Goal: Task Accomplishment & Management: Manage account settings

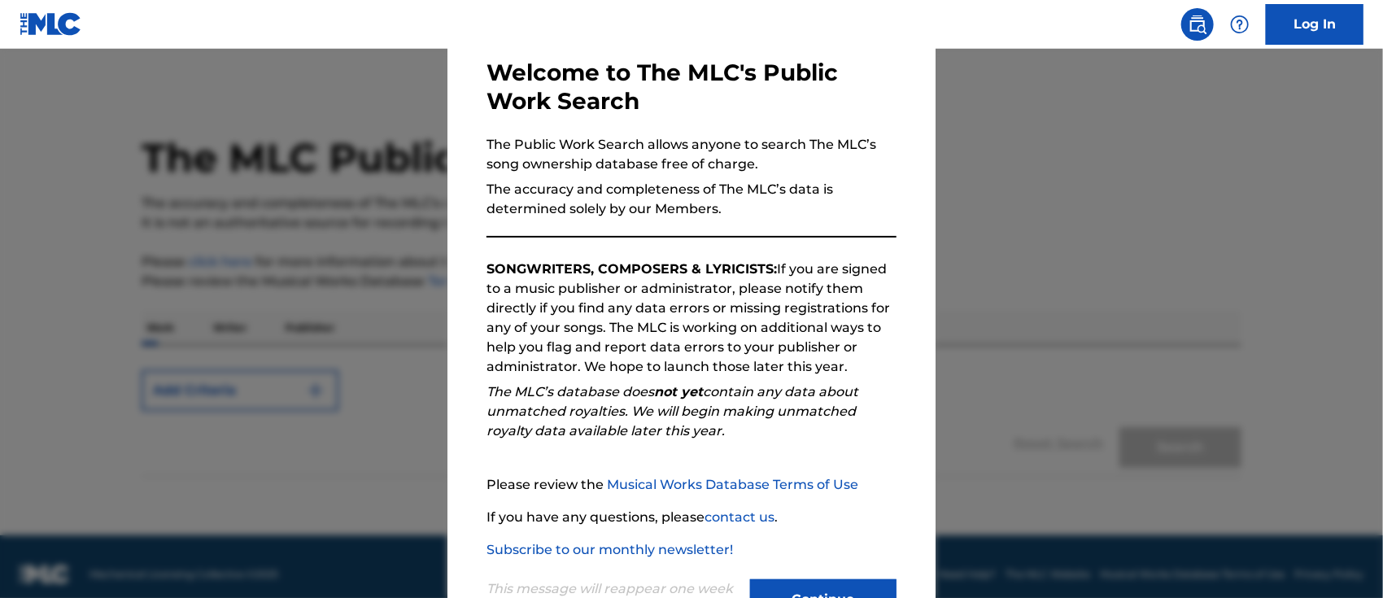
scroll to position [146, 0]
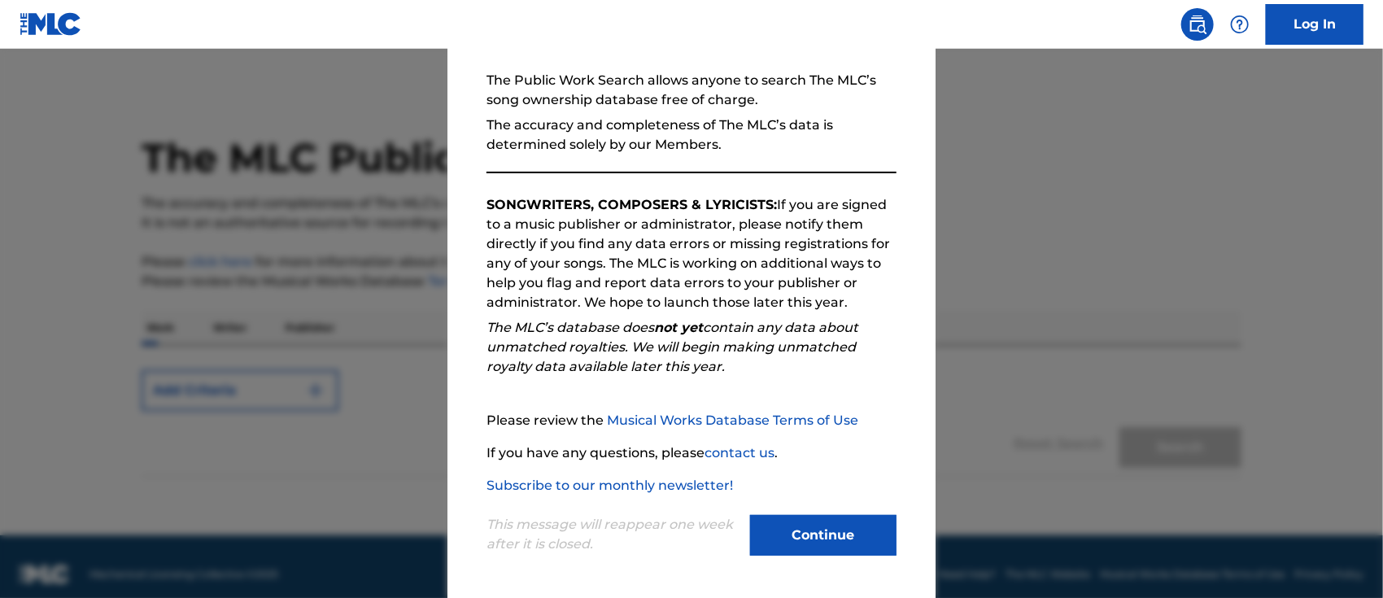
click at [820, 532] on button "Continue" at bounding box center [823, 535] width 146 height 41
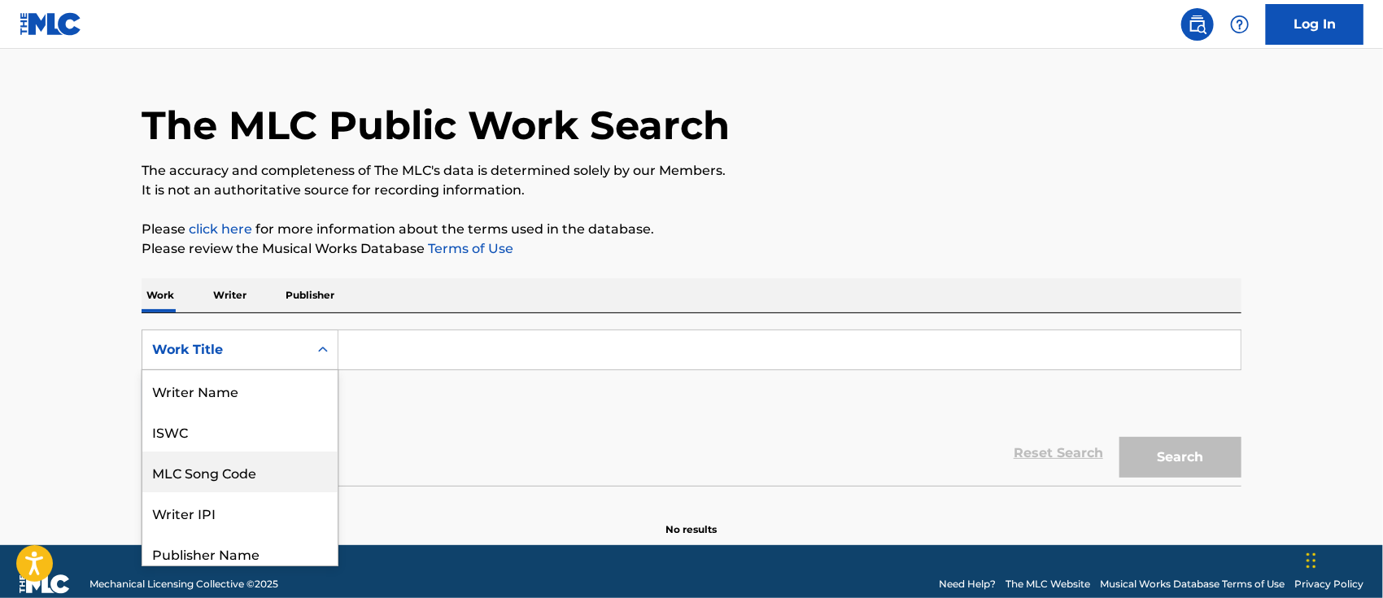
scroll to position [49, 0]
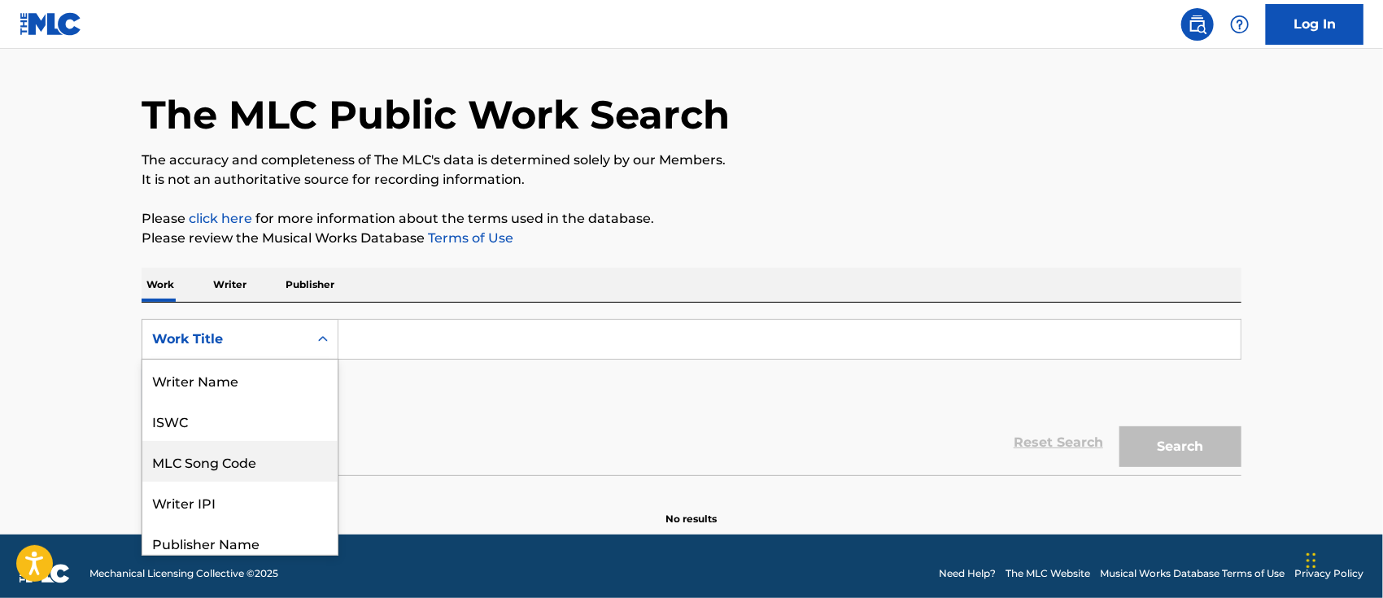
click at [314, 360] on div "8 results available. Use Up and Down to choose options, press Enter to select t…" at bounding box center [240, 339] width 197 height 41
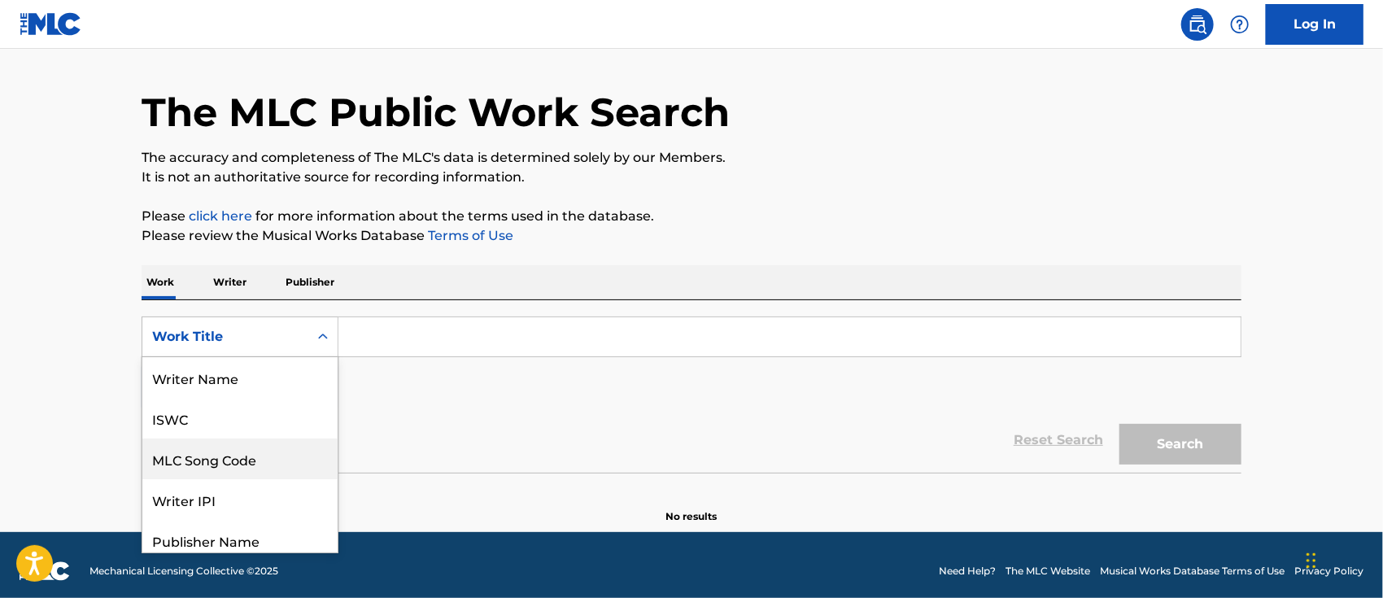
scroll to position [81, 0]
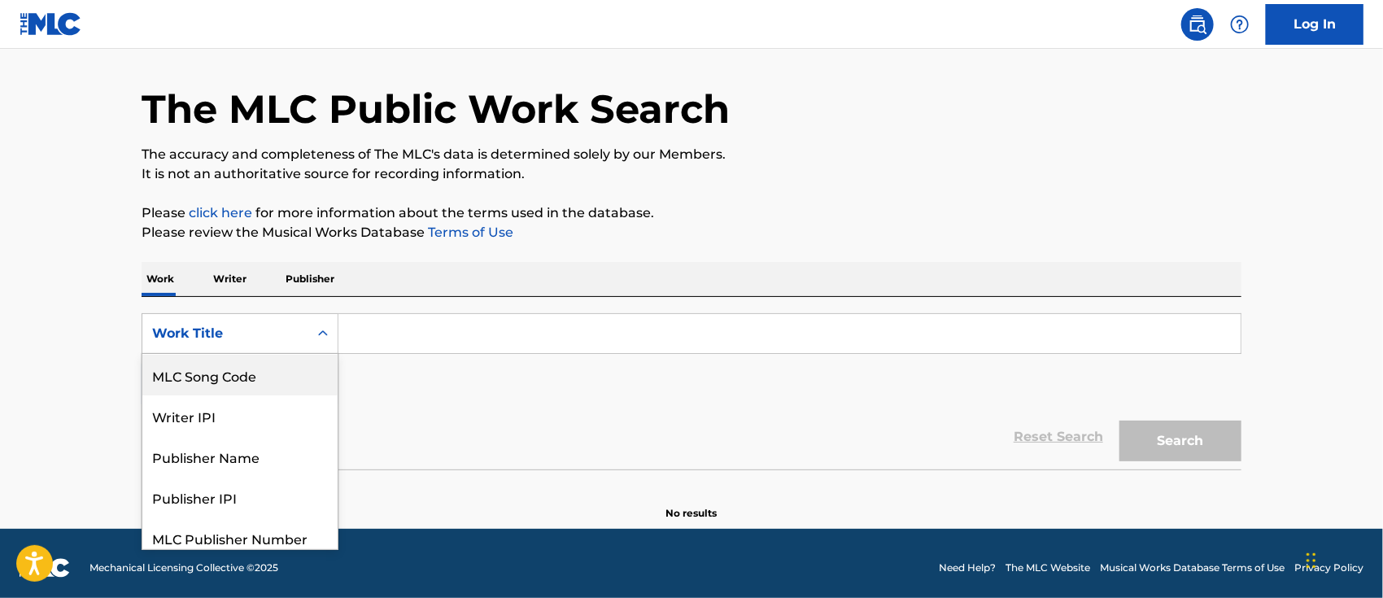
click at [259, 377] on div "MLC Song Code" at bounding box center [239, 375] width 195 height 41
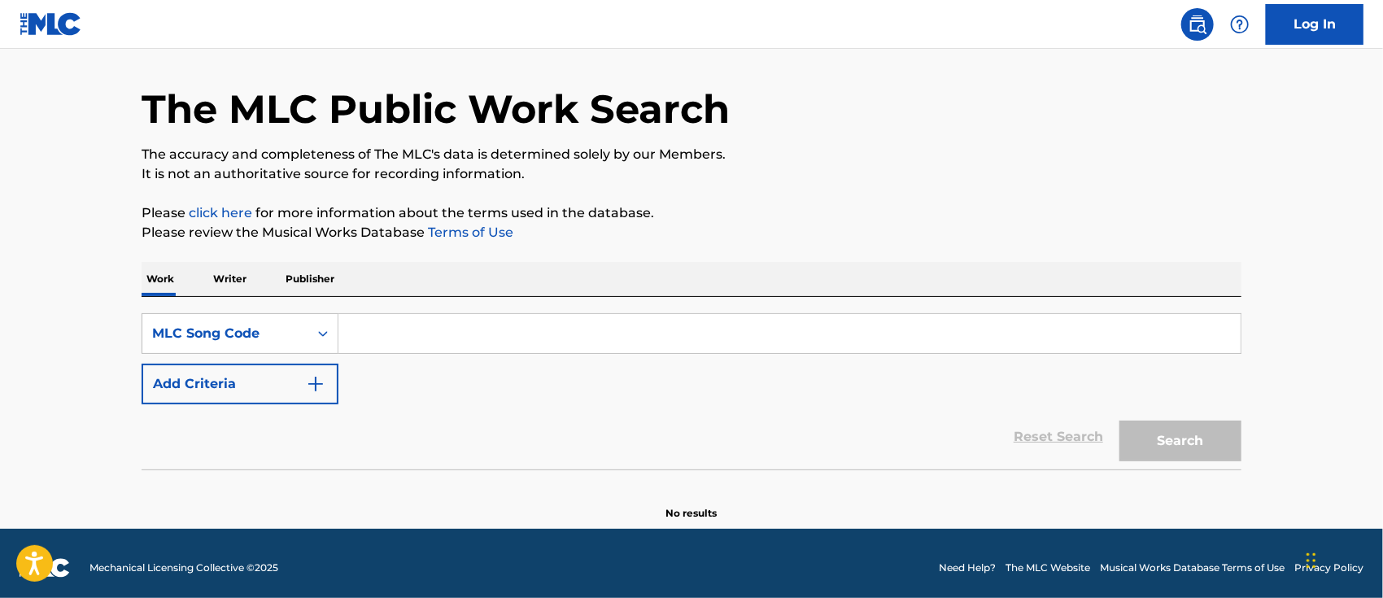
click at [434, 344] on input "Search Form" at bounding box center [789, 333] width 902 height 39
paste input "M9873L"
type input "M9873L"
click at [1119, 421] on button "Search" at bounding box center [1180, 441] width 122 height 41
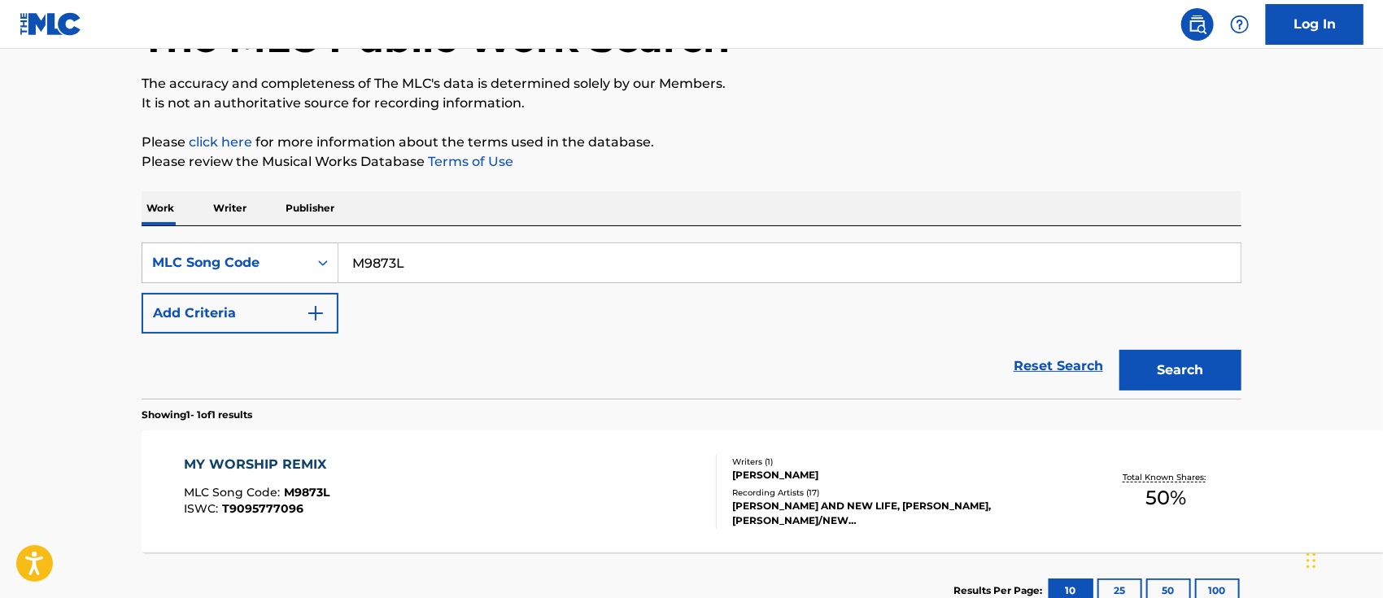
scroll to position [120, 0]
click at [372, 452] on div "MY WORSHIP REMIX MLC Song Code : M9873L ISWC : T9095777096 Writers ( 1 ) JOHN P…" at bounding box center [843, 491] width 1402 height 122
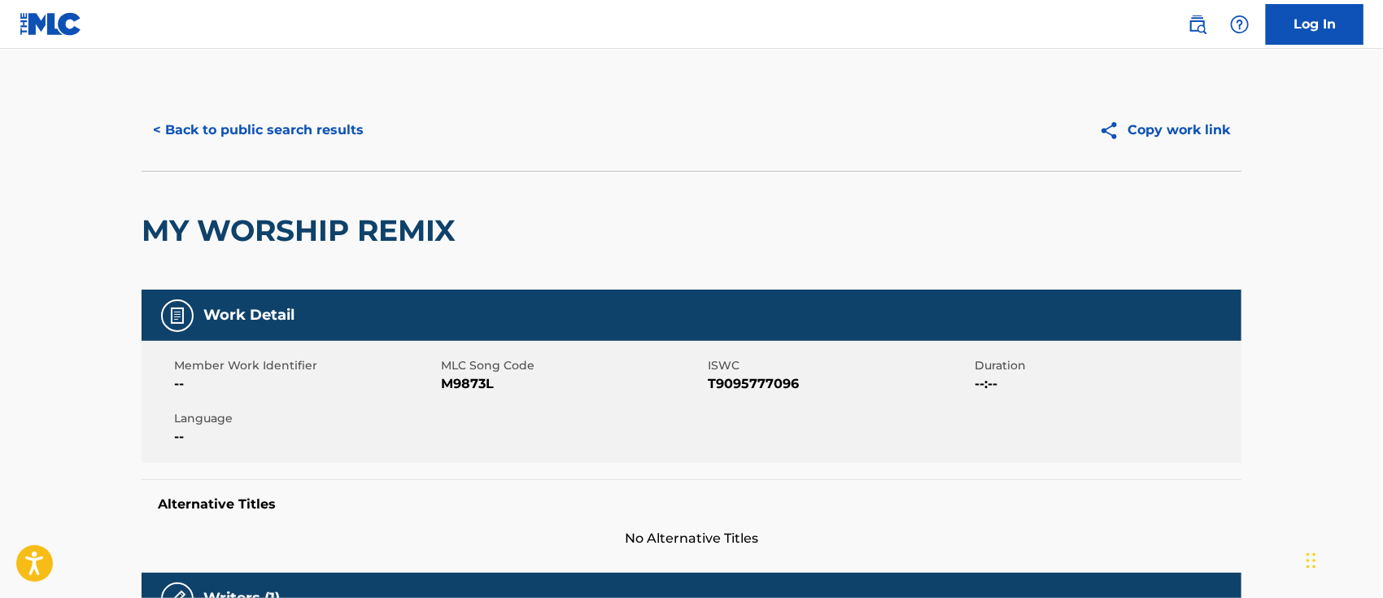
click at [334, 129] on button "< Back to public search results" at bounding box center [258, 130] width 233 height 41
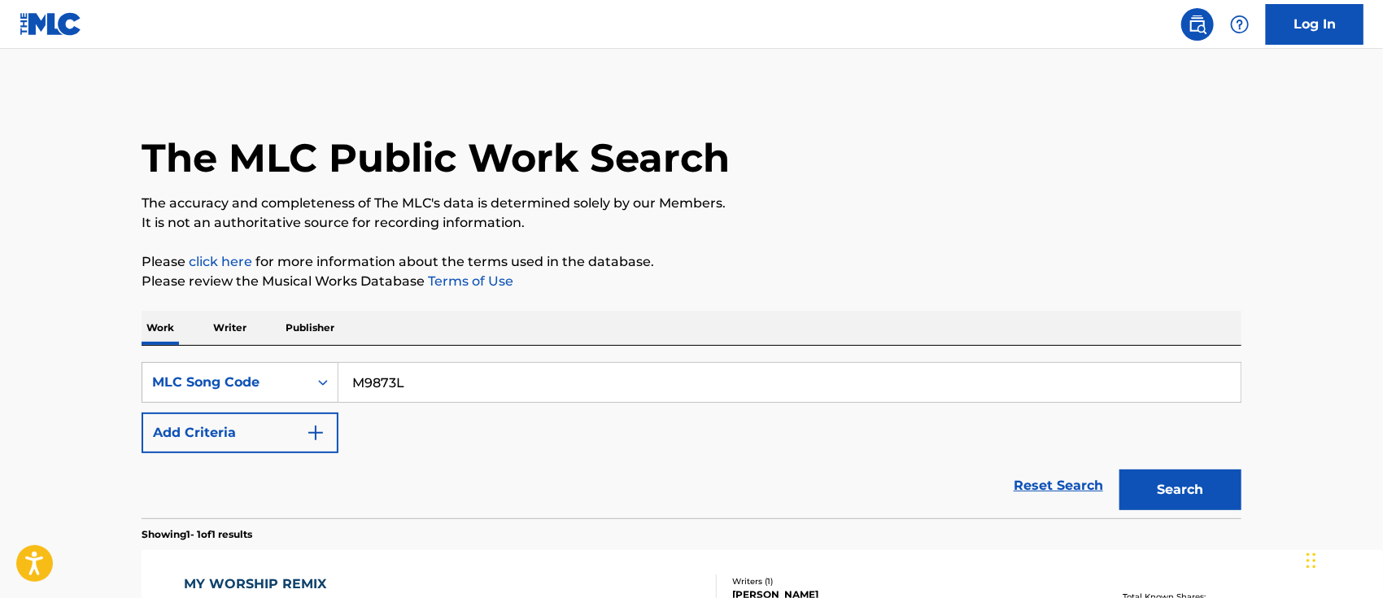
scroll to position [120, 0]
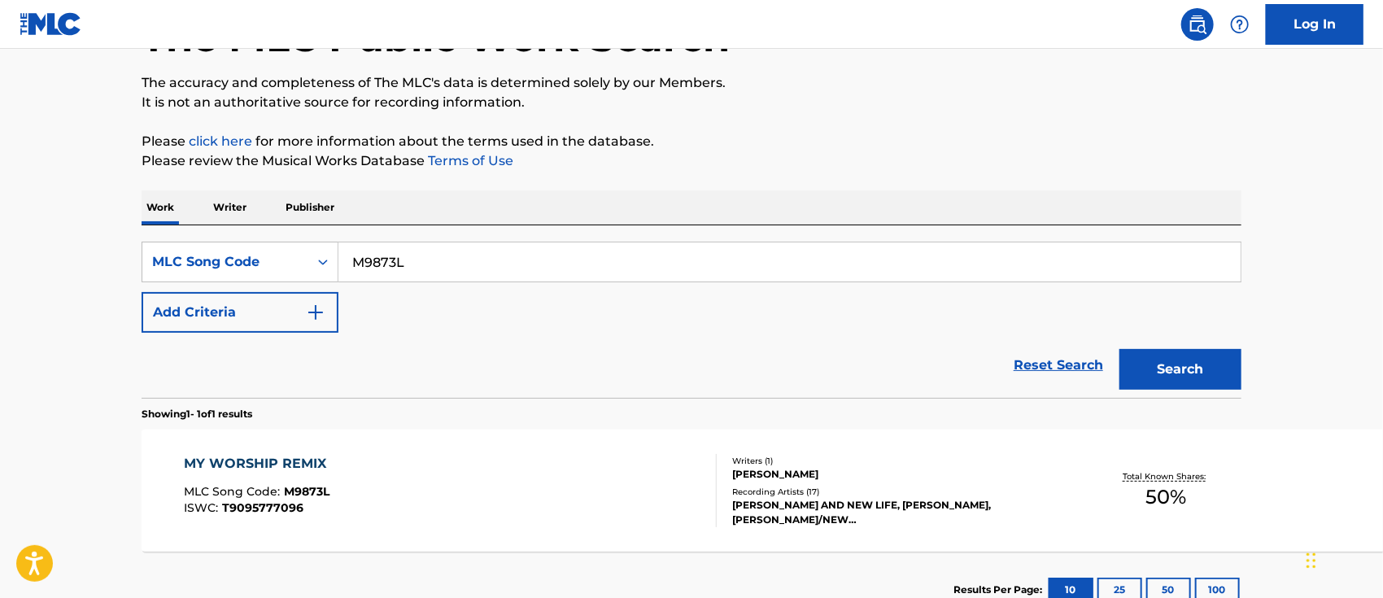
drag, startPoint x: 482, startPoint y: 255, endPoint x: 318, endPoint y: 225, distance: 167.2
click at [318, 225] on div "SearchWithCriteria6d77922a-6124-419a-b35d-21337c045012 MLC Song Code M9873L Add…" at bounding box center [692, 311] width 1100 height 172
paste input "Z2736R"
type input "Z2736R"
click at [1119, 349] on button "Search" at bounding box center [1180, 369] width 122 height 41
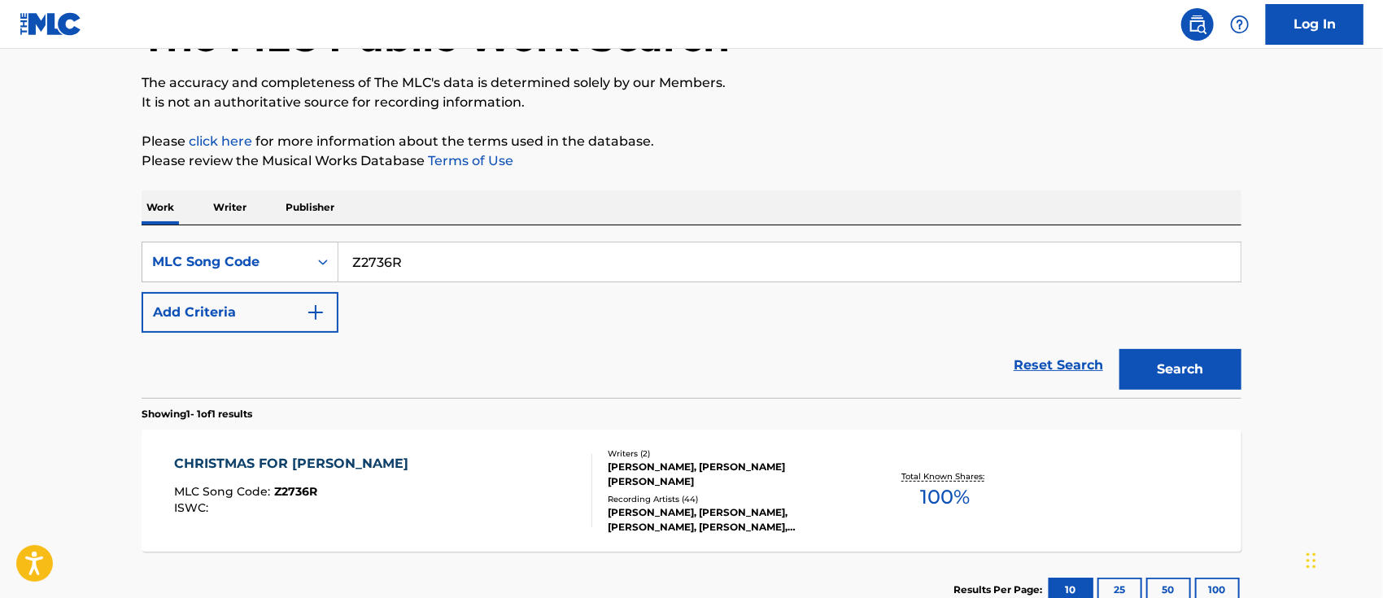
click at [420, 502] on div "CHRISTMAS FOR JESUS MLC Song Code : Z2736R ISWC :" at bounding box center [384, 490] width 418 height 73
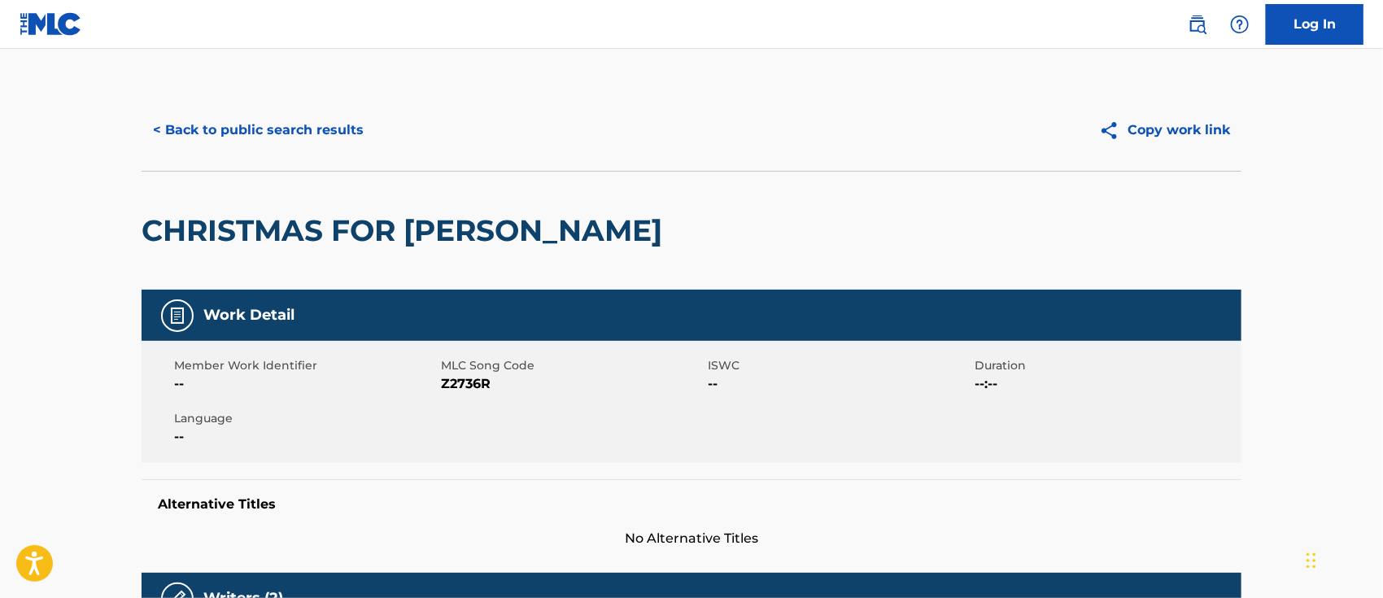
click at [347, 145] on button "< Back to public search results" at bounding box center [258, 130] width 233 height 41
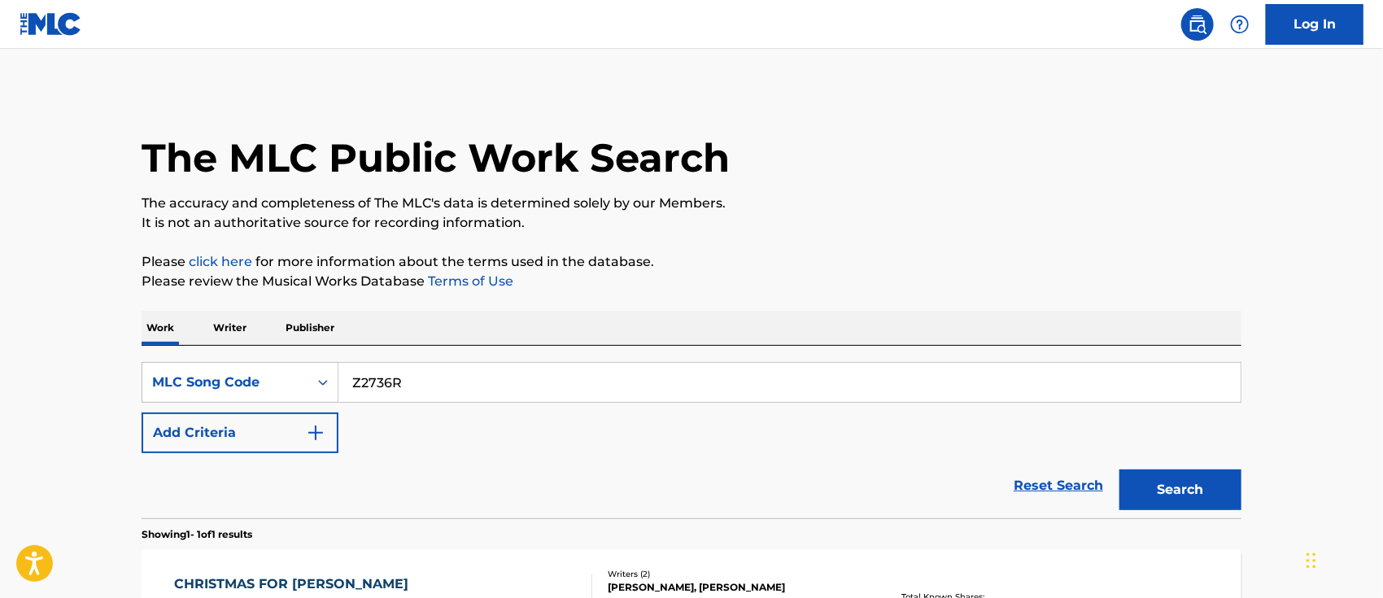
scroll to position [120, 0]
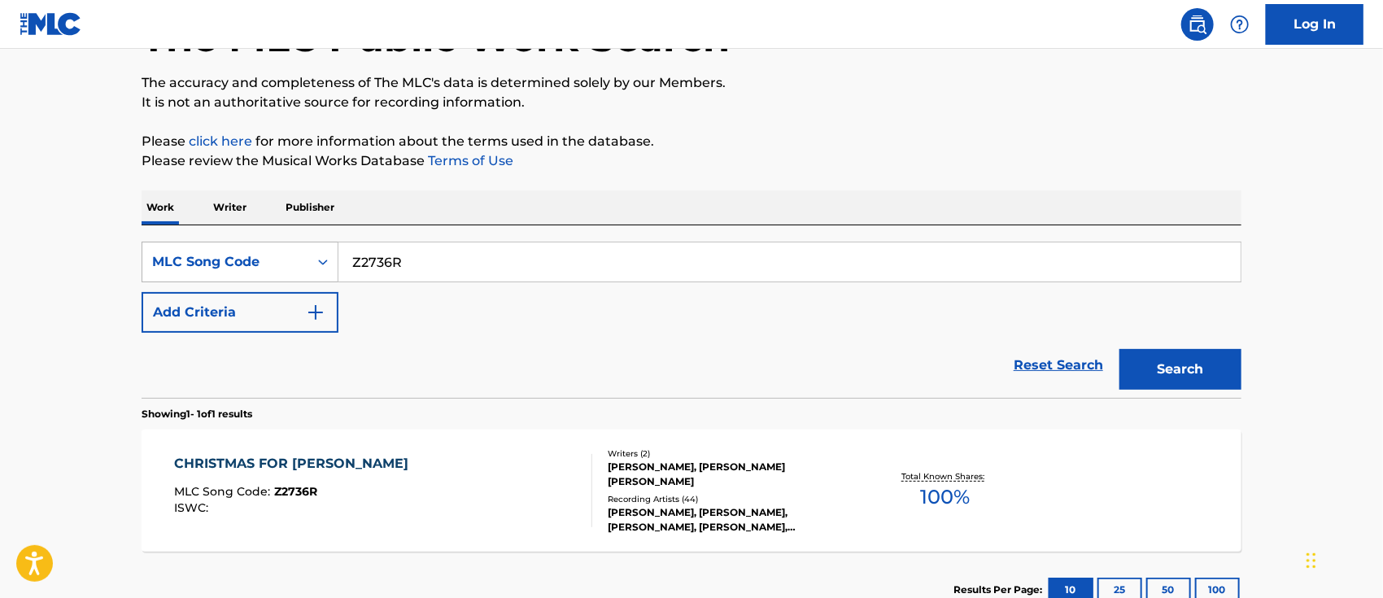
drag, startPoint x: 469, startPoint y: 259, endPoint x: 310, endPoint y: 264, distance: 159.5
click at [310, 264] on div "SearchWithCriteria6d77922a-6124-419a-b35d-21337c045012 MLC Song Code Z2736R" at bounding box center [692, 262] width 1100 height 41
paste input "L5032F"
type input "L5032F"
click at [1119, 349] on button "Search" at bounding box center [1180, 369] width 122 height 41
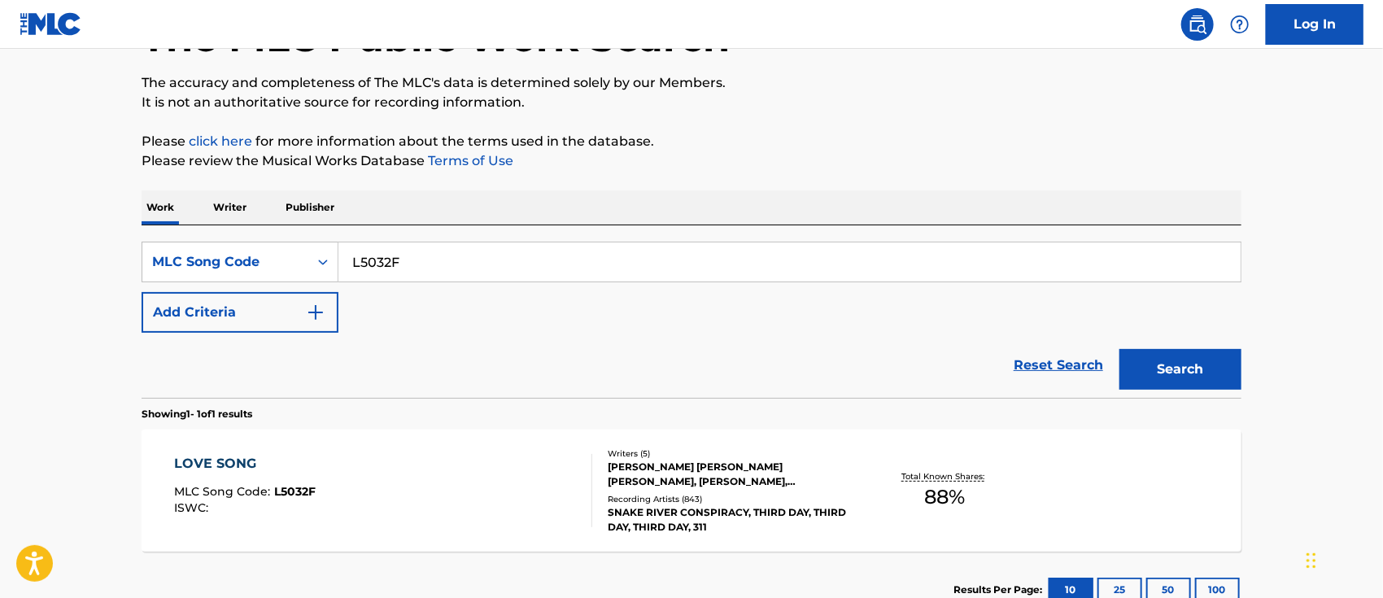
click at [429, 503] on div "LOVE SONG MLC Song Code : L5032F ISWC :" at bounding box center [384, 490] width 418 height 73
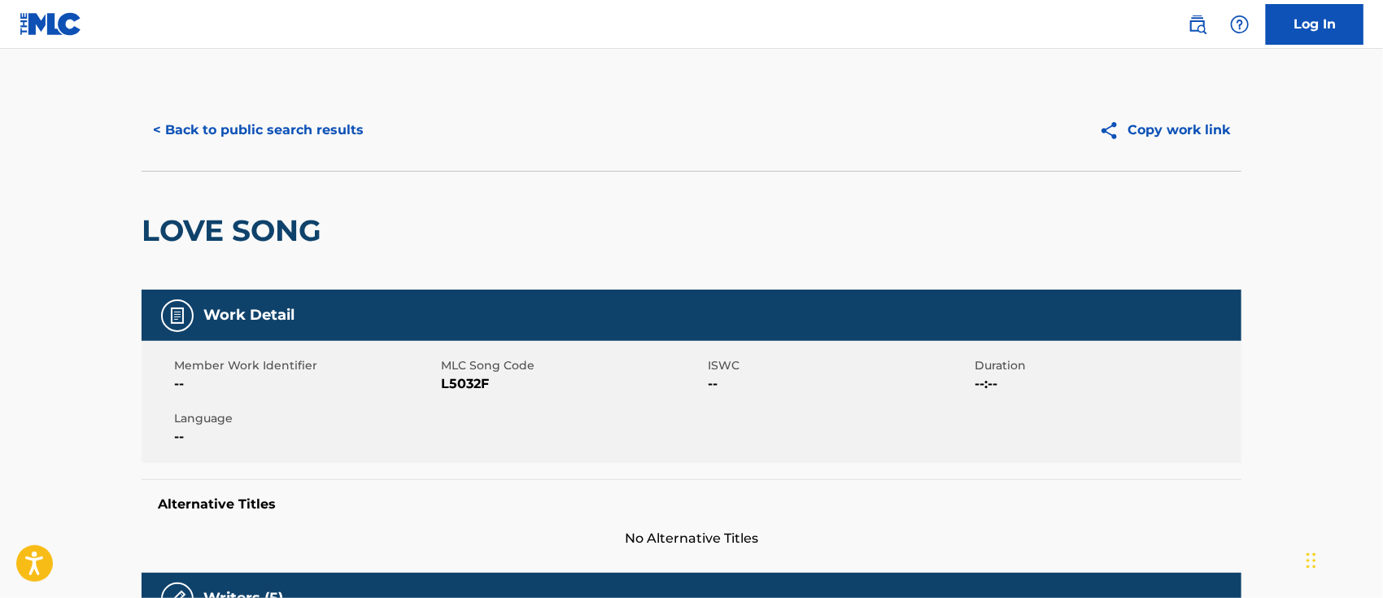
click at [241, 131] on button "< Back to public search results" at bounding box center [258, 130] width 233 height 41
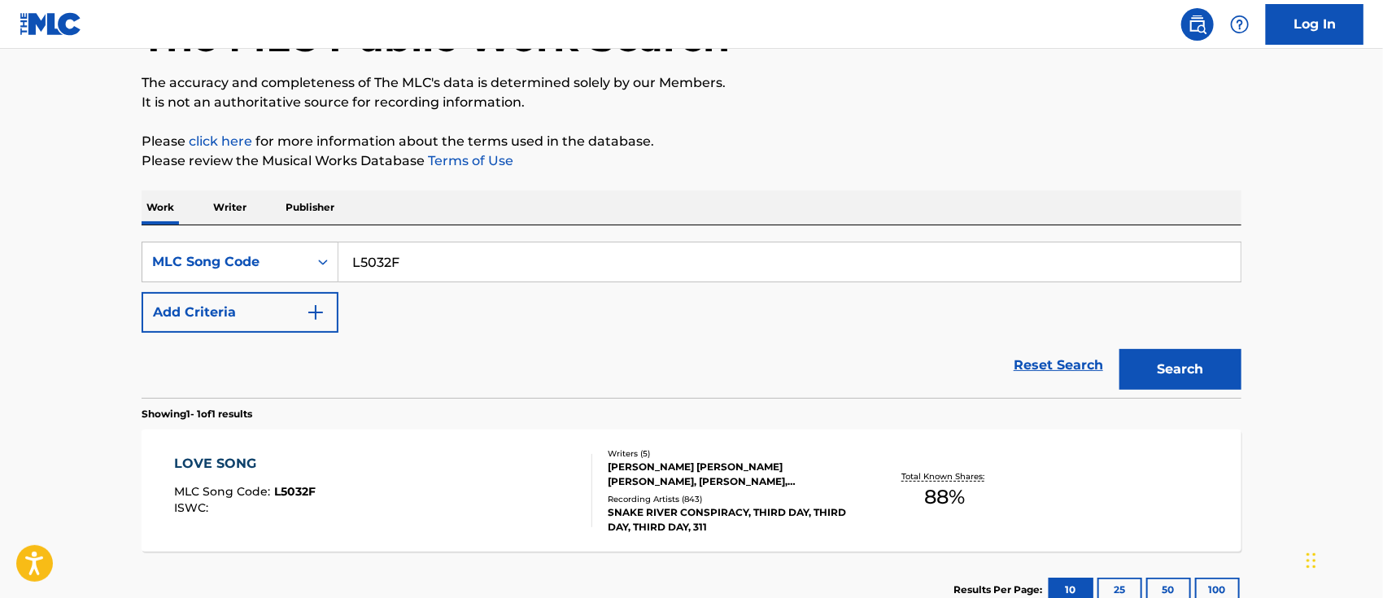
drag, startPoint x: 464, startPoint y: 266, endPoint x: 351, endPoint y: 262, distance: 113.1
click at [351, 262] on input "L5032F" at bounding box center [789, 261] width 902 height 39
paste input "AB3YCE"
type input "AB3YCE"
click at [1119, 349] on button "Search" at bounding box center [1180, 369] width 122 height 41
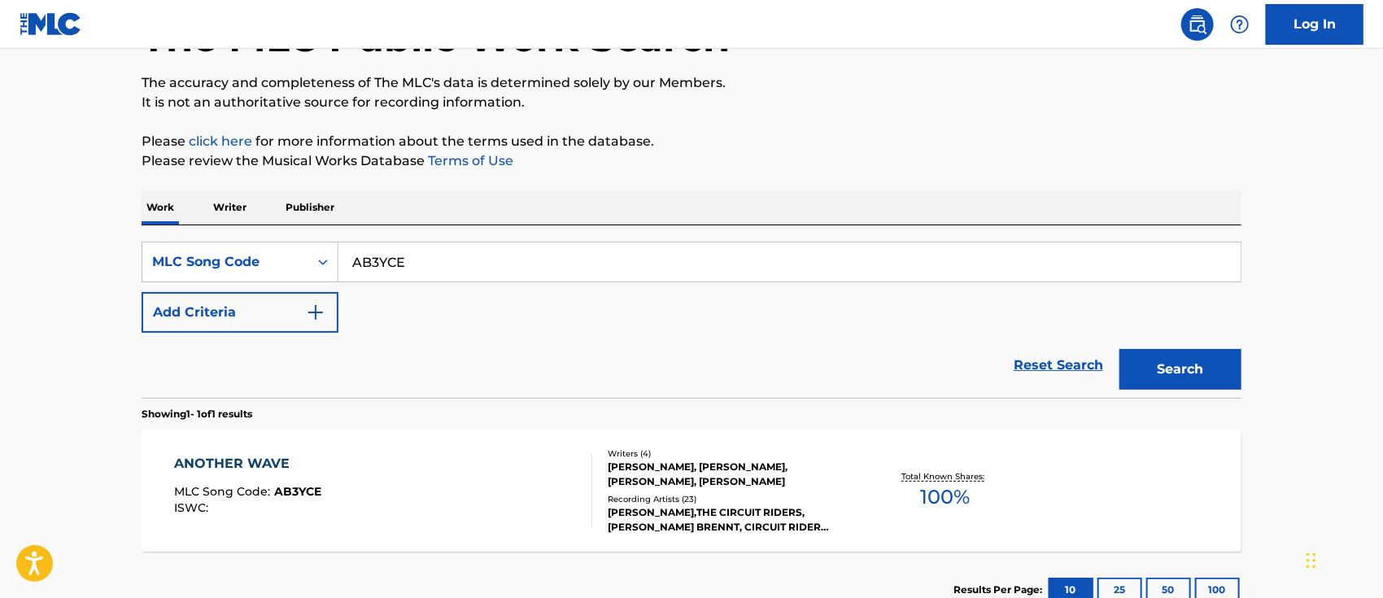
click at [351, 468] on div "ANOTHER WAVE MLC Song Code : AB3YCE ISWC :" at bounding box center [384, 490] width 418 height 73
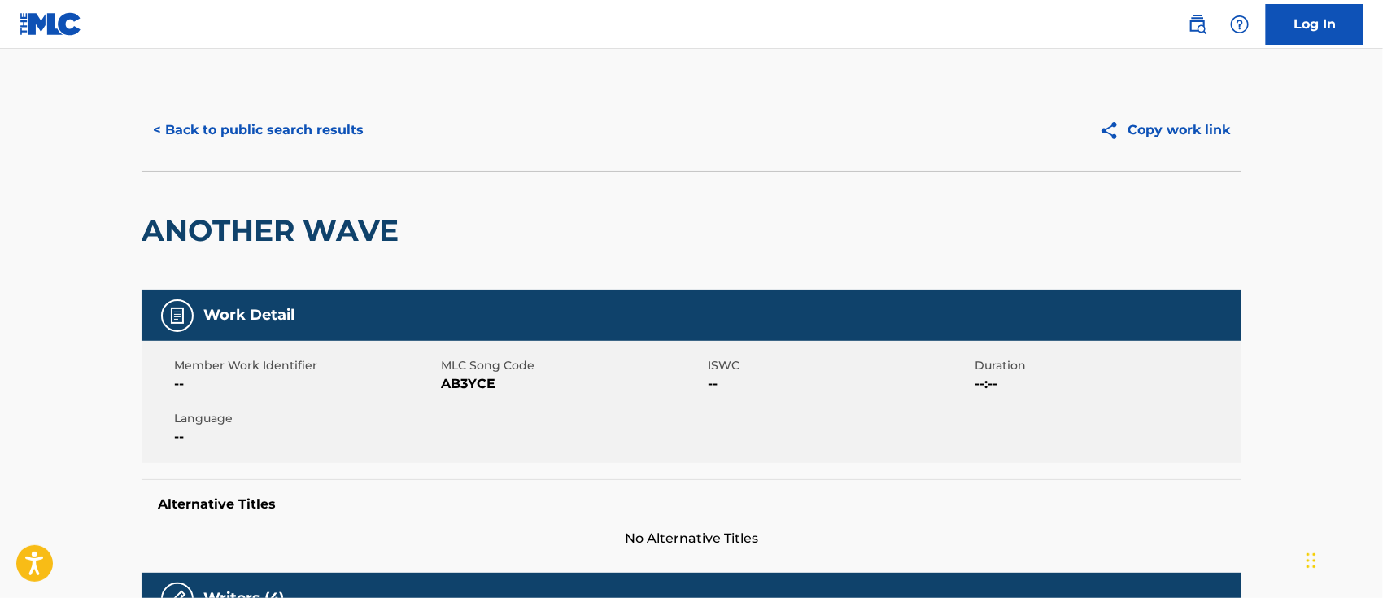
click at [360, 159] on div "< Back to public search results Copy work link" at bounding box center [692, 129] width 1100 height 81
click at [301, 132] on button "< Back to public search results" at bounding box center [258, 130] width 233 height 41
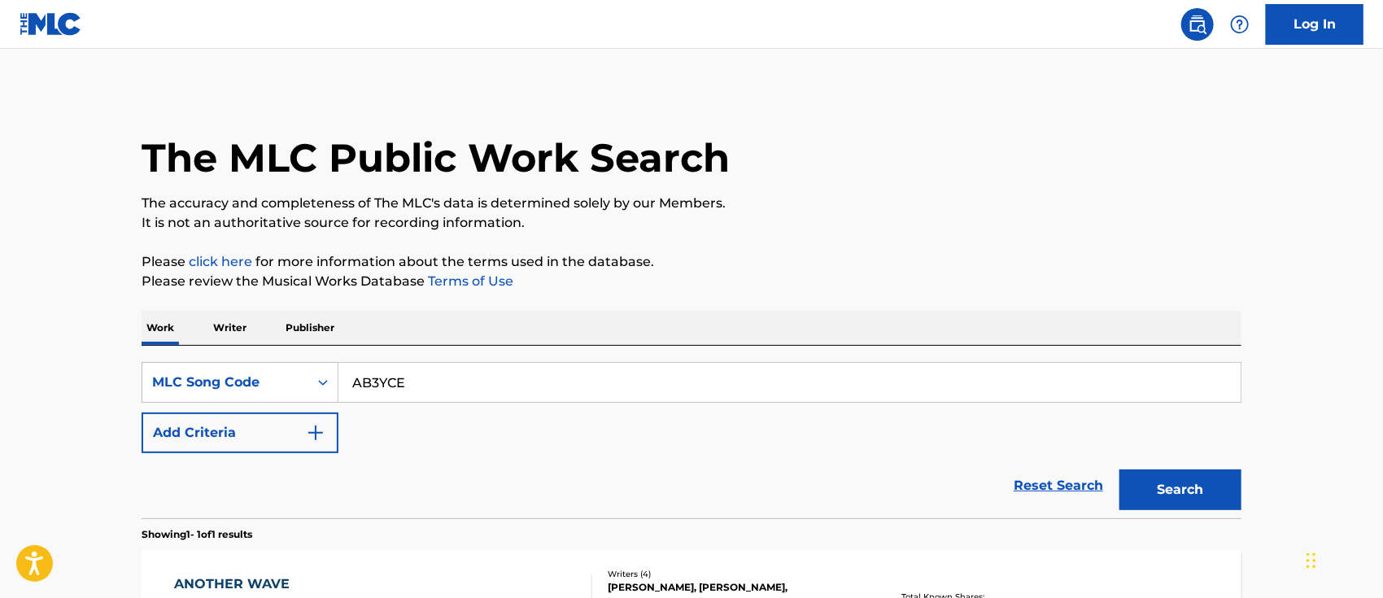
scroll to position [120, 0]
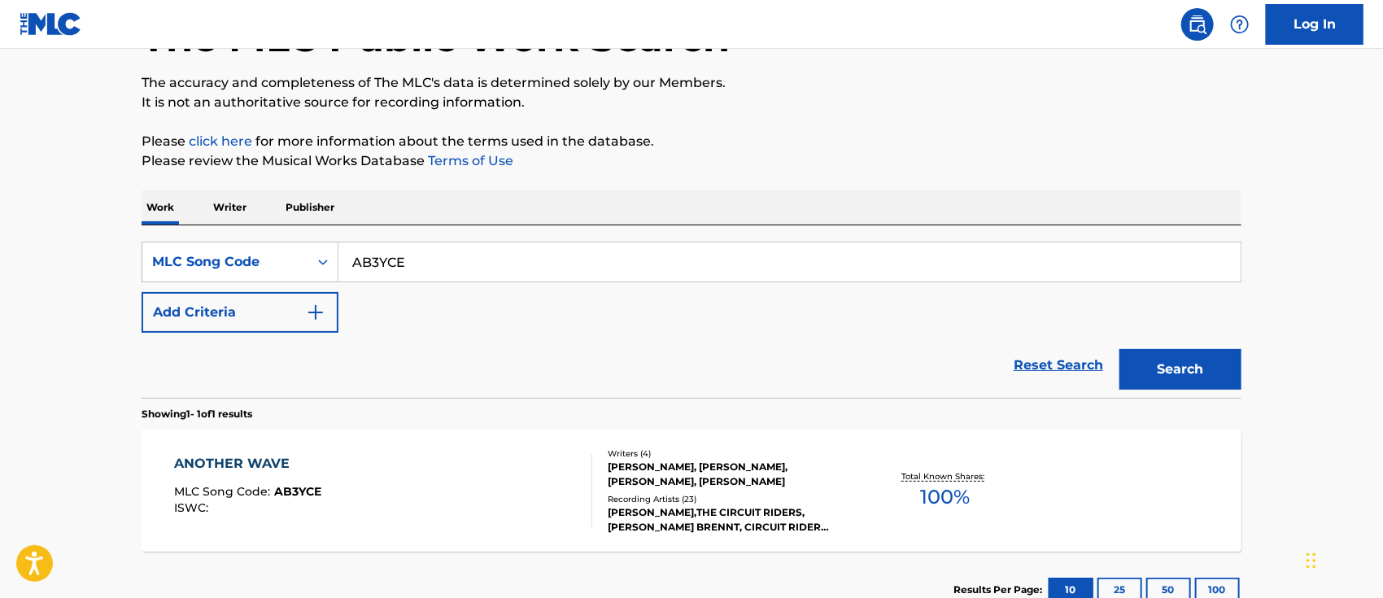
drag, startPoint x: 469, startPoint y: 253, endPoint x: 346, endPoint y: 296, distance: 130.2
click at [346, 296] on div "SearchWithCriteria6d77922a-6124-419a-b35d-21337c045012 MLC Song Code AB3YCE Add…" at bounding box center [692, 287] width 1100 height 91
paste input "Y05389"
type input "Y05389"
click at [1119, 349] on button "Search" at bounding box center [1180, 369] width 122 height 41
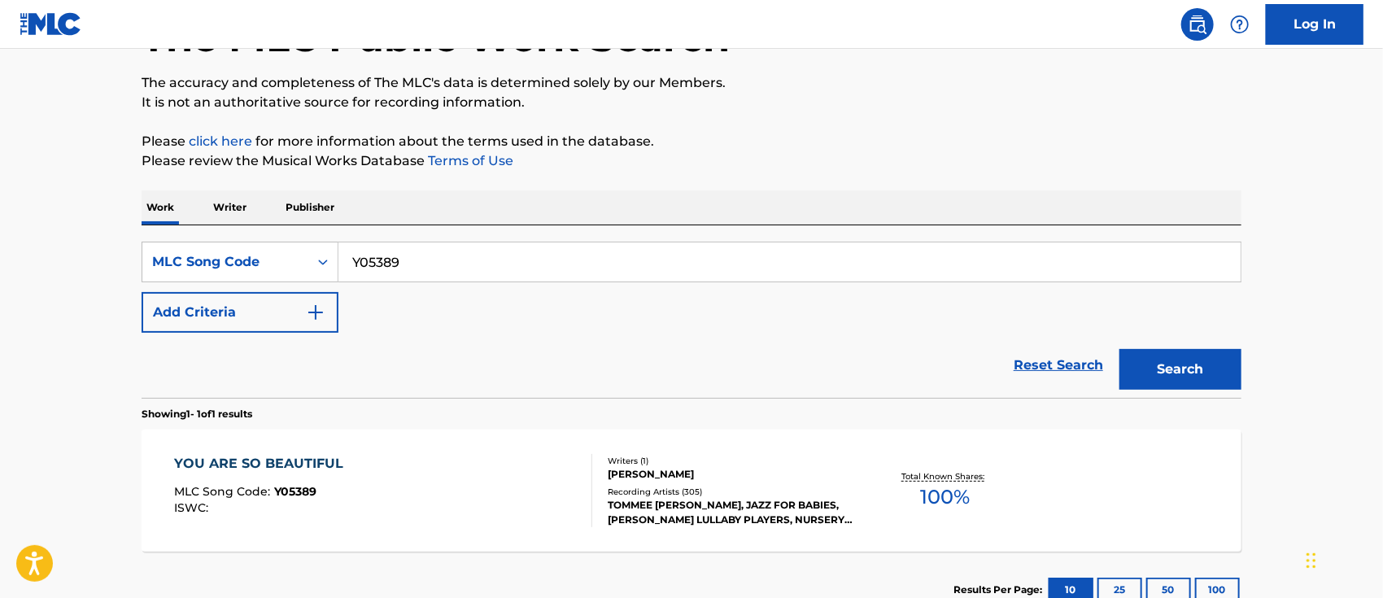
click at [491, 482] on div "YOU ARE SO BEAUTIFUL MLC Song Code : Y05389 ISWC :" at bounding box center [384, 490] width 418 height 73
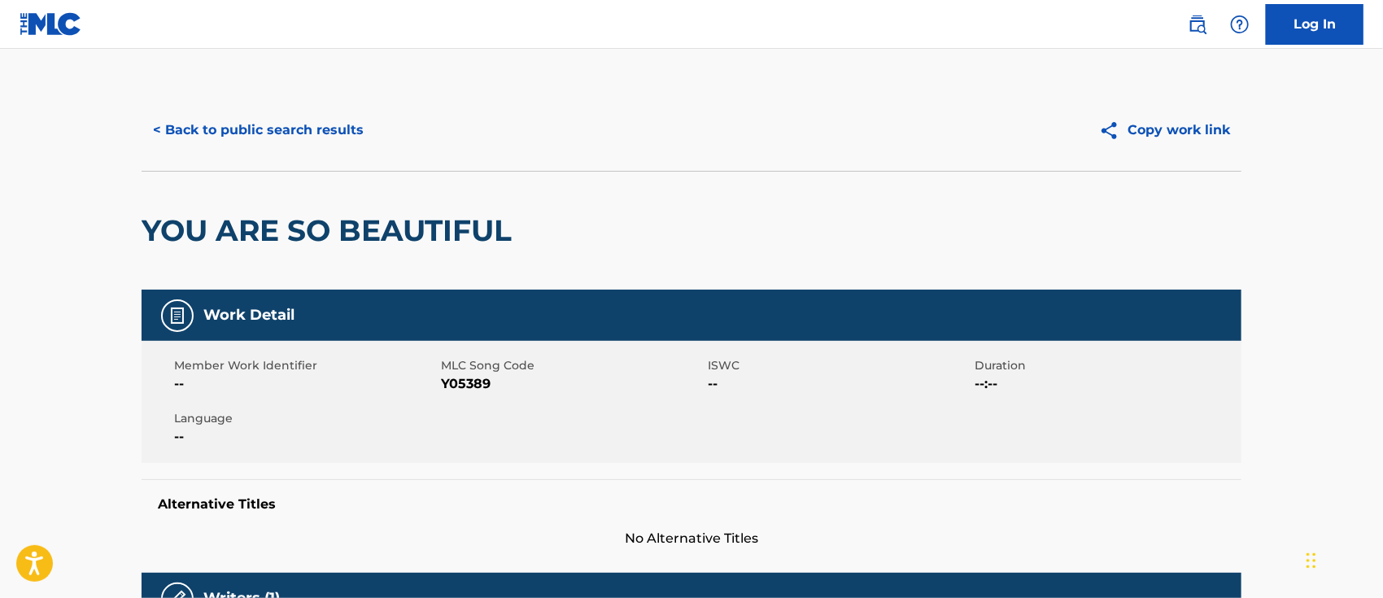
click at [276, 128] on button "< Back to public search results" at bounding box center [258, 130] width 233 height 41
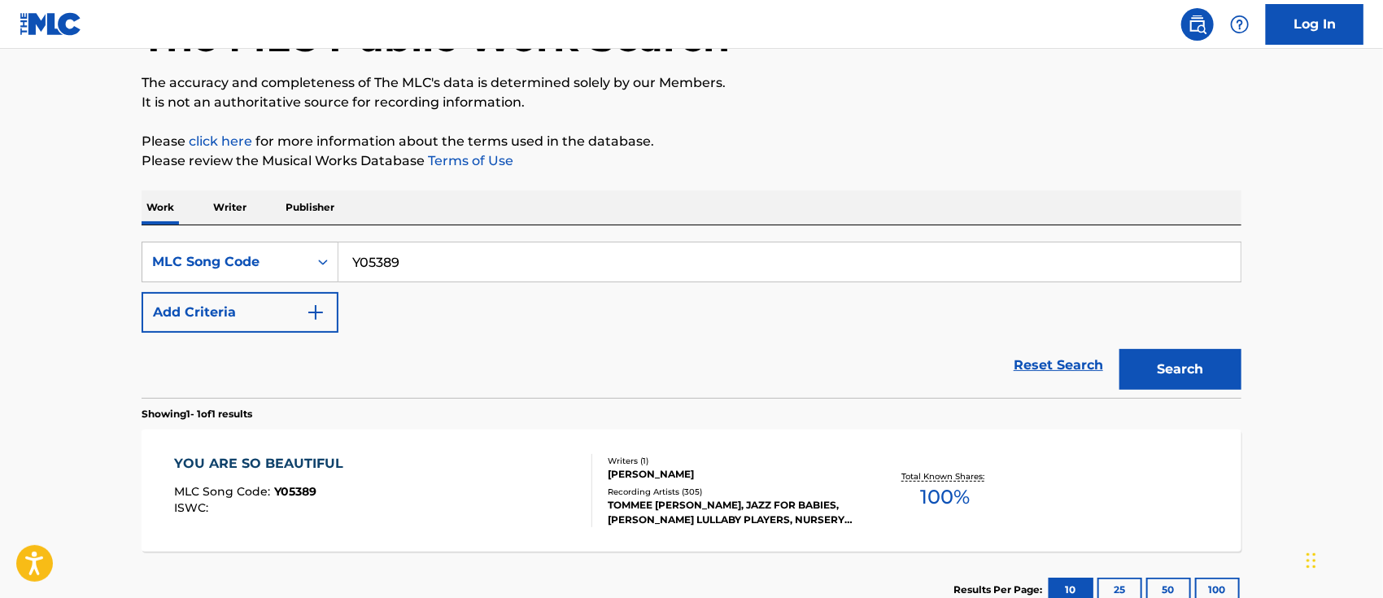
drag, startPoint x: 455, startPoint y: 264, endPoint x: 250, endPoint y: 283, distance: 205.9
click at [250, 283] on div "SearchWithCriteria6d77922a-6124-419a-b35d-21337c045012 MLC Song Code Y05389 Add…" at bounding box center [692, 287] width 1100 height 91
paste input "FI3YIK"
type input "FI3YIK"
click at [1119, 349] on button "Search" at bounding box center [1180, 369] width 122 height 41
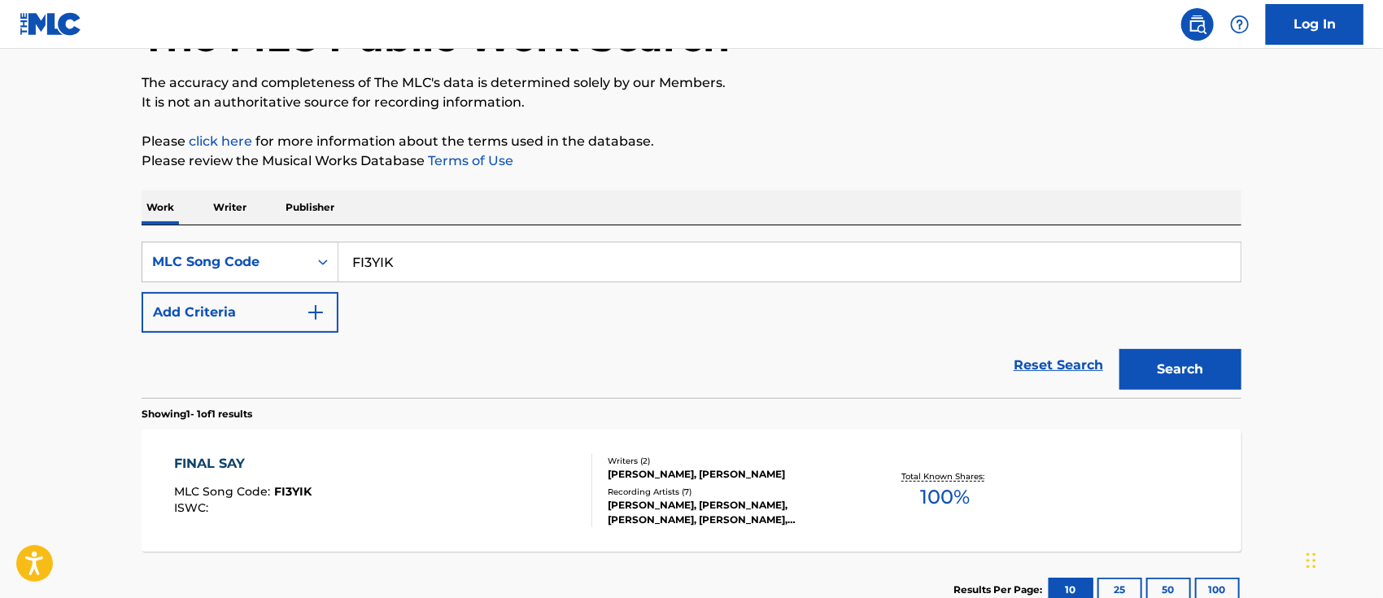
click at [318, 494] on div "FINAL SAY MLC Song Code : FI3YIK ISWC :" at bounding box center [384, 490] width 418 height 73
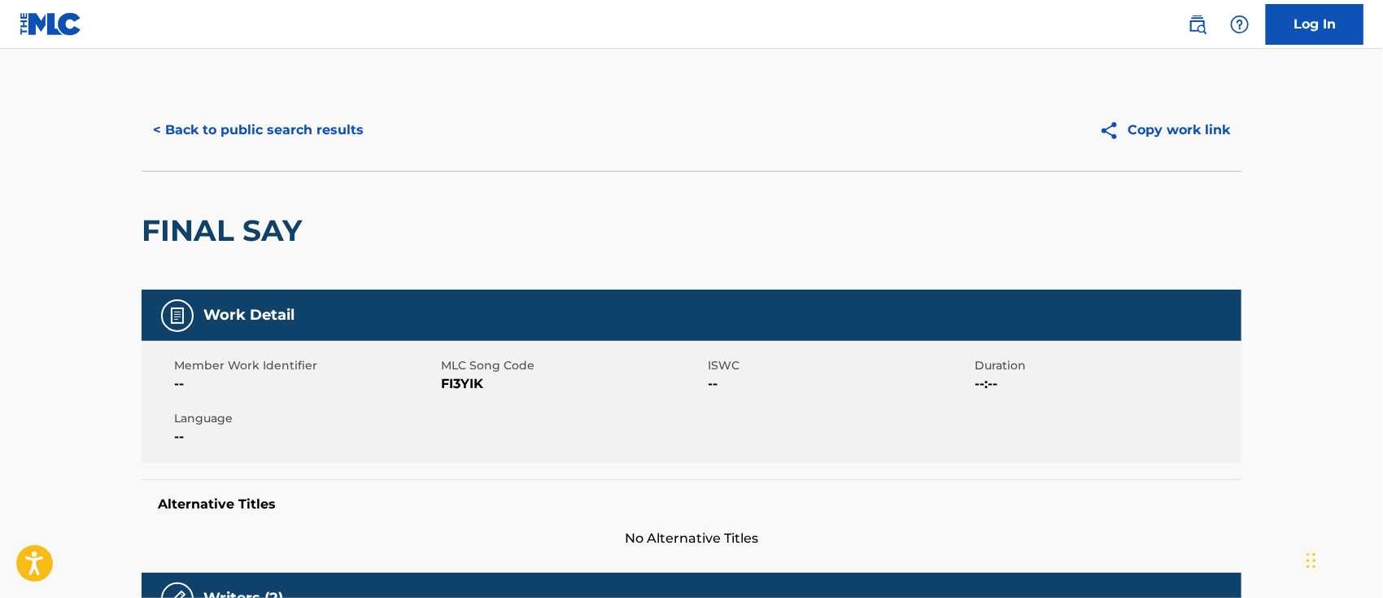
click at [266, 128] on button "< Back to public search results" at bounding box center [258, 130] width 233 height 41
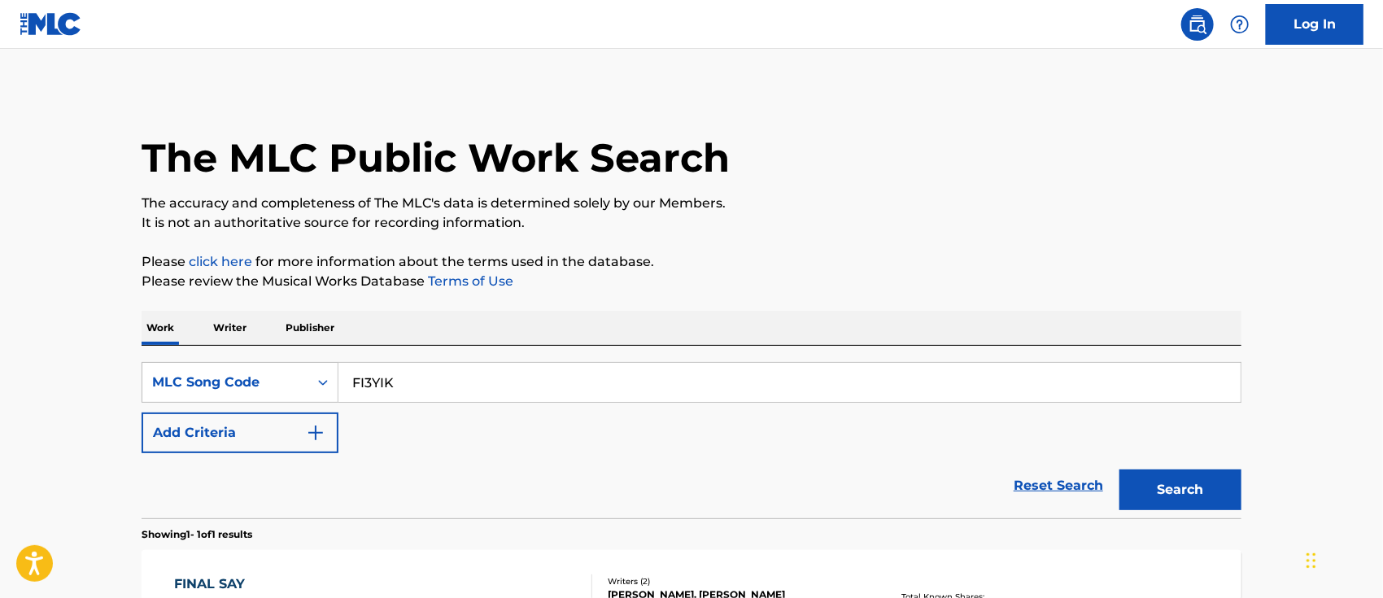
scroll to position [120, 0]
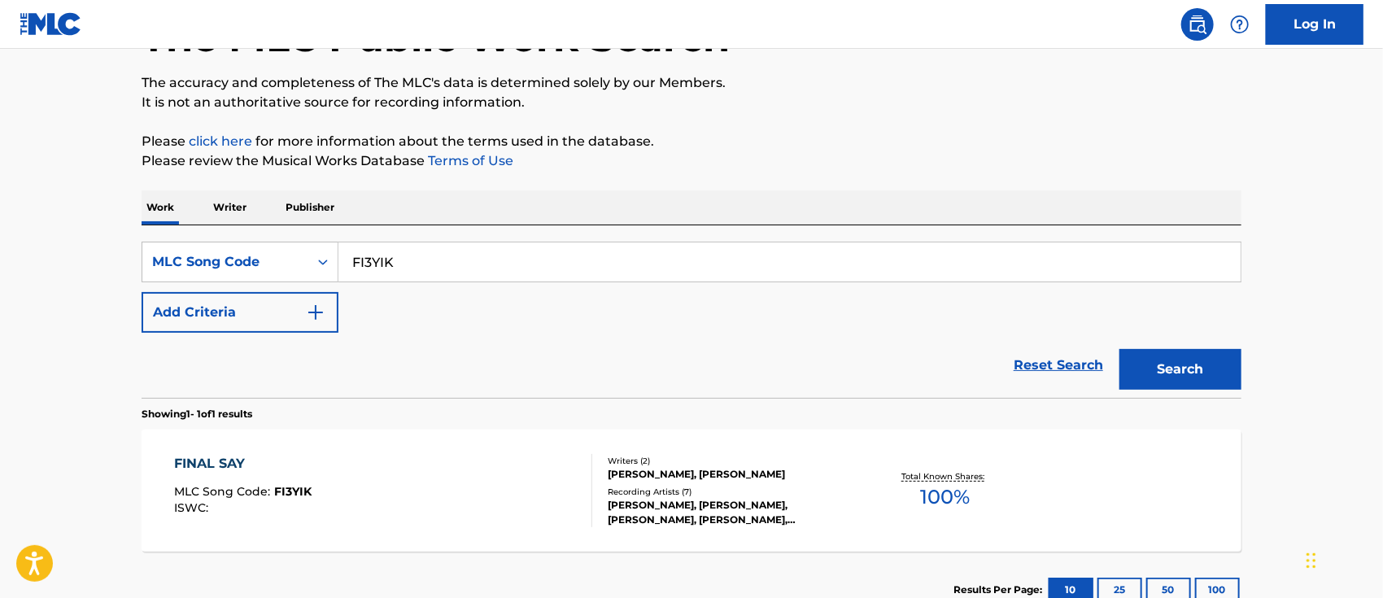
drag, startPoint x: 421, startPoint y: 264, endPoint x: 243, endPoint y: 303, distance: 182.4
click at [243, 303] on div "SearchWithCriteria6d77922a-6124-419a-b35d-21337c045012 MLC Song Code FI3YIK Add…" at bounding box center [692, 287] width 1100 height 91
paste input "AD7YL3"
type input "AD7YL3"
click at [1119, 349] on button "Search" at bounding box center [1180, 369] width 122 height 41
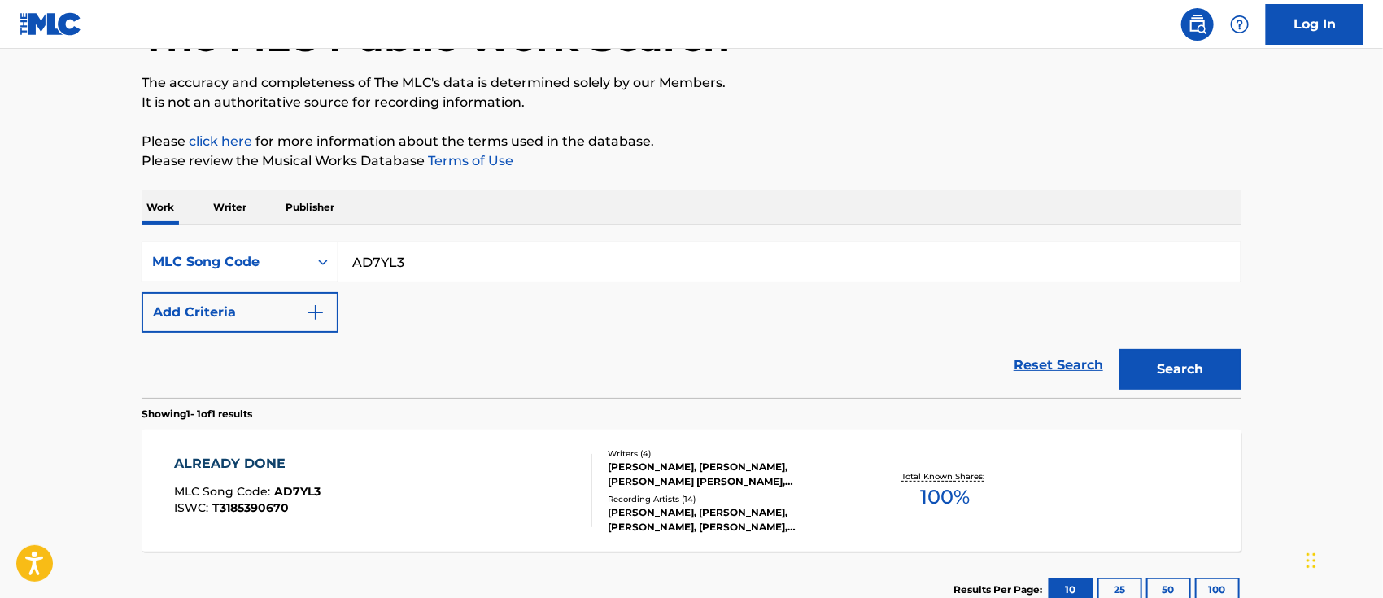
click at [1184, 373] on button "Search" at bounding box center [1180, 369] width 122 height 41
click at [456, 472] on div "ALREADY DONE MLC Song Code : AD7YL3 ISWC : T3185390670" at bounding box center [384, 490] width 418 height 73
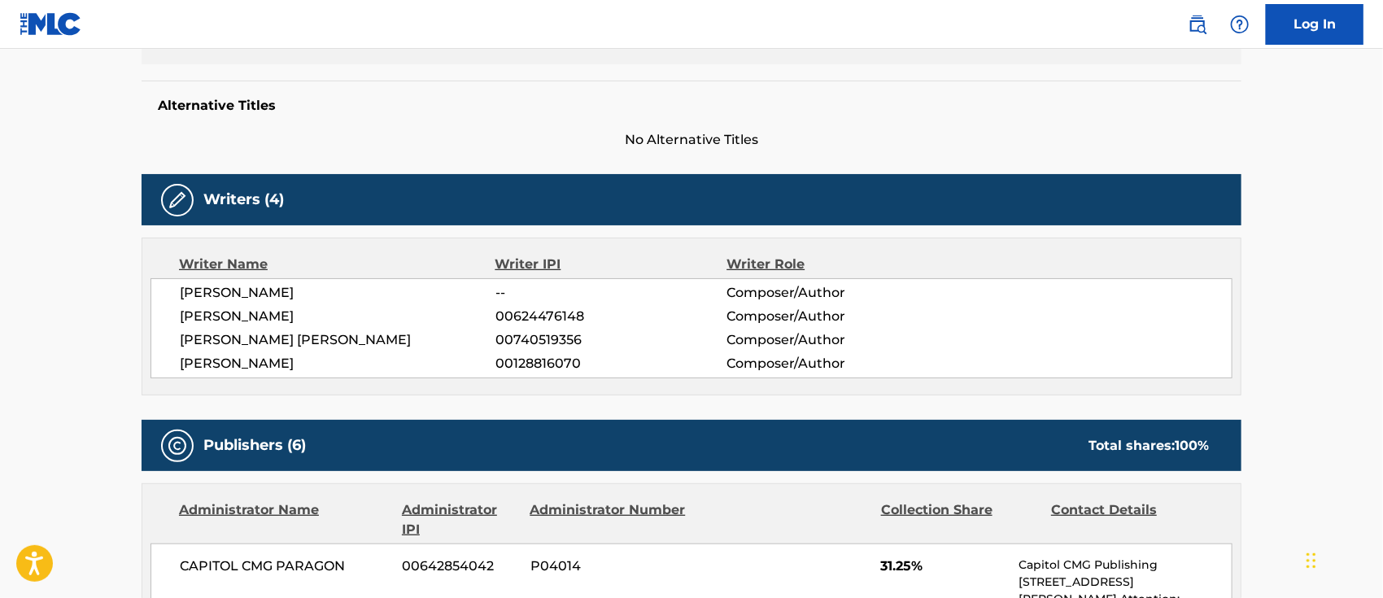
scroll to position [401, 0]
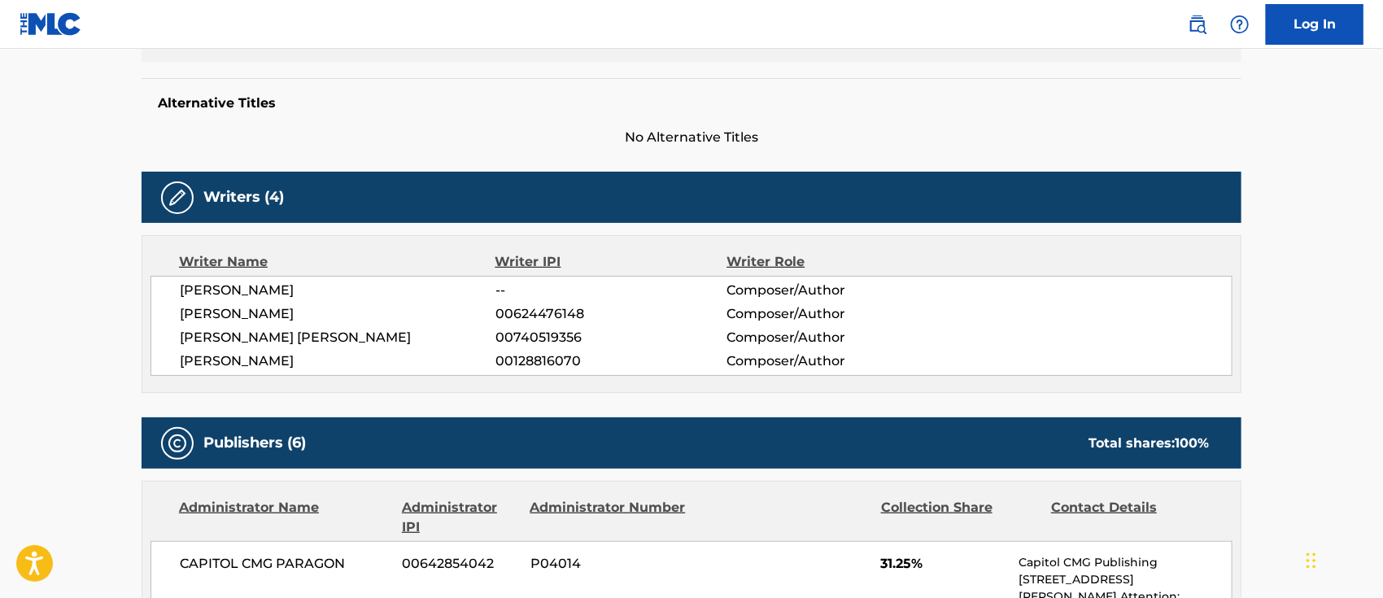
drag, startPoint x: 818, startPoint y: 382, endPoint x: 608, endPoint y: 130, distance: 327.6
click at [608, 130] on span "No Alternative Titles" at bounding box center [692, 138] width 1100 height 20
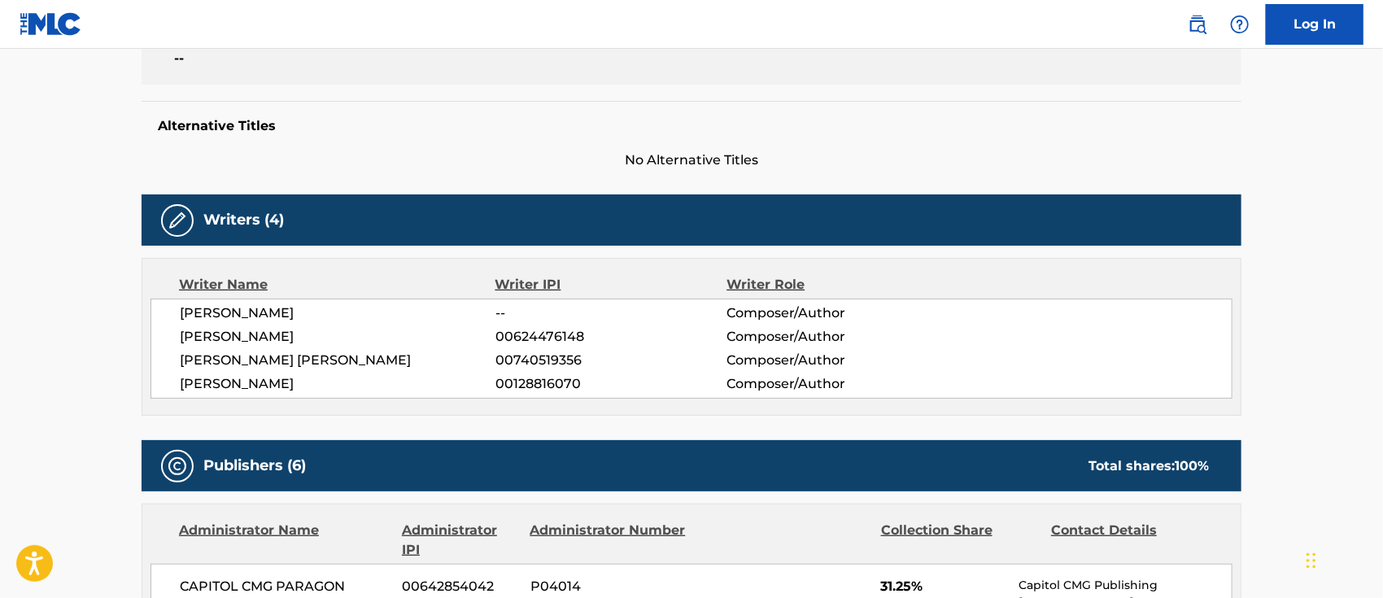
scroll to position [0, 0]
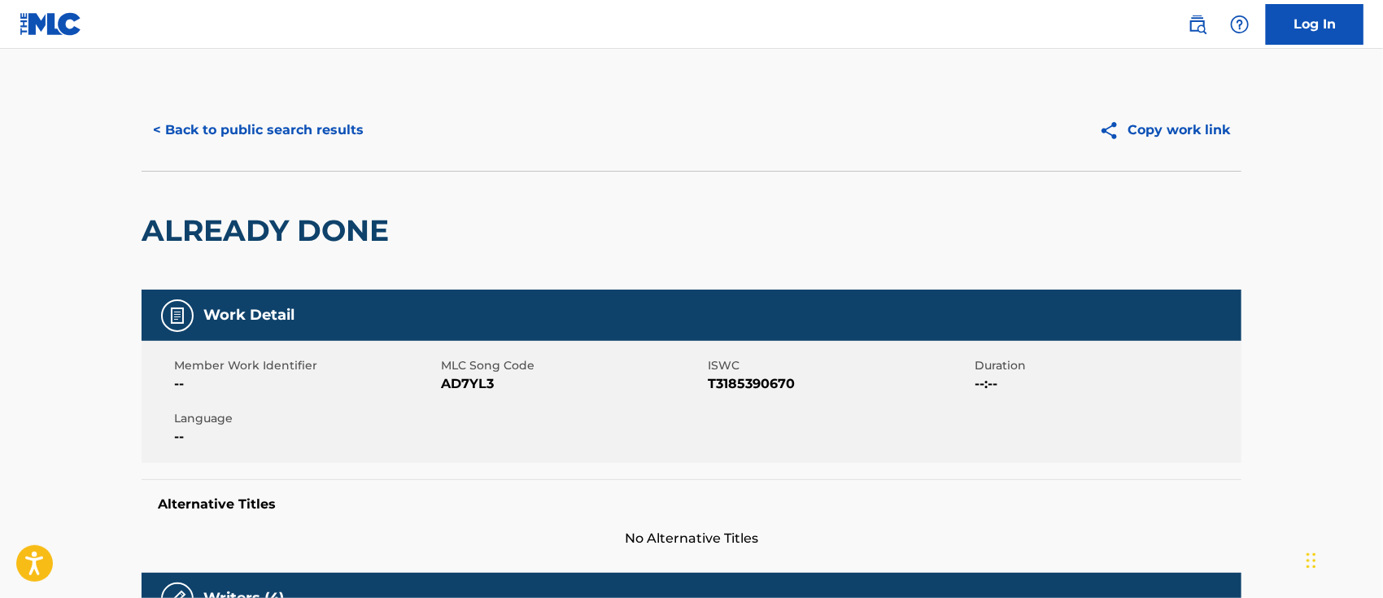
click at [225, 120] on button "< Back to public search results" at bounding box center [258, 130] width 233 height 41
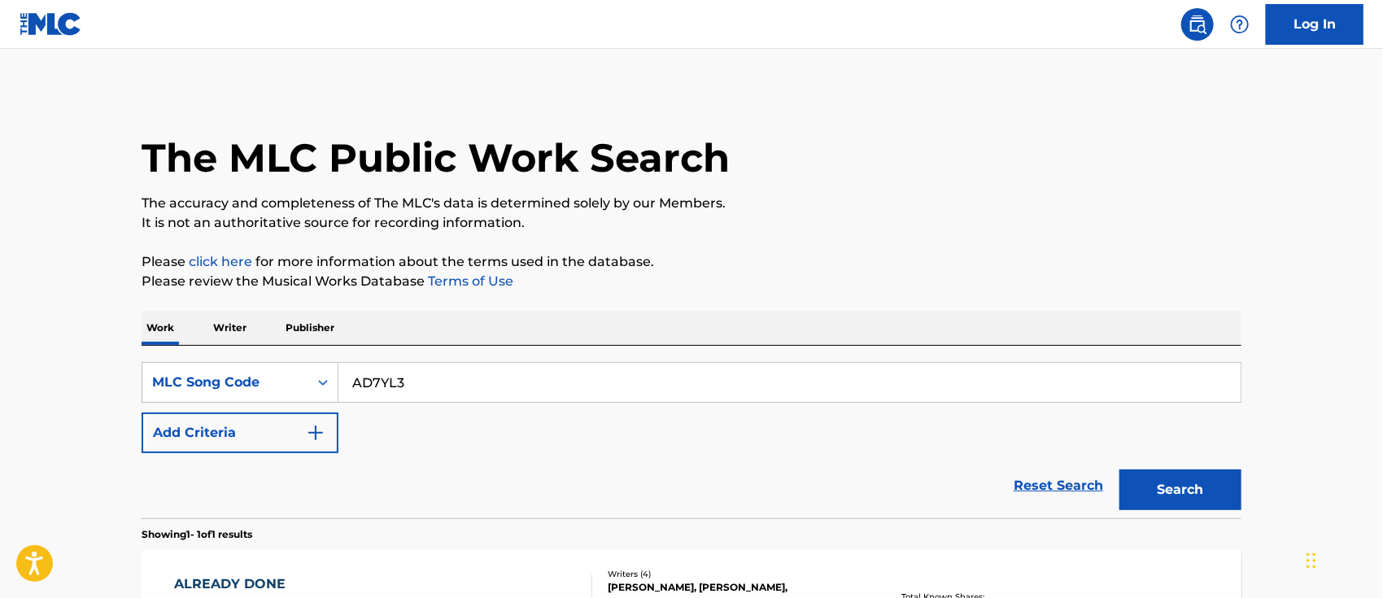
scroll to position [120, 0]
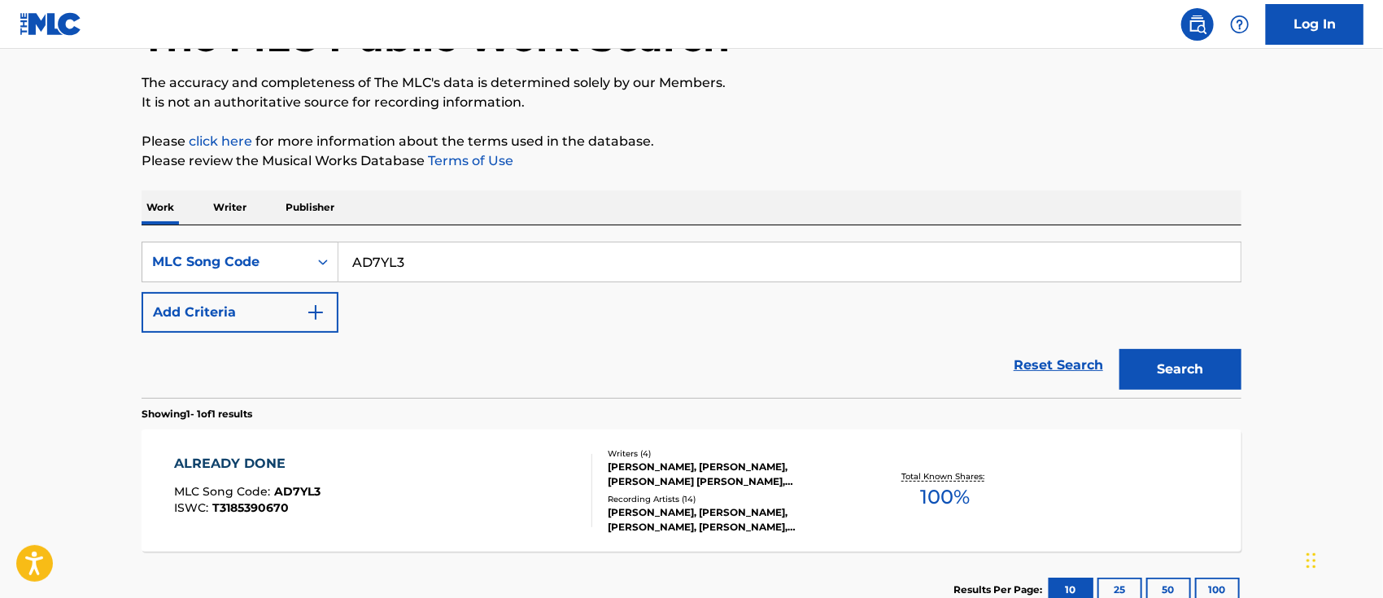
drag, startPoint x: 407, startPoint y: 259, endPoint x: 288, endPoint y: 287, distance: 122.1
click at [288, 287] on div "SearchWithCriteria6d77922a-6124-419a-b35d-21337c045012 MLC Song Code AD7YL3 Add…" at bounding box center [692, 287] width 1100 height 91
paste input "UA4T1A"
type input "UA4T1A"
click at [1119, 349] on button "Search" at bounding box center [1180, 369] width 122 height 41
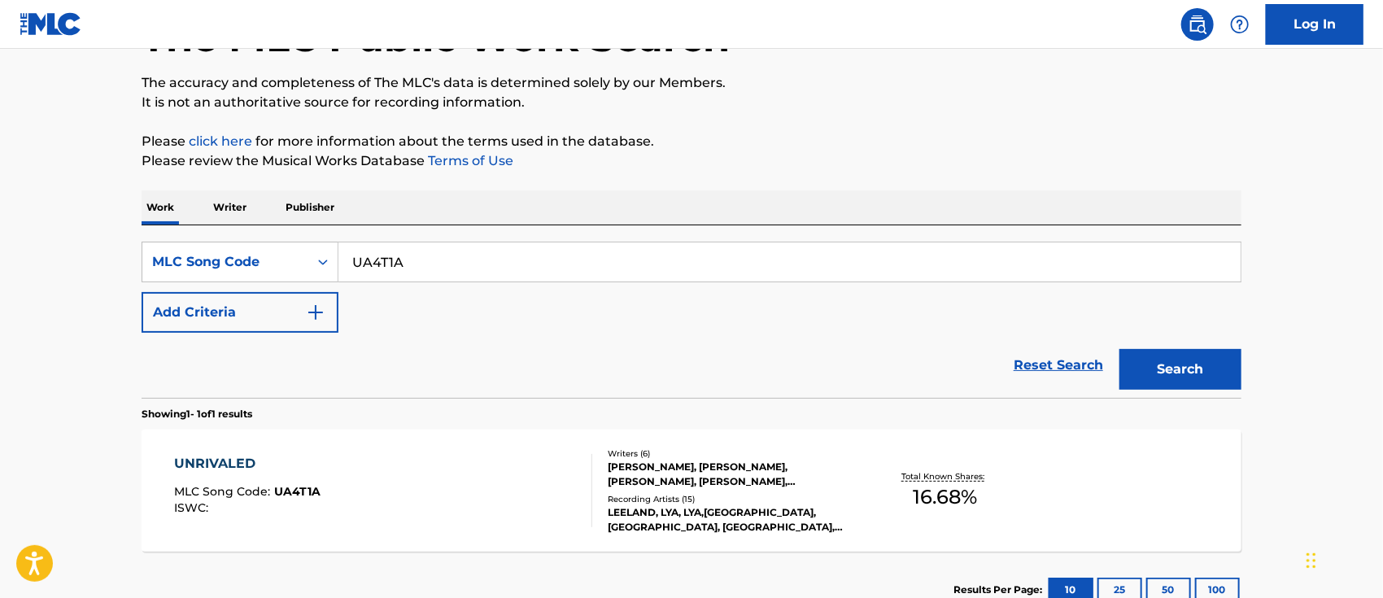
click at [429, 441] on div "UNRIVALED MLC Song Code : UA4T1A ISWC : Writers ( 6 ) LUIS GARCIA, DANIEL MARTI…" at bounding box center [692, 491] width 1100 height 122
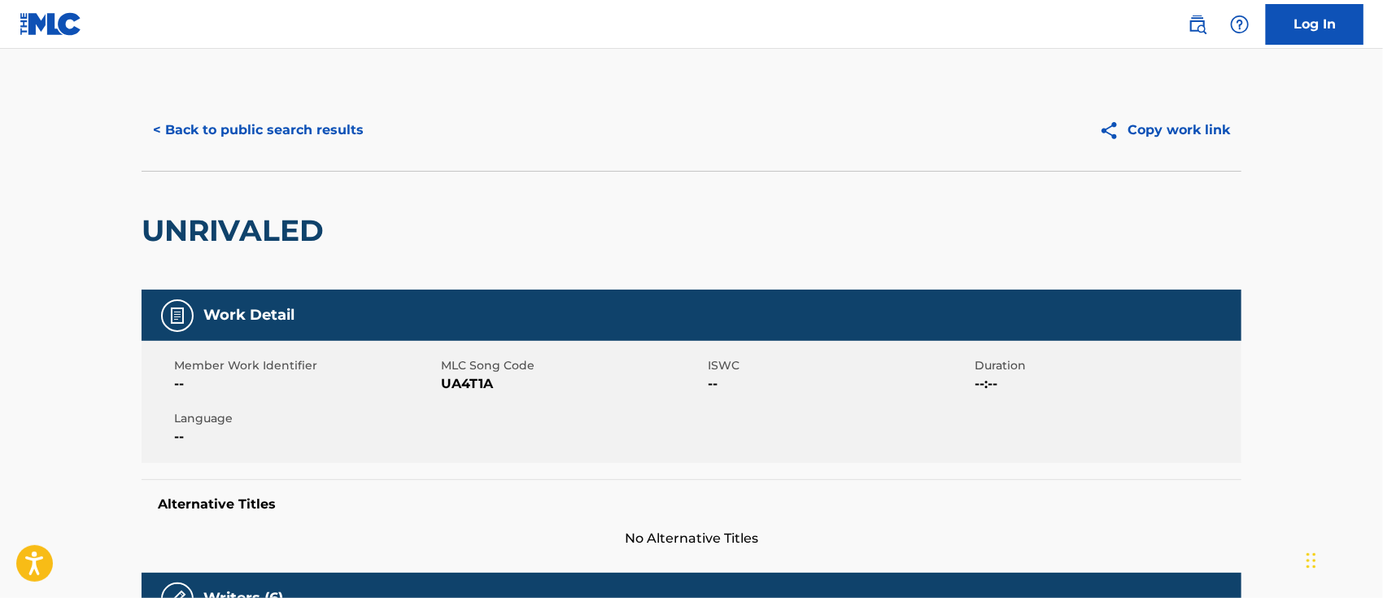
click at [257, 127] on button "< Back to public search results" at bounding box center [258, 130] width 233 height 41
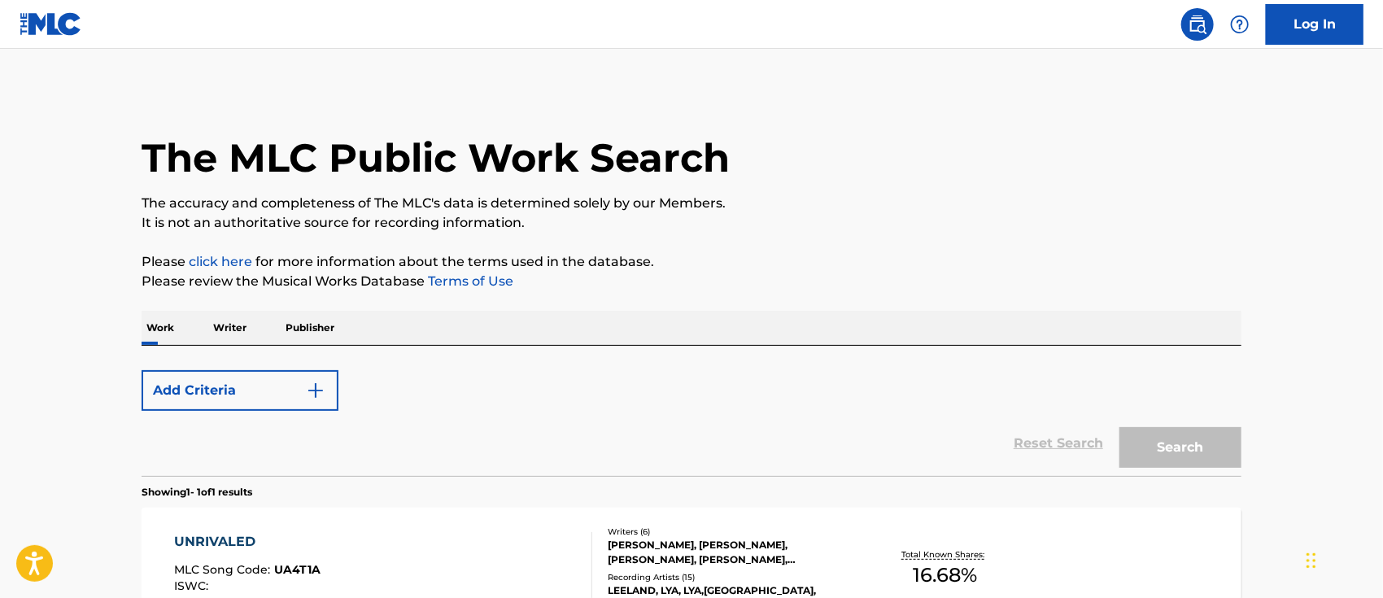
scroll to position [120, 0]
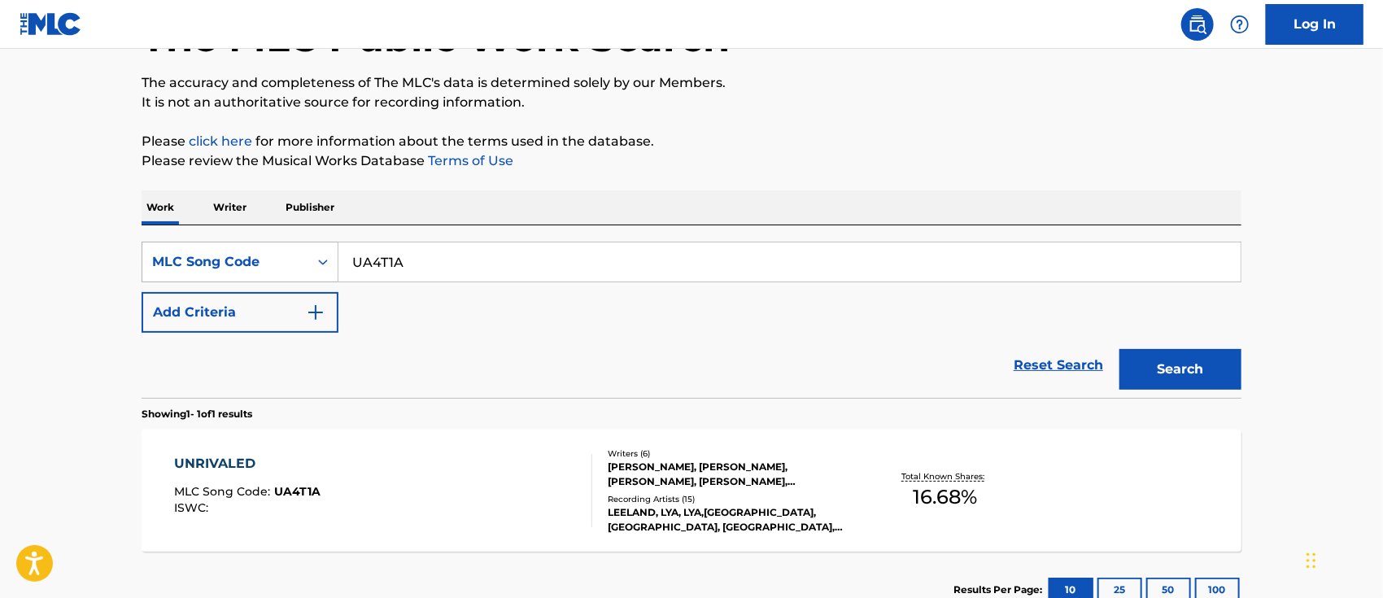
drag, startPoint x: 460, startPoint y: 258, endPoint x: 306, endPoint y: 266, distance: 154.8
click at [306, 266] on div "SearchWithCriteria6d77922a-6124-419a-b35d-21337c045012 MLC Song Code UA4T1A" at bounding box center [692, 262] width 1100 height 41
paste input "SVBKBL"
type input "SVBKBL"
click at [1119, 349] on button "Search" at bounding box center [1180, 369] width 122 height 41
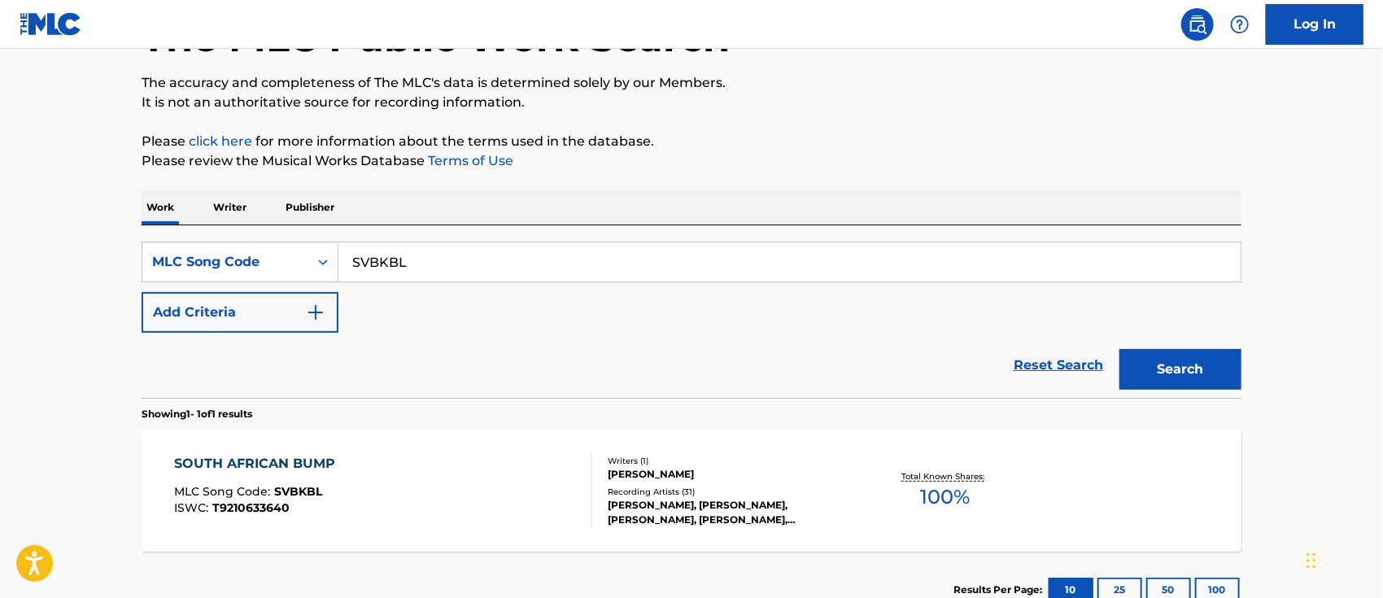
click at [412, 487] on div "SOUTH AFRICAN BUMP MLC Song Code : SVBKBL ISWC : T9210633640" at bounding box center [384, 490] width 418 height 73
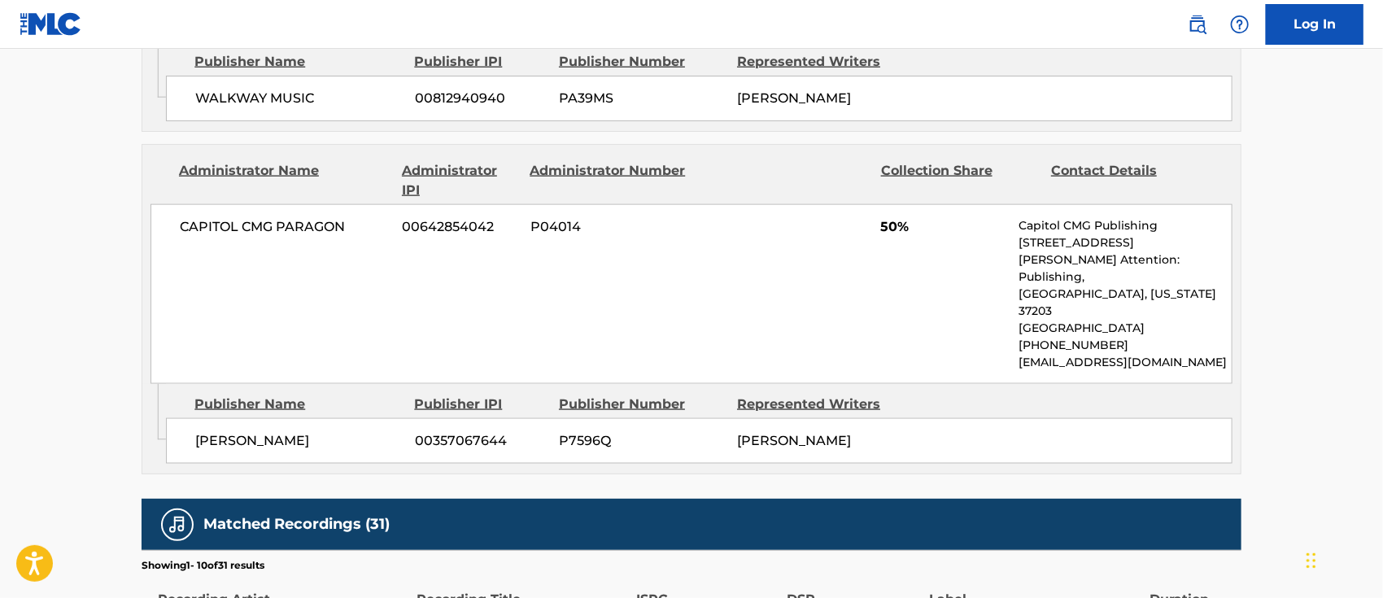
scroll to position [1022, 0]
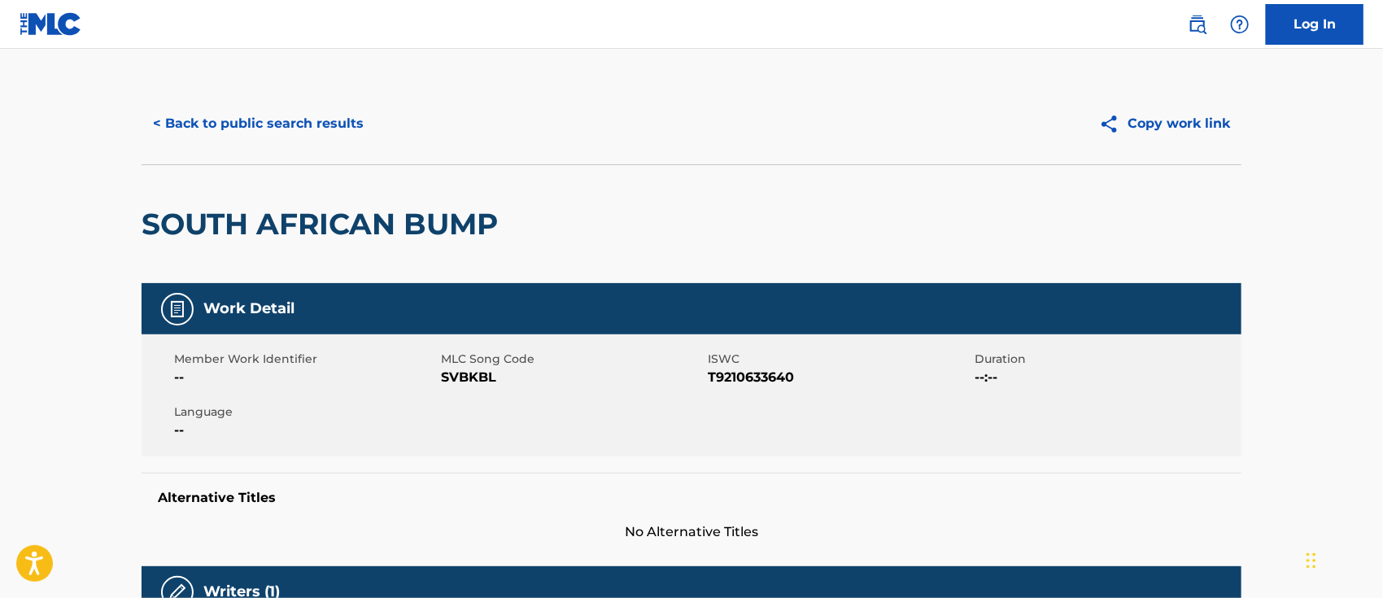
click at [243, 127] on button "< Back to public search results" at bounding box center [258, 123] width 233 height 41
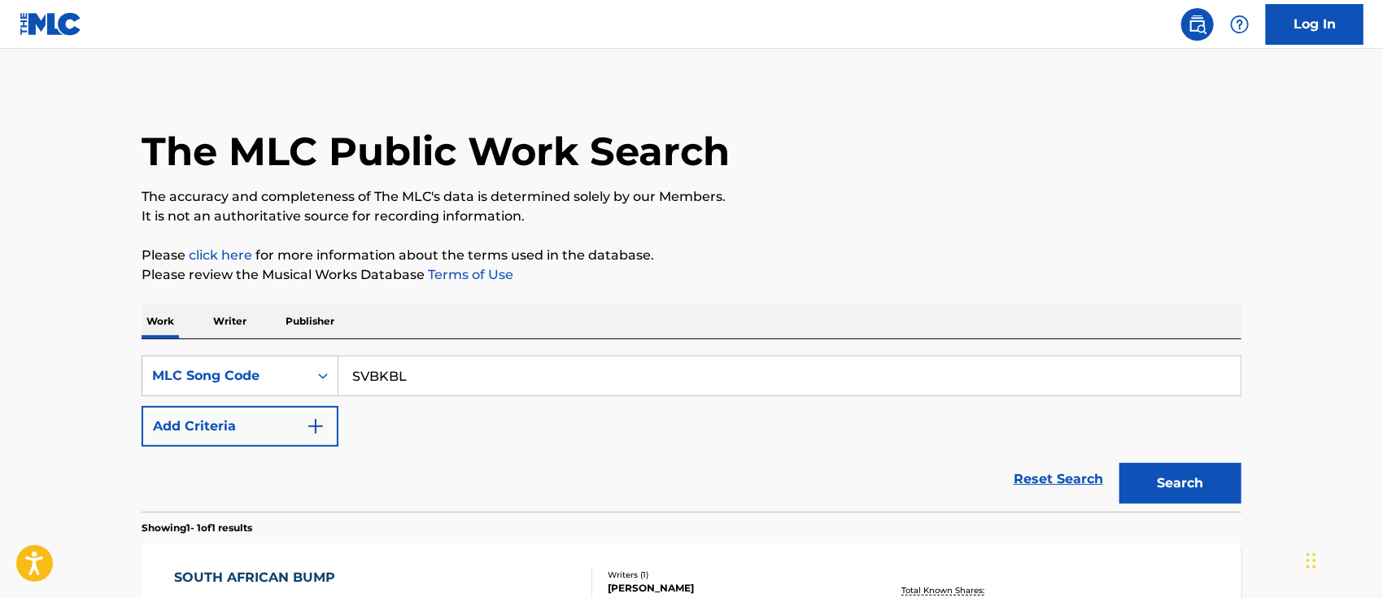
scroll to position [120, 0]
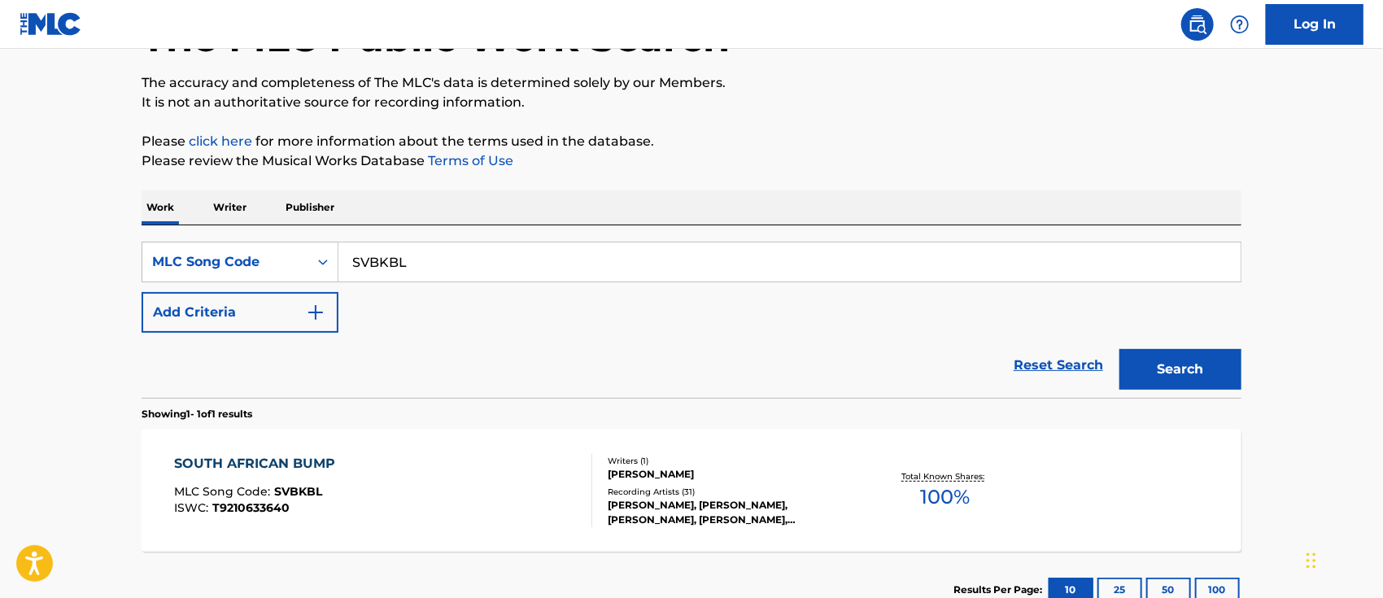
drag, startPoint x: 462, startPoint y: 257, endPoint x: 338, endPoint y: 269, distance: 124.2
click at [338, 269] on input "SVBKBL" at bounding box center [789, 261] width 902 height 39
paste input "F3844G"
type input "F3844G"
click at [1119, 349] on button "Search" at bounding box center [1180, 369] width 122 height 41
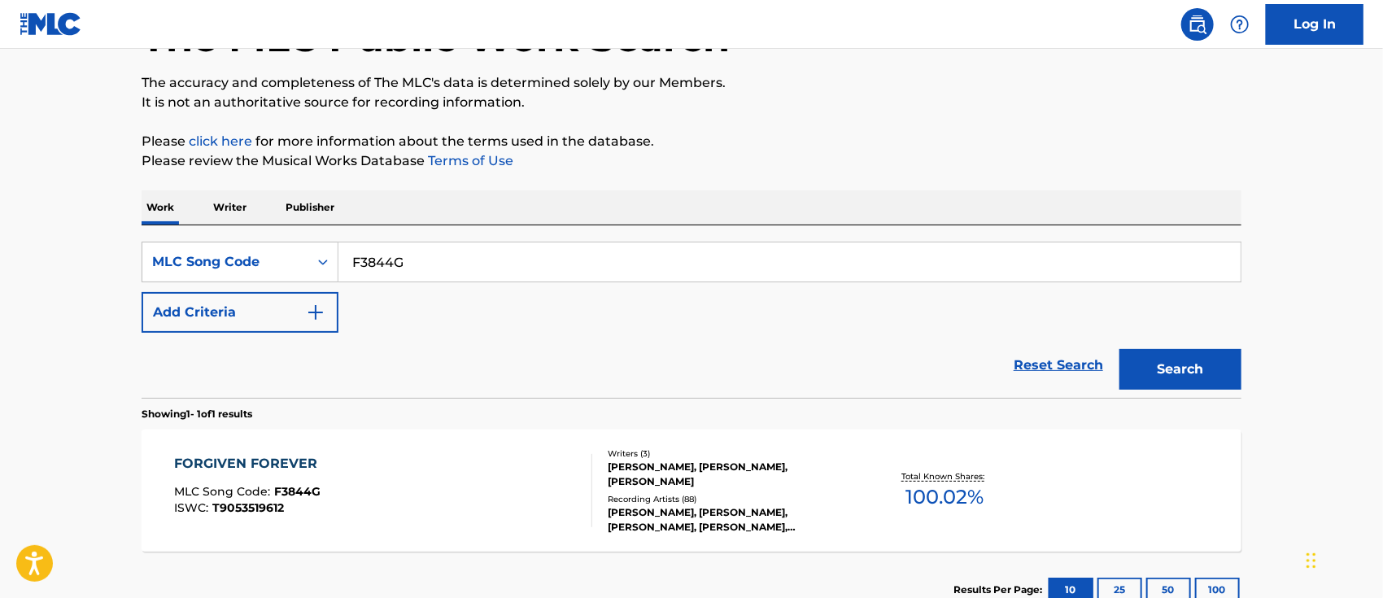
scroll to position [236, 0]
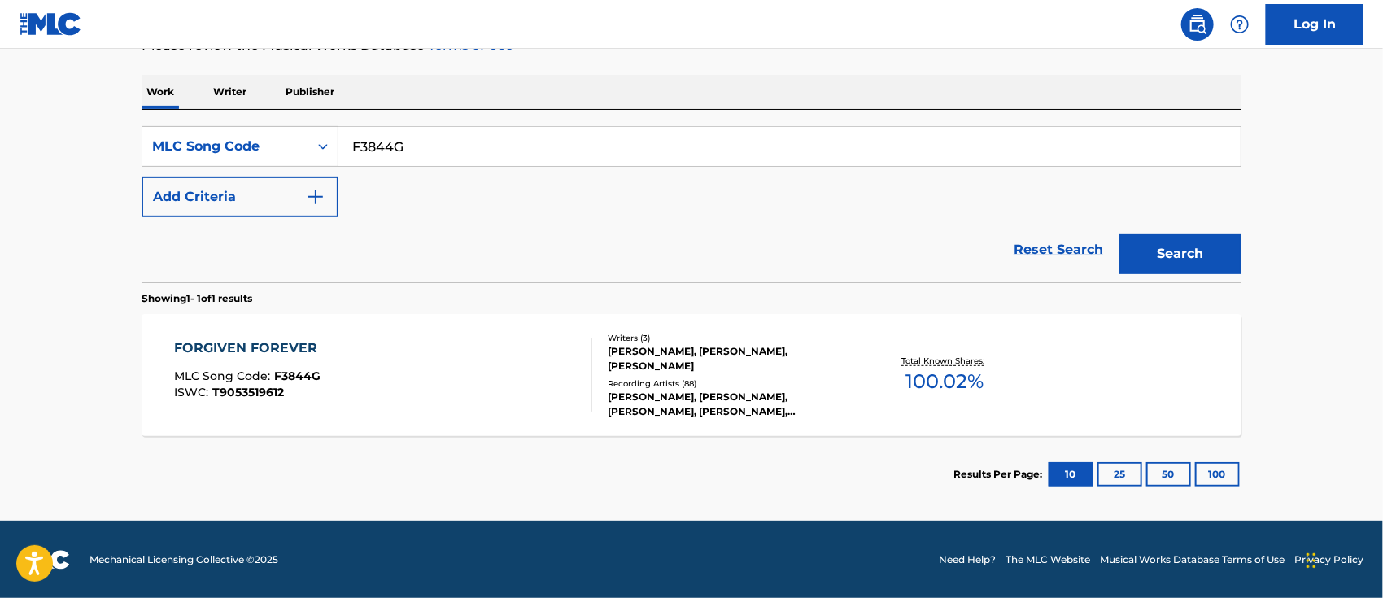
click at [473, 348] on div "FORGIVEN FOREVER MLC Song Code : F3844G ISWC : T9053519612" at bounding box center [384, 374] width 418 height 73
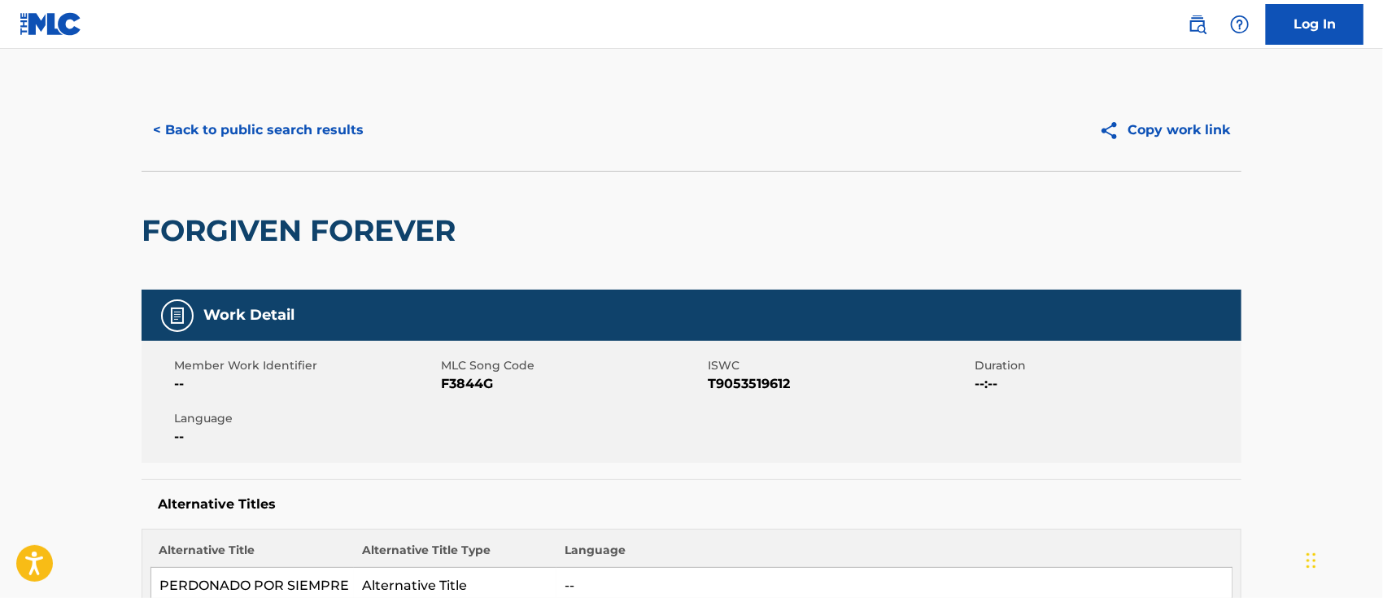
click at [202, 130] on button "< Back to public search results" at bounding box center [258, 130] width 233 height 41
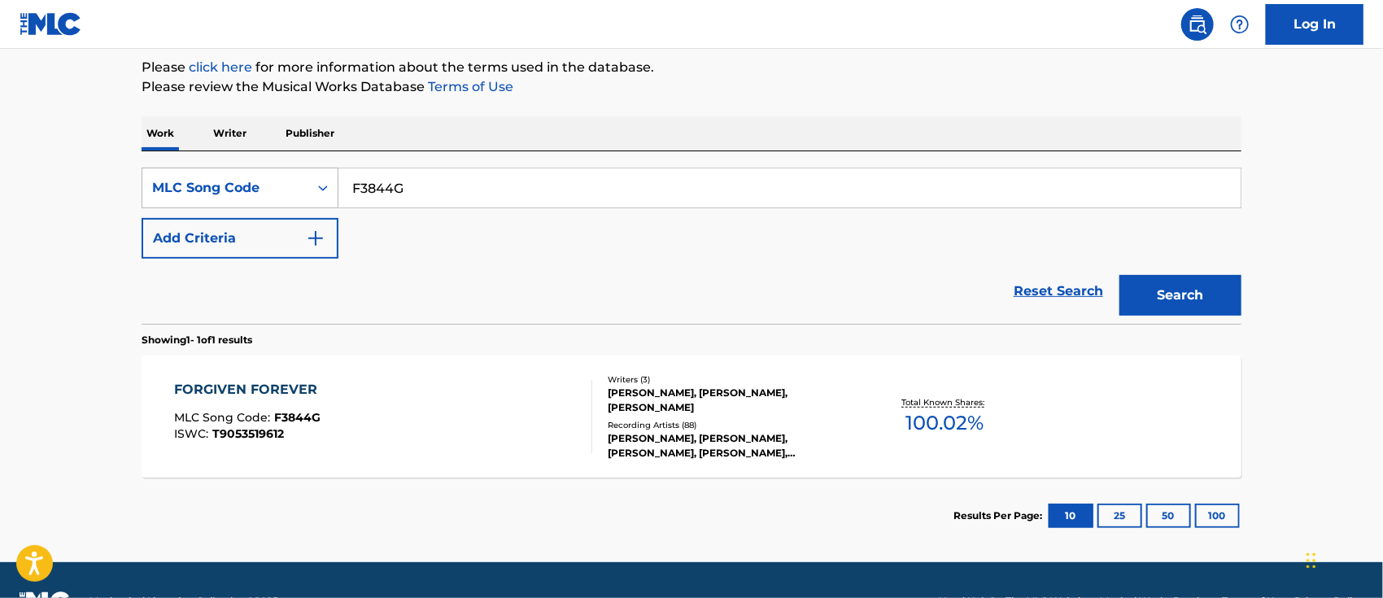
drag, startPoint x: 433, startPoint y: 181, endPoint x: 290, endPoint y: 188, distance: 143.4
click at [290, 188] on div "SearchWithCriteria6d77922a-6124-419a-b35d-21337c045012 MLC Song Code F3844G" at bounding box center [692, 188] width 1100 height 41
paste input "GA7C7I"
type input "GA7C7I"
click at [1119, 275] on button "Search" at bounding box center [1180, 295] width 122 height 41
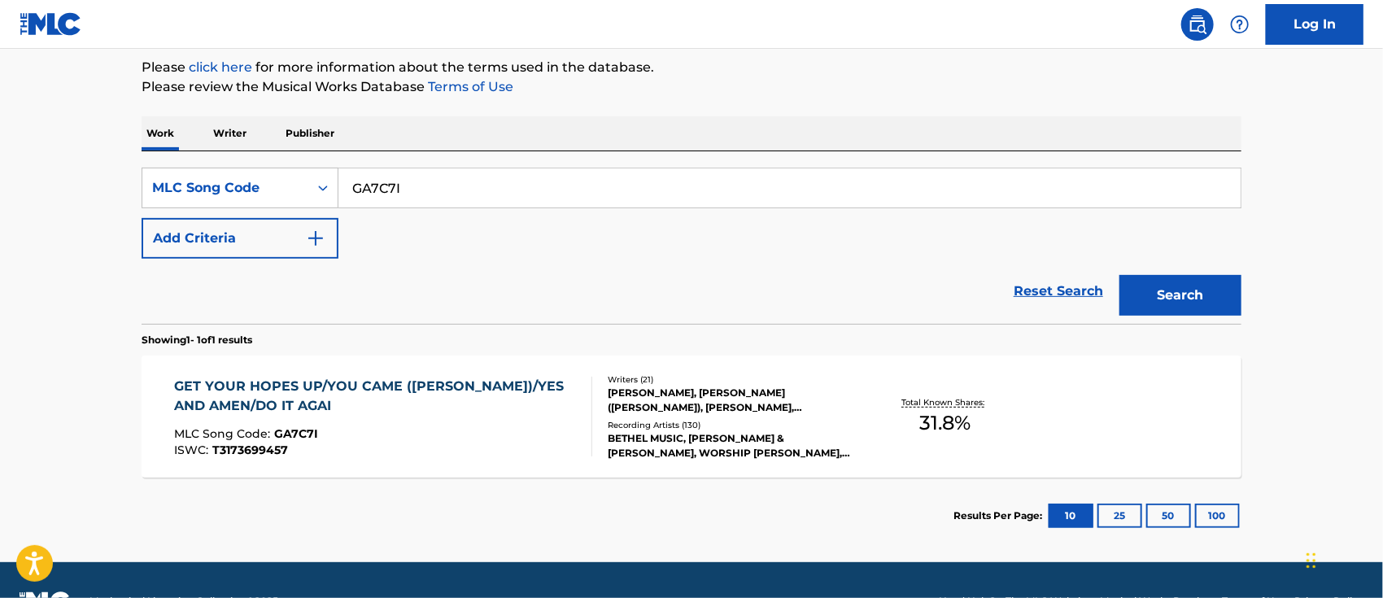
click at [398, 403] on div "GET YOUR HOPES UP/YOU CAME ([PERSON_NAME])/YES AND AMEN/DO IT AGAI" at bounding box center [377, 396] width 404 height 39
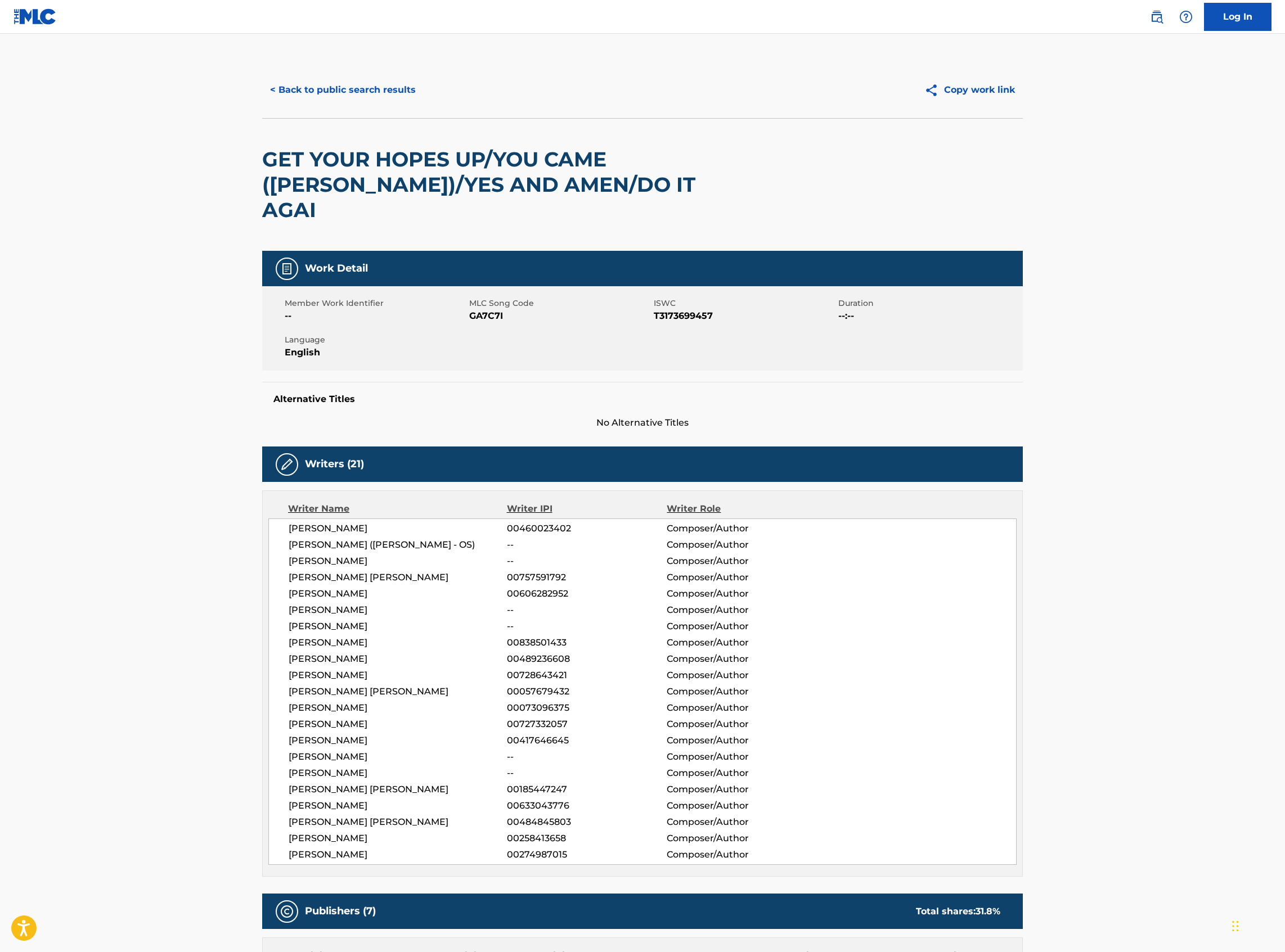
click at [376, 62] on div "< Back to public search results Copy work link" at bounding box center [642, 89] width 761 height 56
click at [378, 89] on button "< Back to public search results" at bounding box center [342, 90] width 161 height 28
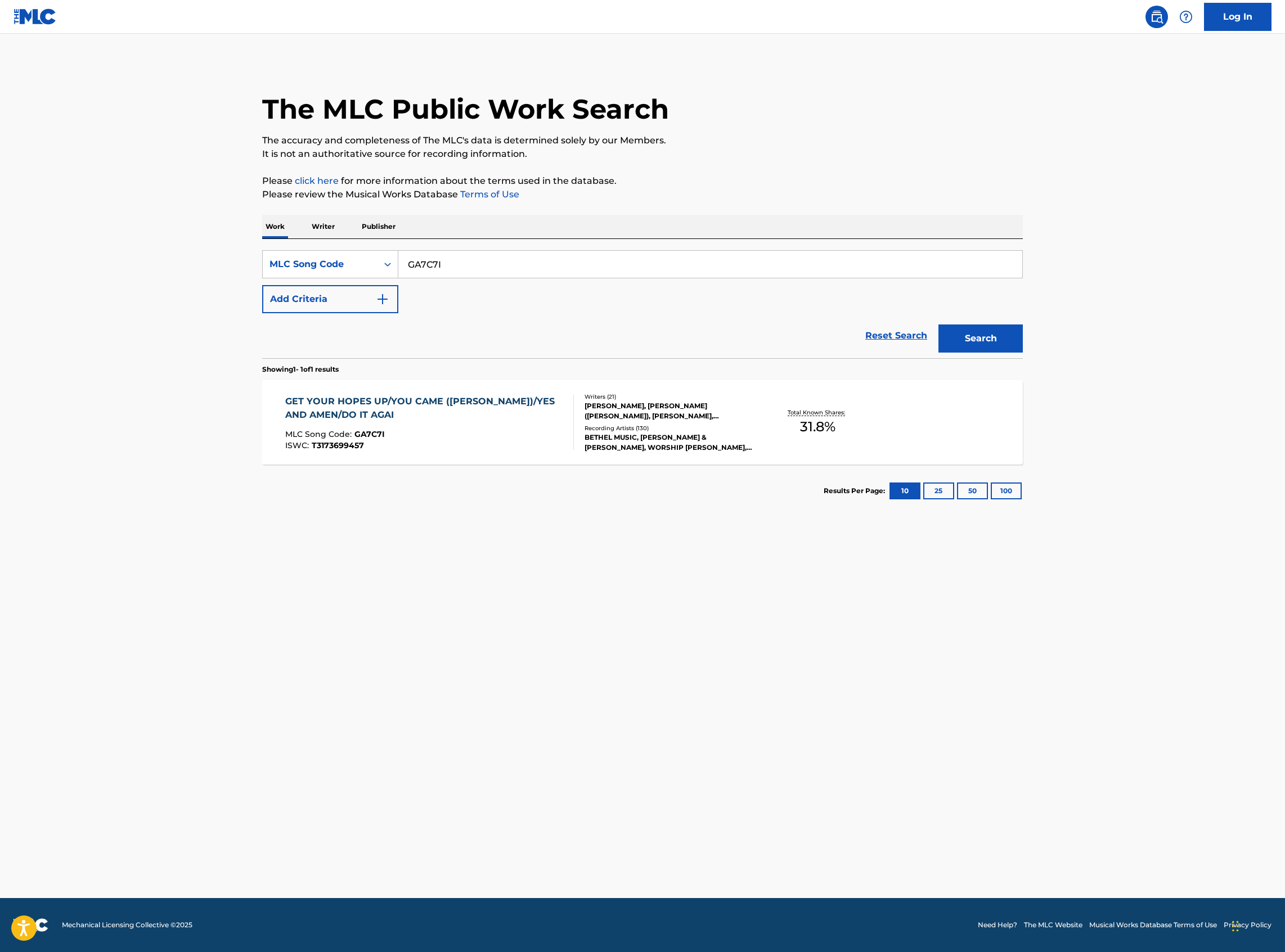
drag, startPoint x: 459, startPoint y: 262, endPoint x: 387, endPoint y: 244, distance: 74.2
click at [387, 244] on div "SearchWithCriteria6d77922a-6124-419a-b35d-21337c045012 MLC Song Code GA7C7I Add…" at bounding box center [642, 299] width 761 height 119
paste input "Y03354"
type input "Y03354"
click at [939, 324] on button "Search" at bounding box center [981, 338] width 84 height 28
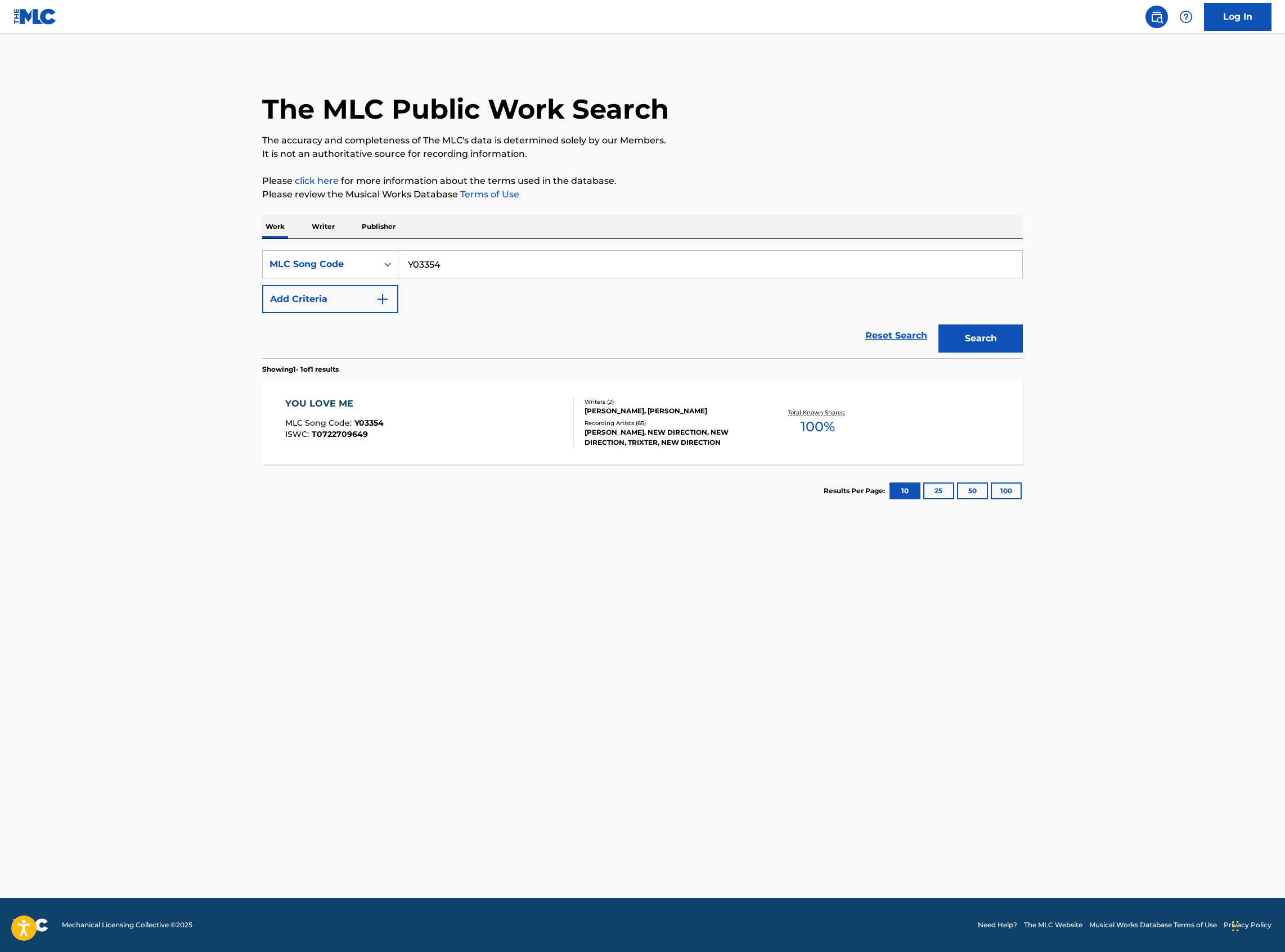
click at [418, 413] on div "YOU LOVE ME MLC Song Code : Y03354 ISWC : T0722709649 Writers ( 2 ) TONY WOOD, …" at bounding box center [642, 422] width 761 height 84
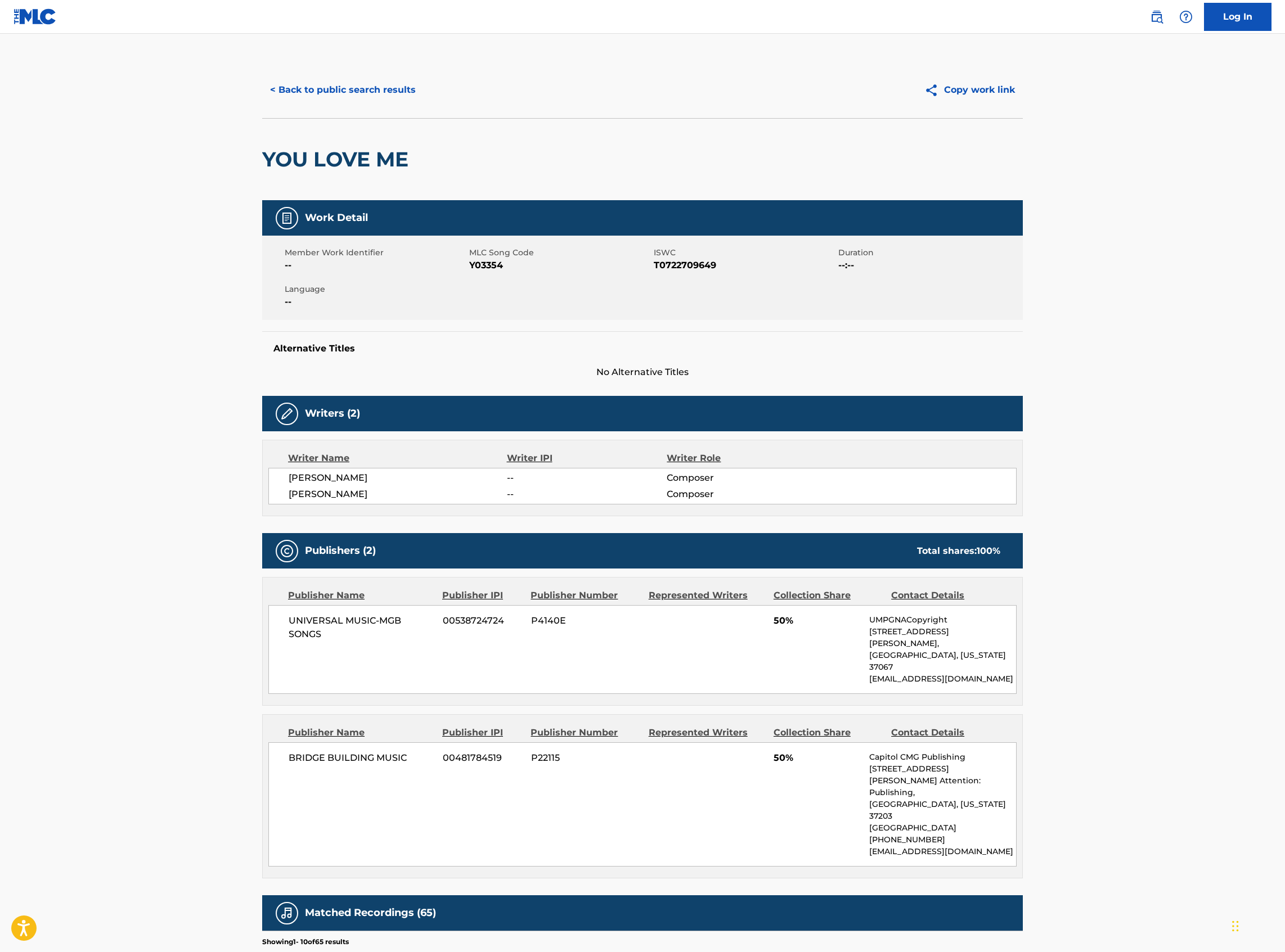
click at [391, 79] on button "< Back to public search results" at bounding box center [342, 90] width 161 height 28
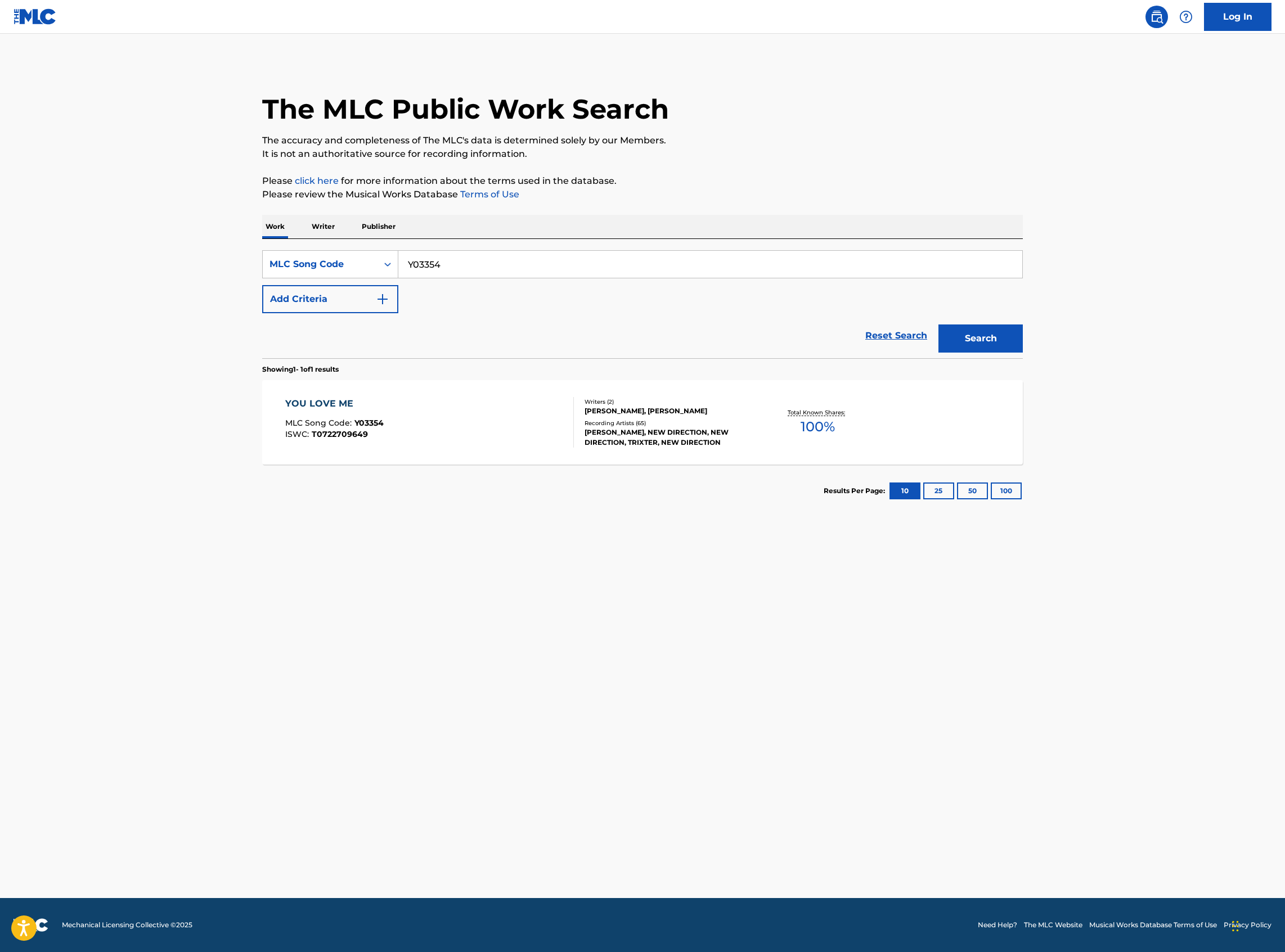
drag, startPoint x: 475, startPoint y: 264, endPoint x: 369, endPoint y: 283, distance: 107.7
click at [369, 283] on div "SearchWithCriteria6d77922a-6124-419a-b35d-21337c045012 MLC Song Code Y03354 Add…" at bounding box center [642, 281] width 761 height 63
paste input "JC9HY5"
type input "JC9HY5"
click at [939, 324] on button "Search" at bounding box center [981, 338] width 84 height 28
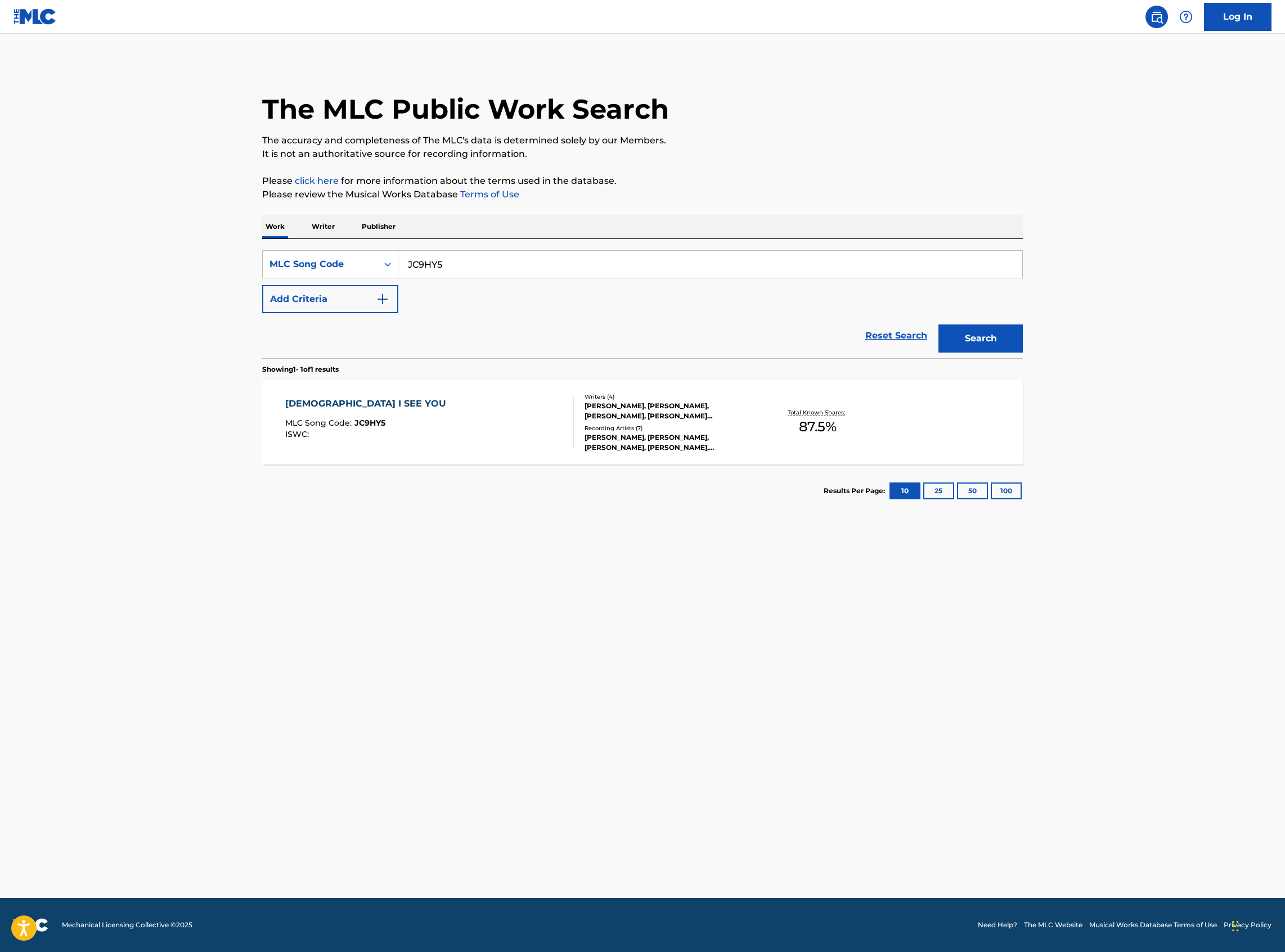
click at [415, 409] on div "JESUS I SEE YOU MLC Song Code : JC9HY5 ISWC :" at bounding box center [429, 422] width 289 height 50
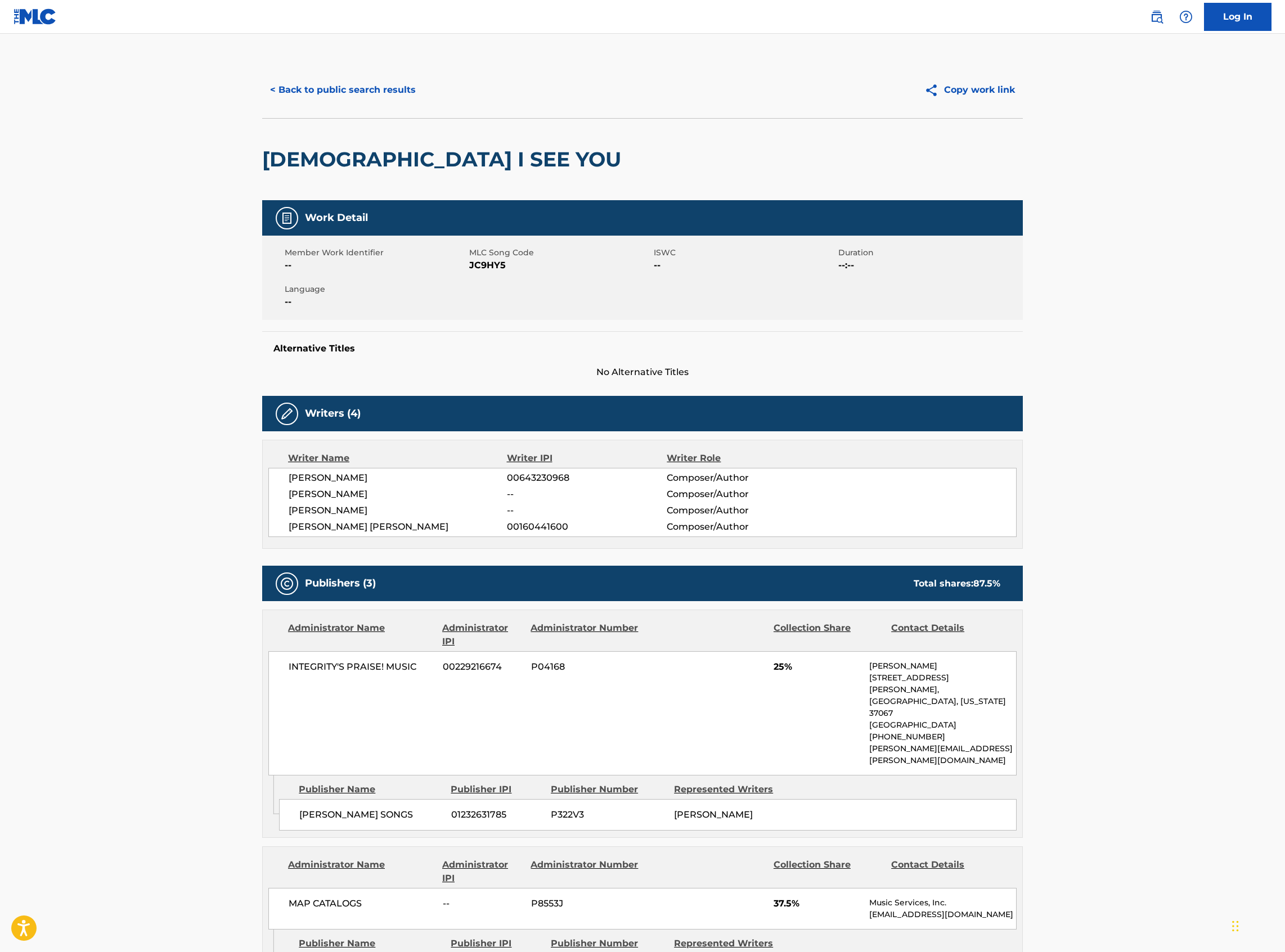
click at [365, 95] on button "< Back to public search results" at bounding box center [342, 90] width 161 height 28
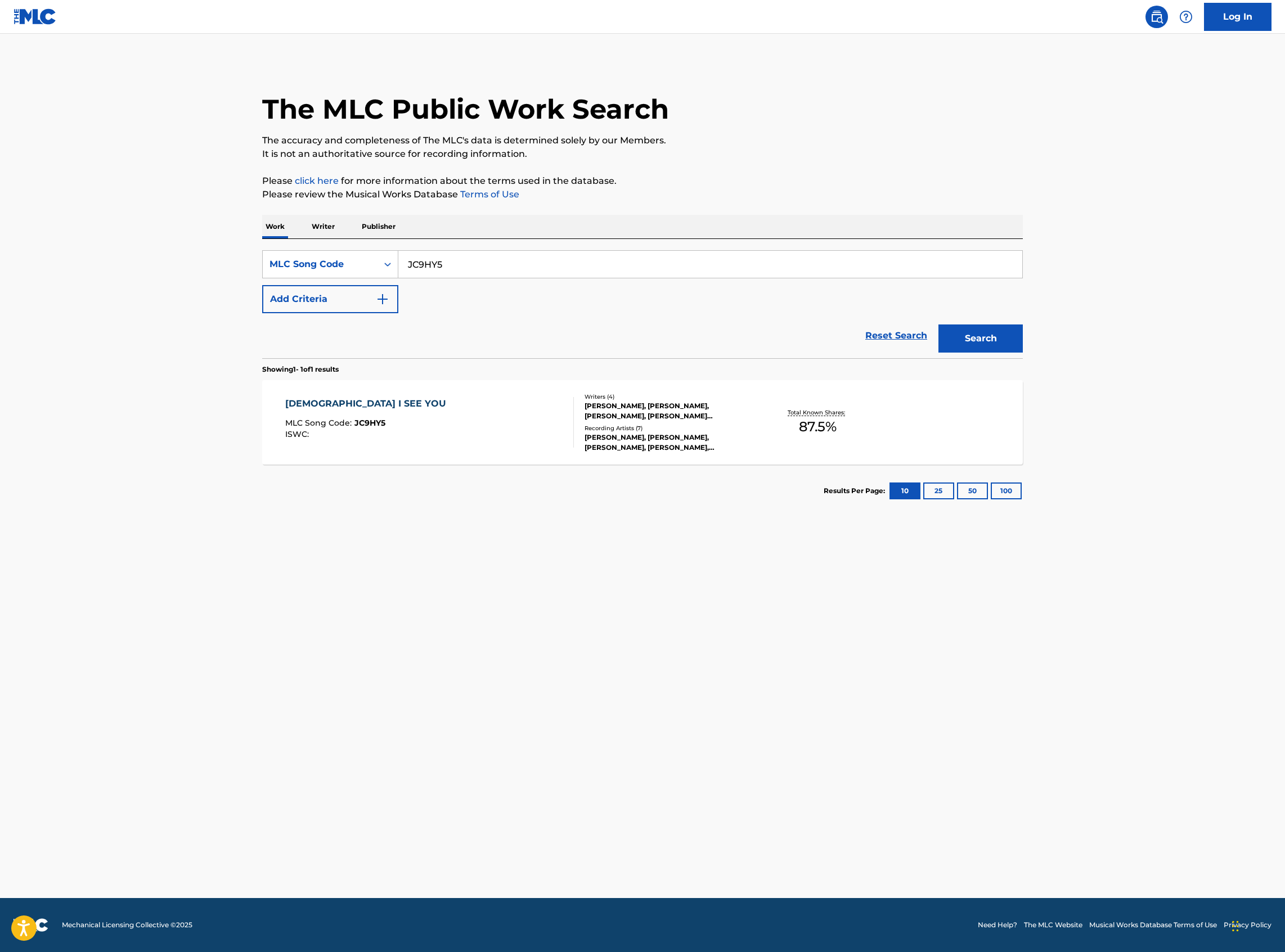
drag, startPoint x: 451, startPoint y: 268, endPoint x: 375, endPoint y: 279, distance: 76.8
click at [375, 279] on div "SearchWithCriteria6d77922a-6124-419a-b35d-21337c045012 MLC Song Code JC9HY5 Add…" at bounding box center [642, 281] width 761 height 63
paste input "KA1W6K"
type input "KA1W6K"
click at [939, 324] on button "Search" at bounding box center [981, 338] width 84 height 28
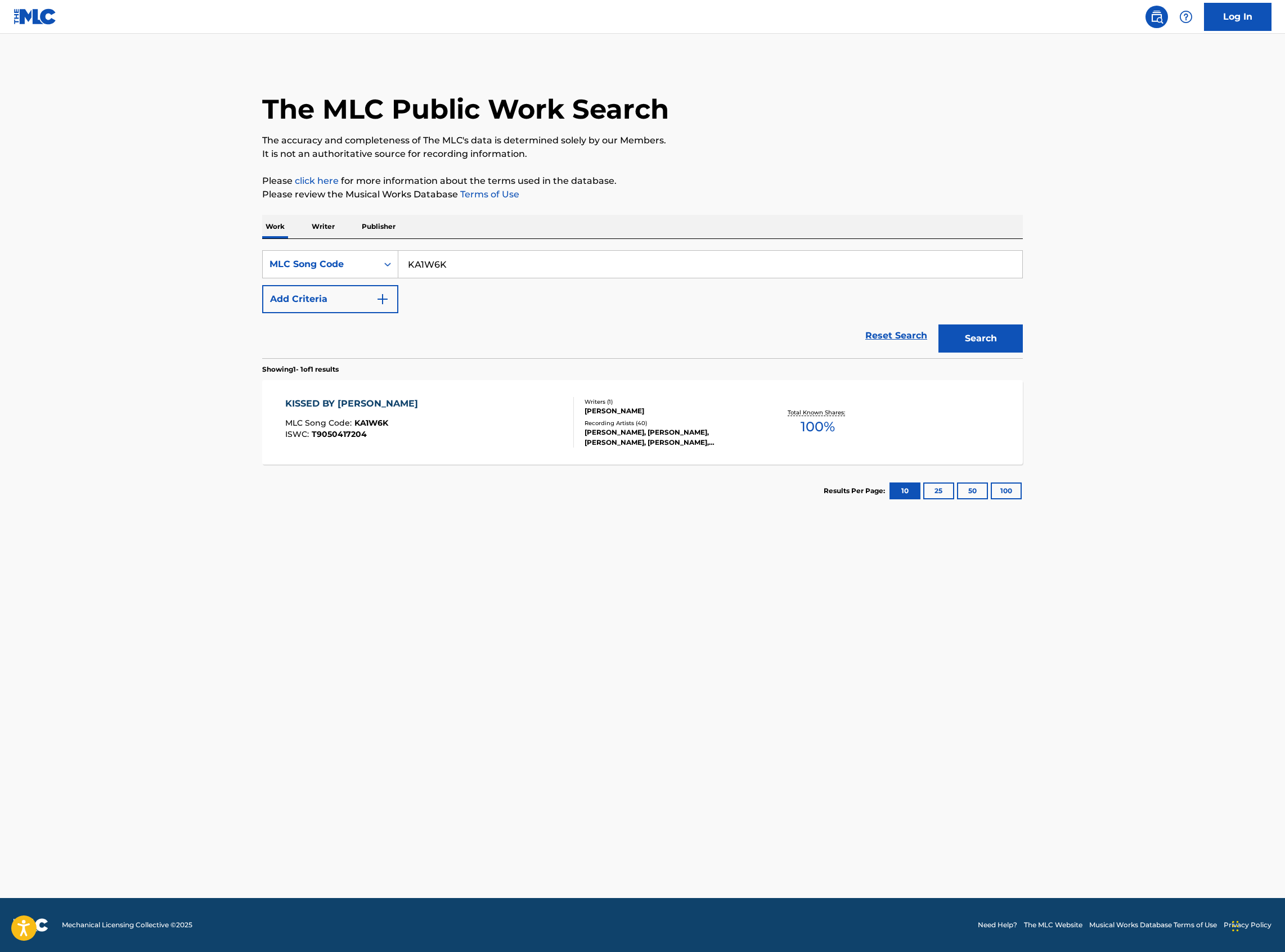
click at [419, 413] on div "KISSED BY JESUS MLC Song Code : KA1W6K ISWC : T9050417204" at bounding box center [429, 422] width 289 height 50
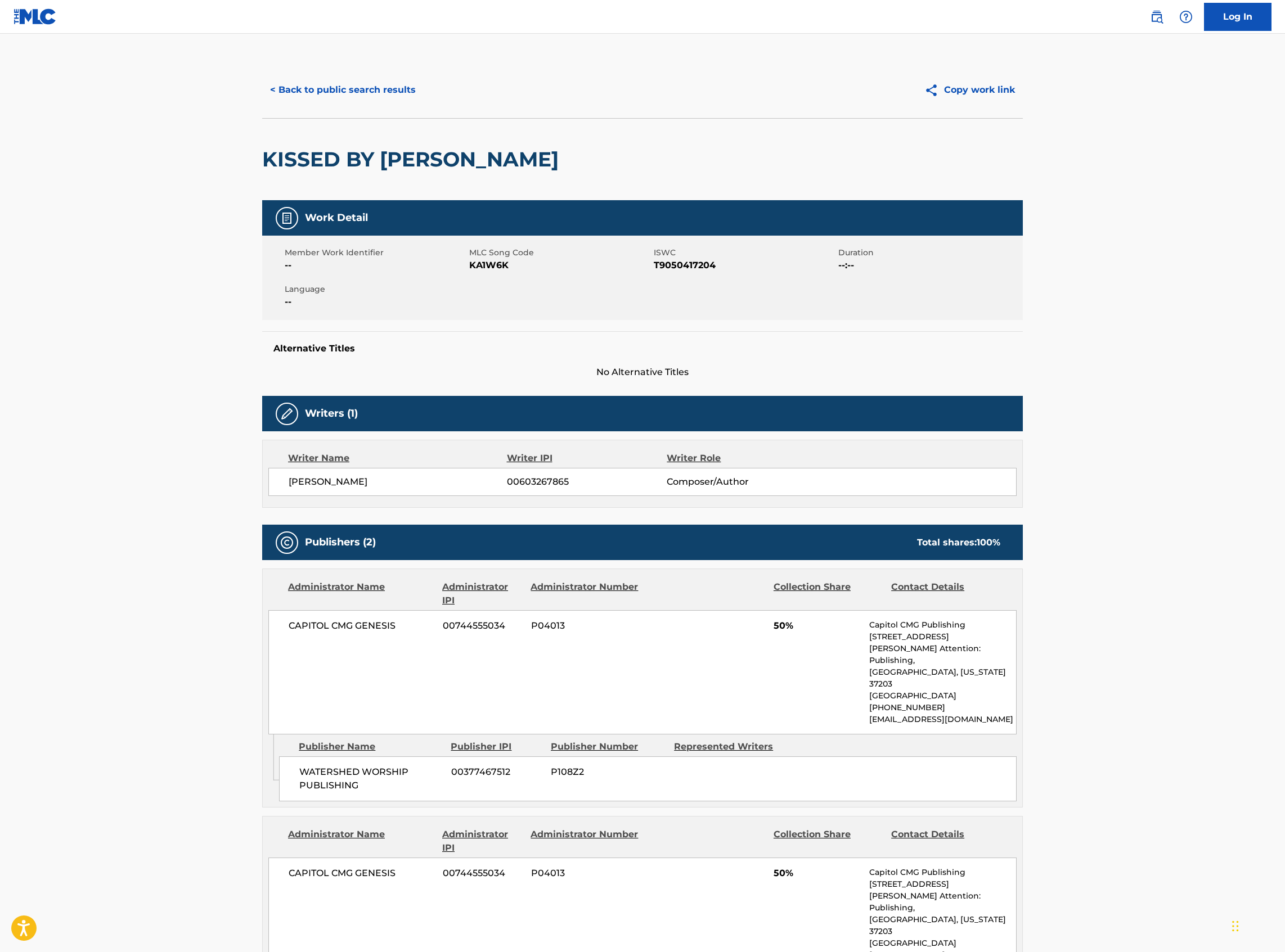
click at [305, 79] on button "< Back to public search results" at bounding box center [342, 90] width 161 height 28
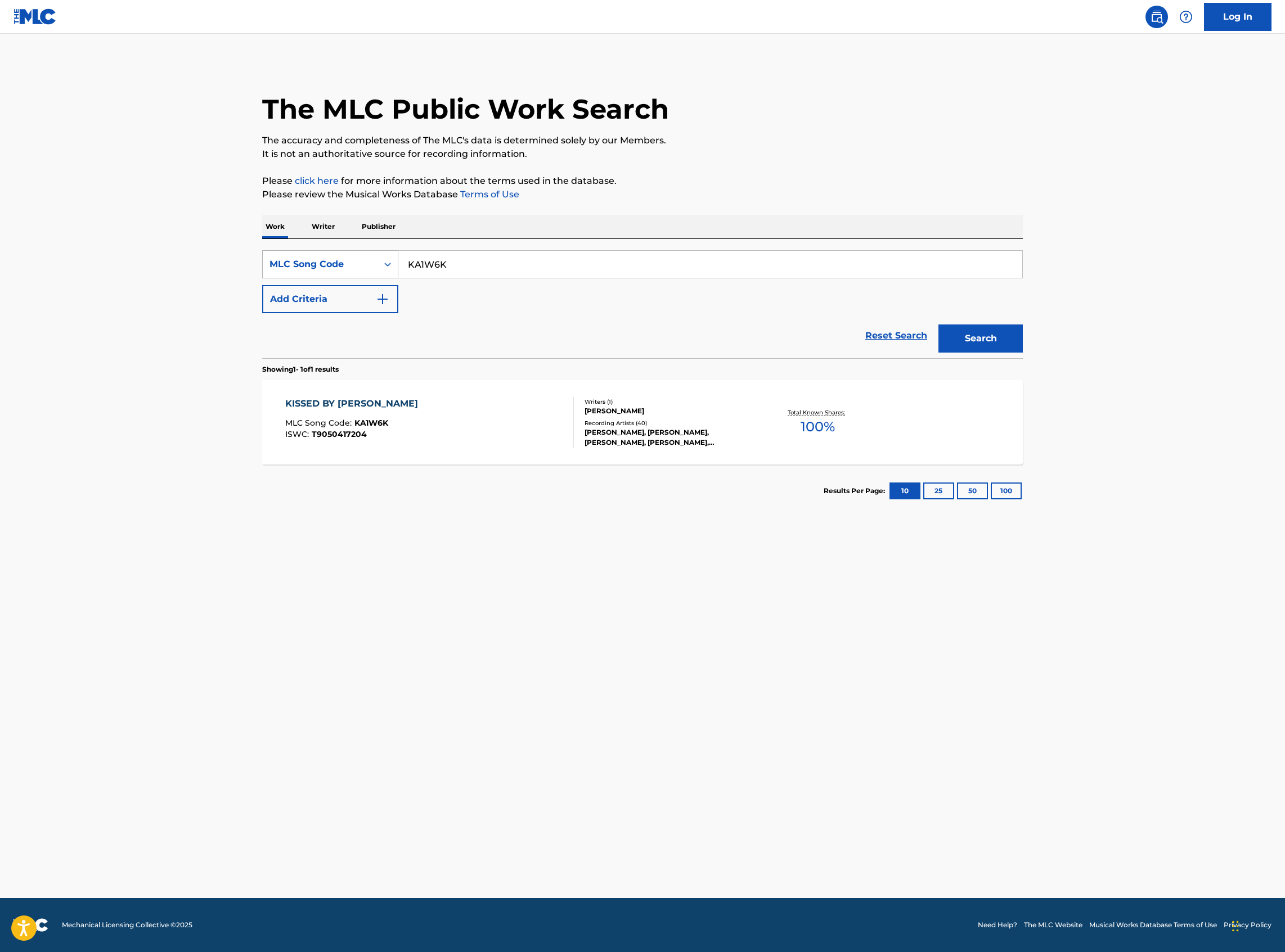
drag, startPoint x: 468, startPoint y: 255, endPoint x: 386, endPoint y: 255, distance: 82.0
click at [386, 255] on div "SearchWithCriteria6d77922a-6124-419a-b35d-21337c045012 MLC Song Code KA1W6K" at bounding box center [642, 264] width 761 height 28
paste input "IC99NB"
type input "IC99NB"
click at [939, 324] on button "Search" at bounding box center [981, 338] width 84 height 28
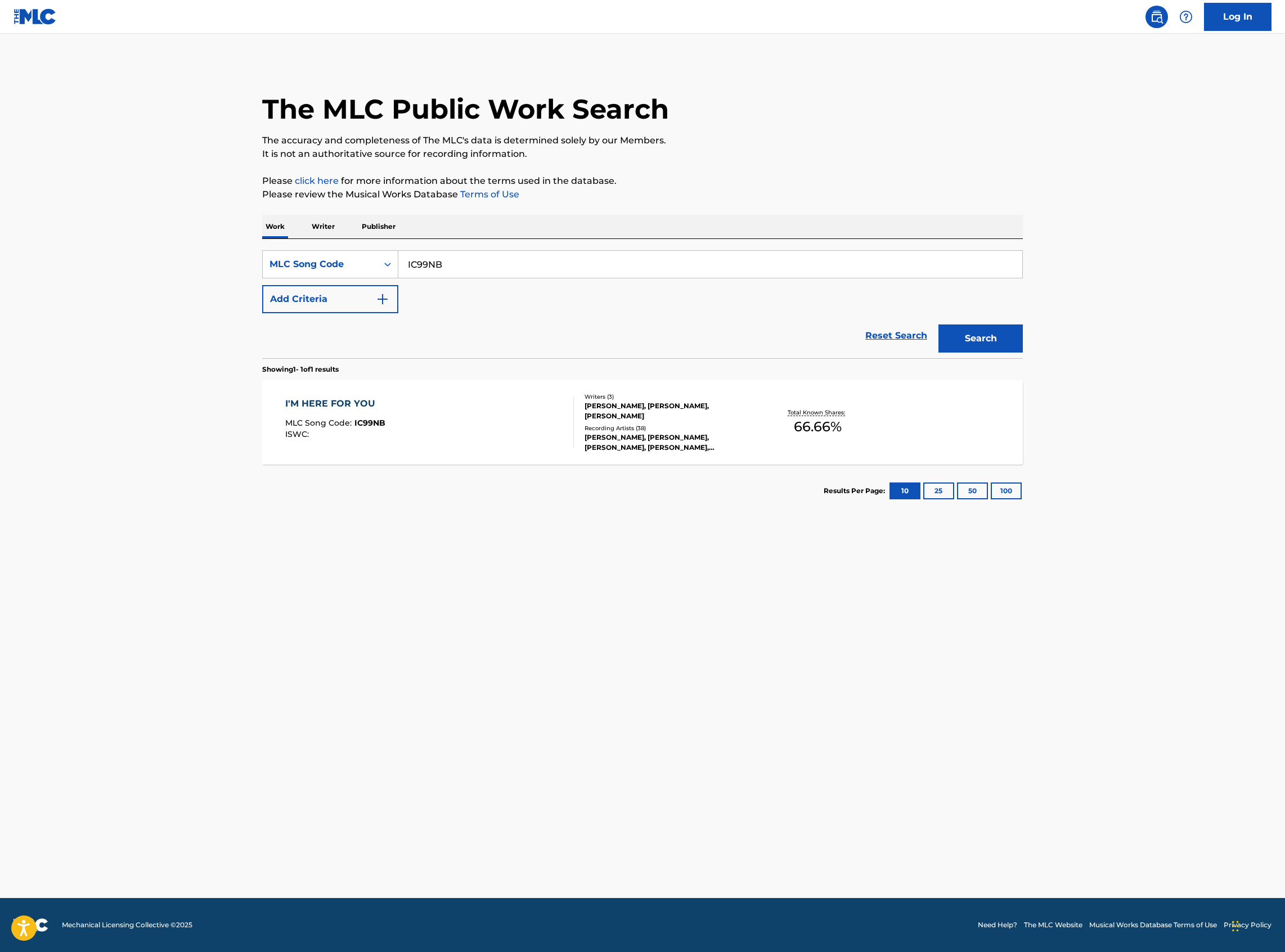
click at [427, 413] on div "I'M HERE FOR YOU MLC Song Code : IC99NB ISWC :" at bounding box center [429, 422] width 289 height 50
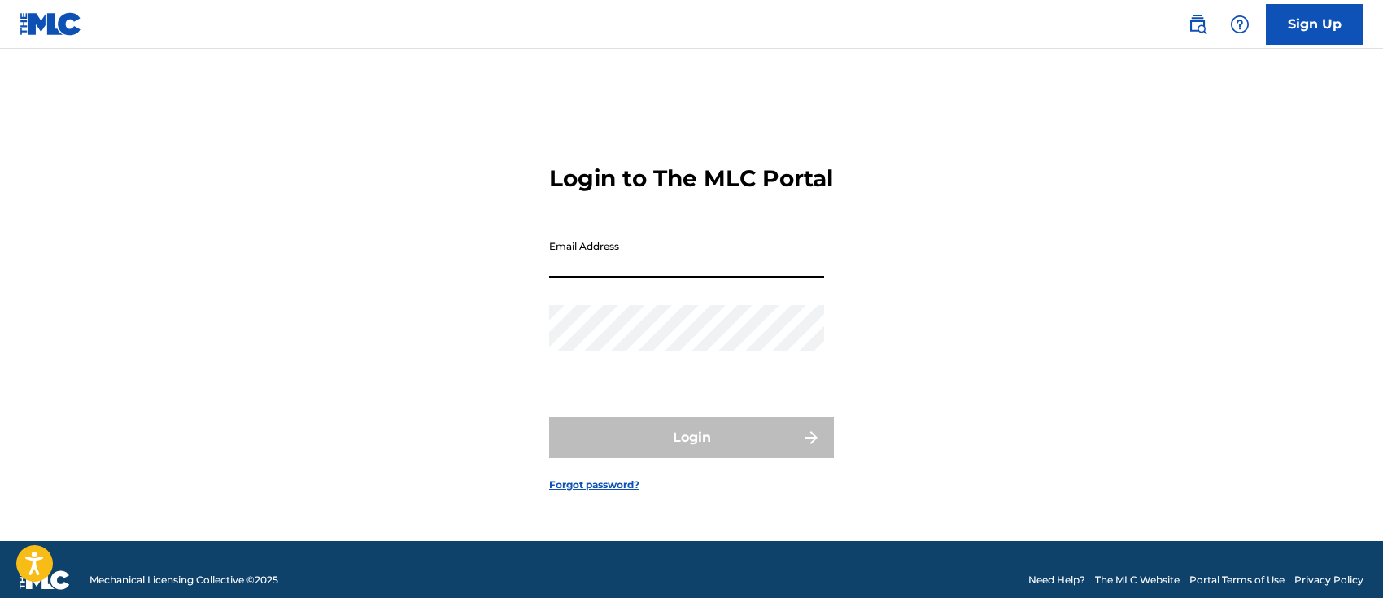
click at [630, 264] on input "Email Address" at bounding box center [686, 255] width 275 height 46
type input "[PERSON_NAME][EMAIL_ADDRESS][PERSON_NAME][DOMAIN_NAME]"
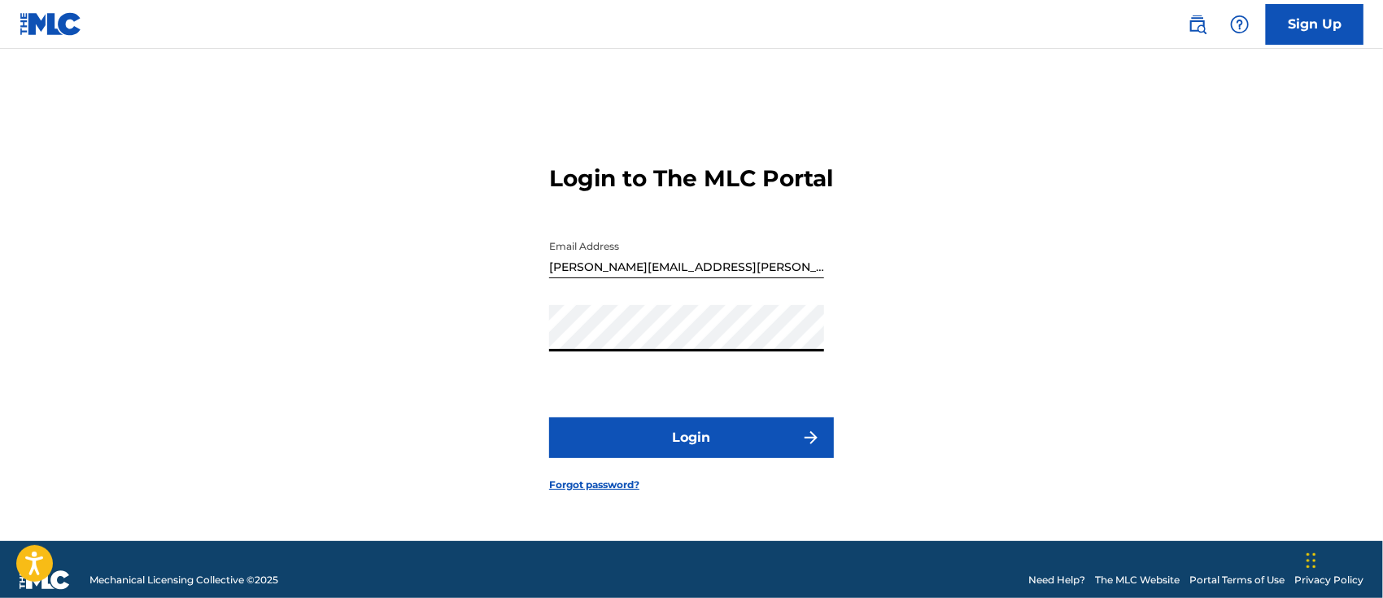
click at [684, 451] on button "Login" at bounding box center [691, 437] width 285 height 41
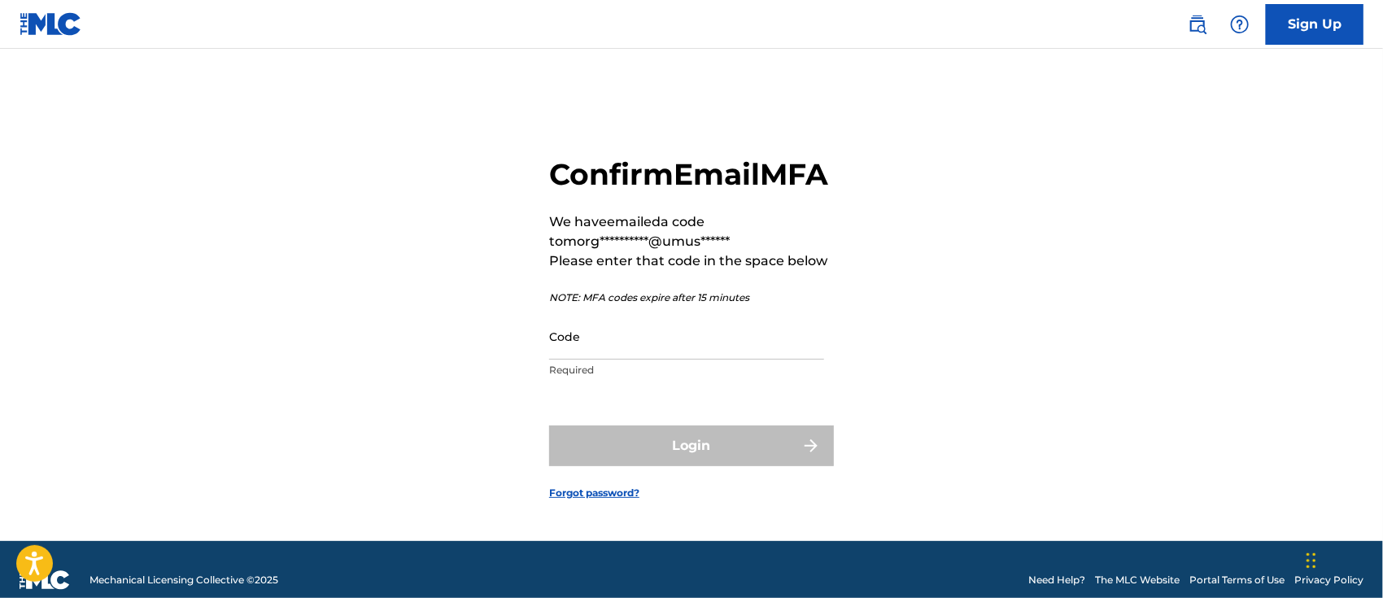
click at [689, 360] on input "Code" at bounding box center [686, 336] width 275 height 46
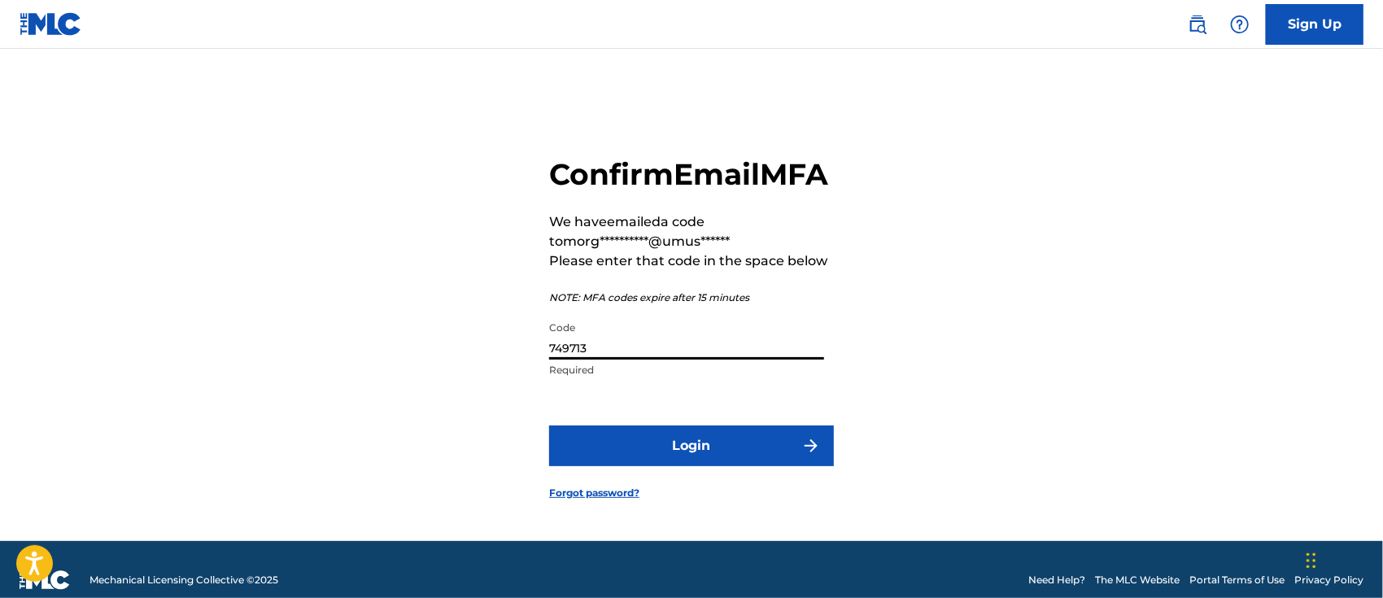
type input "749713"
click at [703, 462] on button "Login" at bounding box center [691, 445] width 285 height 41
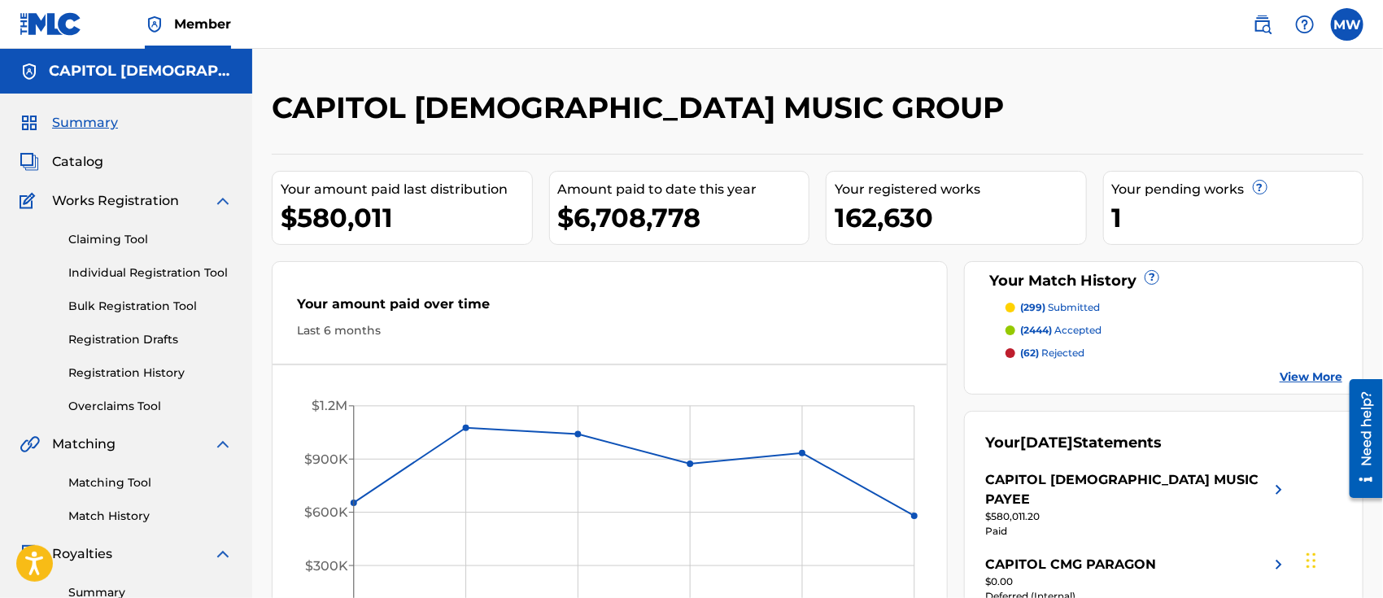
click at [84, 167] on span "Catalog" at bounding box center [77, 162] width 51 height 20
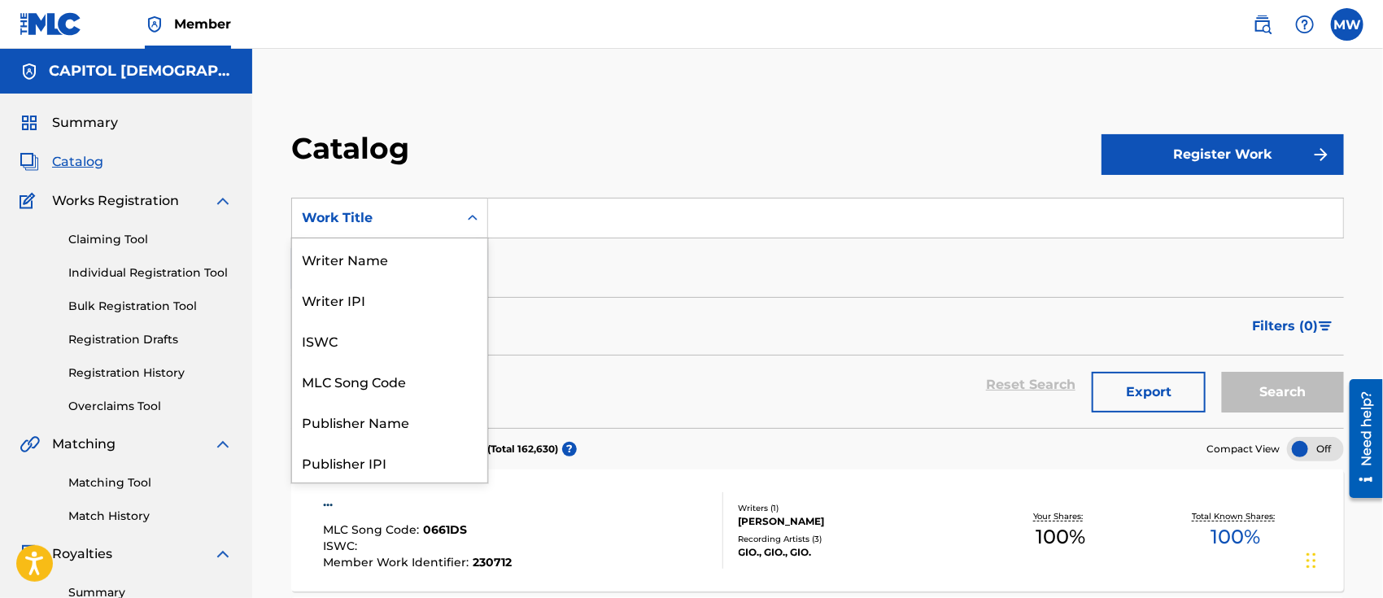
click at [425, 236] on div "Work Title" at bounding box center [389, 218] width 197 height 41
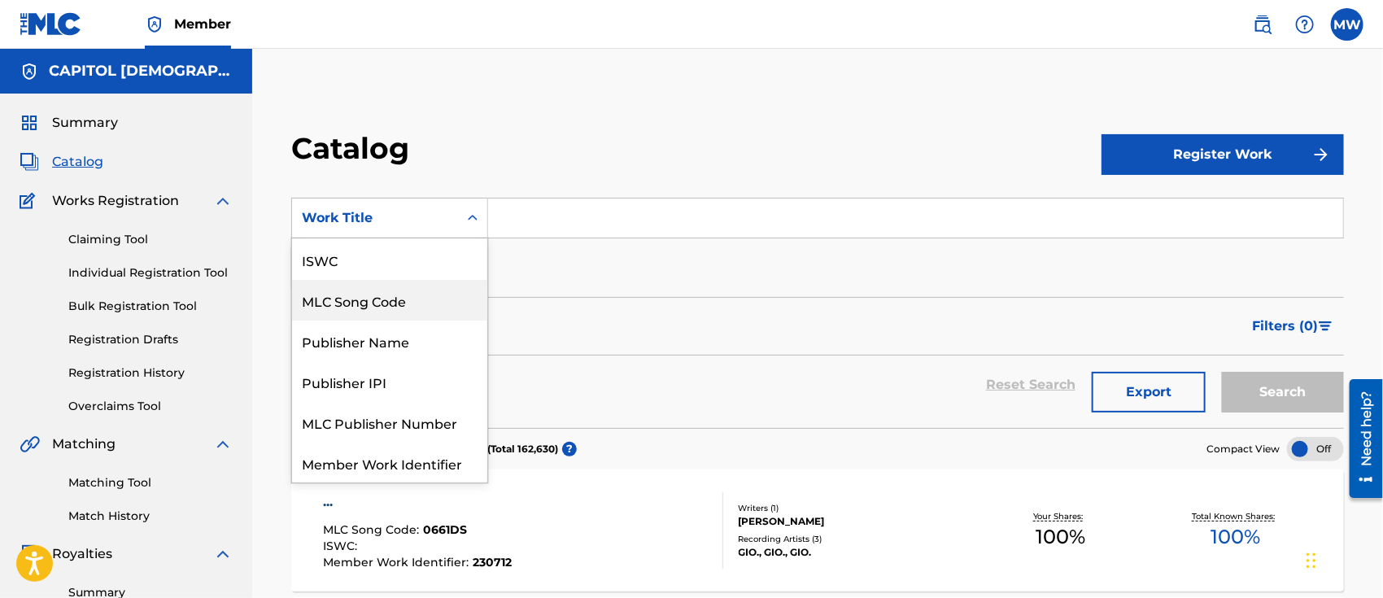
click at [358, 305] on div "MLC Song Code" at bounding box center [389, 300] width 195 height 41
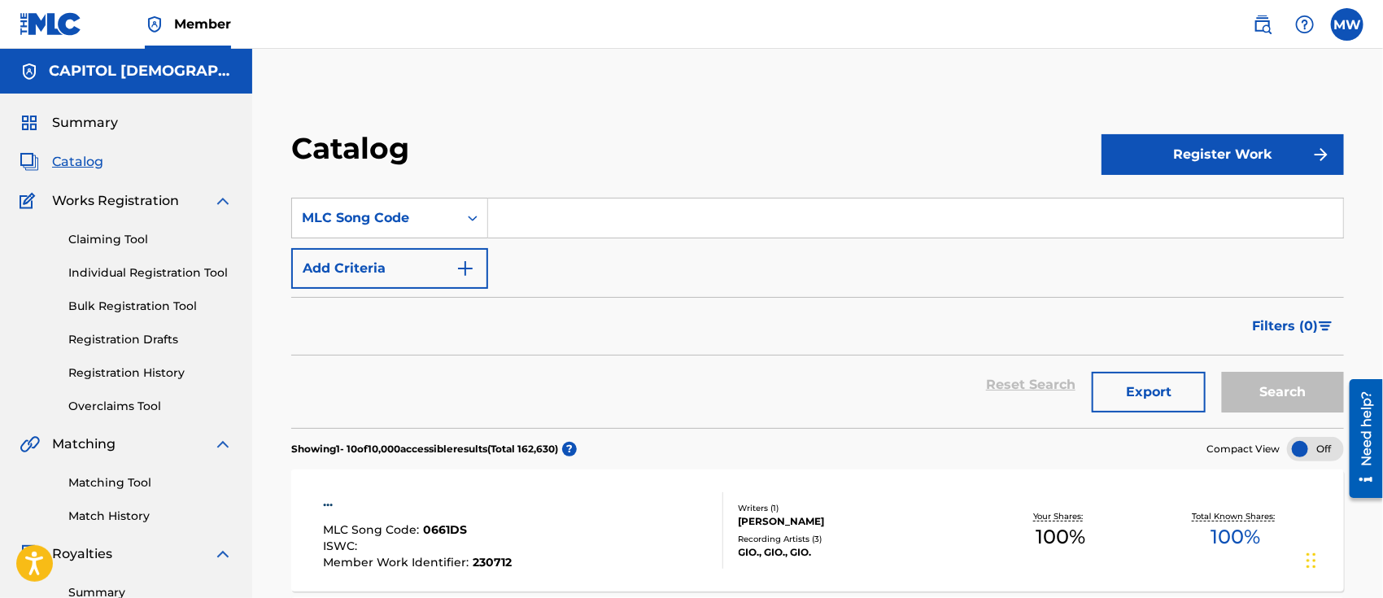
click at [539, 220] on input "Search Form" at bounding box center [915, 217] width 855 height 39
paste input "M9873L"
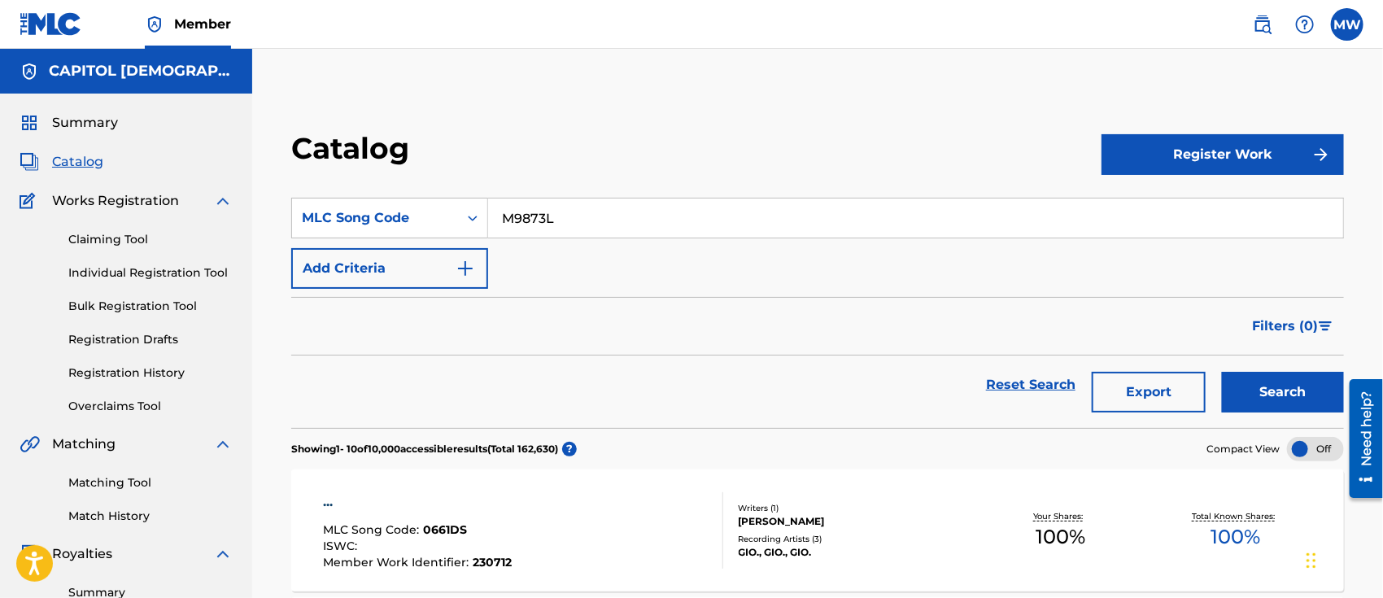
type input "M9873L"
click at [1222, 372] on button "Search" at bounding box center [1283, 392] width 122 height 41
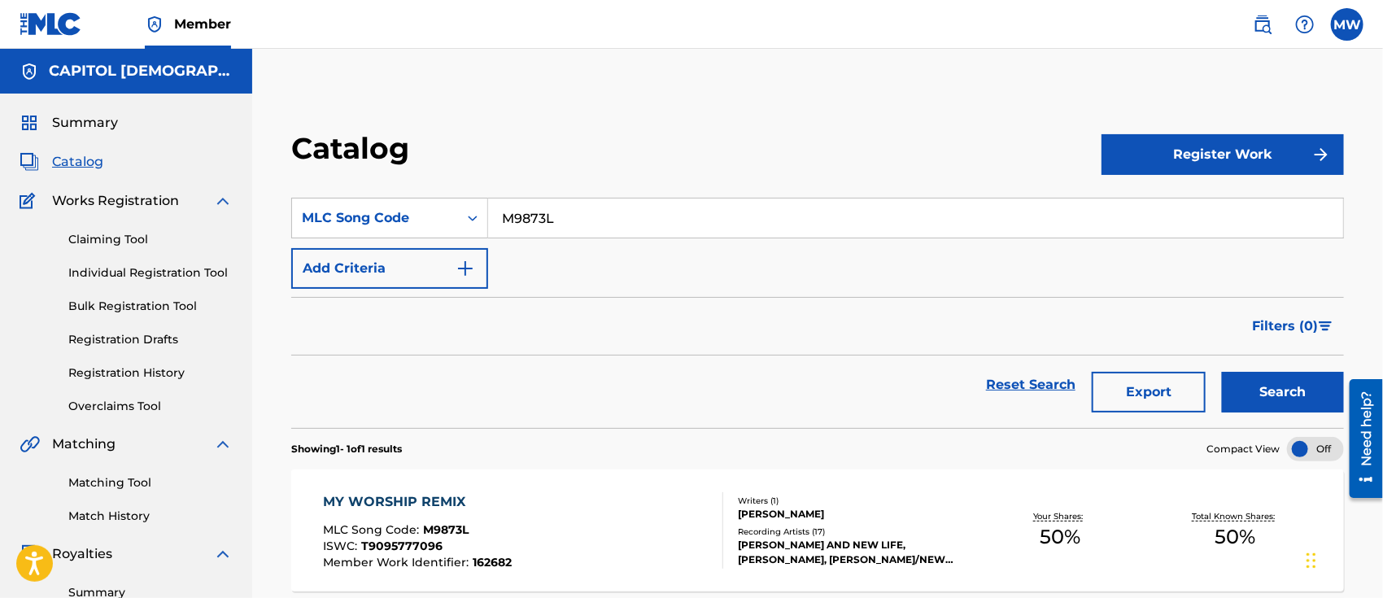
click at [504, 530] on div "MLC Song Code : M9873L" at bounding box center [417, 532] width 189 height 16
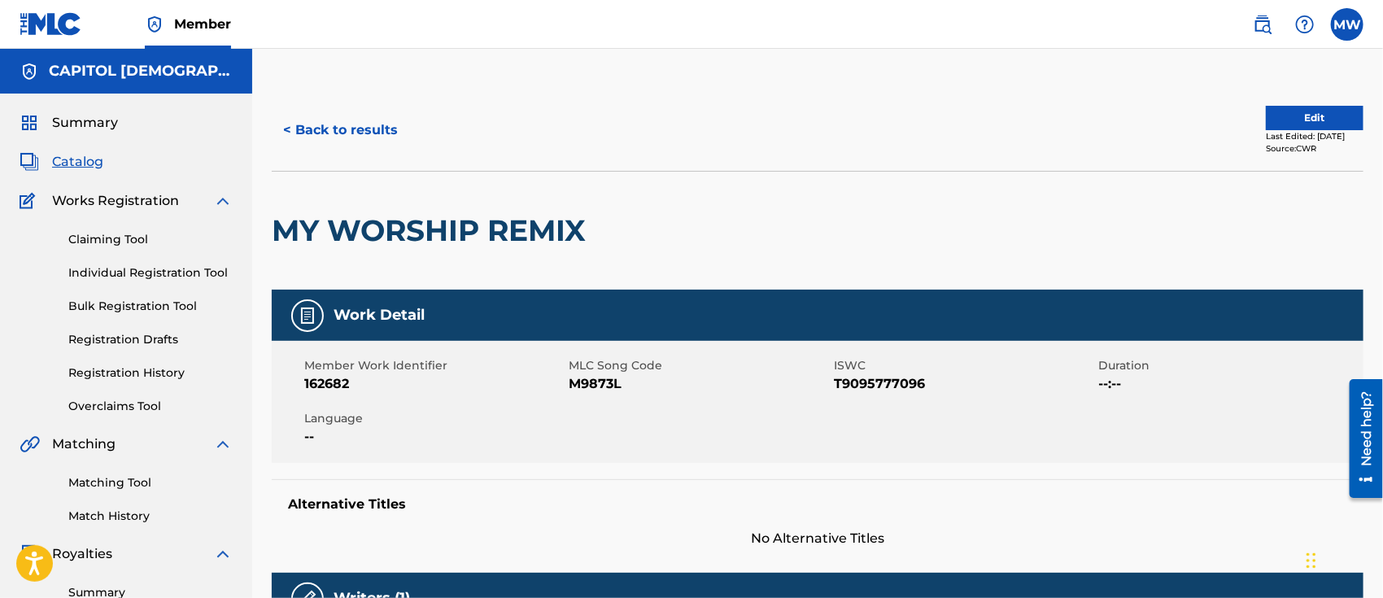
click at [1295, 108] on button "Edit" at bounding box center [1315, 118] width 98 height 24
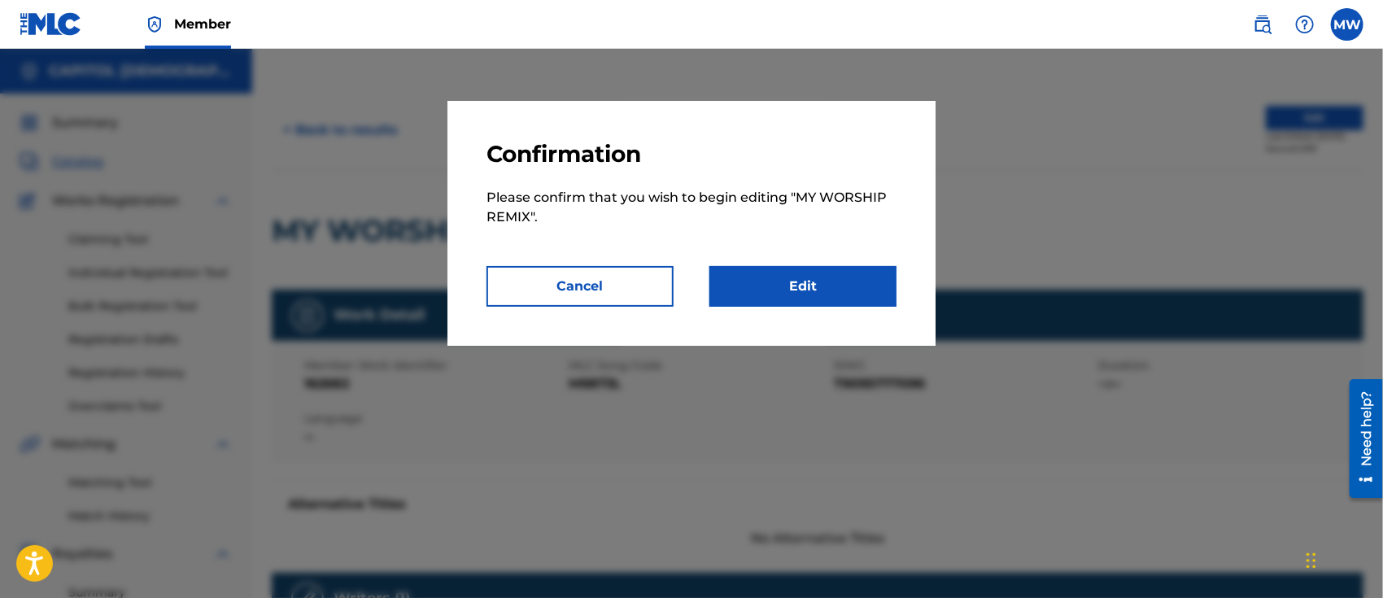
click at [740, 303] on link "Edit" at bounding box center [802, 286] width 187 height 41
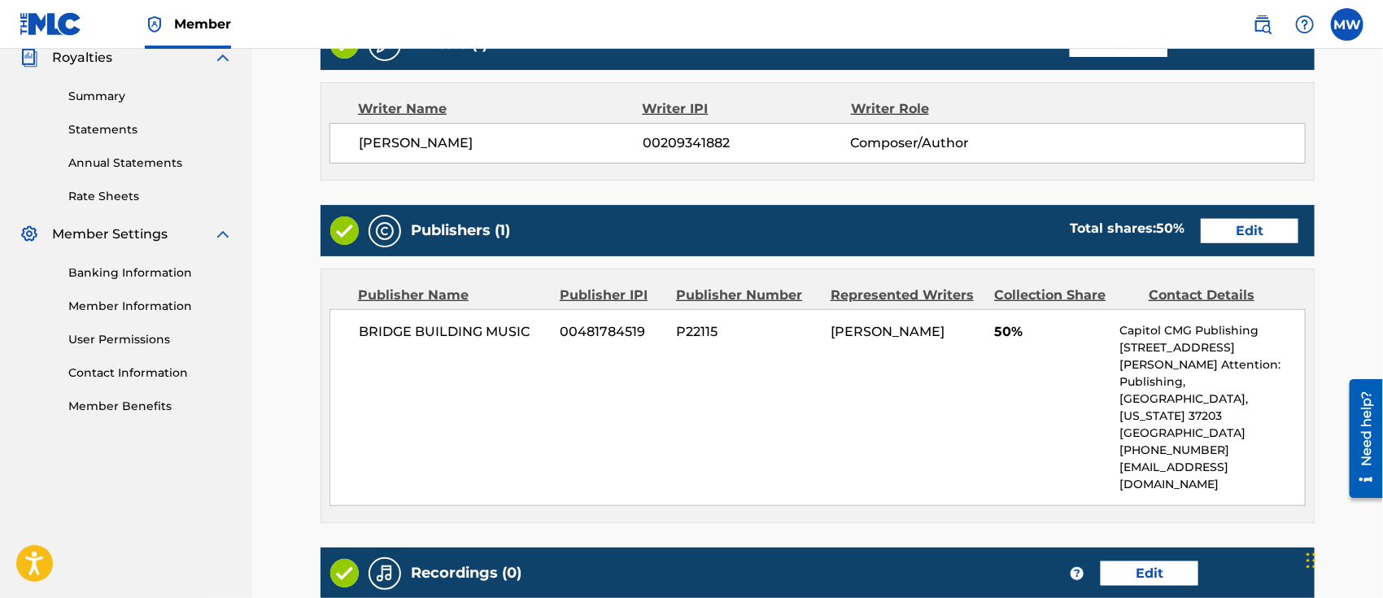
scroll to position [498, 0]
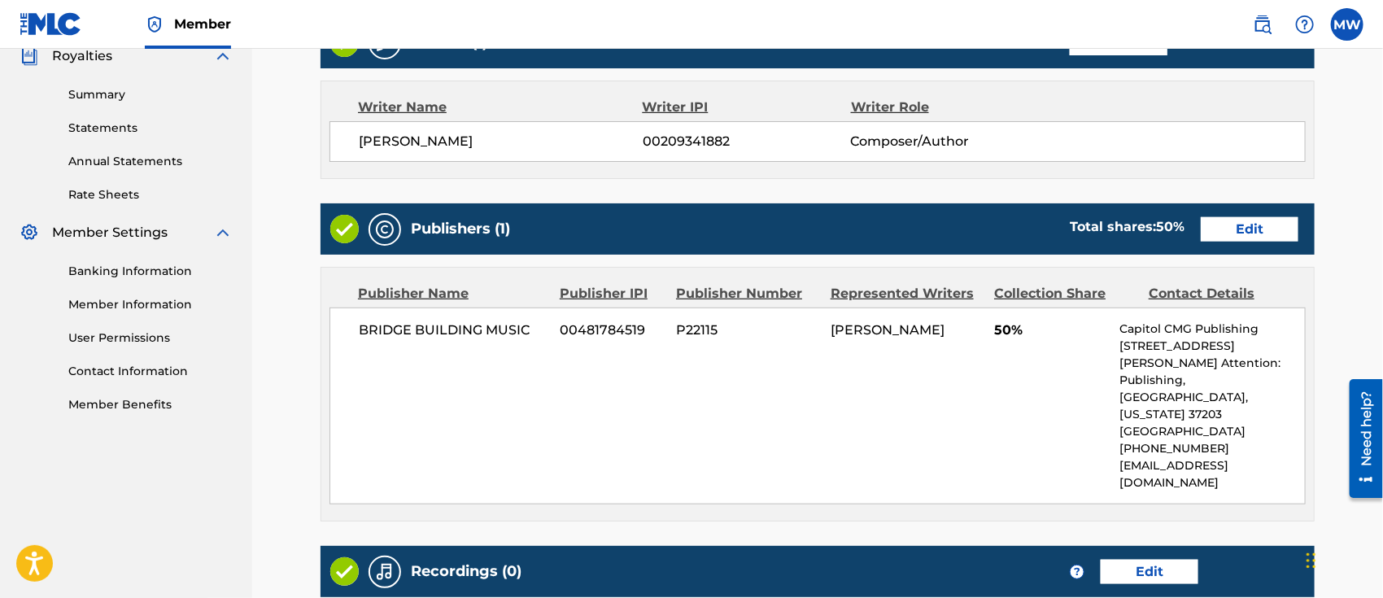
click at [1223, 240] on link "Edit" at bounding box center [1250, 229] width 98 height 24
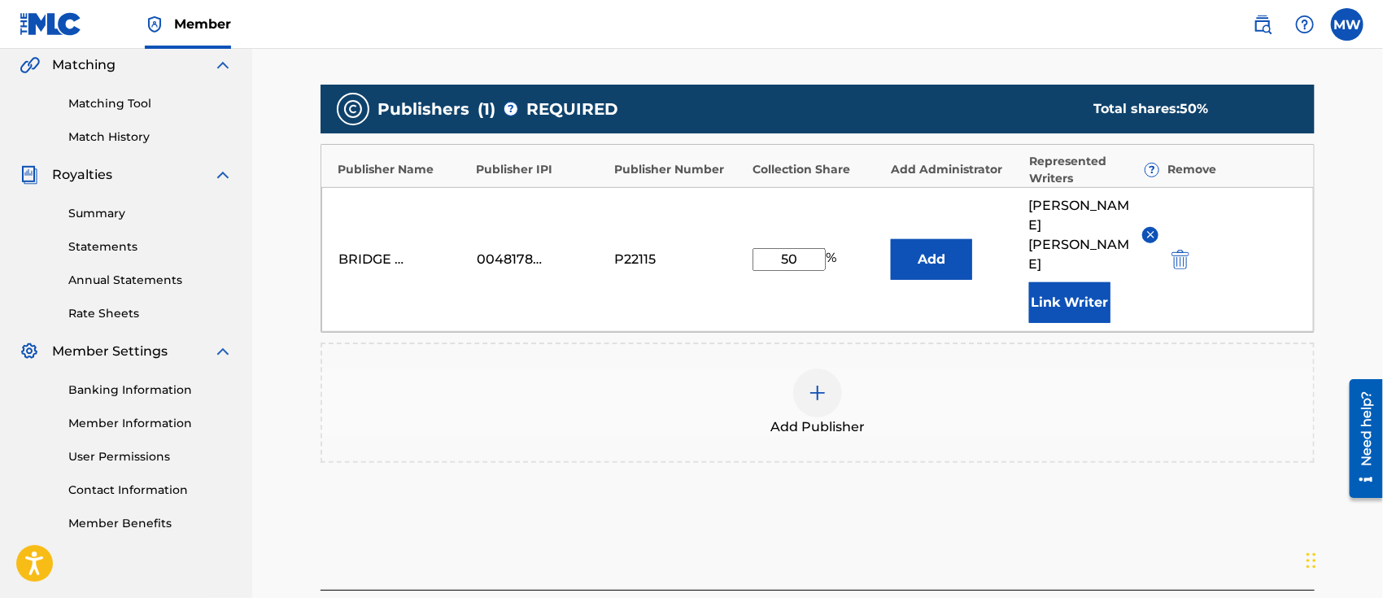
scroll to position [382, 0]
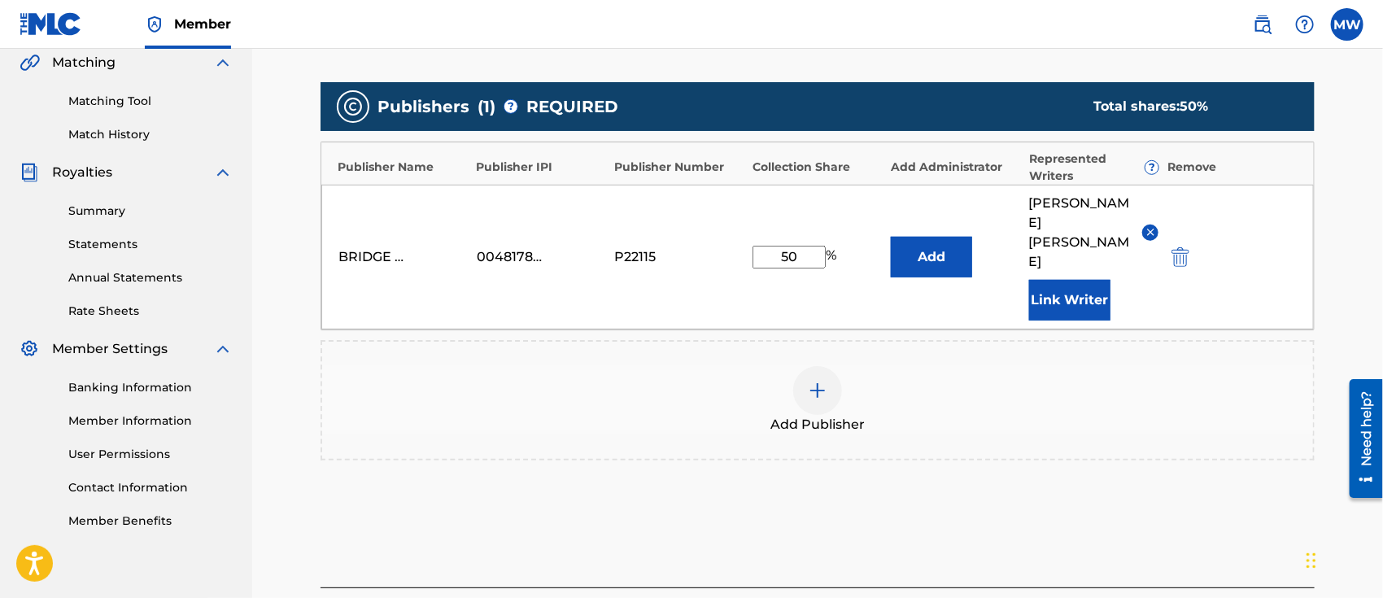
click at [820, 366] on div at bounding box center [817, 390] width 49 height 49
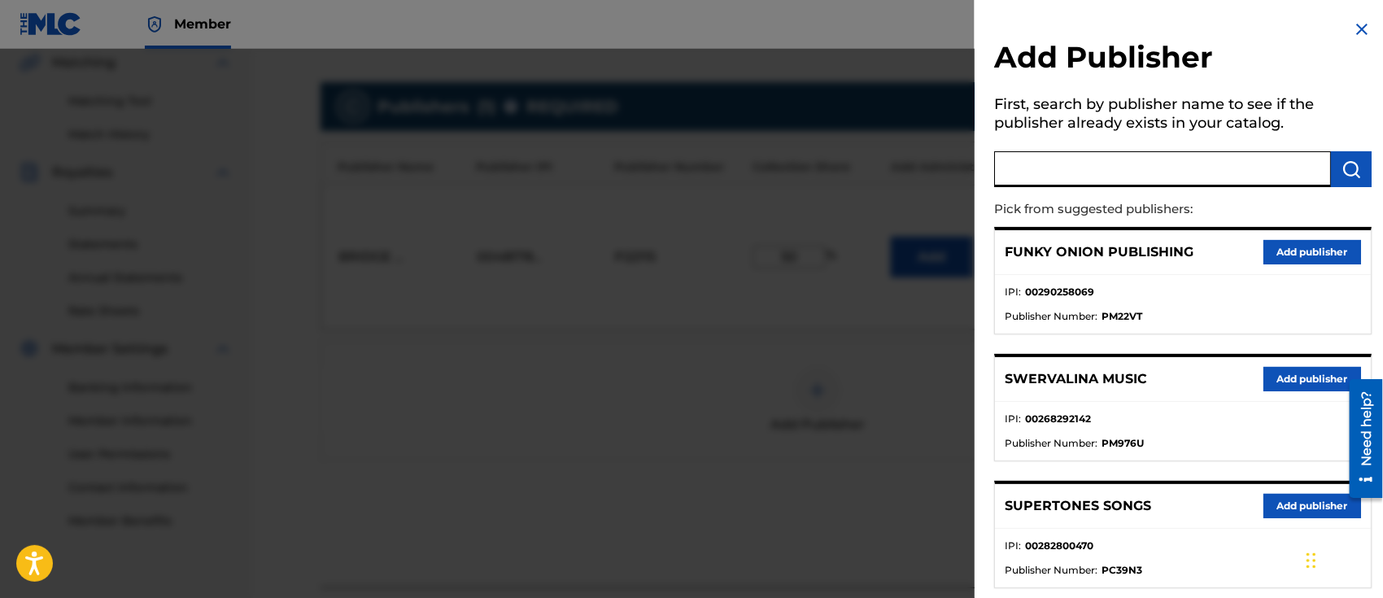
click at [1055, 165] on input "text" at bounding box center [1162, 169] width 337 height 36
type input "[PERSON_NAME] publishing"
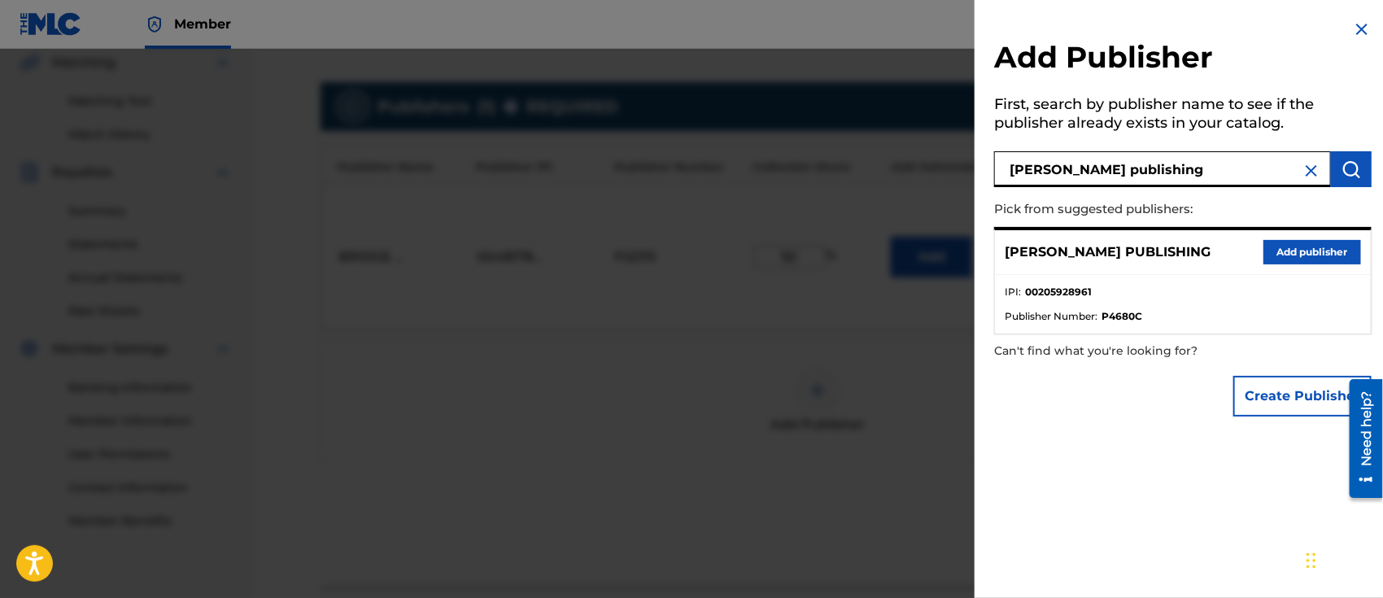
click at [1297, 243] on button "Add publisher" at bounding box center [1312, 252] width 98 height 24
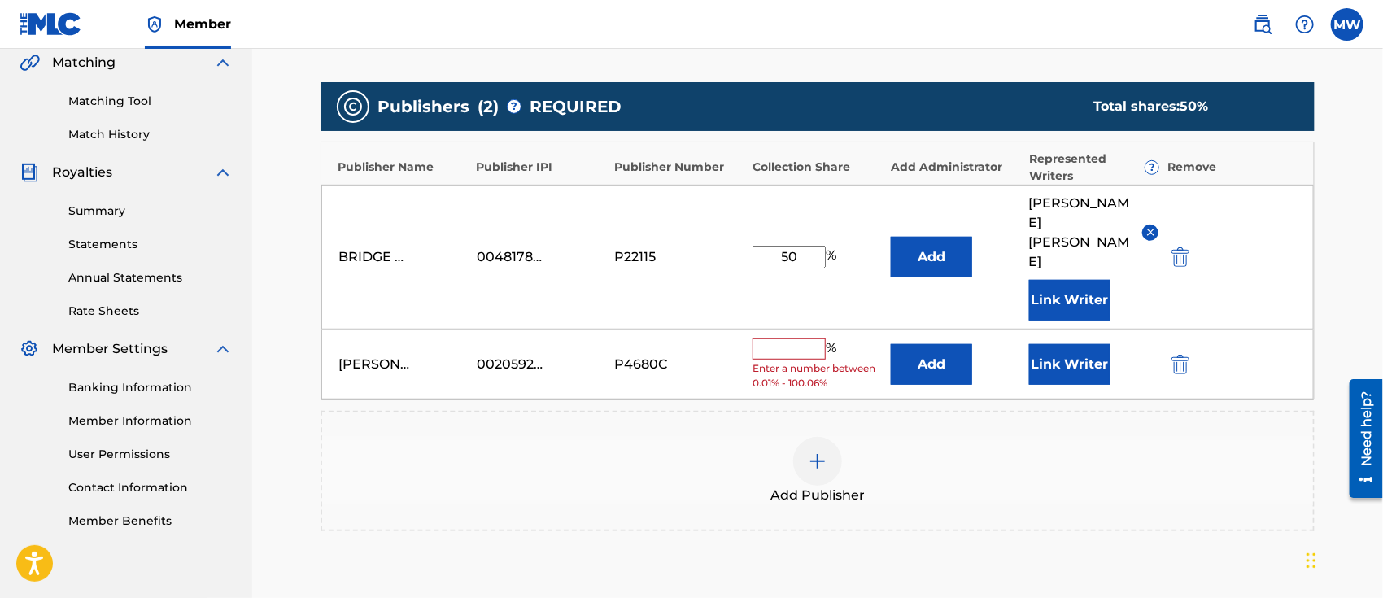
click at [787, 338] on input "text" at bounding box center [788, 348] width 73 height 21
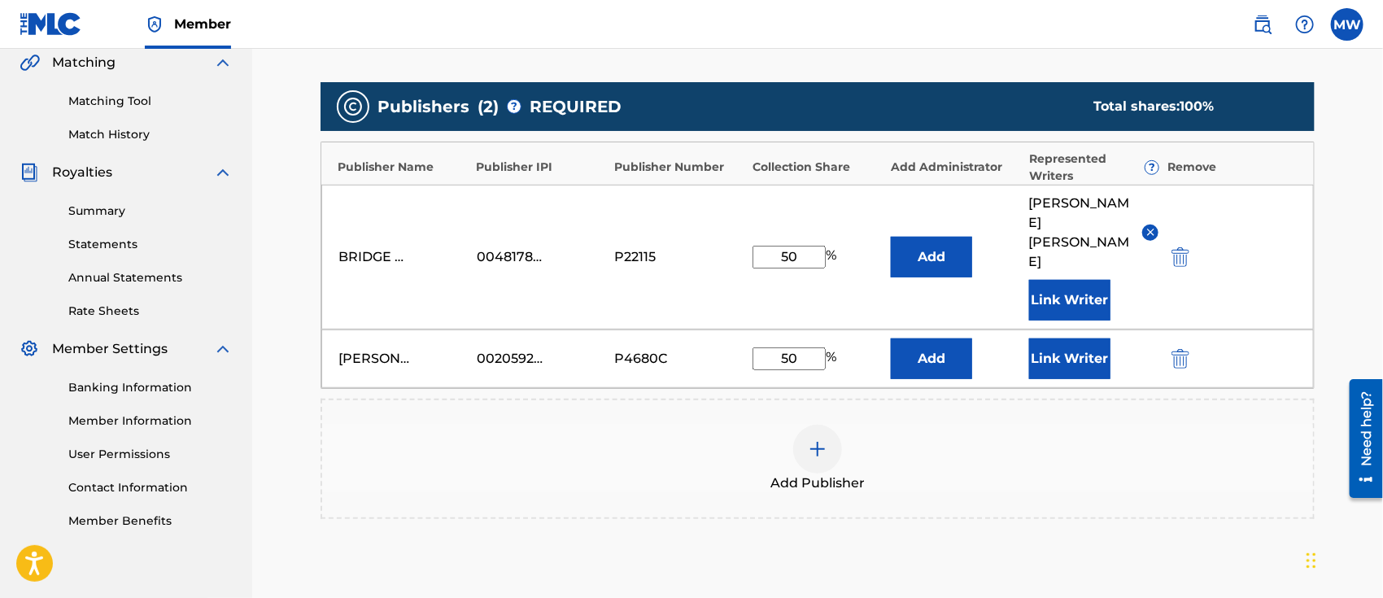
type input "50"
click at [912, 237] on button "Add" at bounding box center [931, 257] width 81 height 41
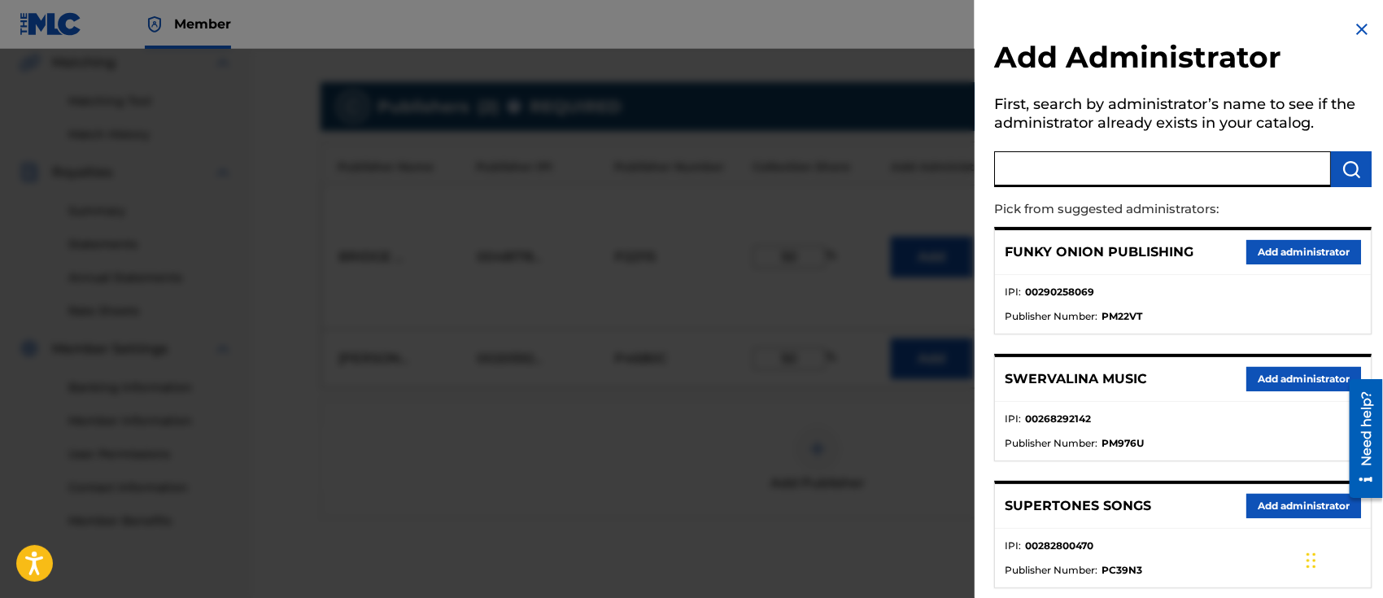
click at [1032, 179] on input "text" at bounding box center [1162, 169] width 337 height 36
type input "capitol cmg paragon"
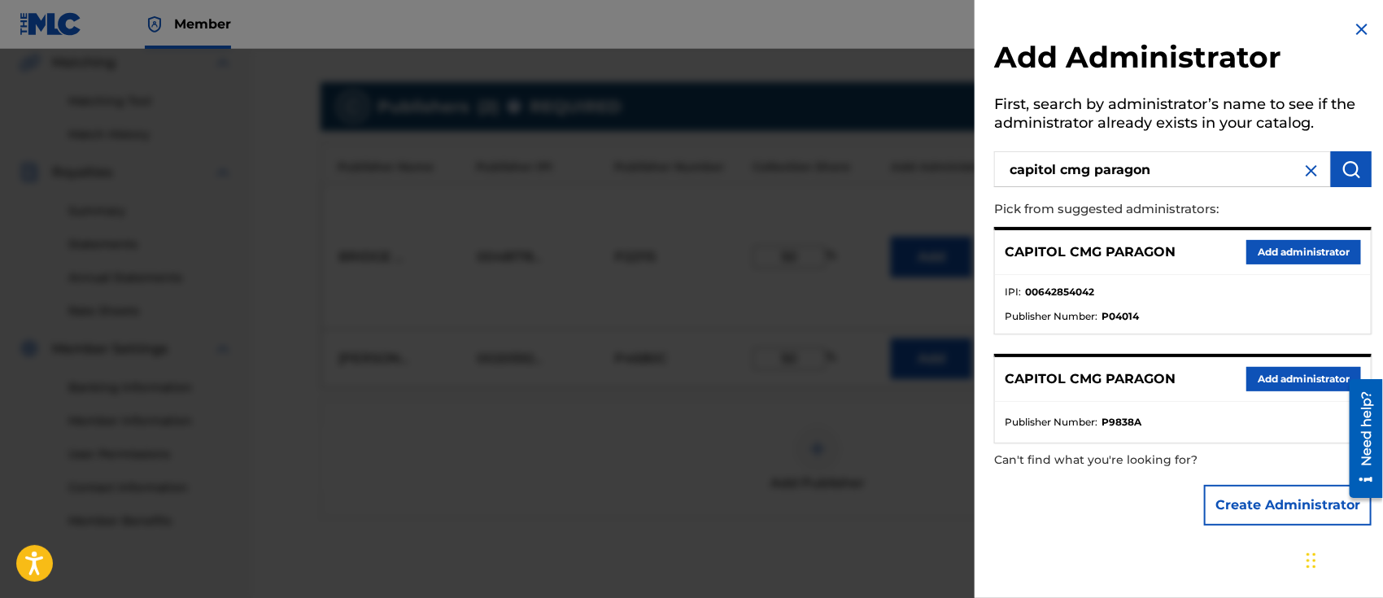
click at [1268, 257] on button "Add administrator" at bounding box center [1303, 252] width 115 height 24
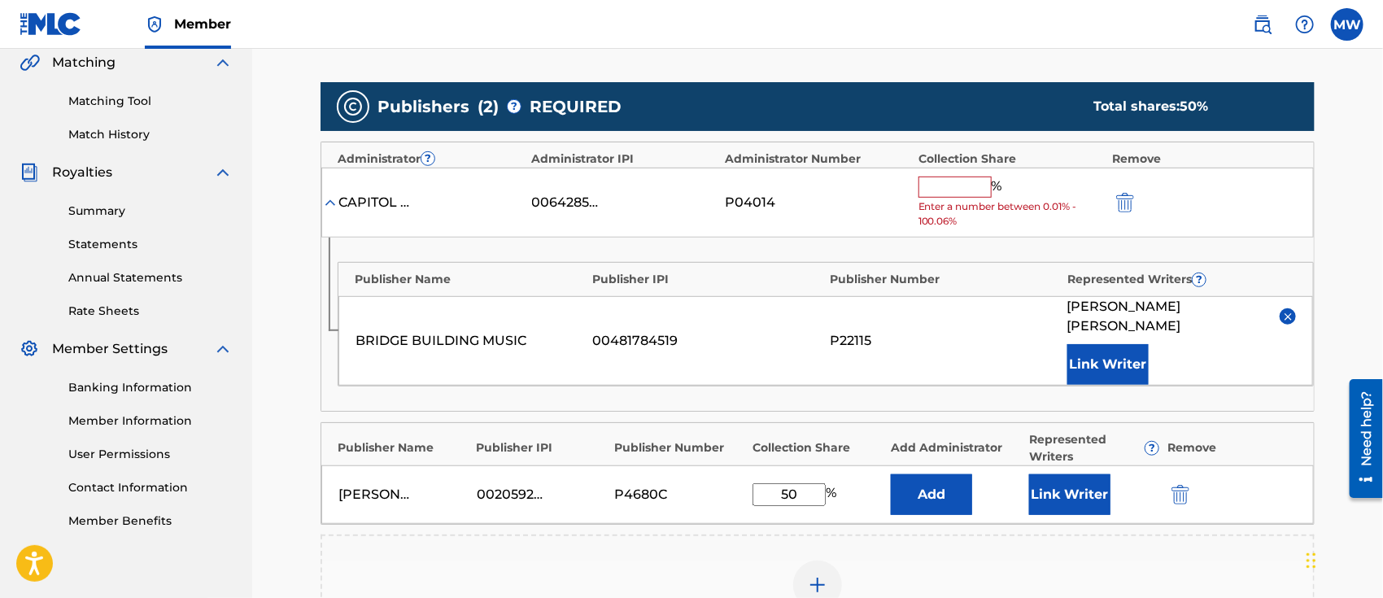
click at [950, 182] on input "text" at bounding box center [954, 187] width 73 height 21
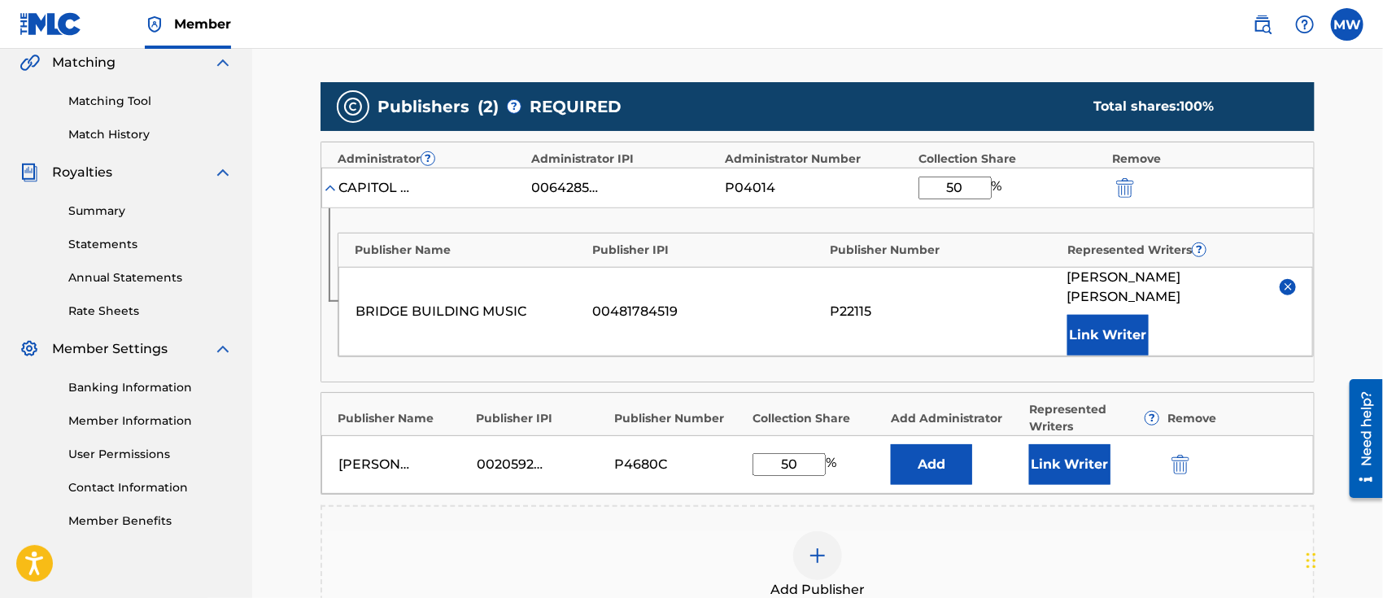
type input "50"
click at [921, 444] on button "Add" at bounding box center [931, 464] width 81 height 41
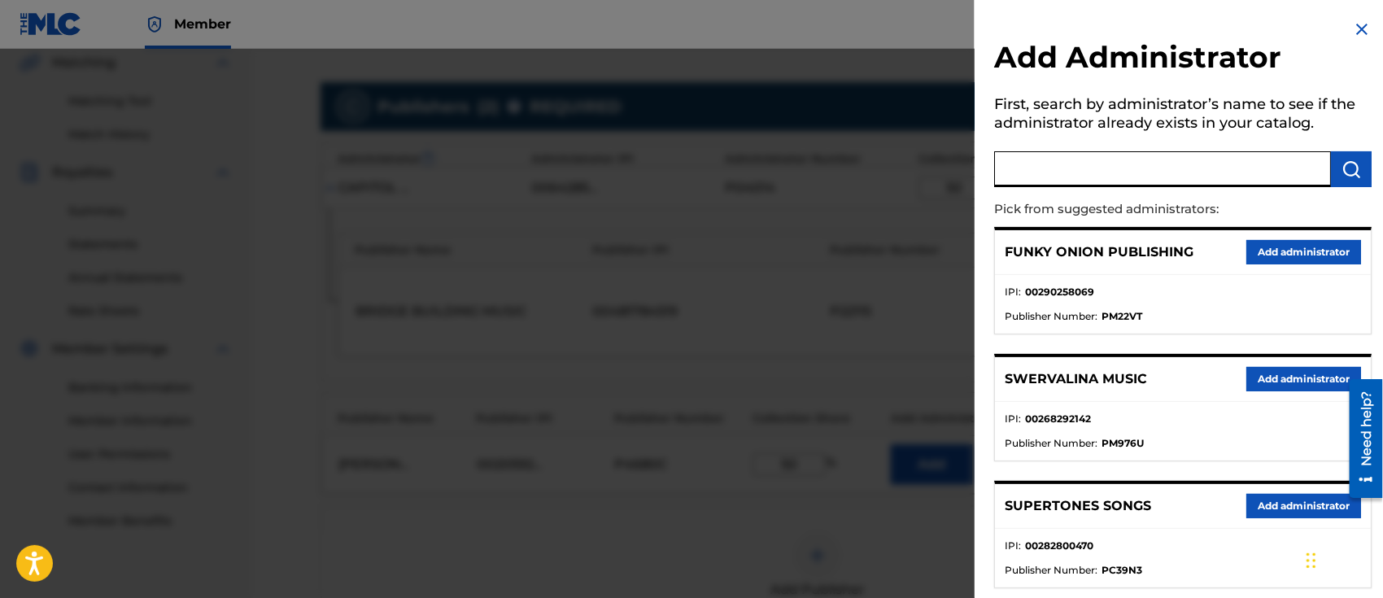
click at [1051, 183] on input "text" at bounding box center [1162, 169] width 337 height 36
type input "capitol cmg paragon"
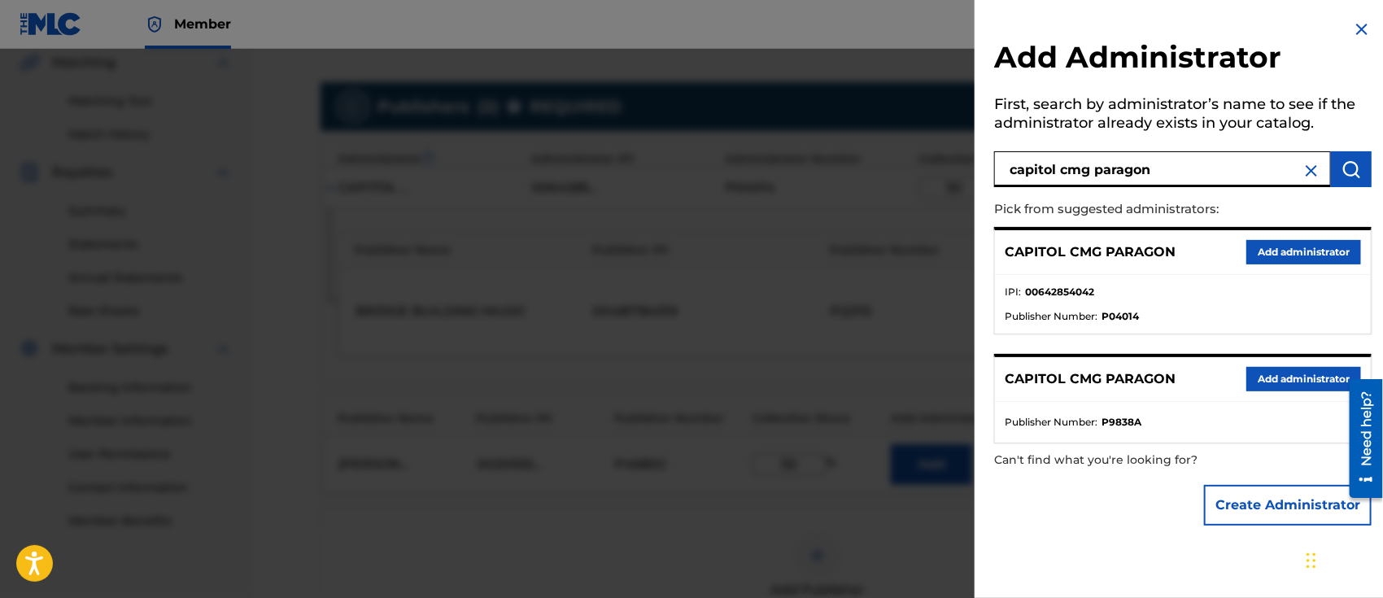
click at [1279, 238] on div "CAPITOL CMG PARAGON Add administrator" at bounding box center [1183, 252] width 376 height 45
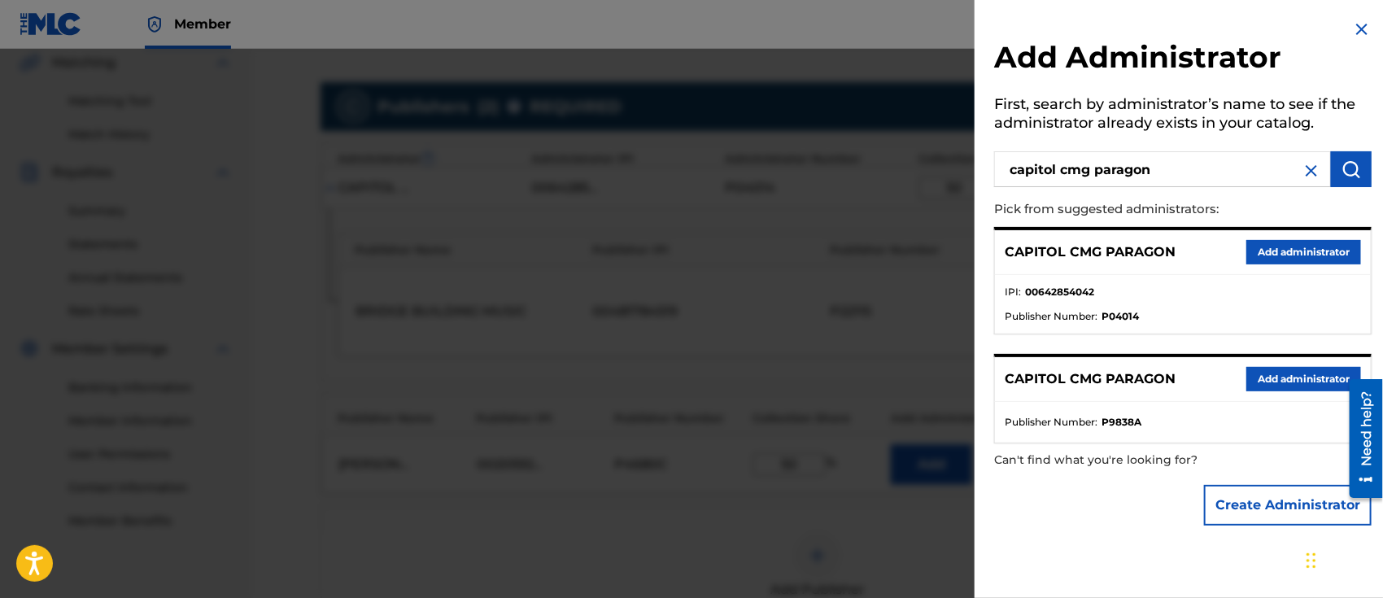
click at [1279, 251] on button "Add administrator" at bounding box center [1303, 252] width 115 height 24
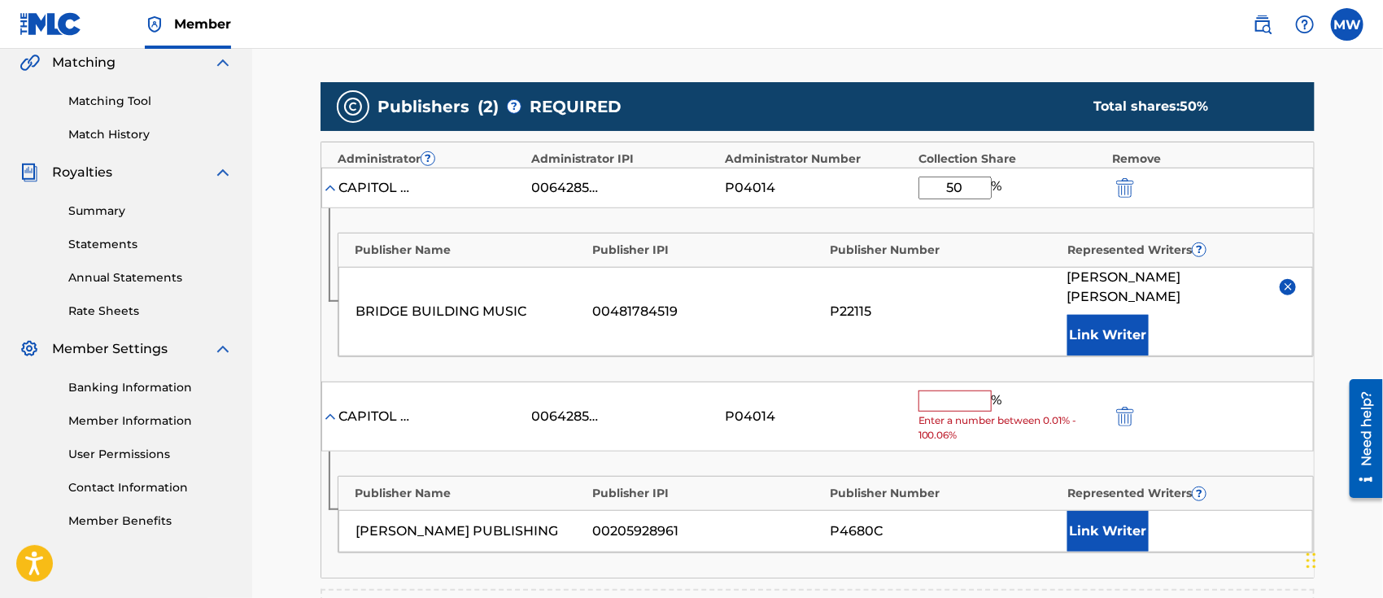
click at [951, 390] on input "text" at bounding box center [954, 400] width 73 height 21
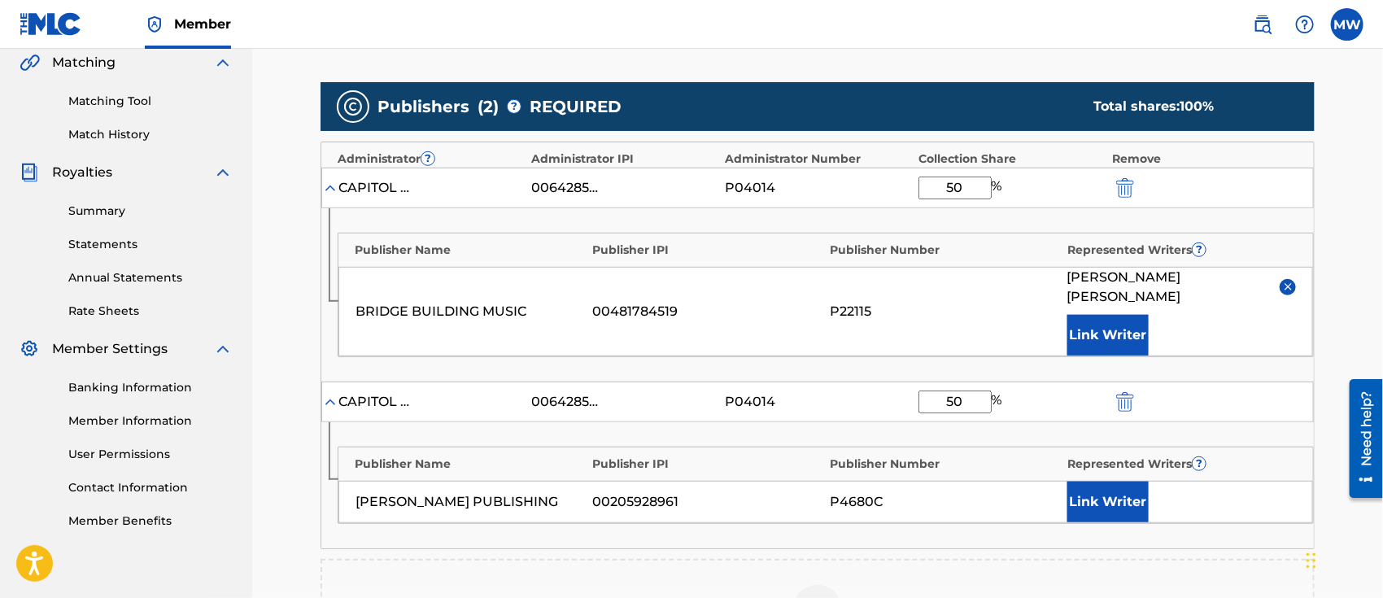
type input "50"
click at [1084, 482] on button "Link Writer" at bounding box center [1107, 502] width 81 height 41
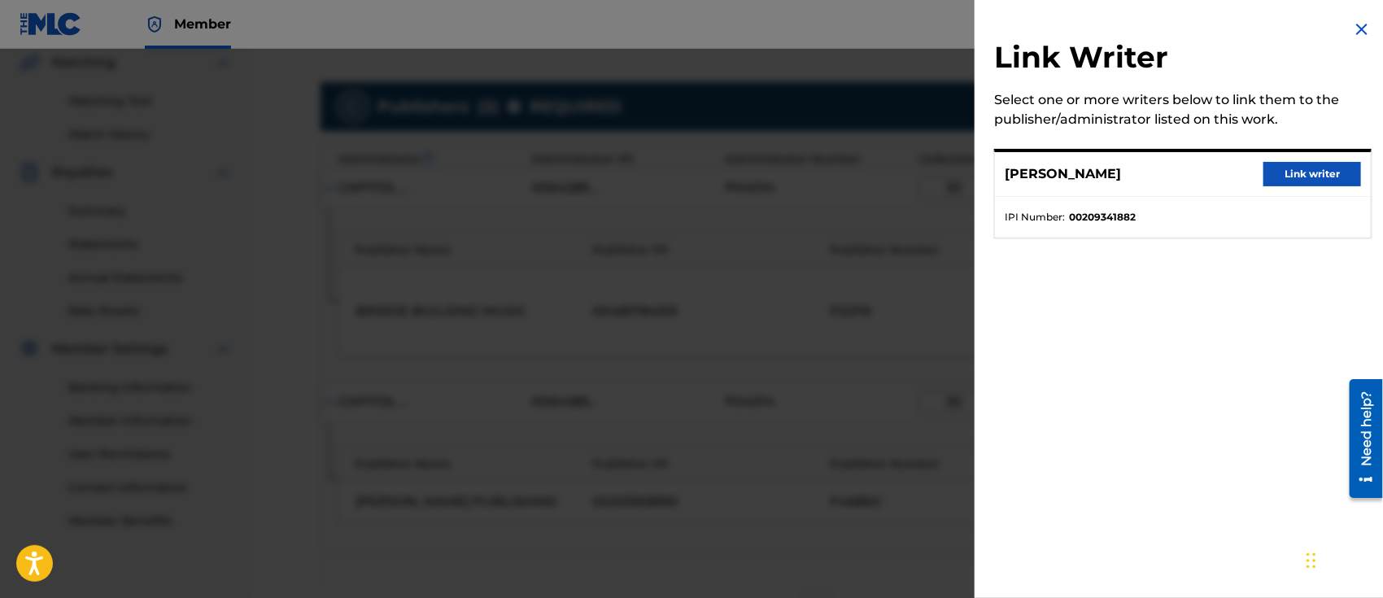
click at [1315, 168] on button "Link writer" at bounding box center [1312, 174] width 98 height 24
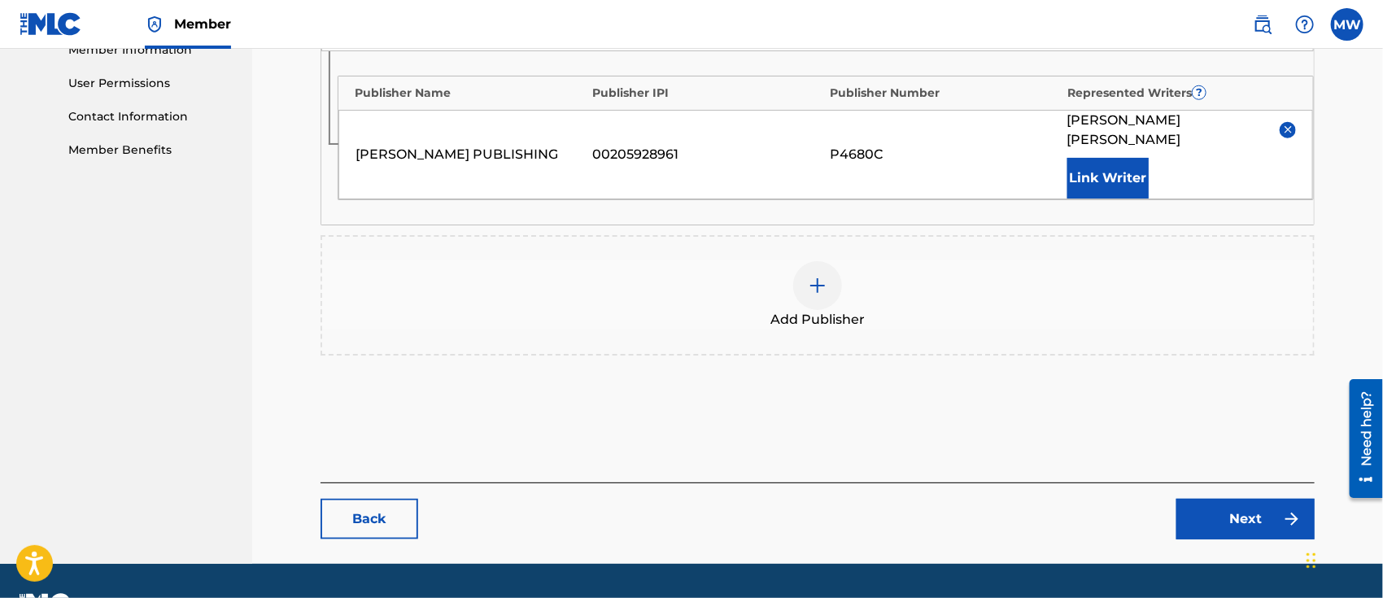
scroll to position [755, 0]
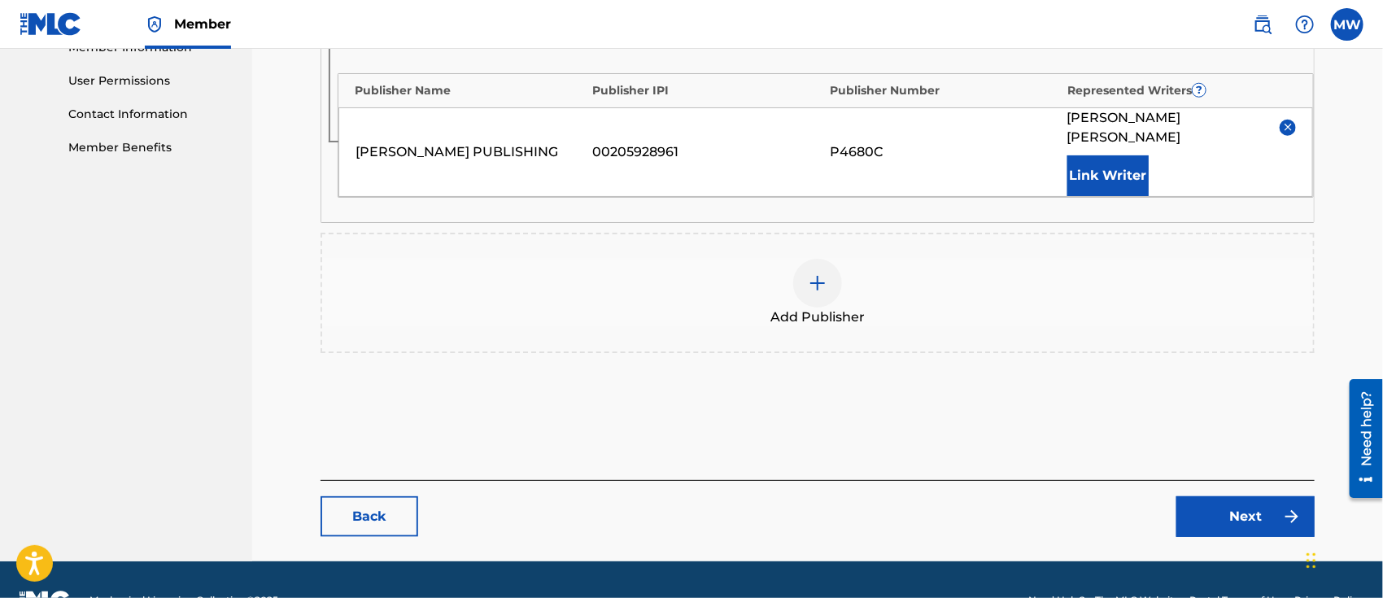
click at [1217, 496] on link "Next" at bounding box center [1245, 516] width 138 height 41
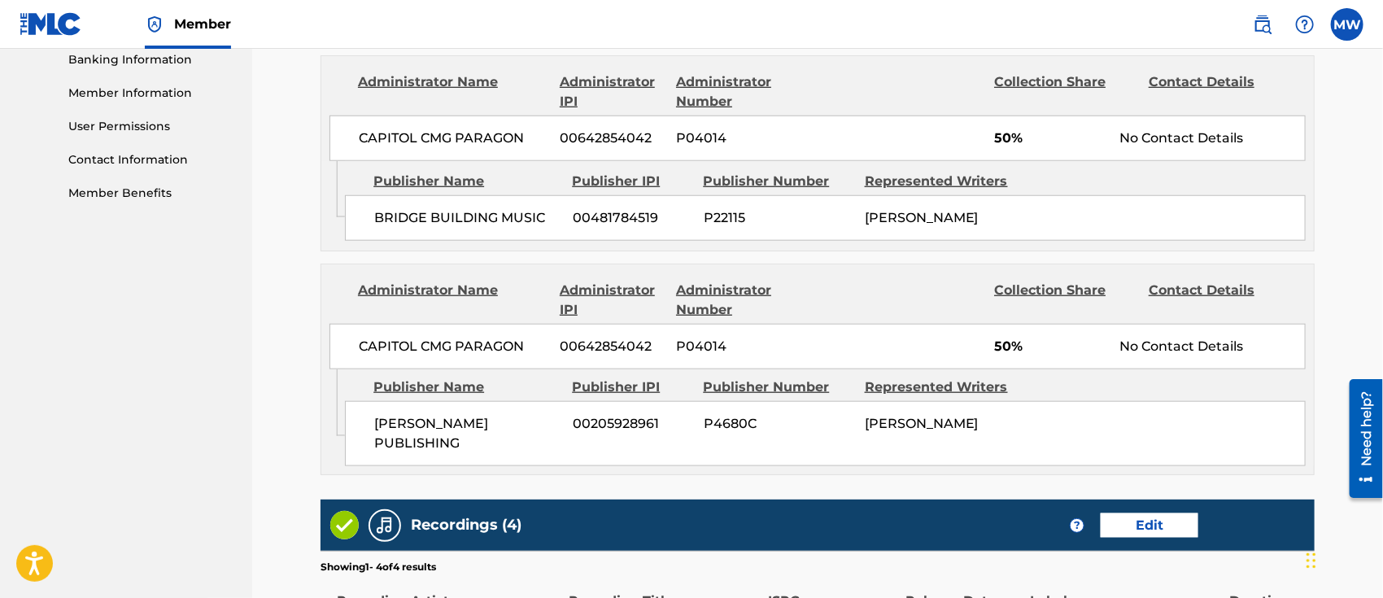
scroll to position [1056, 0]
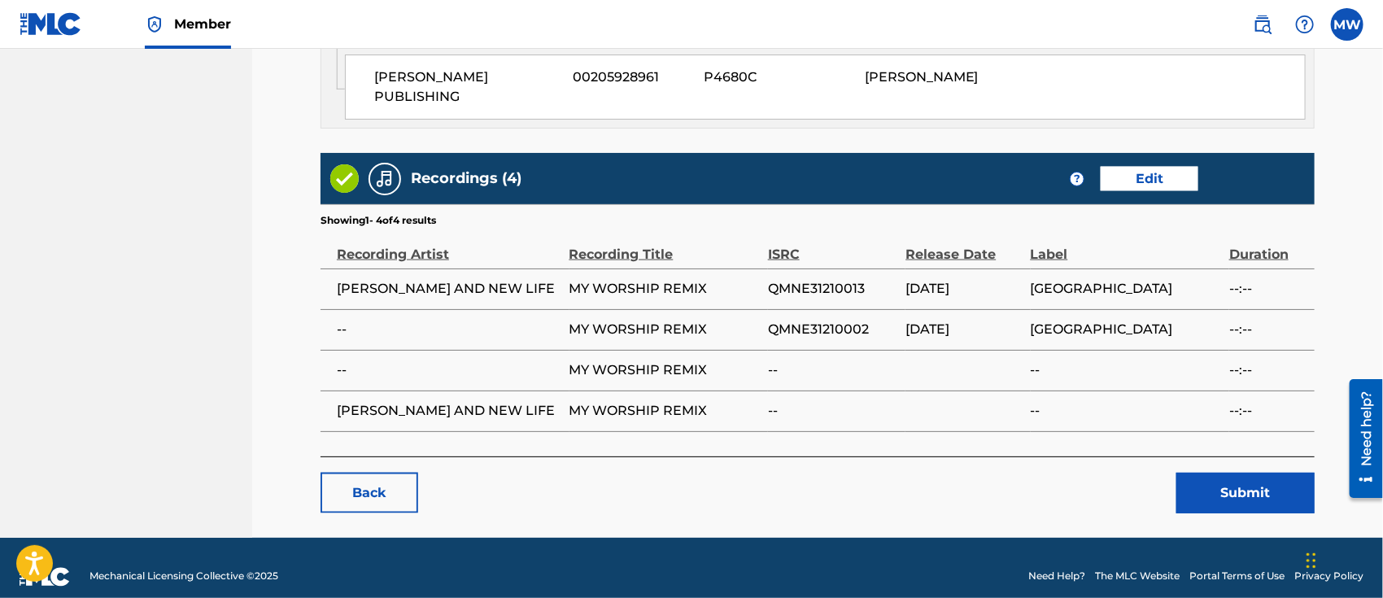
click at [1218, 473] on button "Submit" at bounding box center [1245, 493] width 138 height 41
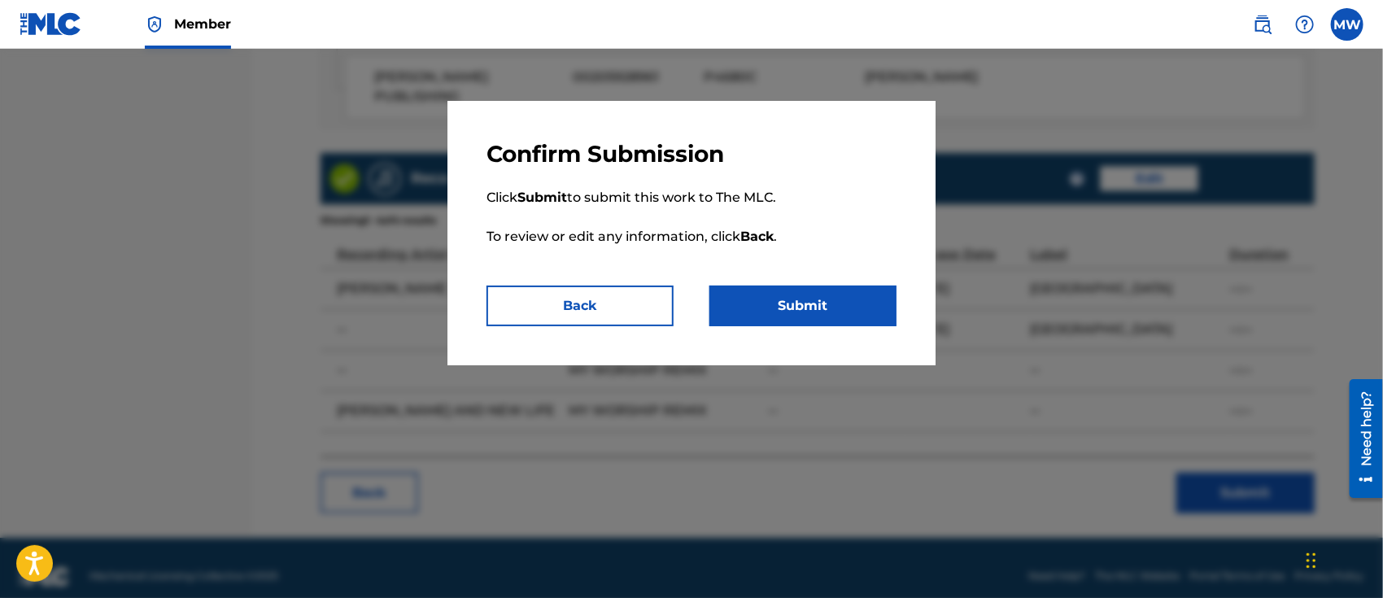
click at [797, 314] on button "Submit" at bounding box center [802, 306] width 187 height 41
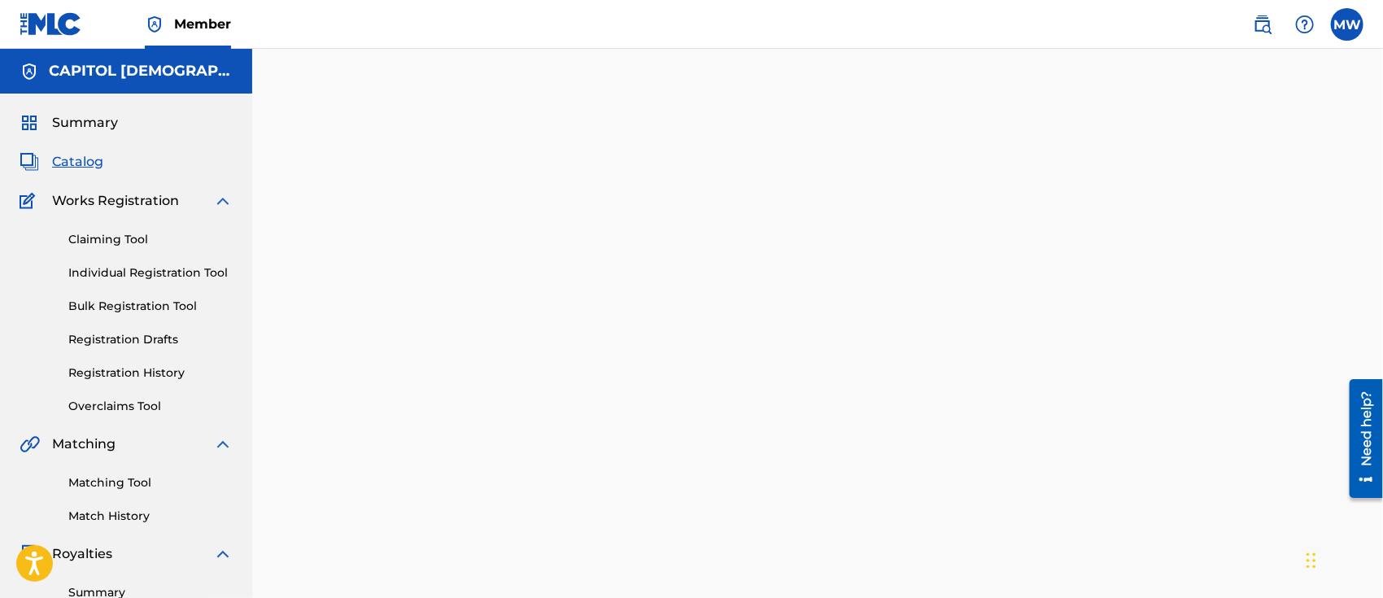
click at [92, 153] on span "Catalog" at bounding box center [77, 162] width 51 height 20
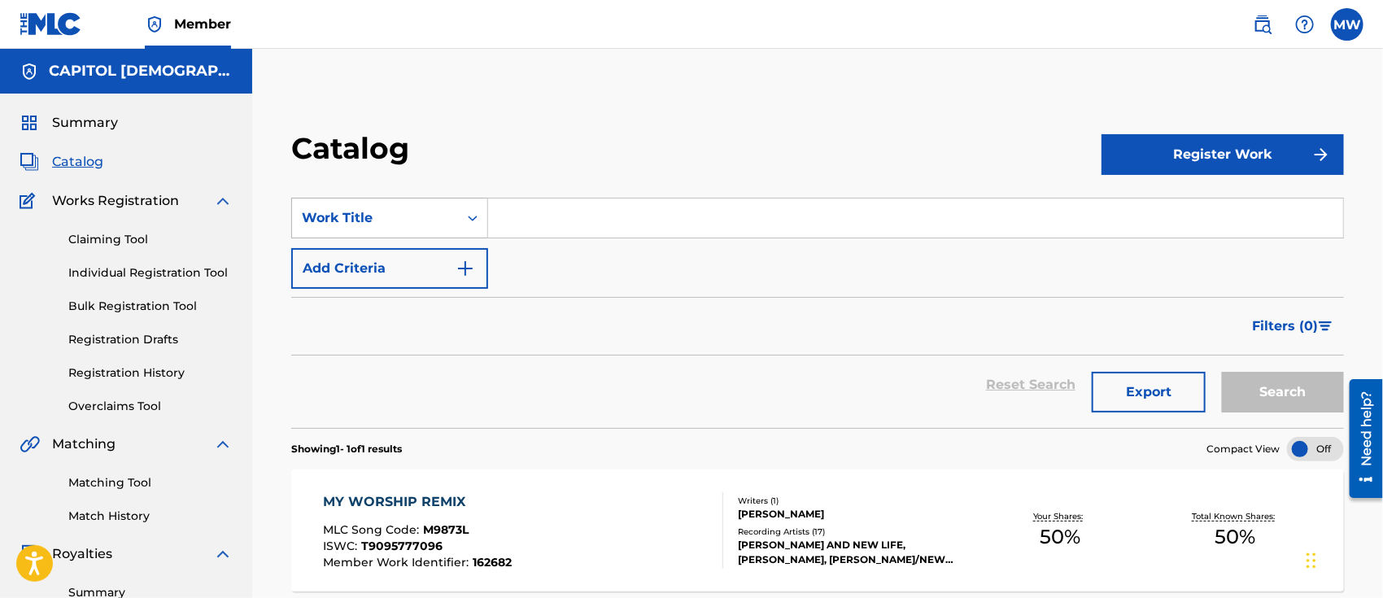
click at [437, 238] on div "Work Title" at bounding box center [389, 218] width 197 height 41
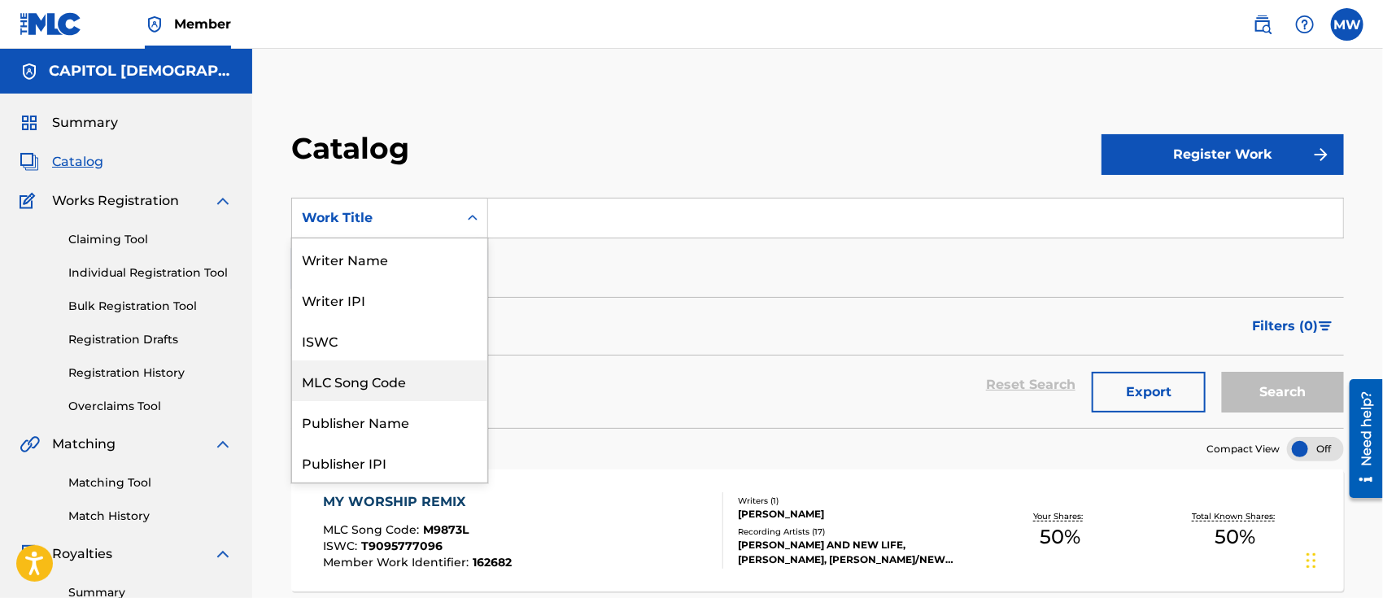
click at [364, 390] on div "MLC Song Code" at bounding box center [389, 380] width 195 height 41
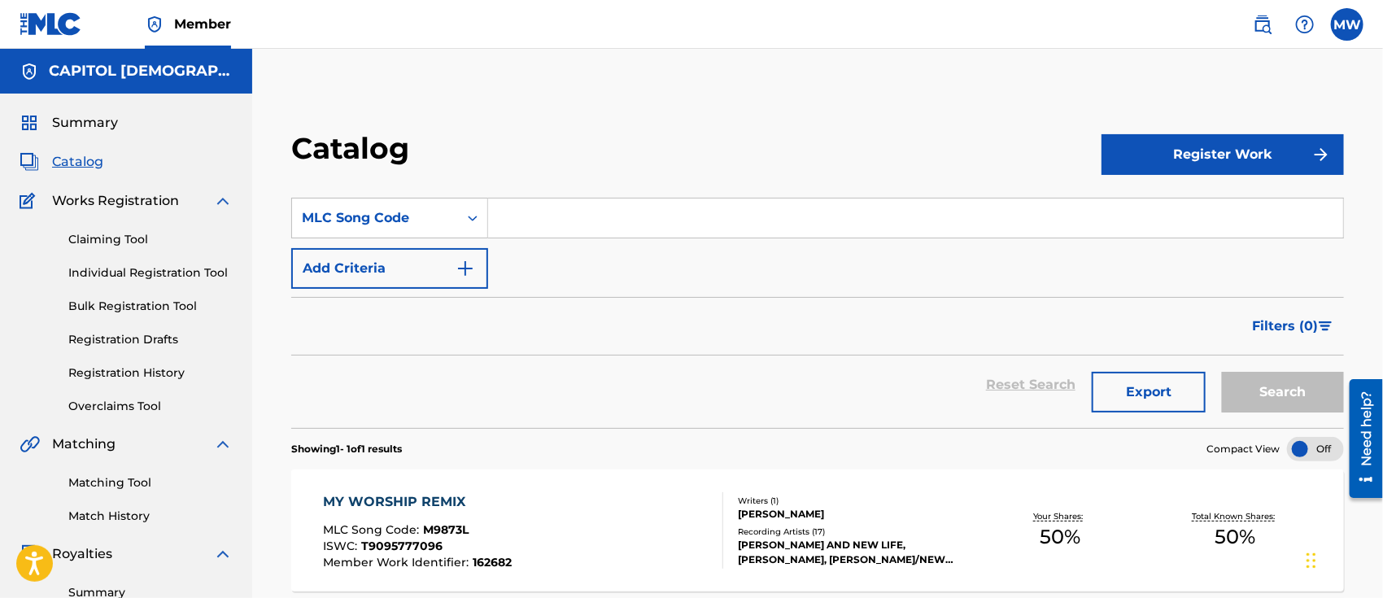
click at [556, 217] on input "Search Form" at bounding box center [915, 217] width 855 height 39
paste input "L5032F"
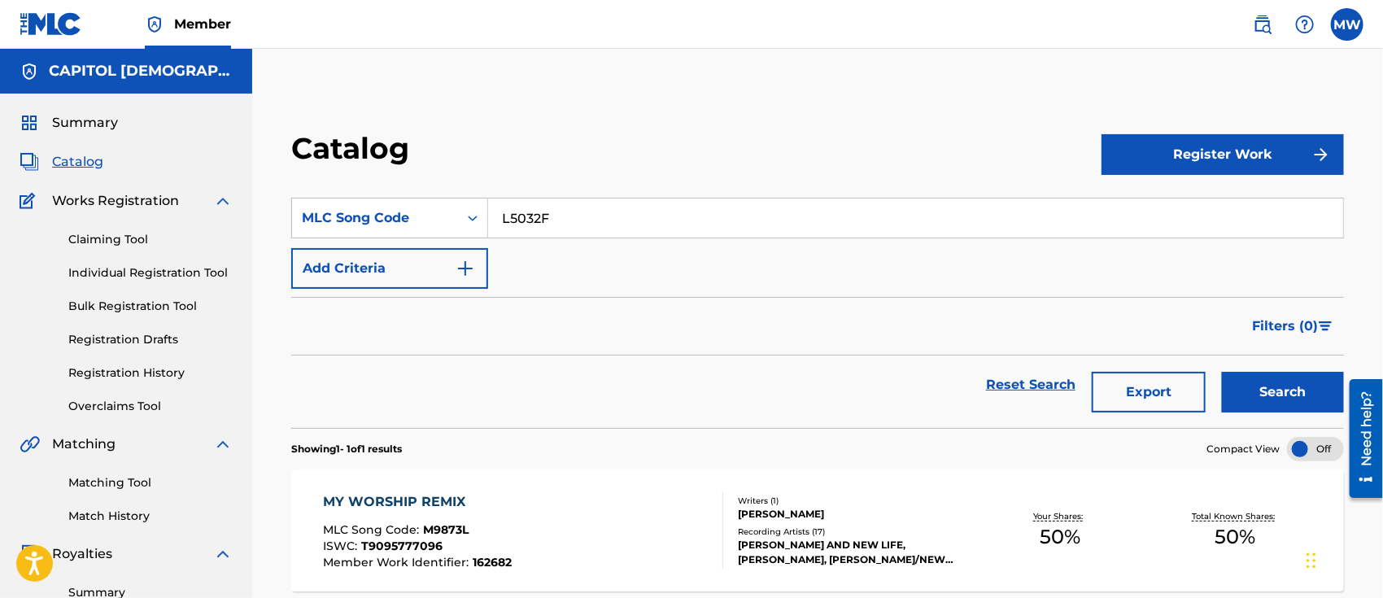
type input "L5032F"
click at [1222, 372] on button "Search" at bounding box center [1283, 392] width 122 height 41
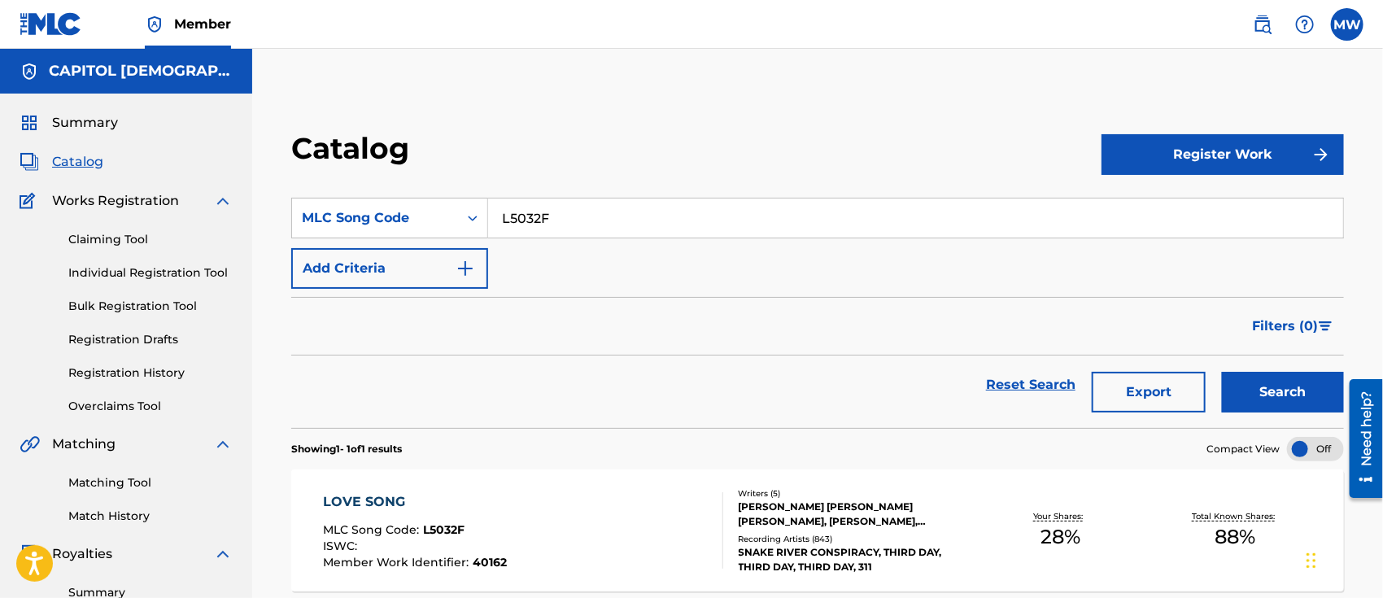
click at [552, 498] on div "LOVE SONG MLC Song Code : L5032F ISWC : Member Work Identifier : 40162" at bounding box center [523, 530] width 400 height 76
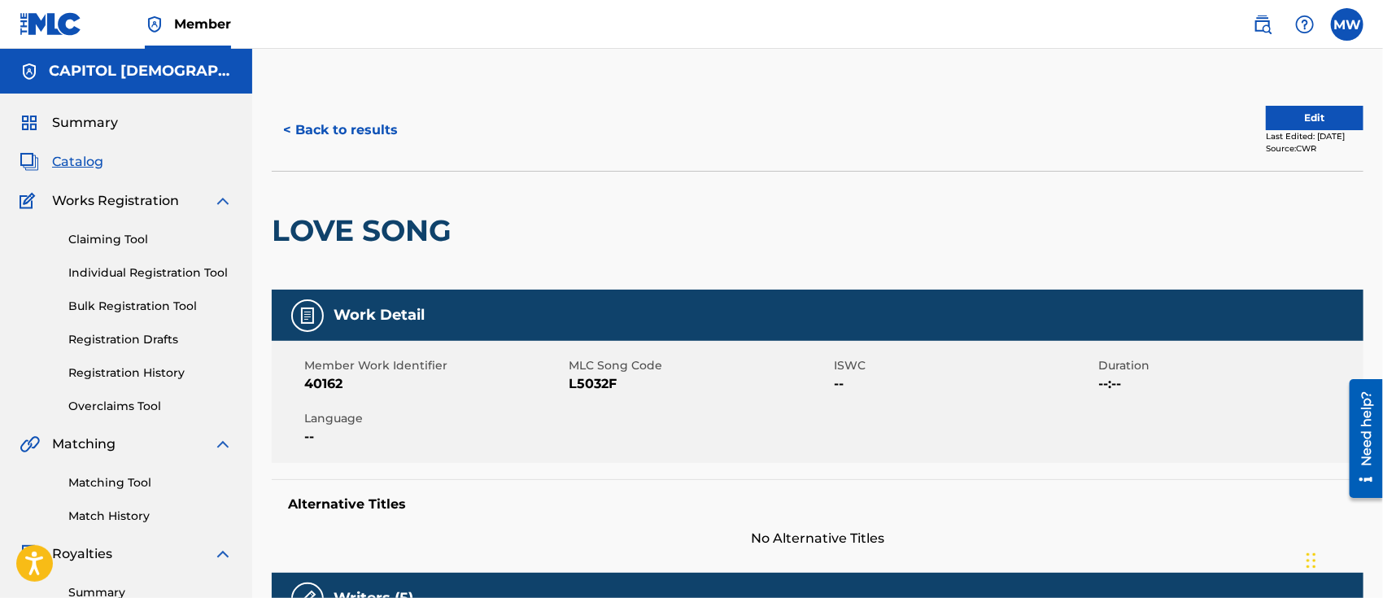
click at [1271, 120] on button "Edit" at bounding box center [1315, 118] width 98 height 24
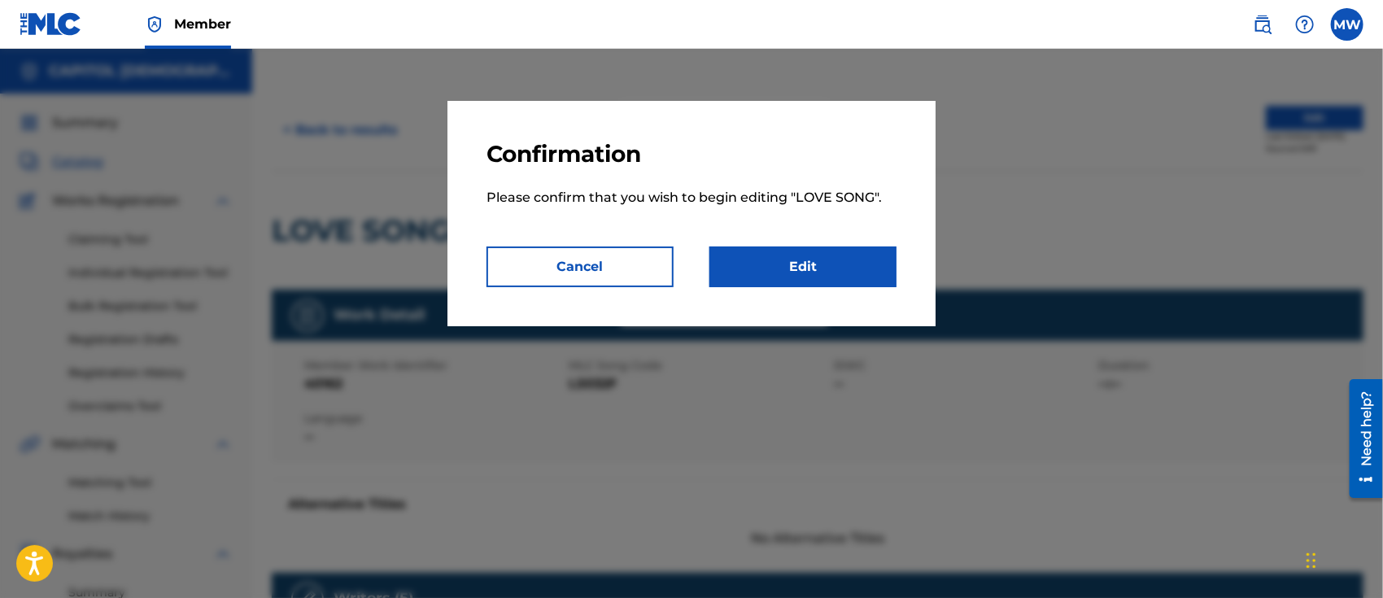
click at [828, 251] on link "Edit" at bounding box center [802, 266] width 187 height 41
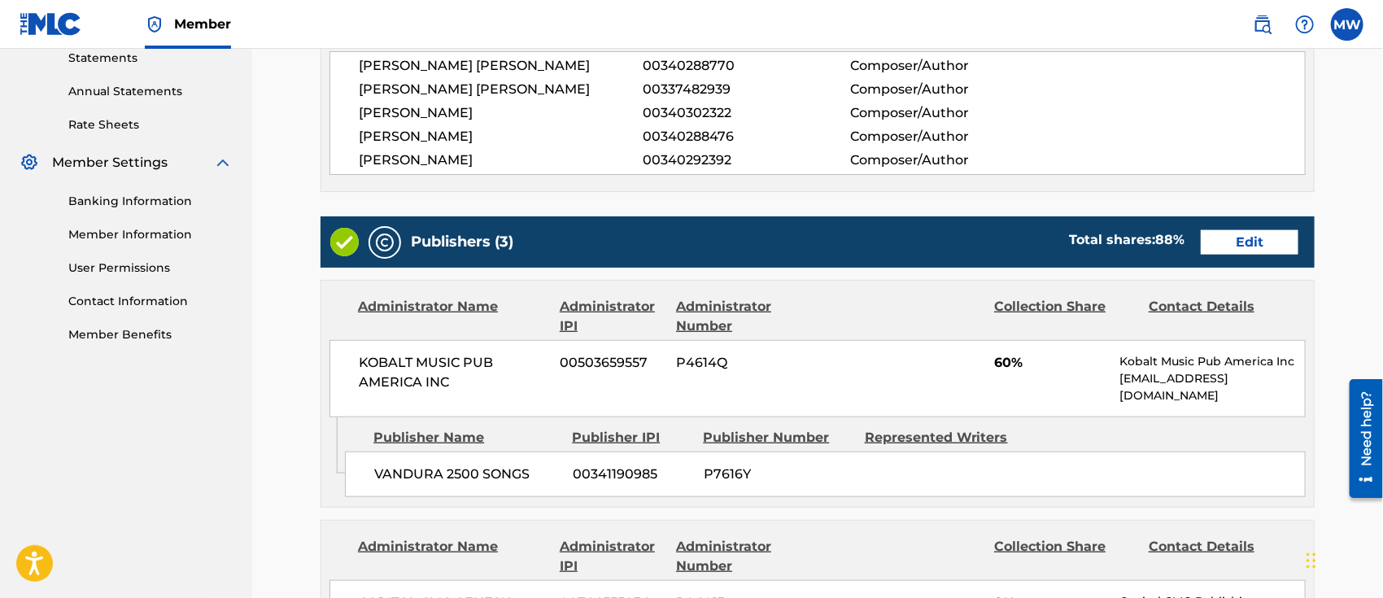
scroll to position [566, 0]
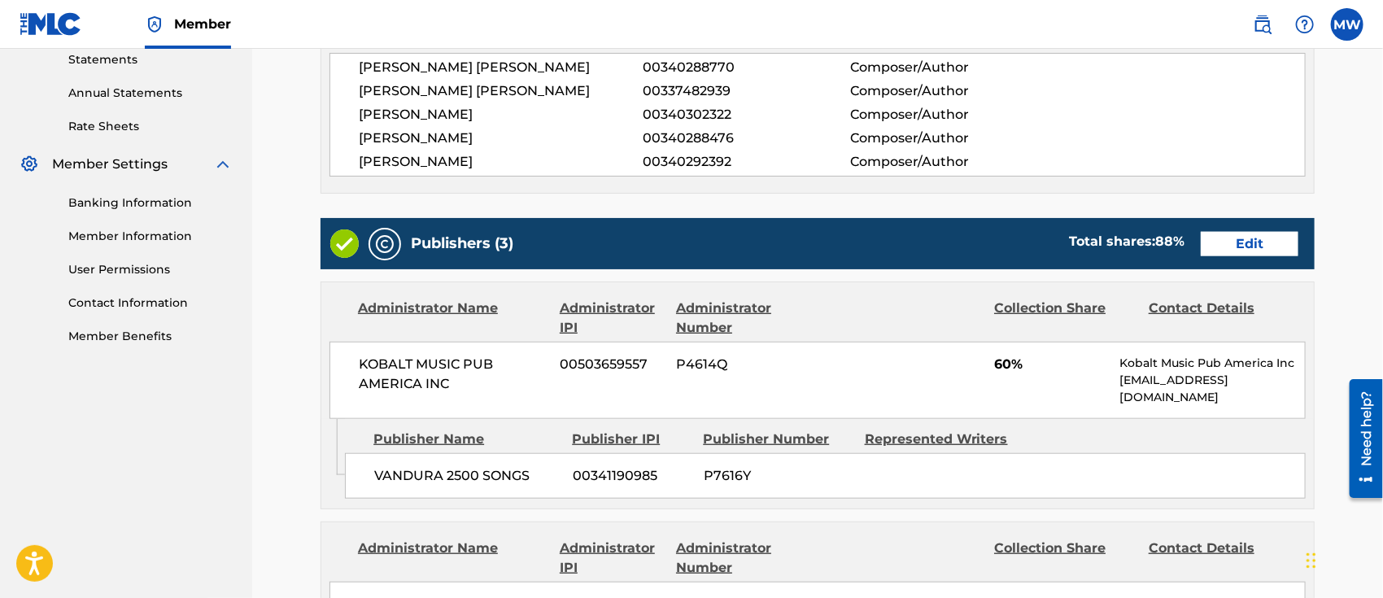
click at [1248, 232] on link "Edit" at bounding box center [1250, 244] width 98 height 24
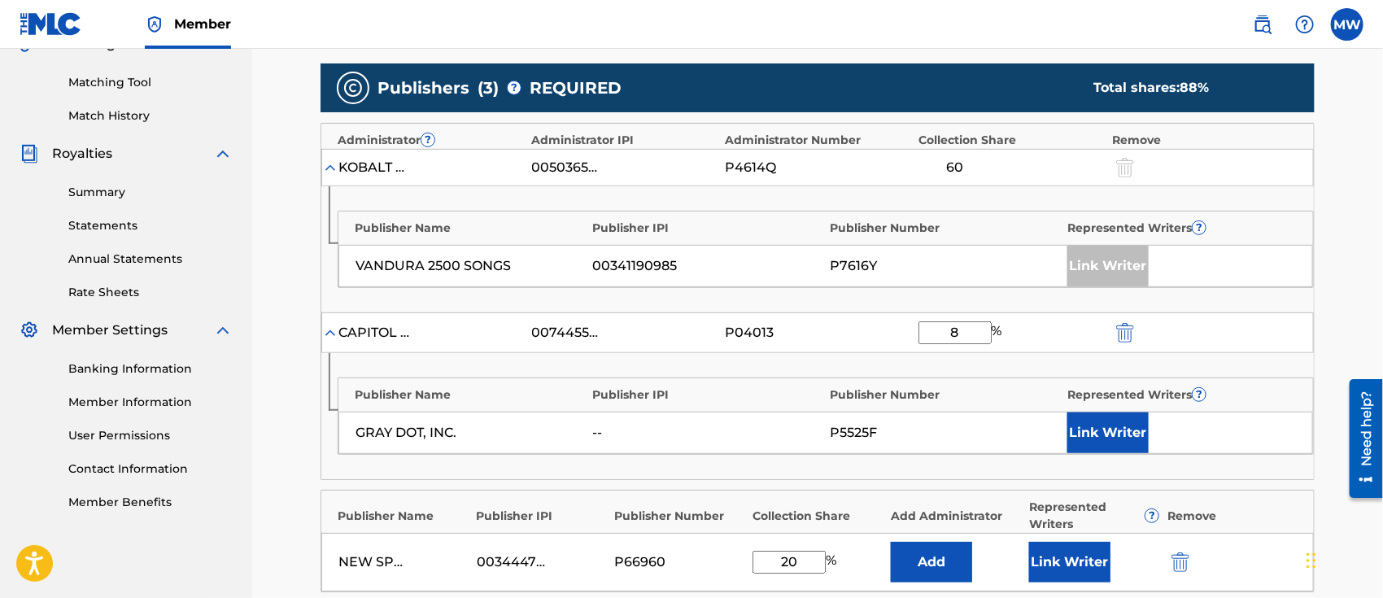
scroll to position [412, 0]
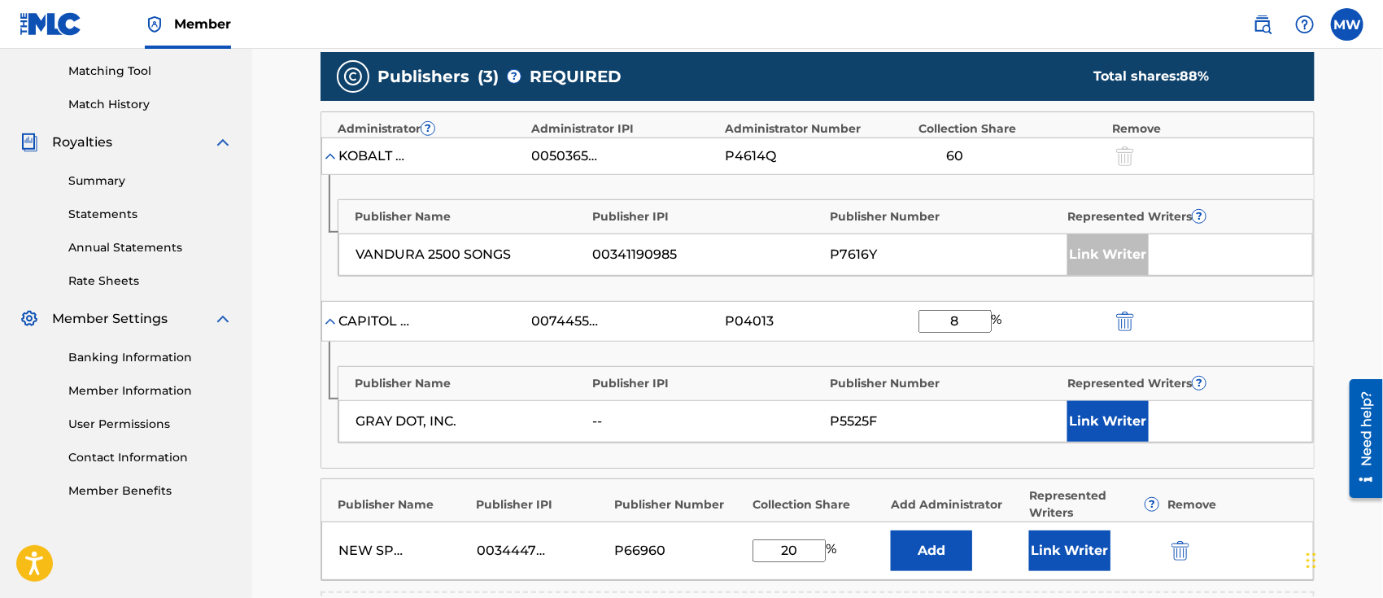
click at [969, 321] on input "8" at bounding box center [954, 321] width 73 height 23
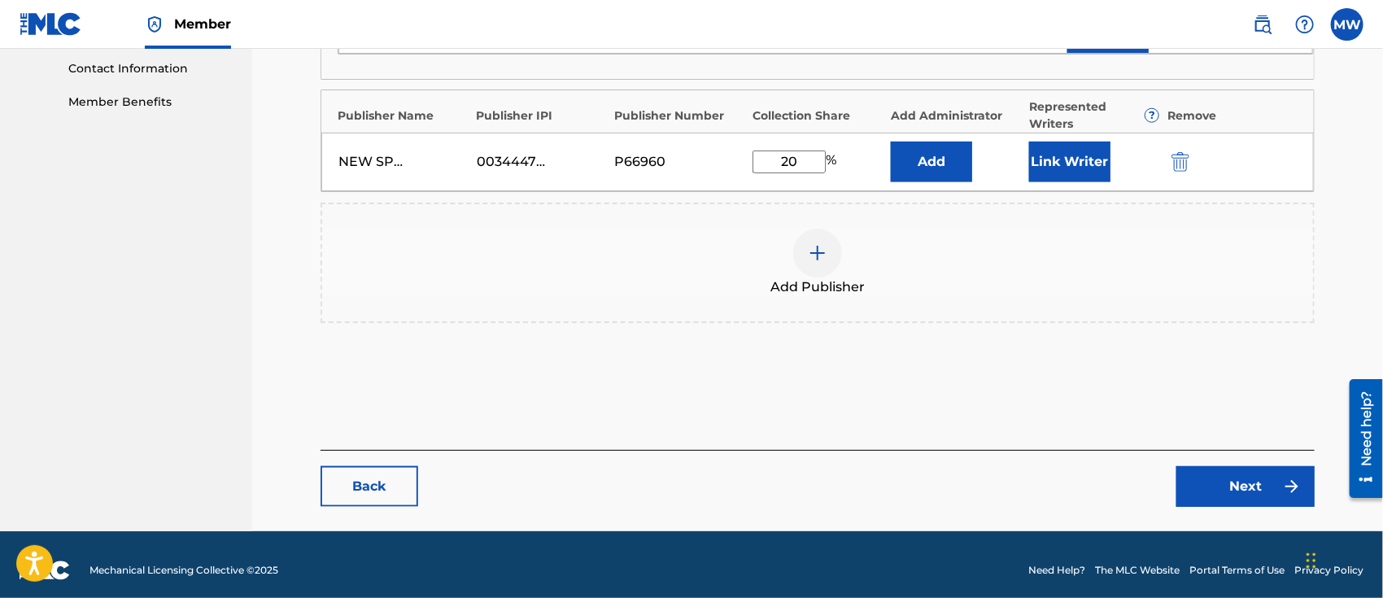
scroll to position [809, 0]
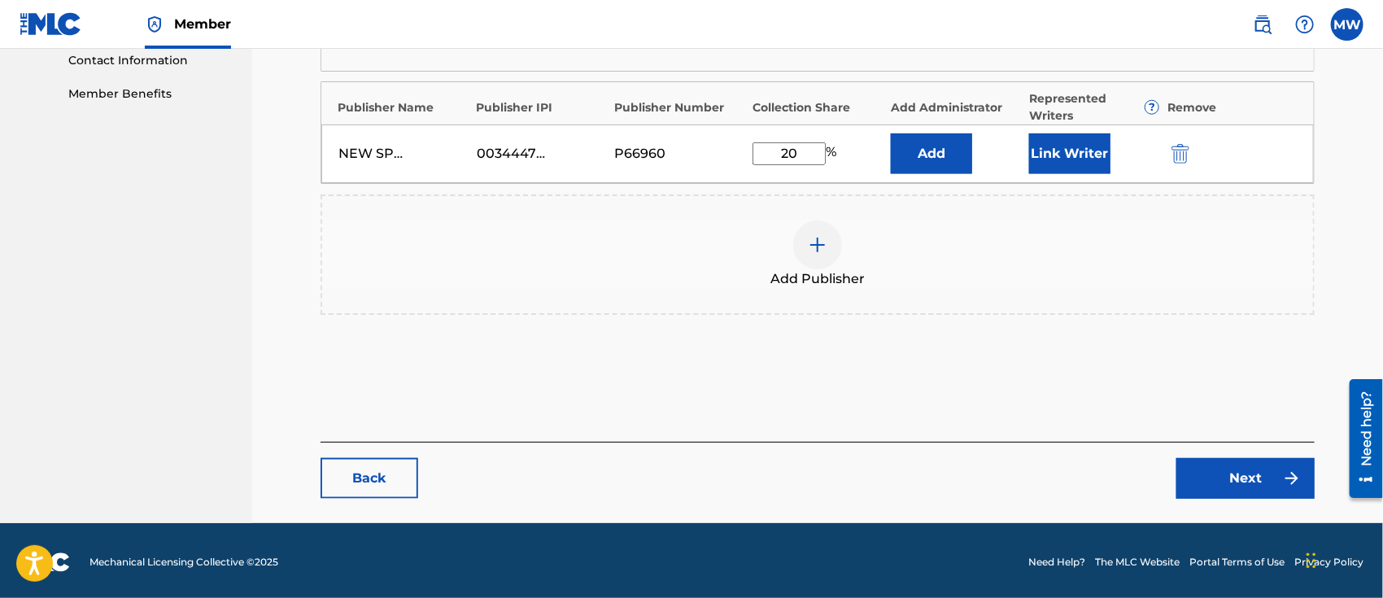
type input "10"
click at [1223, 473] on link "Next" at bounding box center [1245, 478] width 138 height 41
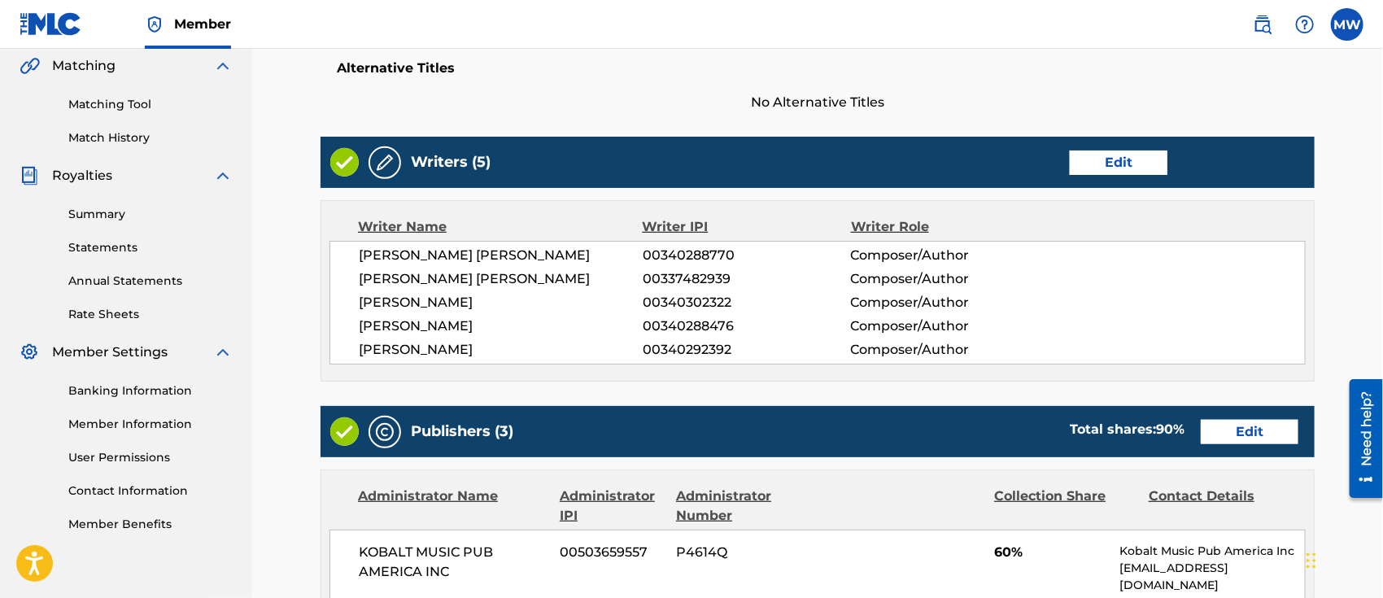
scroll to position [372, 0]
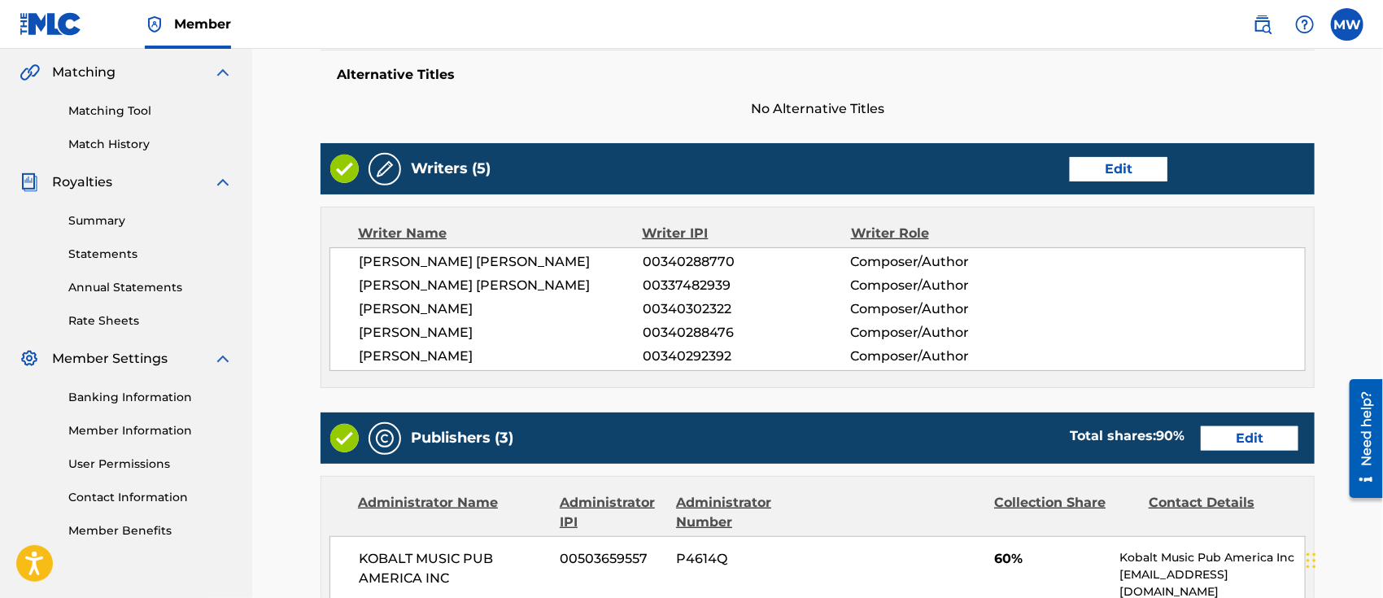
click at [1247, 445] on link "Edit" at bounding box center [1250, 438] width 98 height 24
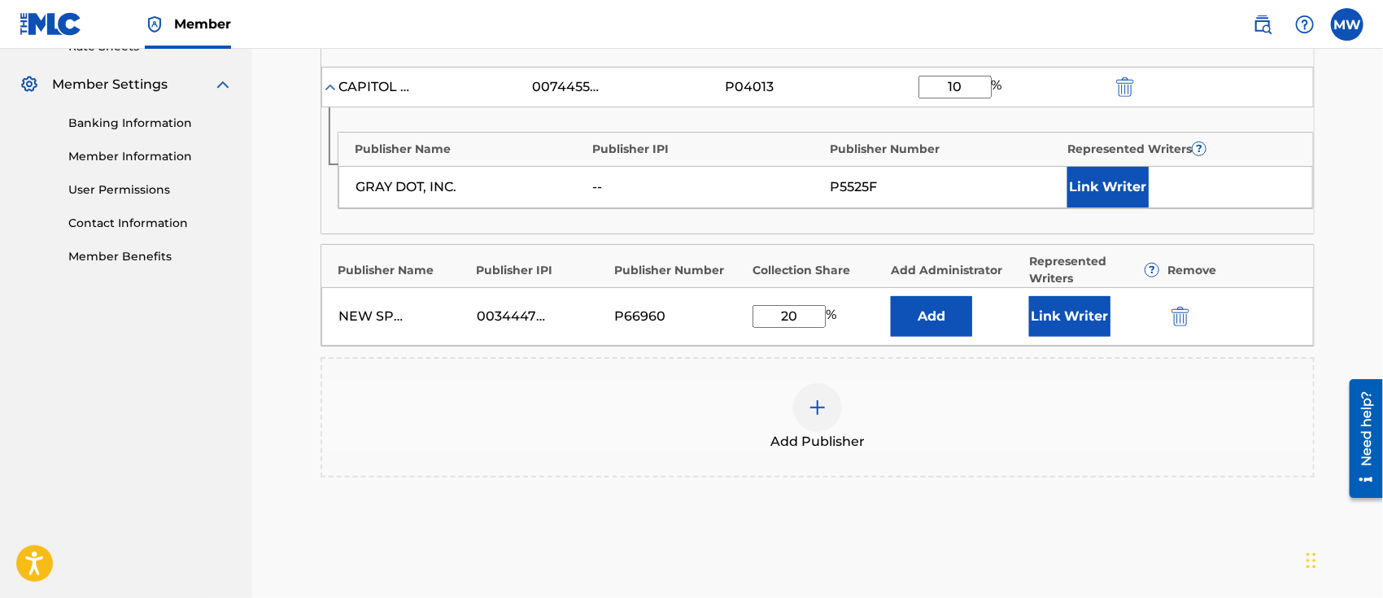
scroll to position [629, 0]
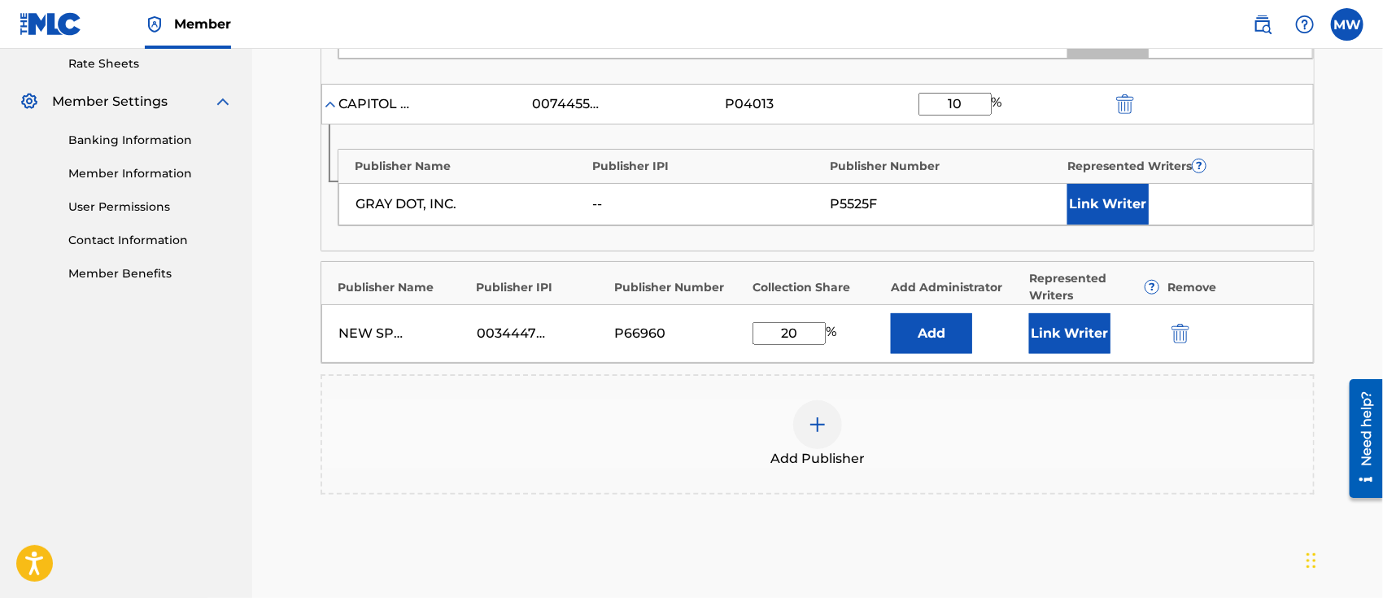
click at [924, 335] on button "Add" at bounding box center [931, 333] width 81 height 41
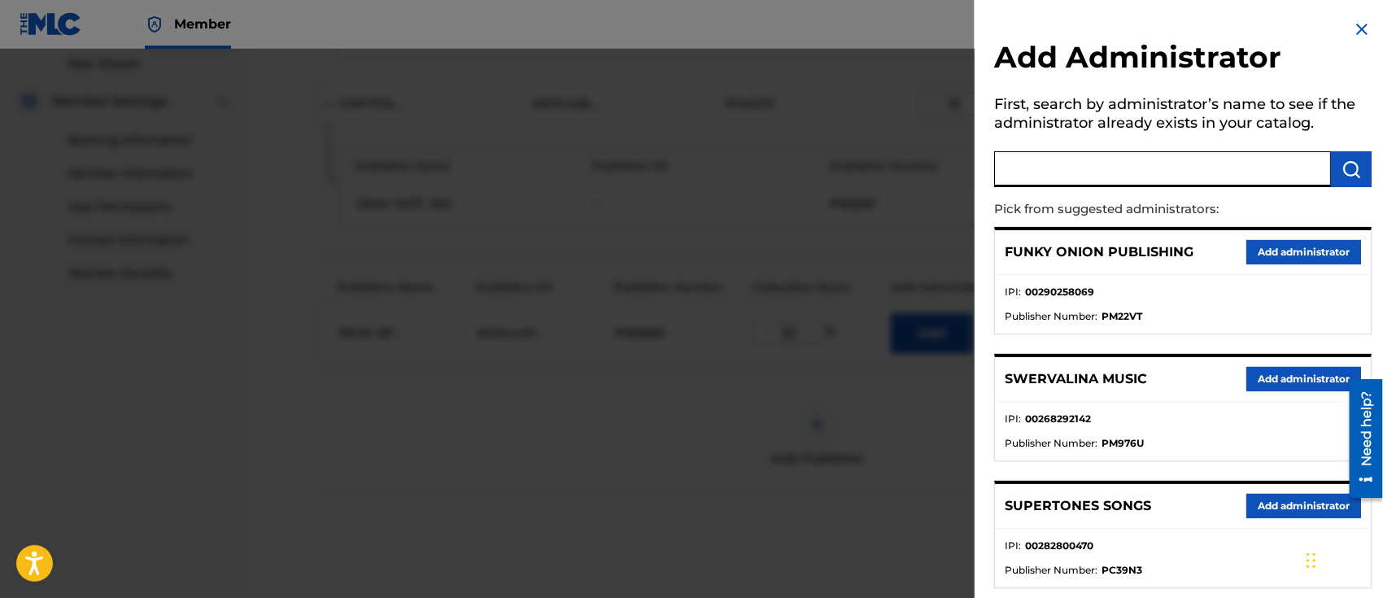
click at [1113, 172] on input "text" at bounding box center [1162, 169] width 337 height 36
type input "capitol cmg genesis"
click at [1348, 173] on img "submit" at bounding box center [1351, 169] width 20 height 20
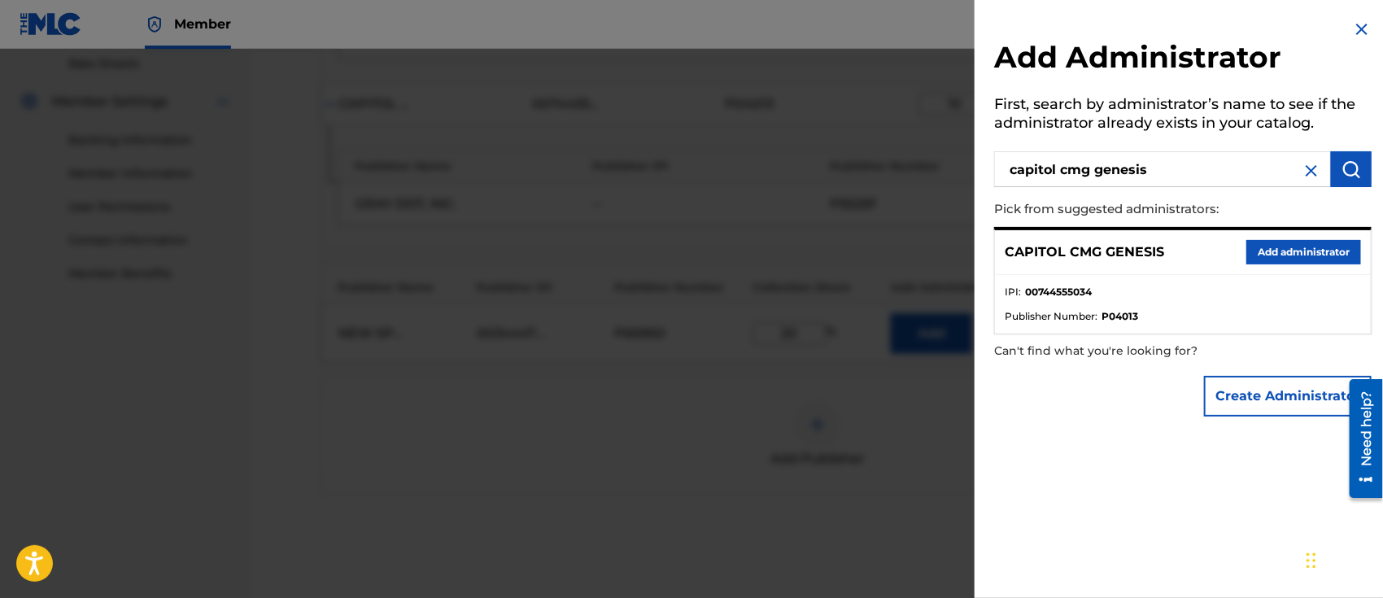
click at [1299, 245] on button "Add administrator" at bounding box center [1303, 252] width 115 height 24
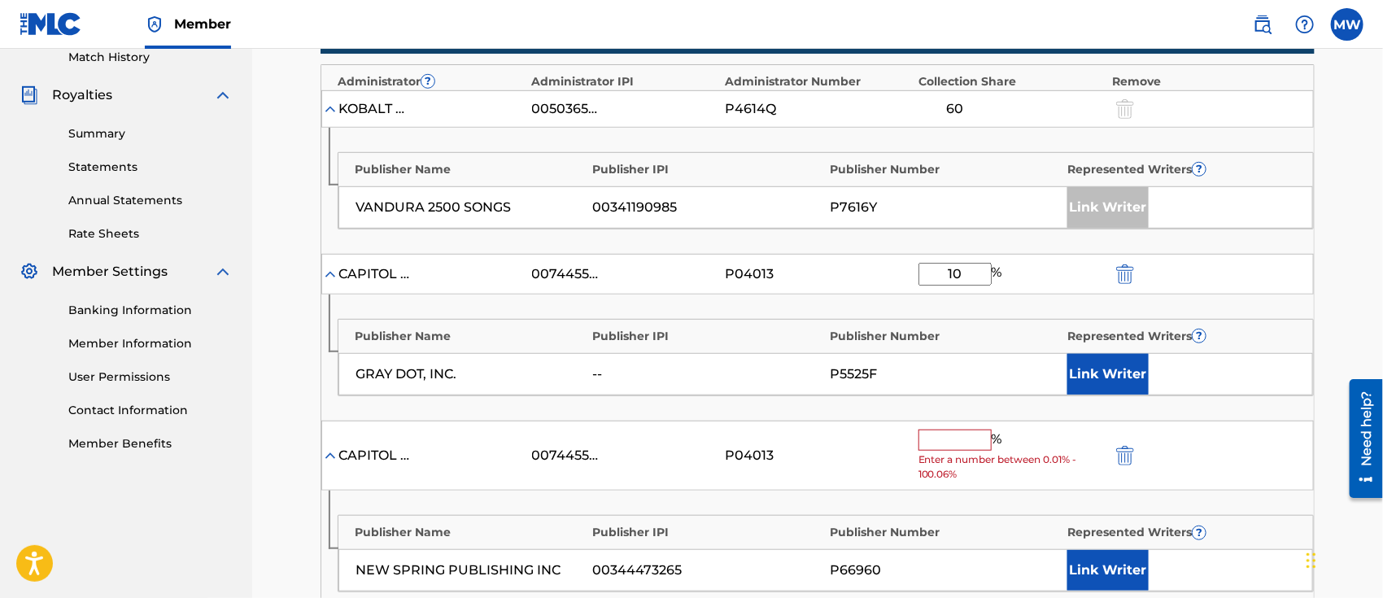
scroll to position [526, 0]
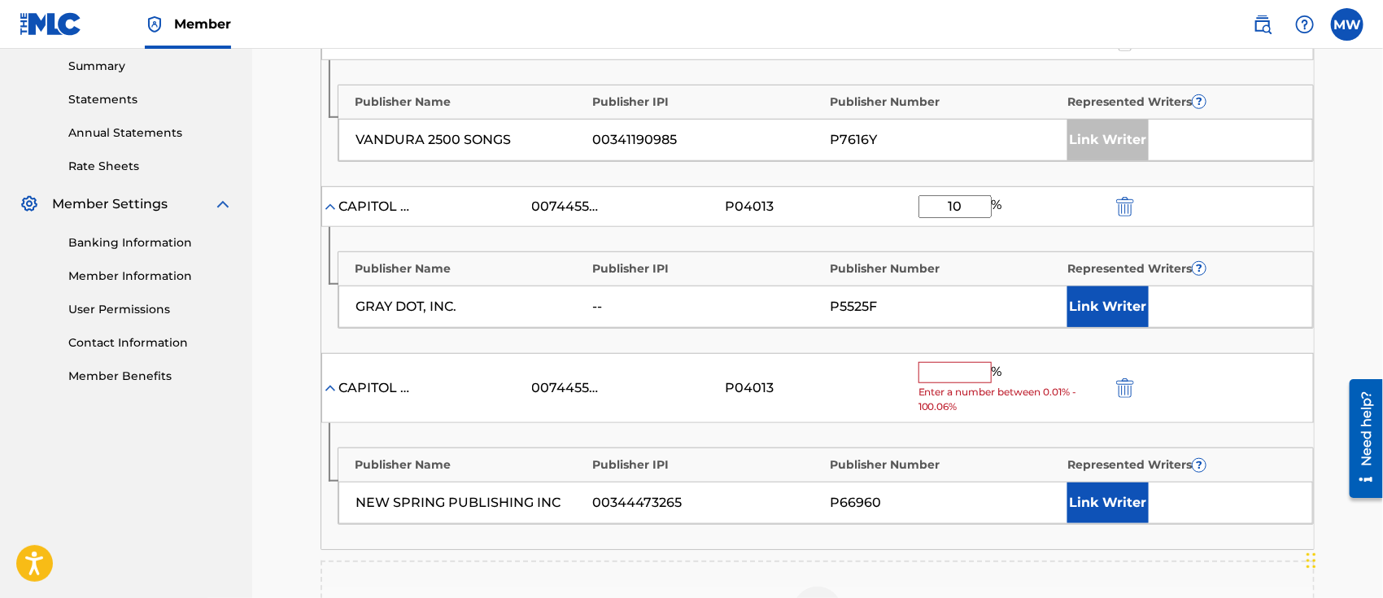
click at [946, 363] on input "text" at bounding box center [954, 372] width 73 height 21
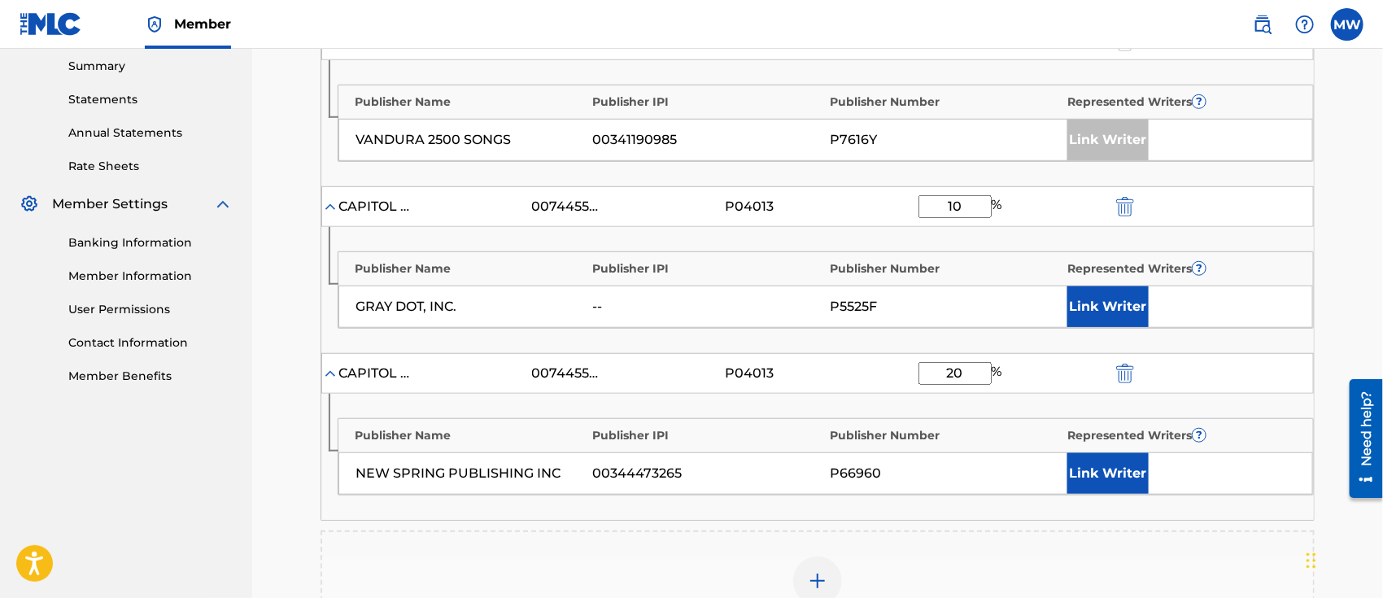
type input "20"
click at [1102, 462] on button "Link Writer" at bounding box center [1107, 473] width 81 height 41
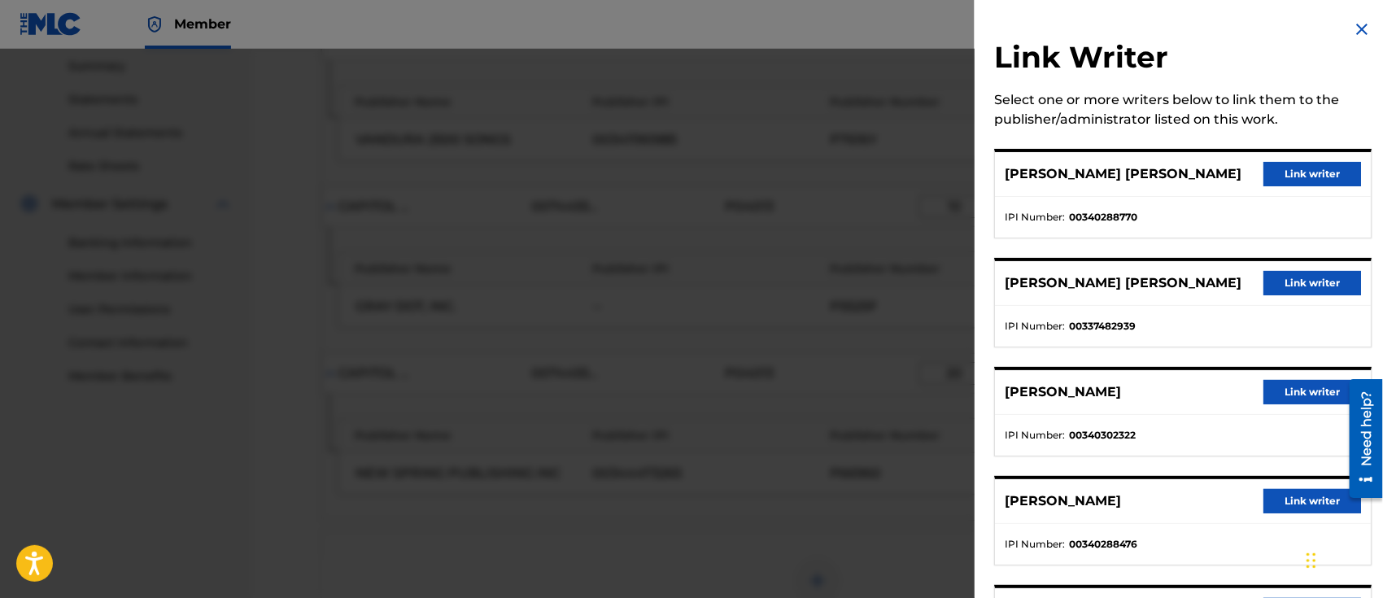
click at [1356, 34] on img at bounding box center [1362, 30] width 20 height 20
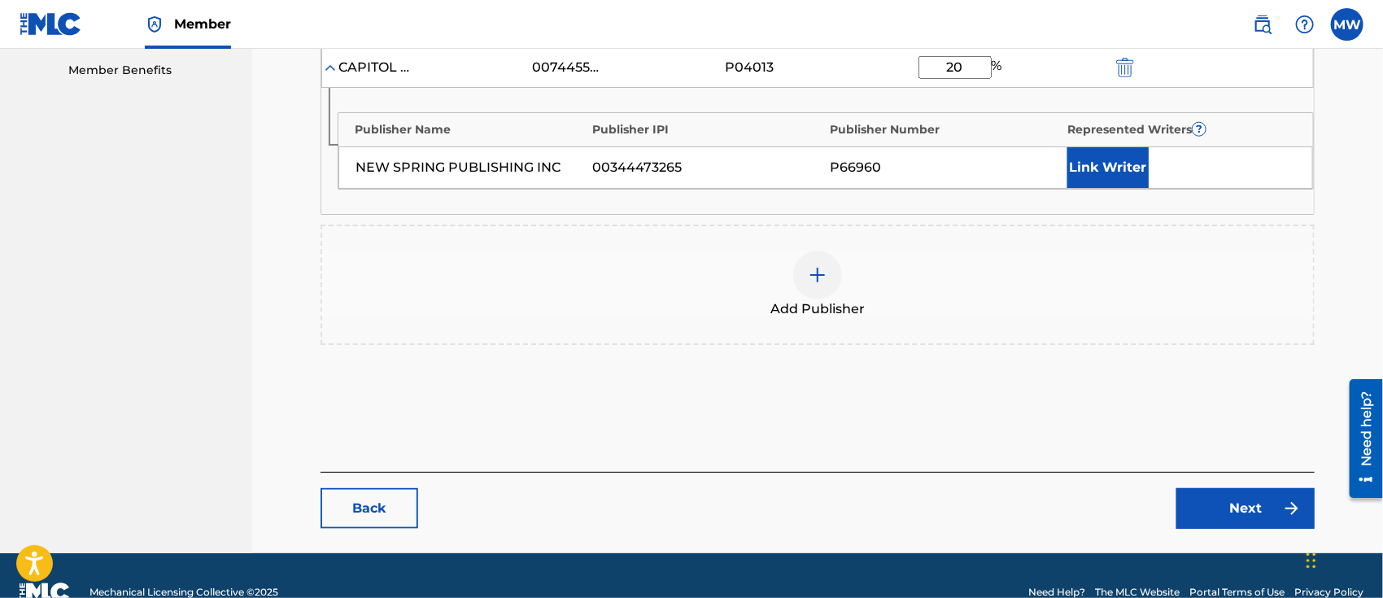
scroll to position [862, 0]
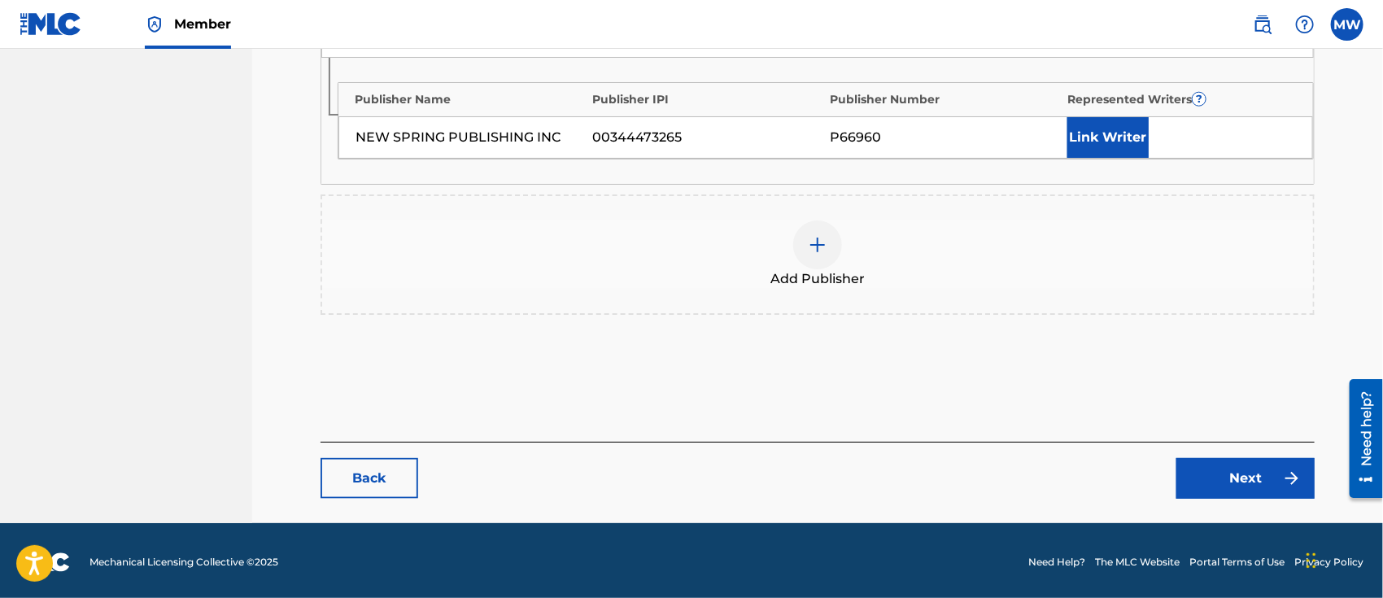
click at [1261, 481] on link "Next" at bounding box center [1245, 478] width 138 height 41
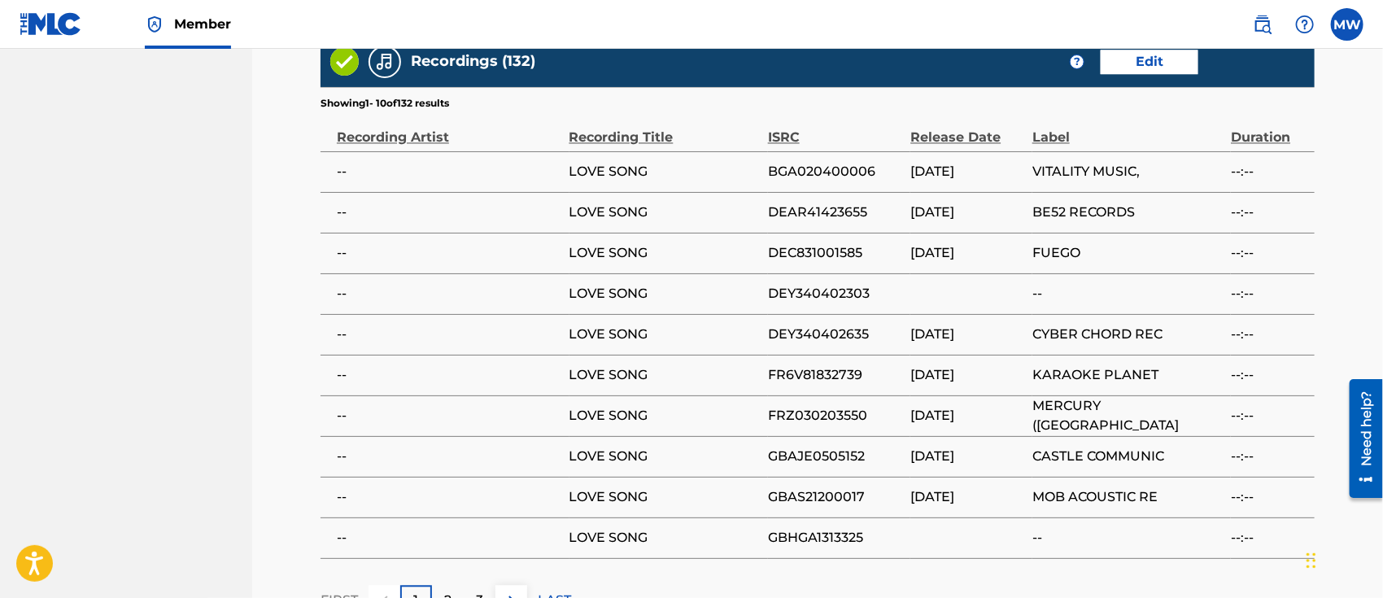
scroll to position [1815, 0]
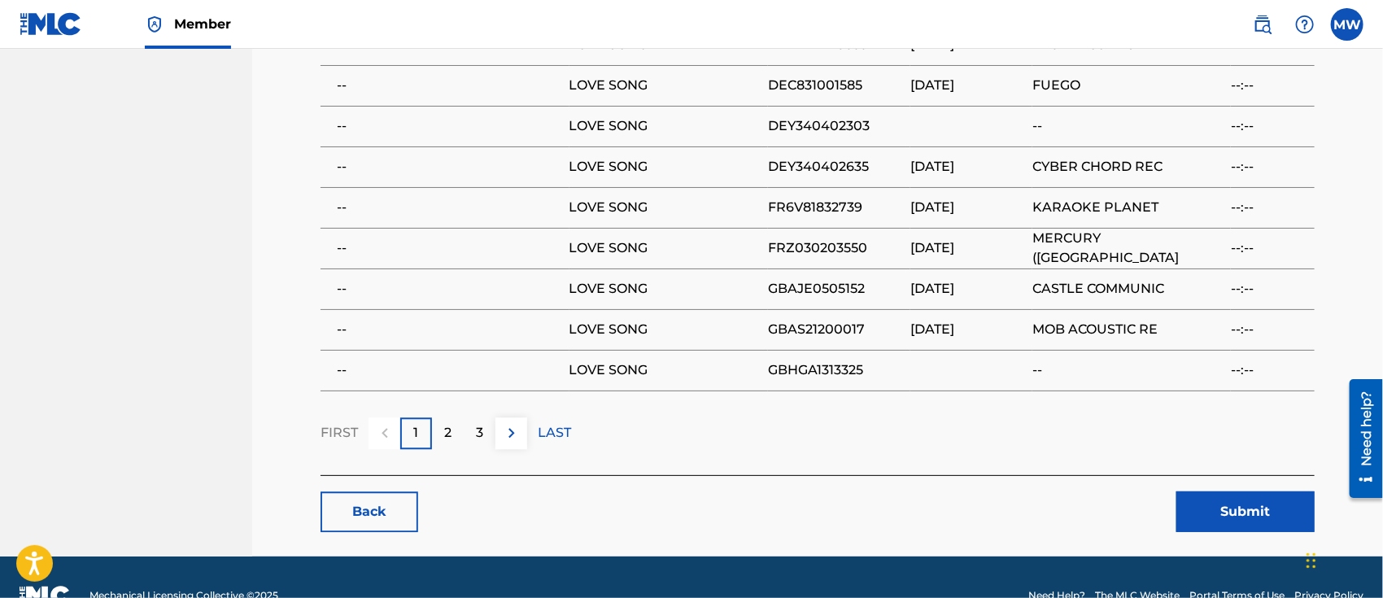
click at [1218, 491] on button "Submit" at bounding box center [1245, 511] width 138 height 41
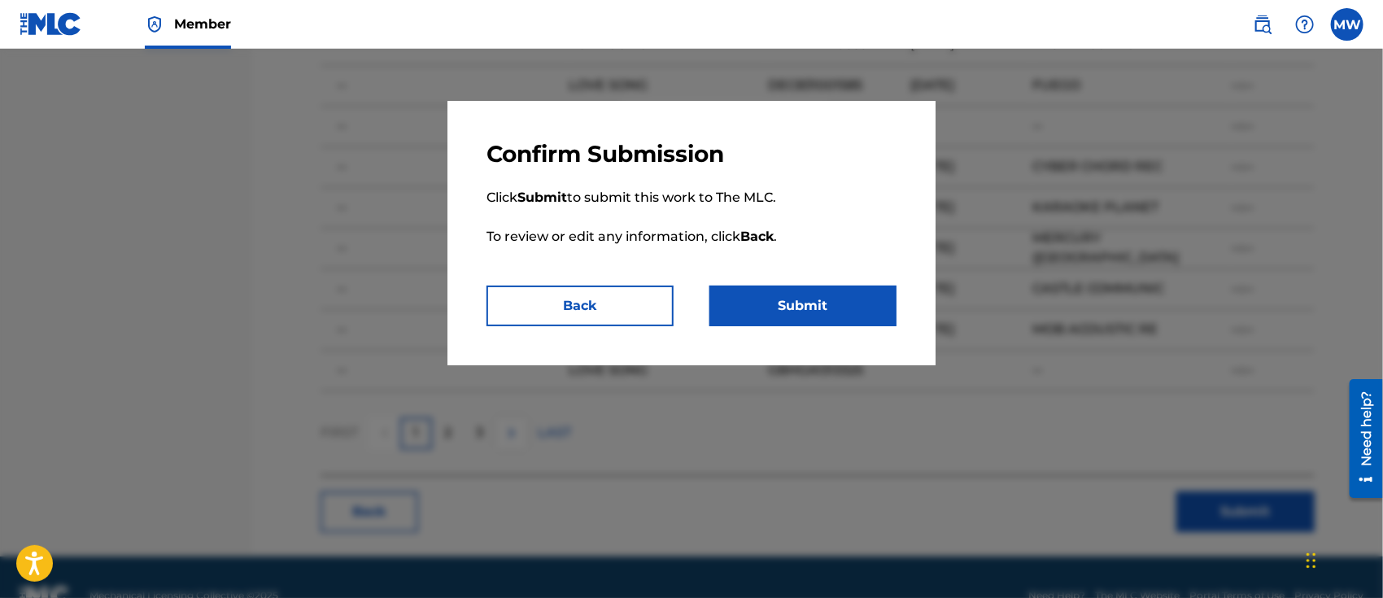
click at [775, 290] on button "Submit" at bounding box center [802, 306] width 187 height 41
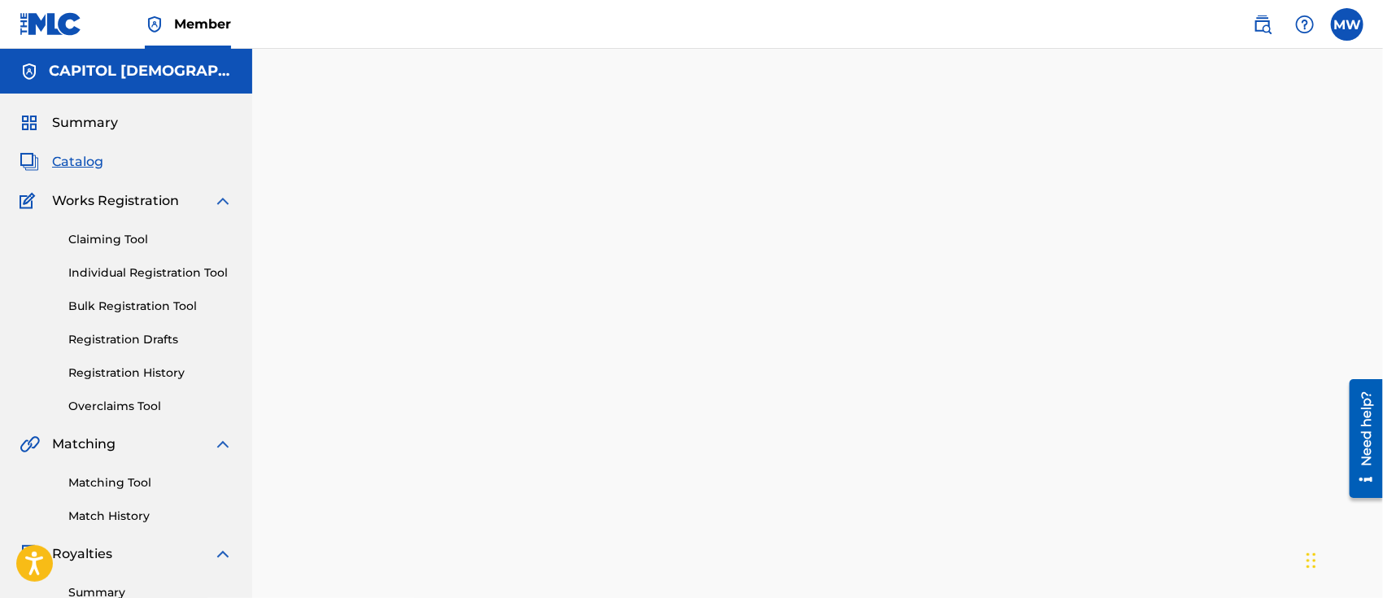
click at [81, 162] on span "Catalog" at bounding box center [77, 162] width 51 height 20
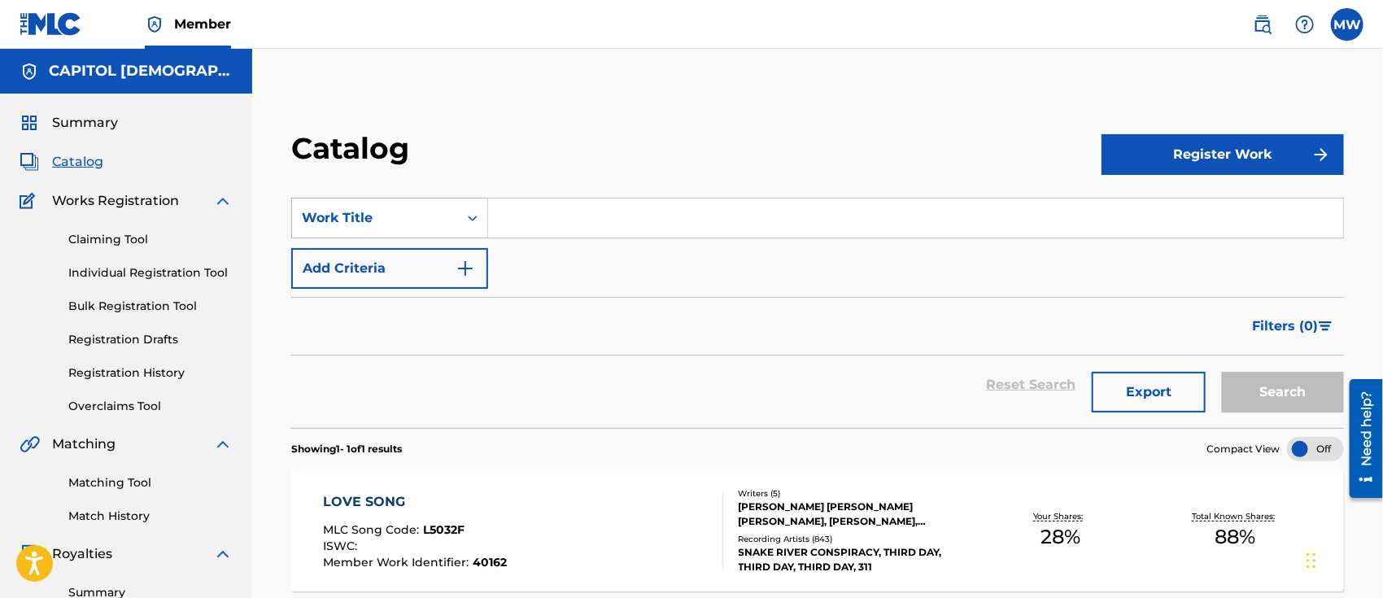
click at [411, 231] on div "Work Title" at bounding box center [375, 218] width 166 height 31
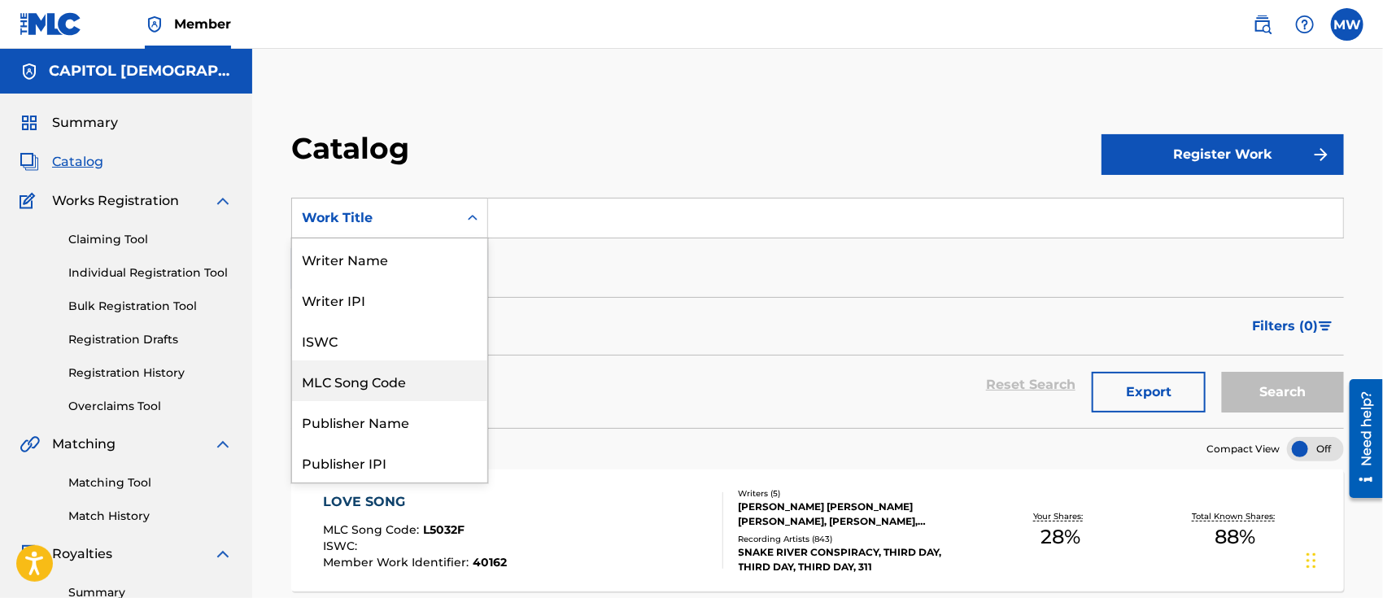
click at [388, 398] on div "MLC Song Code" at bounding box center [389, 380] width 195 height 41
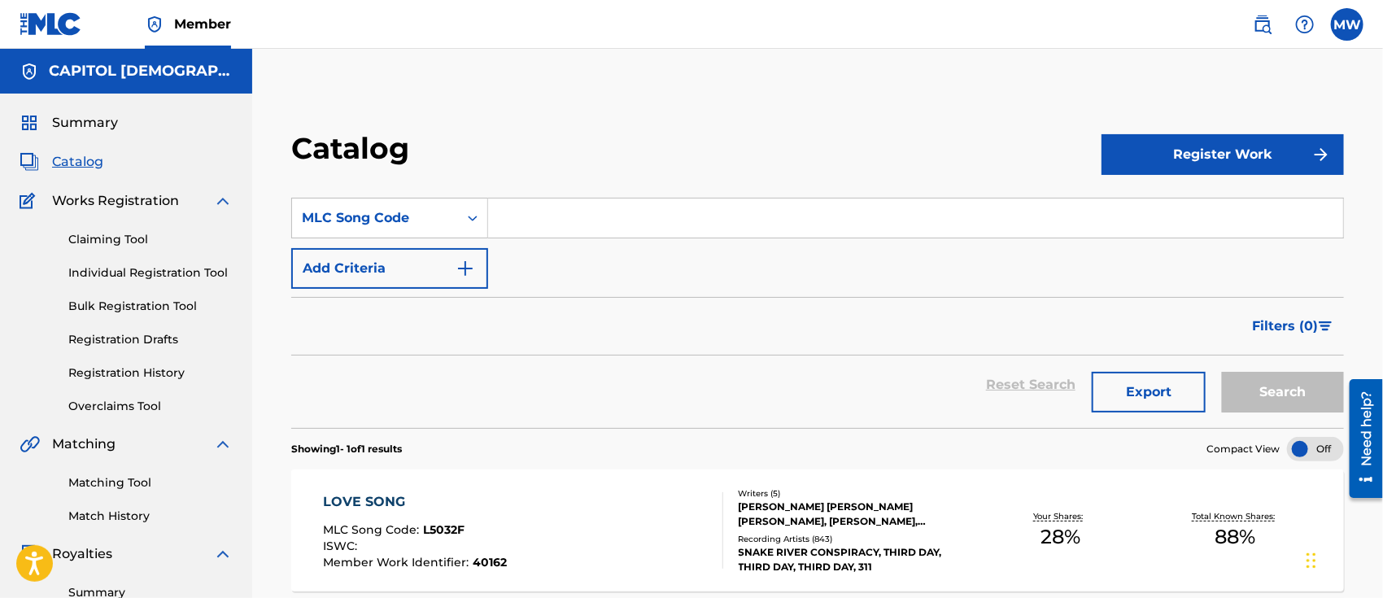
click at [539, 222] on input "Search Form" at bounding box center [915, 217] width 855 height 39
paste input "UA4T1A"
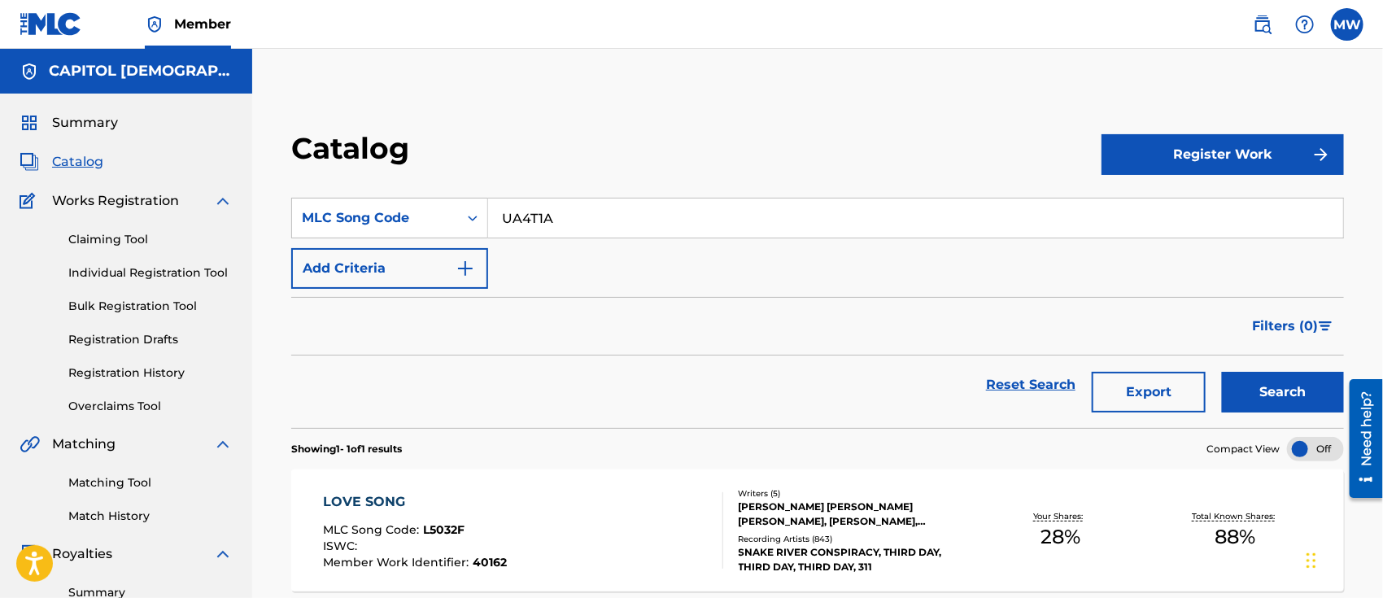
type input "UA4T1A"
click at [1222, 372] on button "Search" at bounding box center [1283, 392] width 122 height 41
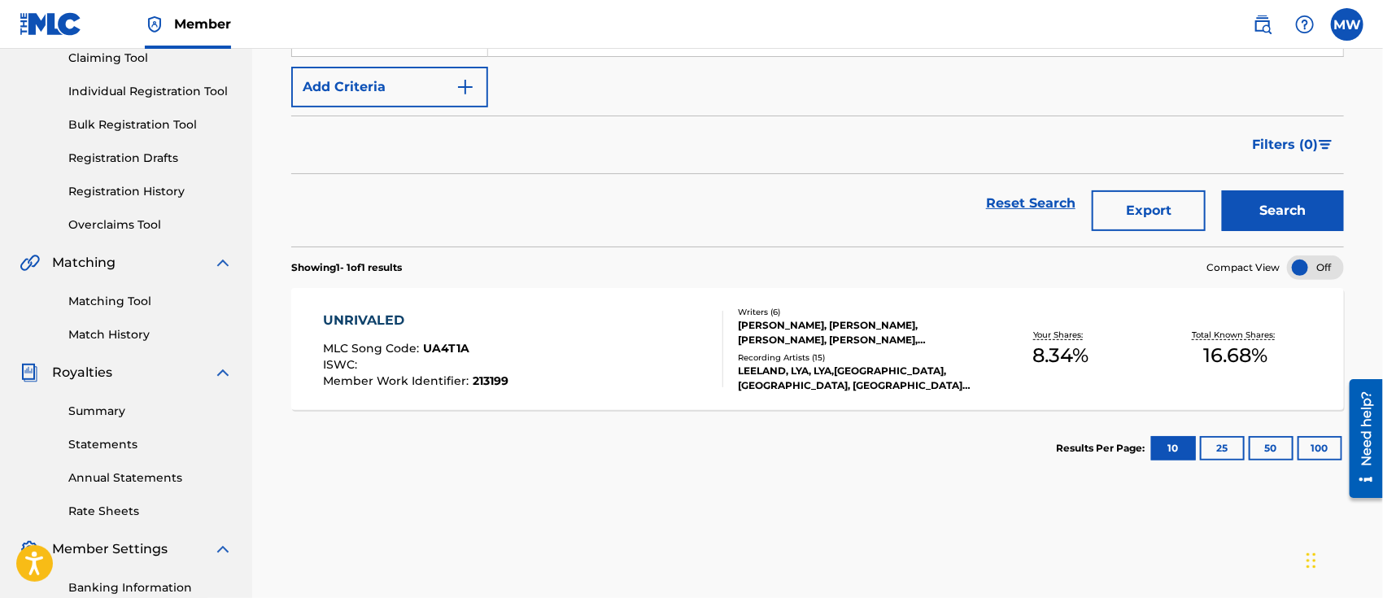
scroll to position [189, 0]
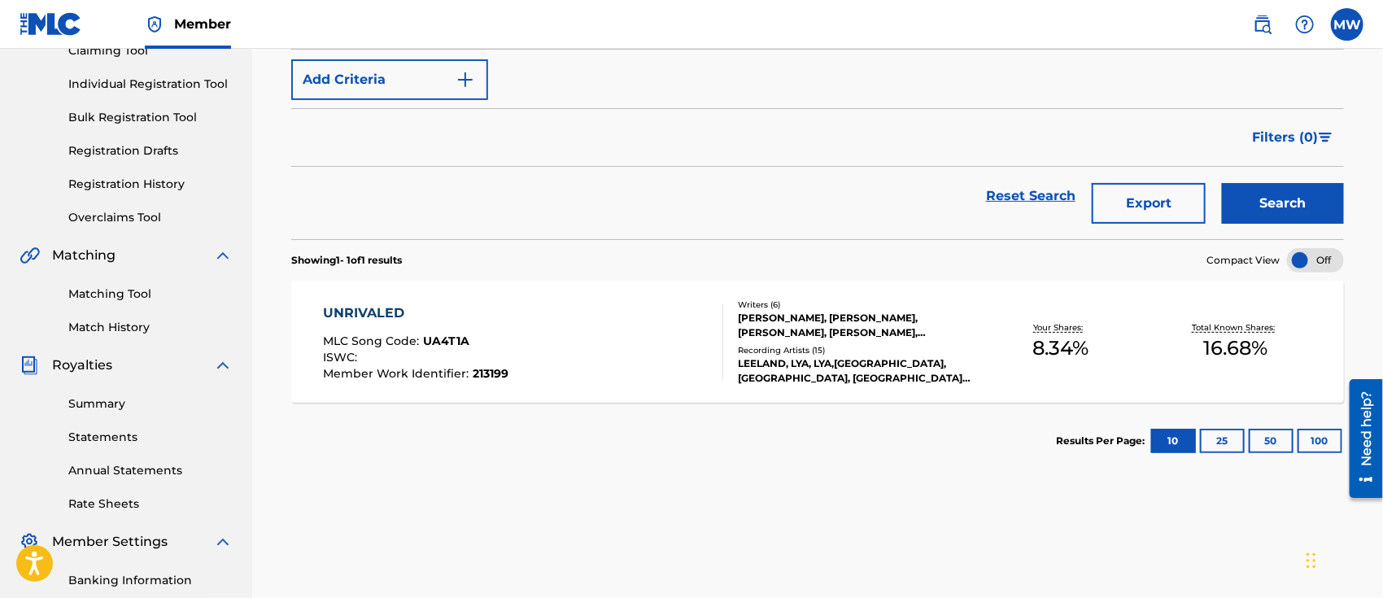
click at [547, 342] on div "UNRIVALED MLC Song Code : UA4T1A ISWC : Member Work Identifier : 213199" at bounding box center [523, 341] width 400 height 76
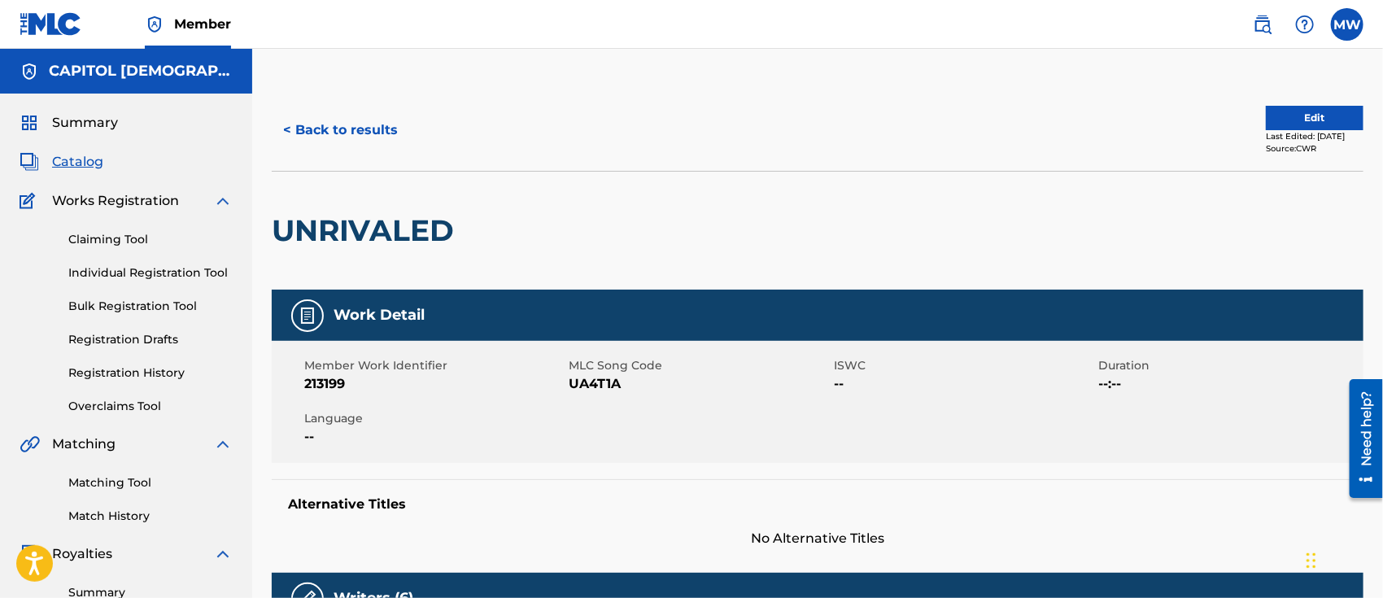
click at [1315, 120] on button "Edit" at bounding box center [1315, 118] width 98 height 24
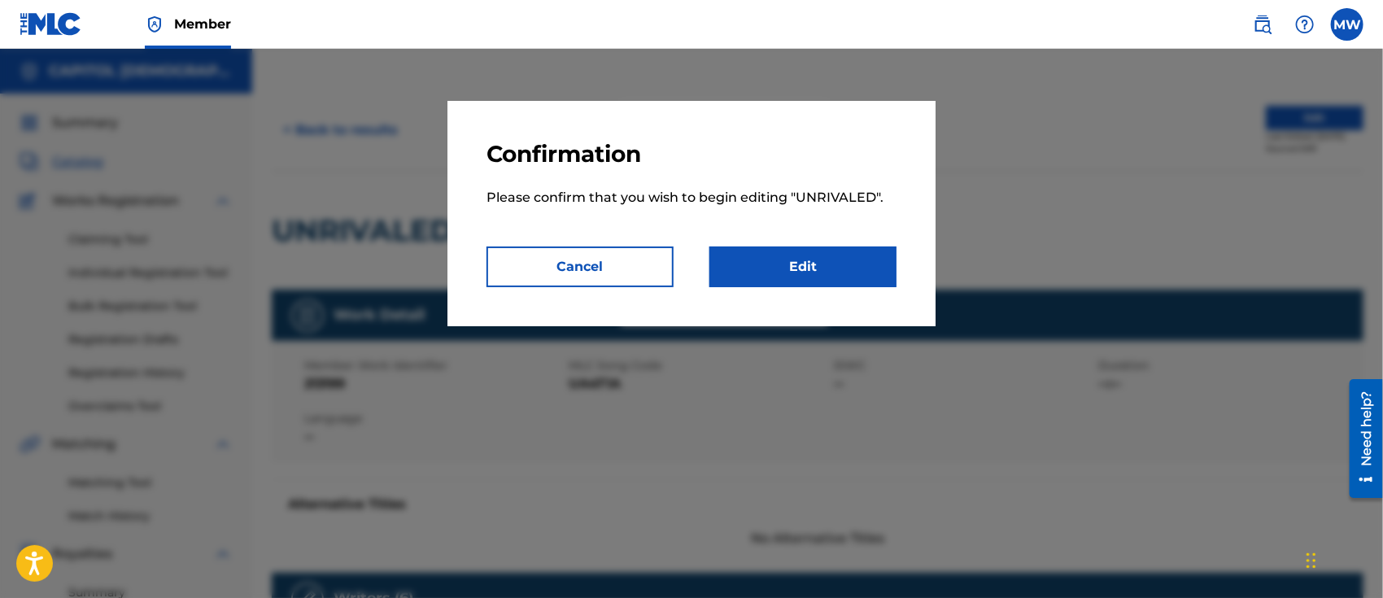
click at [798, 263] on link "Edit" at bounding box center [802, 266] width 187 height 41
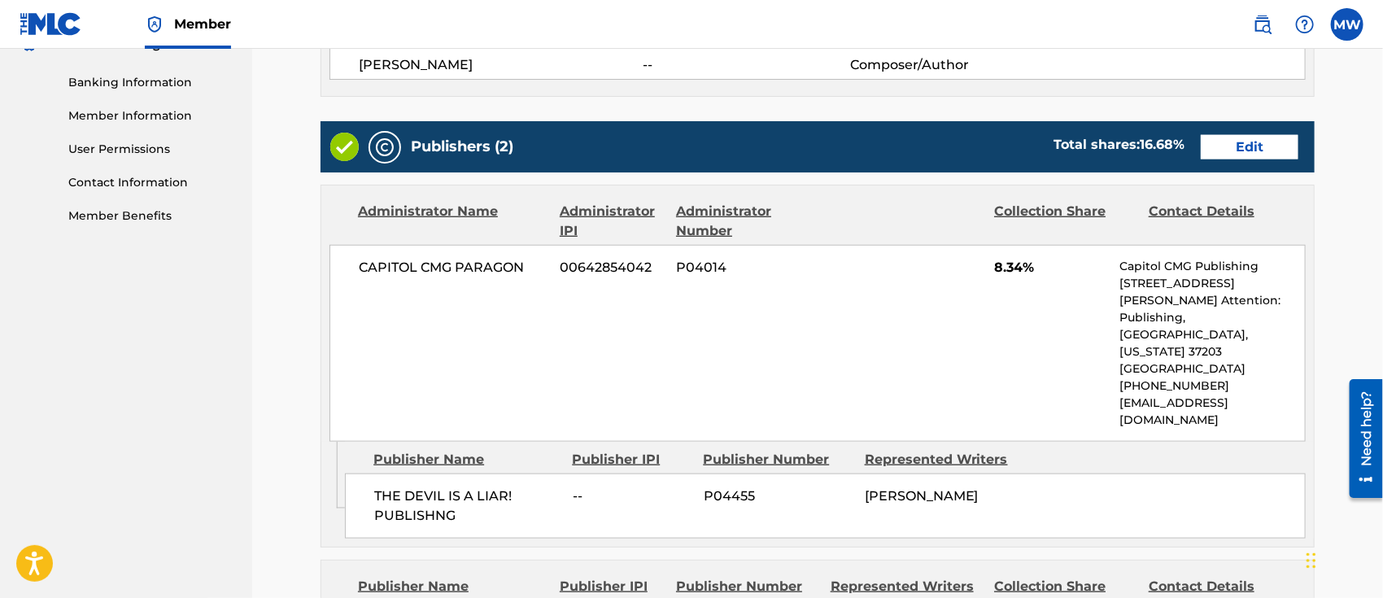
scroll to position [687, 0]
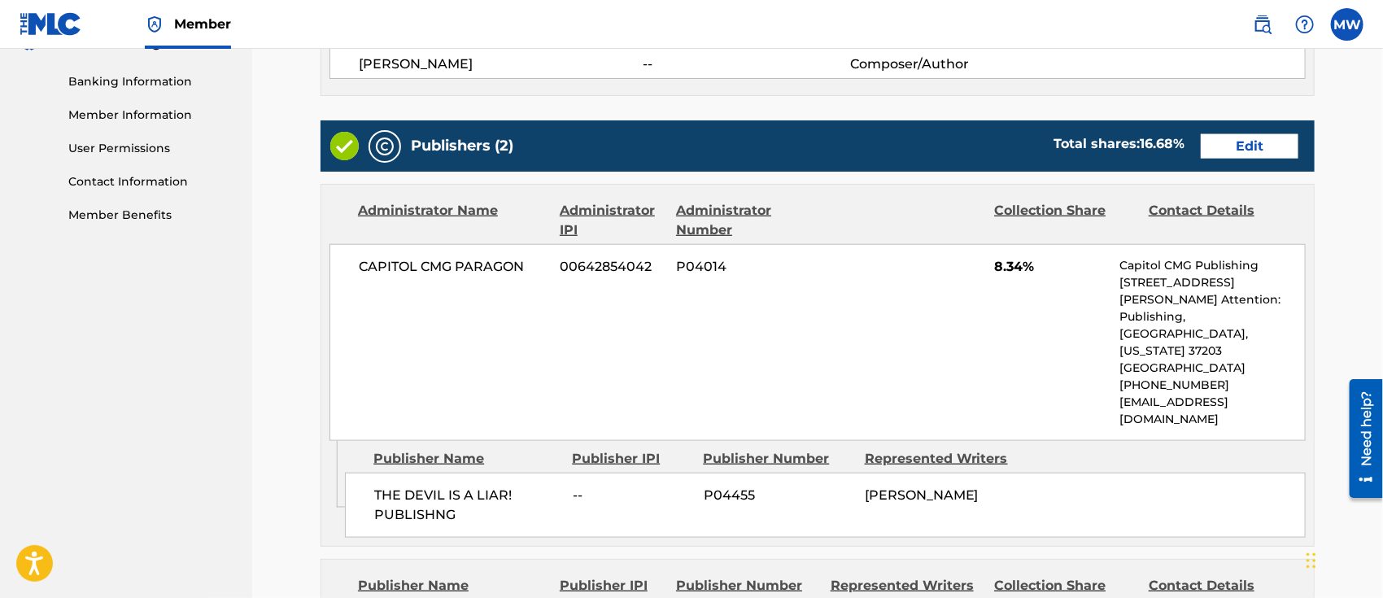
click at [1236, 146] on link "Edit" at bounding box center [1250, 146] width 98 height 24
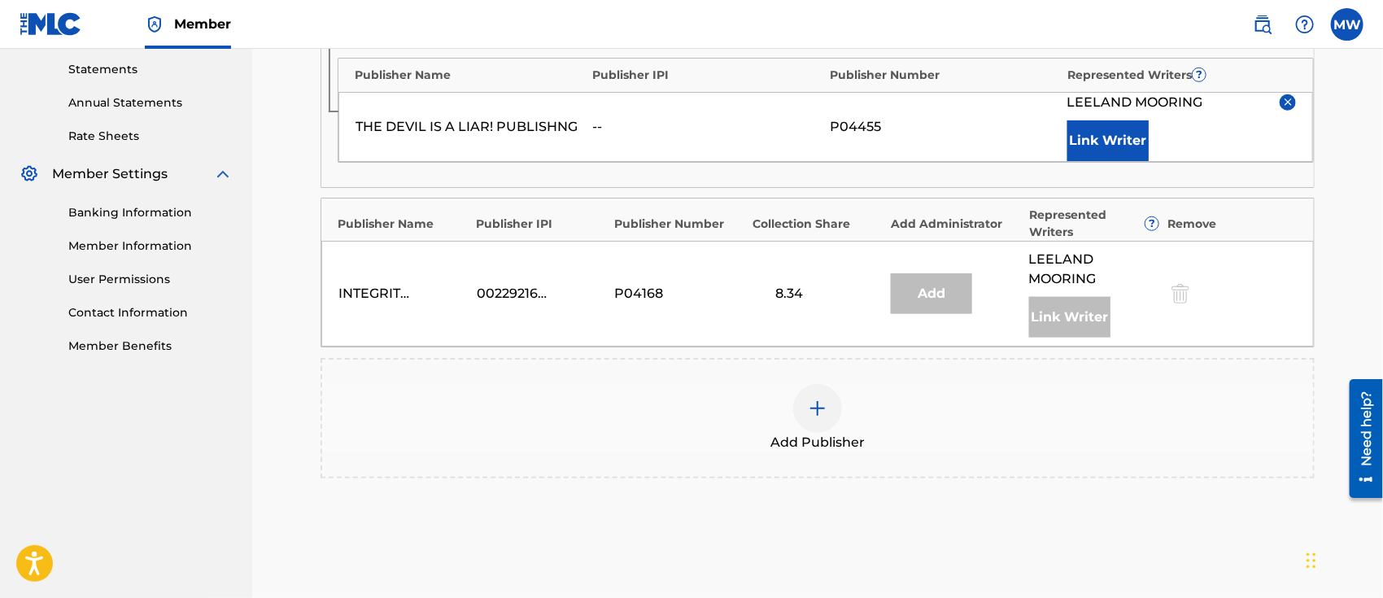
scroll to position [565, 0]
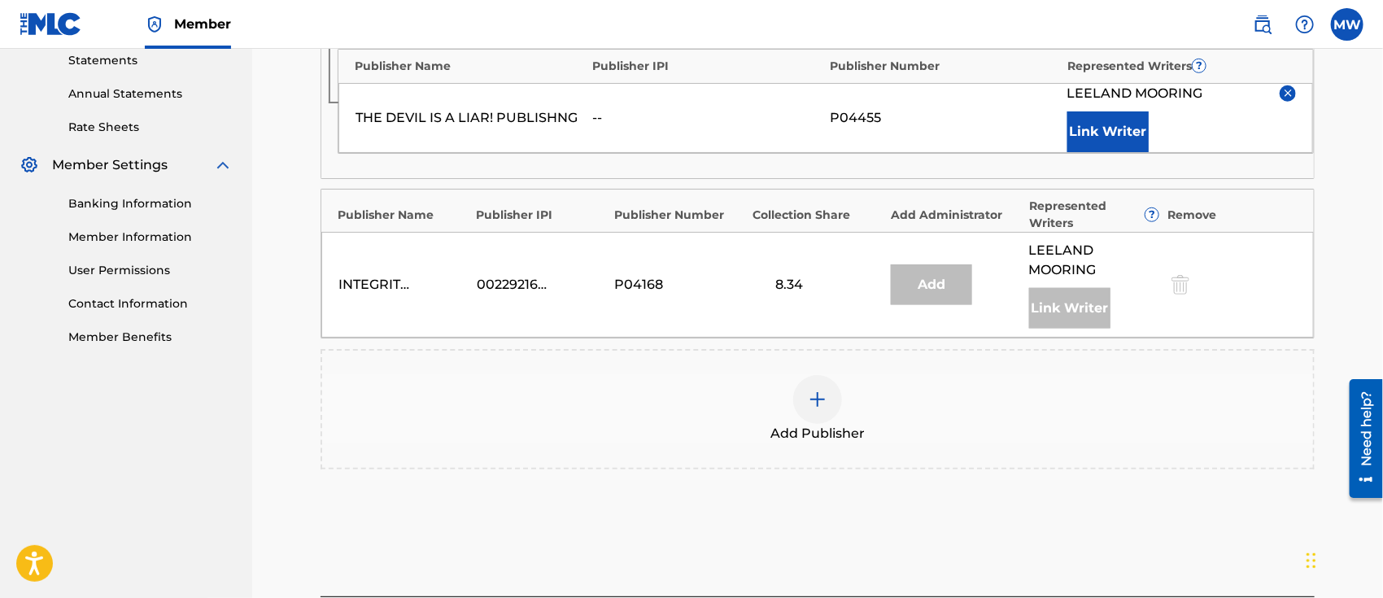
click at [729, 397] on div "Add Publisher" at bounding box center [817, 409] width 991 height 68
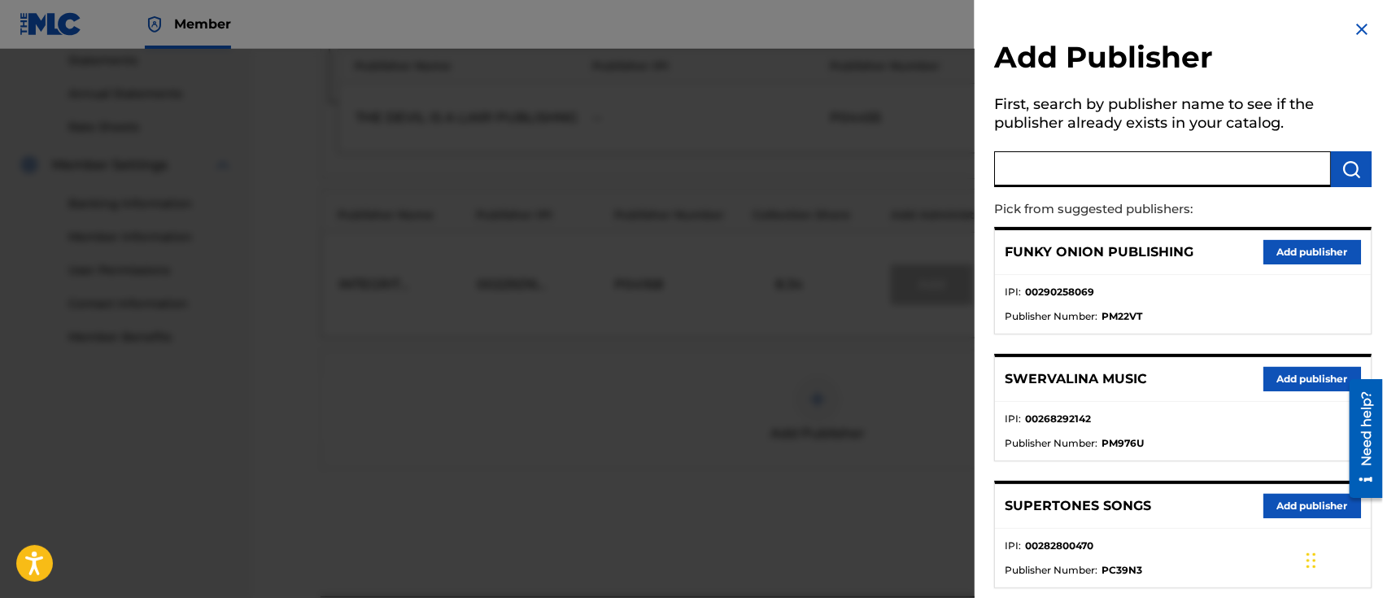
click at [1075, 176] on input "text" at bounding box center [1162, 169] width 337 height 36
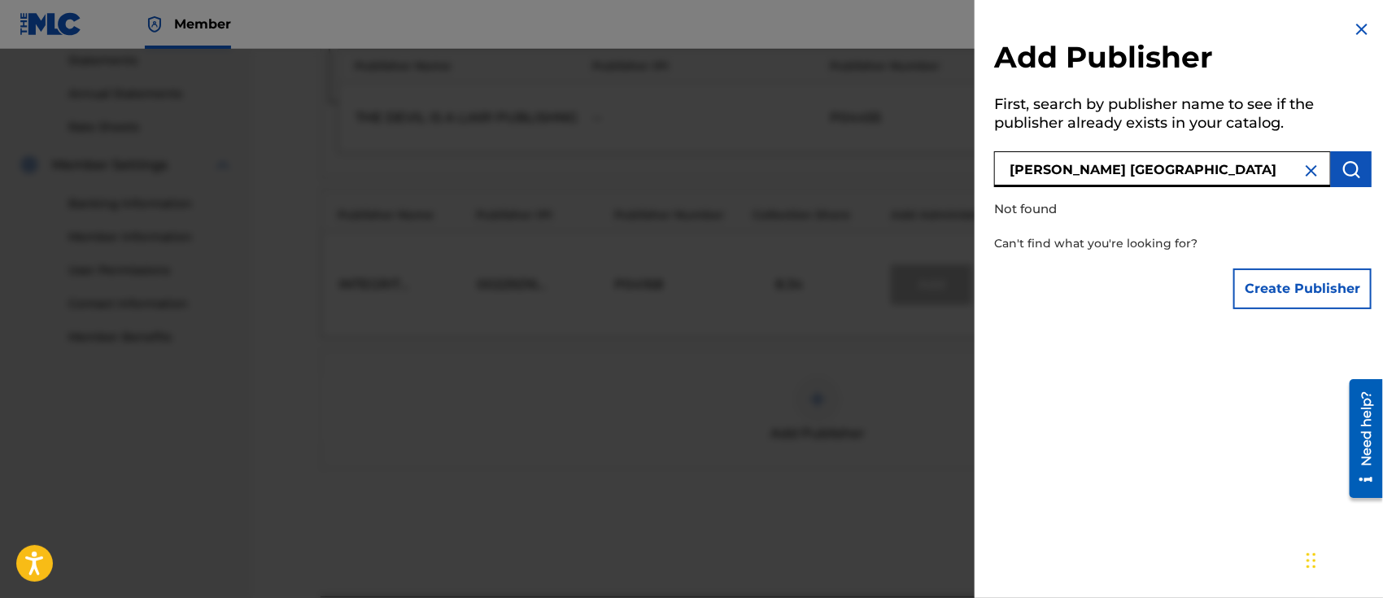
type input "[PERSON_NAME] [GEOGRAPHIC_DATA]"
click at [1269, 276] on button "Create Publisher" at bounding box center [1302, 288] width 138 height 41
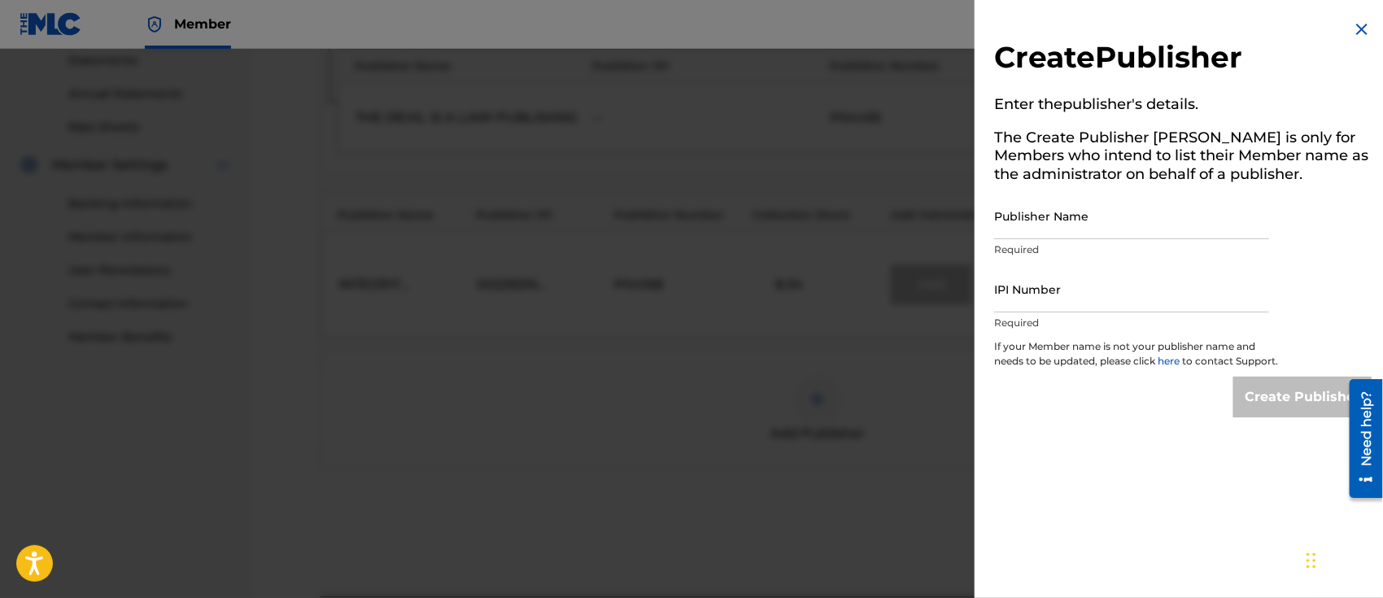
click at [1071, 221] on input "Publisher Name" at bounding box center [1131, 216] width 275 height 46
type input "[PERSON_NAME] [GEOGRAPHIC_DATA]"
click at [1075, 296] on input "IPI Number" at bounding box center [1131, 289] width 275 height 46
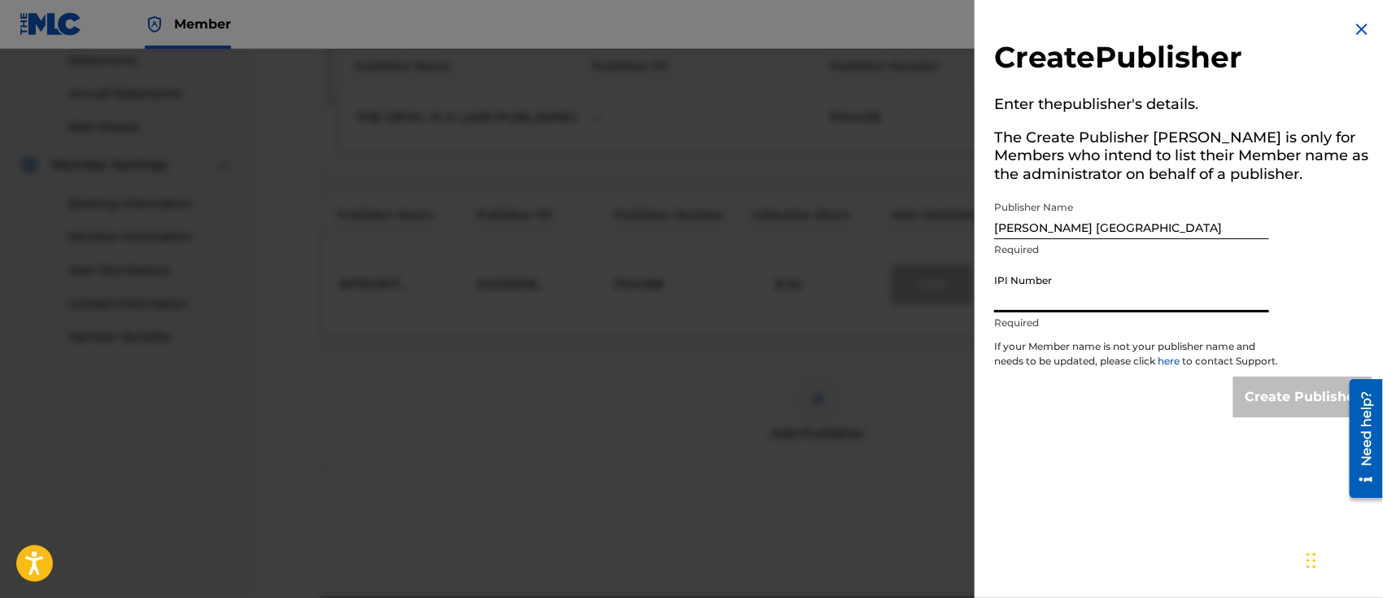
paste input "00425795628"
type input "00425795628"
click at [1267, 408] on input "Create Publisher" at bounding box center [1302, 397] width 138 height 41
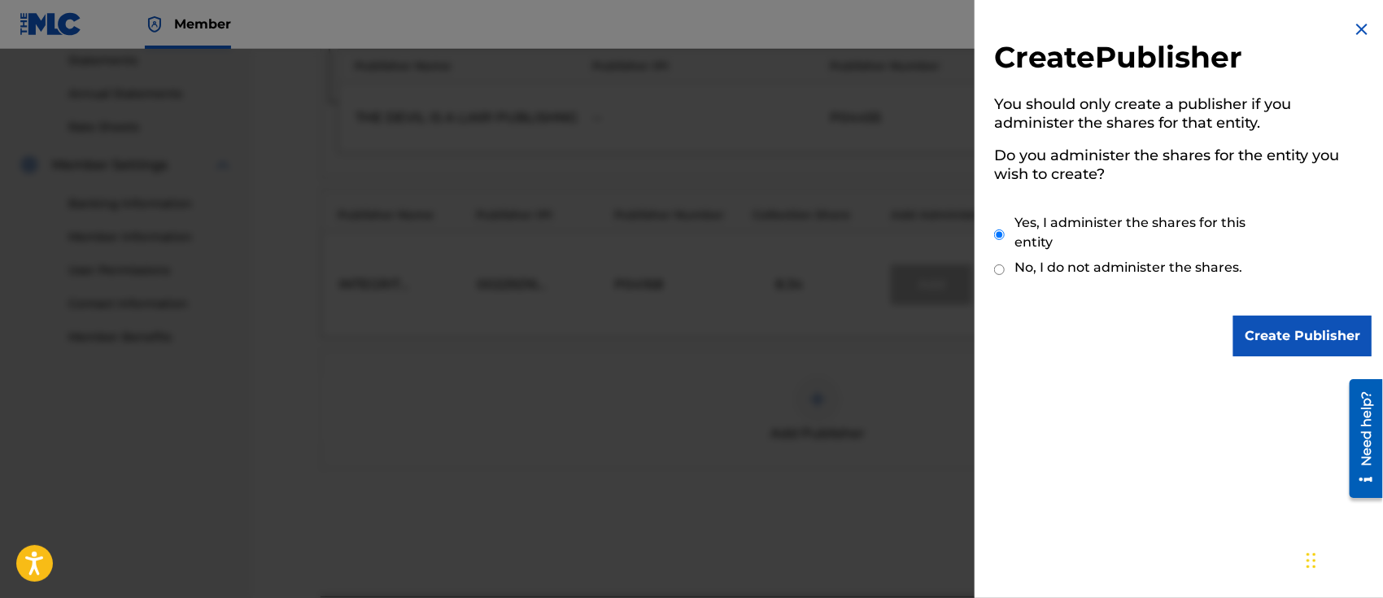
click at [1270, 336] on input "Create Publisher" at bounding box center [1302, 336] width 138 height 41
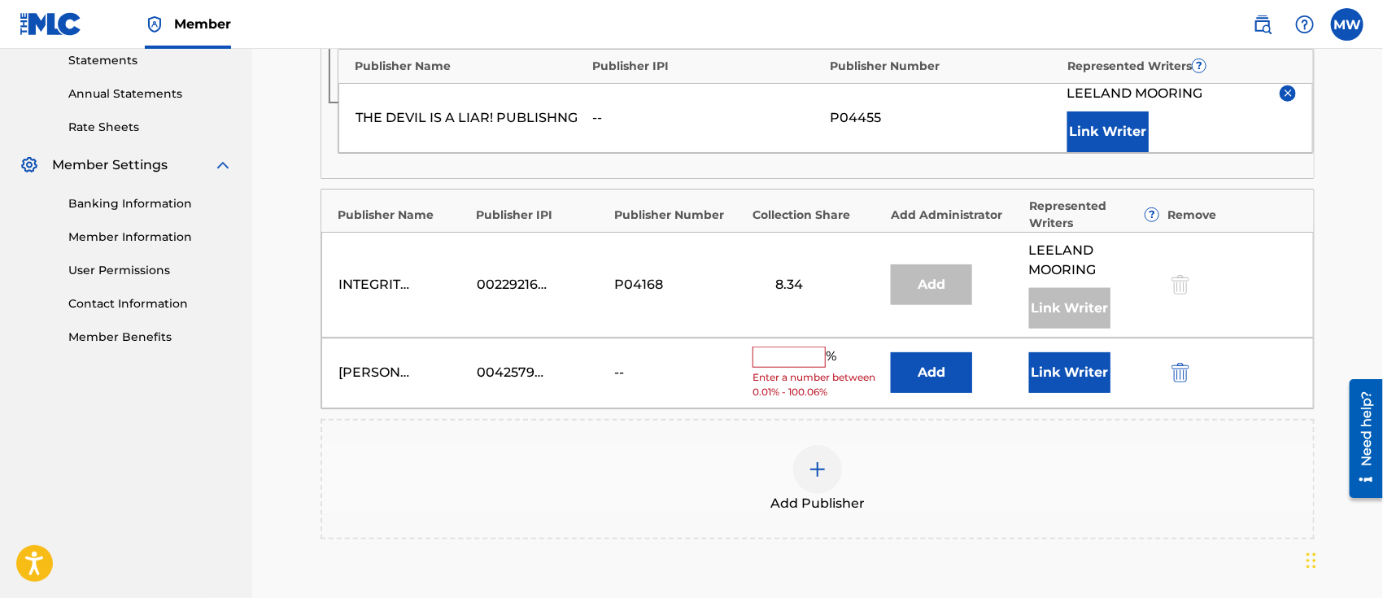
click at [936, 376] on button "Add" at bounding box center [931, 372] width 81 height 41
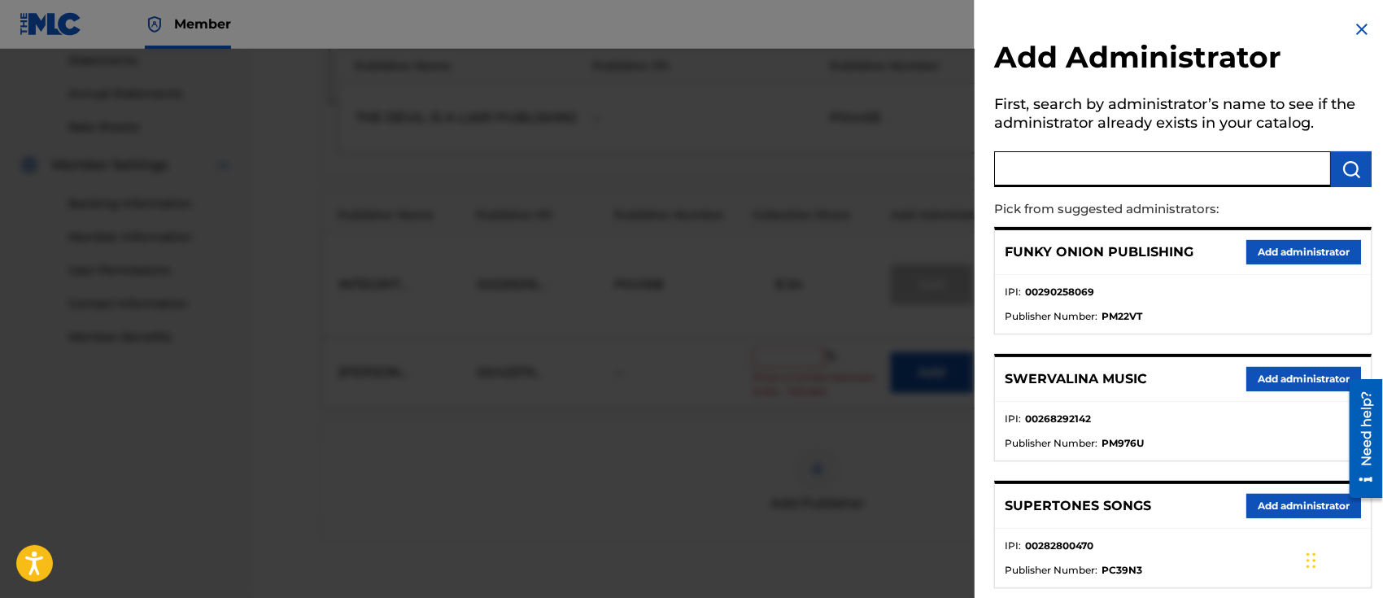
click at [1057, 176] on input "text" at bounding box center [1162, 169] width 337 height 36
type input "capitol cmg genesis"
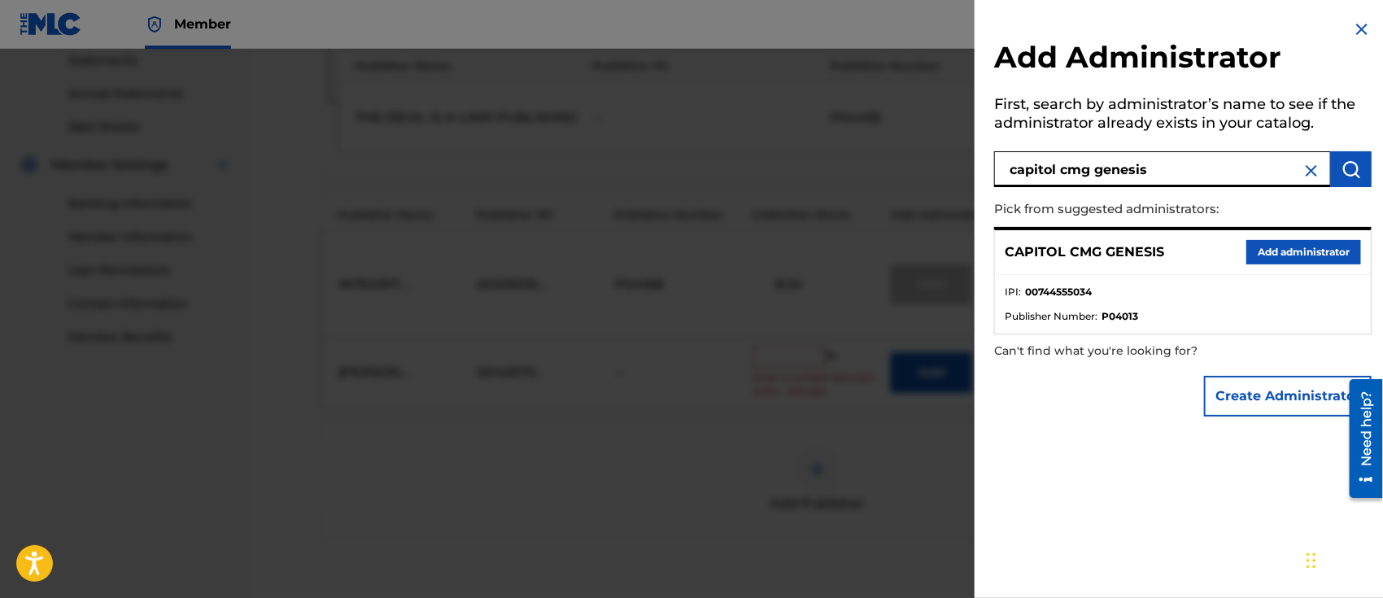
click at [1284, 245] on button "Add administrator" at bounding box center [1303, 252] width 115 height 24
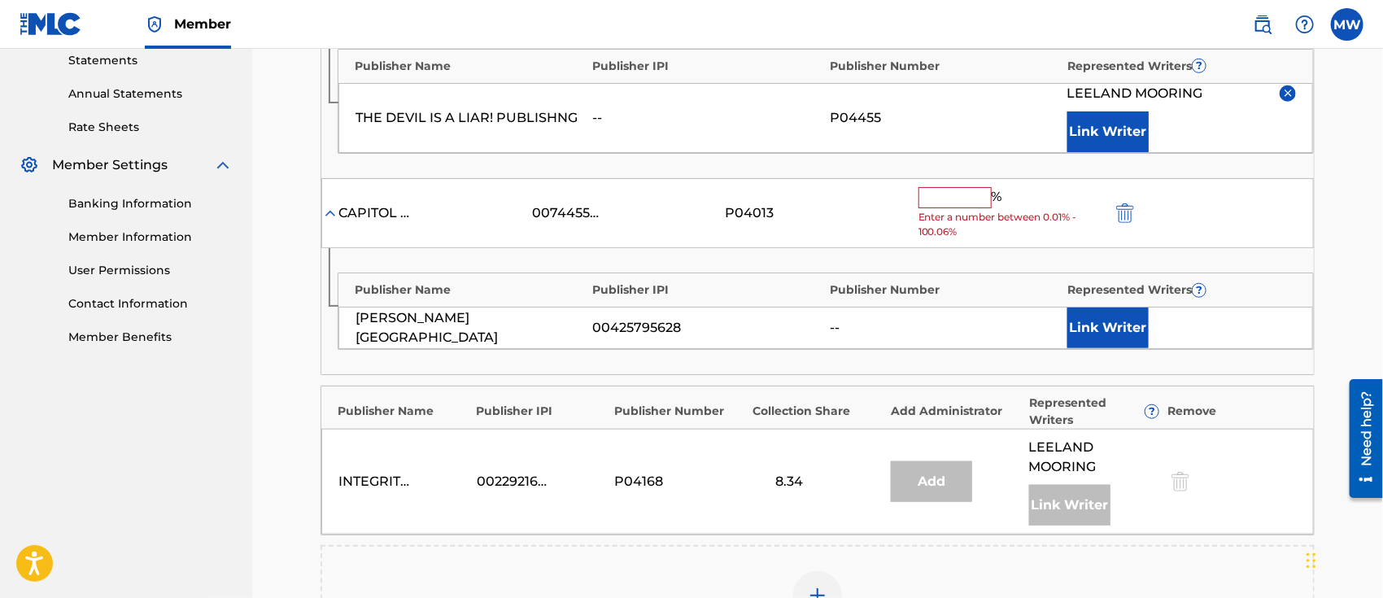
click at [937, 196] on input "text" at bounding box center [954, 197] width 73 height 21
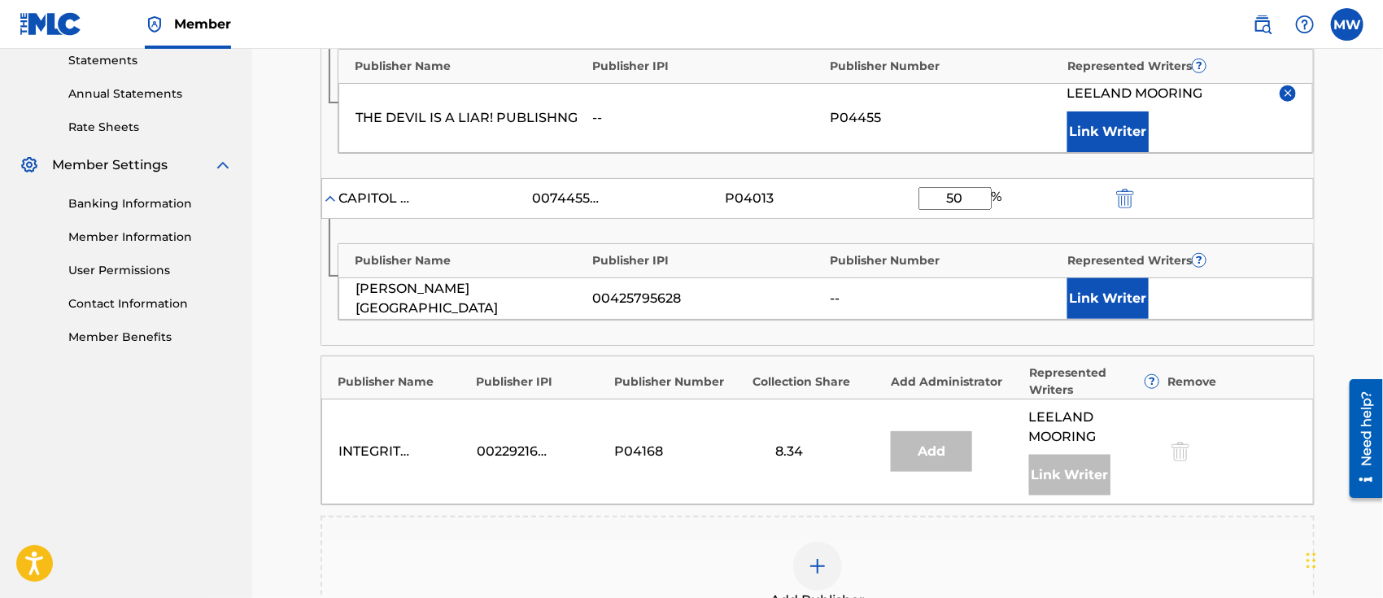
type input "50"
click at [1103, 286] on button "Link Writer" at bounding box center [1107, 298] width 81 height 41
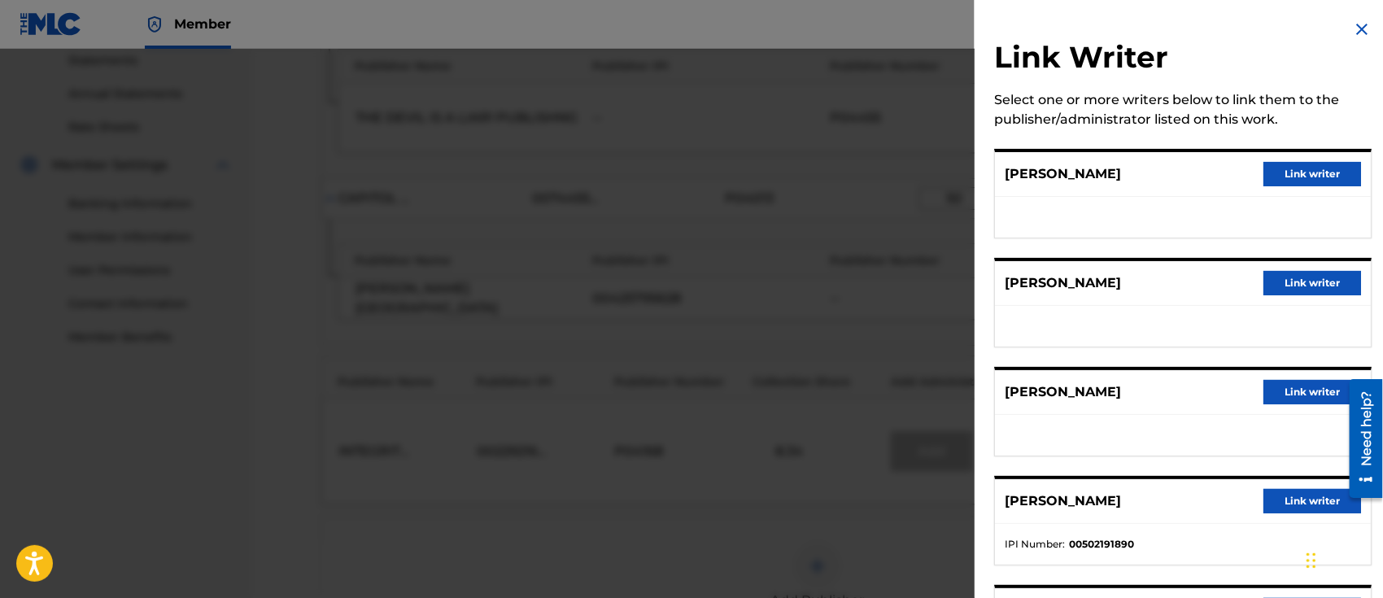
click at [1273, 277] on button "Link writer" at bounding box center [1312, 283] width 98 height 24
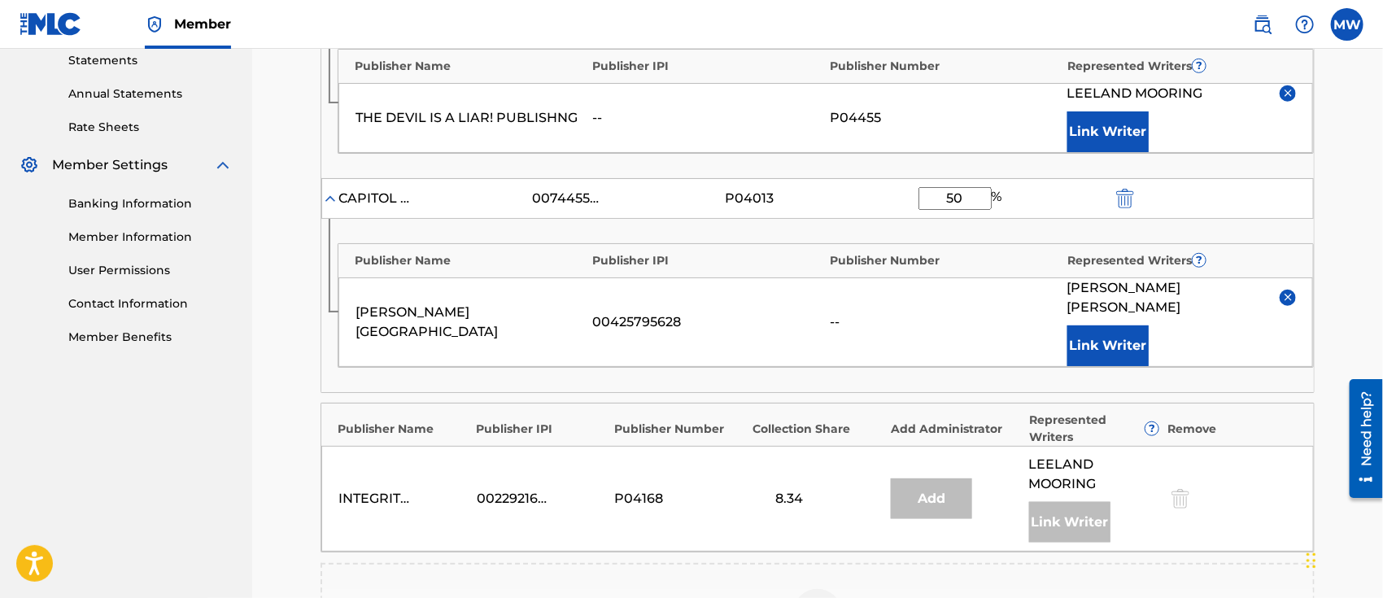
click at [1126, 325] on button "Link Writer" at bounding box center [1107, 345] width 81 height 41
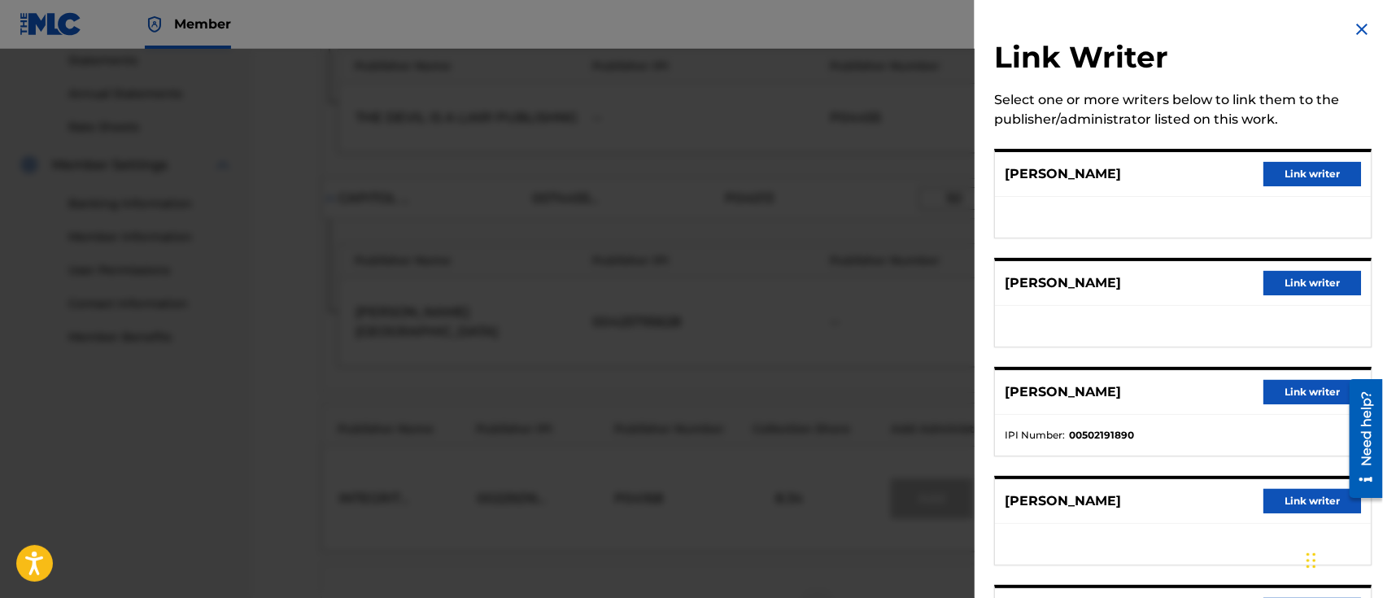
scroll to position [112, 0]
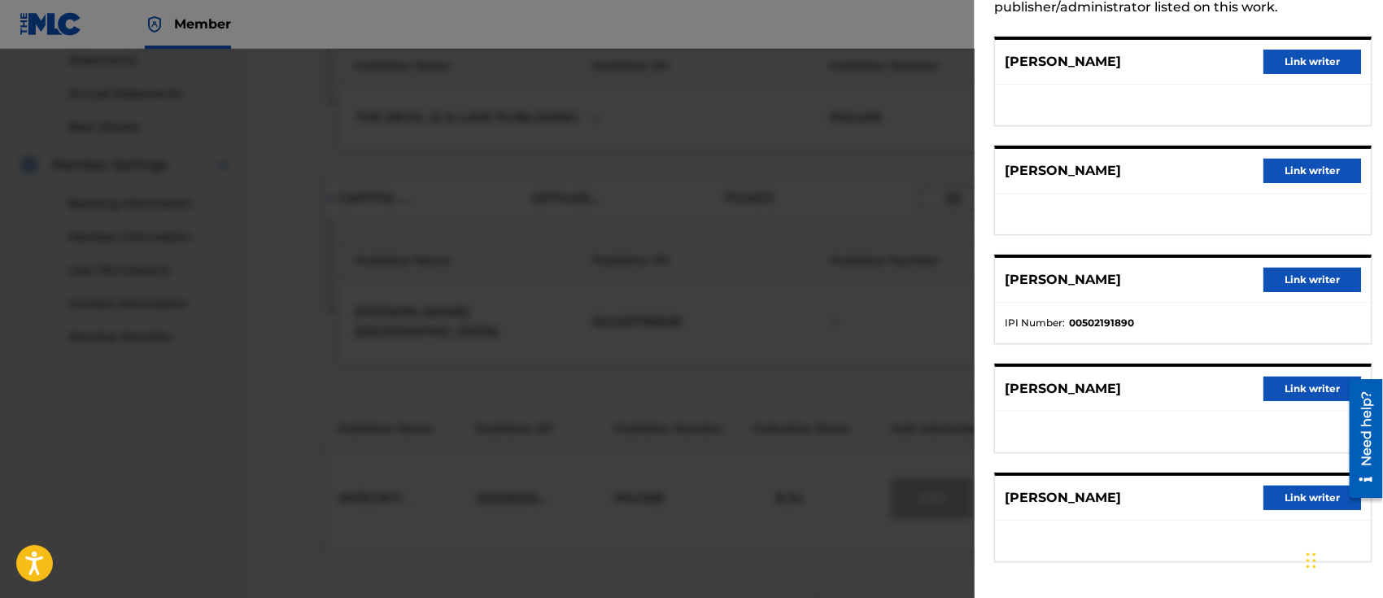
click at [1289, 497] on button "Link writer" at bounding box center [1312, 498] width 98 height 24
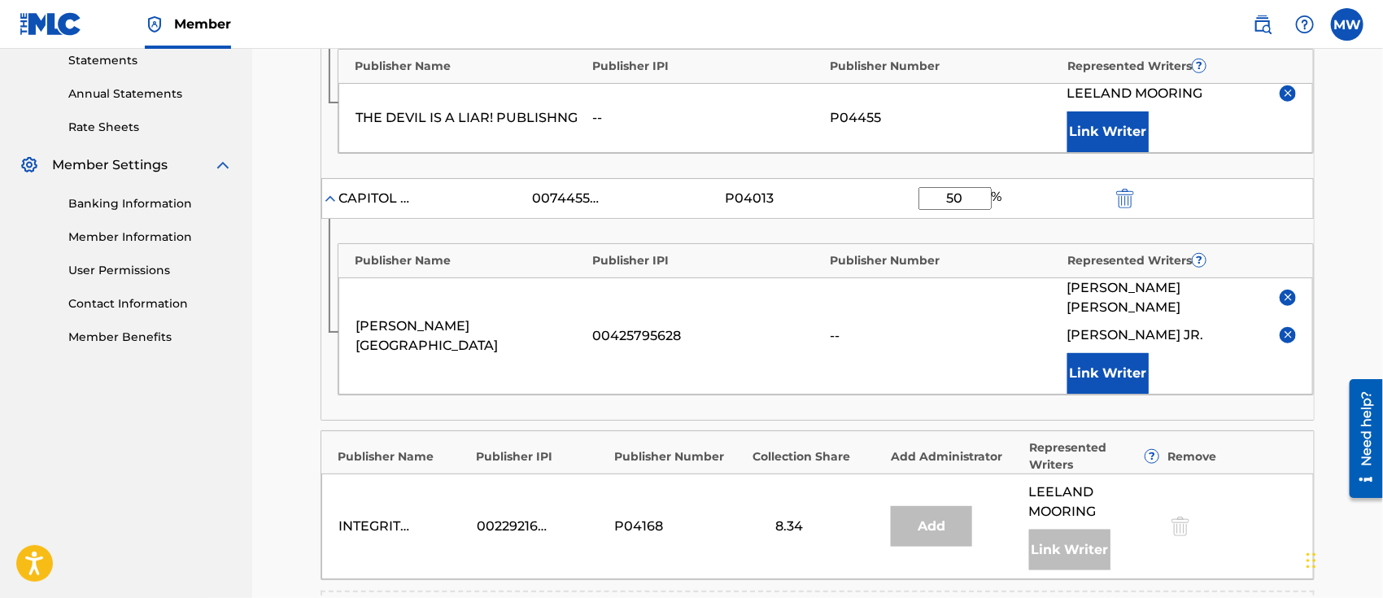
click at [1073, 353] on button "Link Writer" at bounding box center [1107, 373] width 81 height 41
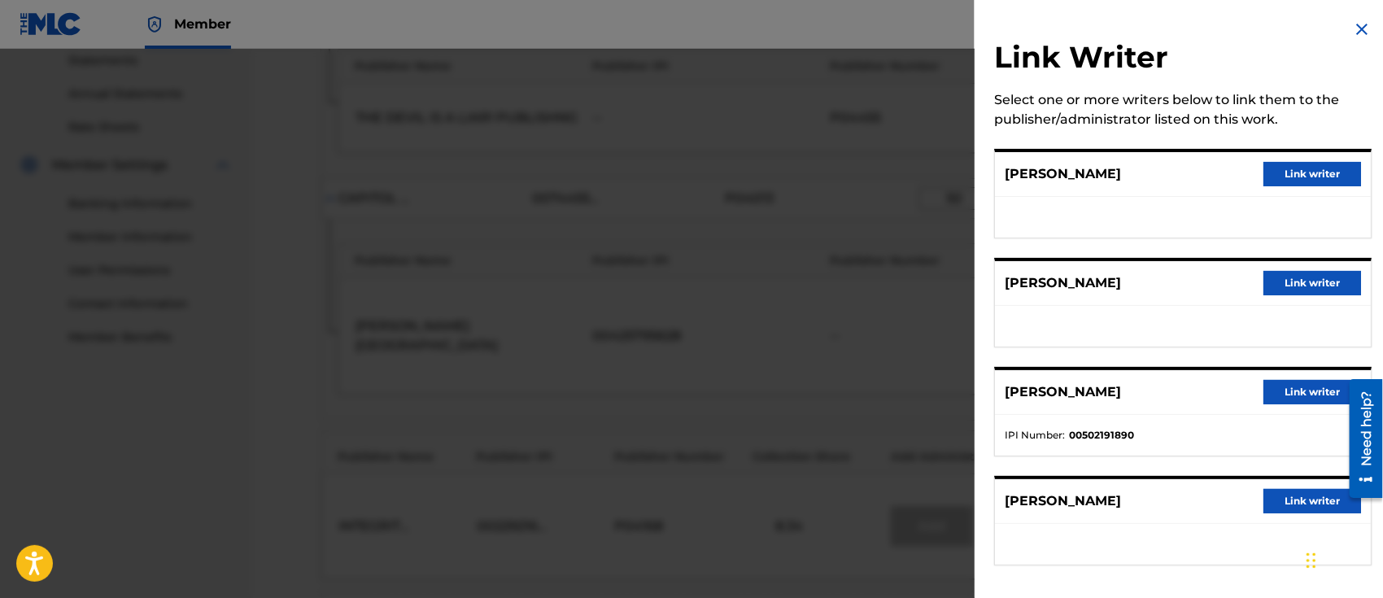
click at [1301, 173] on button "Link writer" at bounding box center [1312, 174] width 98 height 24
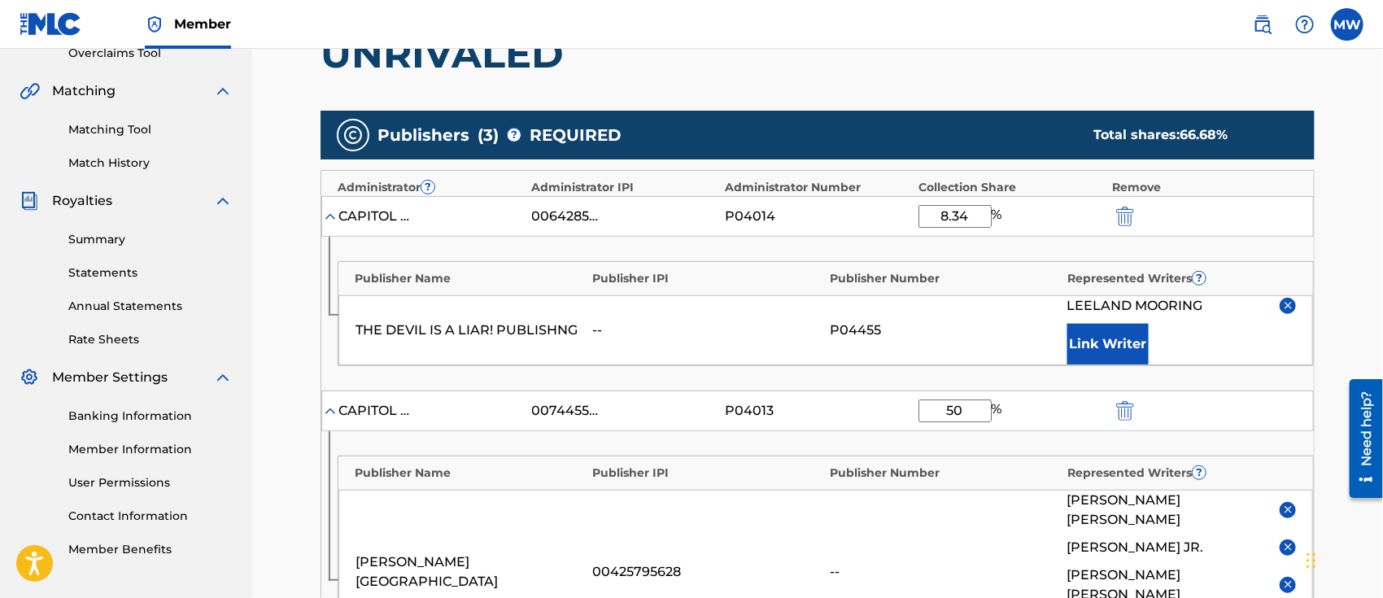
scroll to position [342, 0]
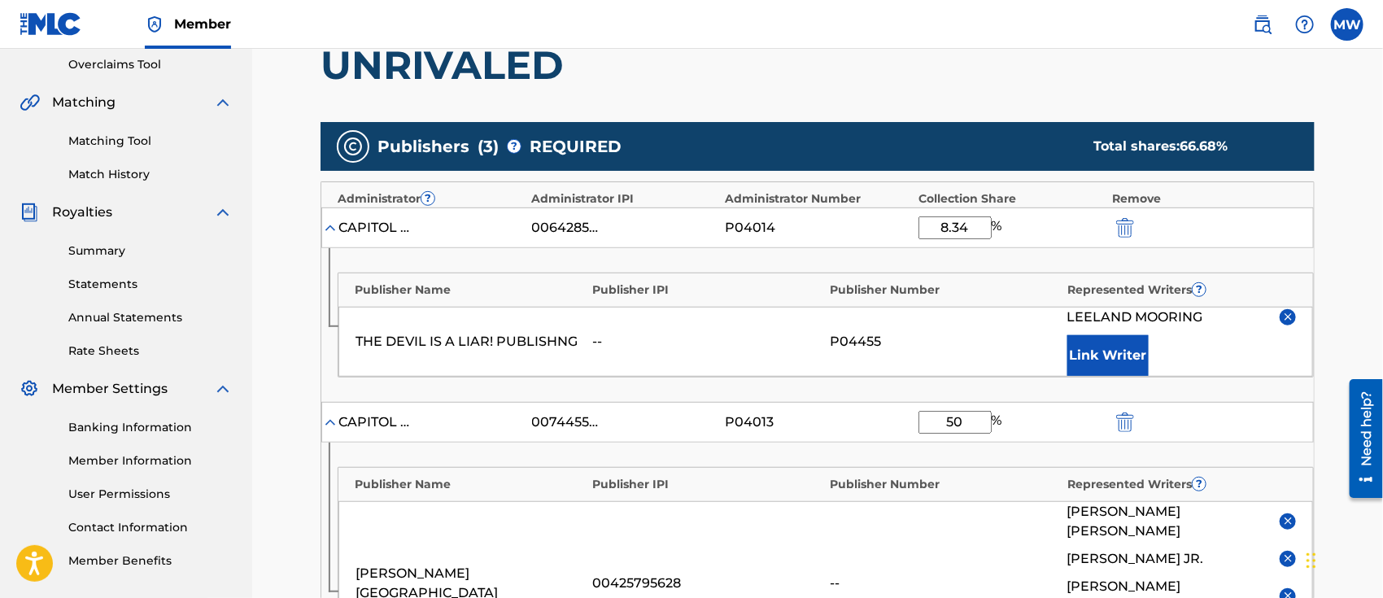
click at [1132, 218] on img "submit" at bounding box center [1125, 228] width 18 height 20
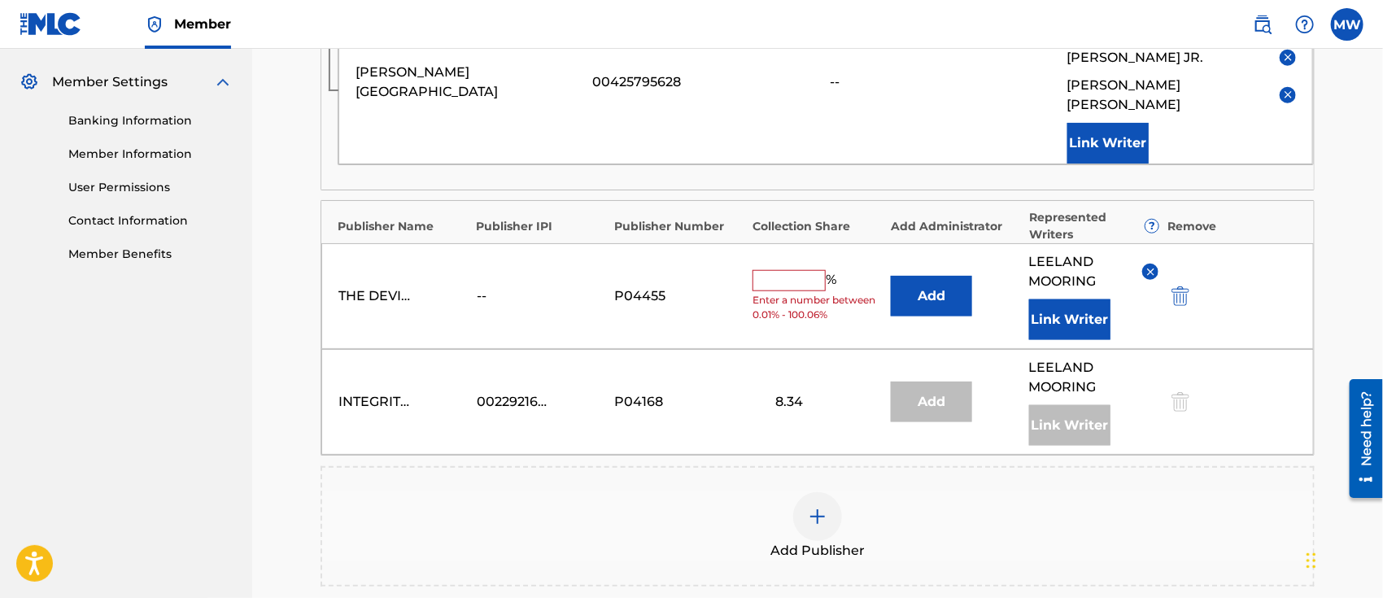
scroll to position [651, 0]
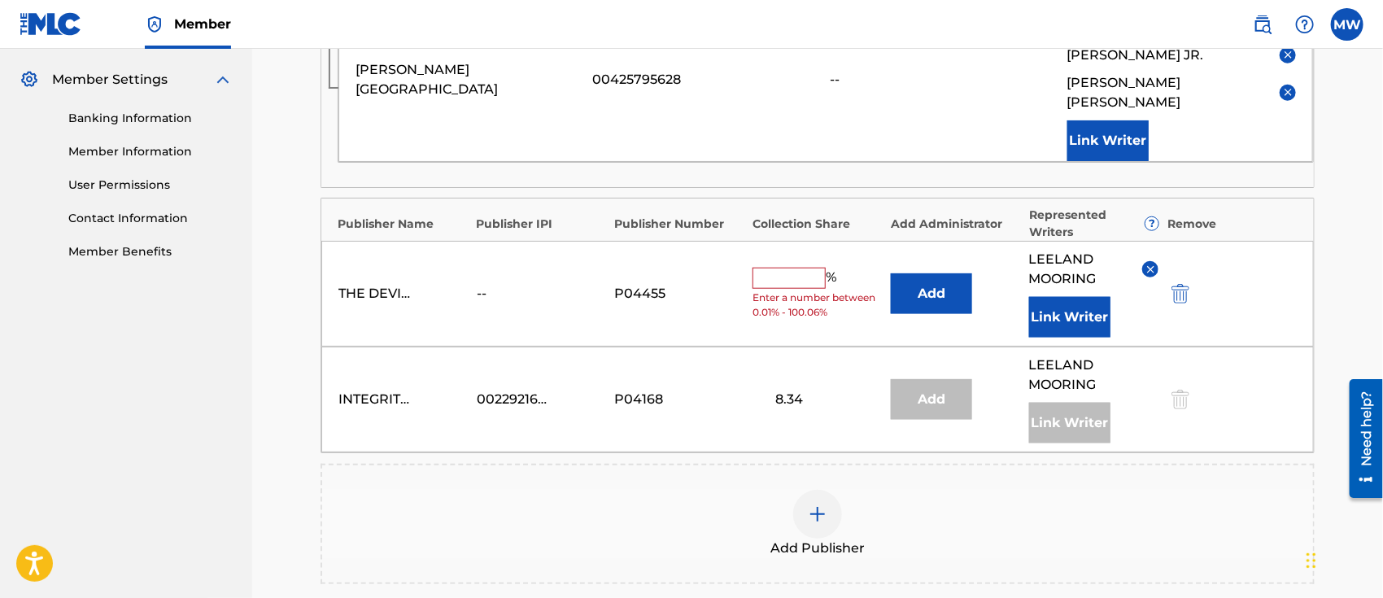
click at [1176, 284] on img "submit" at bounding box center [1180, 294] width 18 height 20
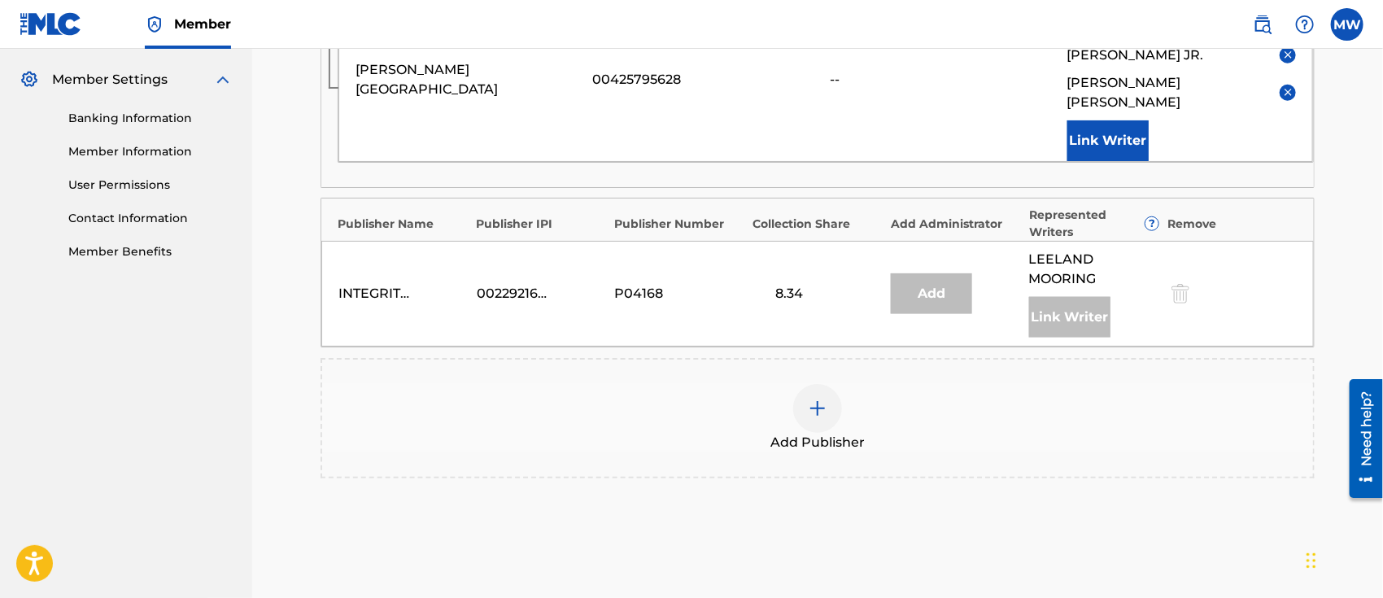
click at [671, 384] on div "Add Publisher" at bounding box center [817, 418] width 991 height 68
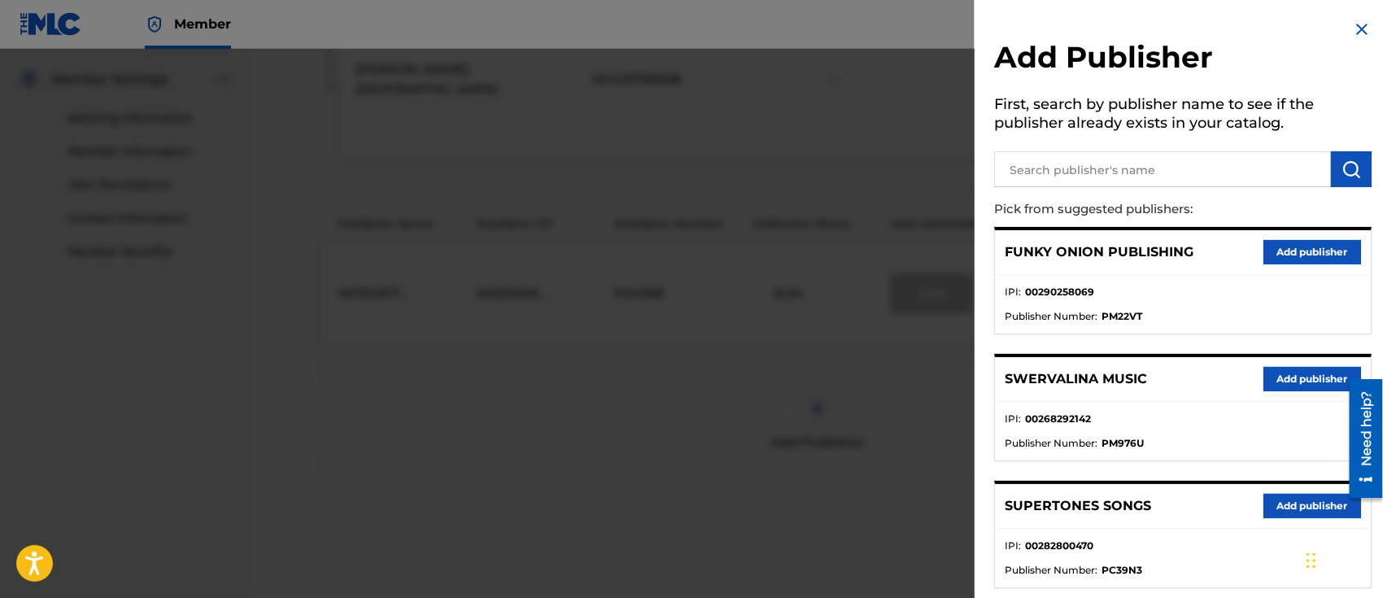
click at [1074, 171] on input "text" at bounding box center [1162, 169] width 337 height 36
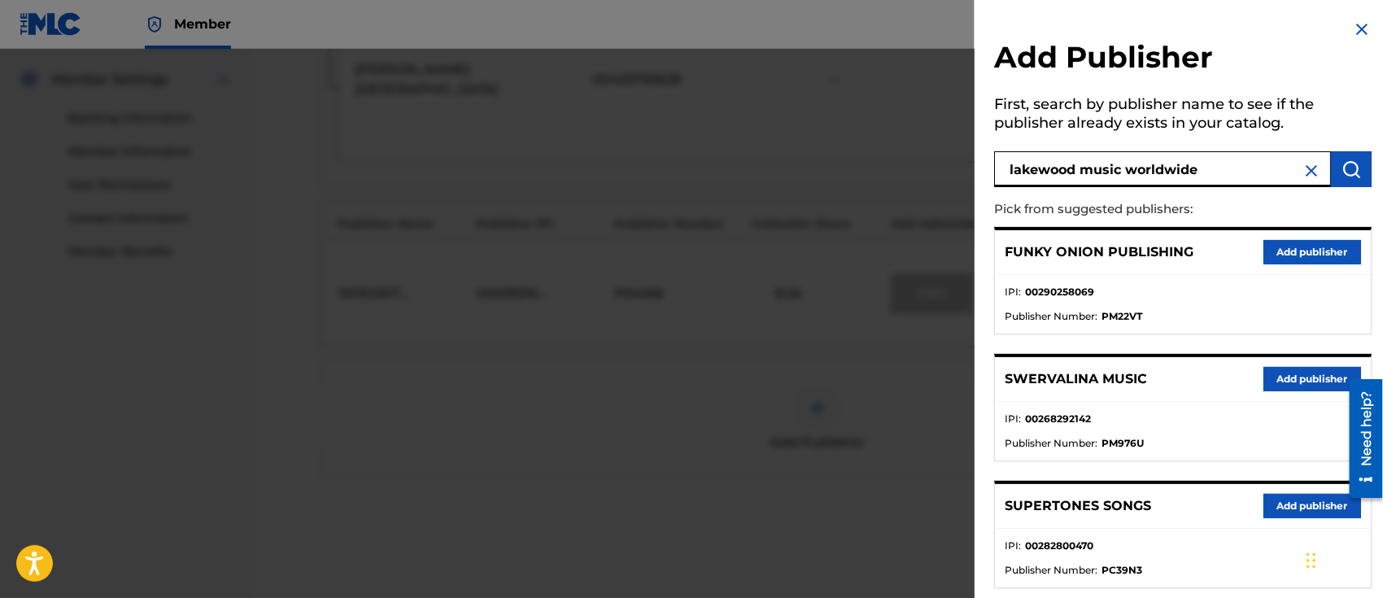
type input "lakewood music worldwide"
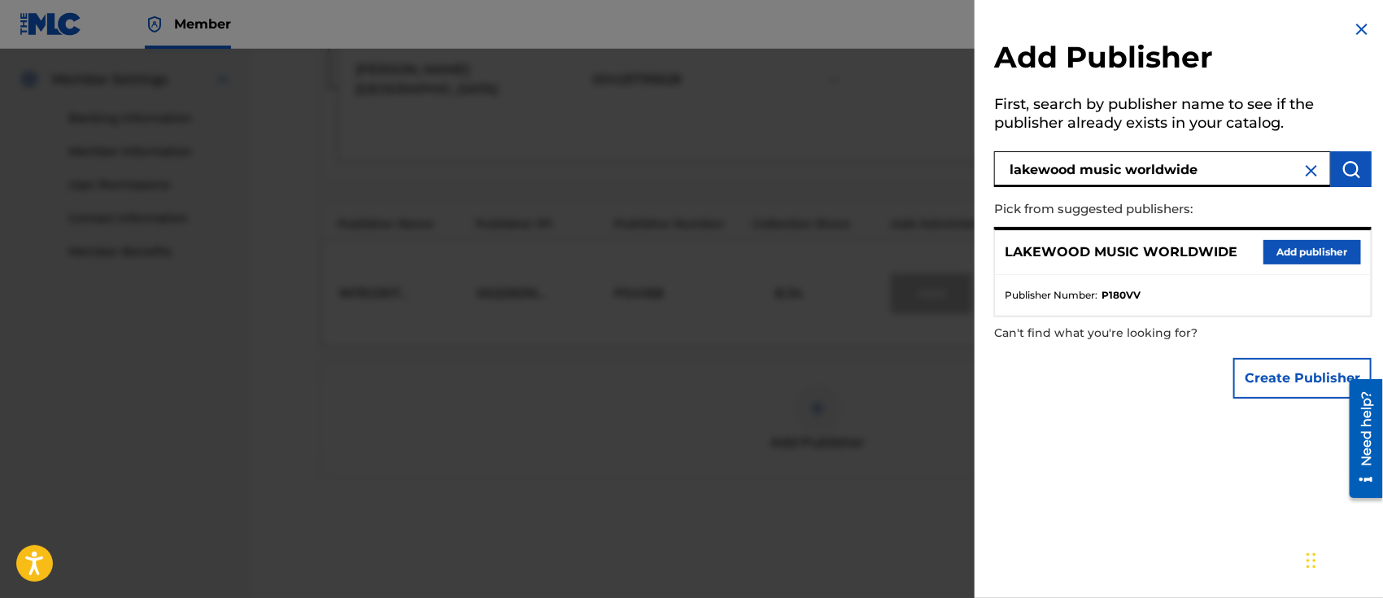
click at [1296, 244] on button "Add publisher" at bounding box center [1312, 252] width 98 height 24
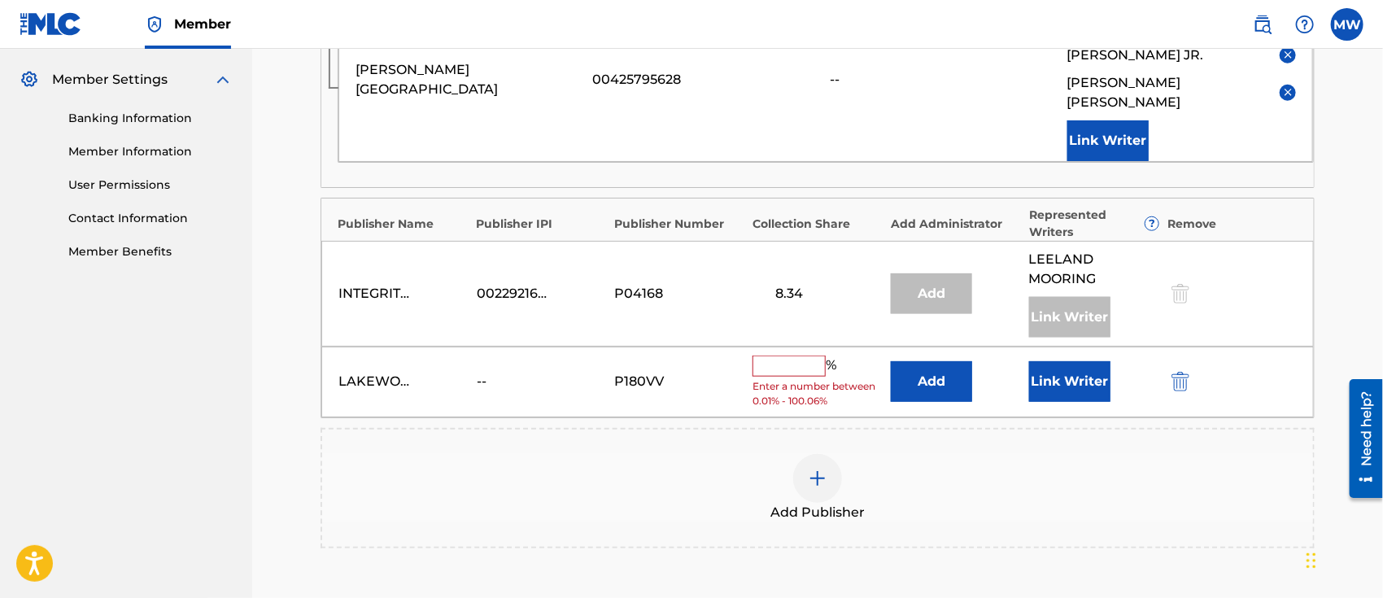
click at [788, 355] on input "text" at bounding box center [788, 365] width 73 height 21
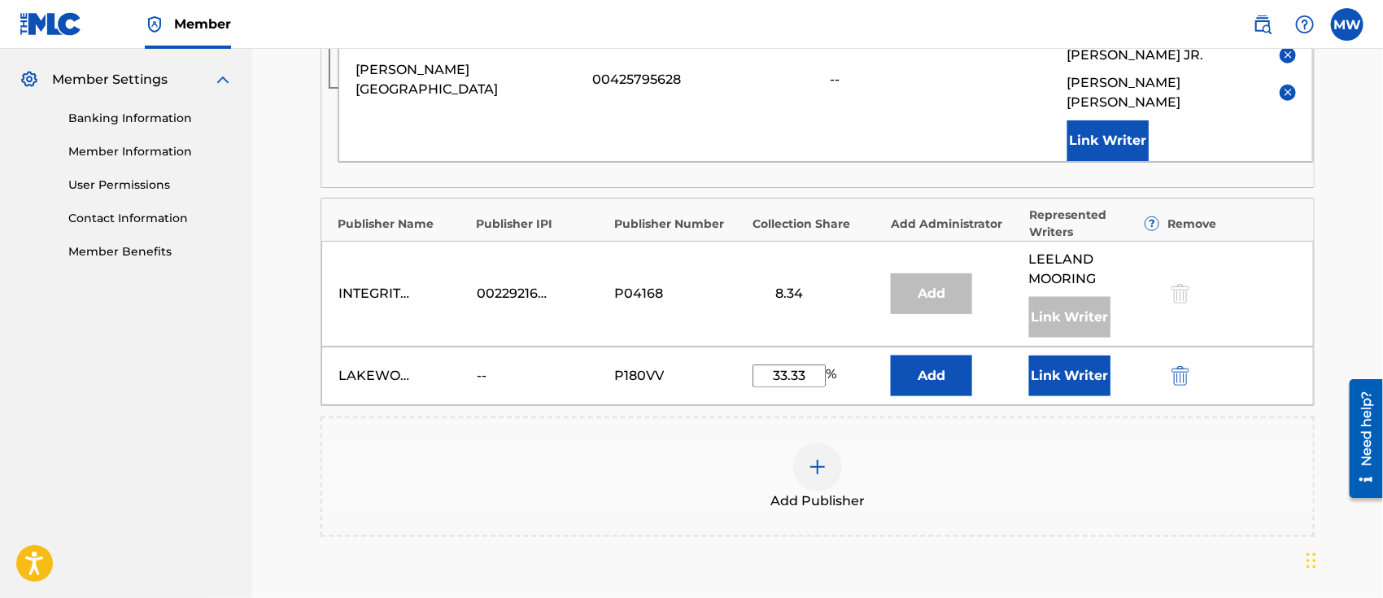
type input "33.33"
click at [928, 355] on button "Add" at bounding box center [931, 375] width 81 height 41
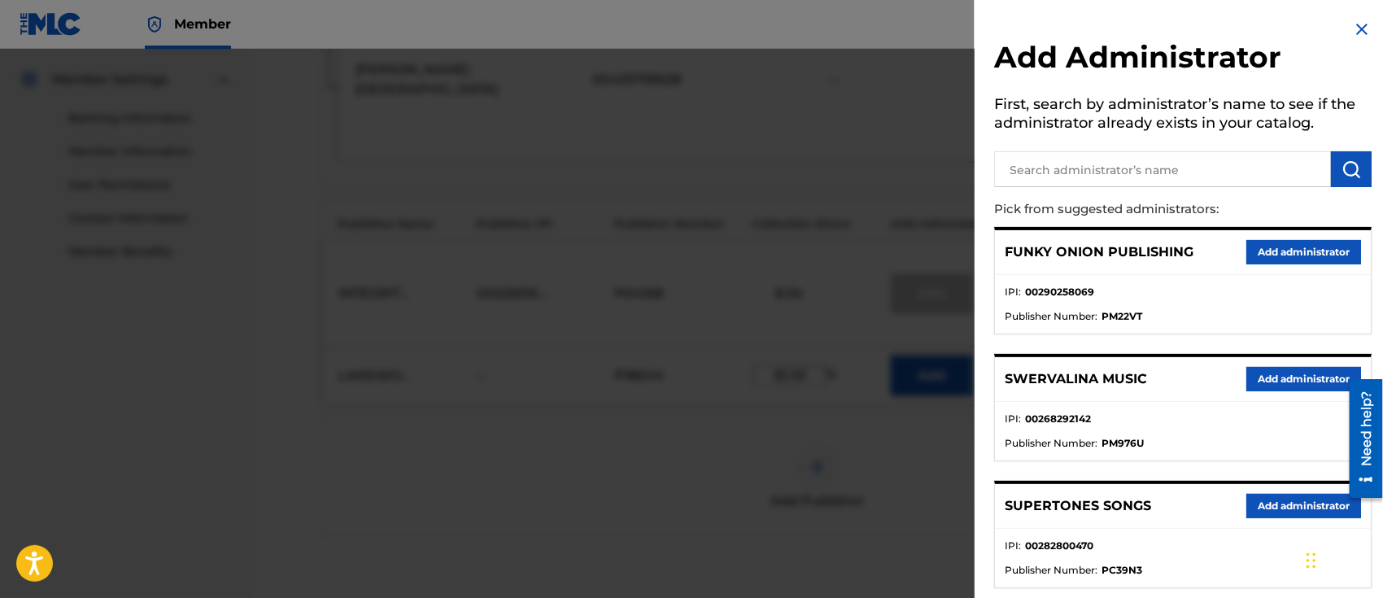
click at [1049, 166] on input "text" at bounding box center [1162, 169] width 337 height 36
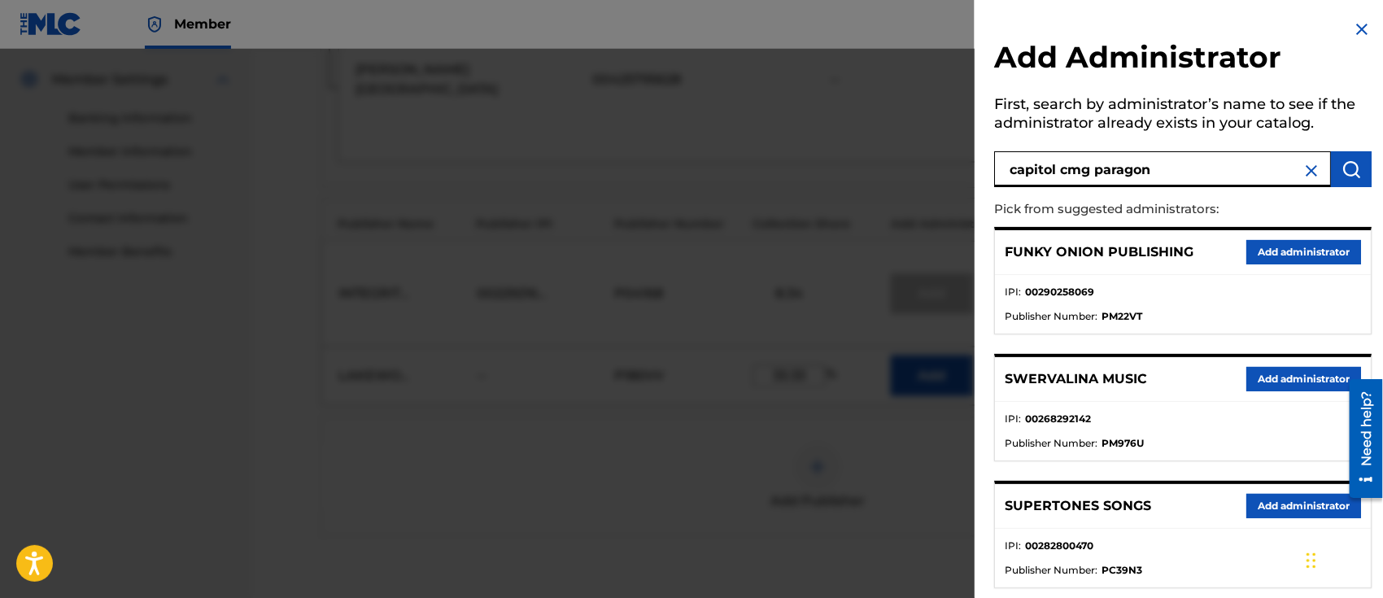
type input "capitol cmg paragon"
click at [1344, 179] on button "submit" at bounding box center [1351, 169] width 41 height 36
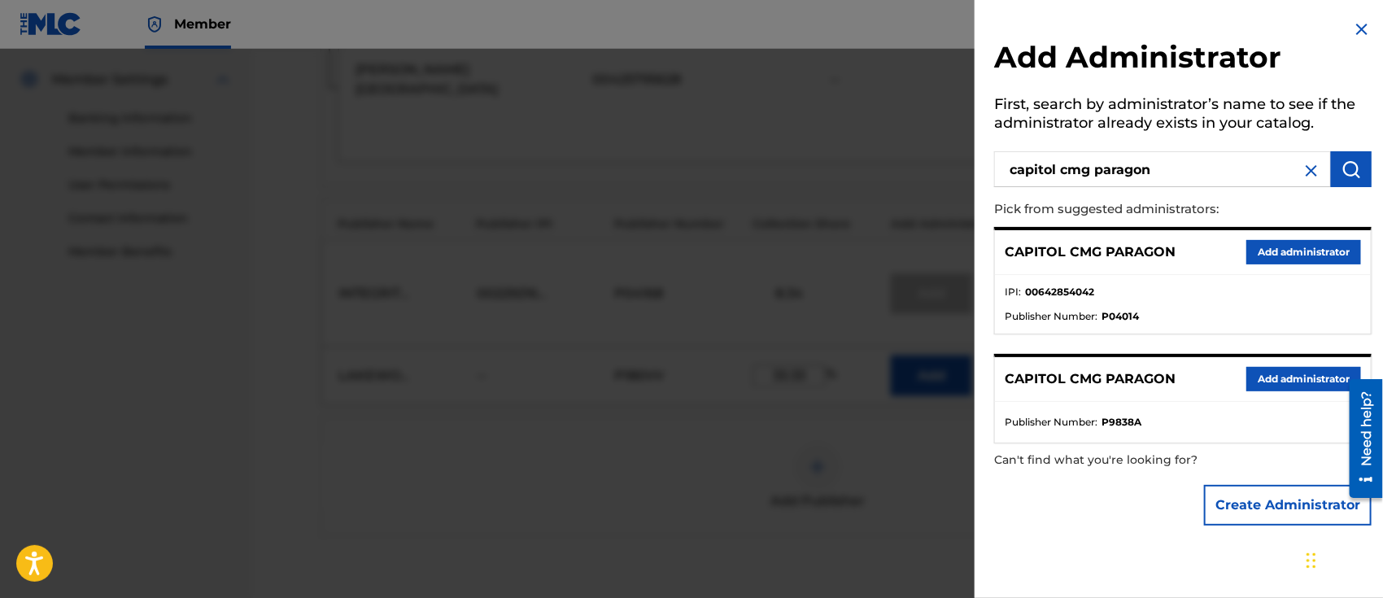
click at [1274, 247] on button "Add administrator" at bounding box center [1303, 252] width 115 height 24
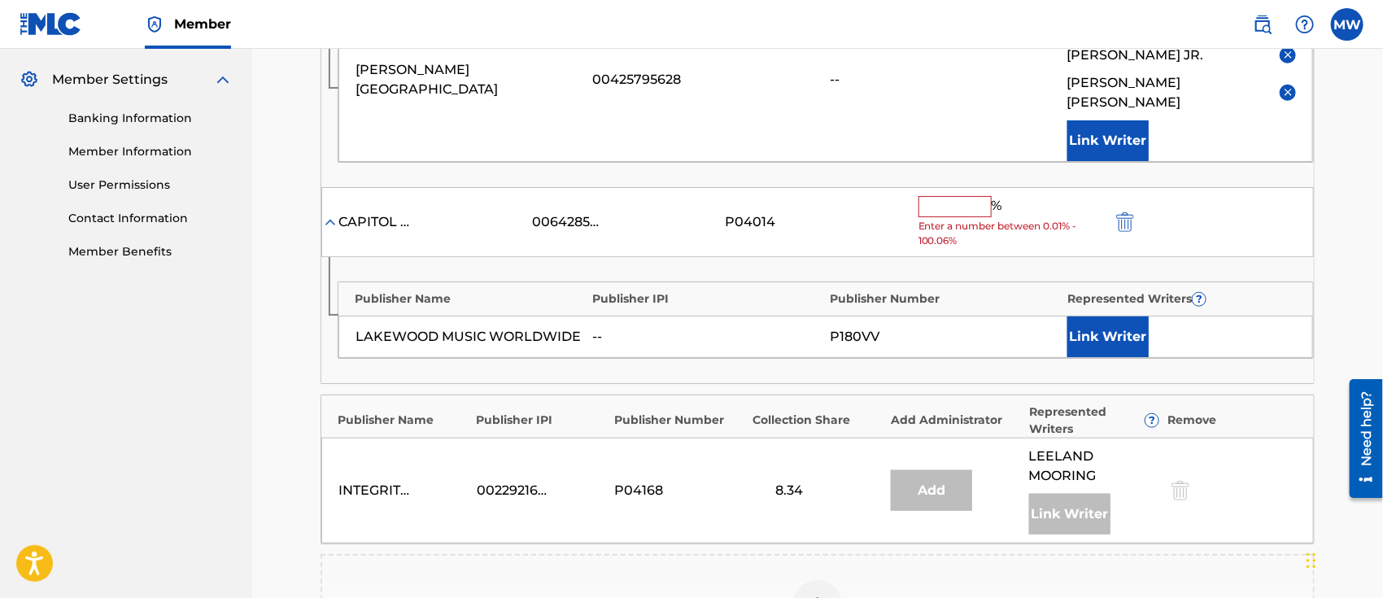
click at [944, 196] on input "text" at bounding box center [954, 206] width 73 height 21
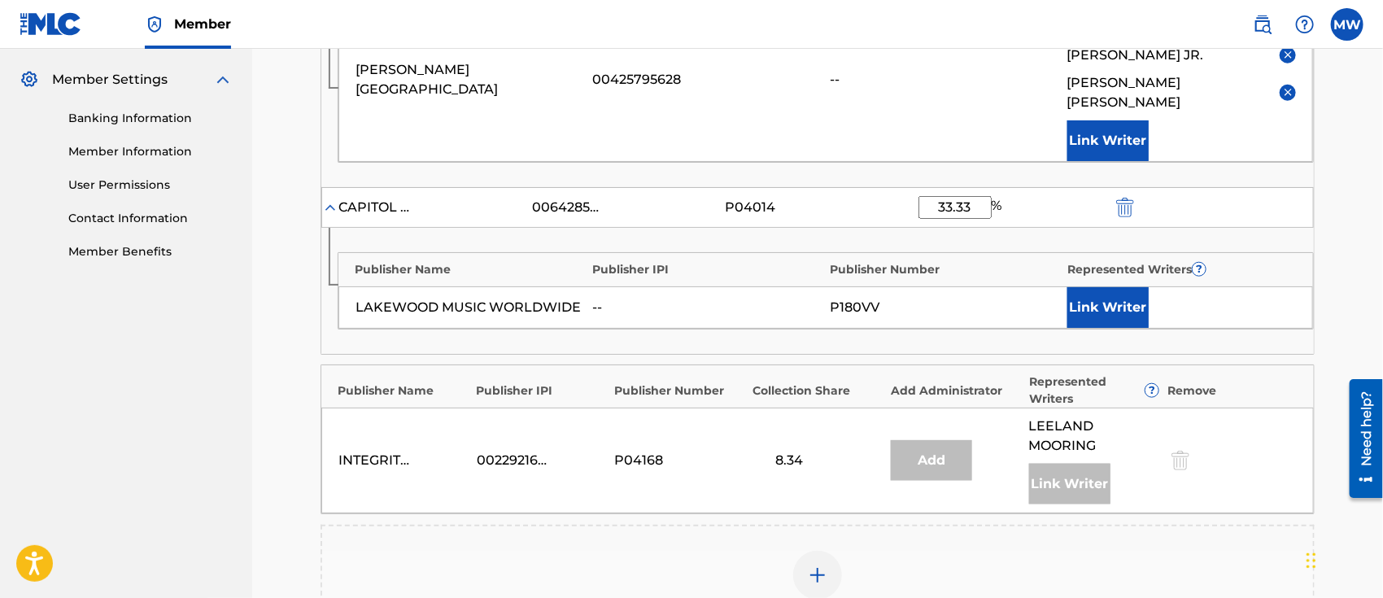
type input "33.33"
click at [1110, 287] on button "Link Writer" at bounding box center [1107, 307] width 81 height 41
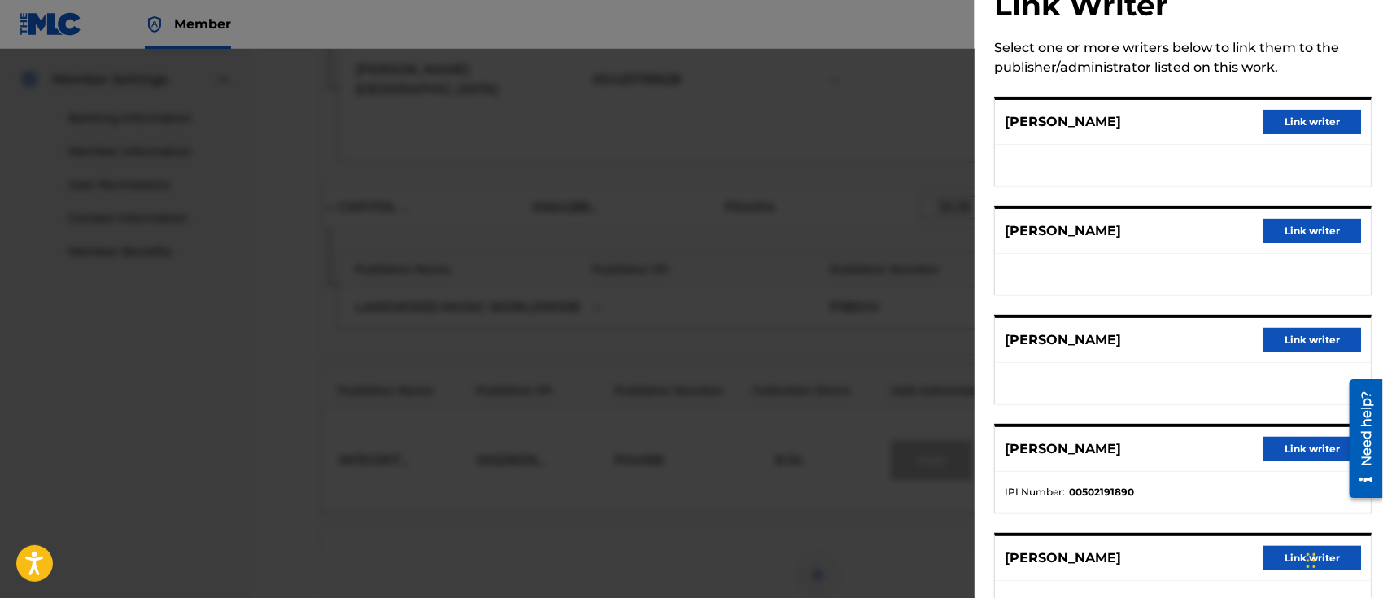
scroll to position [55, 0]
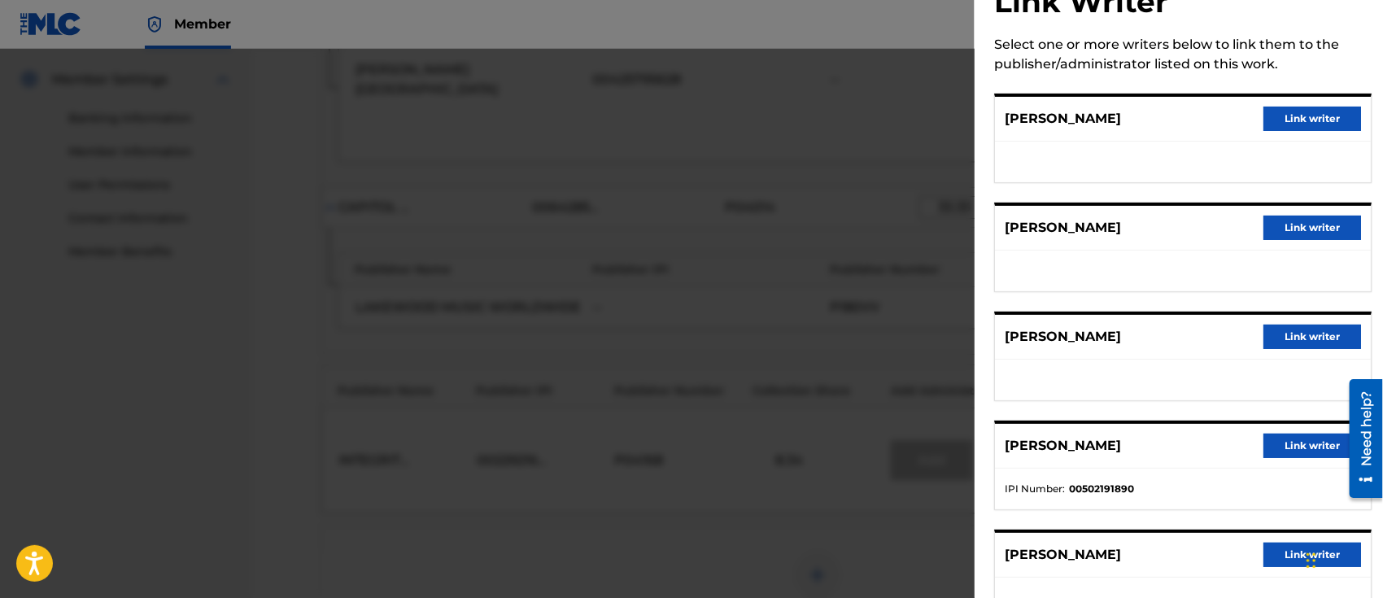
click at [1279, 337] on button "Link writer" at bounding box center [1312, 337] width 98 height 24
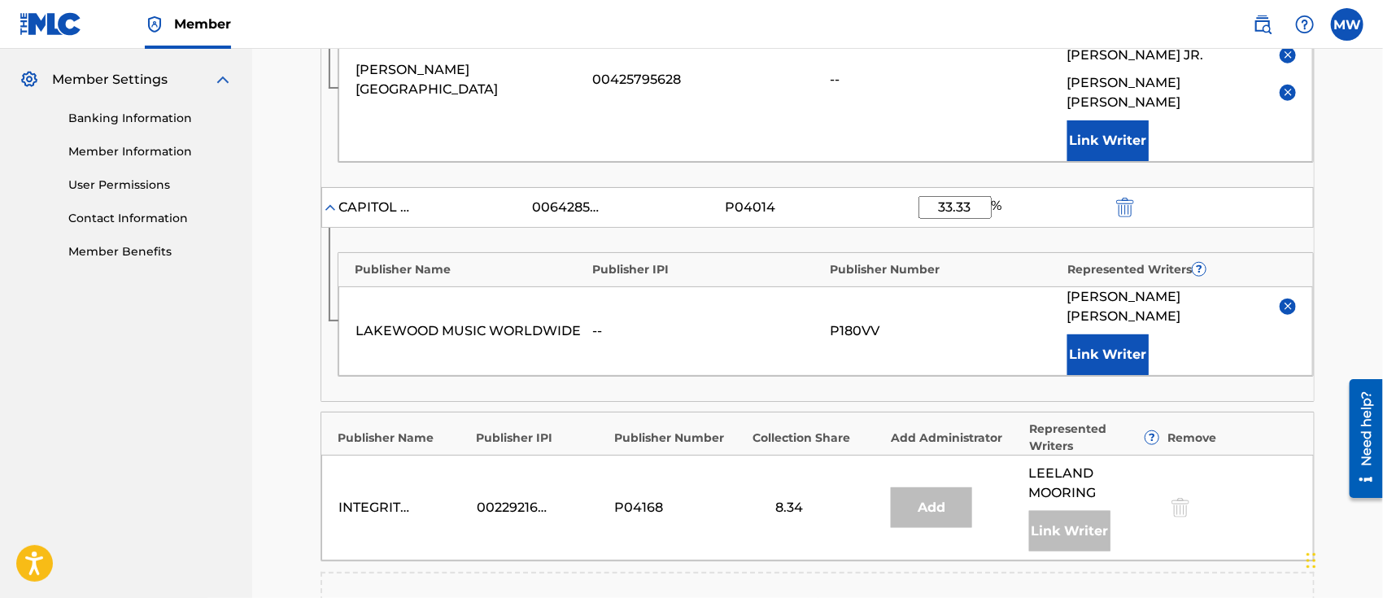
click at [1092, 334] on button "Link Writer" at bounding box center [1107, 354] width 81 height 41
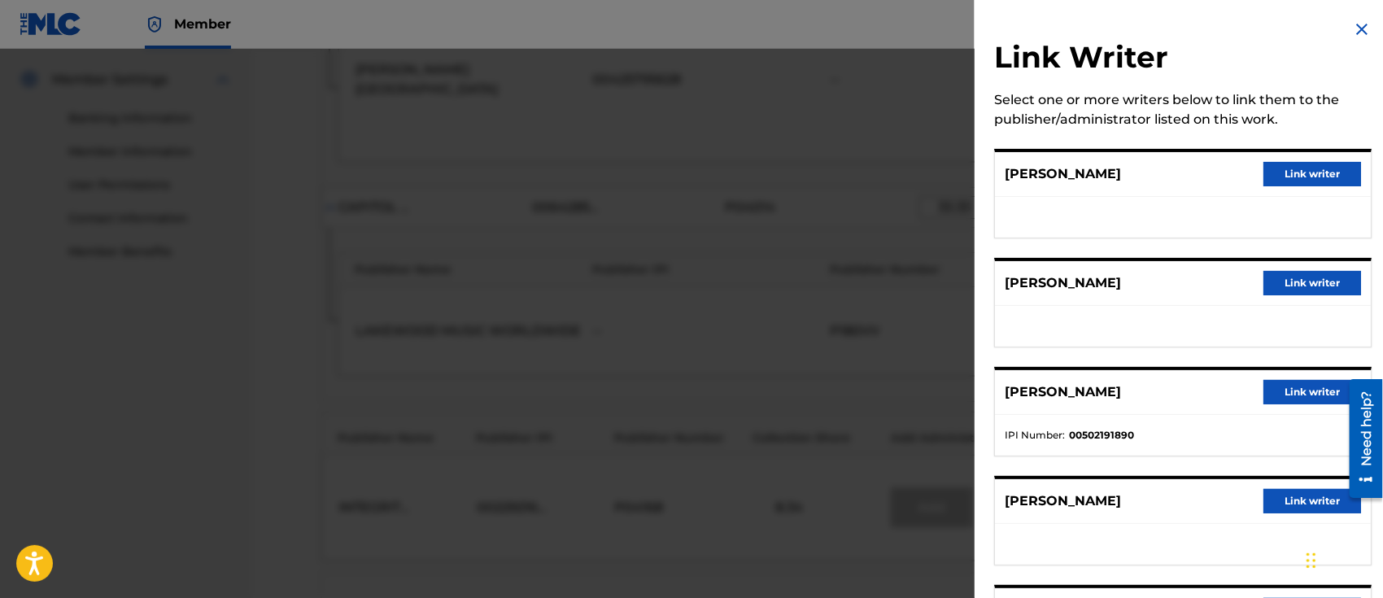
scroll to position [111, 0]
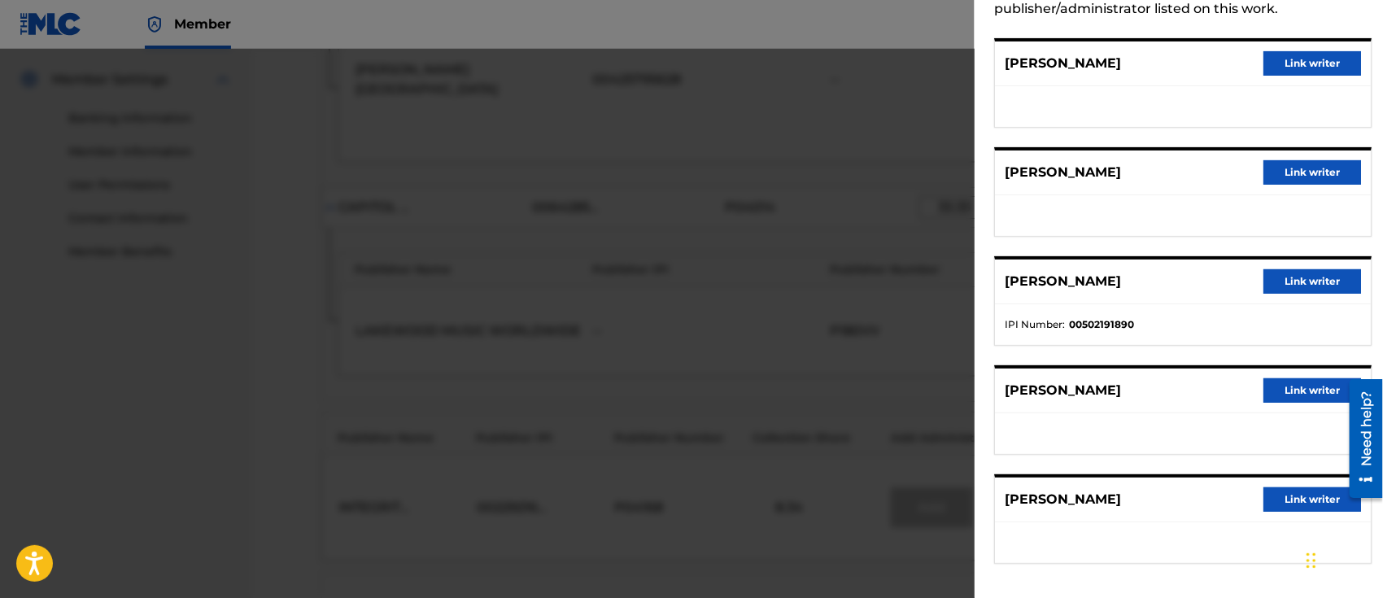
click at [1297, 386] on button "Link writer" at bounding box center [1312, 390] width 98 height 24
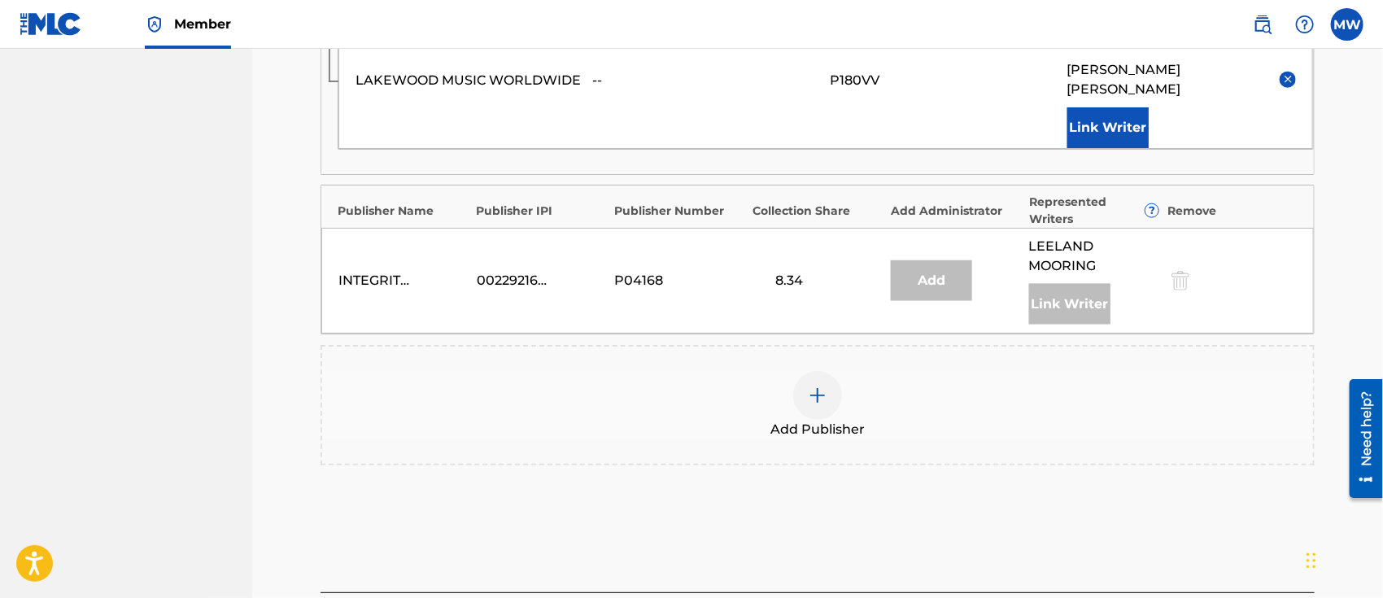
scroll to position [946, 0]
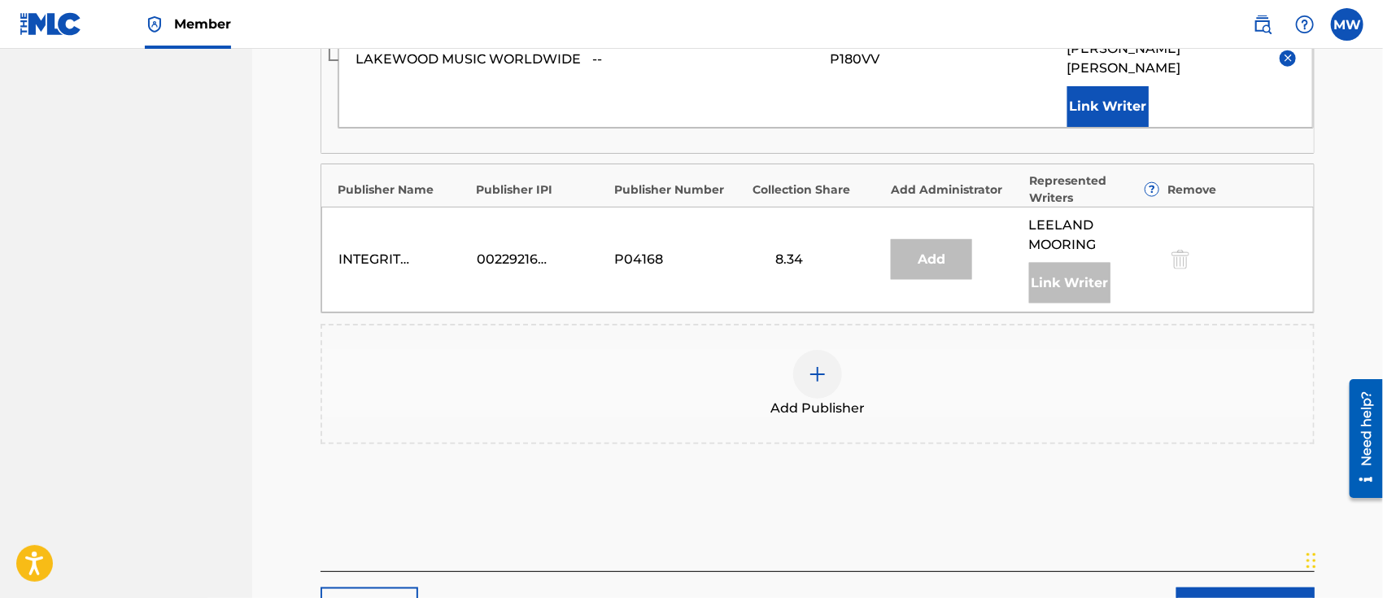
click at [1229, 587] on link "Next" at bounding box center [1245, 607] width 138 height 41
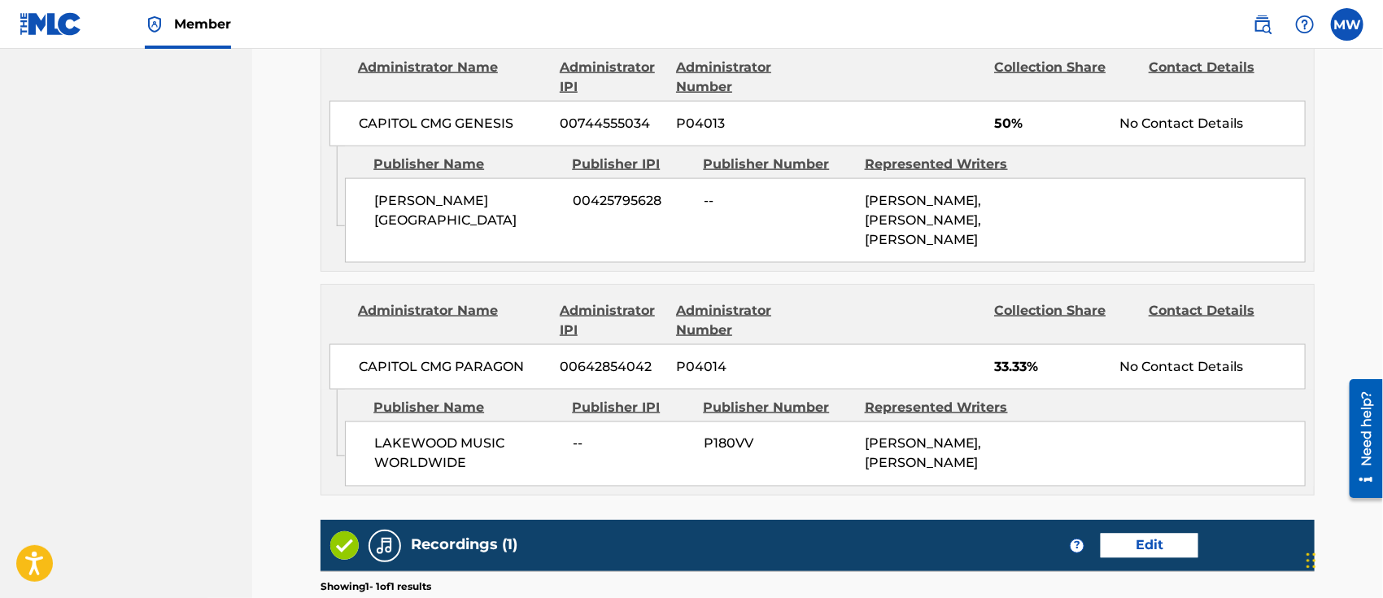
scroll to position [1323, 0]
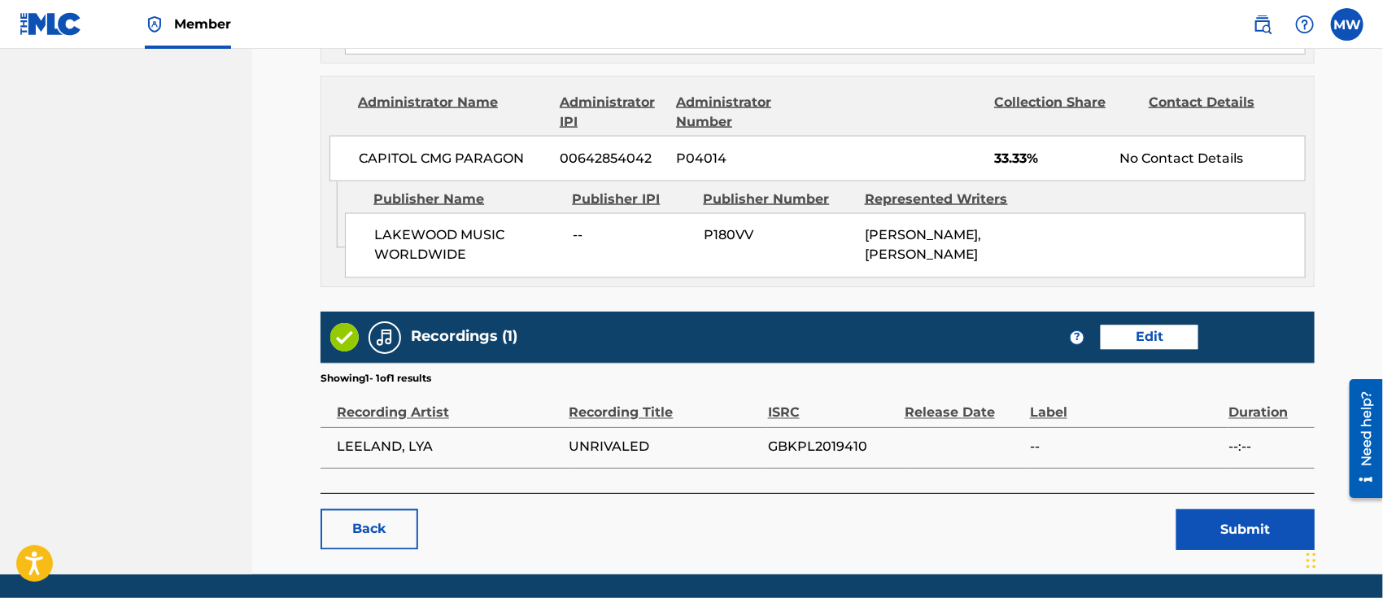
click at [1231, 509] on button "Submit" at bounding box center [1245, 529] width 138 height 41
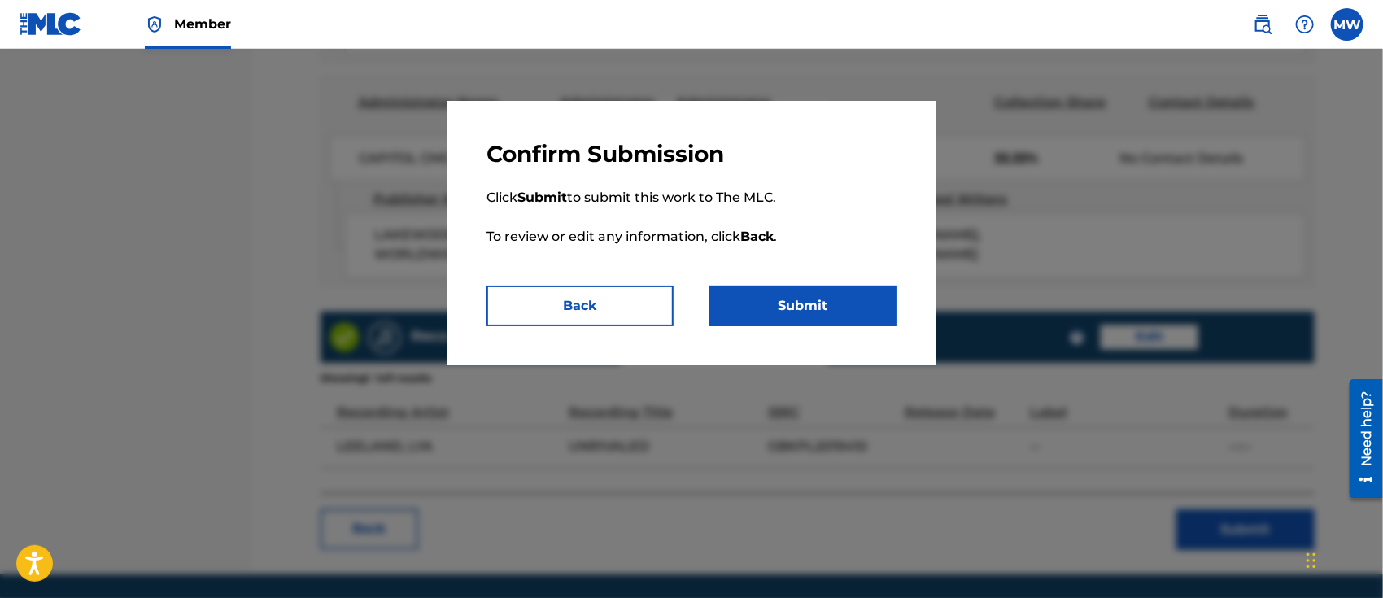
click at [803, 308] on button "Submit" at bounding box center [802, 306] width 187 height 41
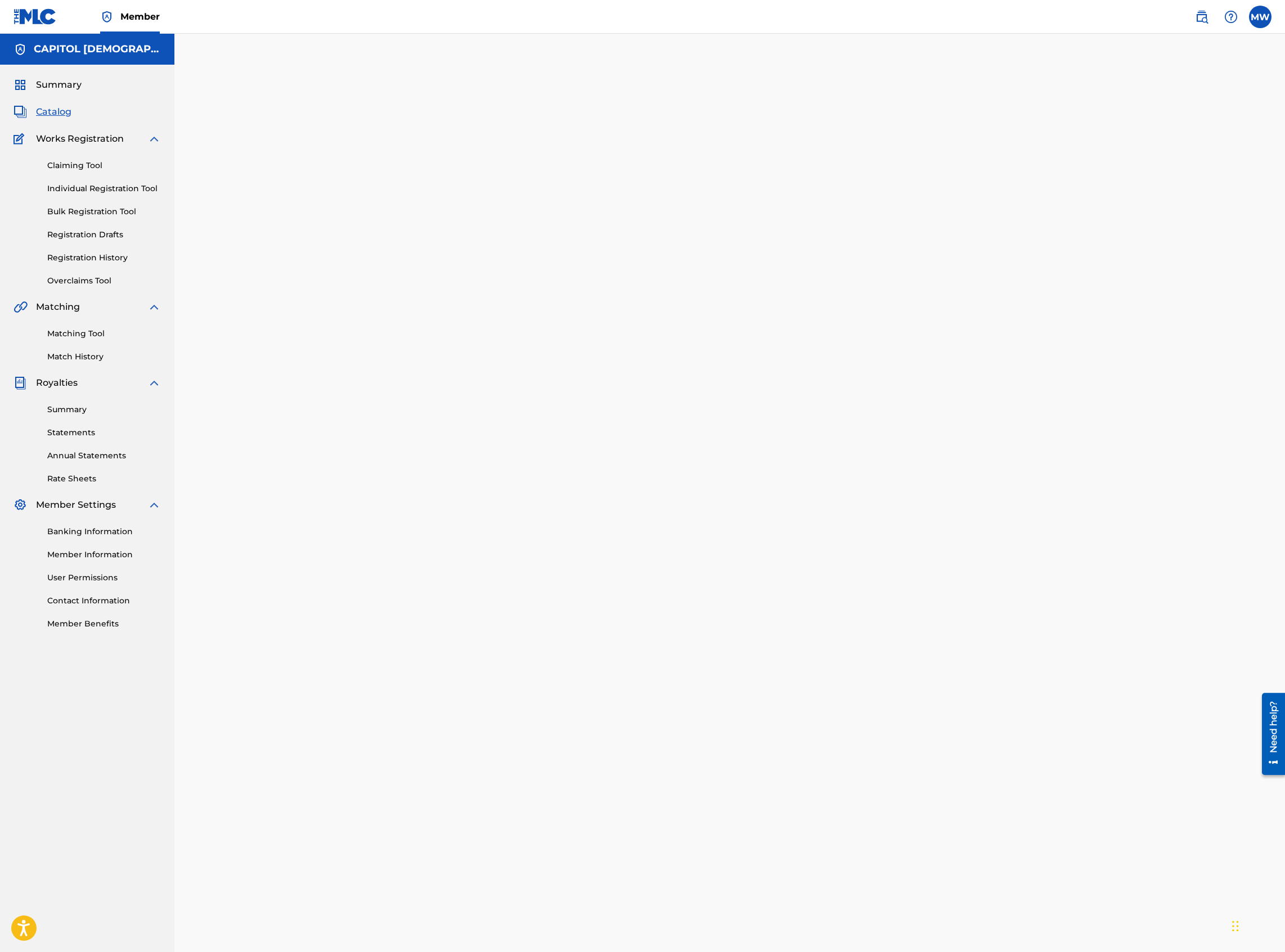
click at [63, 115] on span "Catalog" at bounding box center [53, 112] width 35 height 14
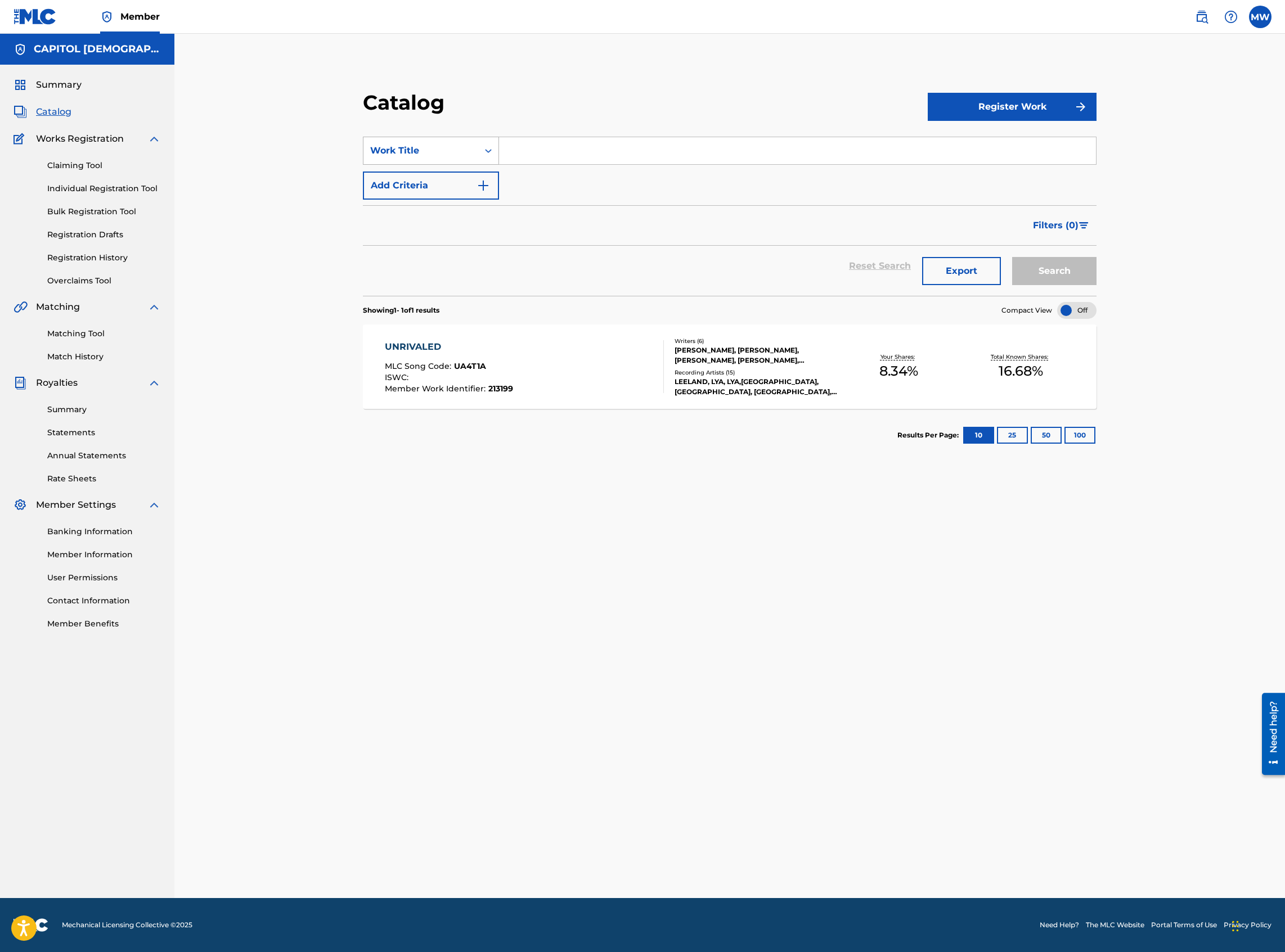
click at [471, 156] on div "Work Title" at bounding box center [420, 151] width 101 height 14
drag, startPoint x: 428, startPoint y: 235, endPoint x: 464, endPoint y: 221, distance: 38.6
click at [431, 234] on div "MLC Song Code" at bounding box center [430, 231] width 135 height 28
click at [546, 156] on input "Search Form" at bounding box center [797, 150] width 597 height 27
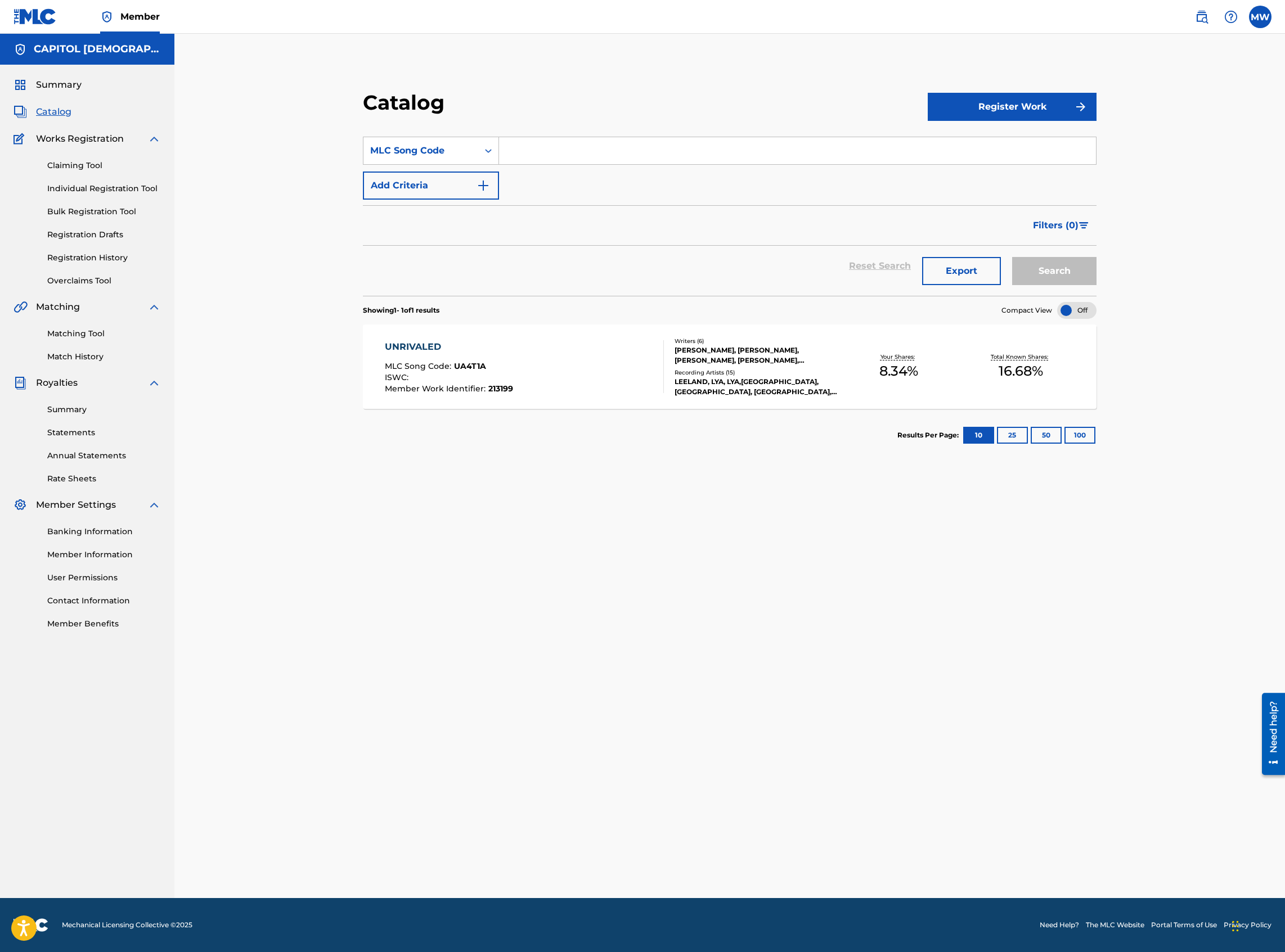
paste input "GA7C7I"
type input "GA7C7I"
click at [956, 257] on button "Search" at bounding box center [1054, 271] width 84 height 28
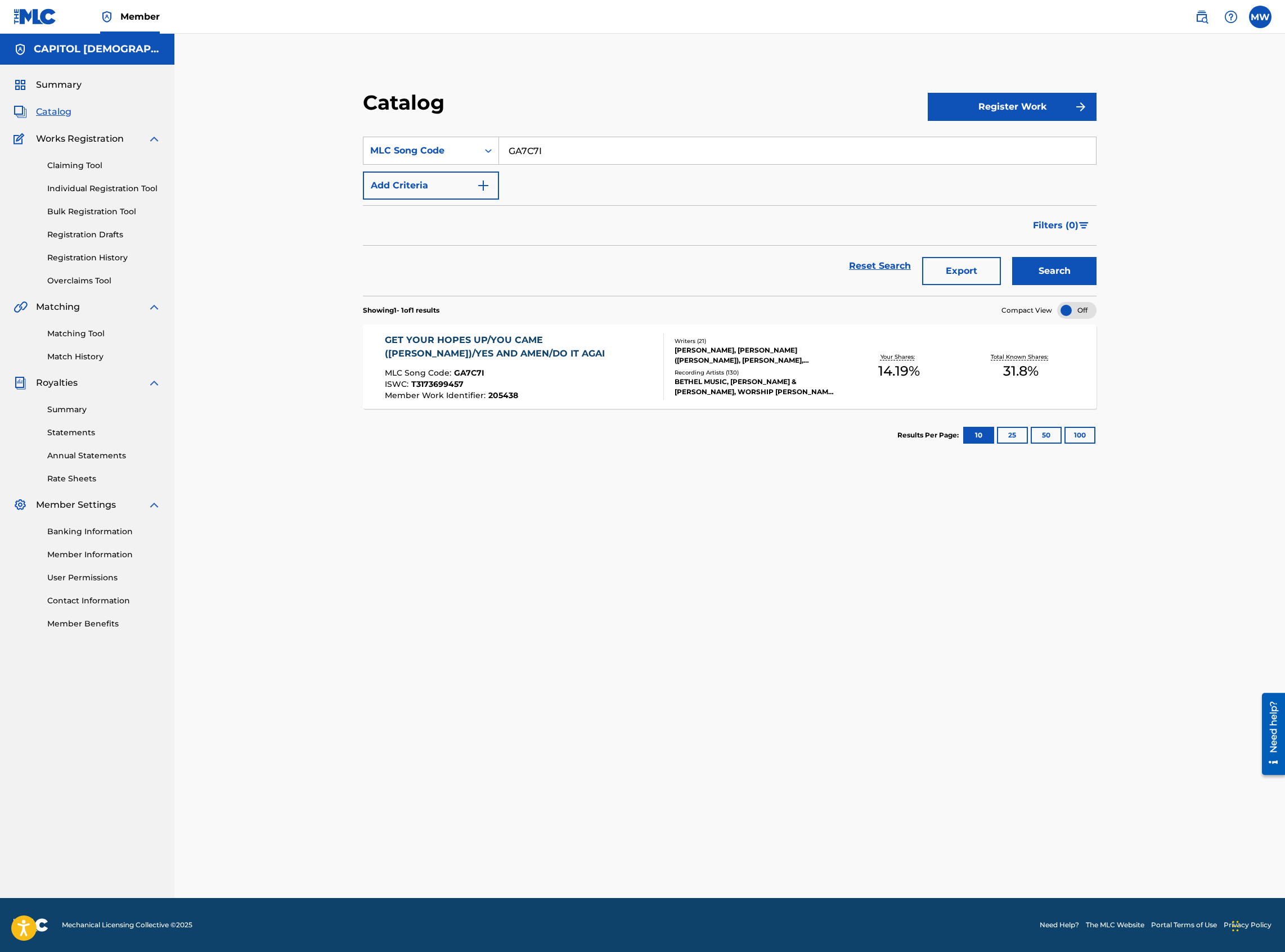
click at [572, 369] on div "MLC Song Code : GA7C7I" at bounding box center [519, 375] width 270 height 11
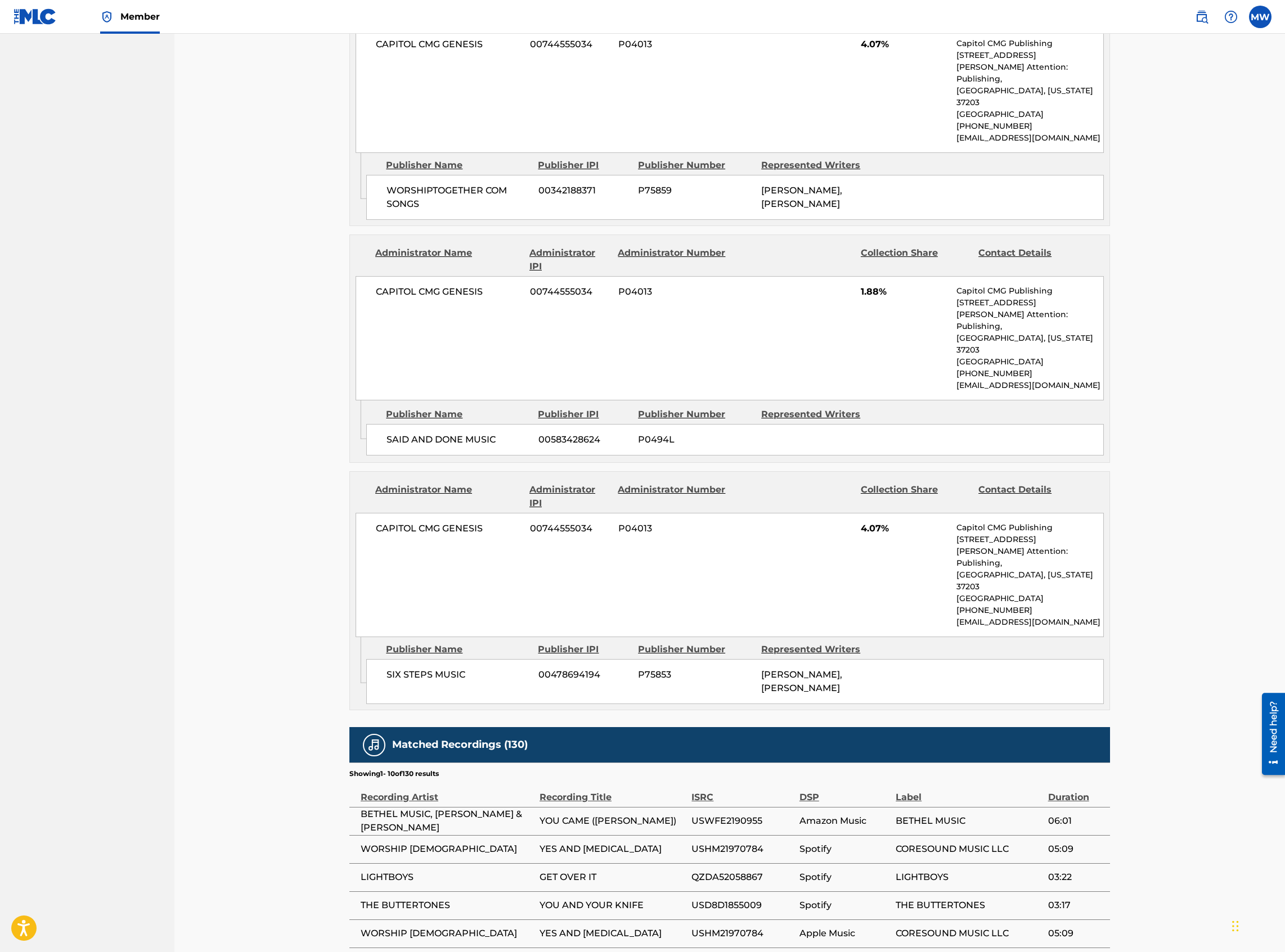
scroll to position [1925, 0]
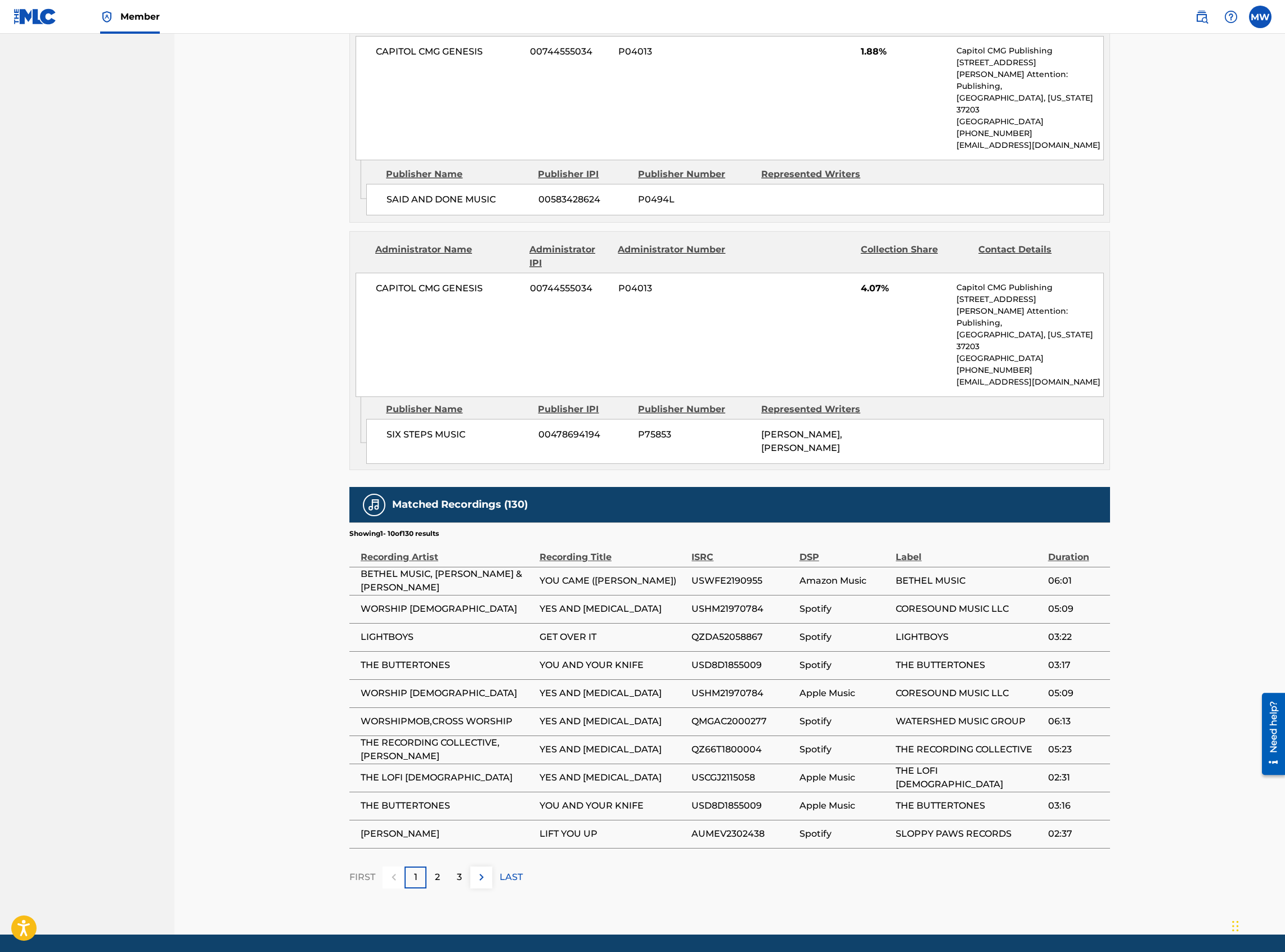
click at [478, 413] on img at bounding box center [482, 877] width 14 height 14
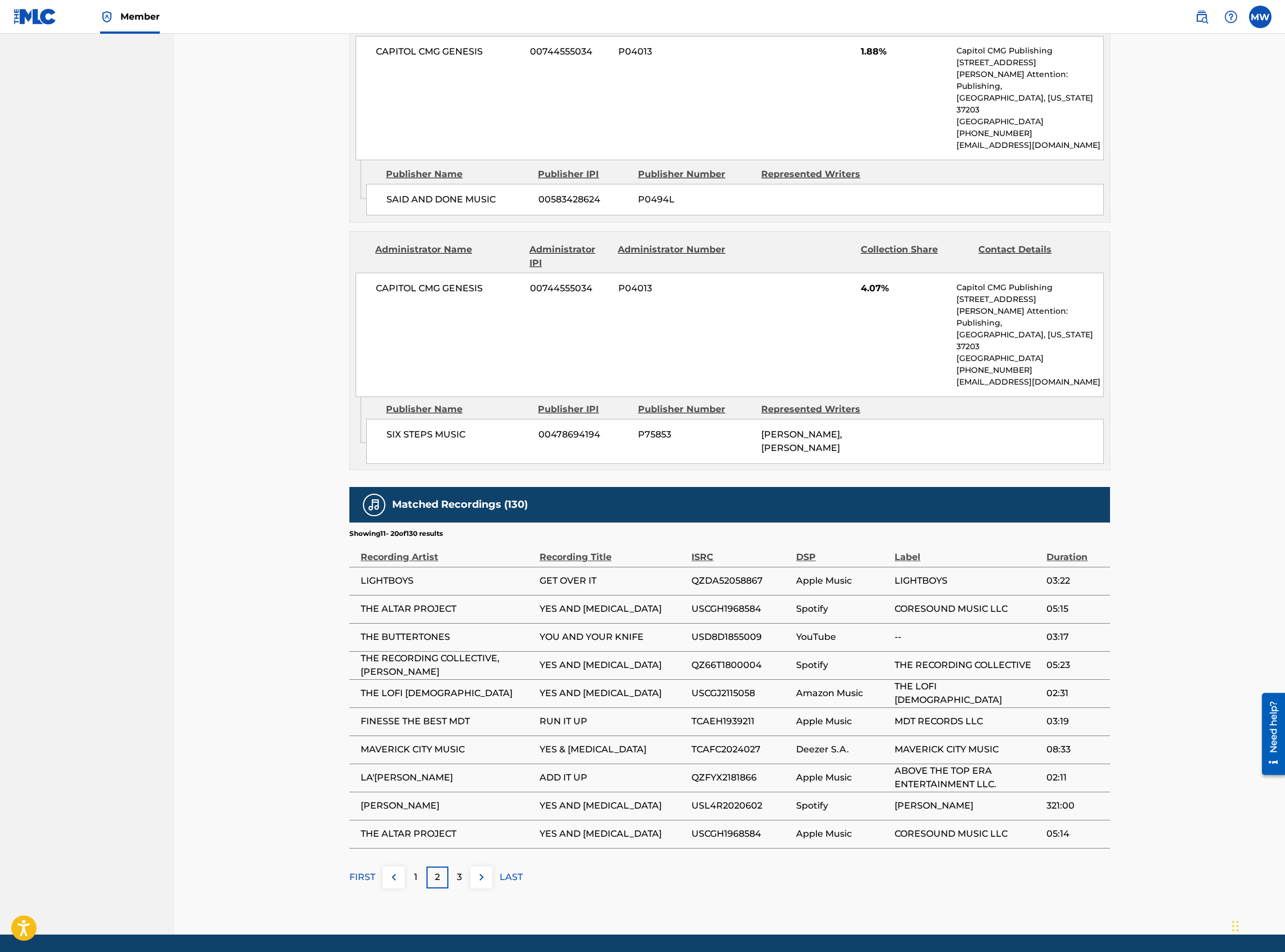
click at [401, 413] on button at bounding box center [394, 878] width 22 height 22
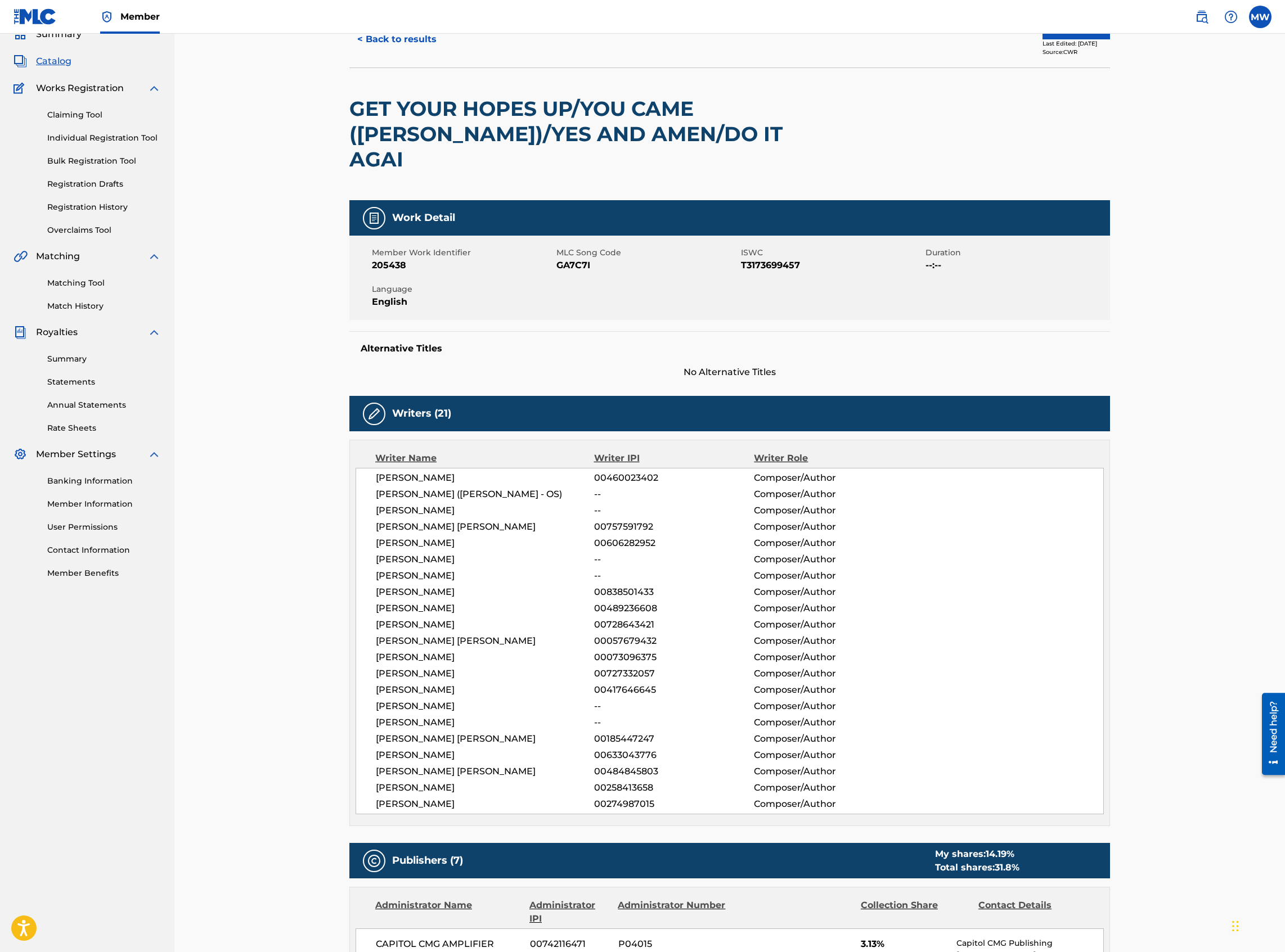
scroll to position [0, 0]
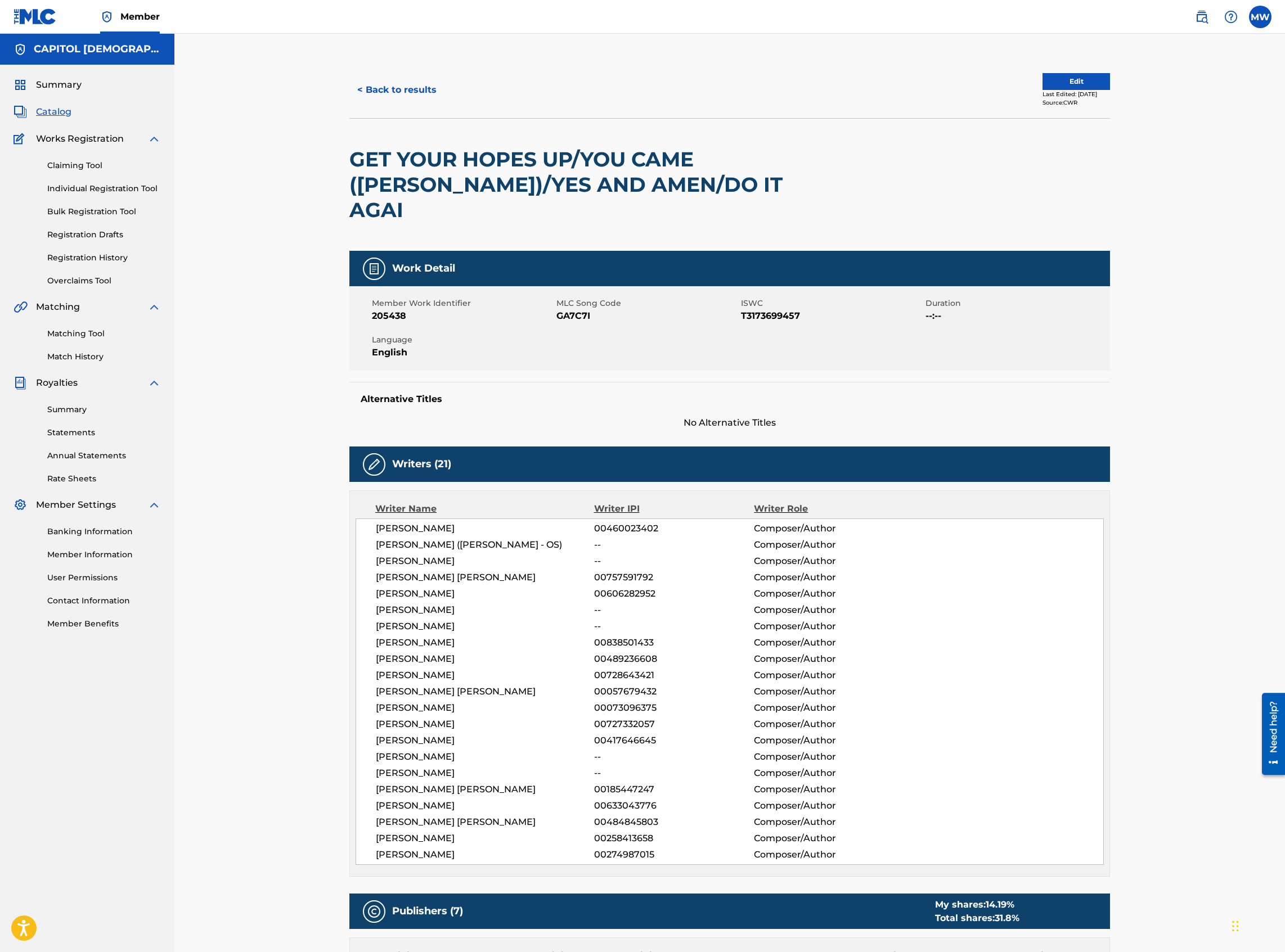
click at [956, 81] on button "Edit" at bounding box center [1076, 82] width 68 height 17
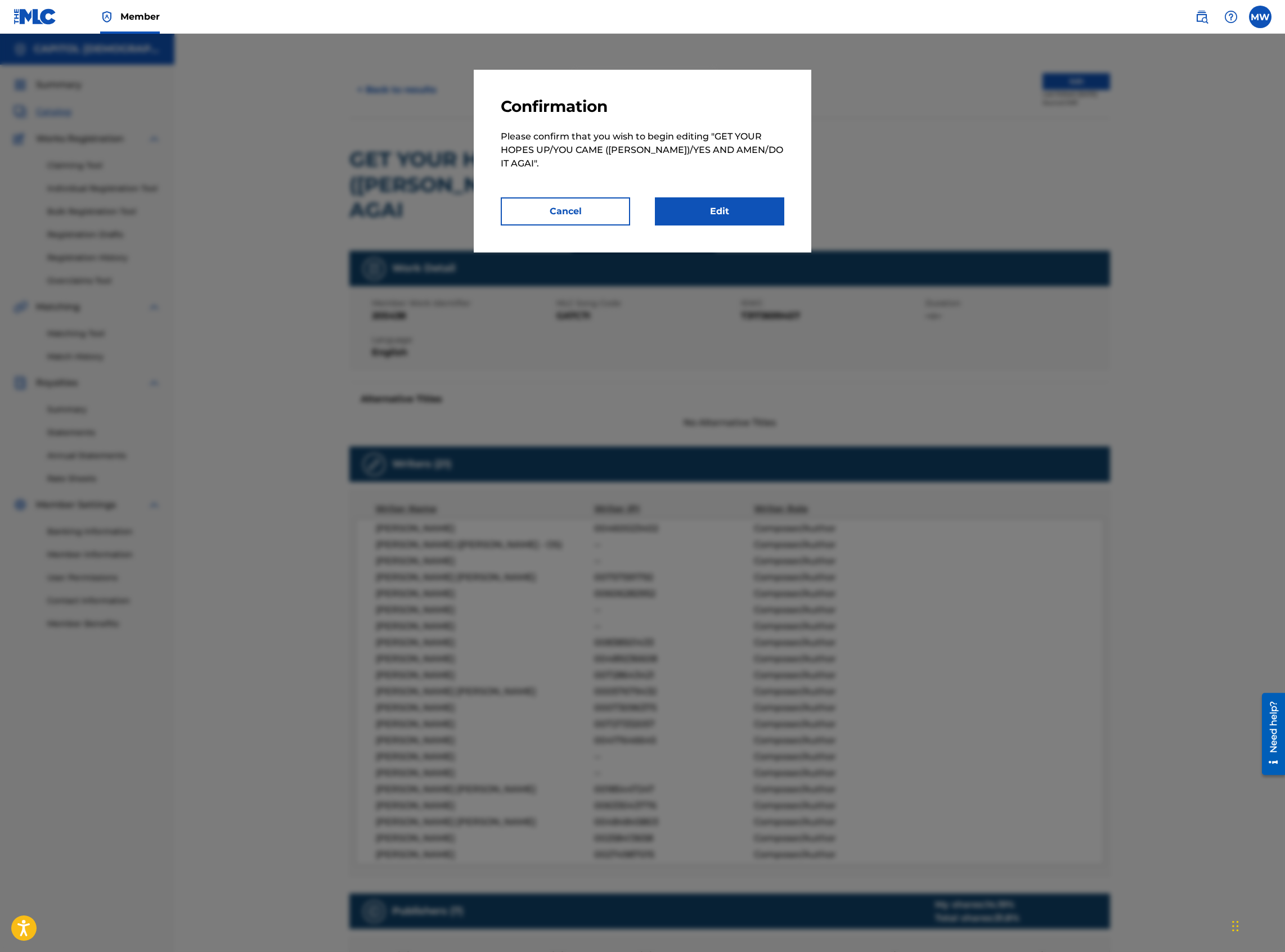
click at [732, 219] on link "Edit" at bounding box center [719, 212] width 129 height 28
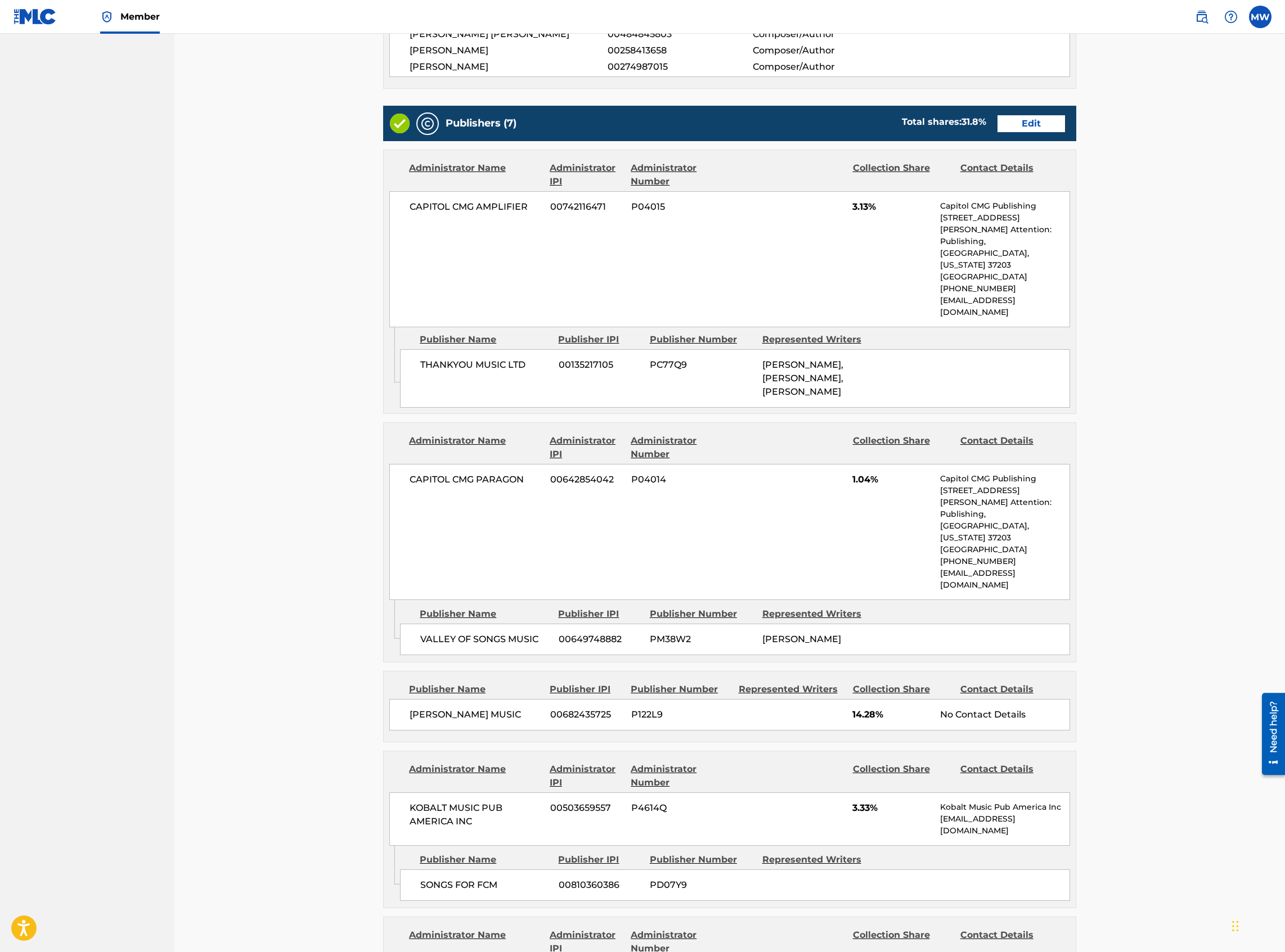
scroll to position [749, 0]
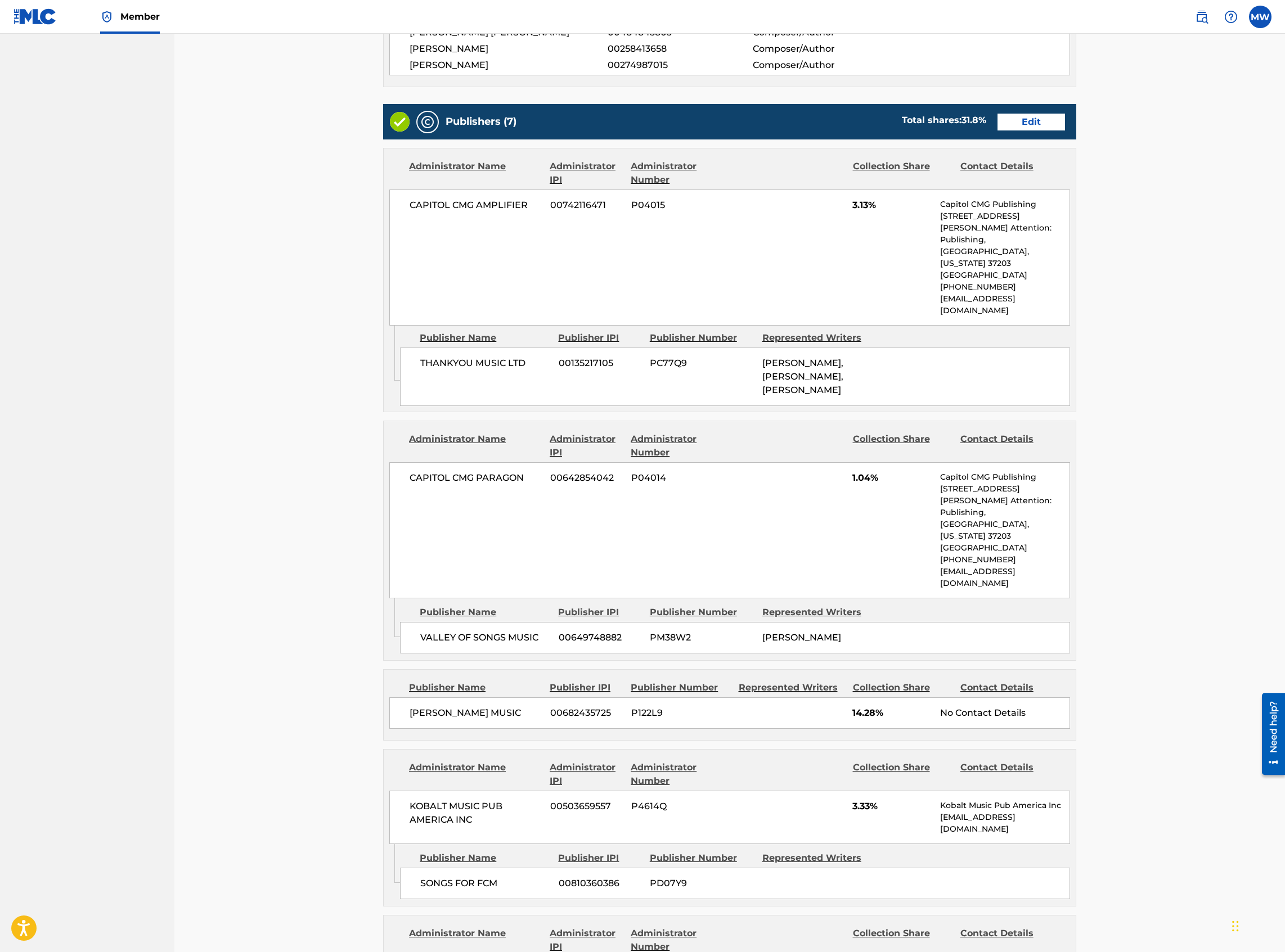
click at [956, 115] on link "Edit" at bounding box center [1031, 122] width 68 height 17
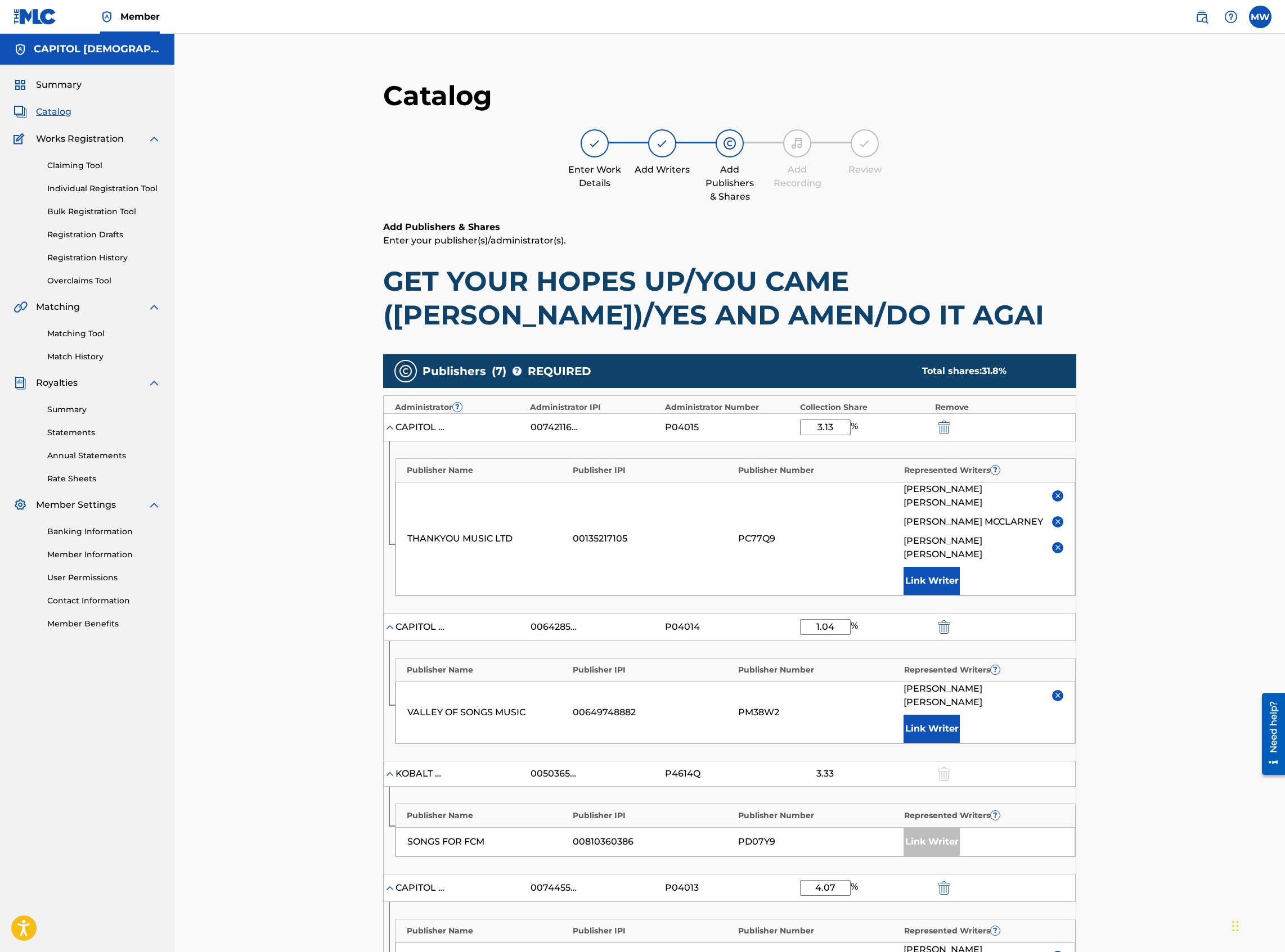
click at [838, 413] on input "3.13" at bounding box center [825, 427] width 50 height 16
type input "3"
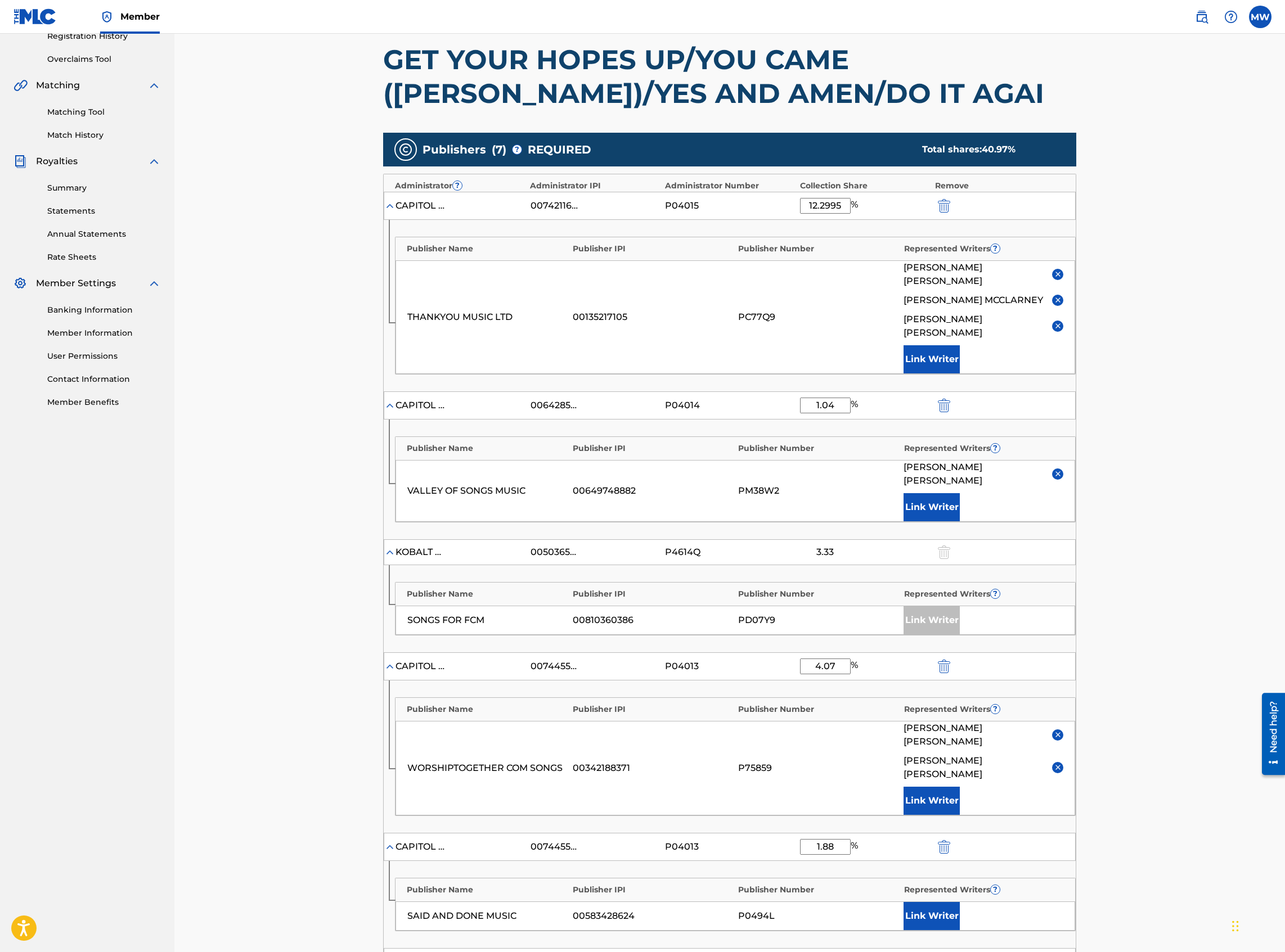
scroll to position [225, 0]
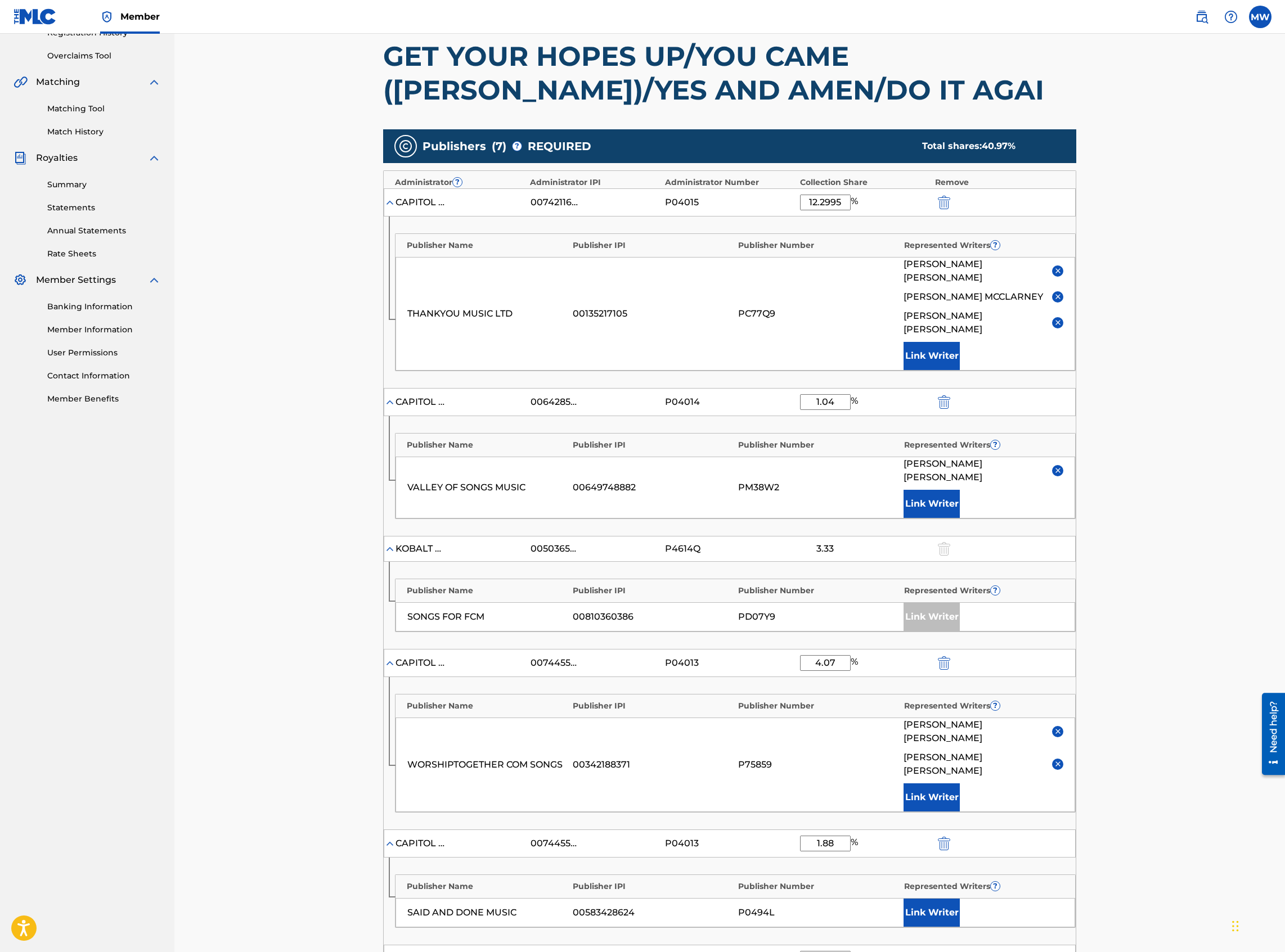
click at [840, 209] on input "12.2995" at bounding box center [825, 202] width 50 height 16
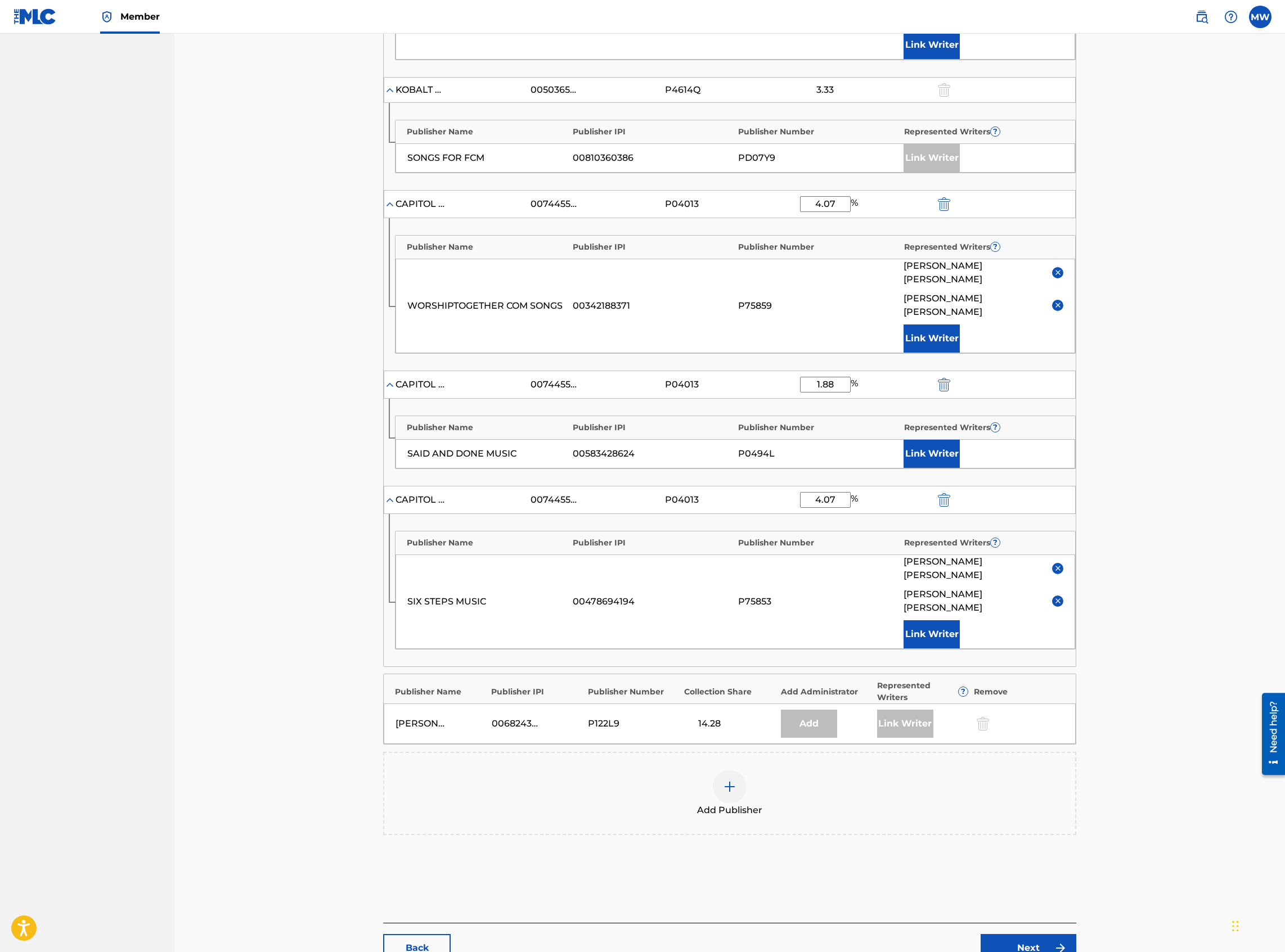
scroll to position [687, 0]
type input "12.3"
click at [693, 413] on div "Add Publisher" at bounding box center [730, 791] width 691 height 47
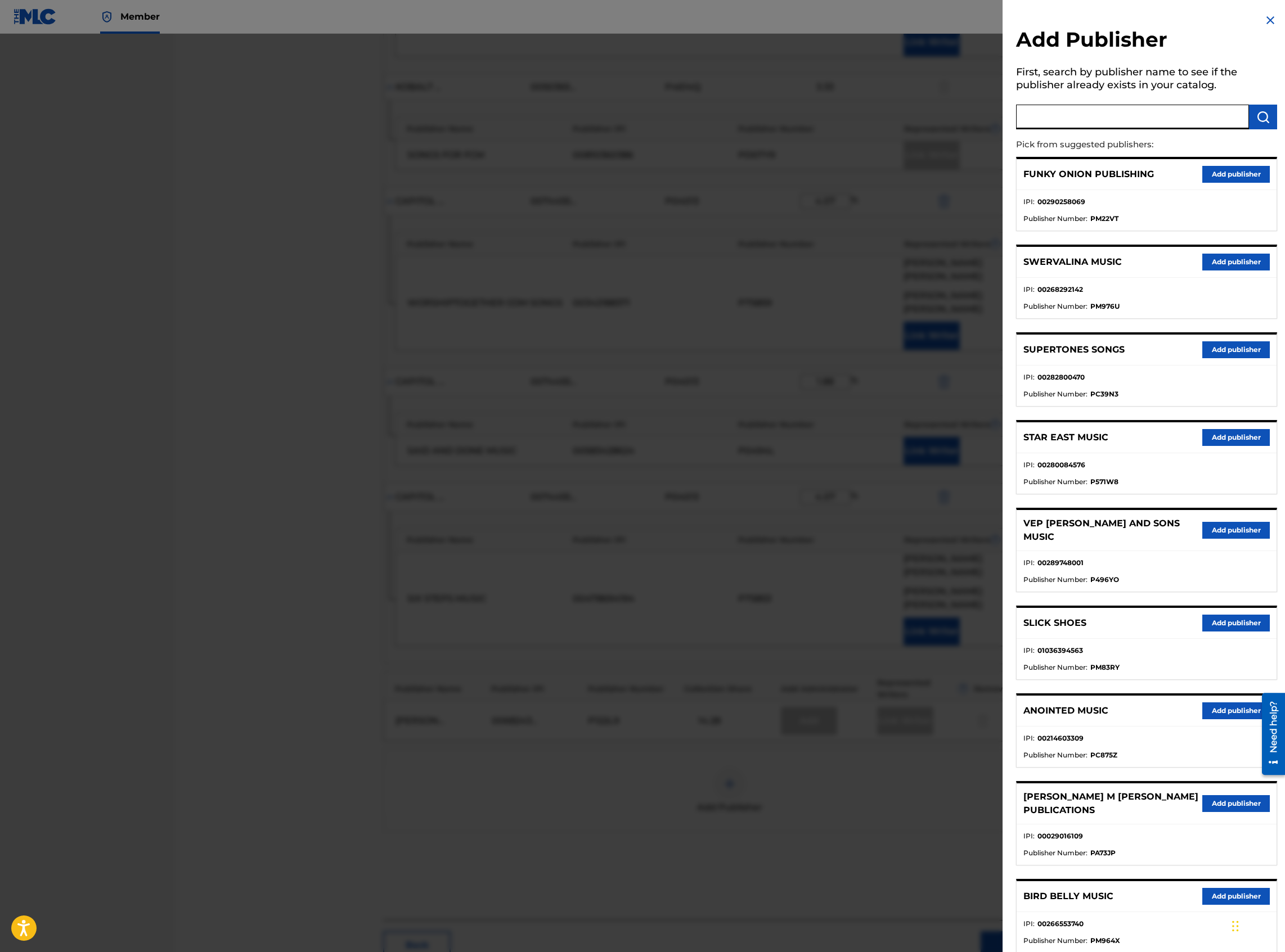
click at [956, 117] on input "text" at bounding box center [1132, 117] width 233 height 25
type input "capitol cmg paragon"
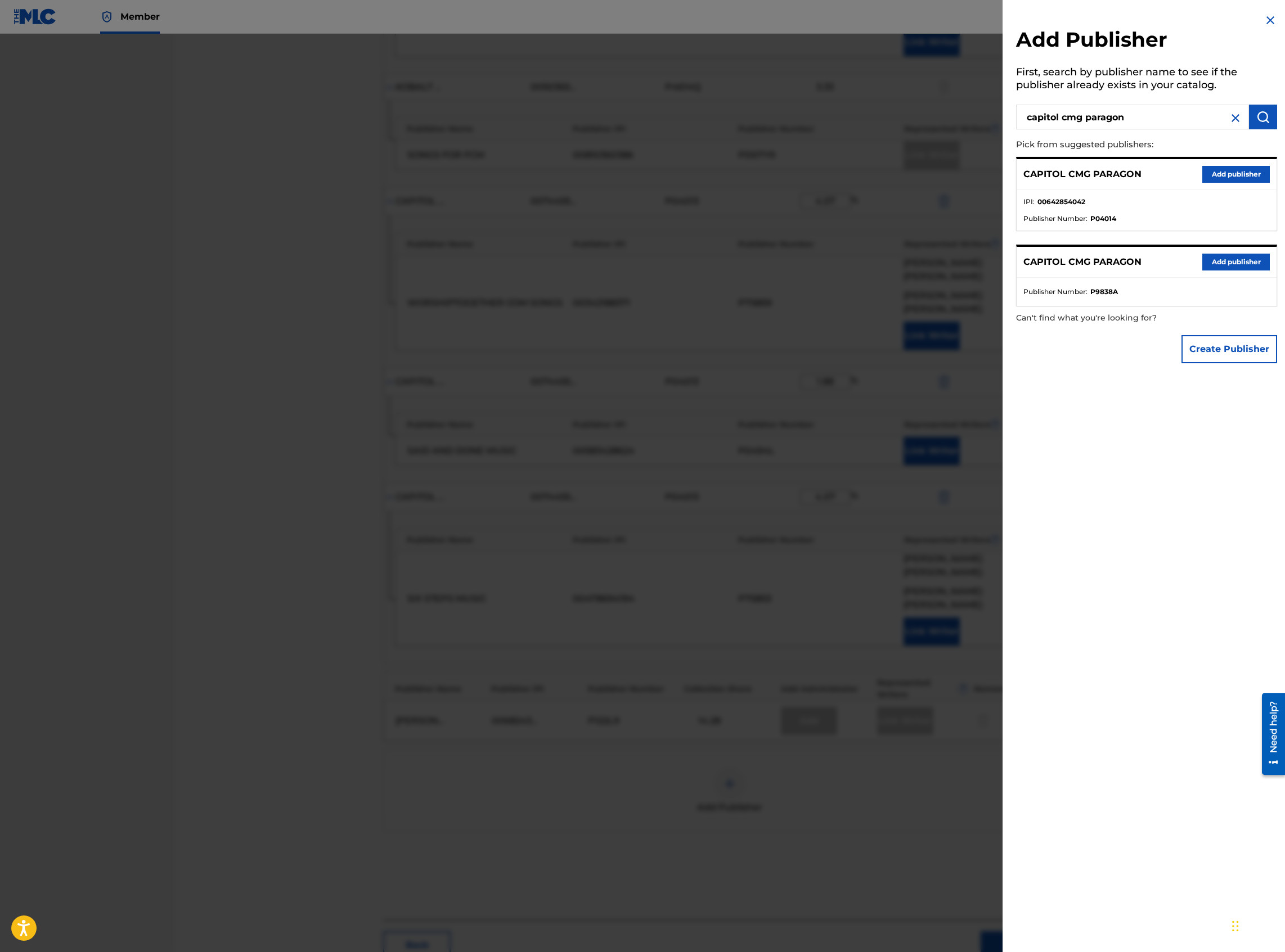
click at [956, 176] on button "Add publisher" at bounding box center [1236, 174] width 68 height 17
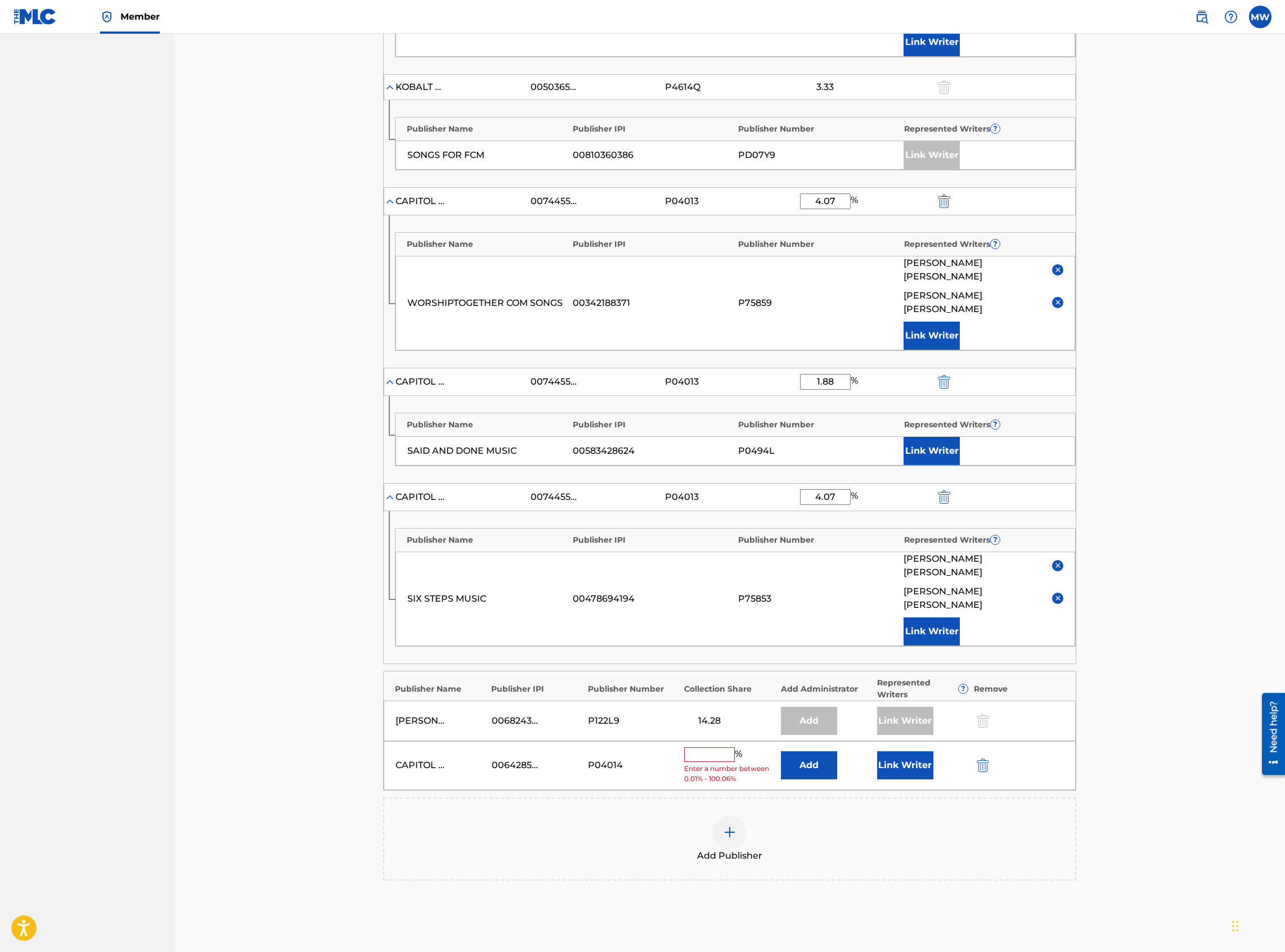
click at [702, 413] on input "text" at bounding box center [709, 754] width 50 height 15
type input "5.55"
click at [885, 413] on button "Link Writer" at bounding box center [905, 761] width 56 height 28
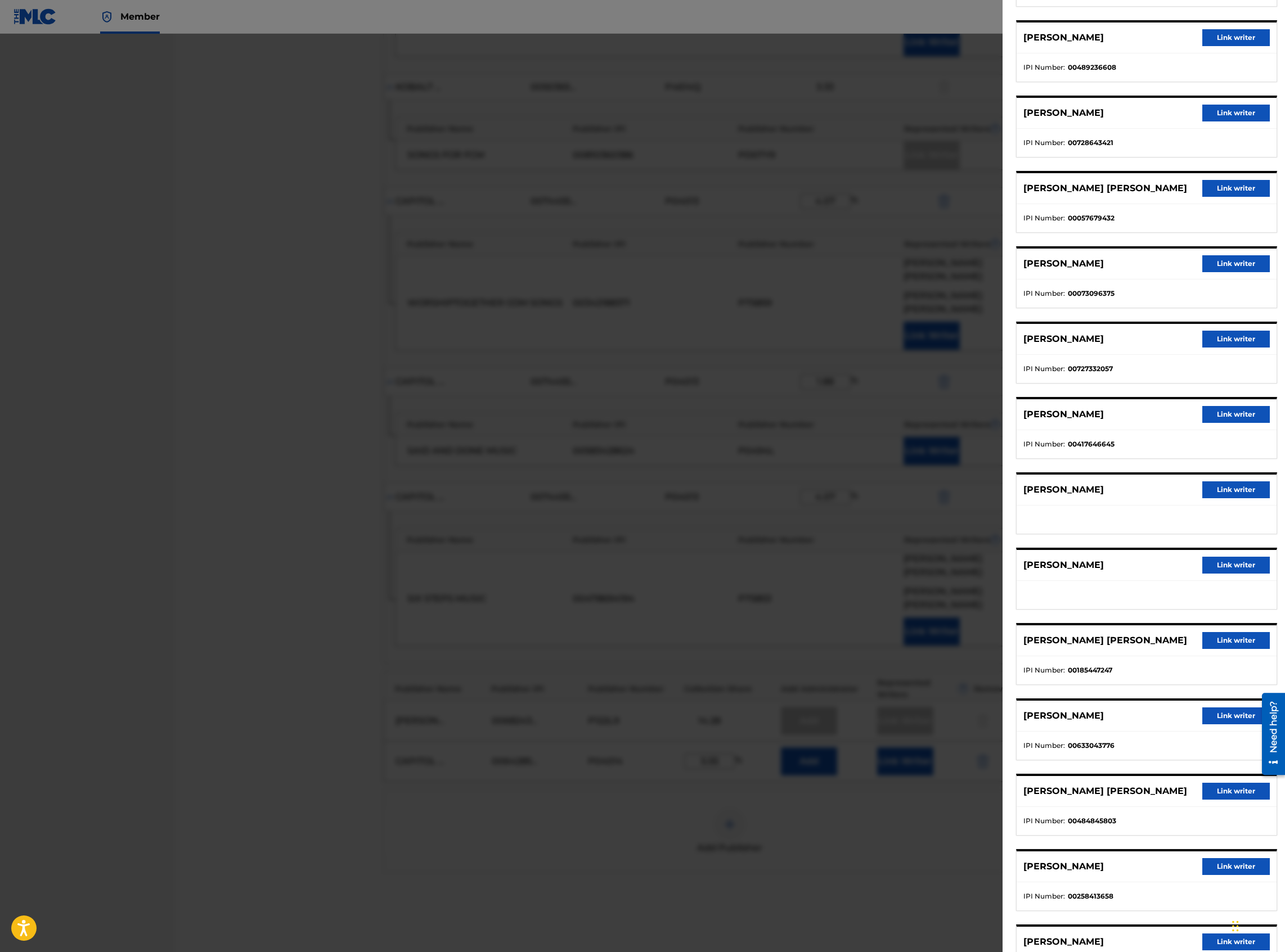
scroll to position [749, 0]
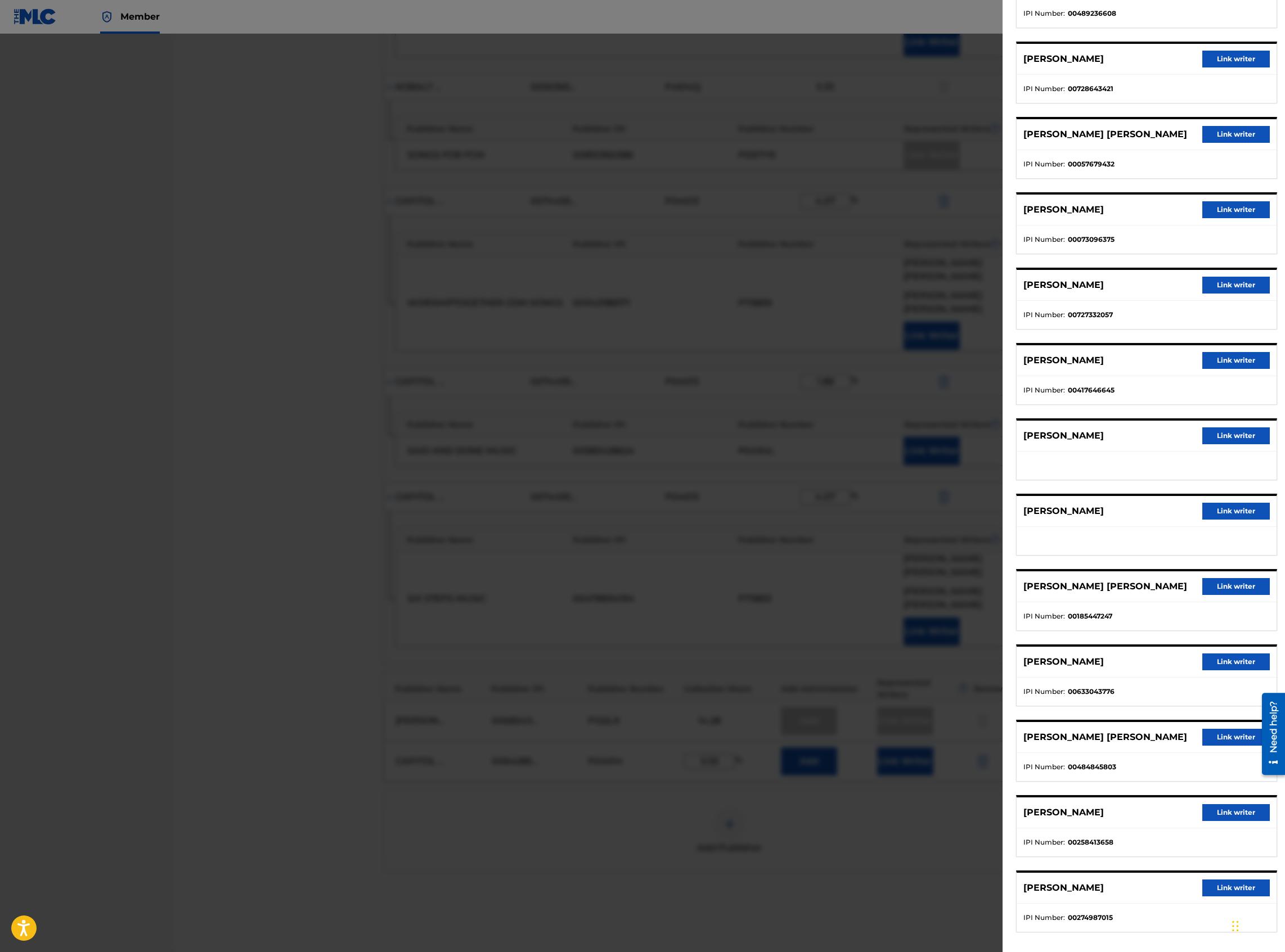
click at [956, 413] on button "Link writer" at bounding box center [1236, 586] width 68 height 17
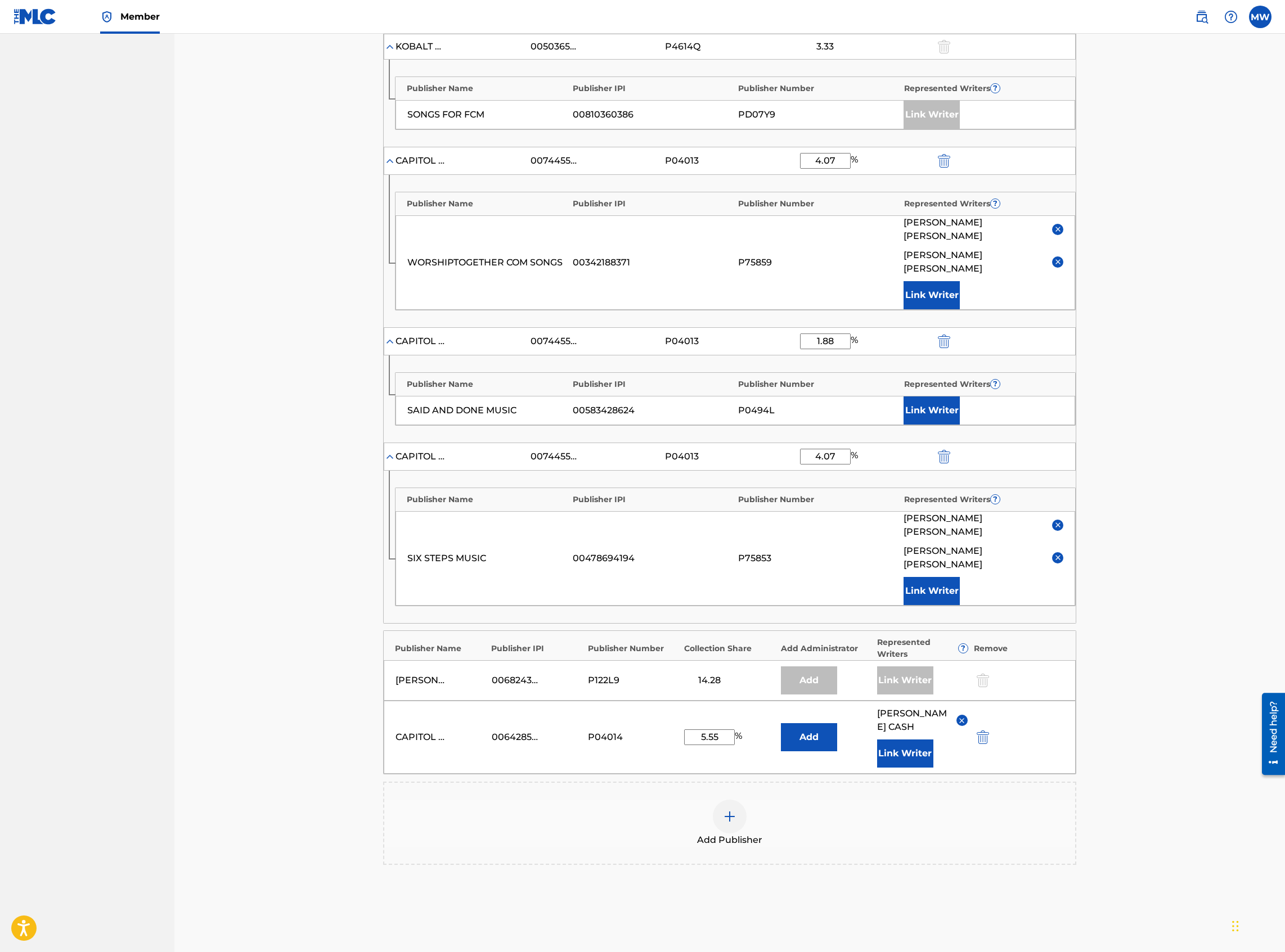
scroll to position [760, 0]
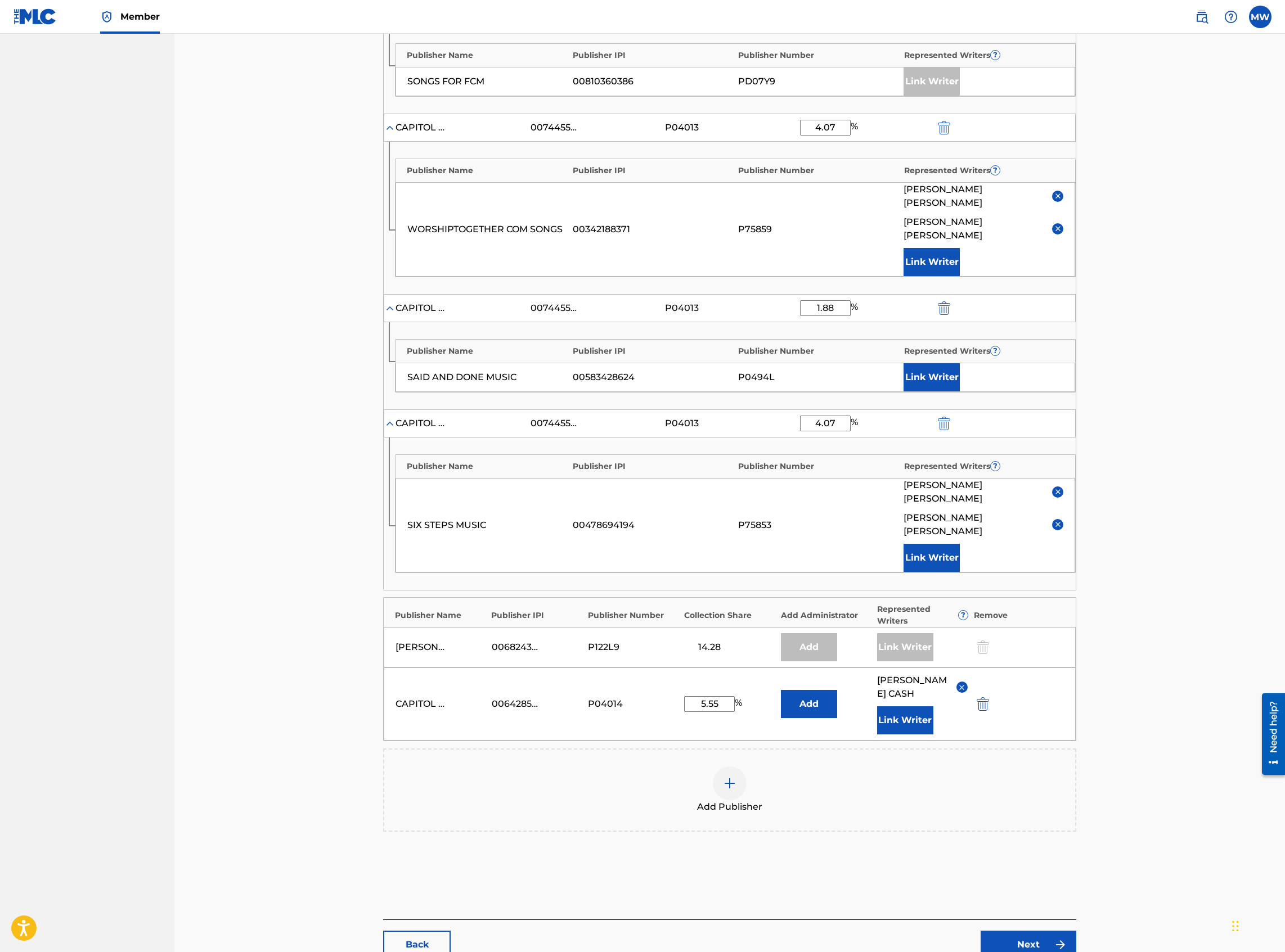
click at [956, 413] on div "Back Next" at bounding box center [730, 939] width 693 height 39
click at [956, 413] on link "Next" at bounding box center [1028, 944] width 95 height 28
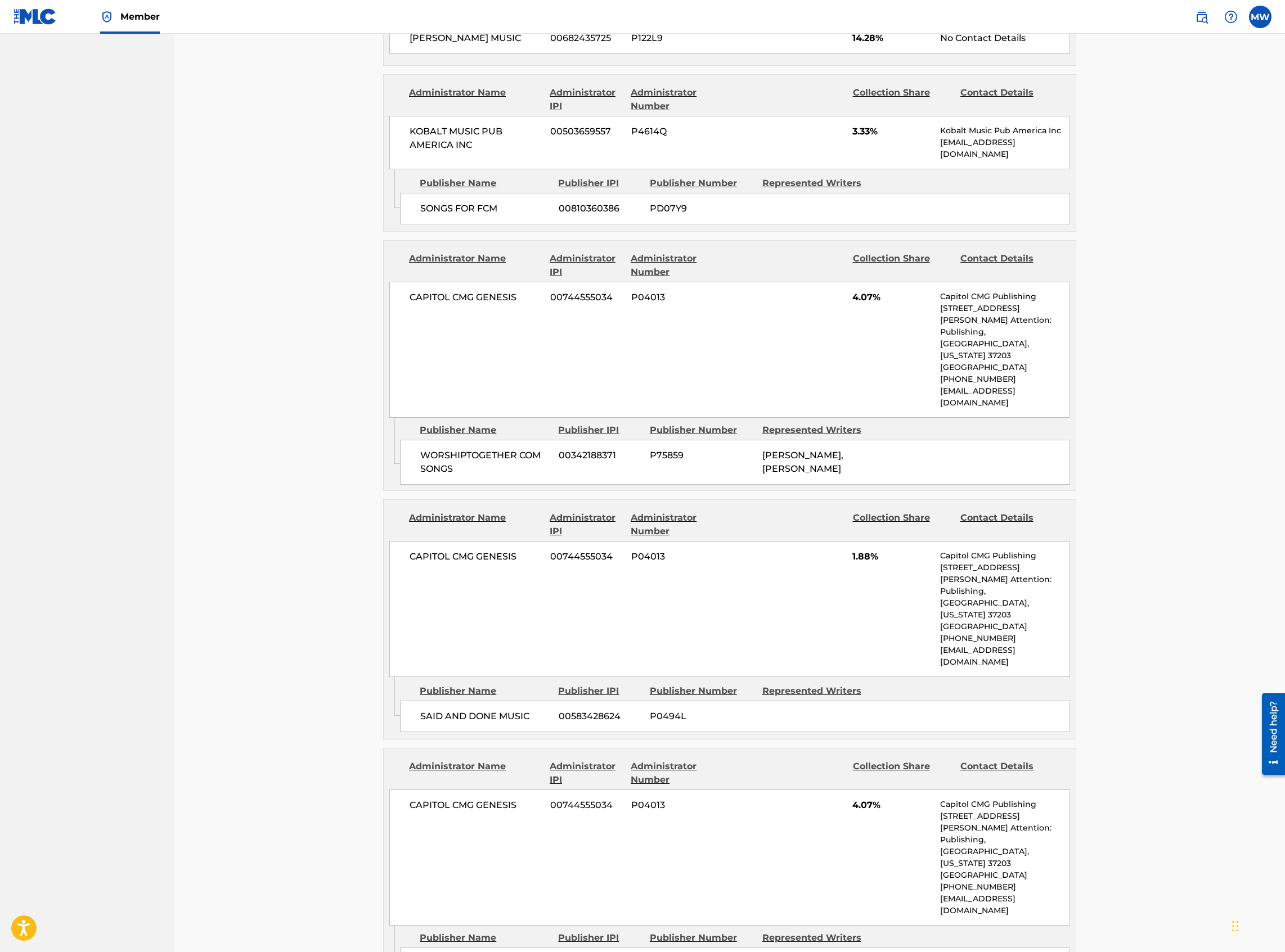
scroll to position [1737, 0]
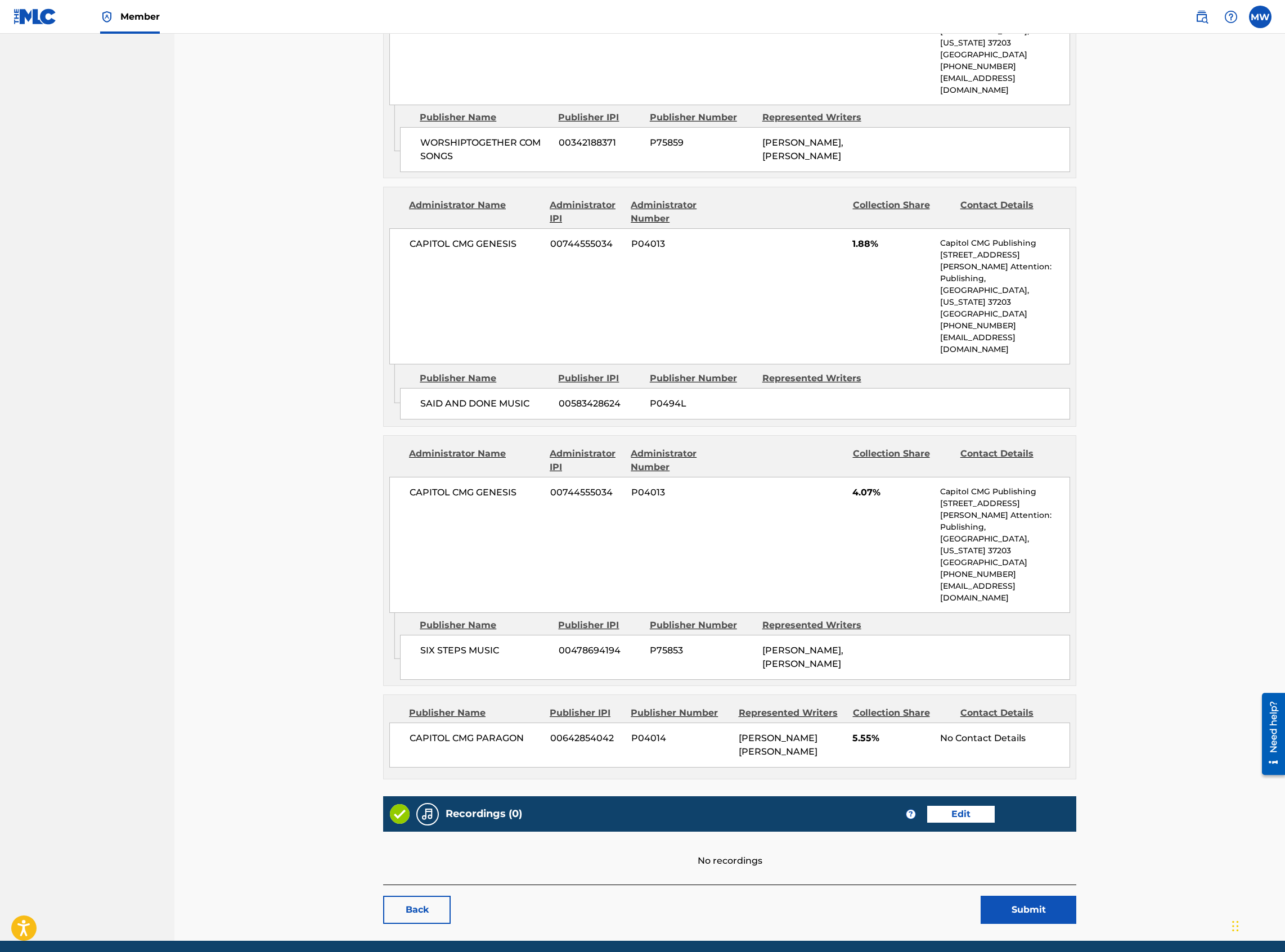
click at [956, 413] on button "Submit" at bounding box center [1028, 910] width 95 height 28
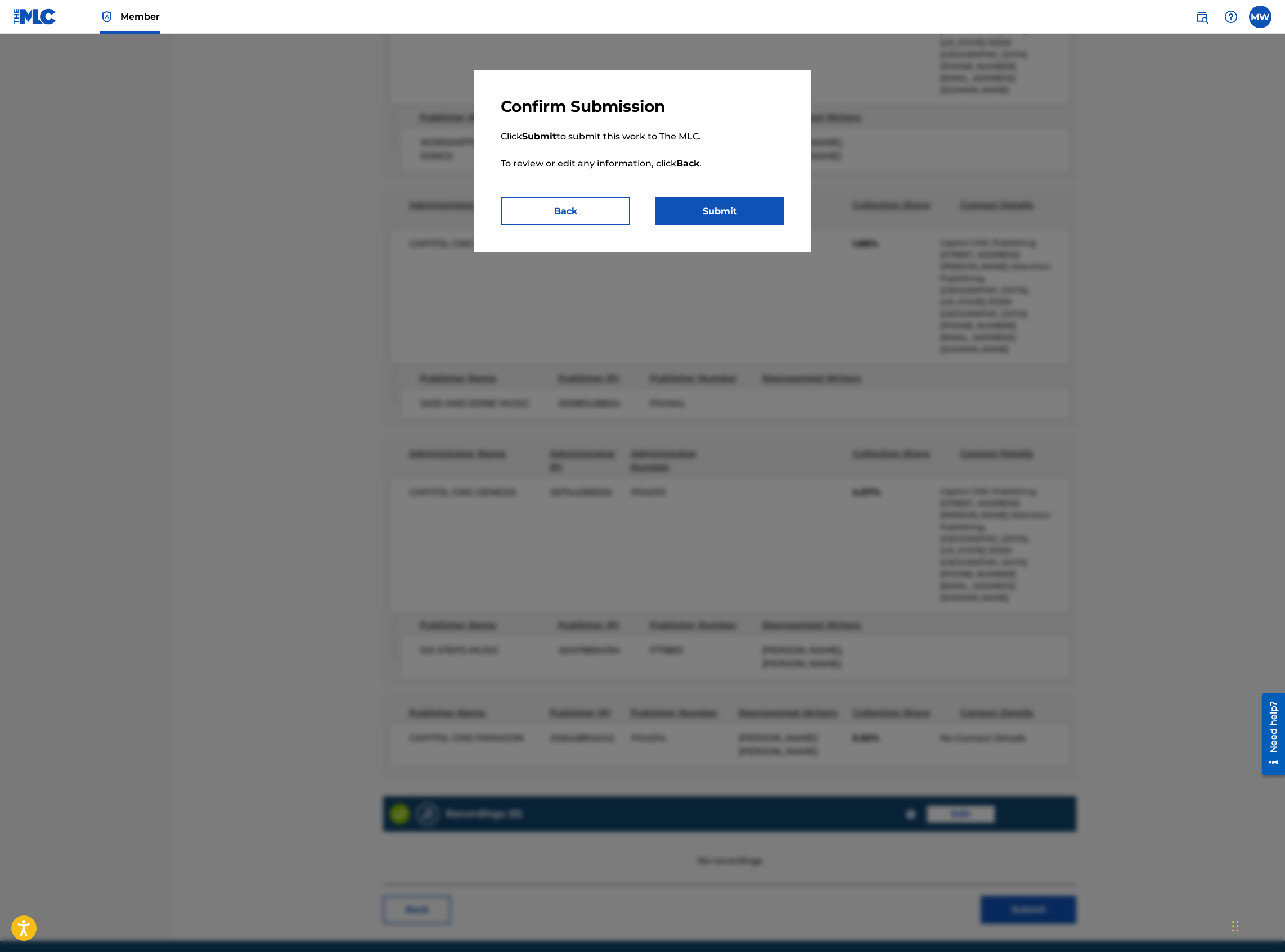
click at [728, 209] on button "Submit" at bounding box center [719, 212] width 129 height 28
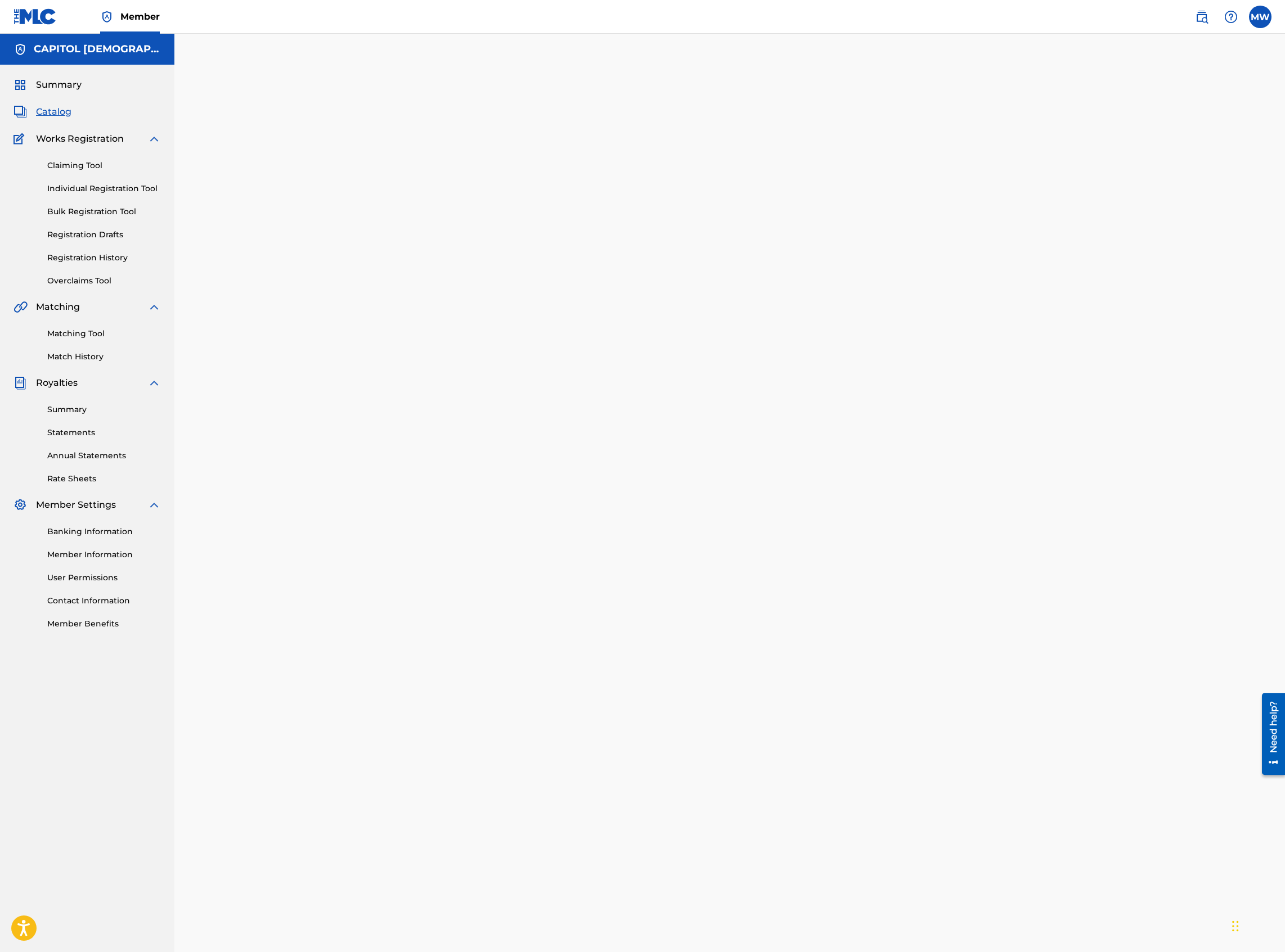
click at [66, 106] on span "Catalog" at bounding box center [53, 112] width 35 height 14
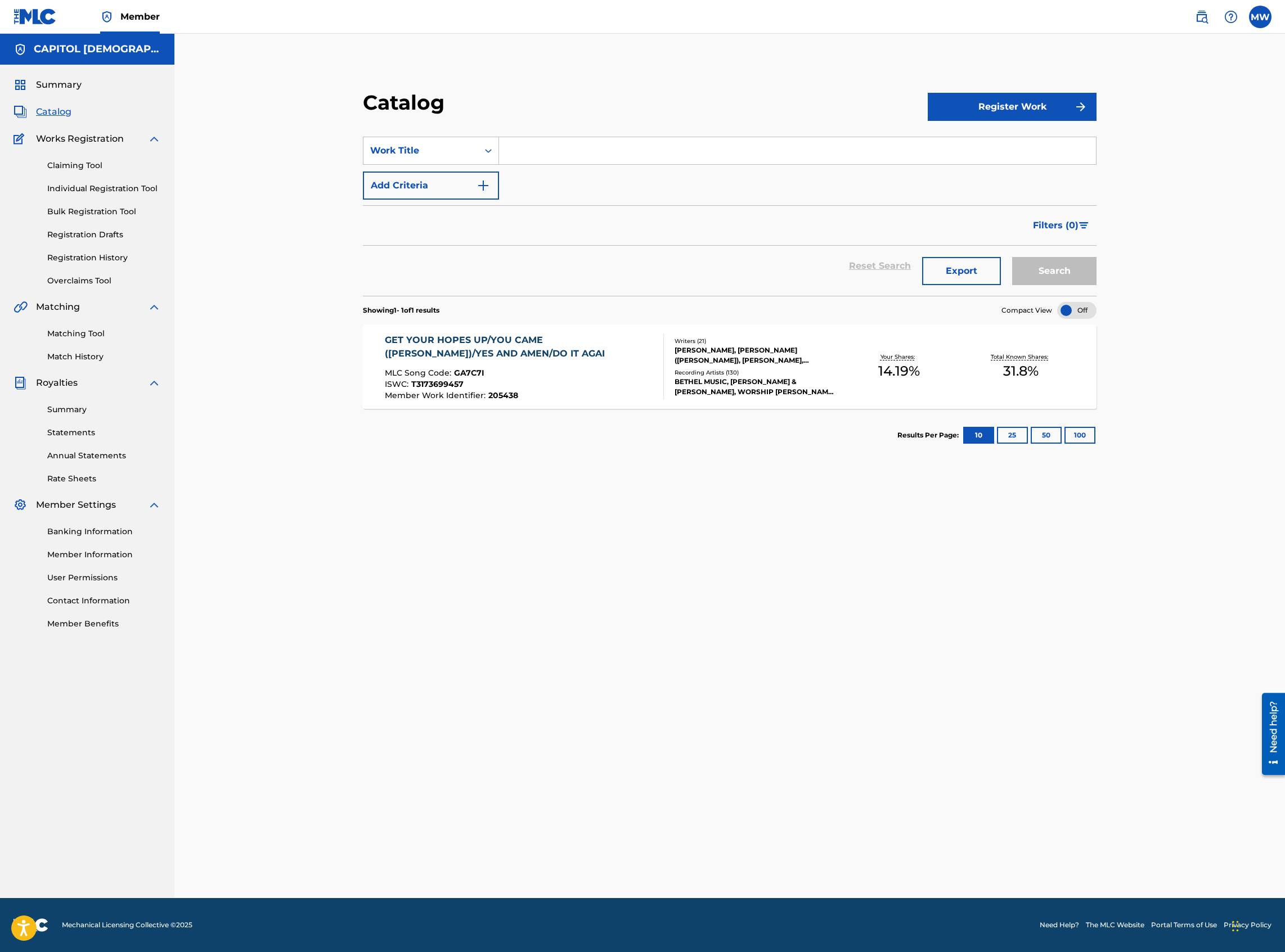
click at [503, 147] on input "Search Form" at bounding box center [797, 150] width 597 height 27
click at [479, 156] on div "Search Form" at bounding box center [488, 150] width 20 height 20
click at [429, 268] on div "MLC Song Code" at bounding box center [430, 263] width 135 height 28
click at [535, 149] on input "Search Form" at bounding box center [797, 150] width 597 height 27
paste input "Y03354"
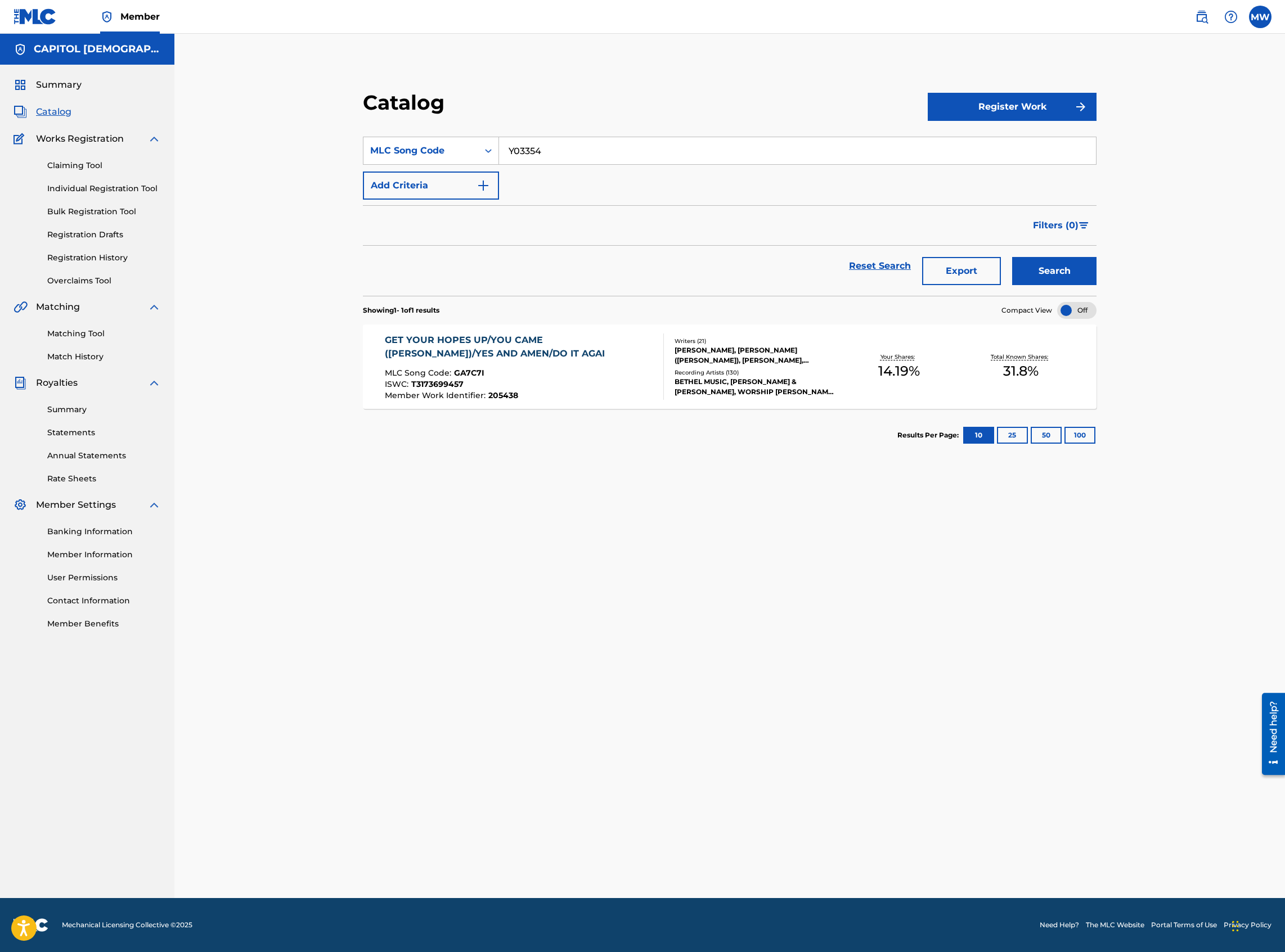
type input "Y03354"
click at [956, 257] on button "Search" at bounding box center [1054, 271] width 84 height 28
click at [580, 378] on div "YOU LOVE ME MLC Song Code : Y03354 ISWC : T0722709649 Member Work Identifier : …" at bounding box center [524, 366] width 279 height 53
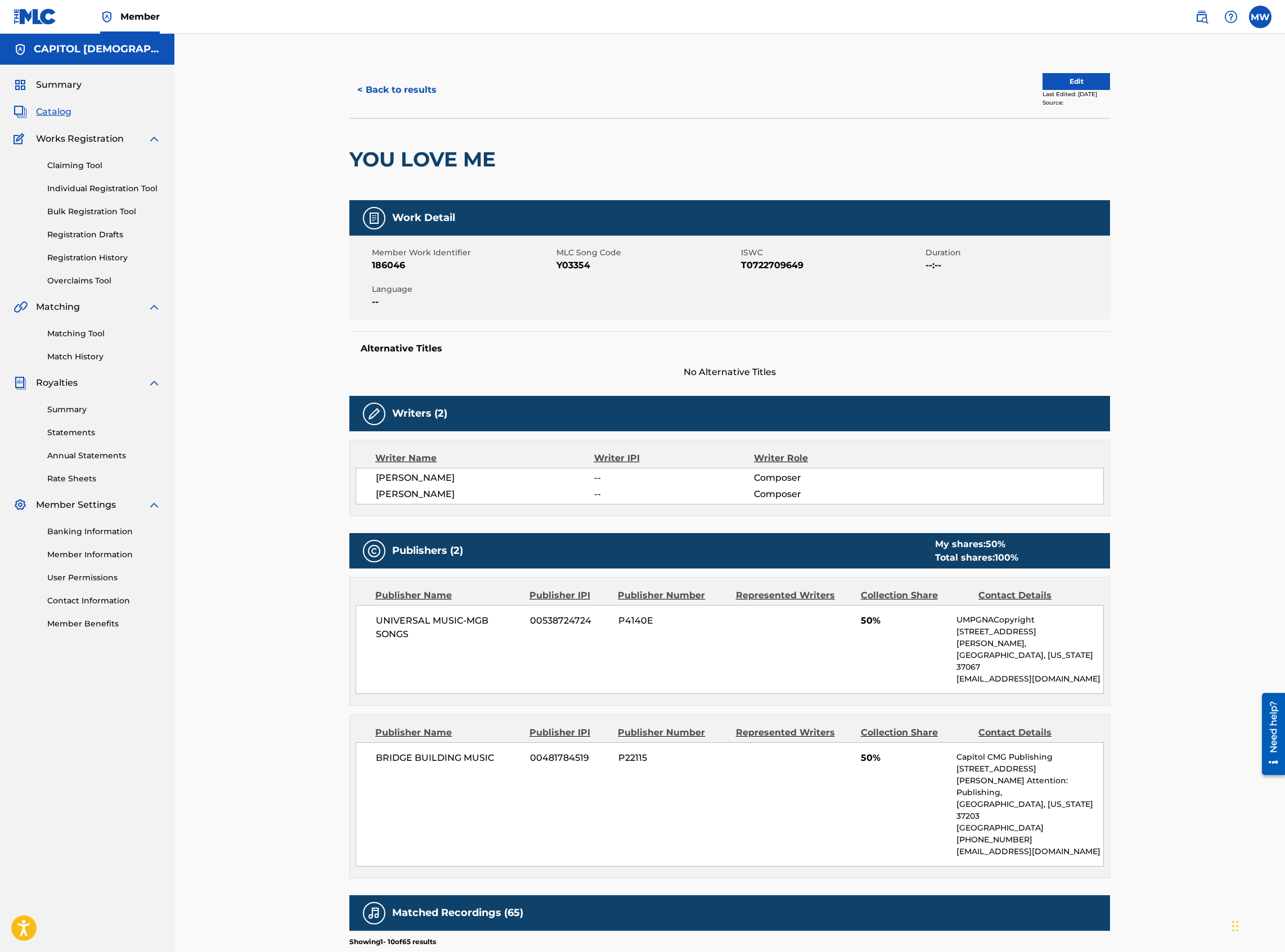
click at [956, 75] on button "Edit" at bounding box center [1076, 82] width 68 height 17
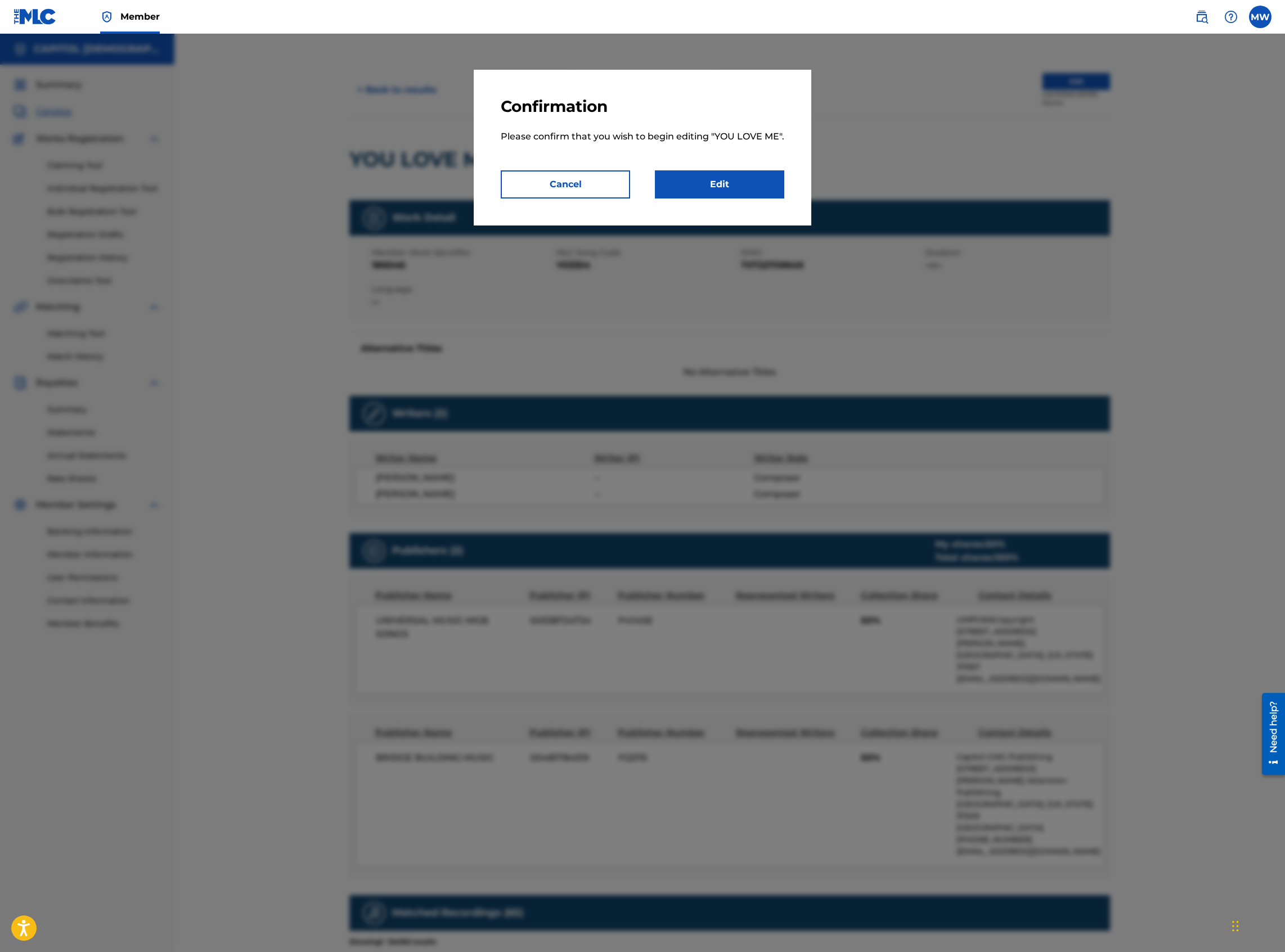
click at [701, 178] on link "Edit" at bounding box center [719, 184] width 129 height 28
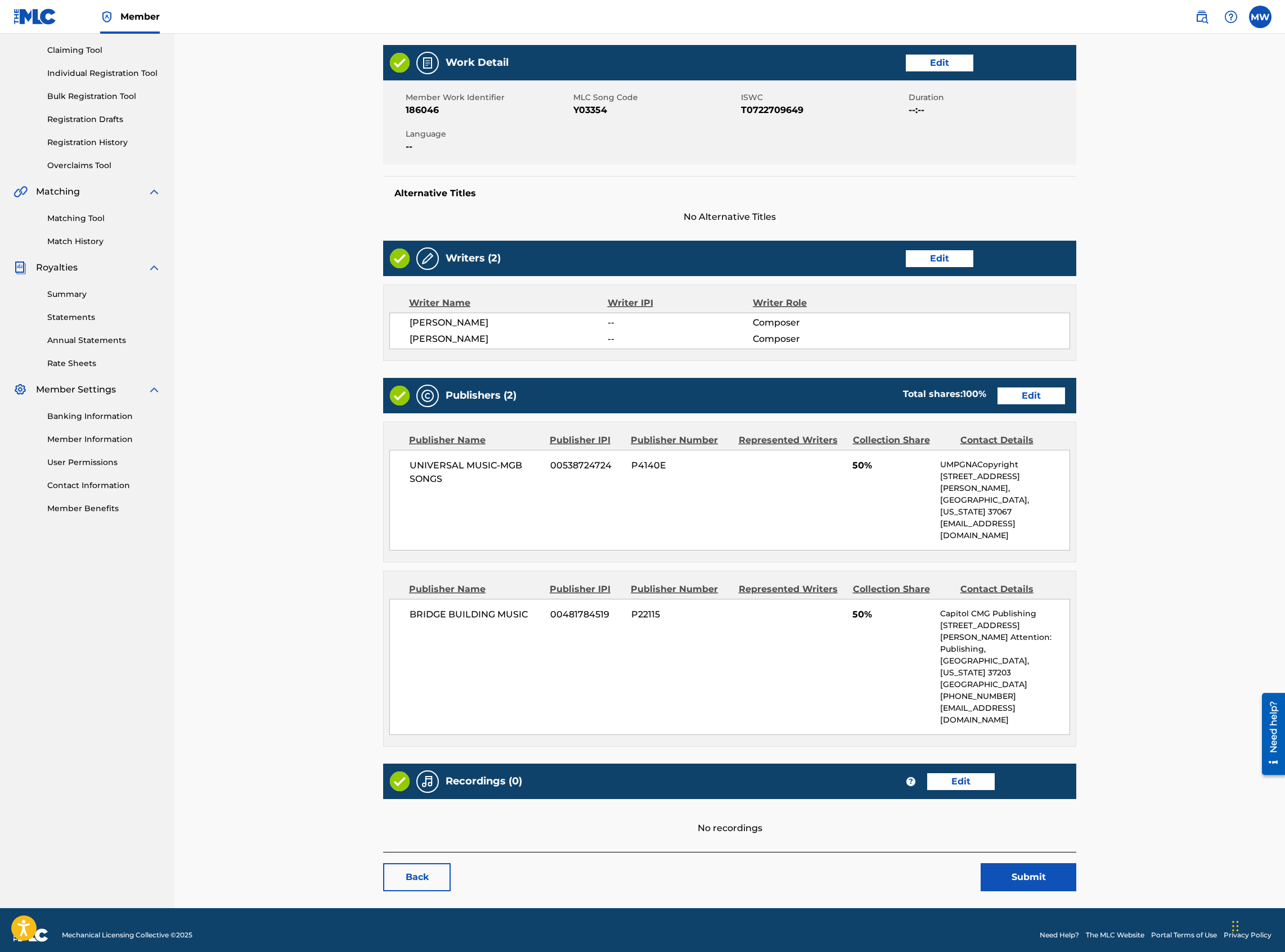
scroll to position [116, 0]
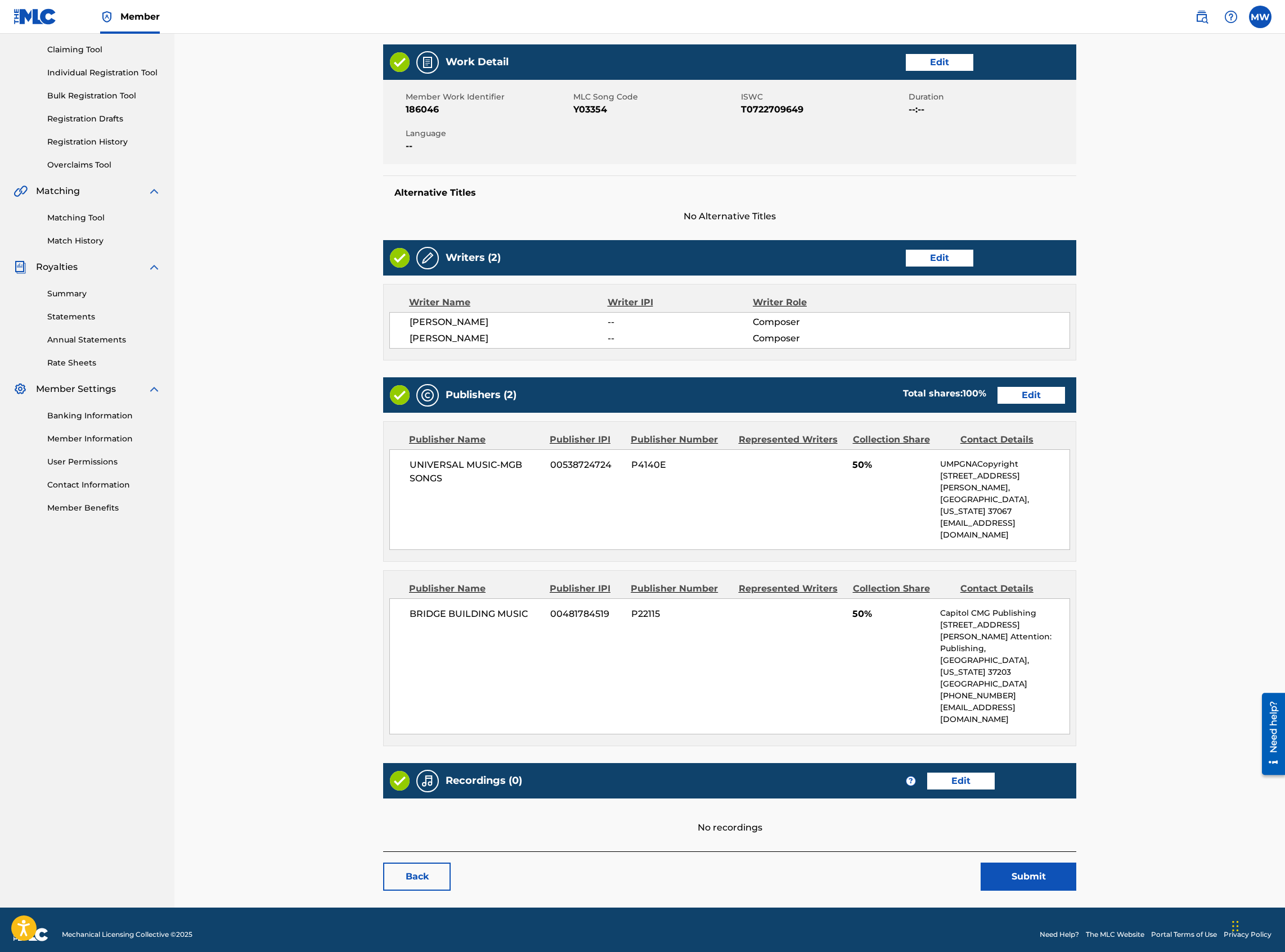
click at [956, 400] on link "Edit" at bounding box center [1031, 395] width 68 height 17
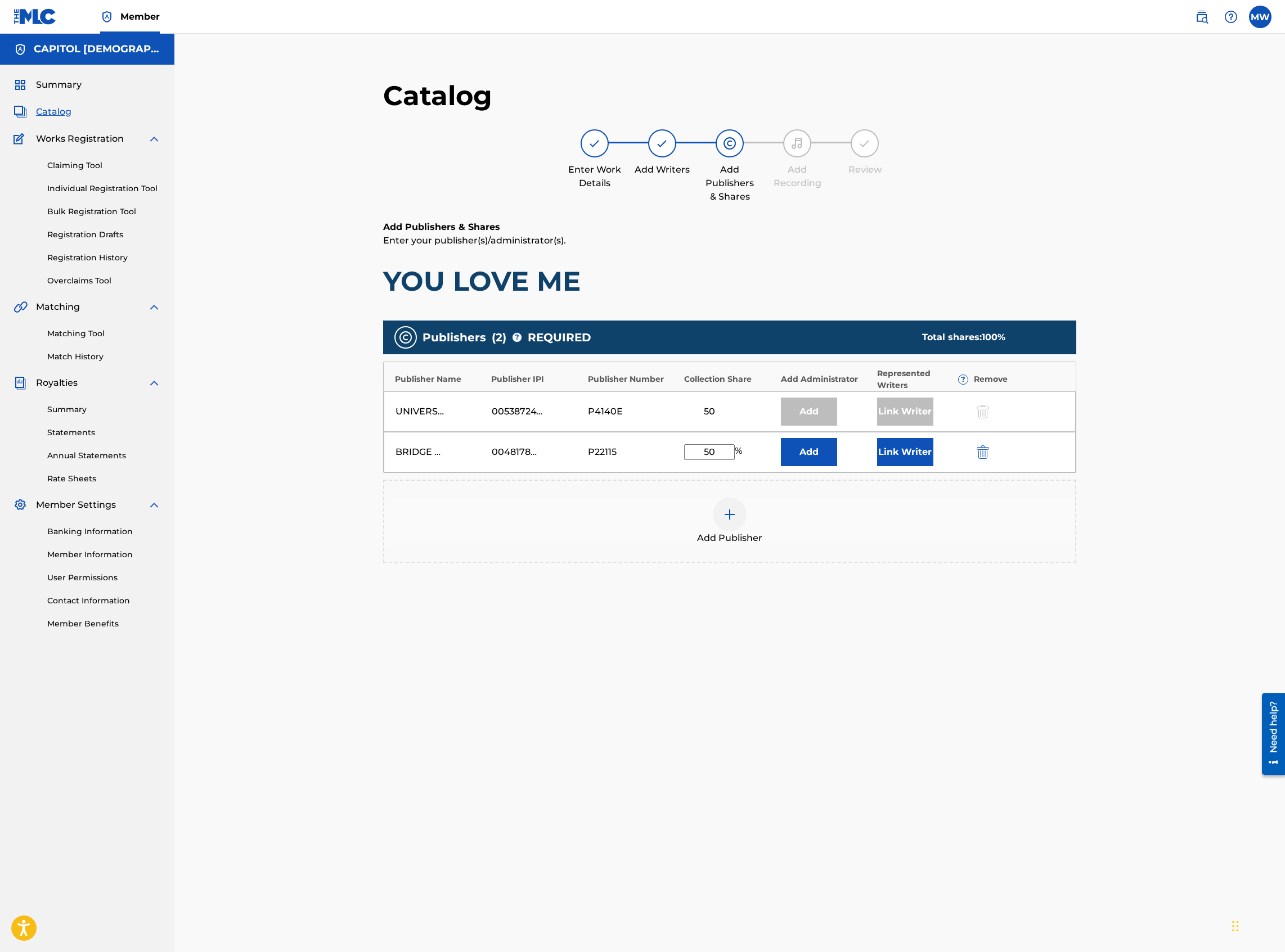
click at [810, 413] on button "Add" at bounding box center [808, 452] width 56 height 28
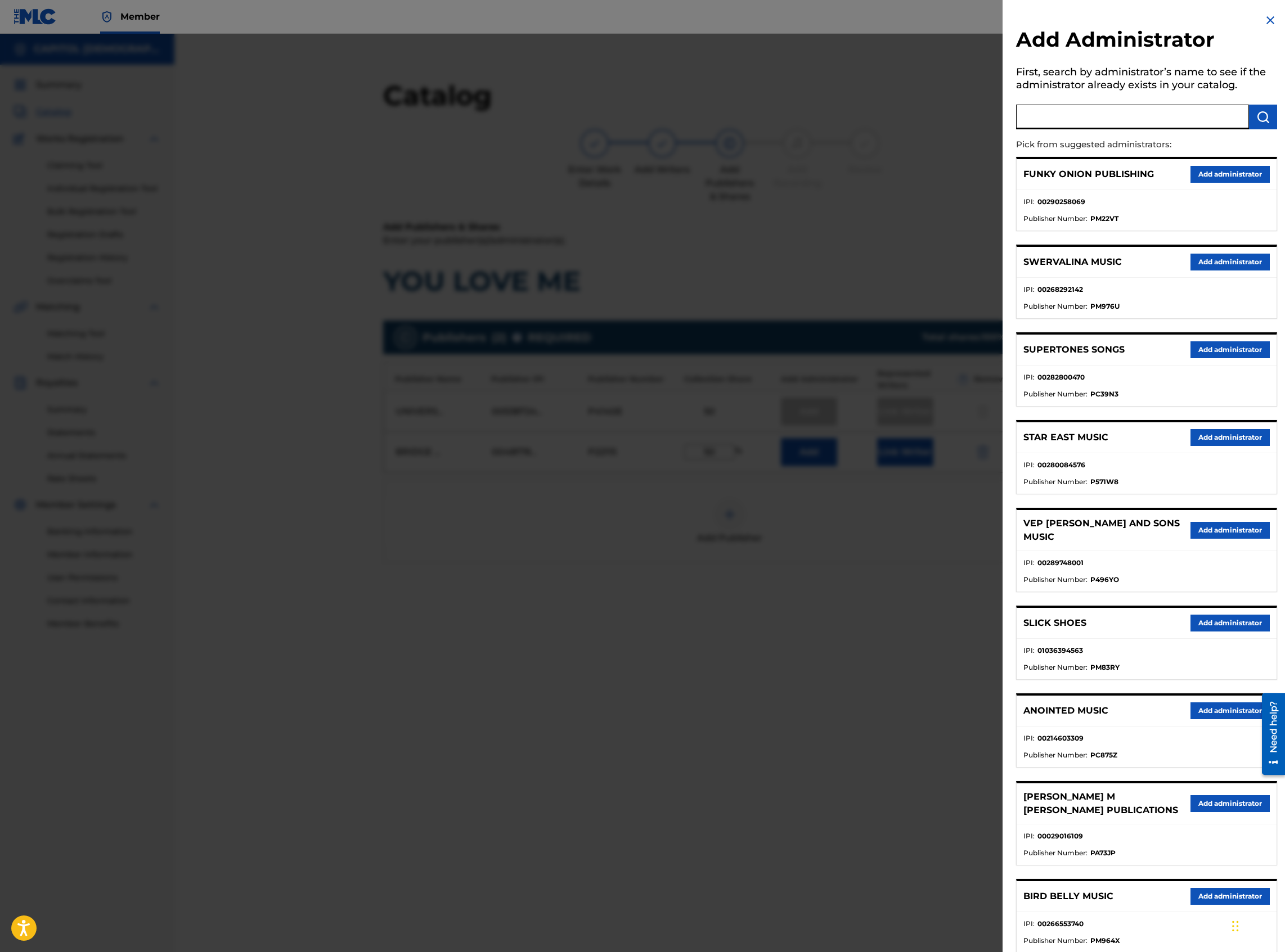
click at [956, 113] on input "text" at bounding box center [1132, 117] width 233 height 25
type input "capitol cmg paragon"
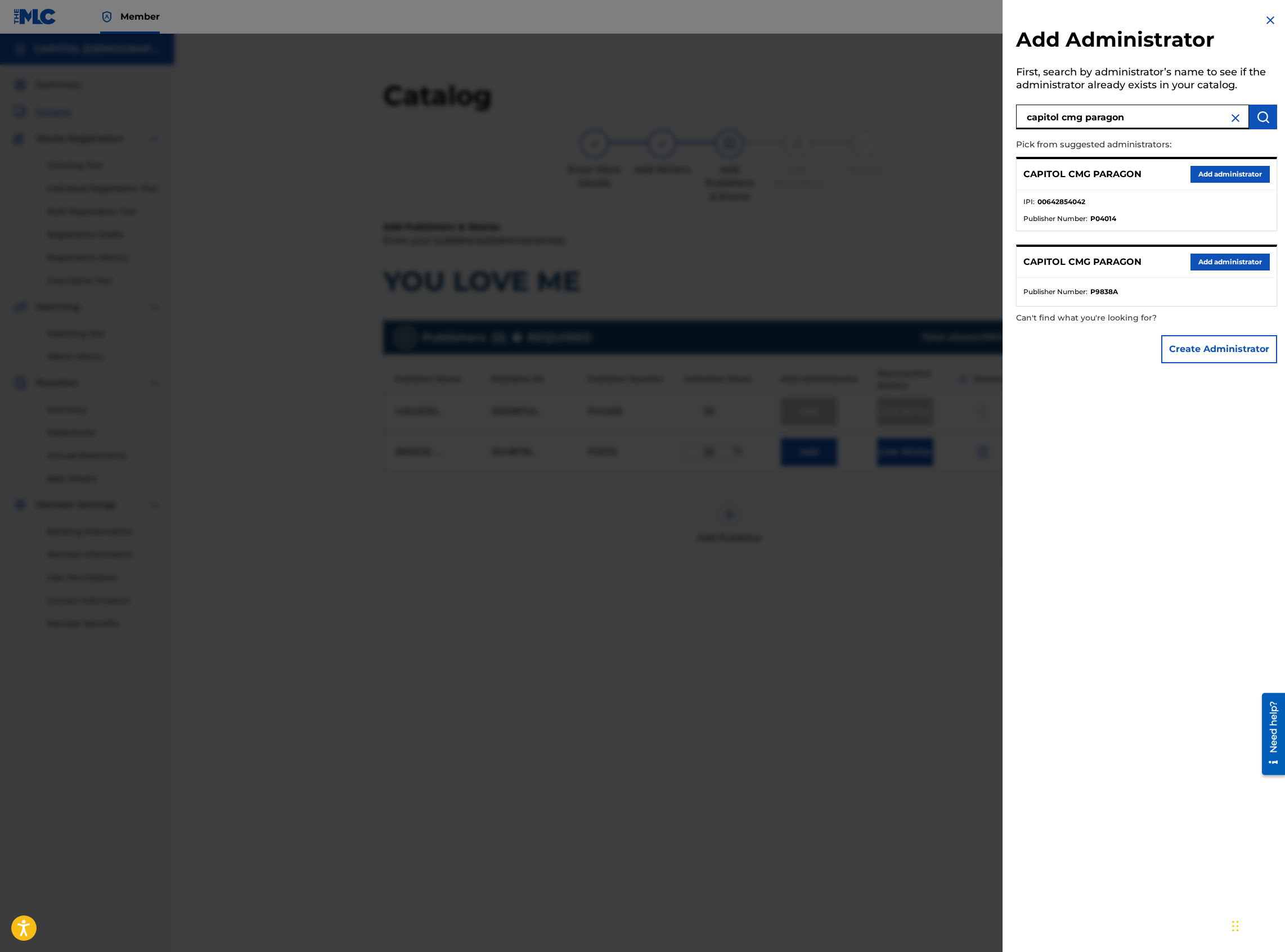
click at [956, 171] on button "Add administrator" at bounding box center [1230, 174] width 80 height 17
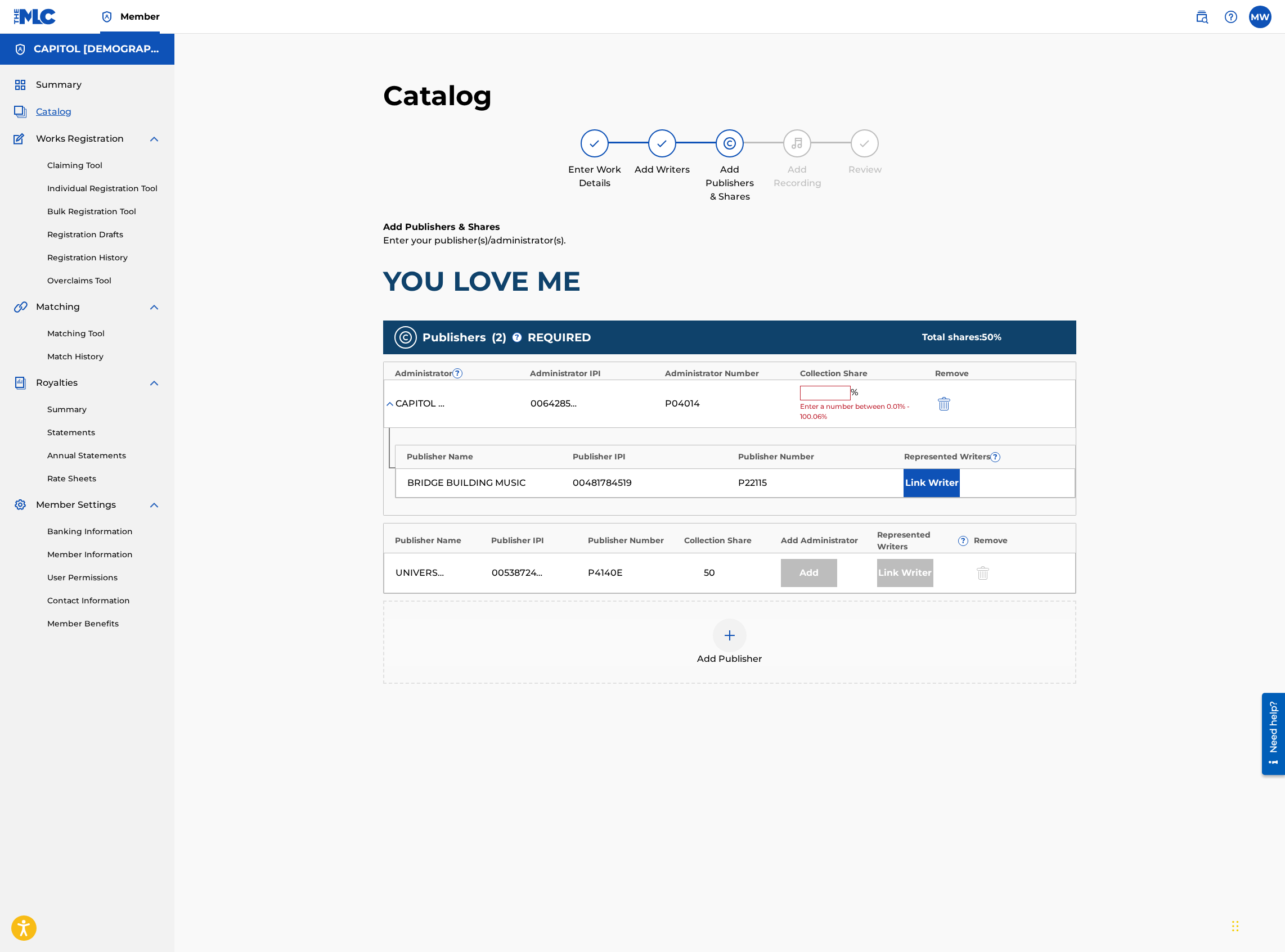
click at [808, 400] on input "text" at bounding box center [825, 393] width 50 height 15
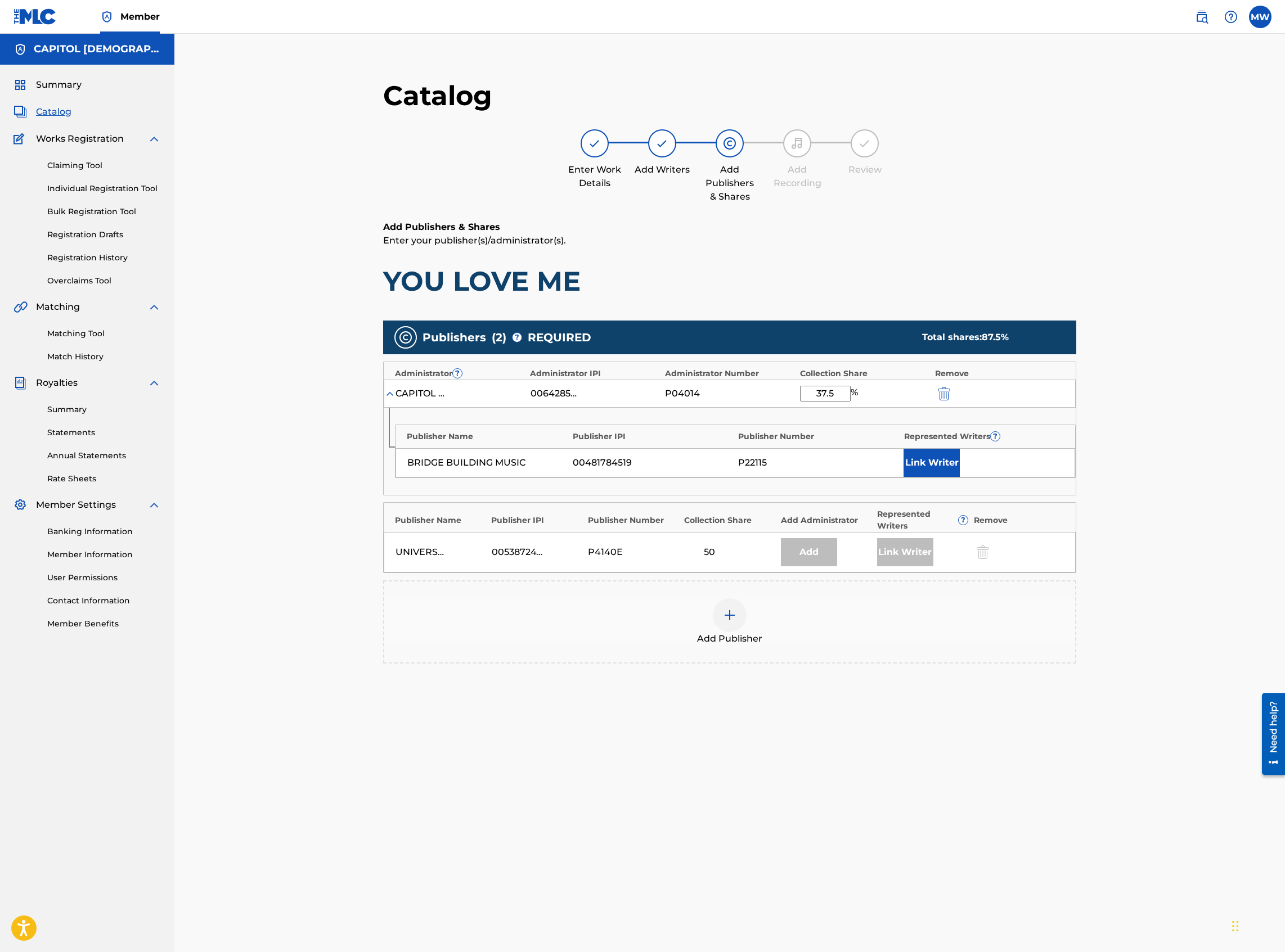
type input "37.5"
click at [936, 413] on button "Link Writer" at bounding box center [931, 463] width 56 height 28
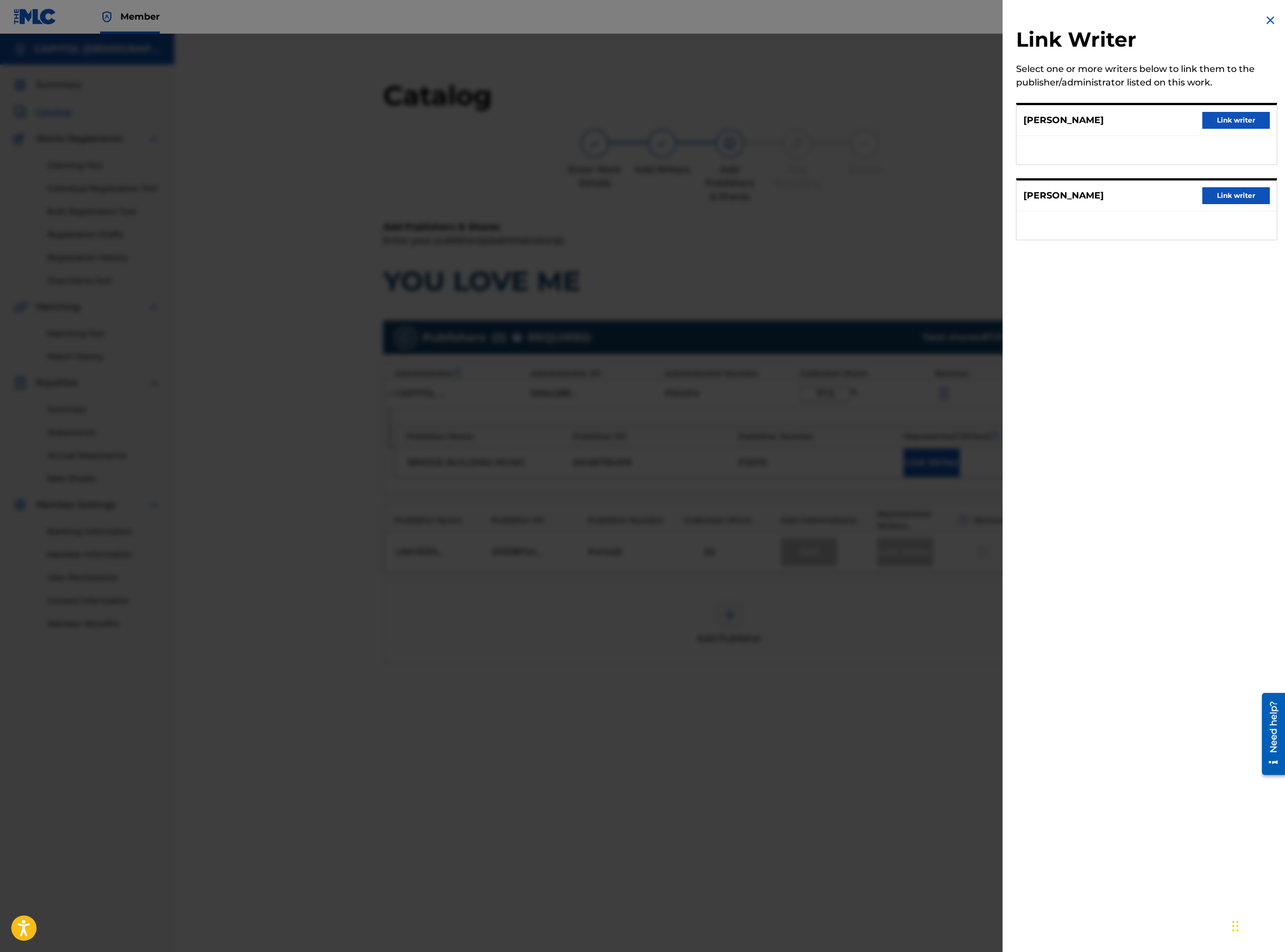
click at [956, 203] on button "Link writer" at bounding box center [1236, 196] width 68 height 17
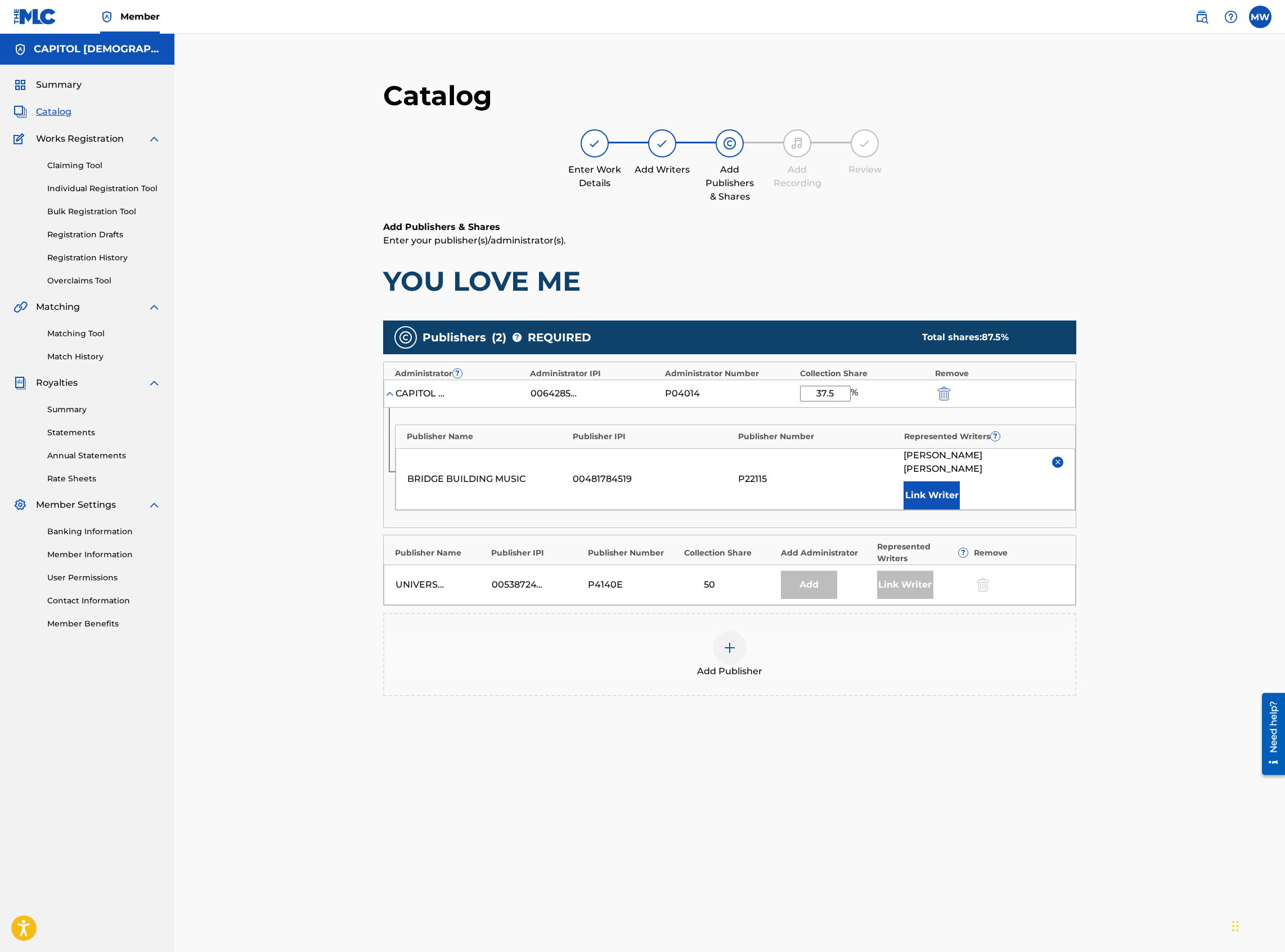
click at [786, 413] on div "Add Publisher" at bounding box center [730, 655] width 691 height 47
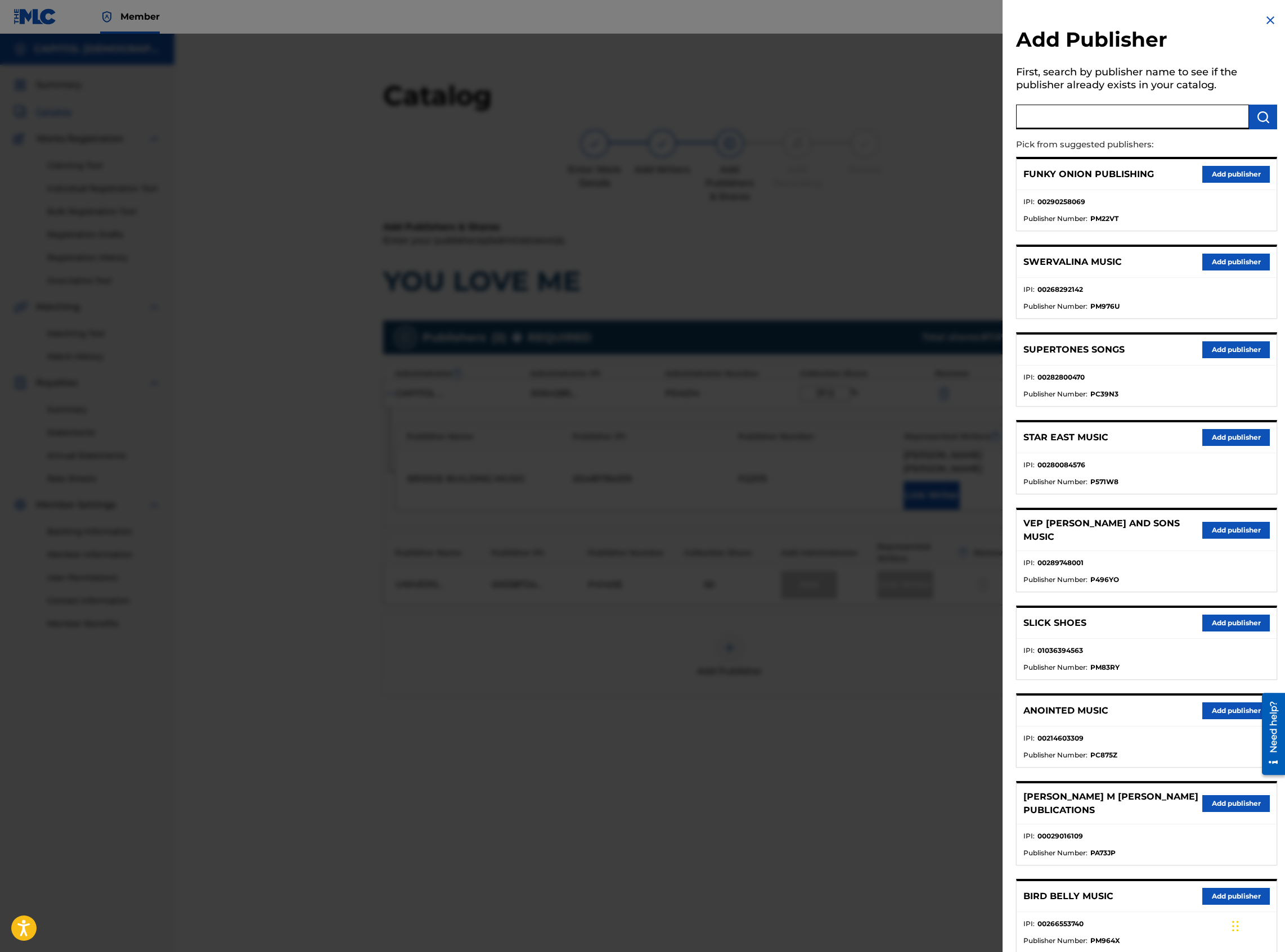
click at [956, 125] on input "text" at bounding box center [1132, 117] width 233 height 25
type input "[PERSON_NAME] music"
click at [956, 124] on button "submit" at bounding box center [1263, 117] width 28 height 25
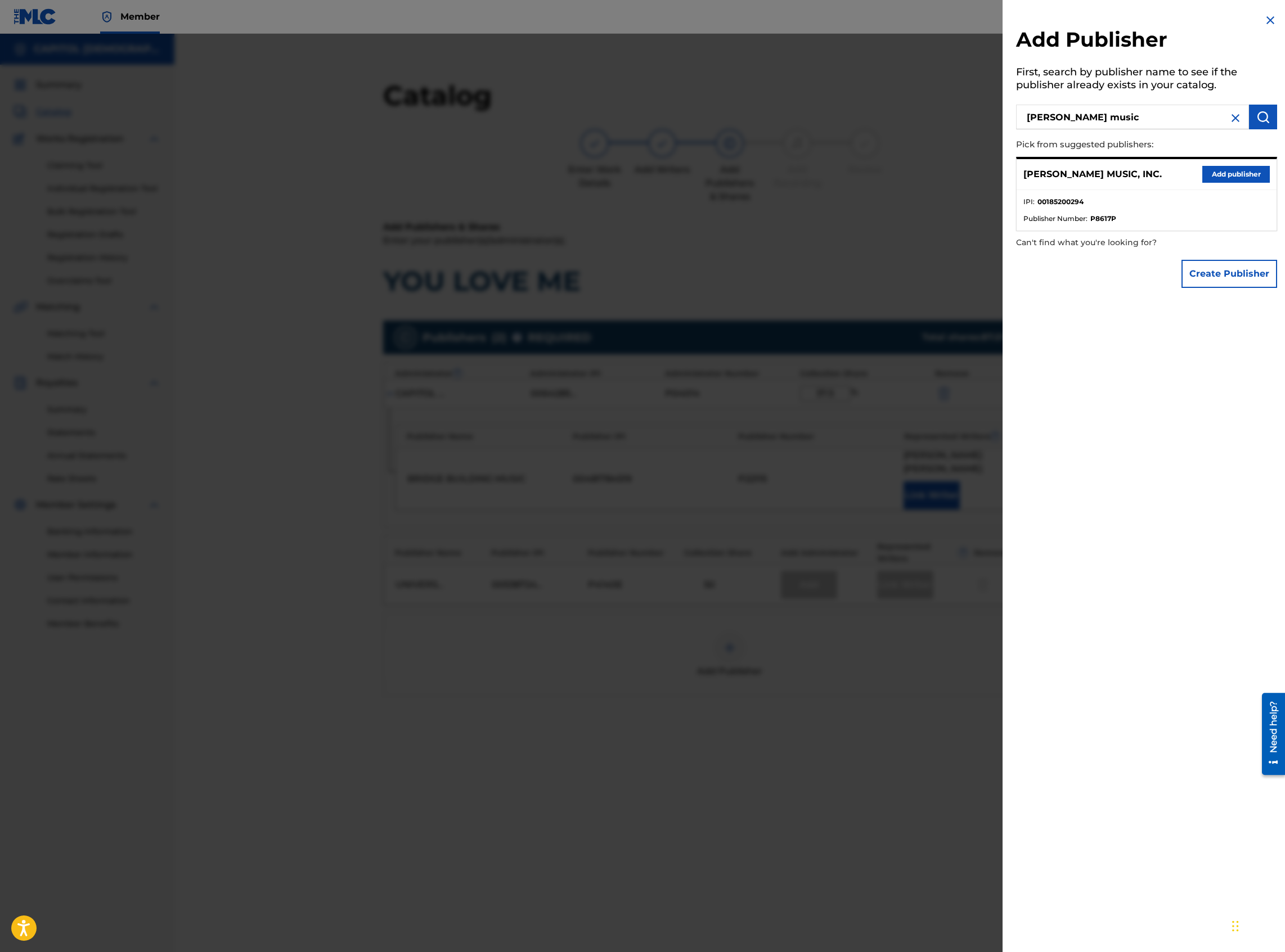
click at [956, 174] on button "Add publisher" at bounding box center [1236, 174] width 68 height 17
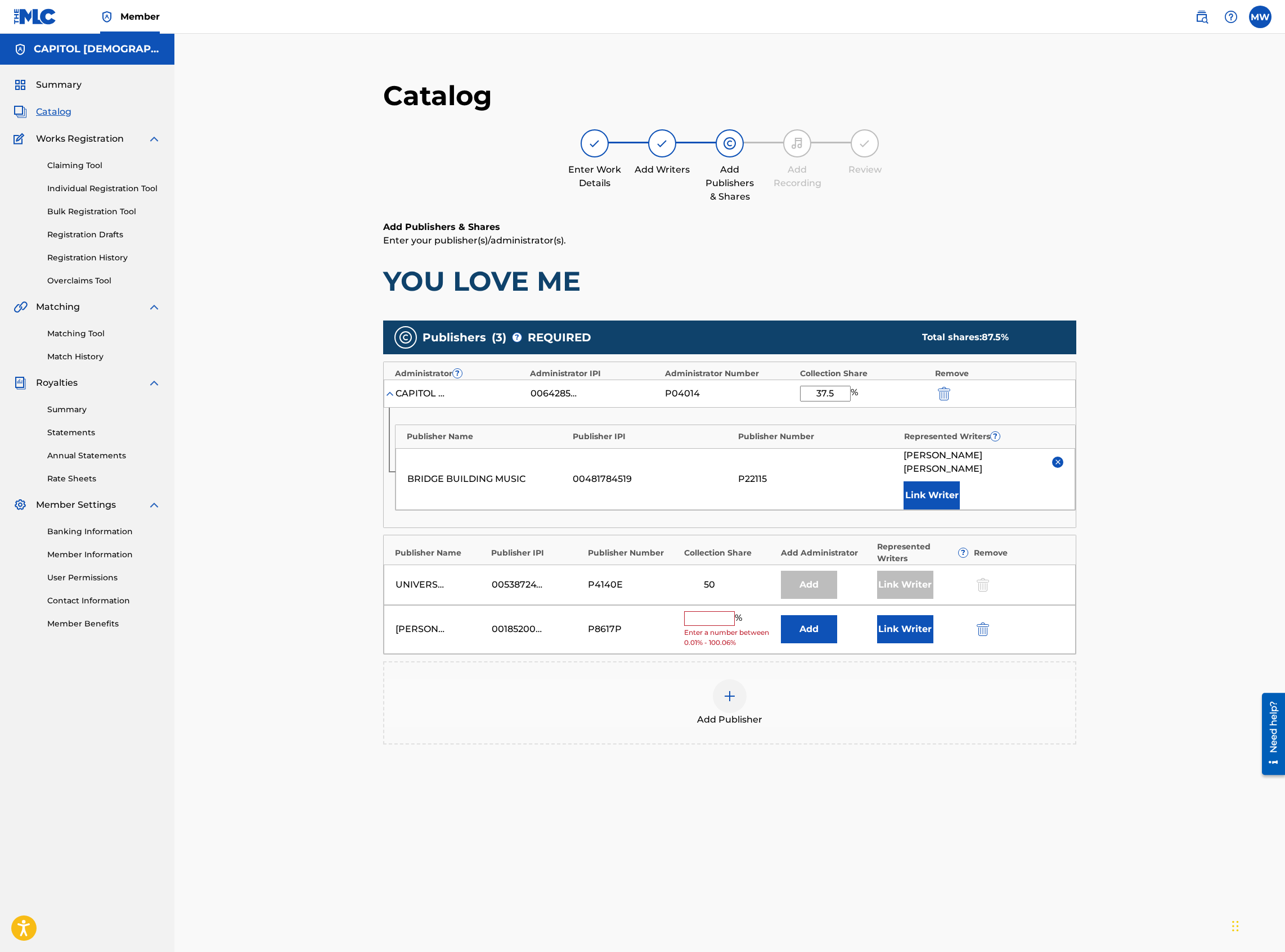
click at [788, 413] on button "Add" at bounding box center [808, 629] width 56 height 28
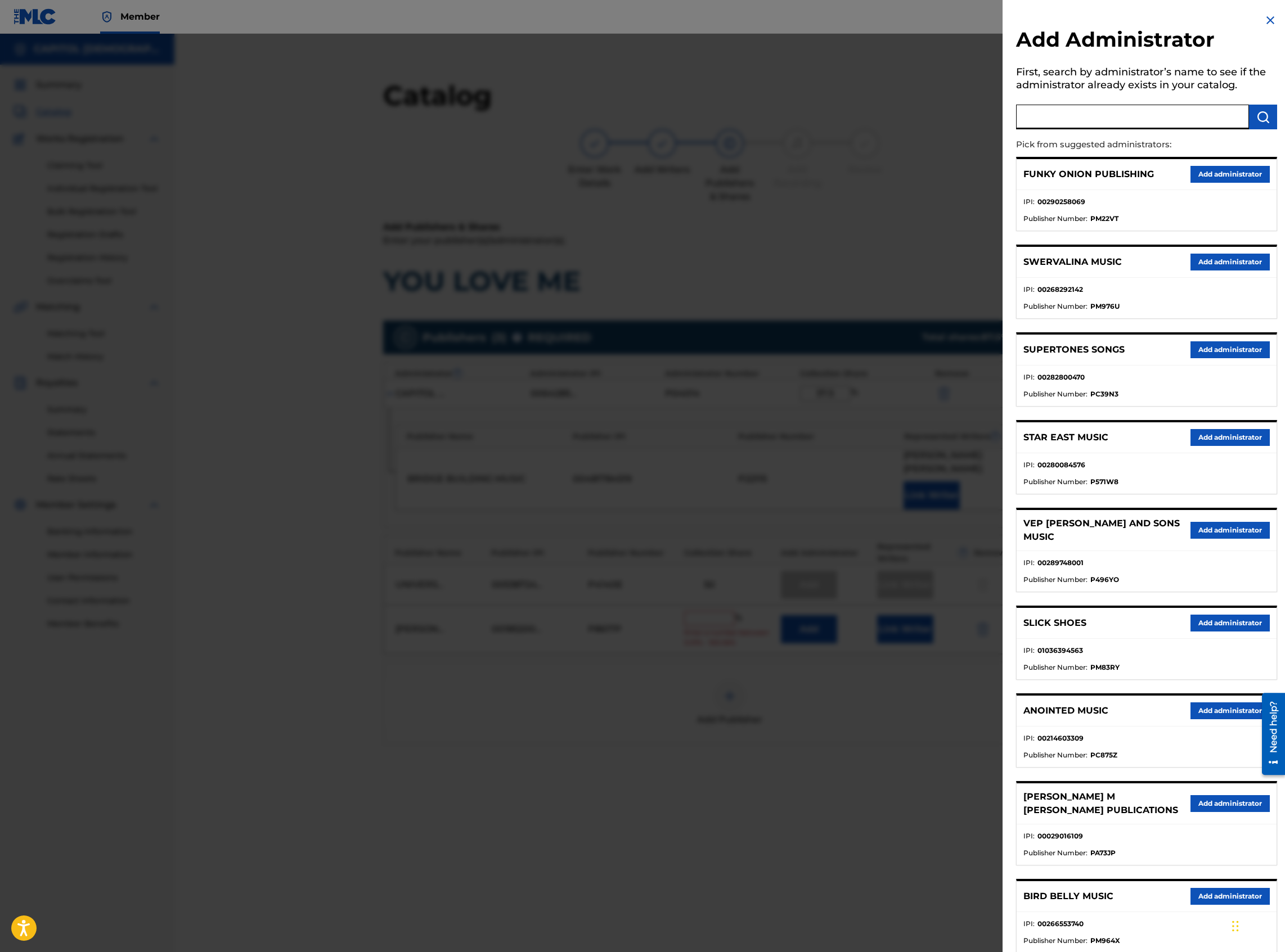
click at [956, 116] on input "text" at bounding box center [1132, 117] width 233 height 25
type input "capitol cmg paragon"
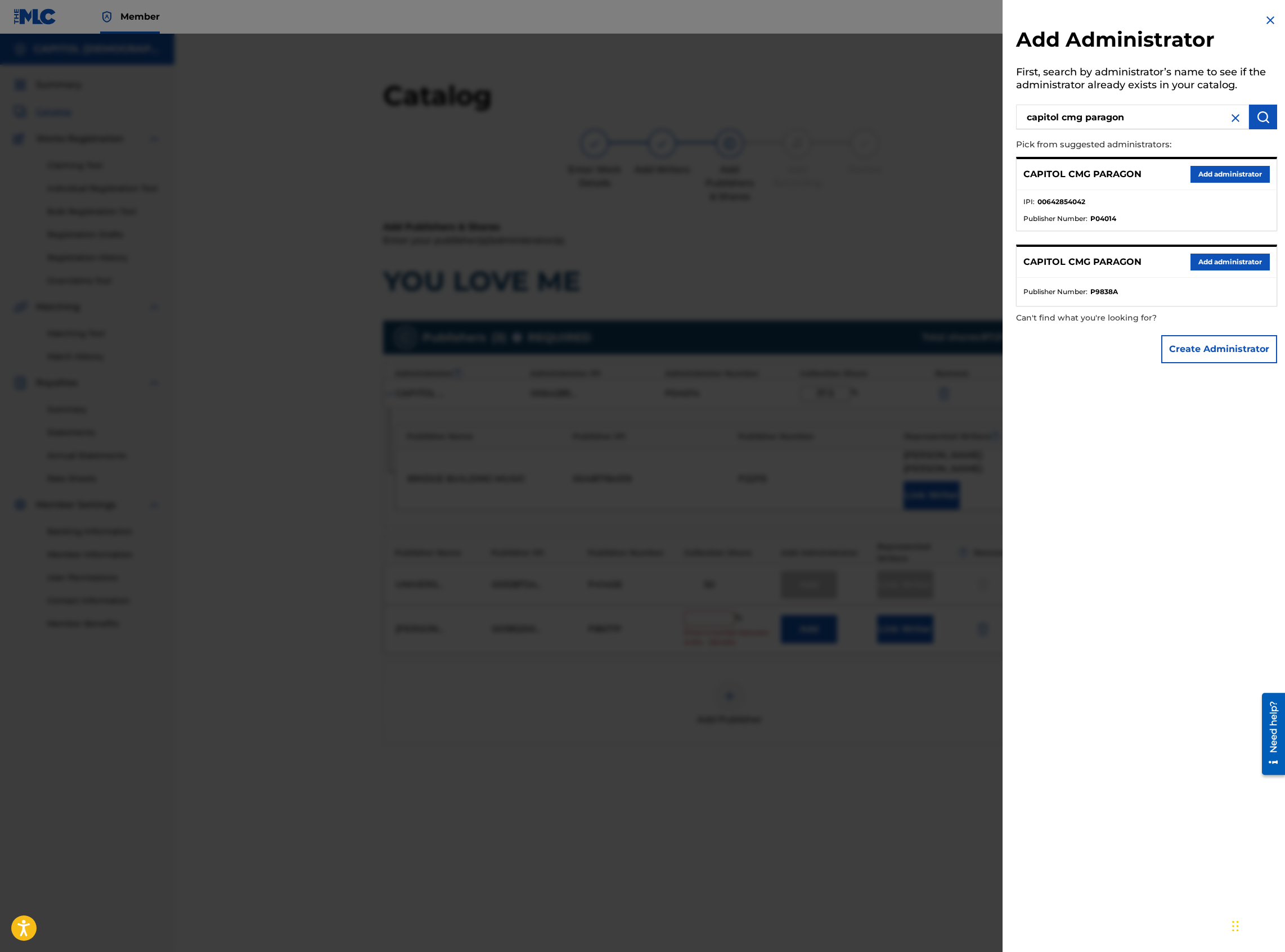
click at [956, 174] on button "Add administrator" at bounding box center [1230, 174] width 80 height 17
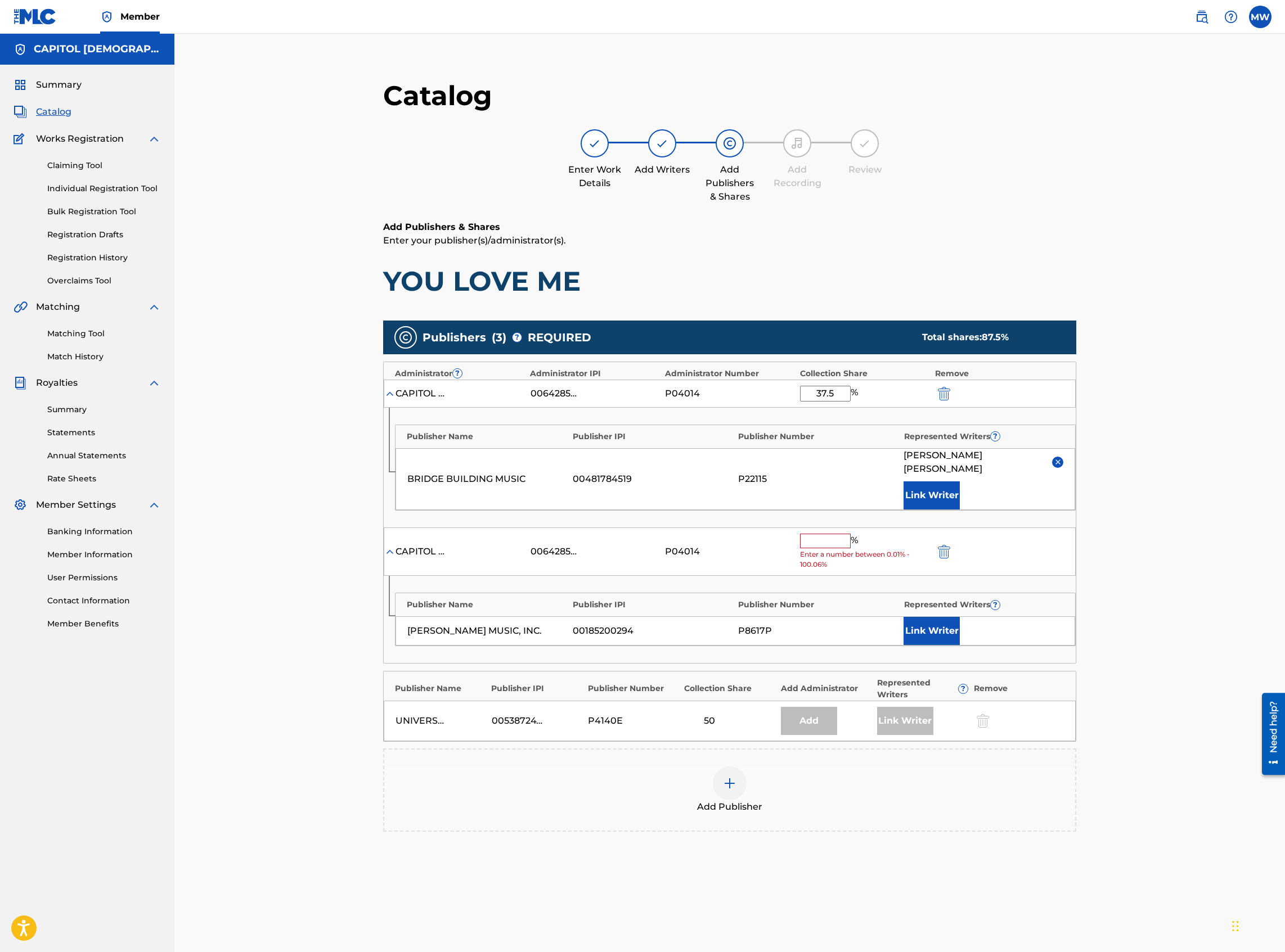
click at [829, 413] on input "text" at bounding box center [825, 541] width 50 height 15
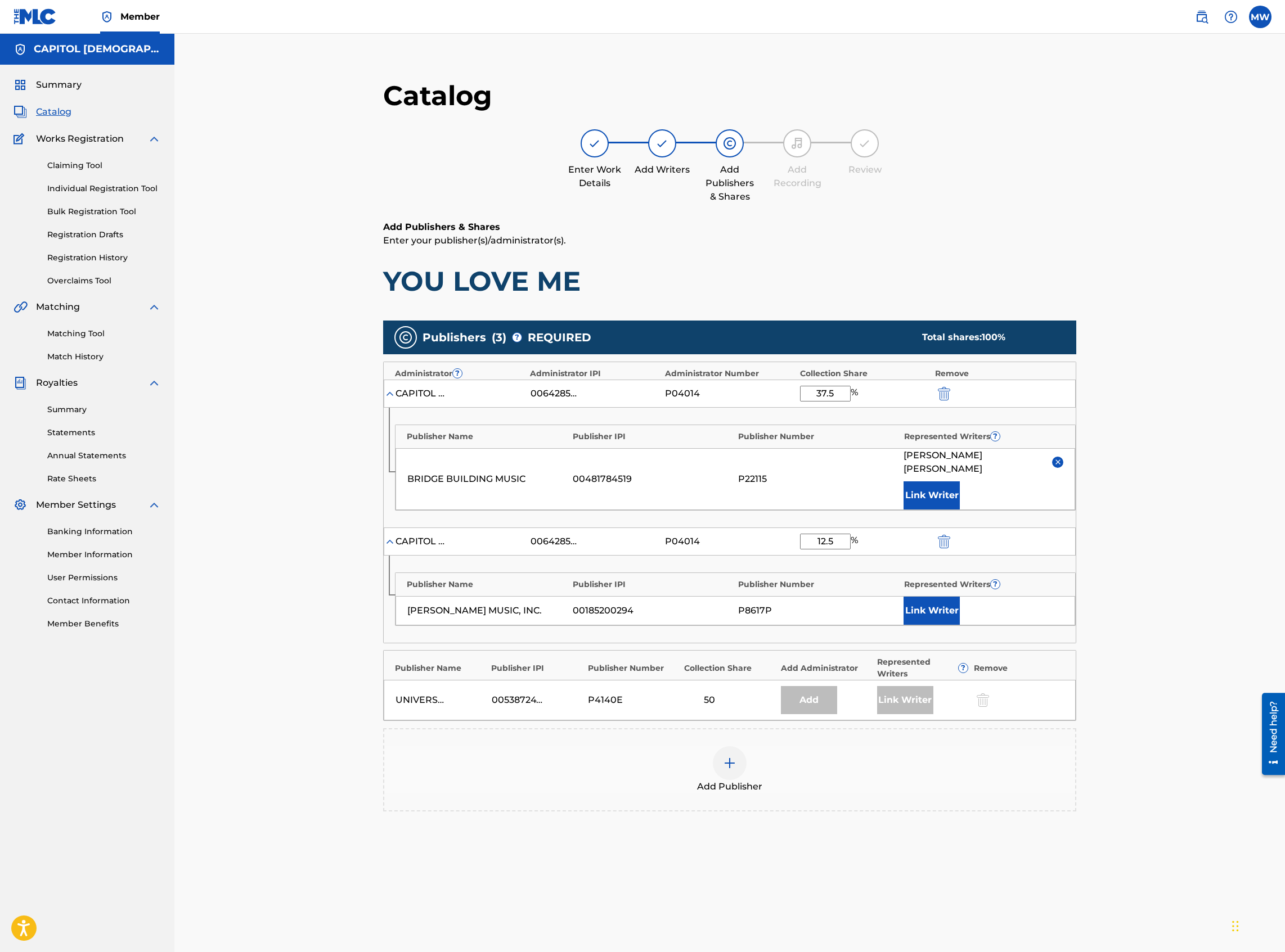
type input "12.5"
click at [918, 413] on button "Link Writer" at bounding box center [931, 610] width 56 height 28
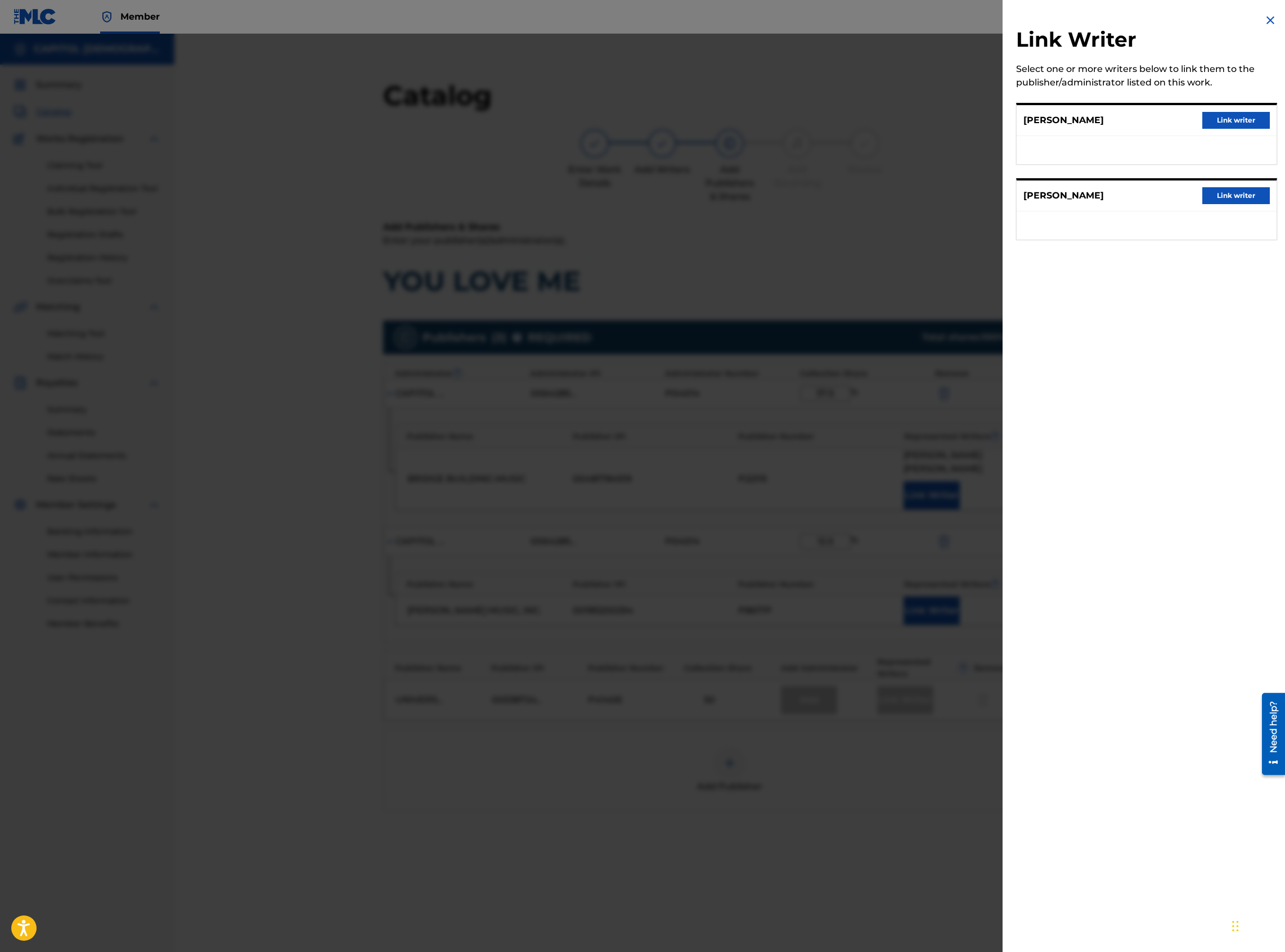
click at [956, 203] on button "Link writer" at bounding box center [1236, 196] width 68 height 17
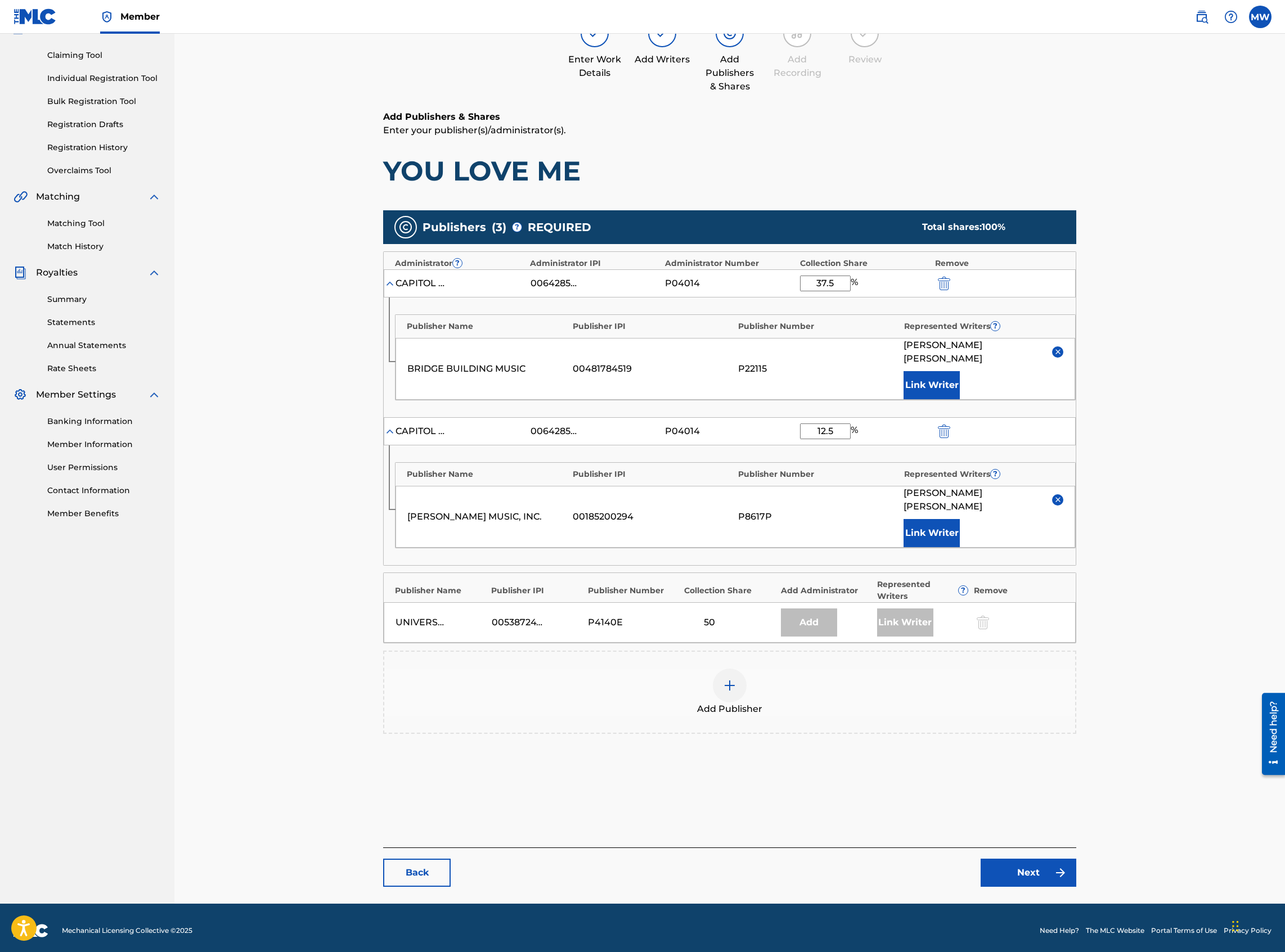
scroll to position [116, 0]
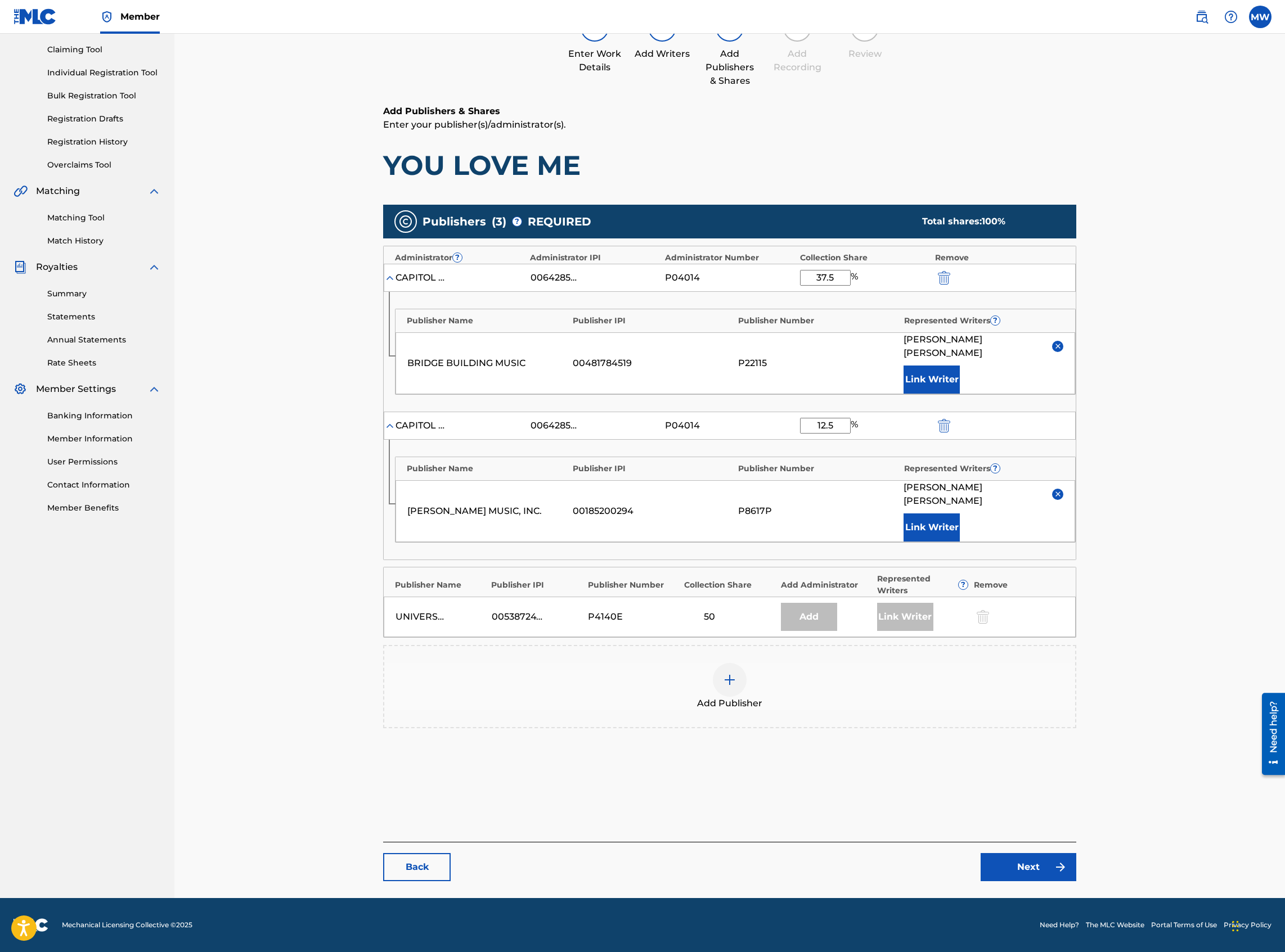
click at [956, 413] on link "Next" at bounding box center [1028, 867] width 95 height 28
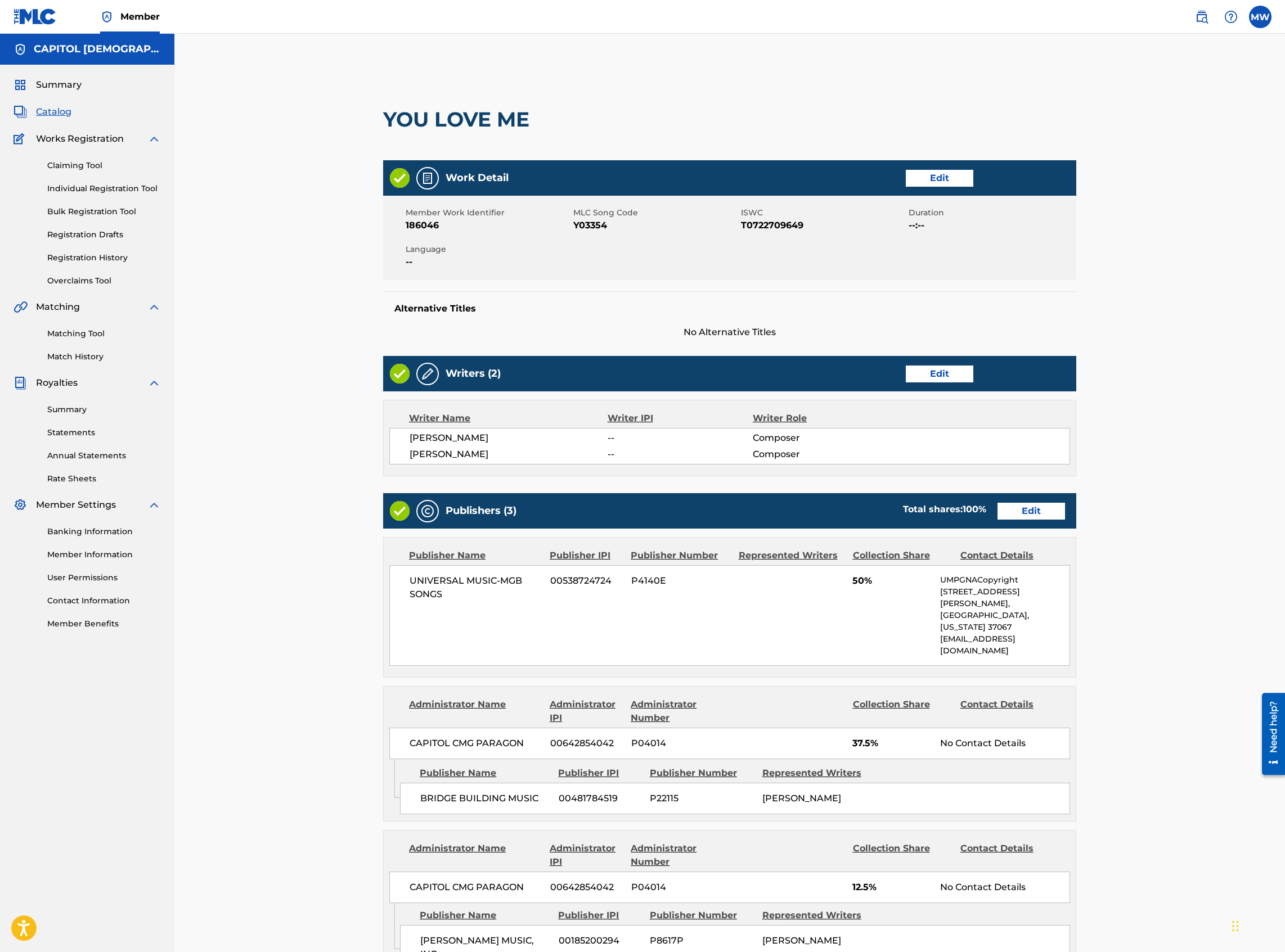
click at [57, 113] on span "Catalog" at bounding box center [53, 112] width 35 height 14
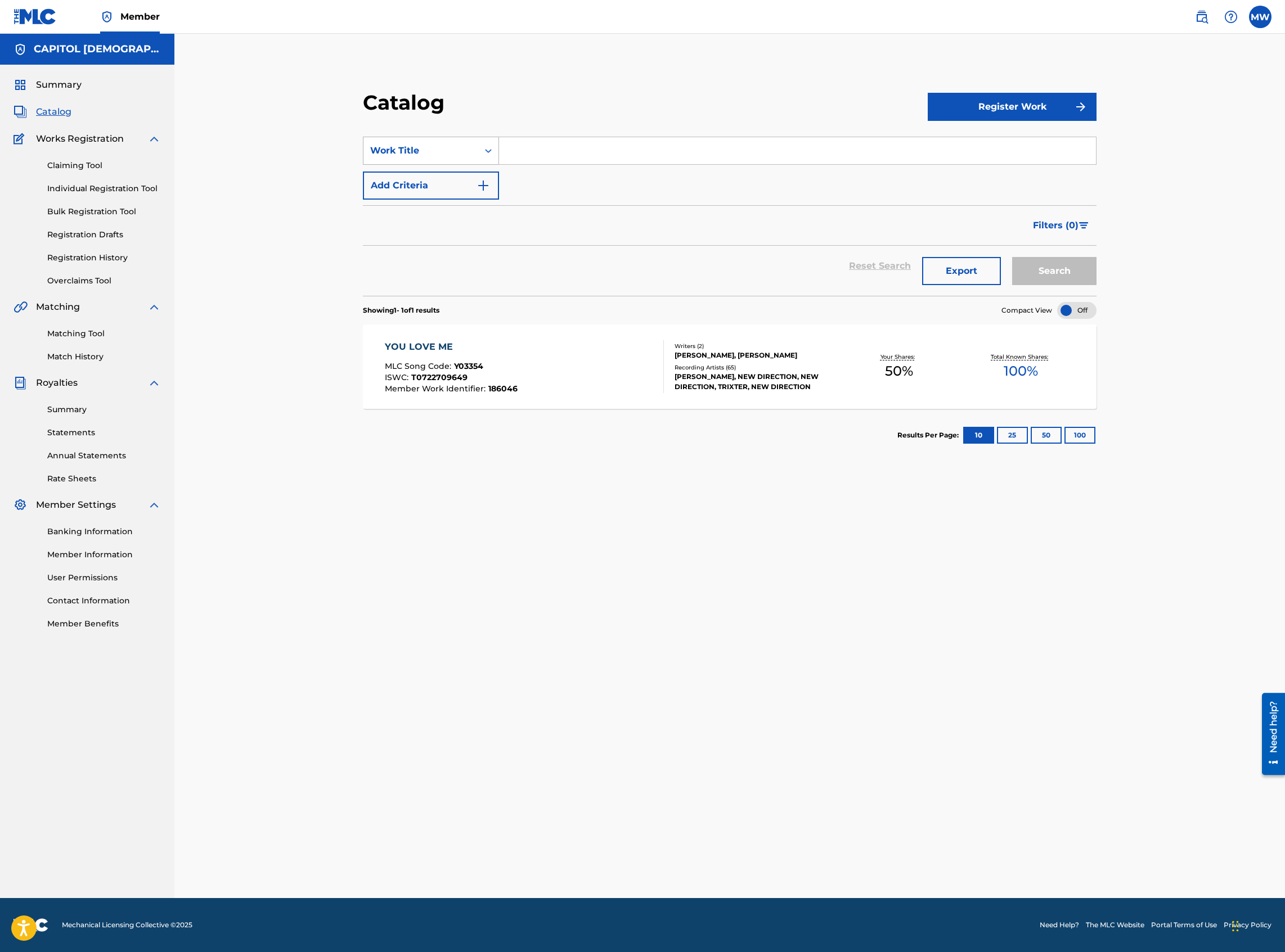
click at [465, 145] on div "Work Title" at bounding box center [420, 151] width 101 height 14
click at [431, 260] on div "MLC Song Code" at bounding box center [430, 263] width 135 height 28
click at [526, 154] on input "Search Form" at bounding box center [797, 150] width 597 height 27
paste input "JC9HY5"
type input "JC9HY5"
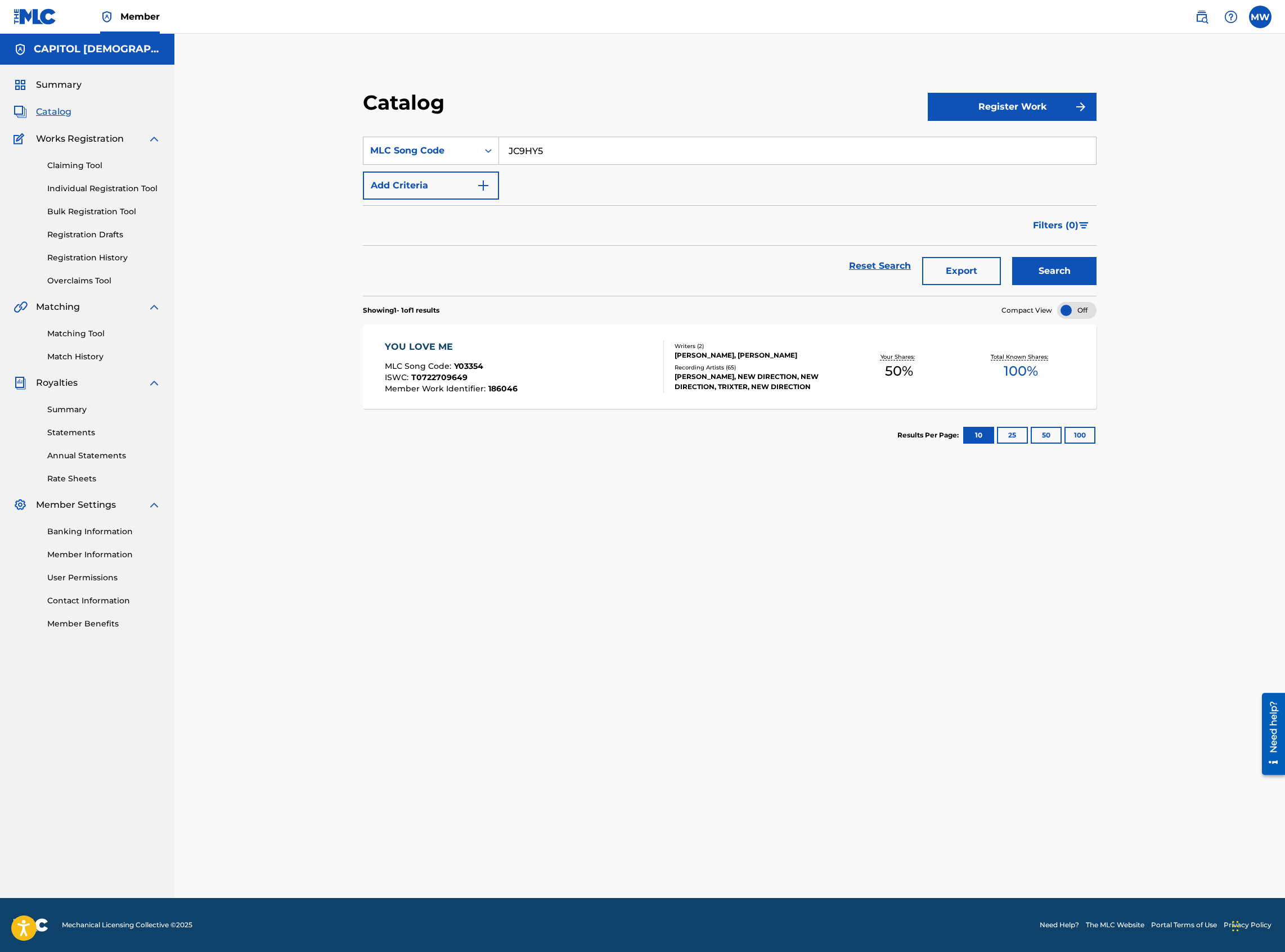
click at [956, 257] on button "Search" at bounding box center [1054, 271] width 84 height 28
click at [530, 351] on div "[DEMOGRAPHIC_DATA] I SEE YOU MLC Song Code : JC9HY5 ISWC : Member Work Identifi…" at bounding box center [524, 366] width 279 height 53
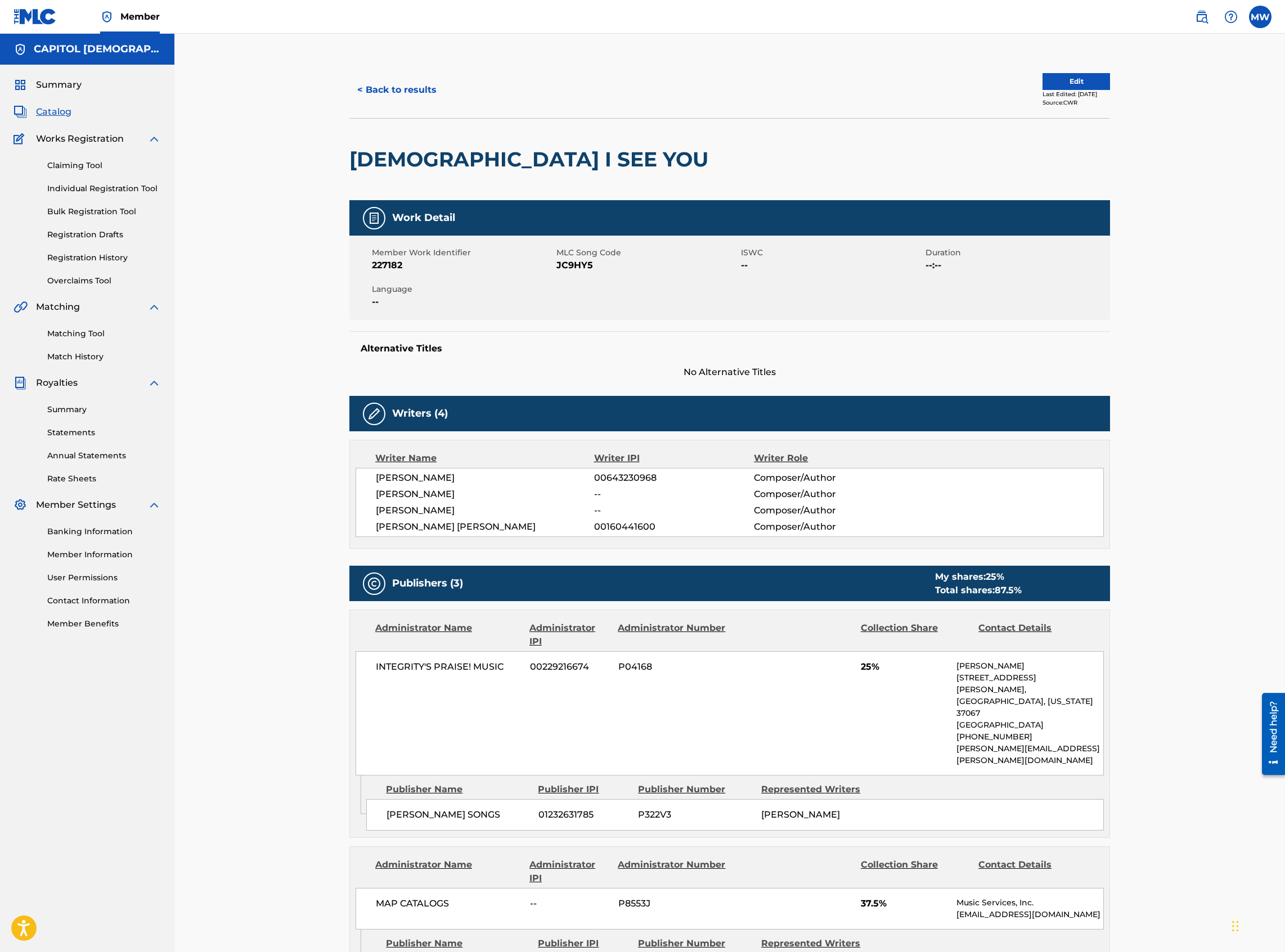
click at [956, 73] on button "Edit" at bounding box center [1076, 82] width 68 height 17
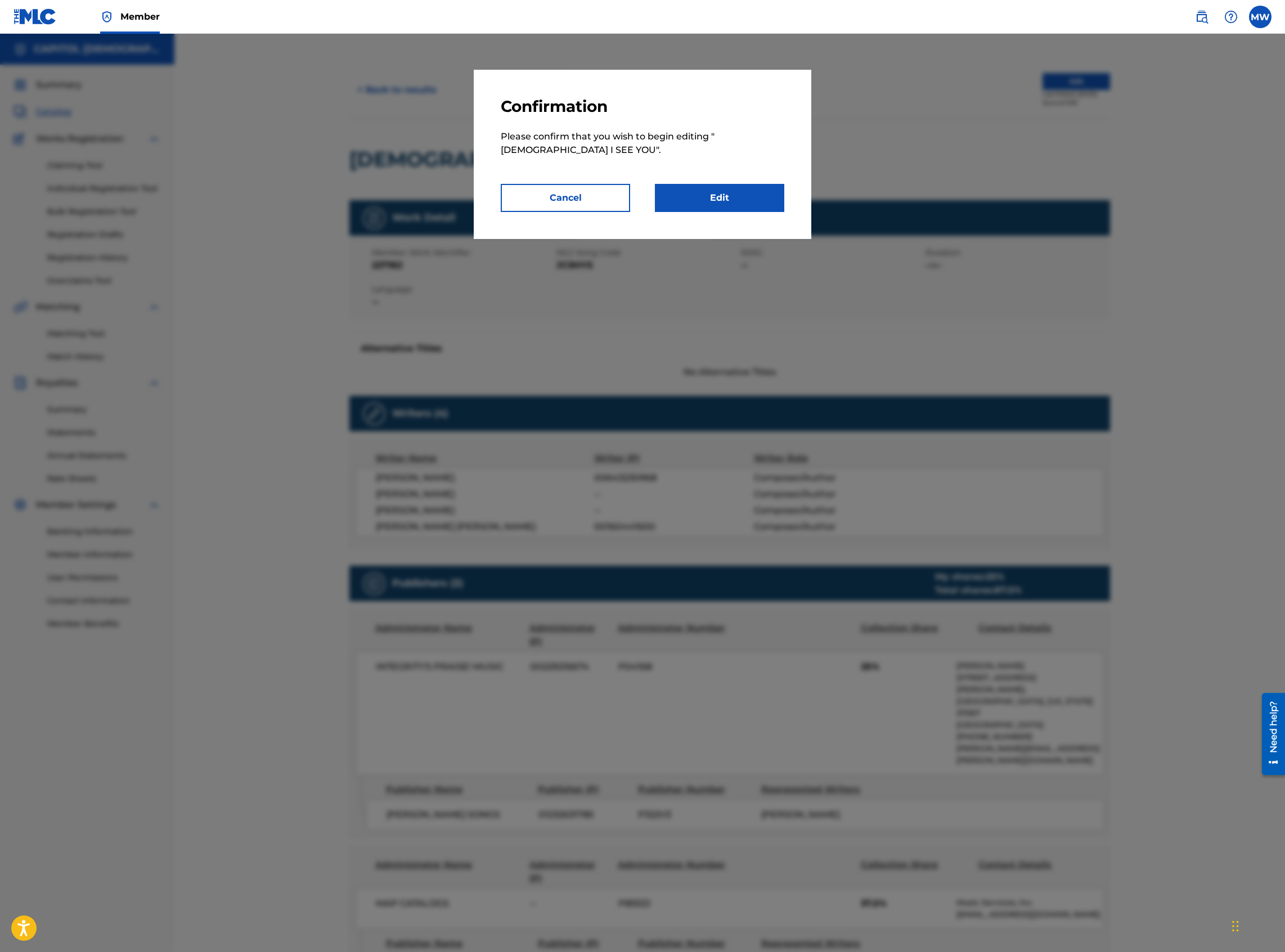
click at [746, 203] on link "Edit" at bounding box center [719, 198] width 129 height 28
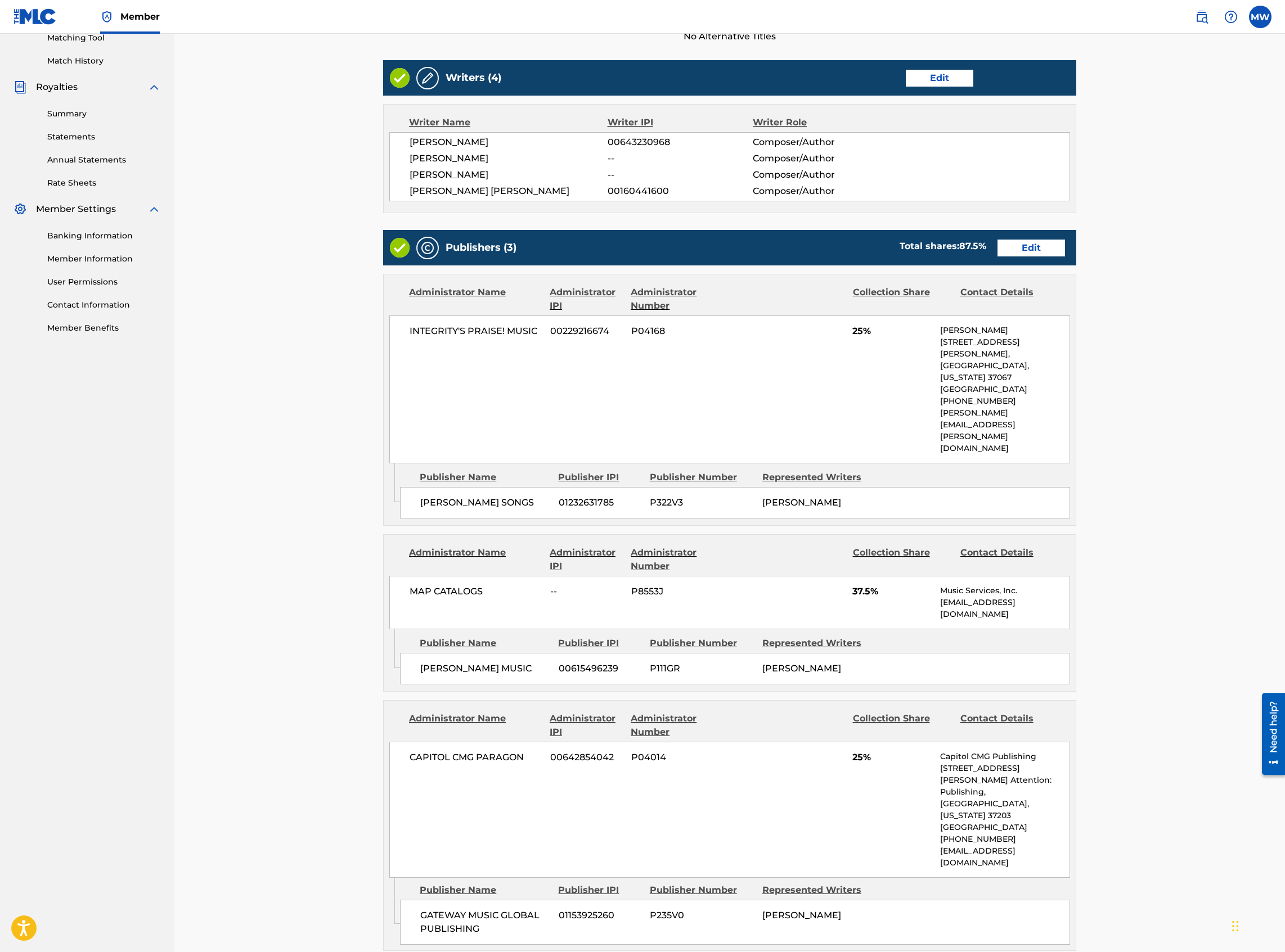
scroll to position [300, 0]
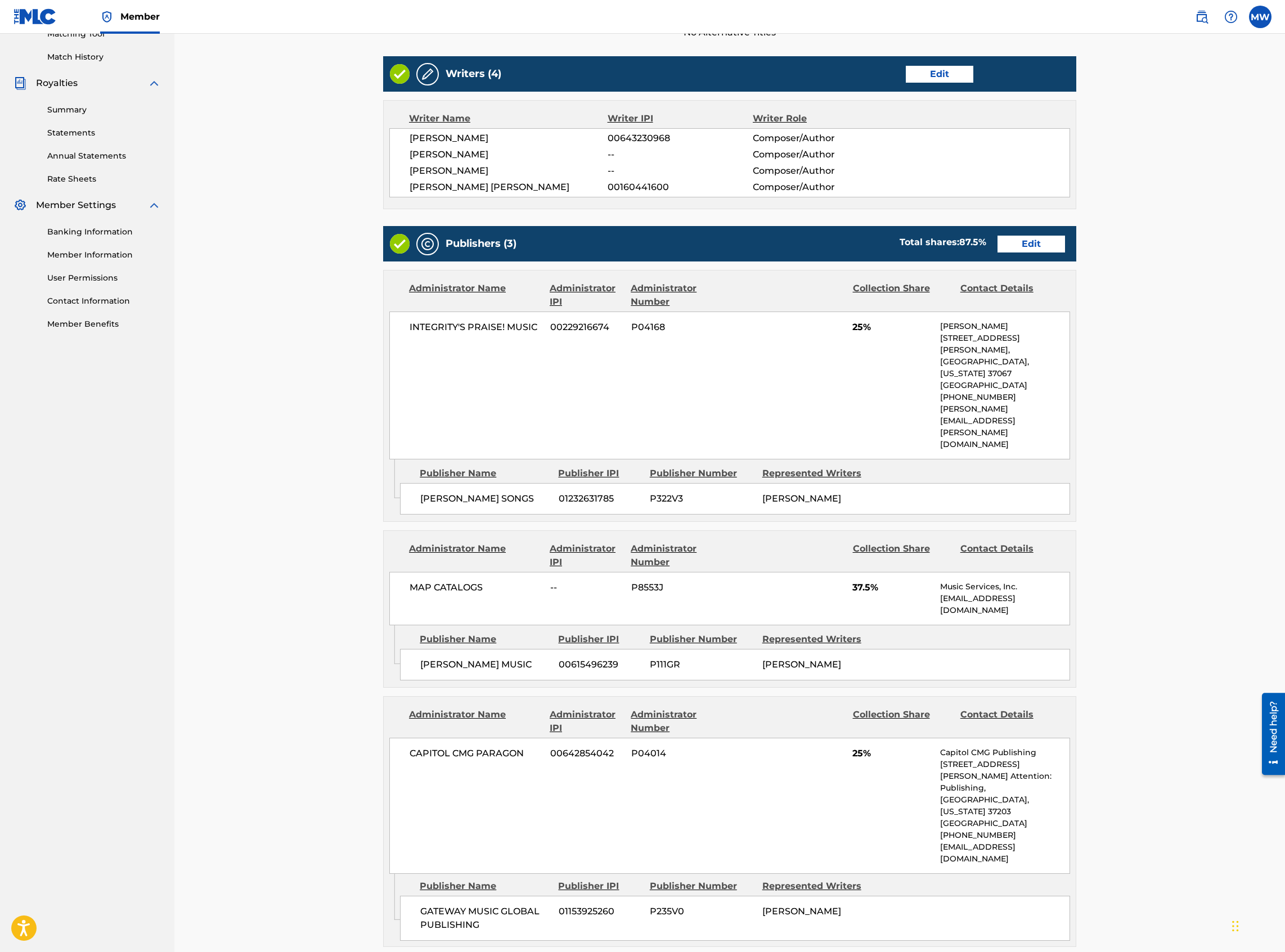
click at [956, 226] on div "Publishers (3) Total shares: 87.5 % Edit" at bounding box center [730, 243] width 693 height 35
click at [956, 239] on link "Edit" at bounding box center [1031, 244] width 68 height 17
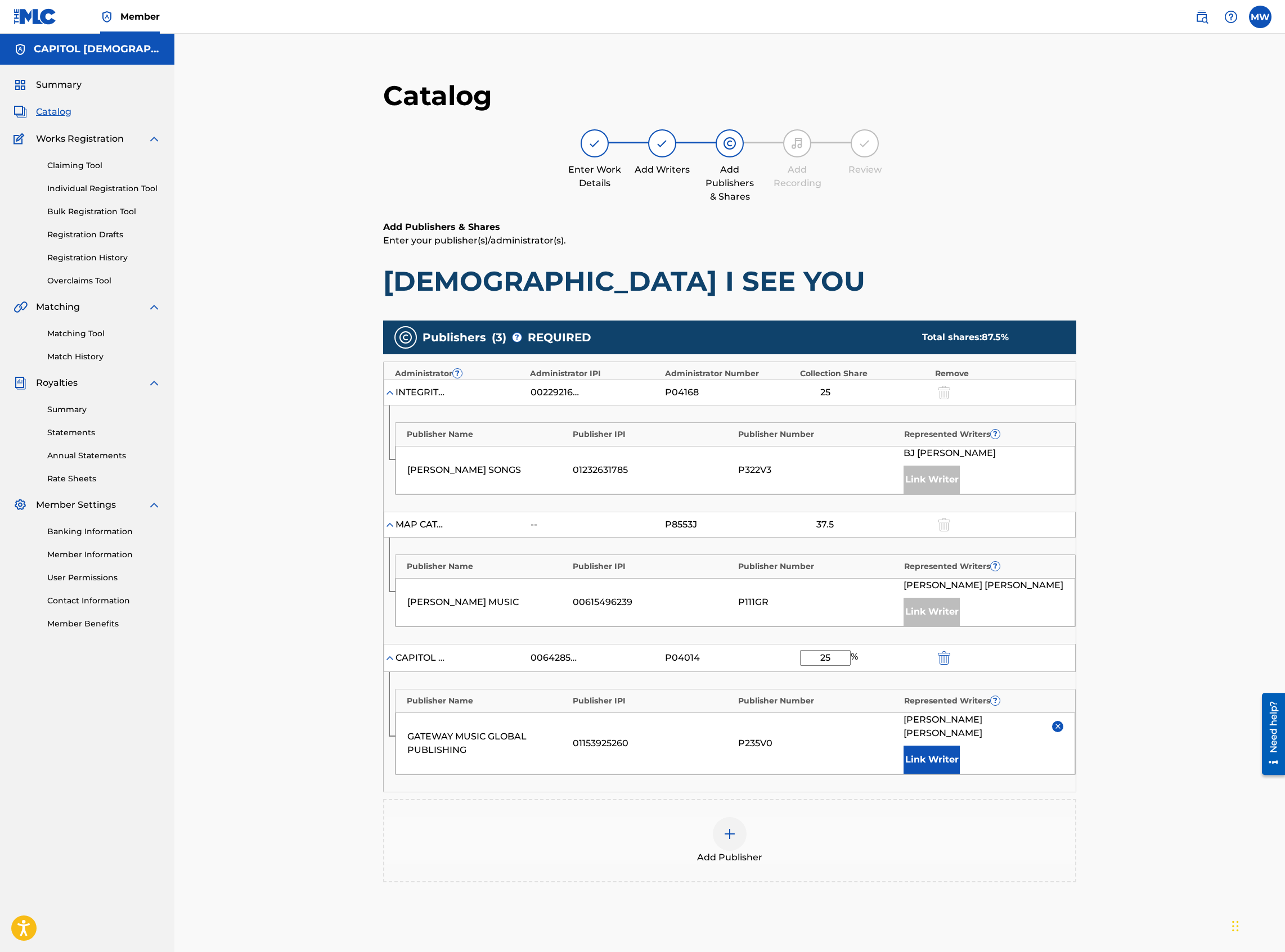
click at [836, 413] on input "25" at bounding box center [825, 657] width 50 height 16
type input "2"
type input "12.5"
click at [759, 413] on span "Add Publisher" at bounding box center [730, 858] width 65 height 14
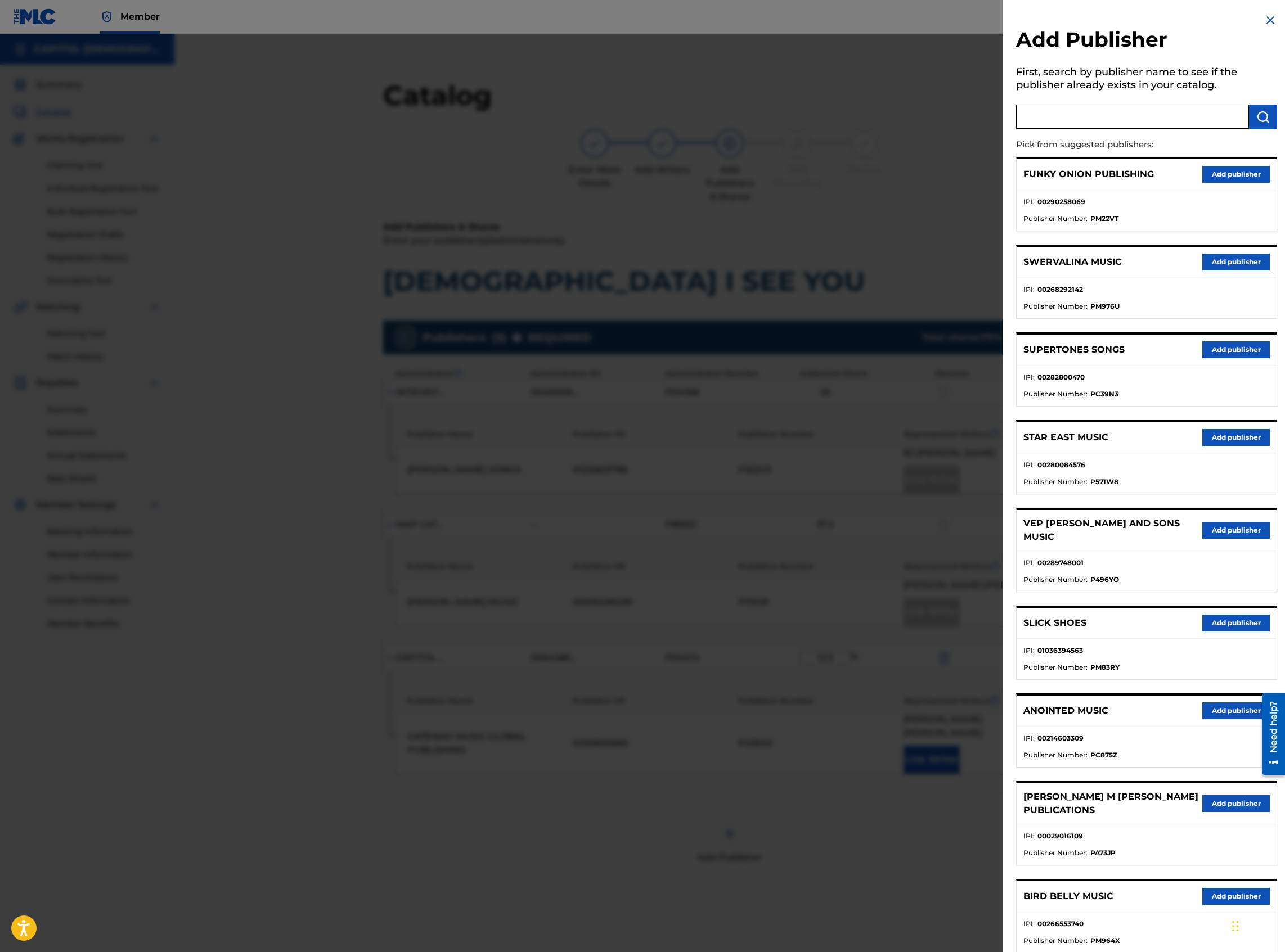
click at [956, 115] on input "text" at bounding box center [1132, 117] width 233 height 25
type input "gateway create publishing"
click at [956, 118] on button "submit" at bounding box center [1263, 117] width 28 height 25
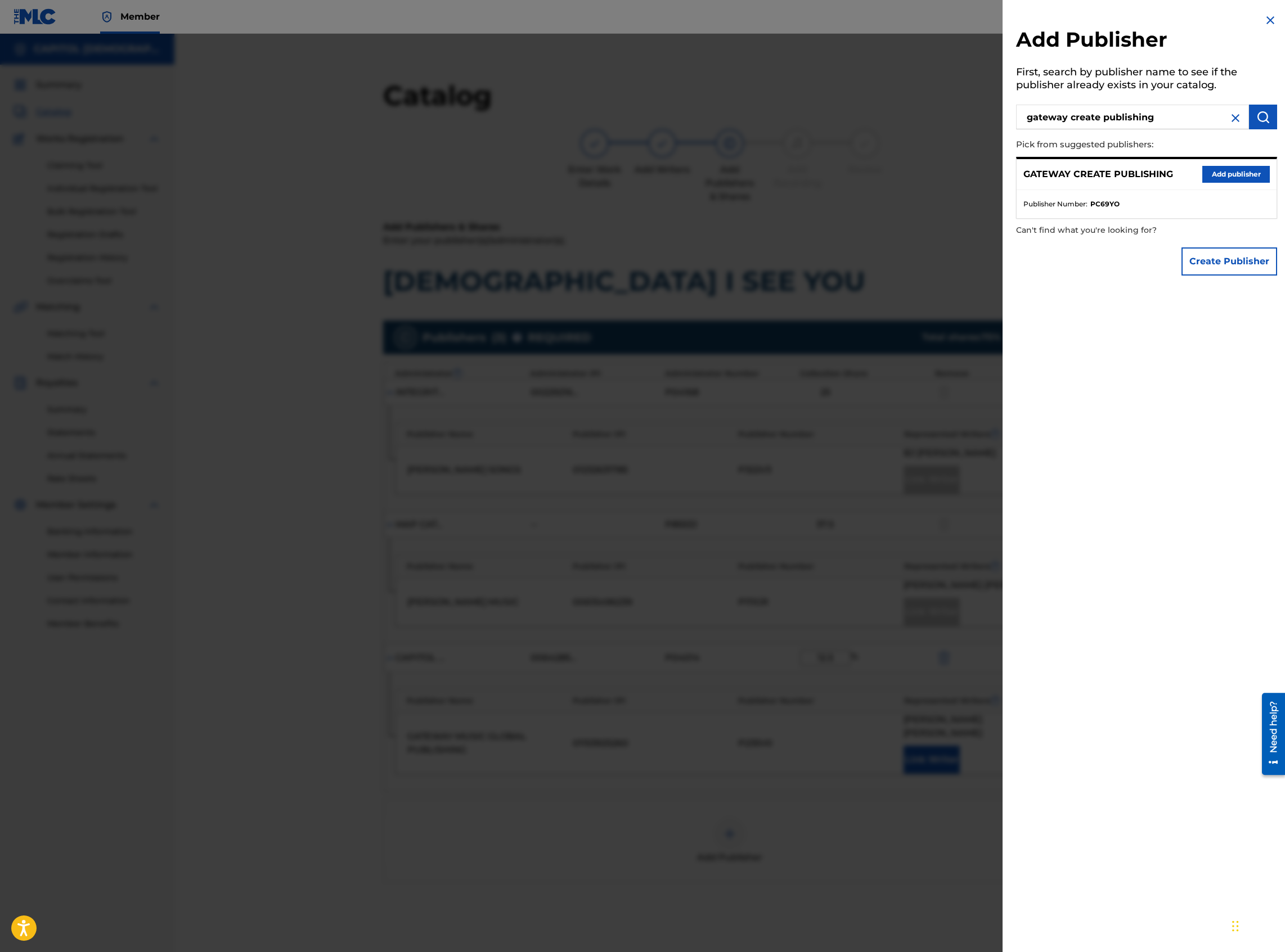
click at [956, 176] on button "Add publisher" at bounding box center [1236, 174] width 68 height 17
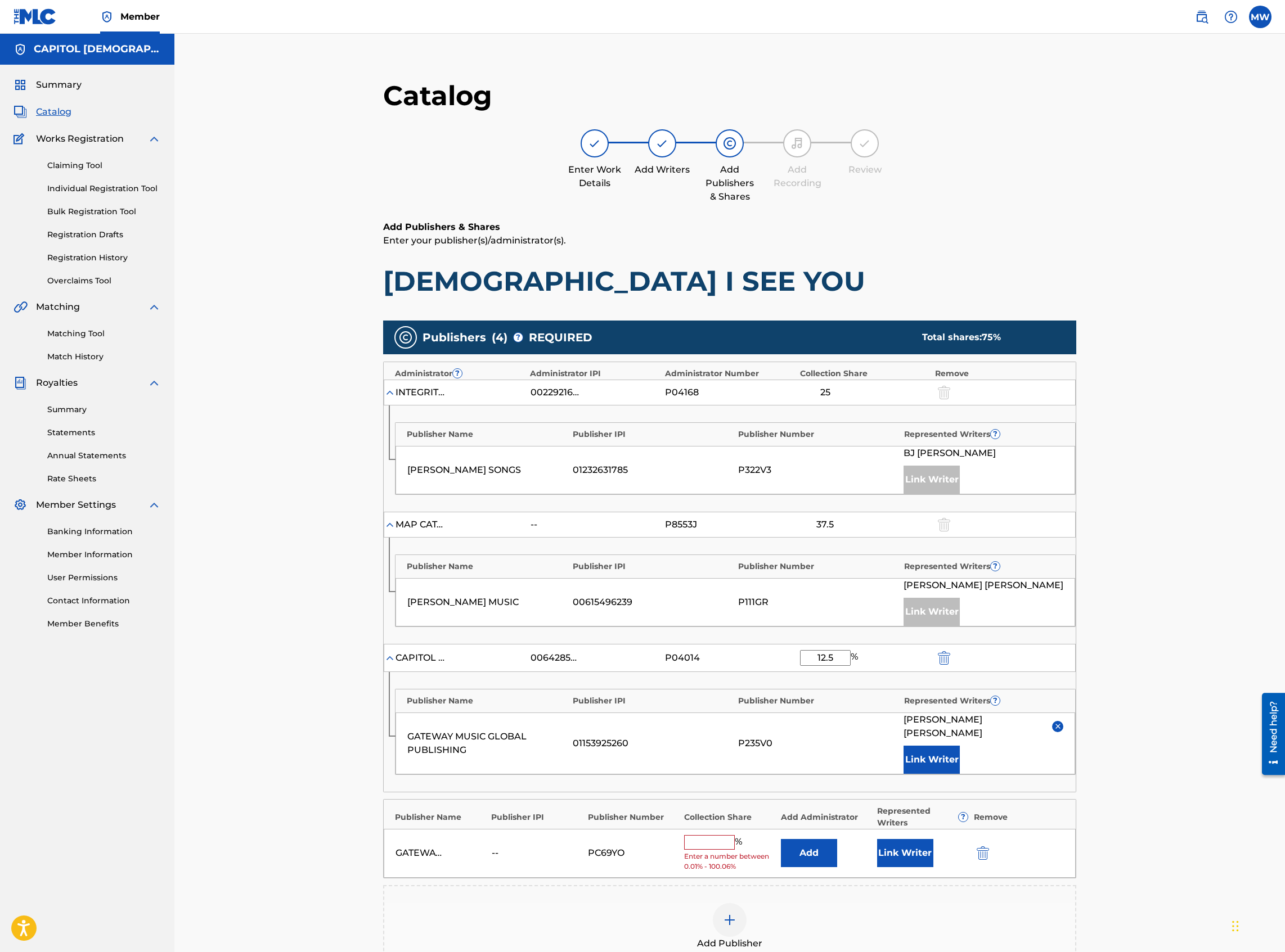
click at [956, 413] on img "submit" at bounding box center [983, 853] width 12 height 14
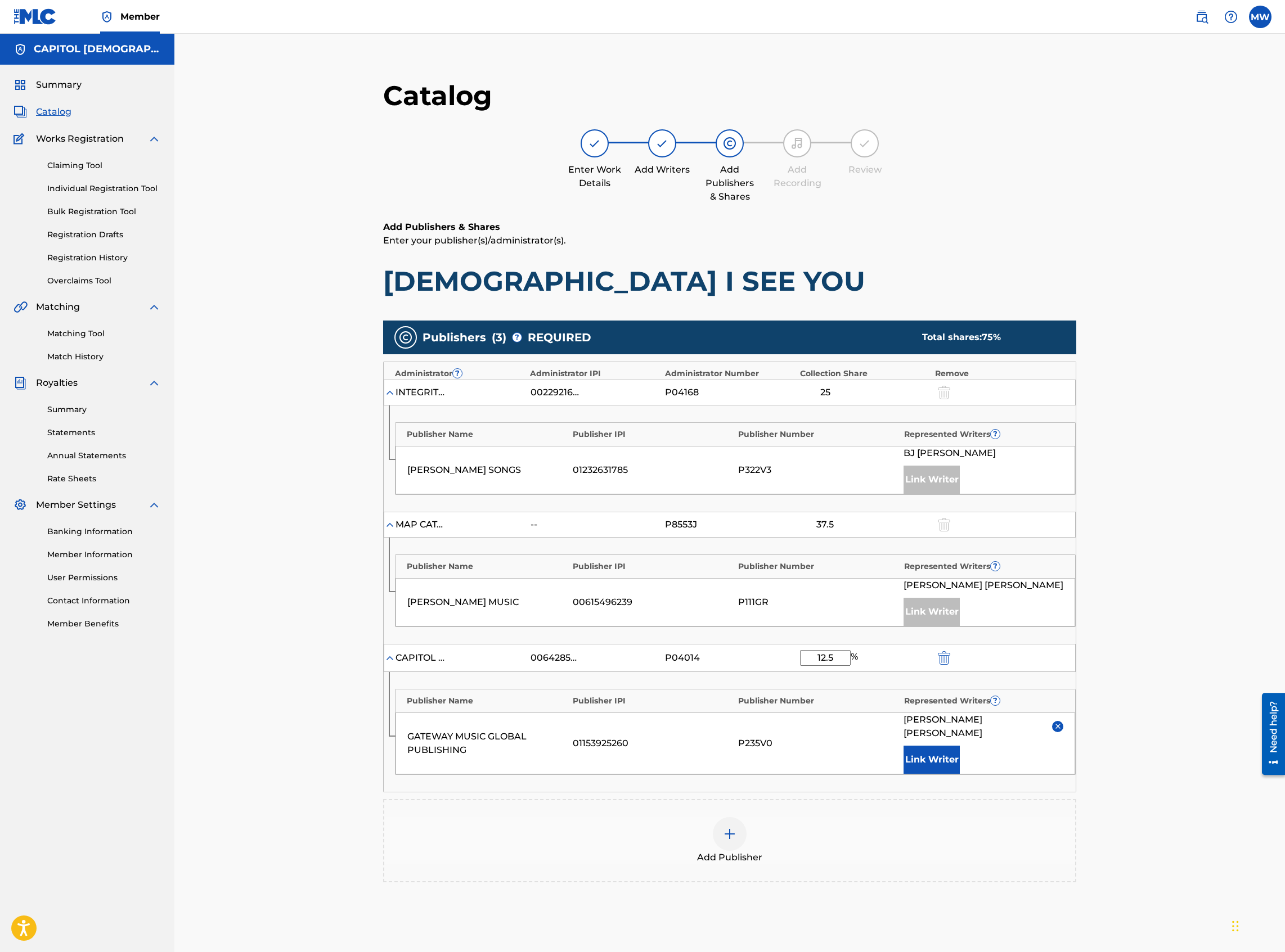
click at [799, 413] on div "Add Publisher" at bounding box center [730, 841] width 691 height 47
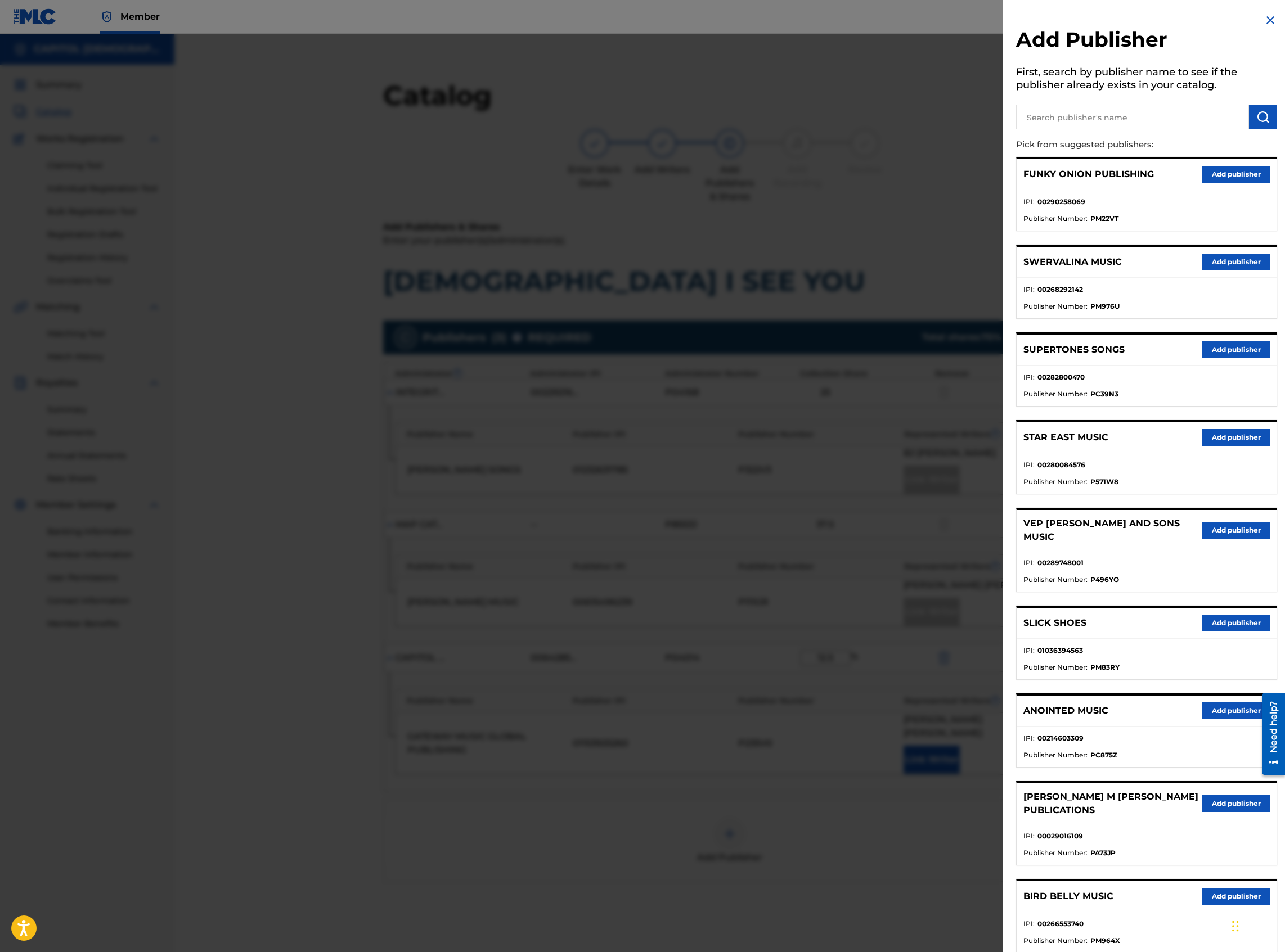
click at [956, 122] on input "text" at bounding box center [1132, 117] width 233 height 25
type input "gateway create publishing"
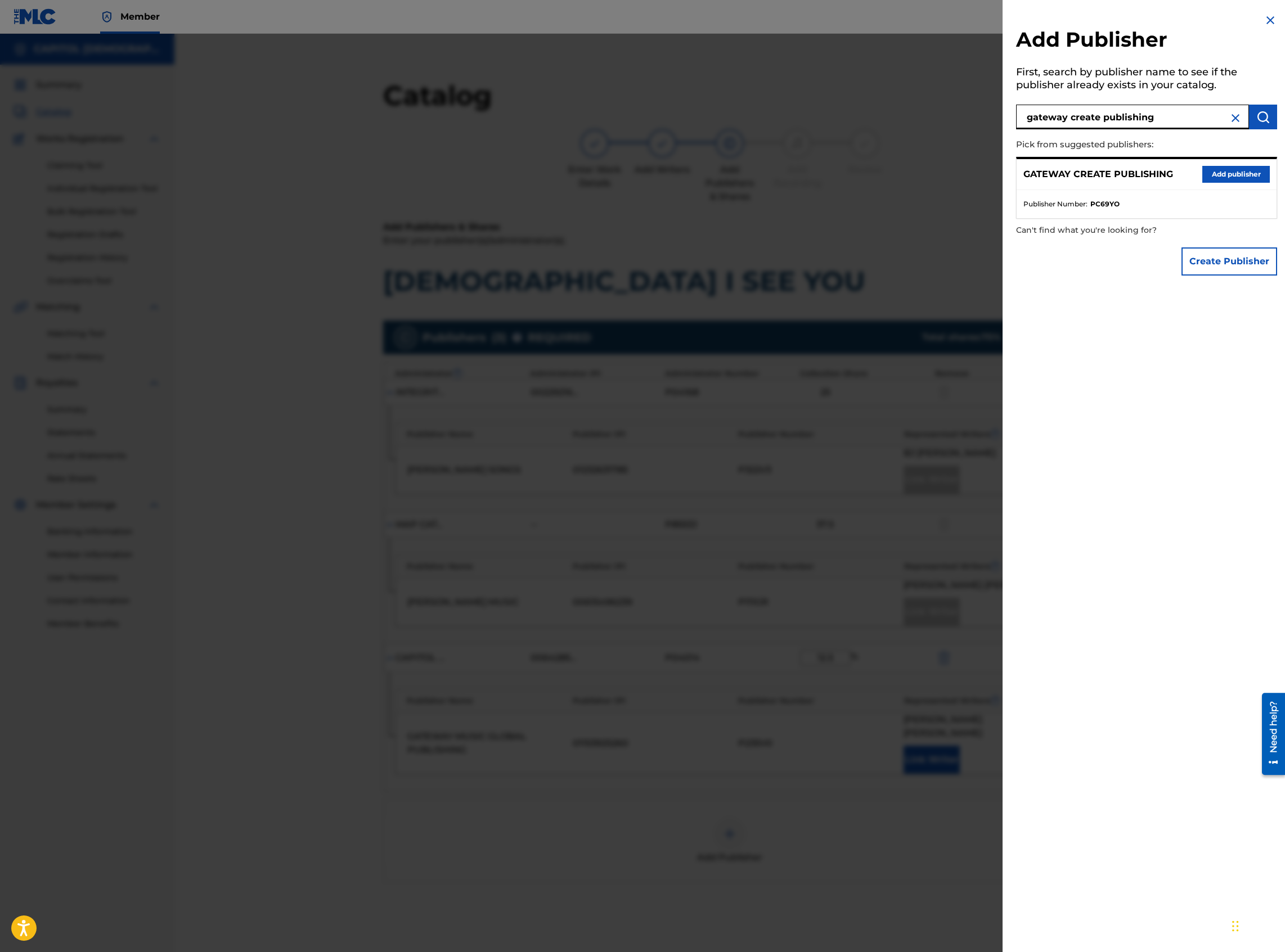
click at [956, 254] on button "Create Publisher" at bounding box center [1229, 261] width 95 height 28
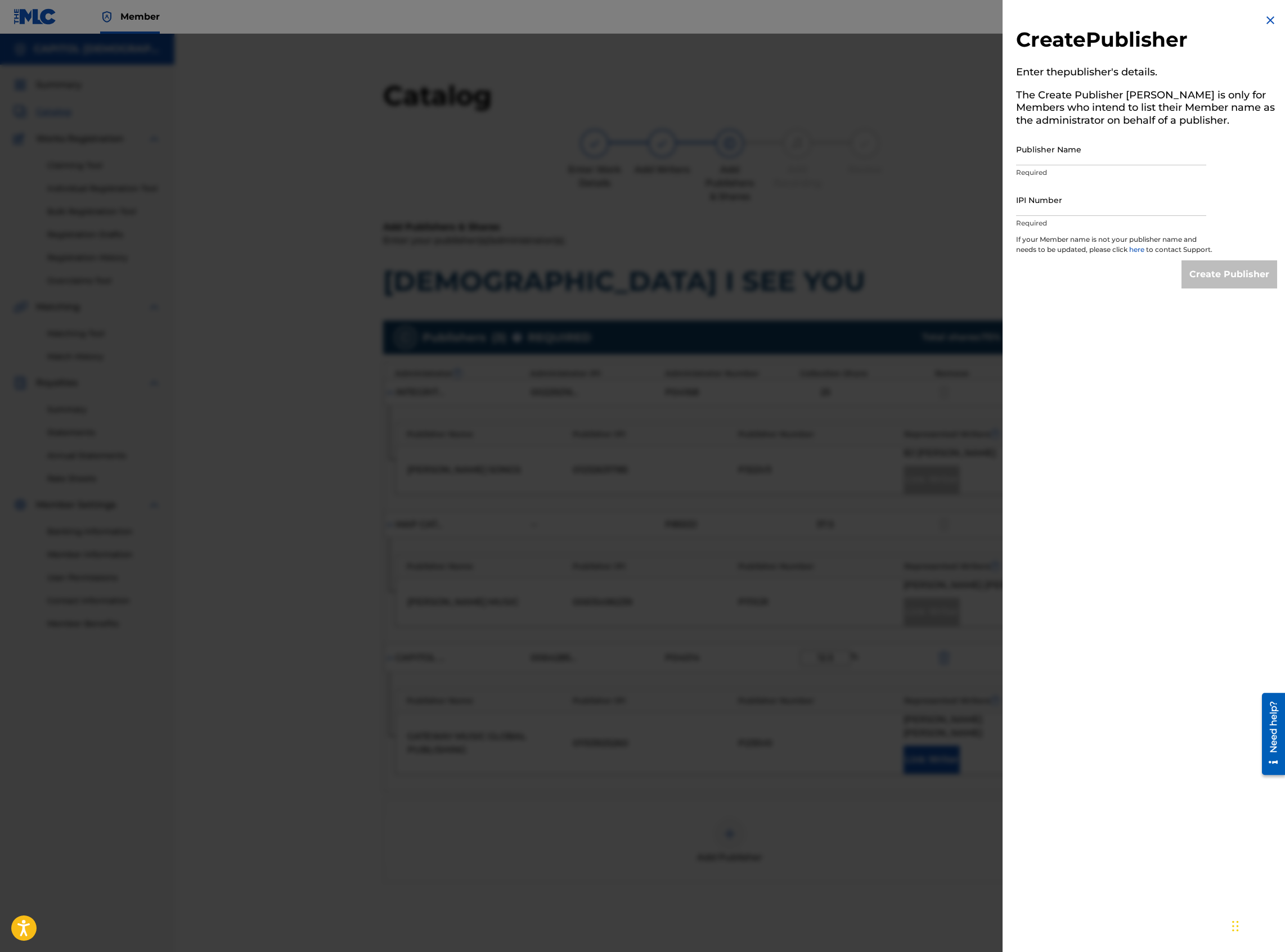
click at [956, 158] on input "Publisher Name" at bounding box center [1111, 149] width 190 height 32
type input "Gateway Create Publishing"
click at [956, 192] on input "IPI Number" at bounding box center [1111, 200] width 190 height 32
paste input "00547520353"
type input "00547520353"
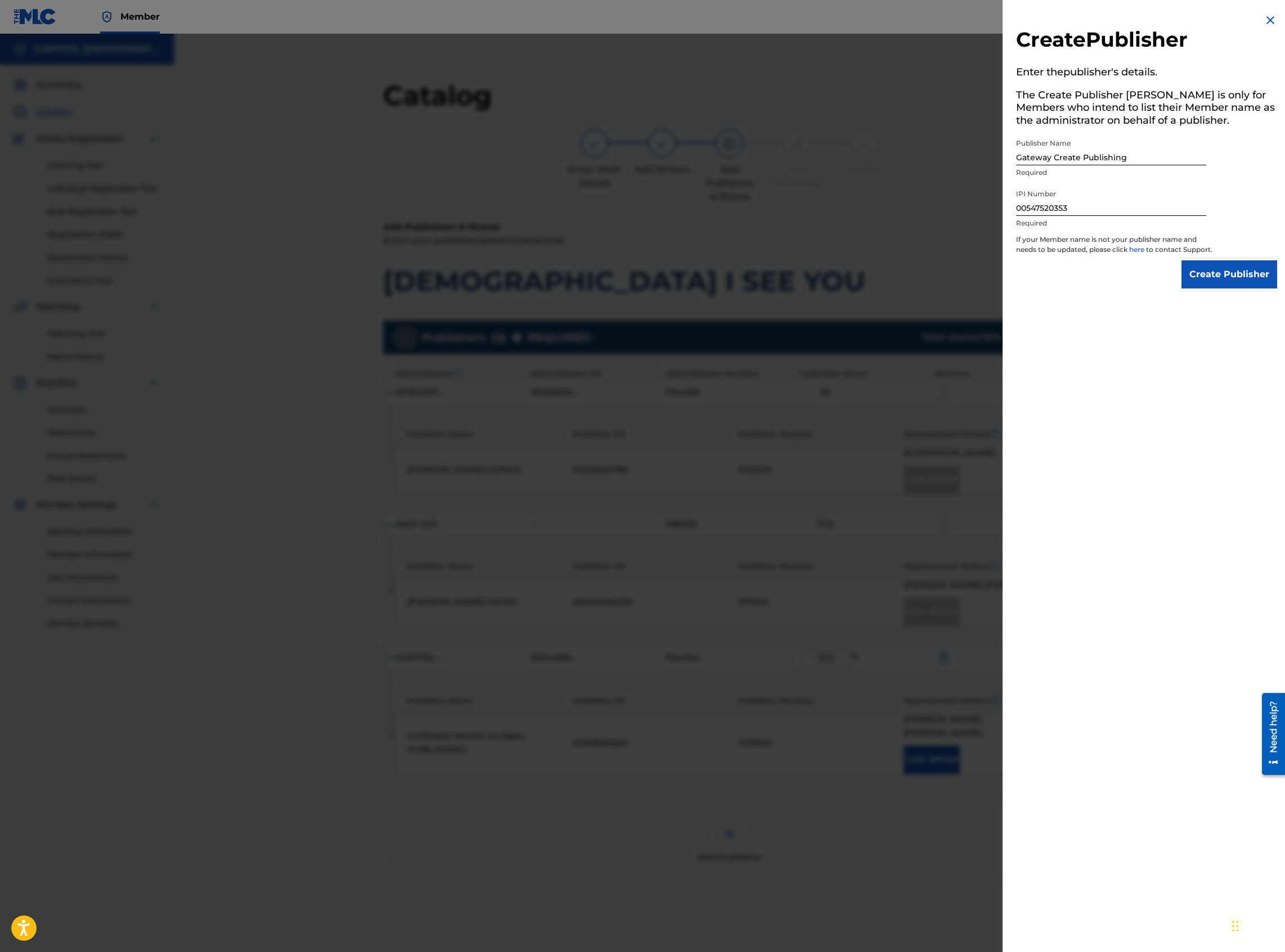
click at [956, 288] on input "Create Publisher" at bounding box center [1229, 274] width 95 height 28
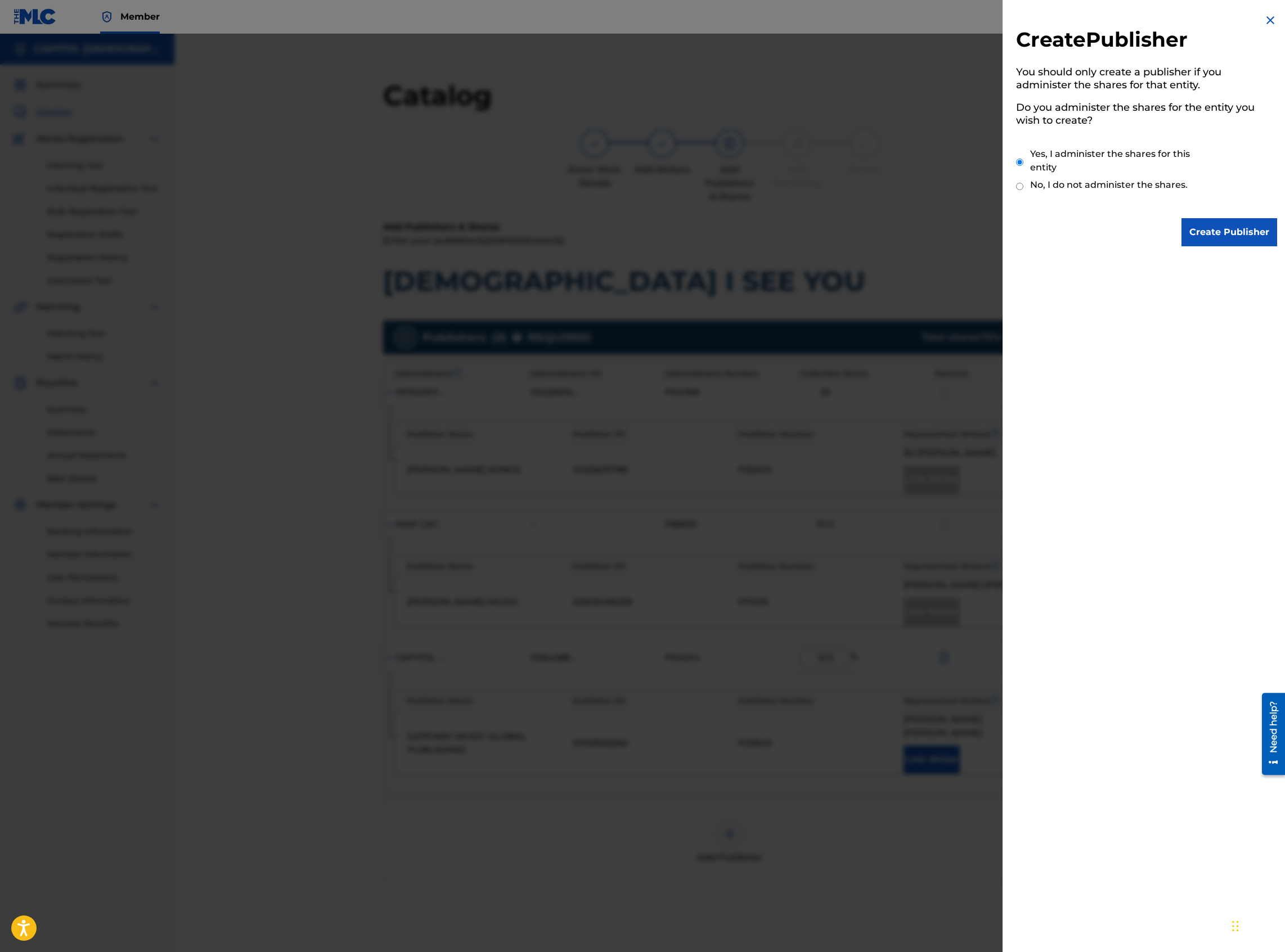
click at [956, 243] on input "Create Publisher" at bounding box center [1229, 232] width 95 height 28
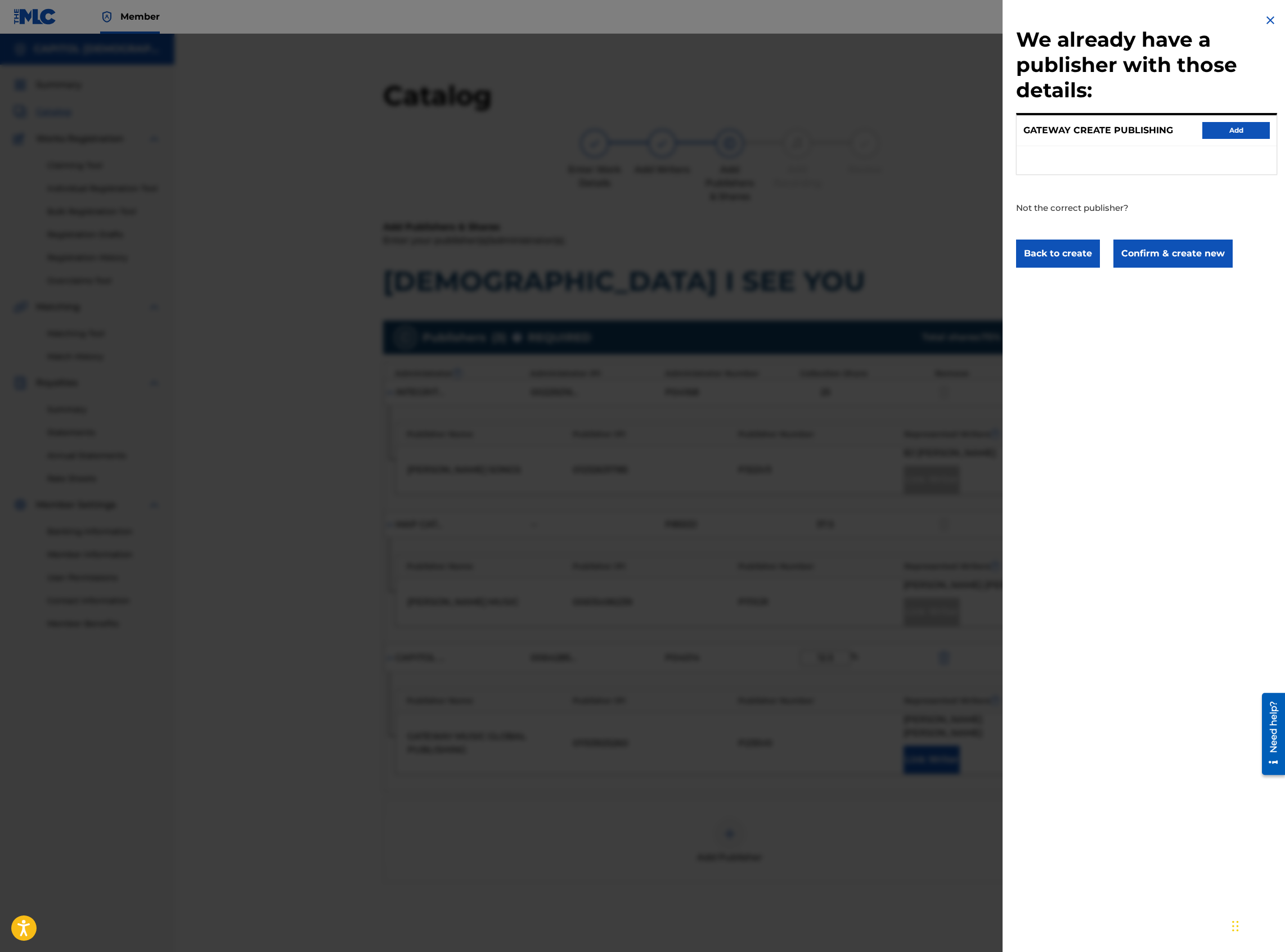
click at [956, 257] on button "Confirm & create new" at bounding box center [1173, 254] width 119 height 28
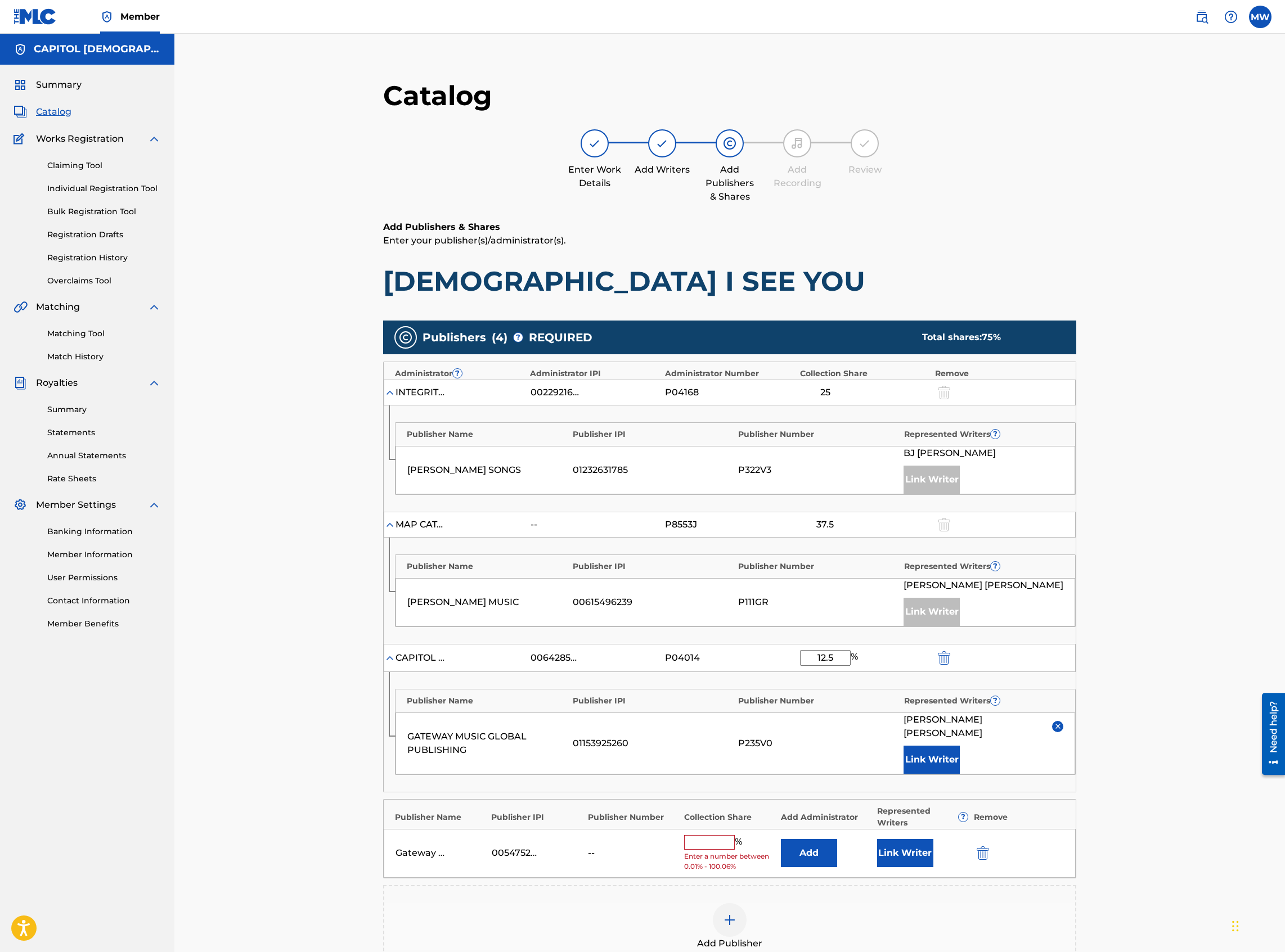
click at [828, 413] on button "Add" at bounding box center [808, 853] width 56 height 28
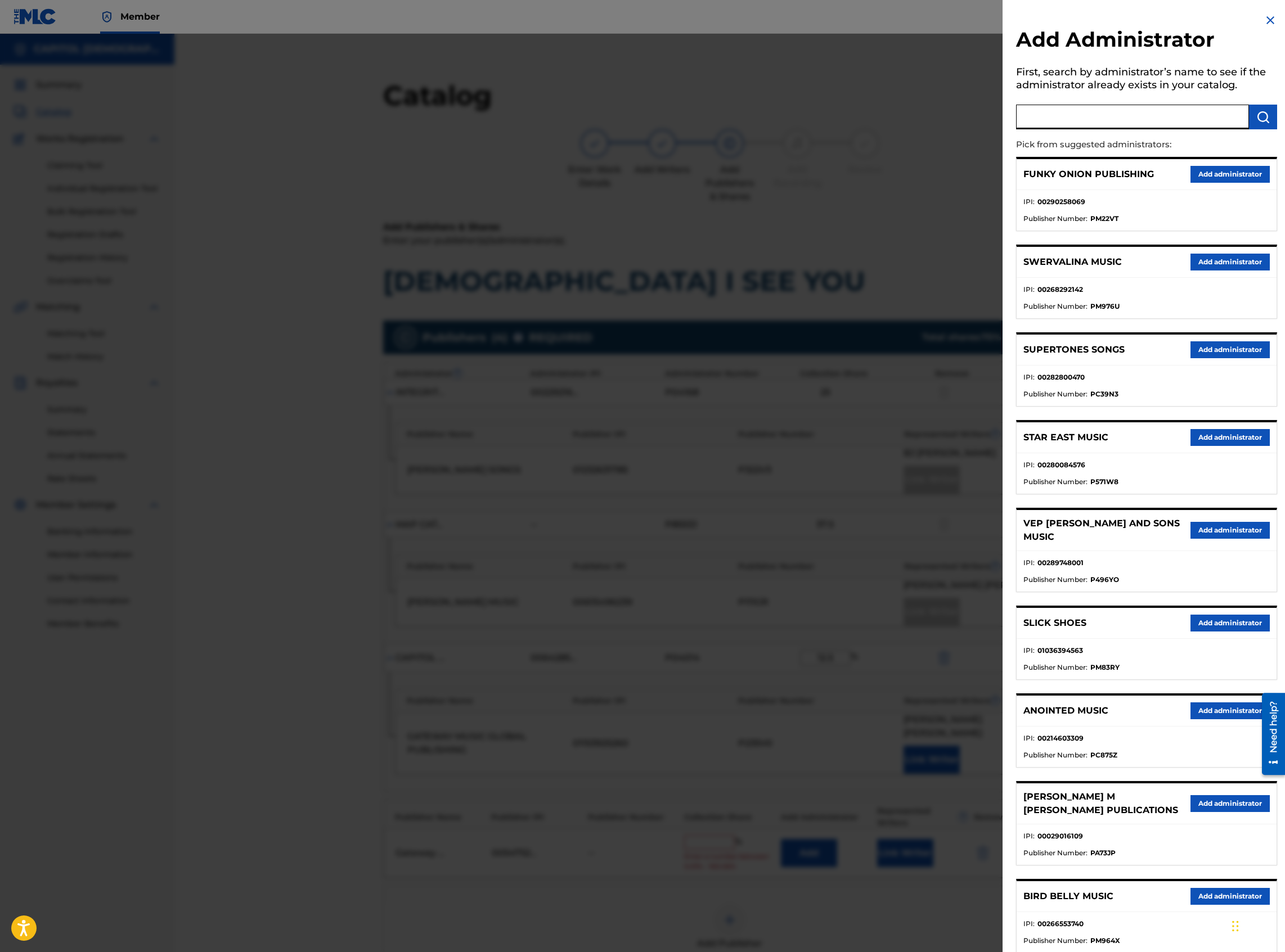
click at [956, 113] on input "text" at bounding box center [1132, 117] width 233 height 25
type input "capitol cmg paragon"
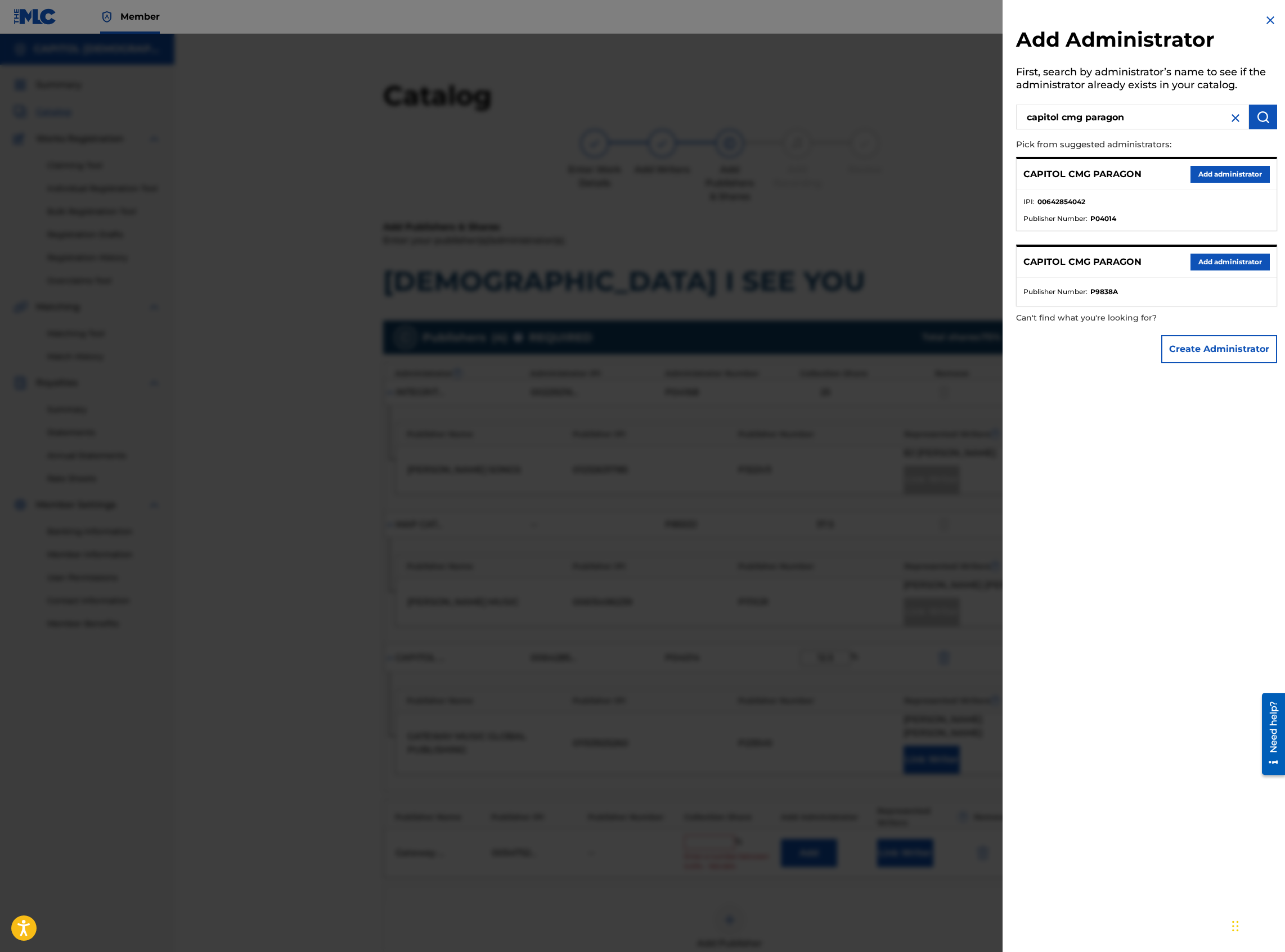
click at [956, 170] on button "Add administrator" at bounding box center [1230, 174] width 80 height 17
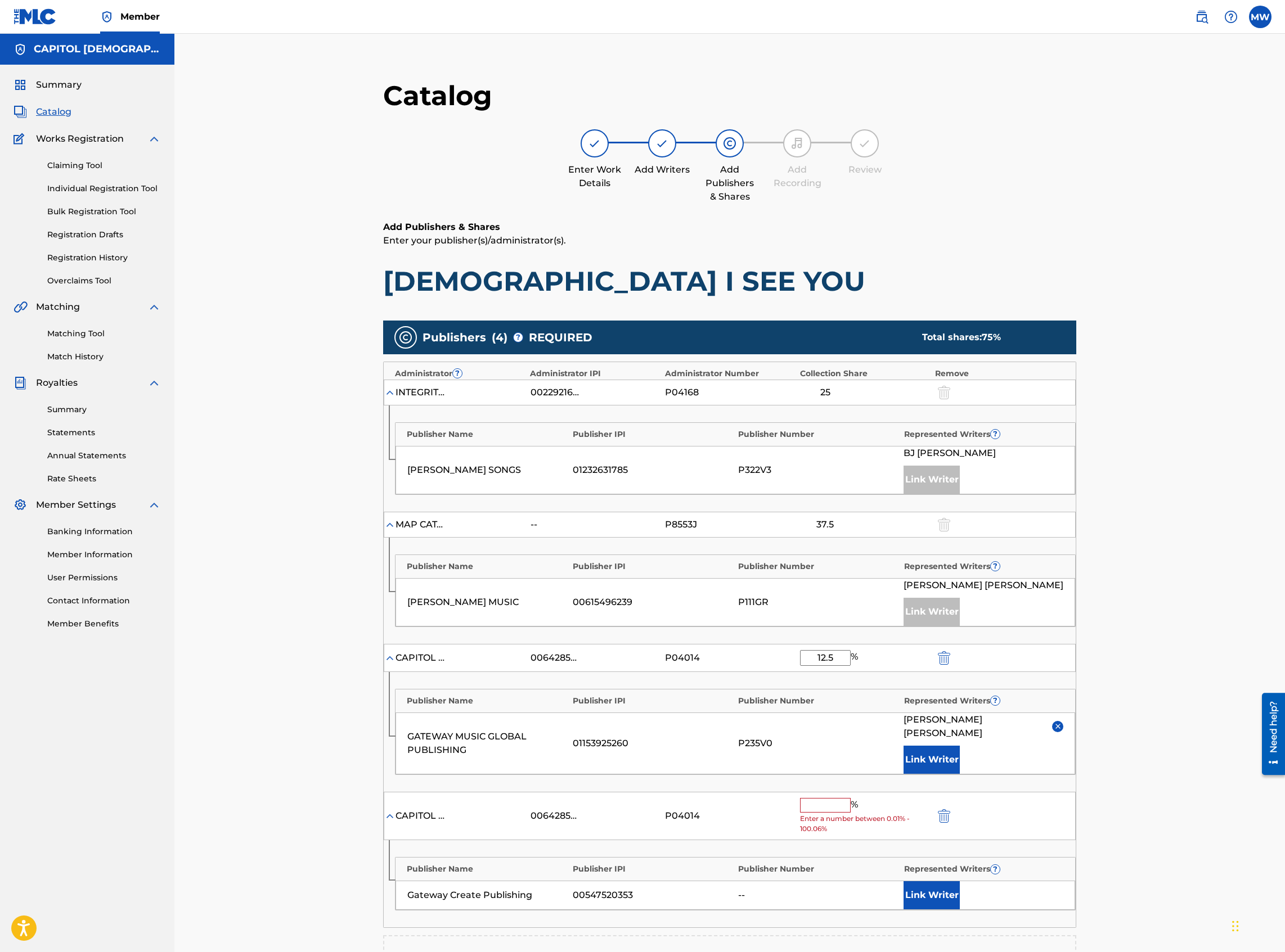
click at [831, 413] on input "text" at bounding box center [825, 805] width 50 height 15
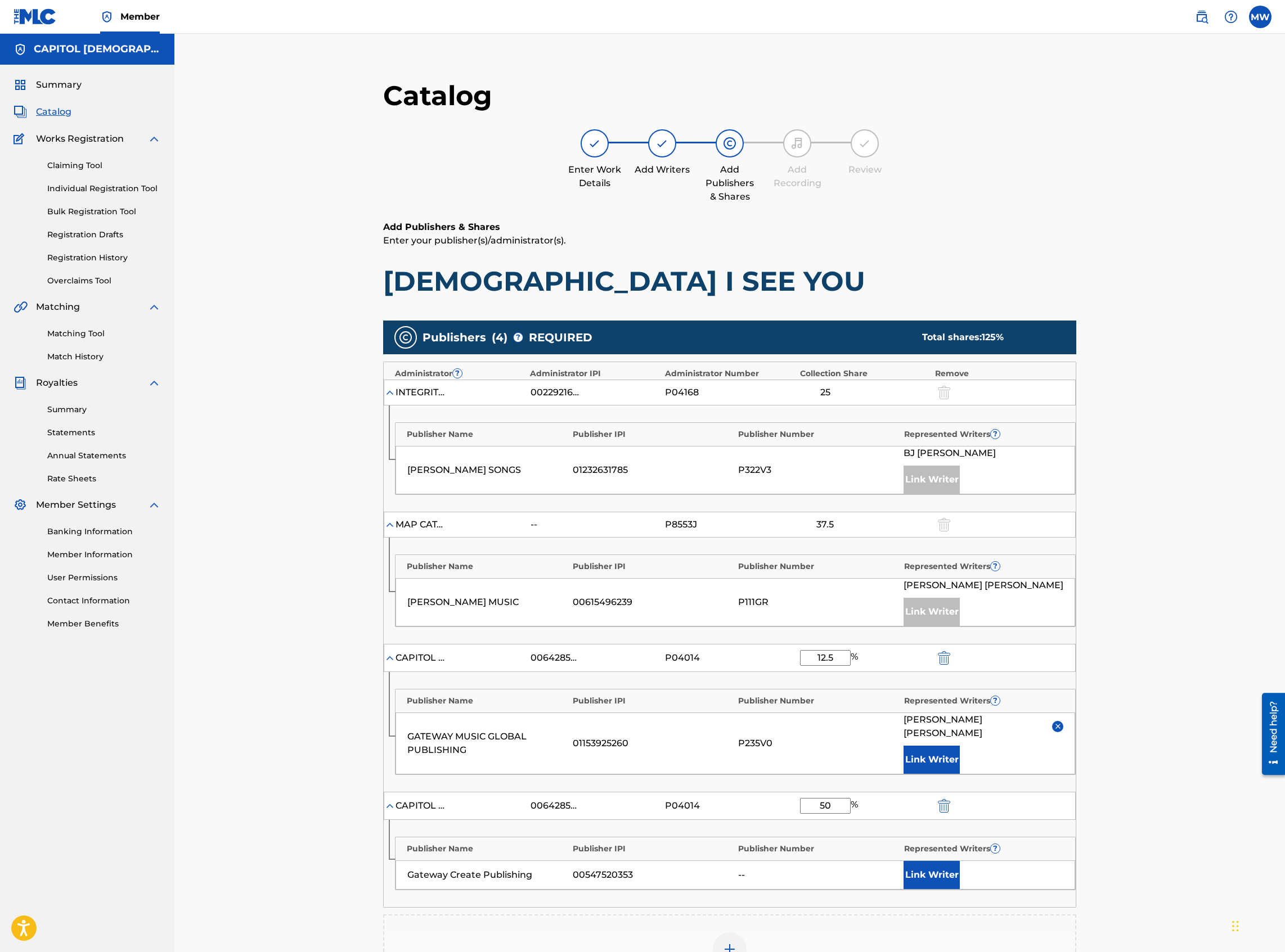
type input "5"
type input "25"
click at [914, 413] on button "Link Writer" at bounding box center [931, 875] width 56 height 28
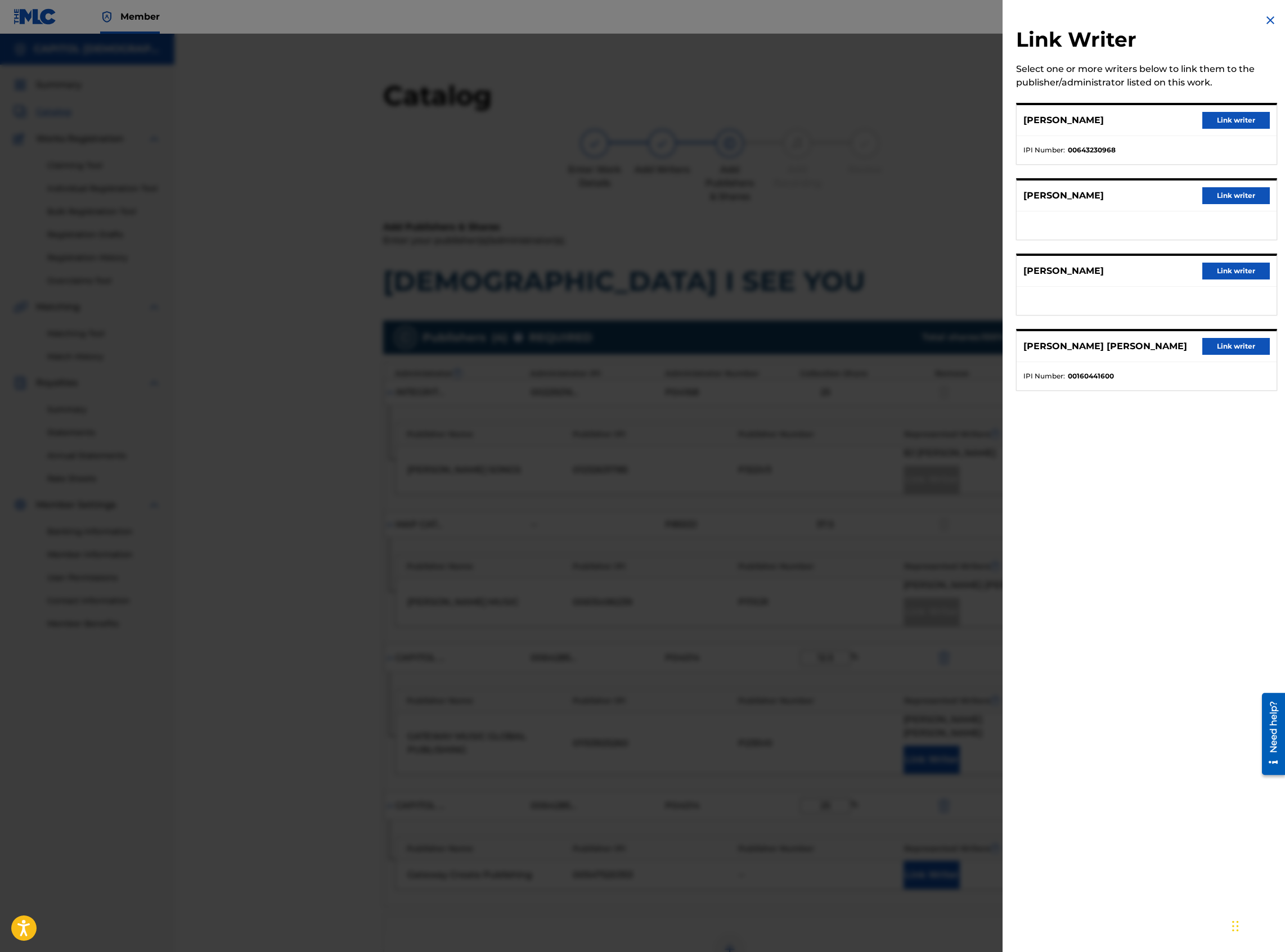
click at [956, 118] on button "Link writer" at bounding box center [1236, 120] width 68 height 17
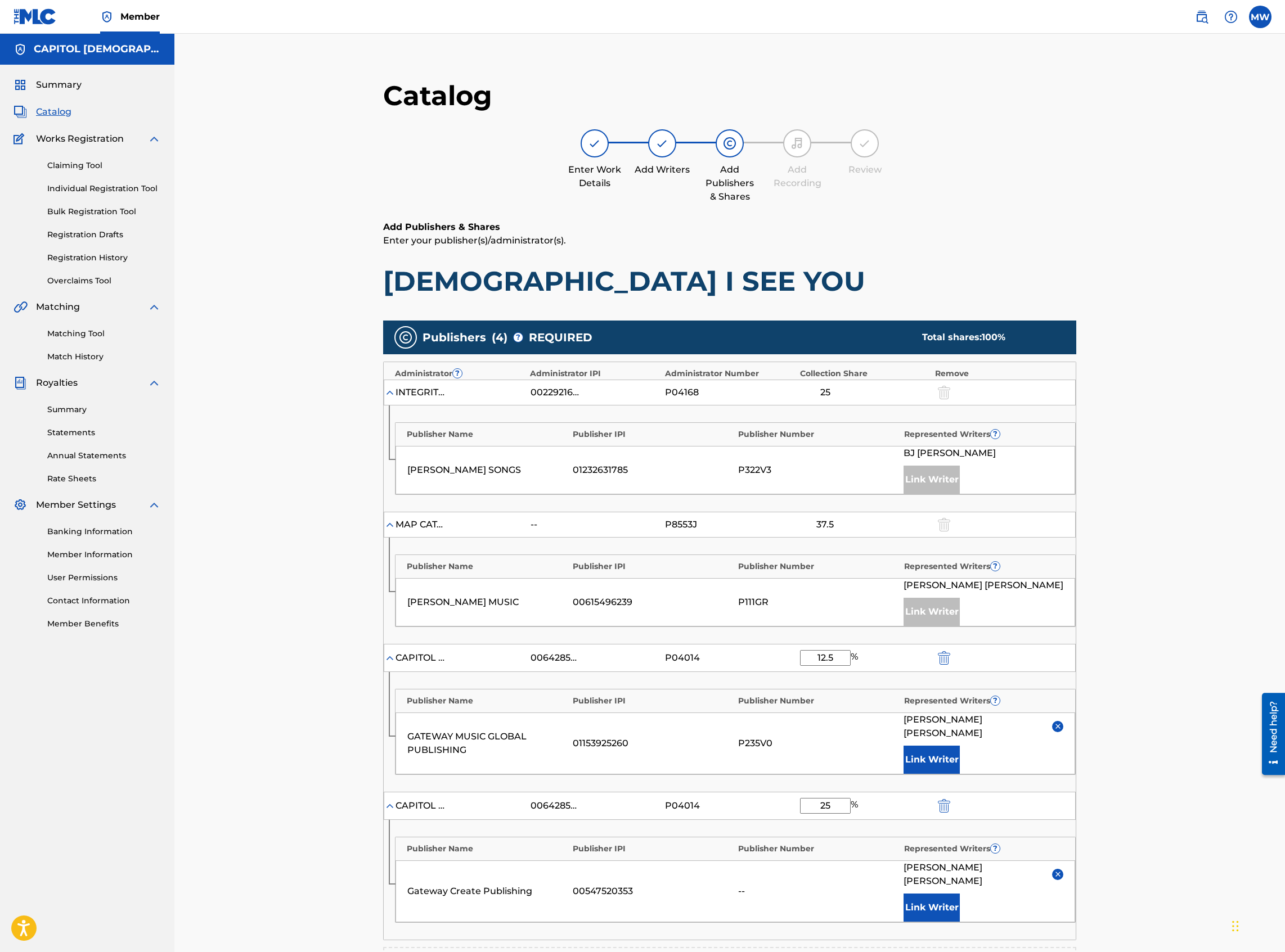
click at [928, 413] on button "Link Writer" at bounding box center [931, 908] width 56 height 28
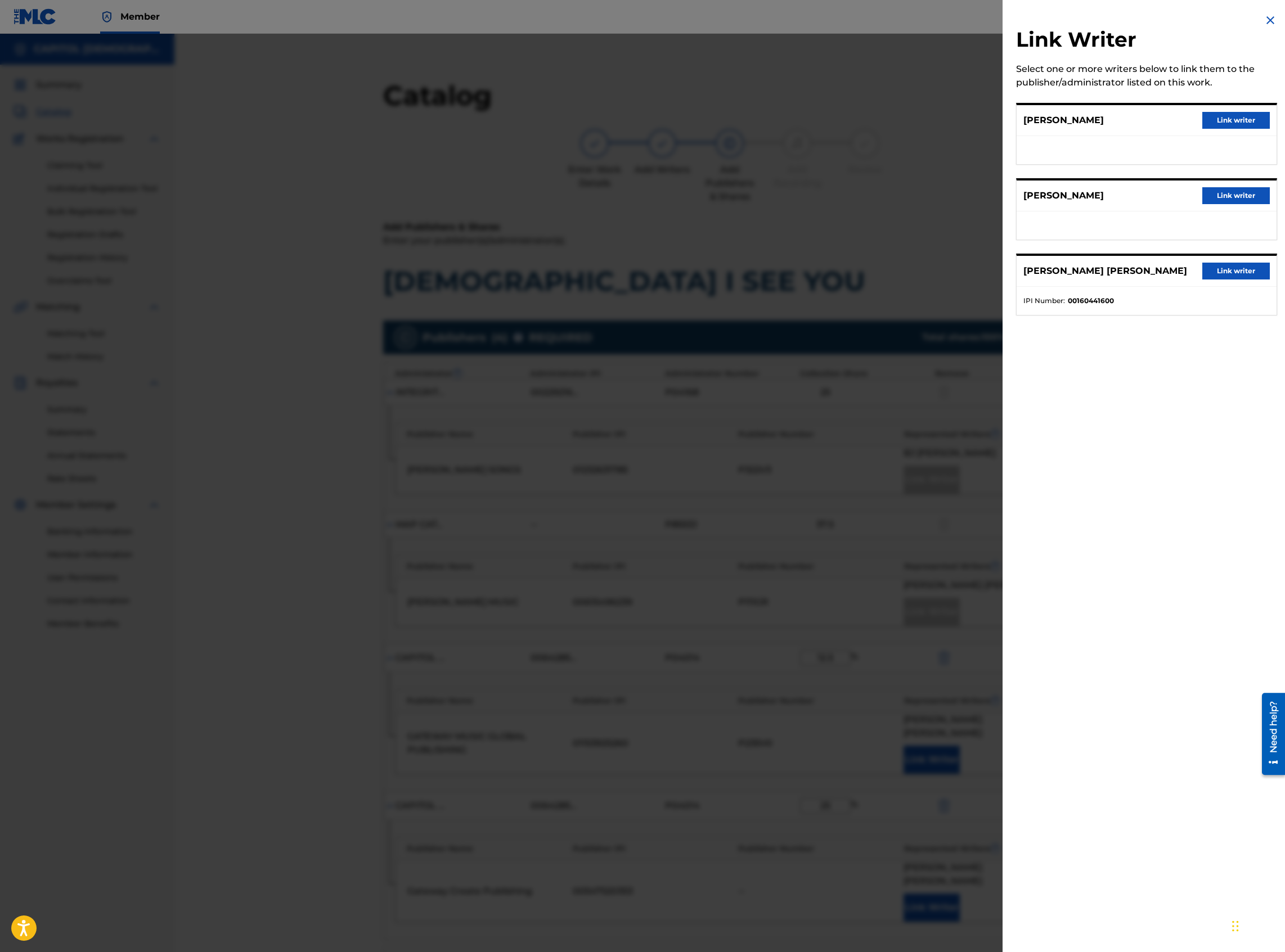
click at [956, 268] on button "Link writer" at bounding box center [1236, 271] width 68 height 17
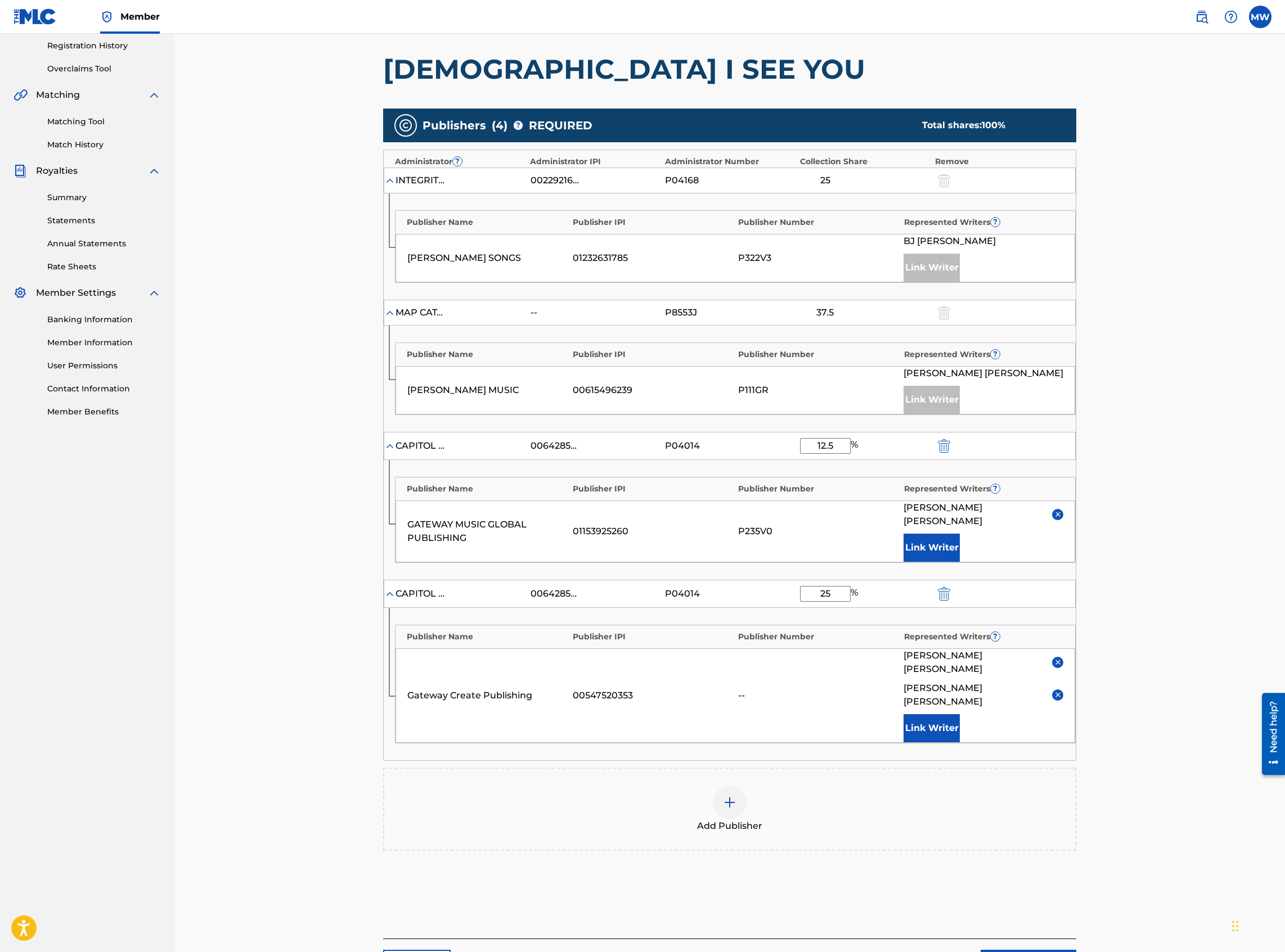
scroll to position [270, 0]
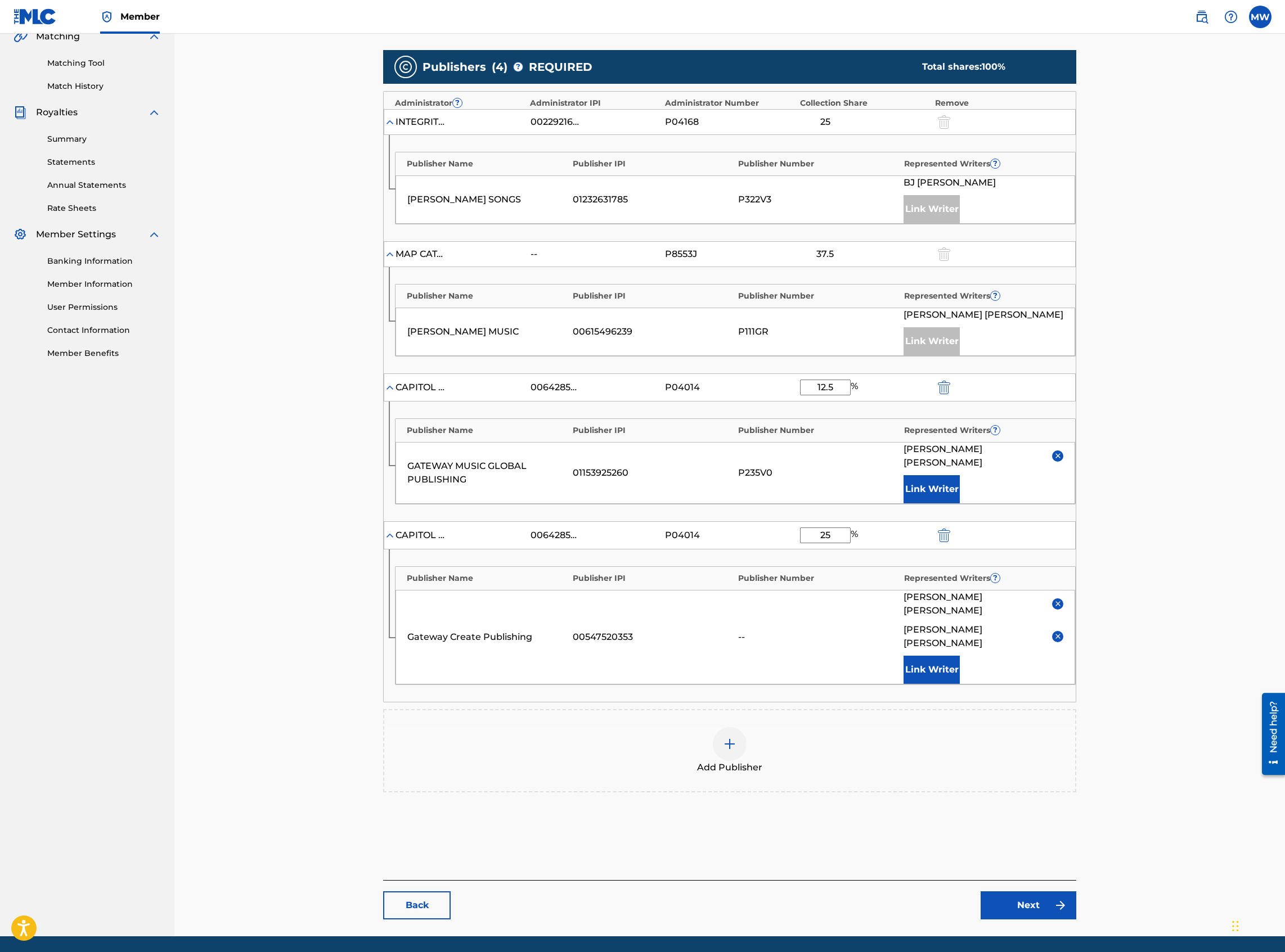
click at [956, 413] on link "Next" at bounding box center [1028, 905] width 95 height 28
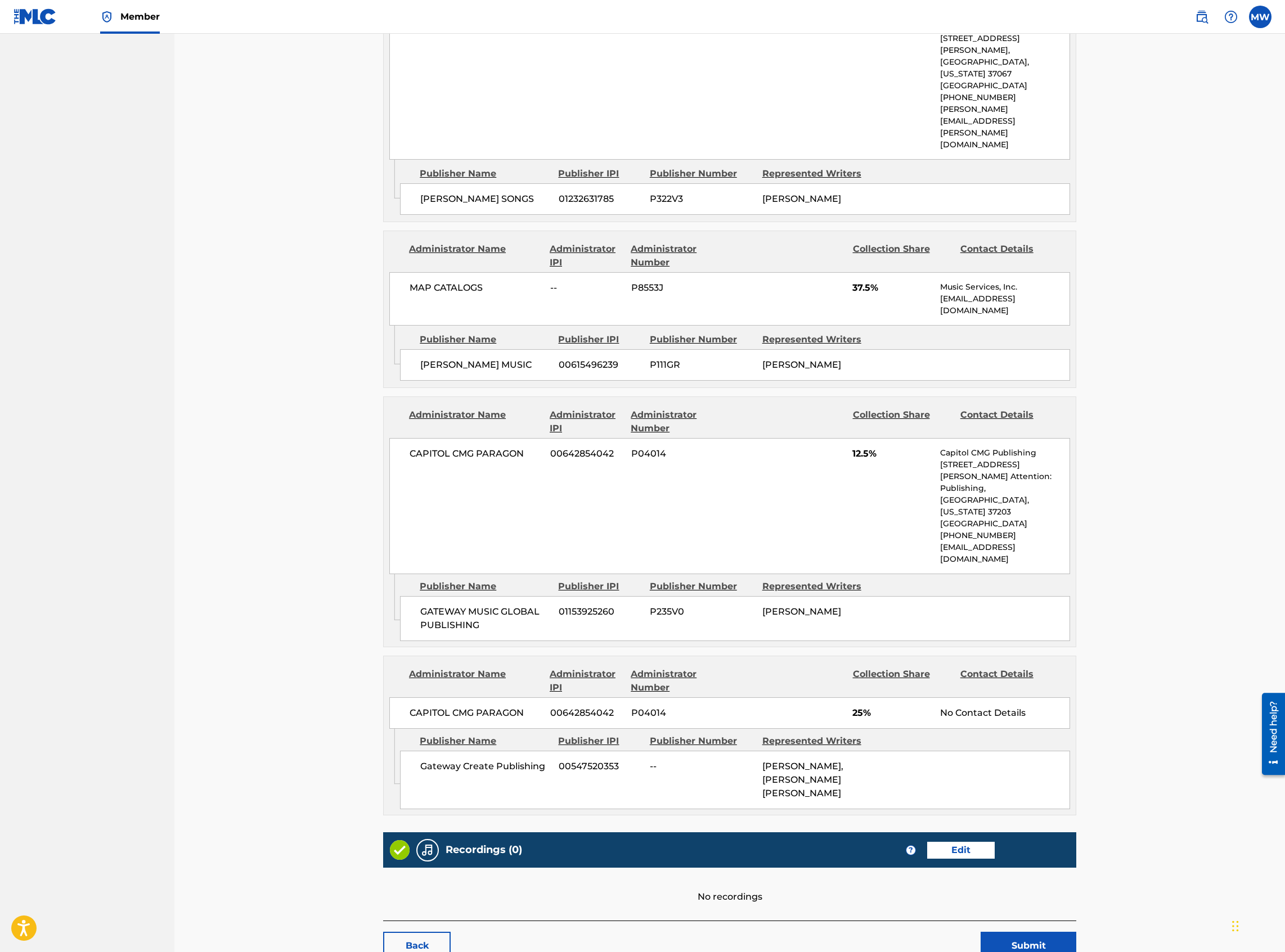
scroll to position [612, 0]
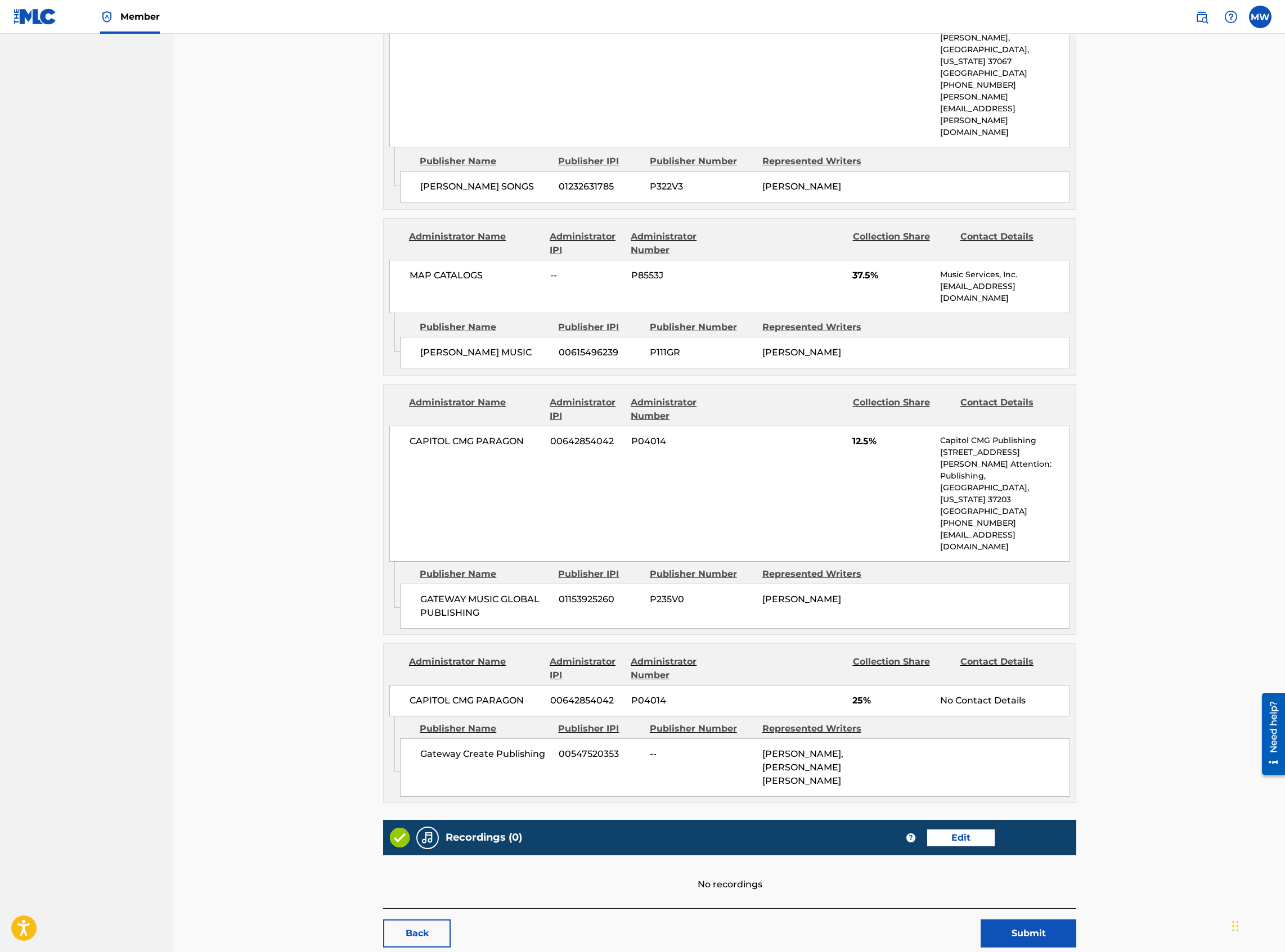
click at [956, 413] on button "Submit" at bounding box center [1028, 933] width 95 height 28
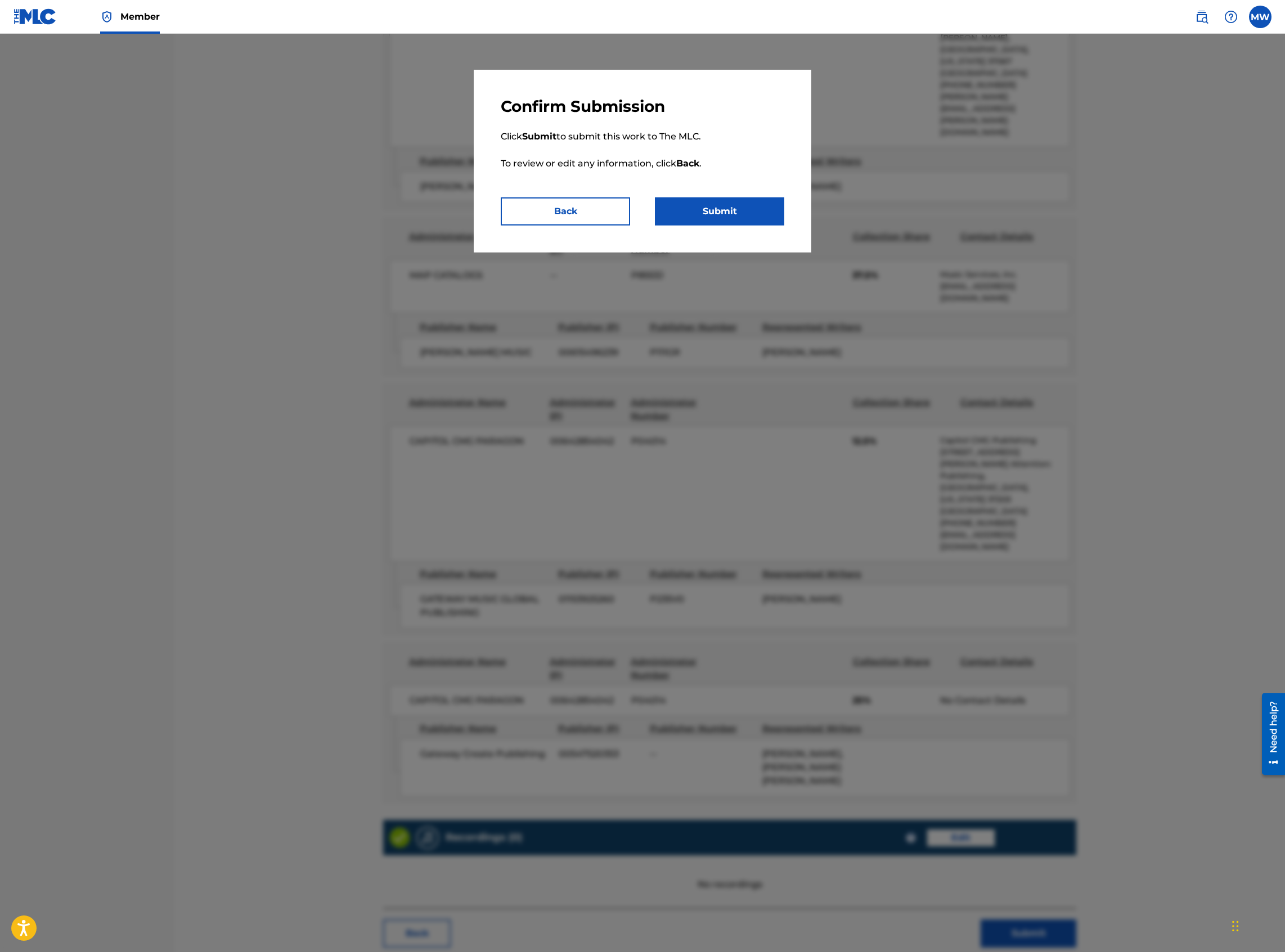
click at [713, 224] on button "Submit" at bounding box center [719, 212] width 129 height 28
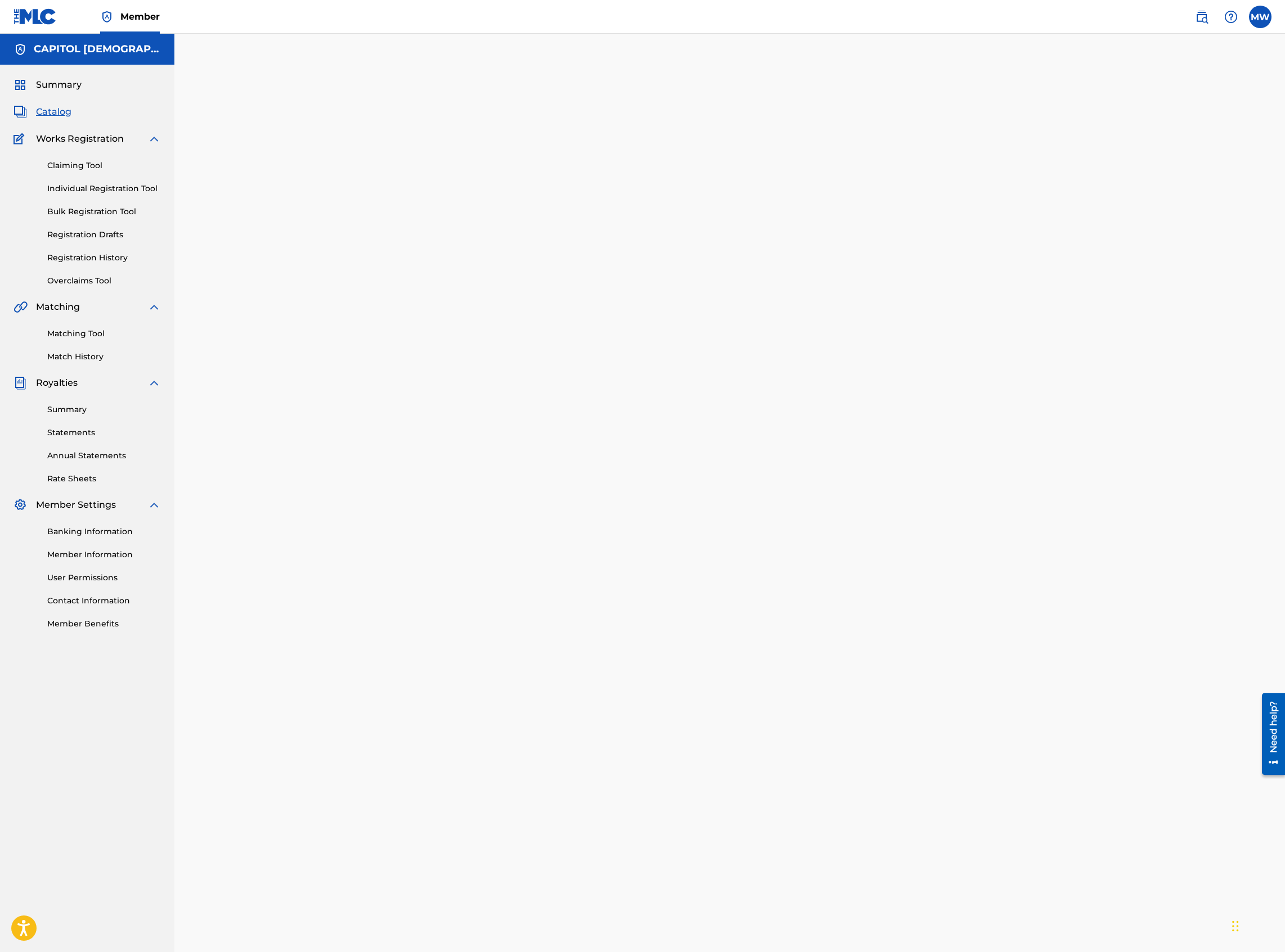
click at [53, 115] on span "Catalog" at bounding box center [53, 112] width 35 height 14
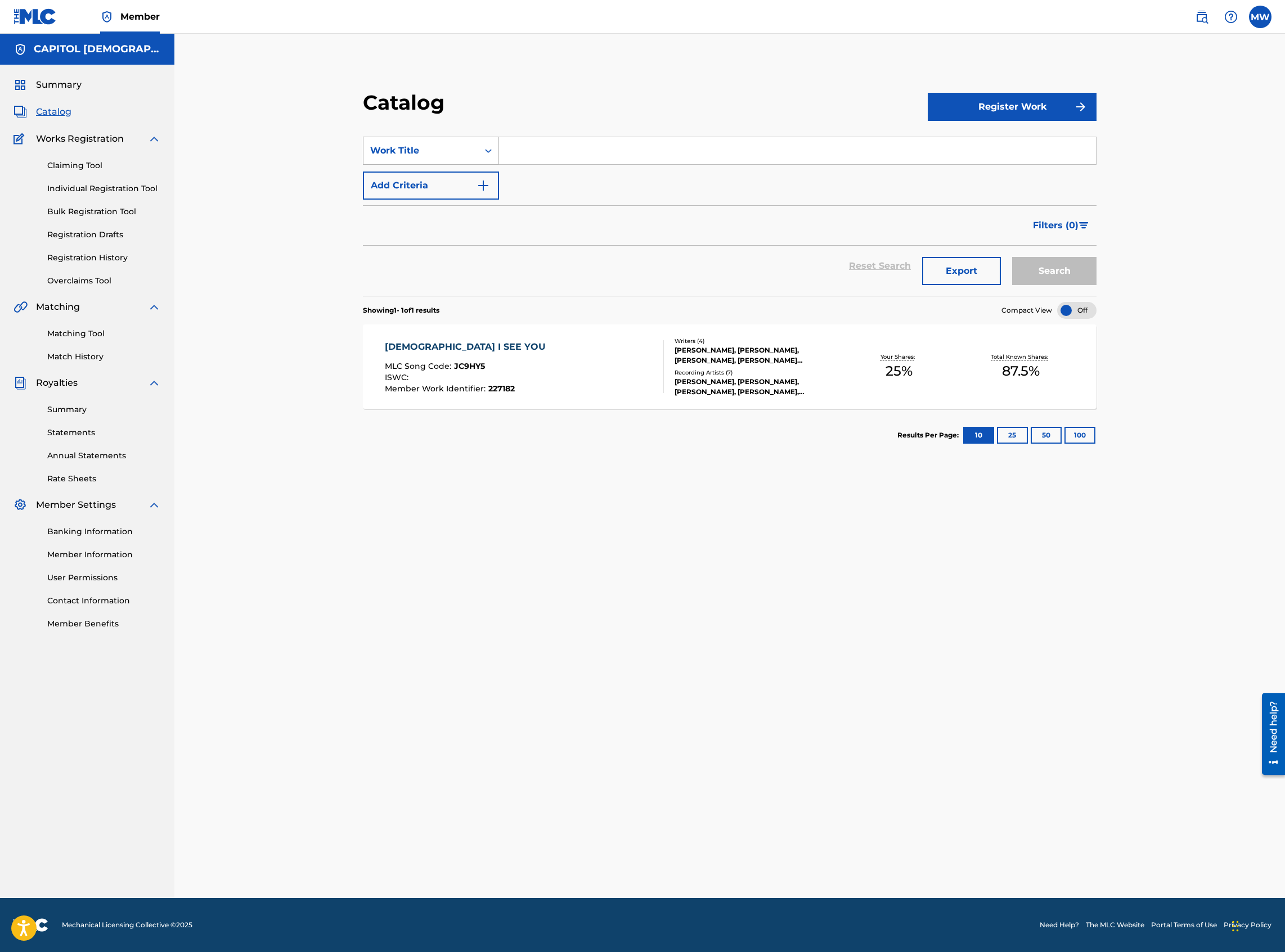
click at [446, 152] on div "Work Title" at bounding box center [420, 151] width 101 height 14
click at [409, 236] on div "MLC Song Code" at bounding box center [430, 231] width 135 height 28
click at [522, 149] on input "Search Form" at bounding box center [797, 150] width 597 height 27
paste input "IC99NB"
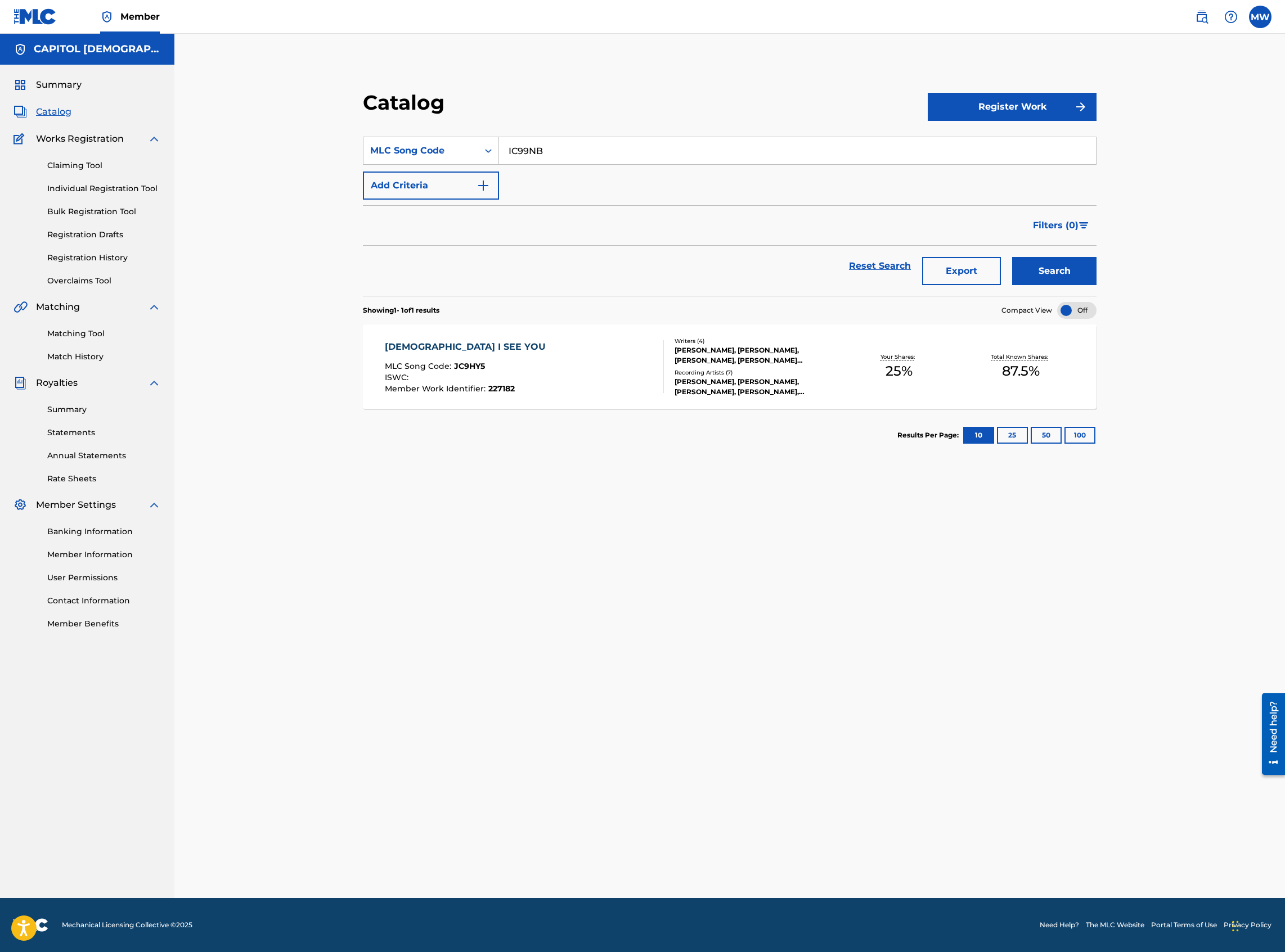
type input "IC99NB"
click at [956, 257] on button "Search" at bounding box center [1054, 271] width 84 height 28
click at [565, 380] on div "I'M HERE FOR YOU MLC Song Code : IC99NB ISWC : Member Work Identifier : 217187" at bounding box center [524, 366] width 279 height 53
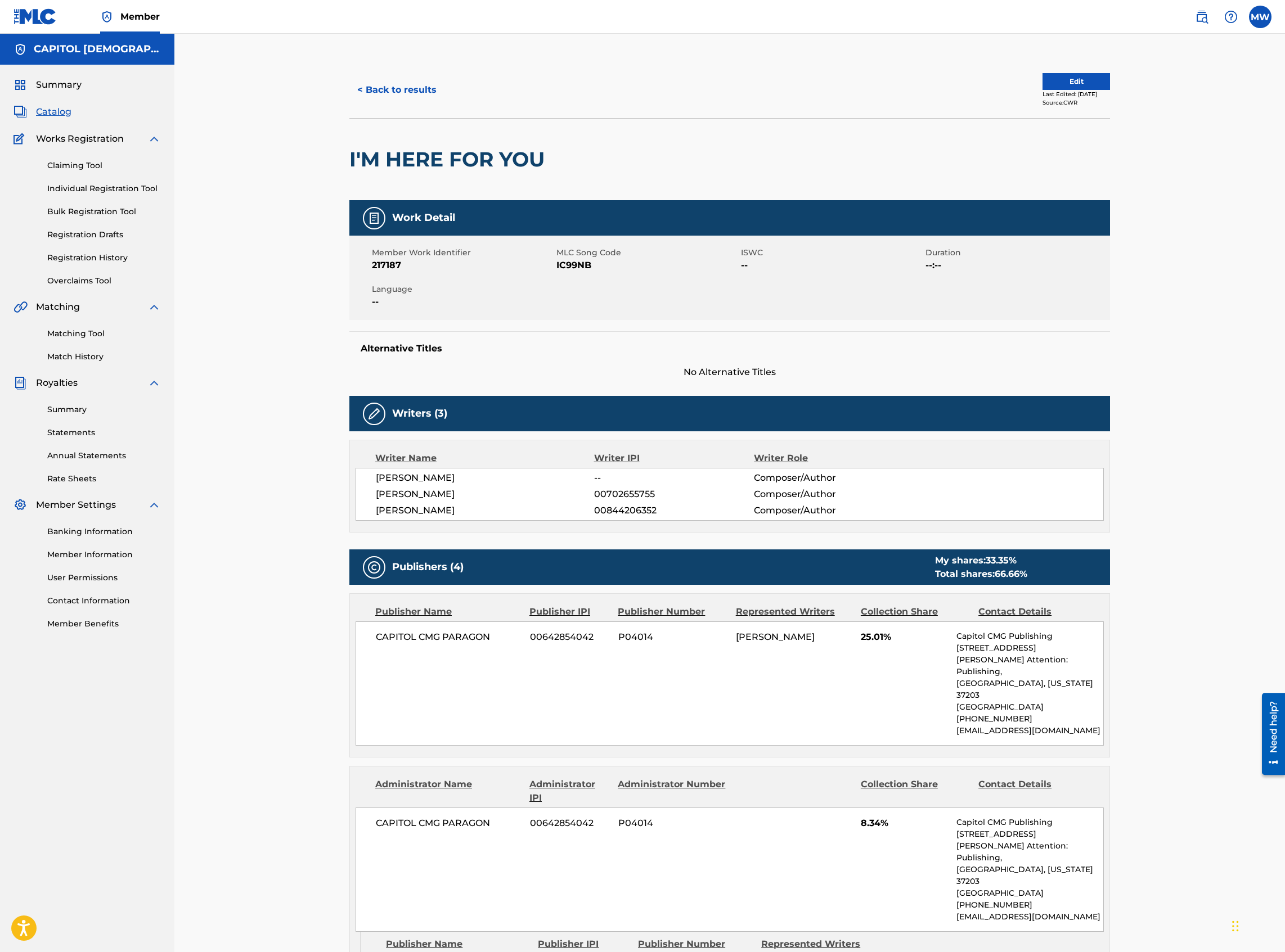
click at [956, 77] on button "Edit" at bounding box center [1076, 82] width 68 height 17
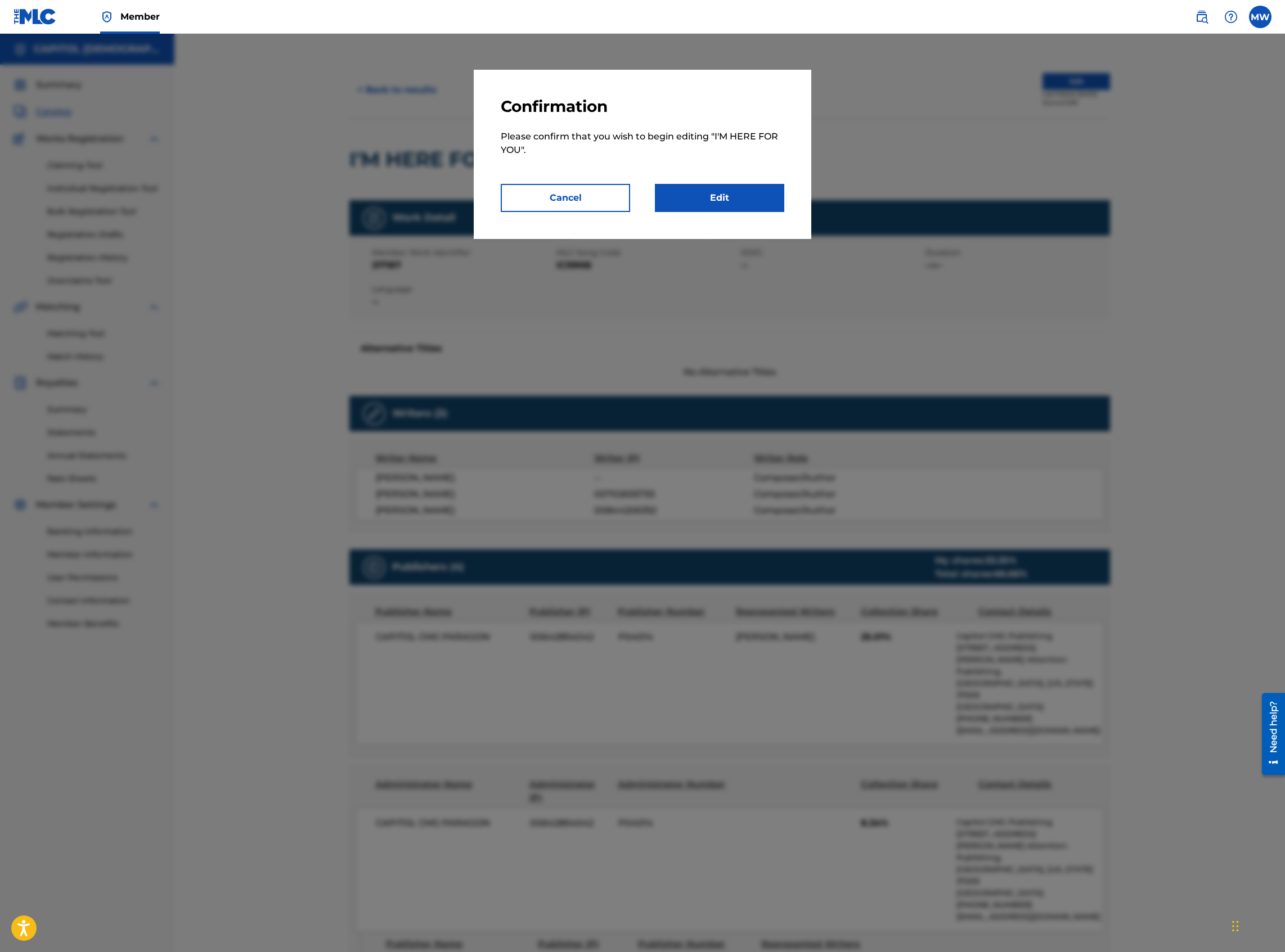
click at [743, 198] on link "Edit" at bounding box center [719, 198] width 129 height 28
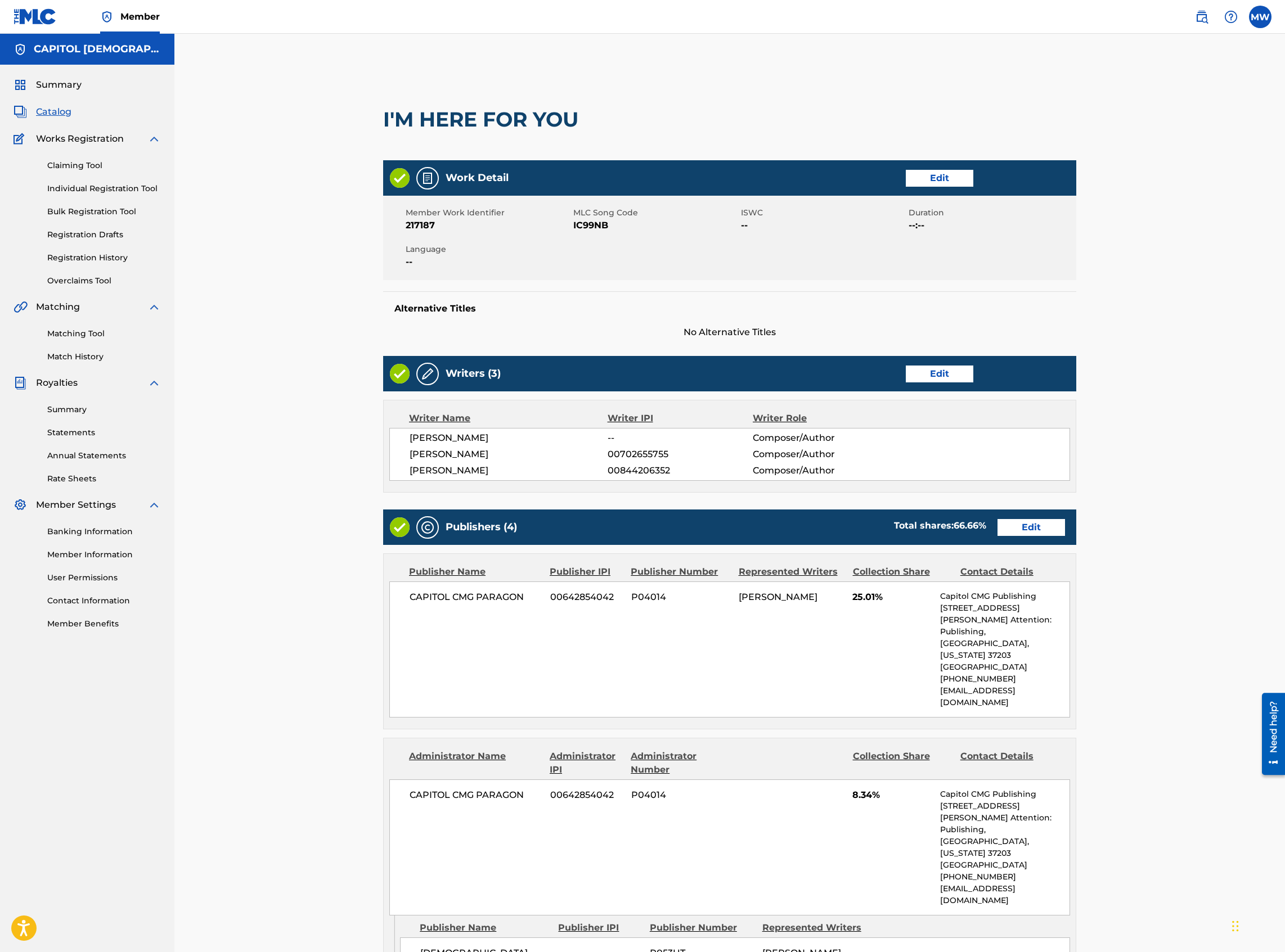
click at [956, 413] on link "Edit" at bounding box center [1031, 528] width 68 height 17
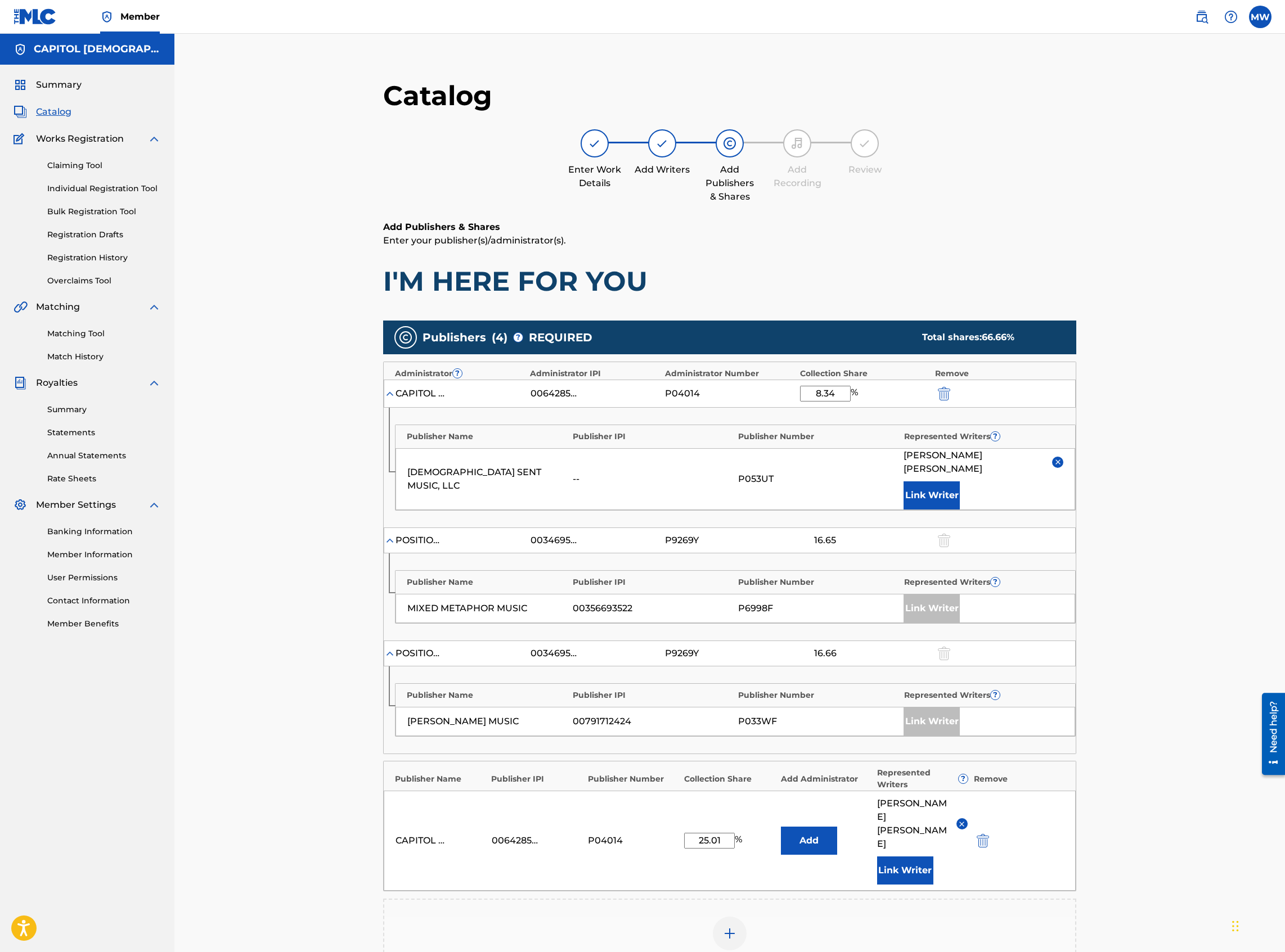
click at [725, 413] on img at bounding box center [730, 934] width 14 height 14
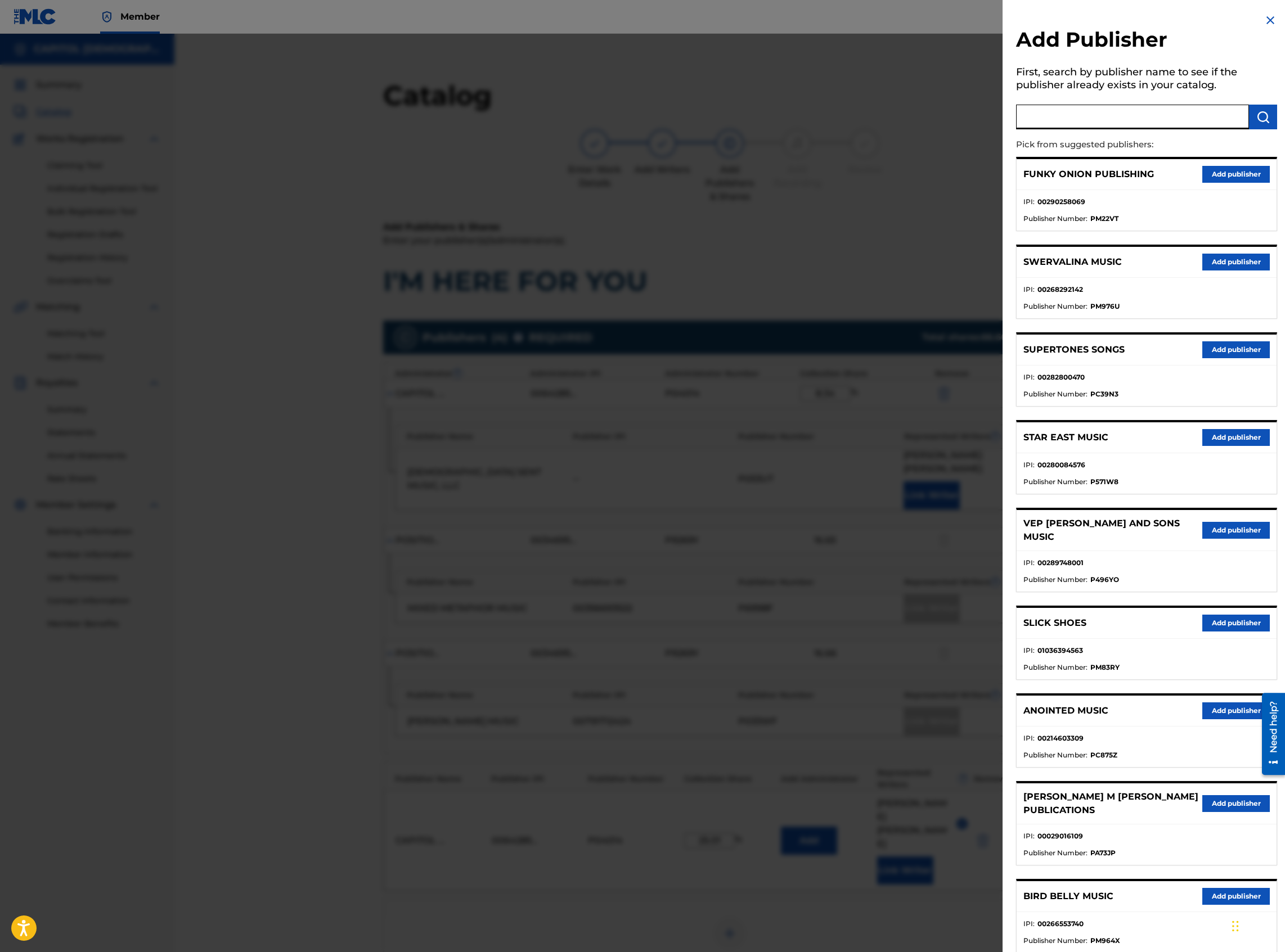
click at [956, 119] on input "text" at bounding box center [1132, 117] width 233 height 25
type input "Influence Music Official"
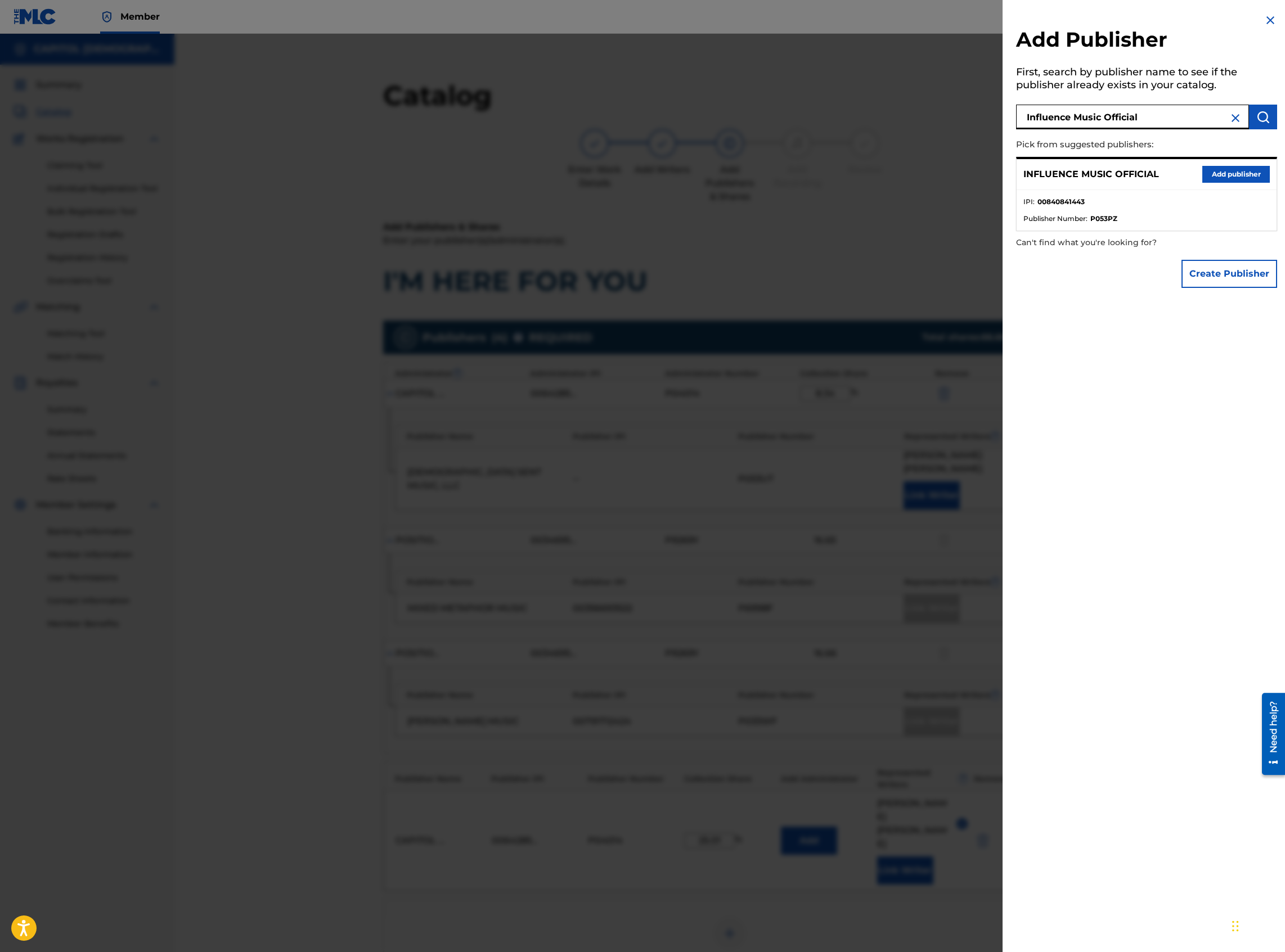
click at [956, 185] on div "INFLUENCE MUSIC OFFICIAL Add publisher" at bounding box center [1147, 174] width 260 height 31
click at [956, 181] on button "Add publisher" at bounding box center [1236, 174] width 68 height 17
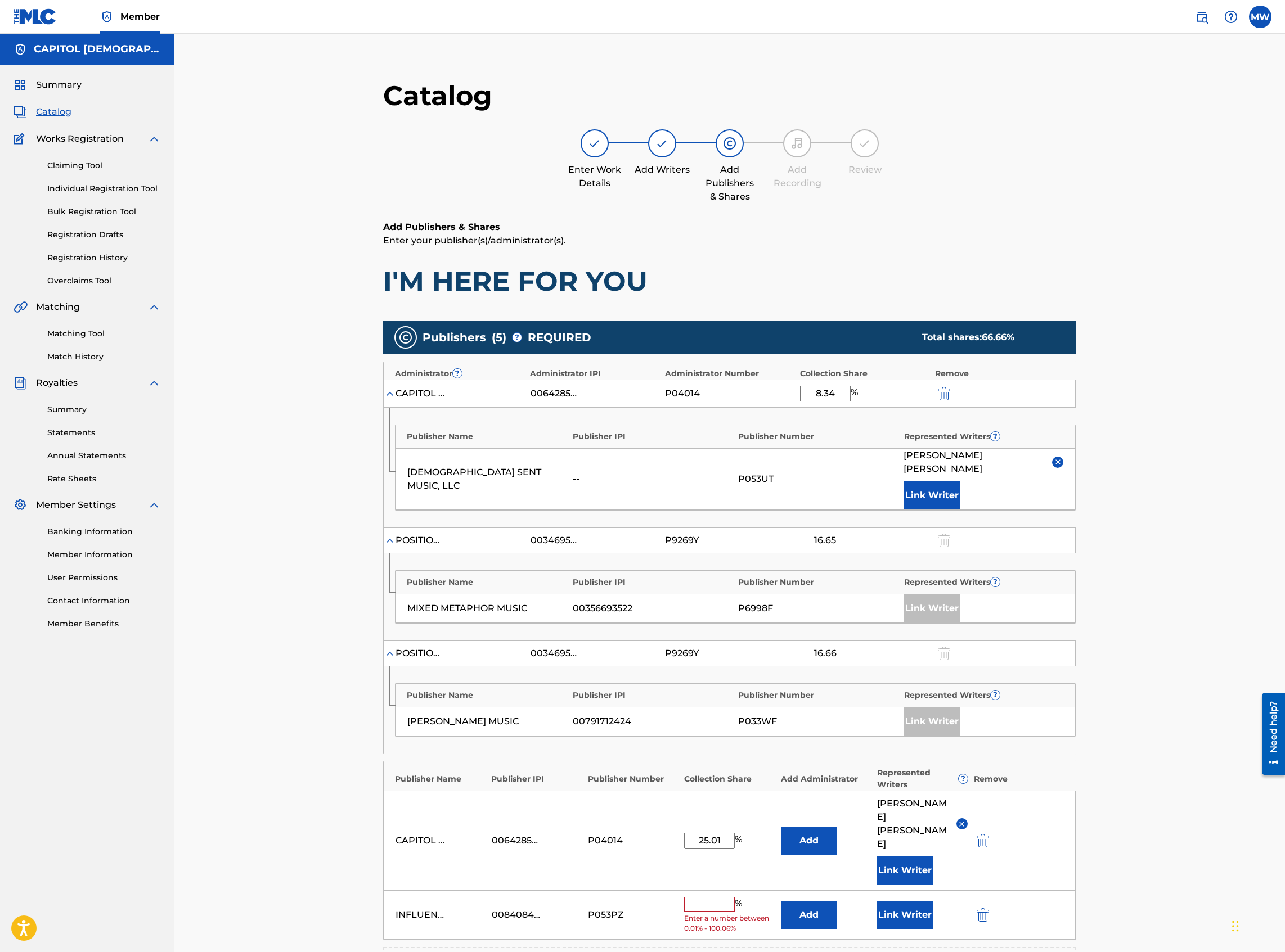
click at [829, 413] on button "Add" at bounding box center [808, 915] width 56 height 28
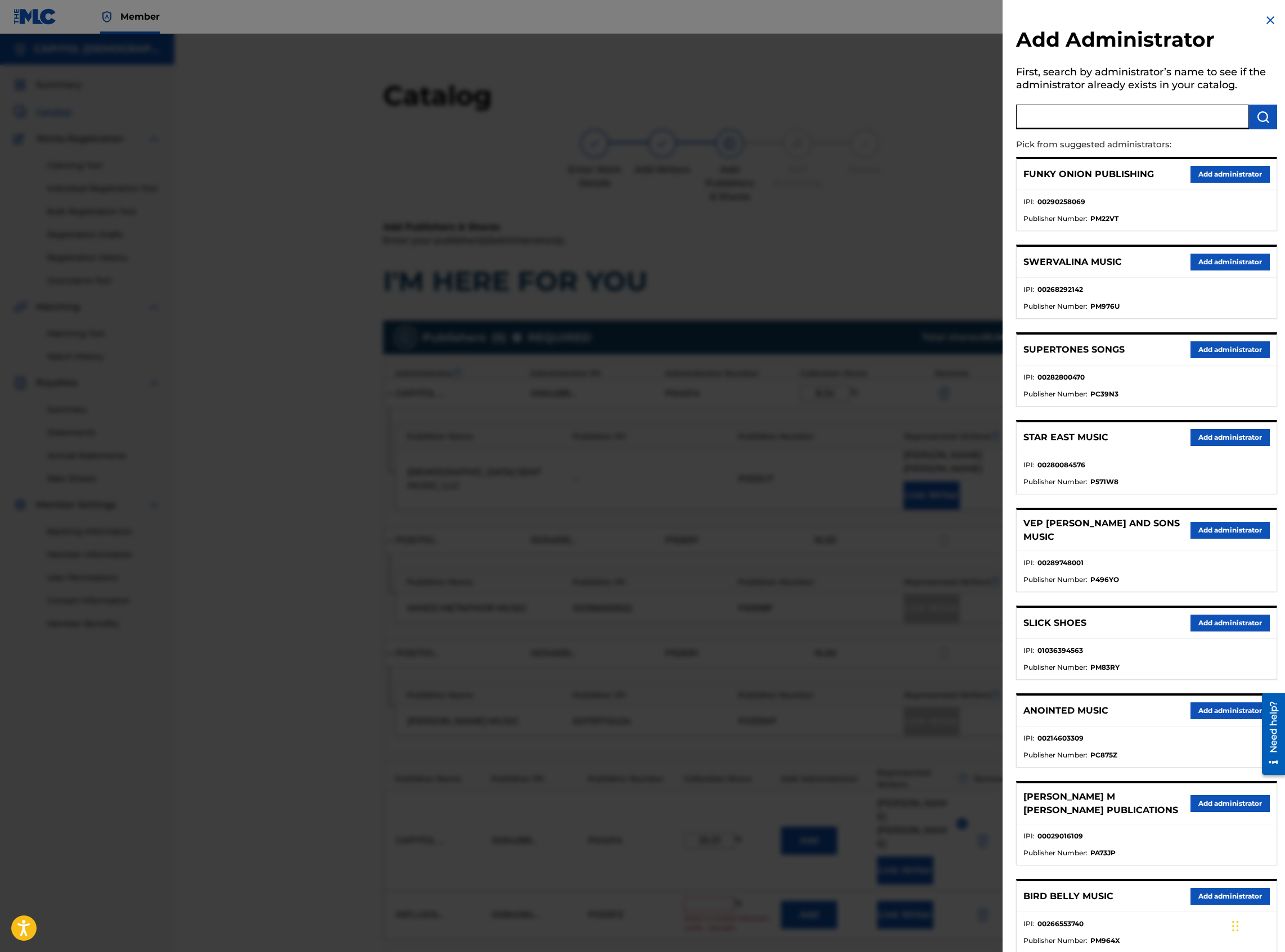
click at [956, 109] on input "text" at bounding box center [1132, 117] width 233 height 25
type input "capitol cmg genesis"
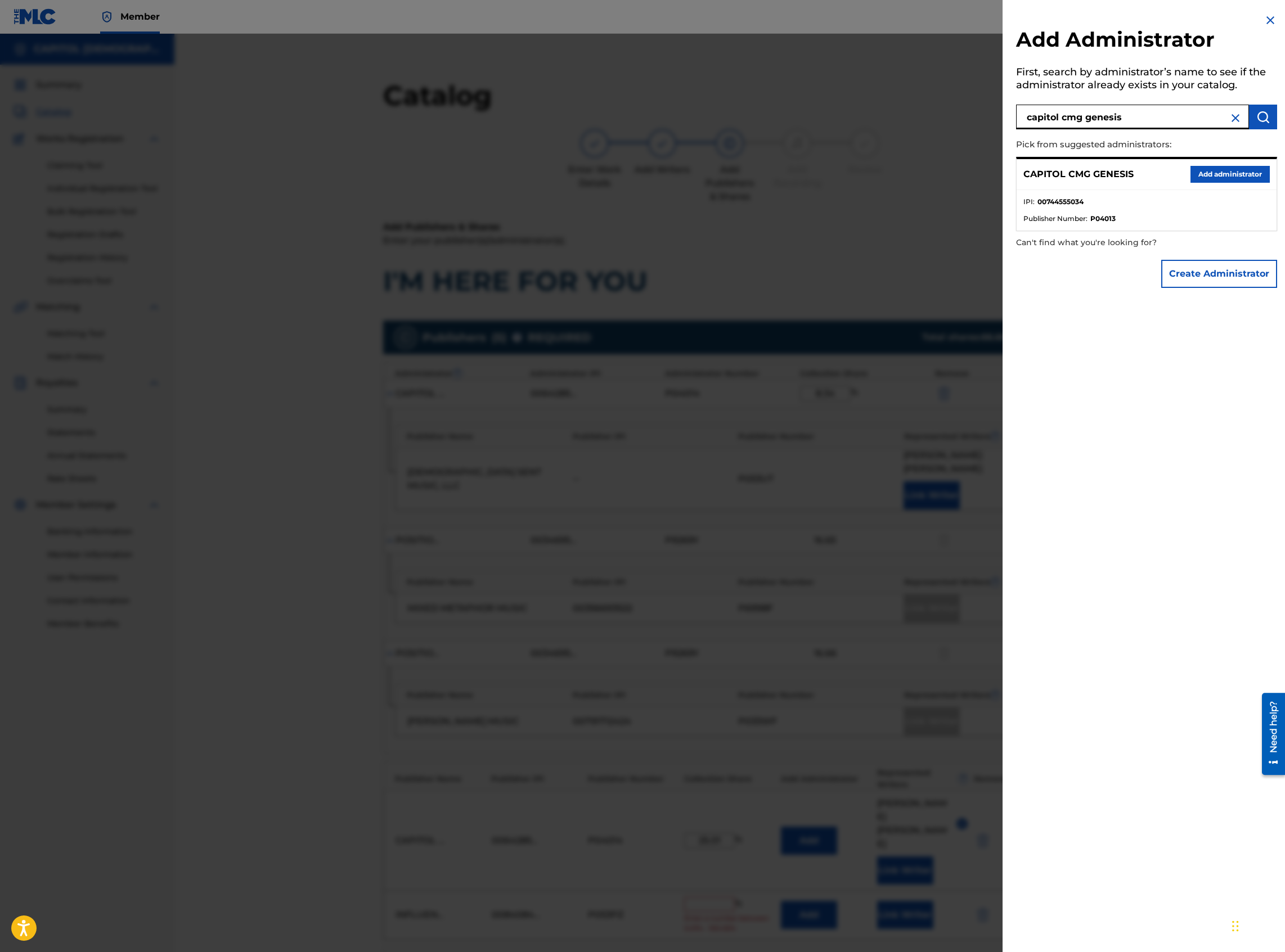
click at [956, 172] on button "Add administrator" at bounding box center [1230, 174] width 80 height 17
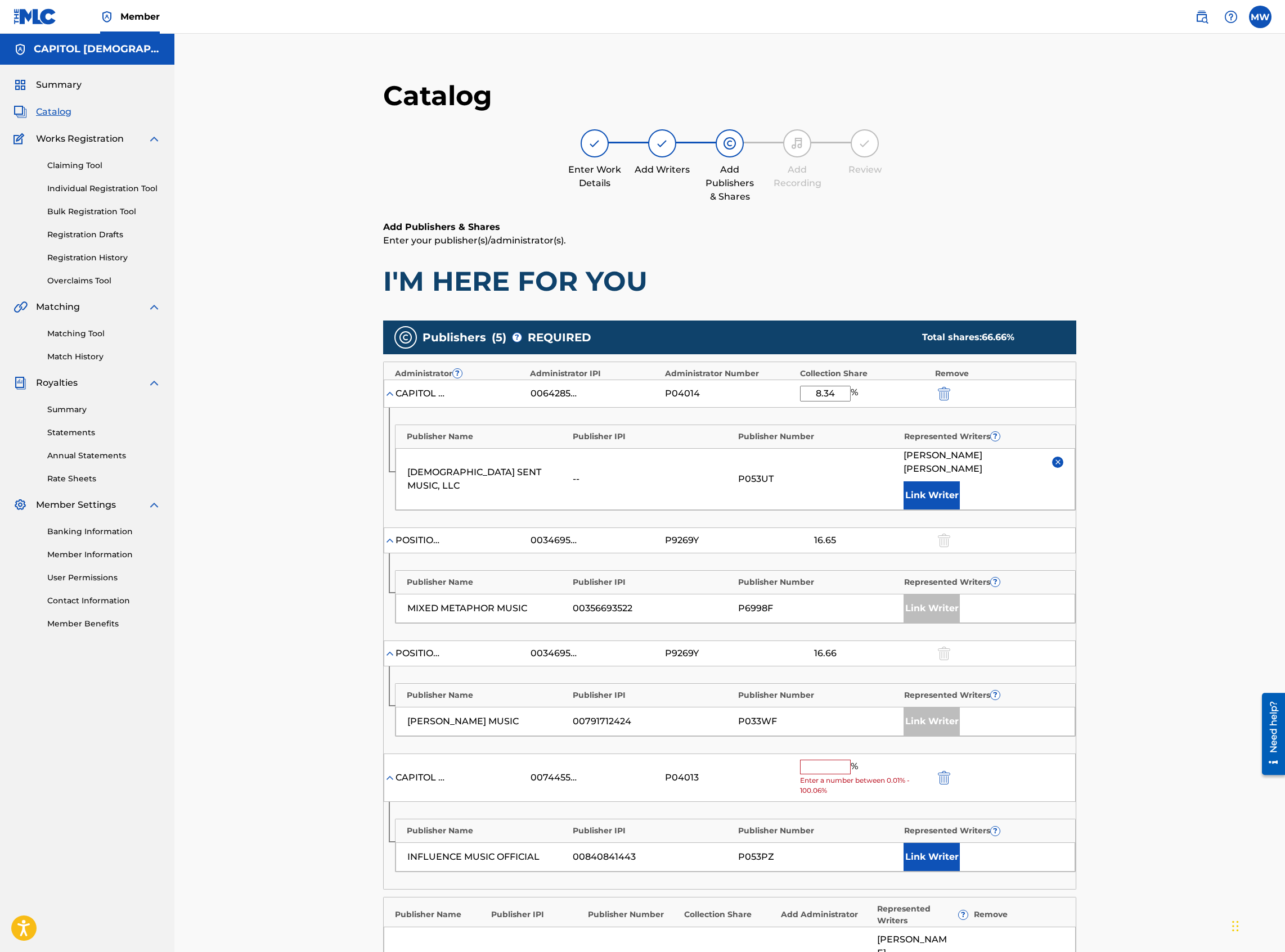
scroll to position [300, 0]
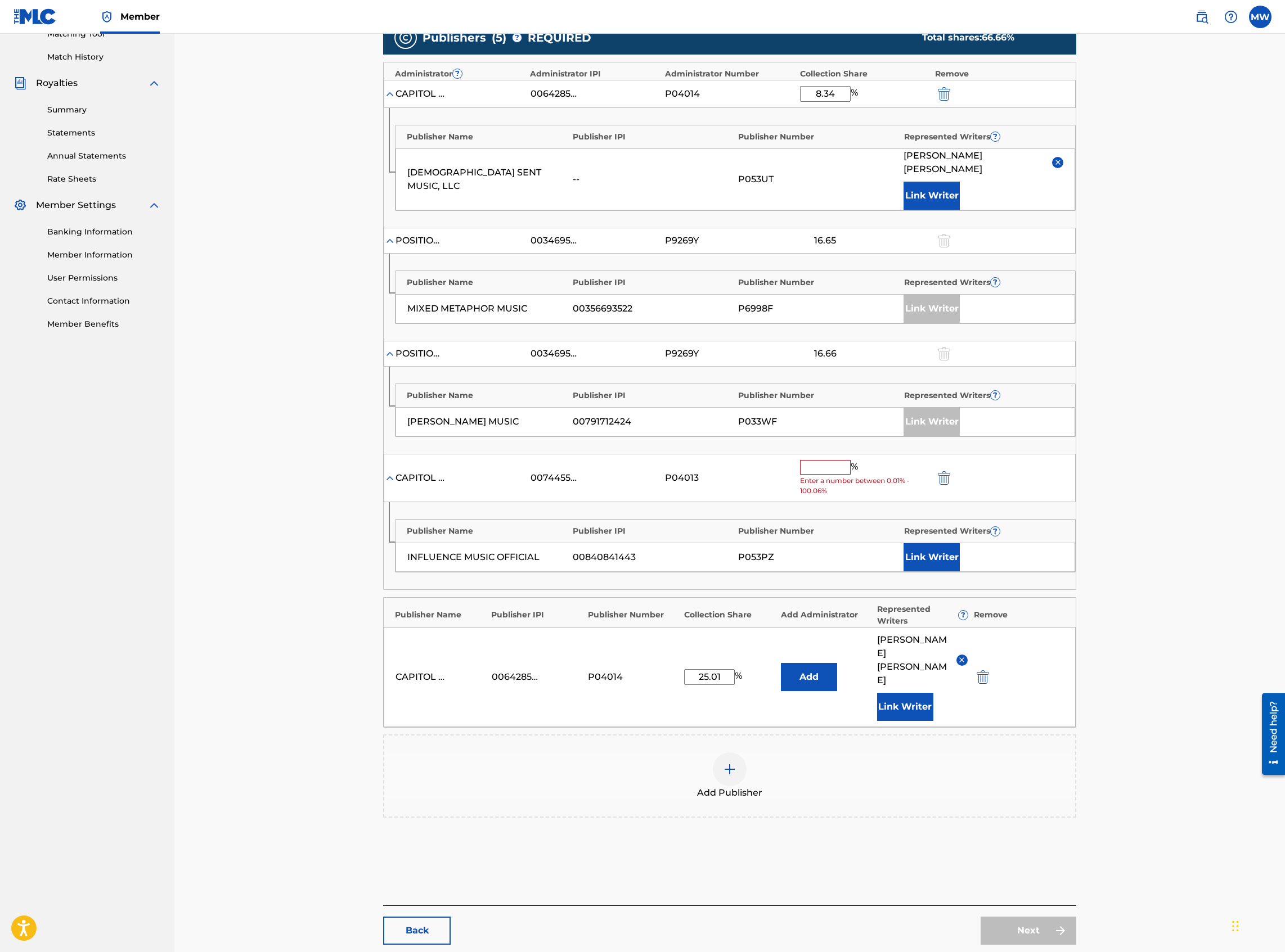
click at [829, 413] on input "text" at bounding box center [825, 467] width 50 height 15
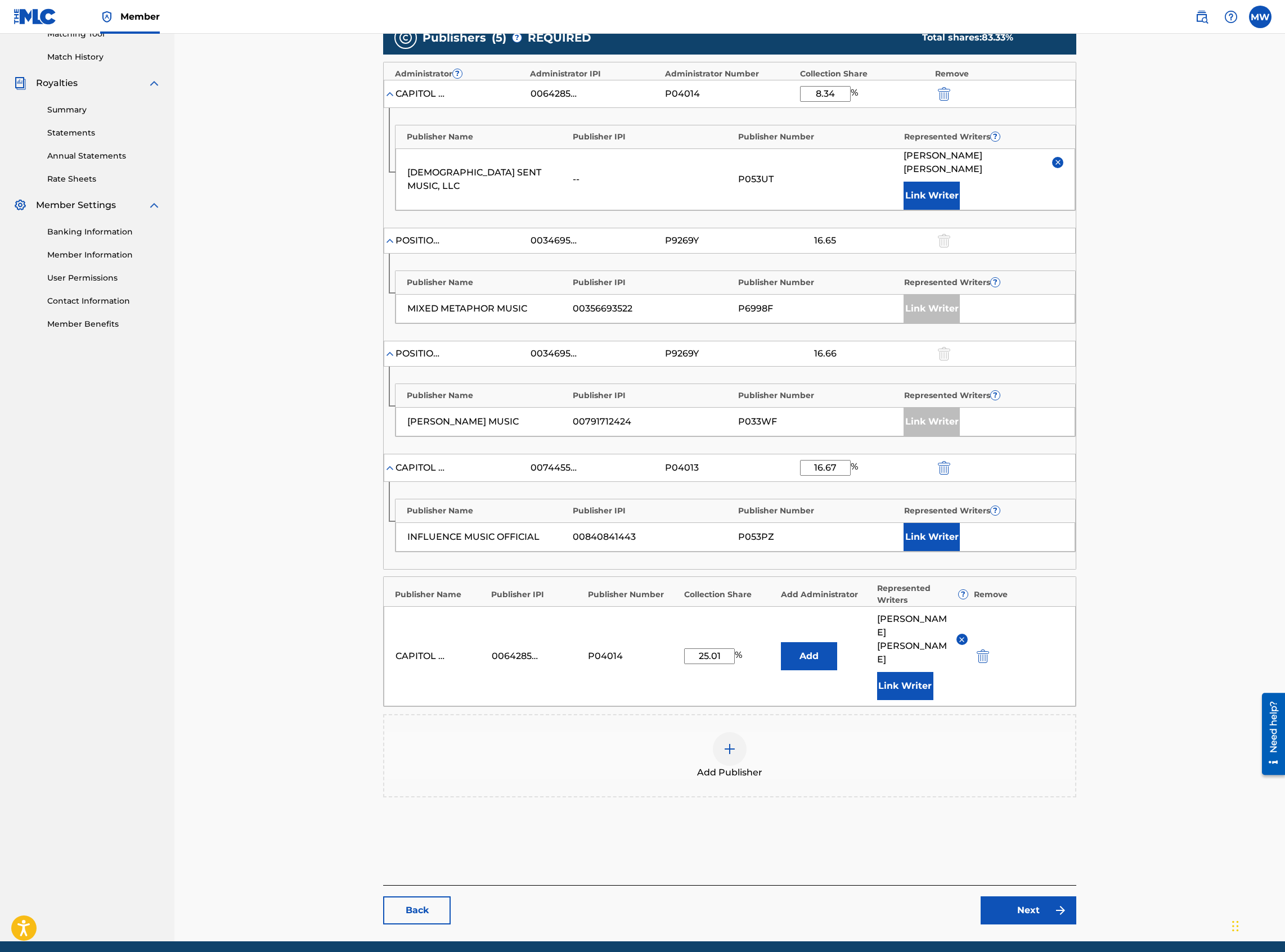
type input "16.67"
click at [930, 413] on button "Link Writer" at bounding box center [931, 537] width 56 height 28
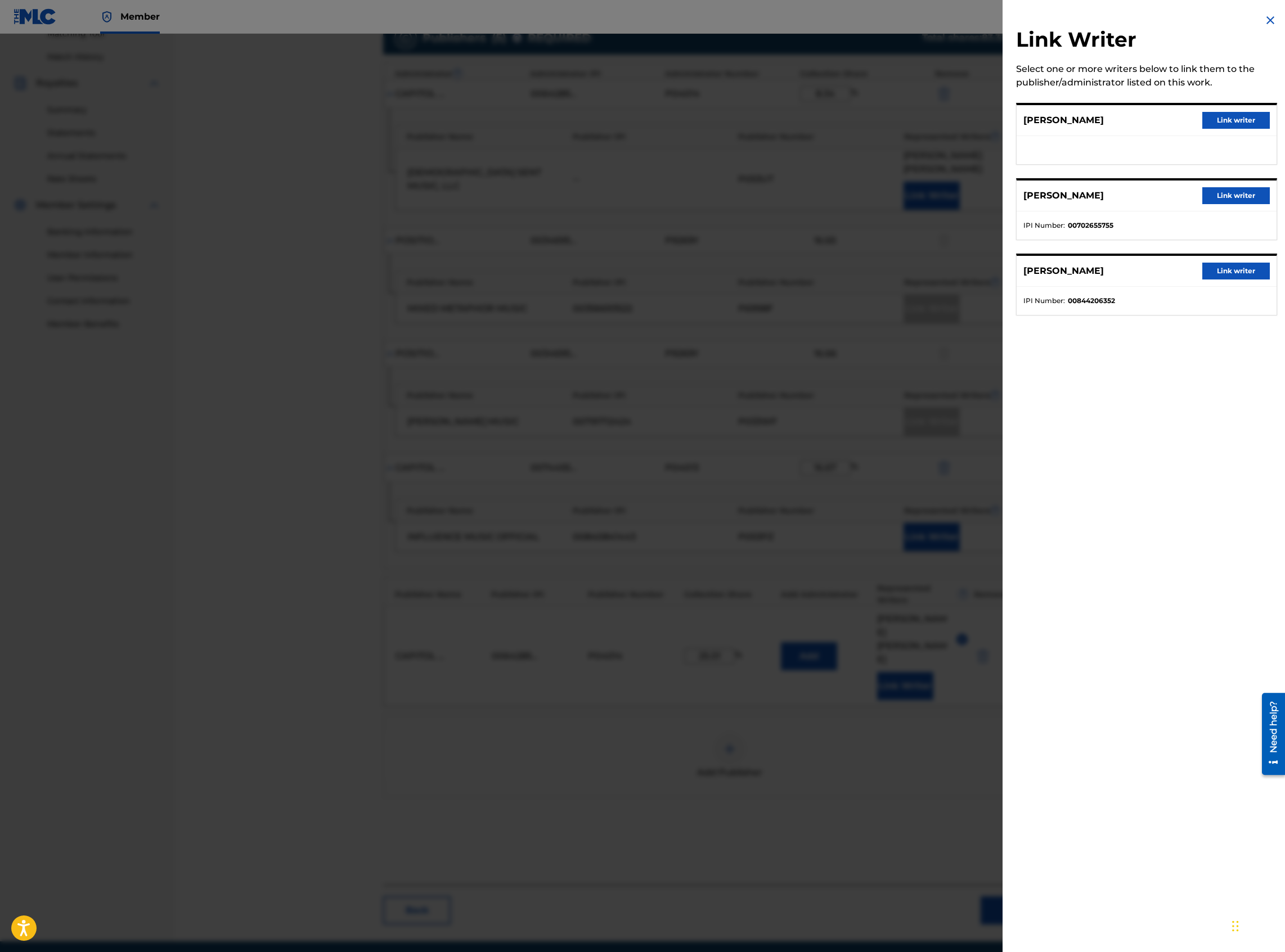
click at [956, 274] on button "Link writer" at bounding box center [1236, 271] width 68 height 17
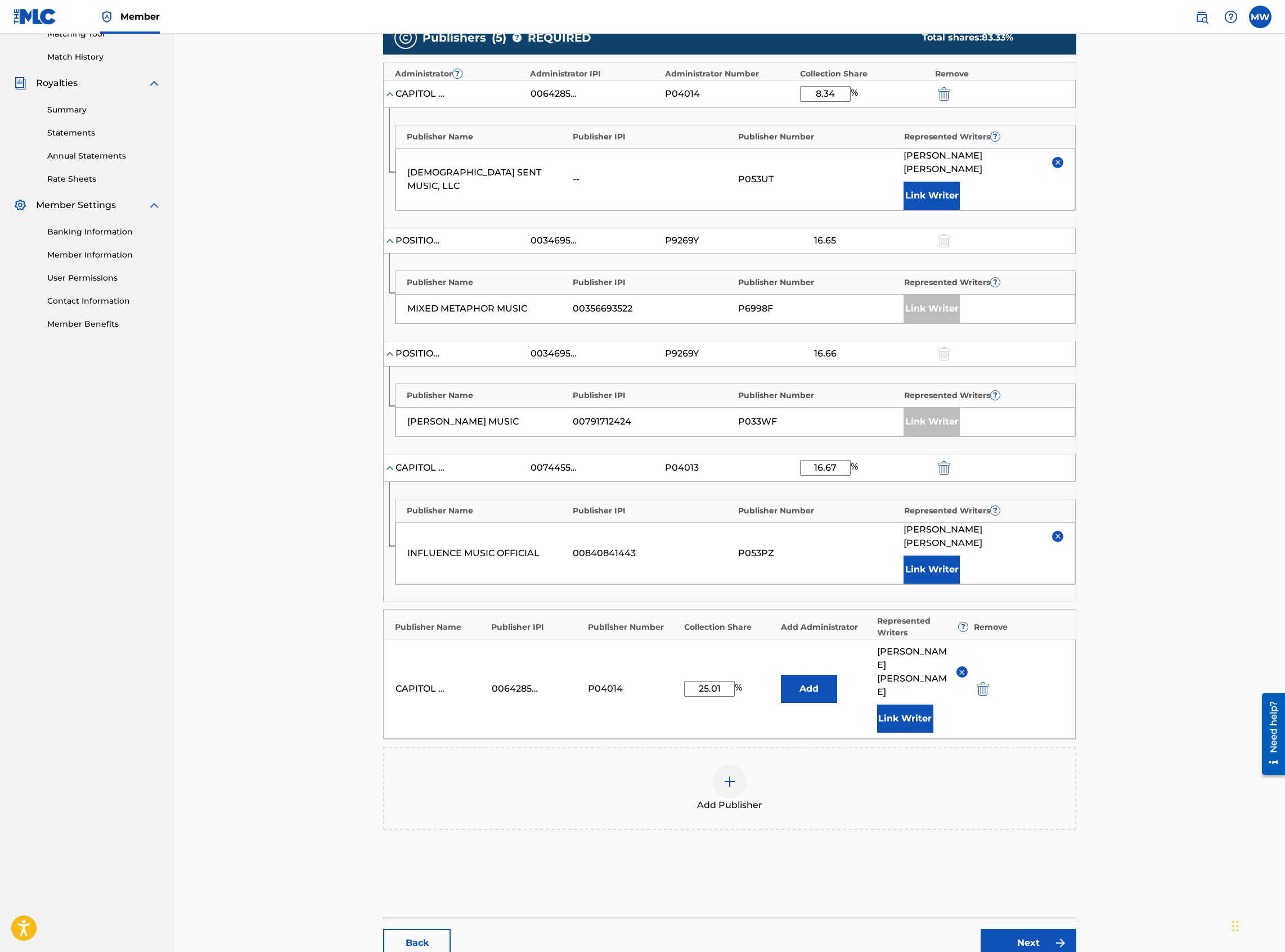
click at [768, 413] on div "Add Publisher" at bounding box center [730, 788] width 691 height 47
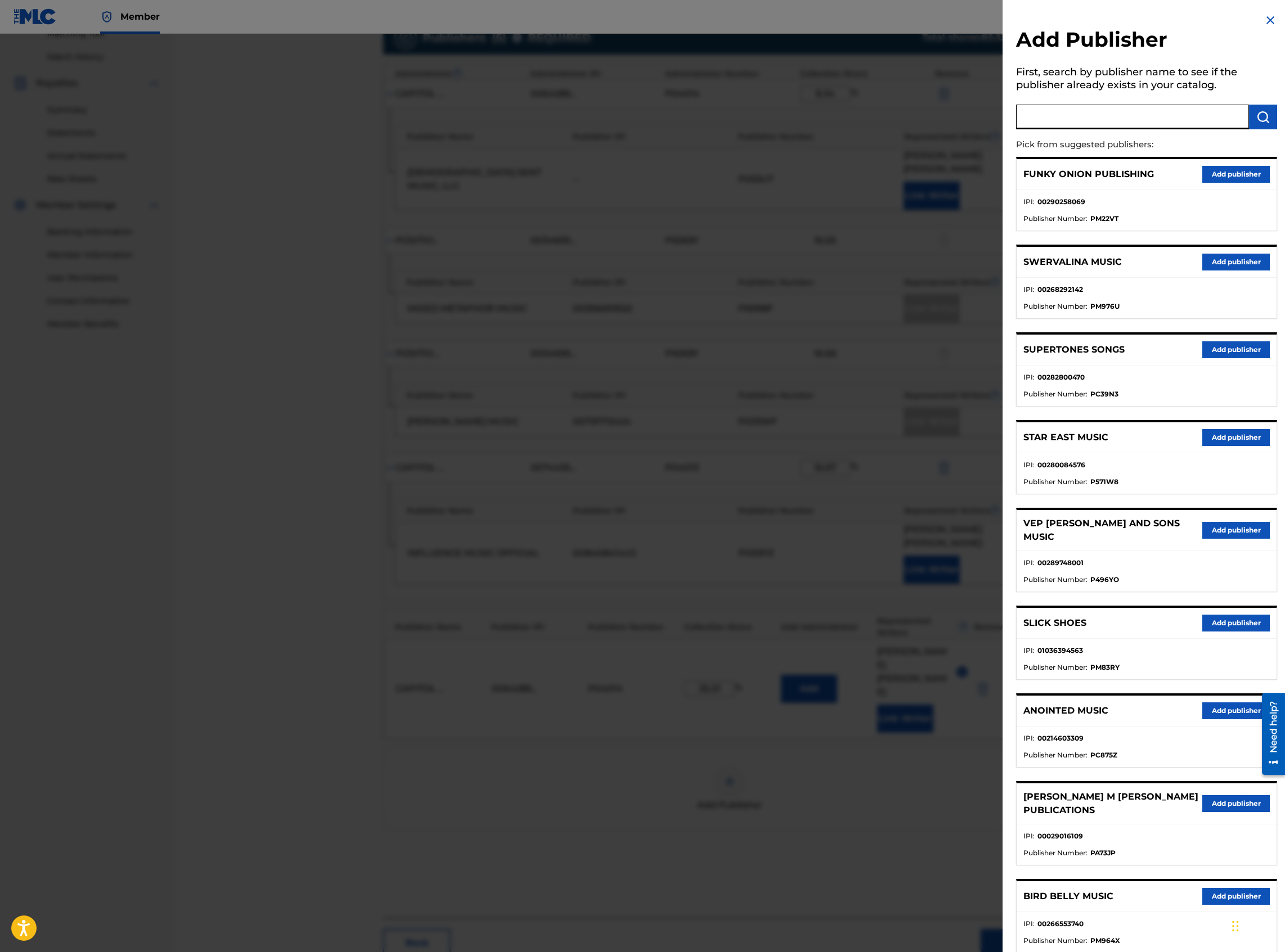
click at [956, 116] on input "text" at bounding box center [1132, 117] width 233 height 25
type input "[PERSON_NAME] music"
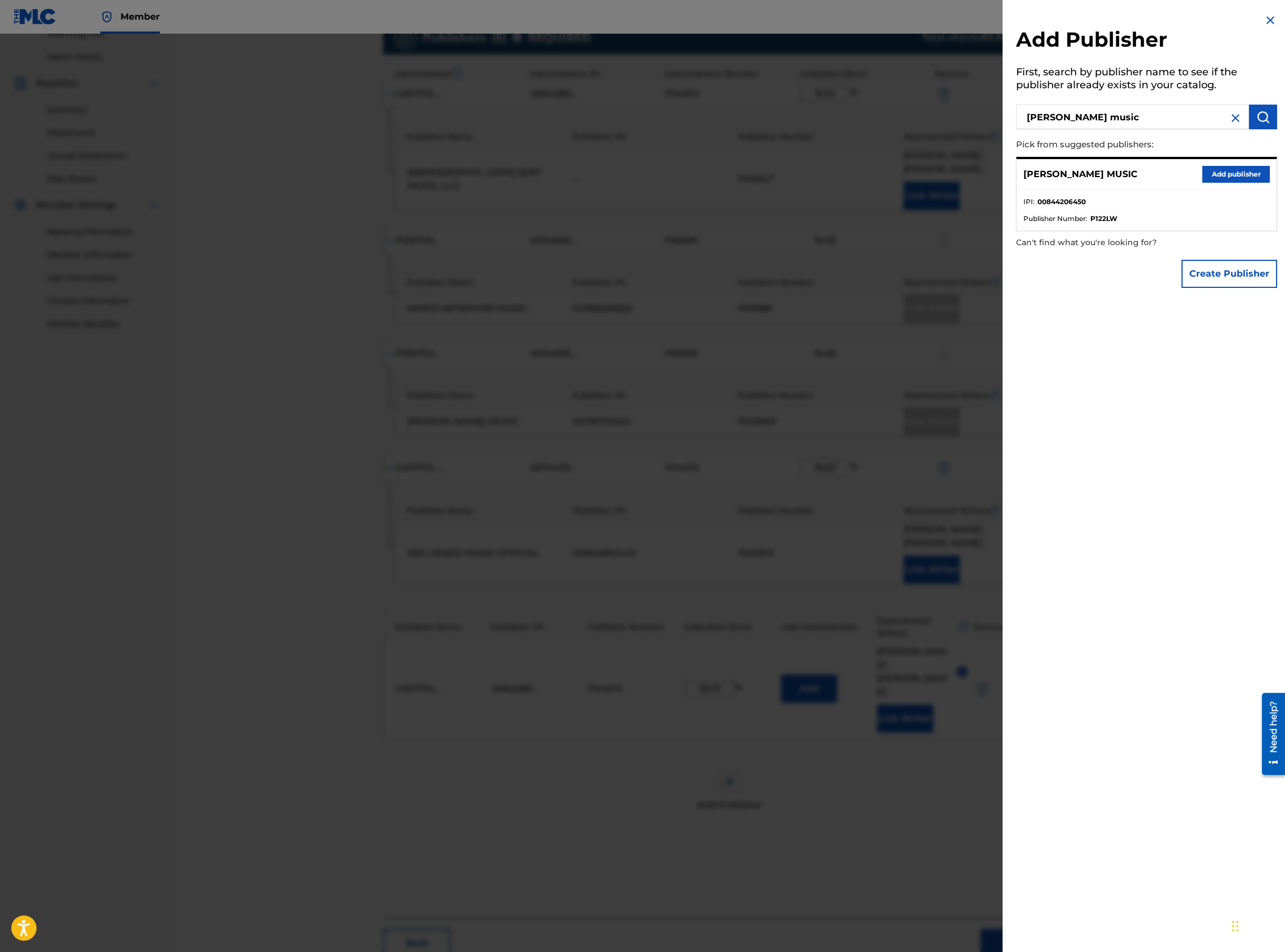
click at [956, 167] on button "Add publisher" at bounding box center [1236, 174] width 68 height 17
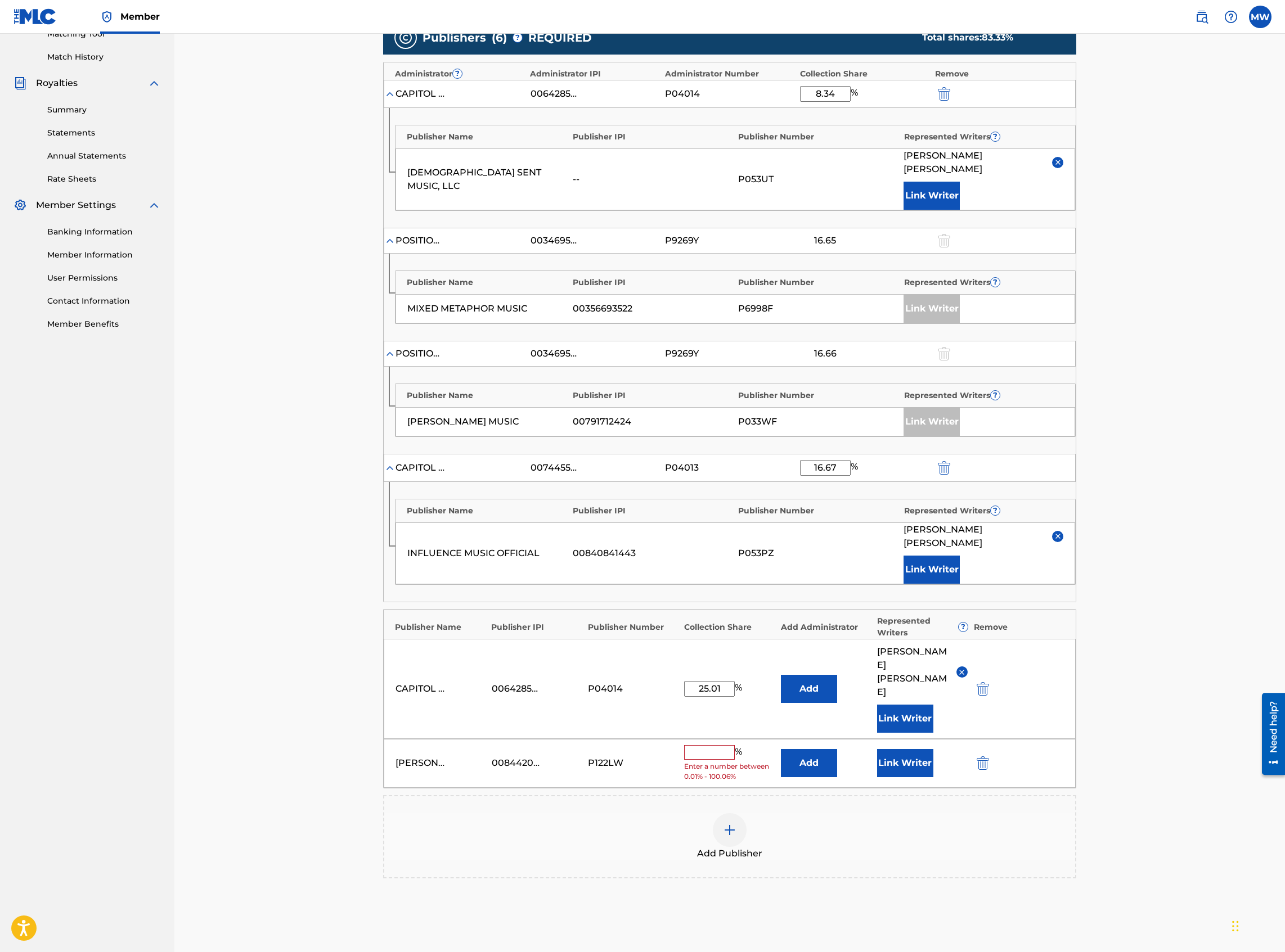
click at [808, 413] on button "Add" at bounding box center [808, 763] width 56 height 28
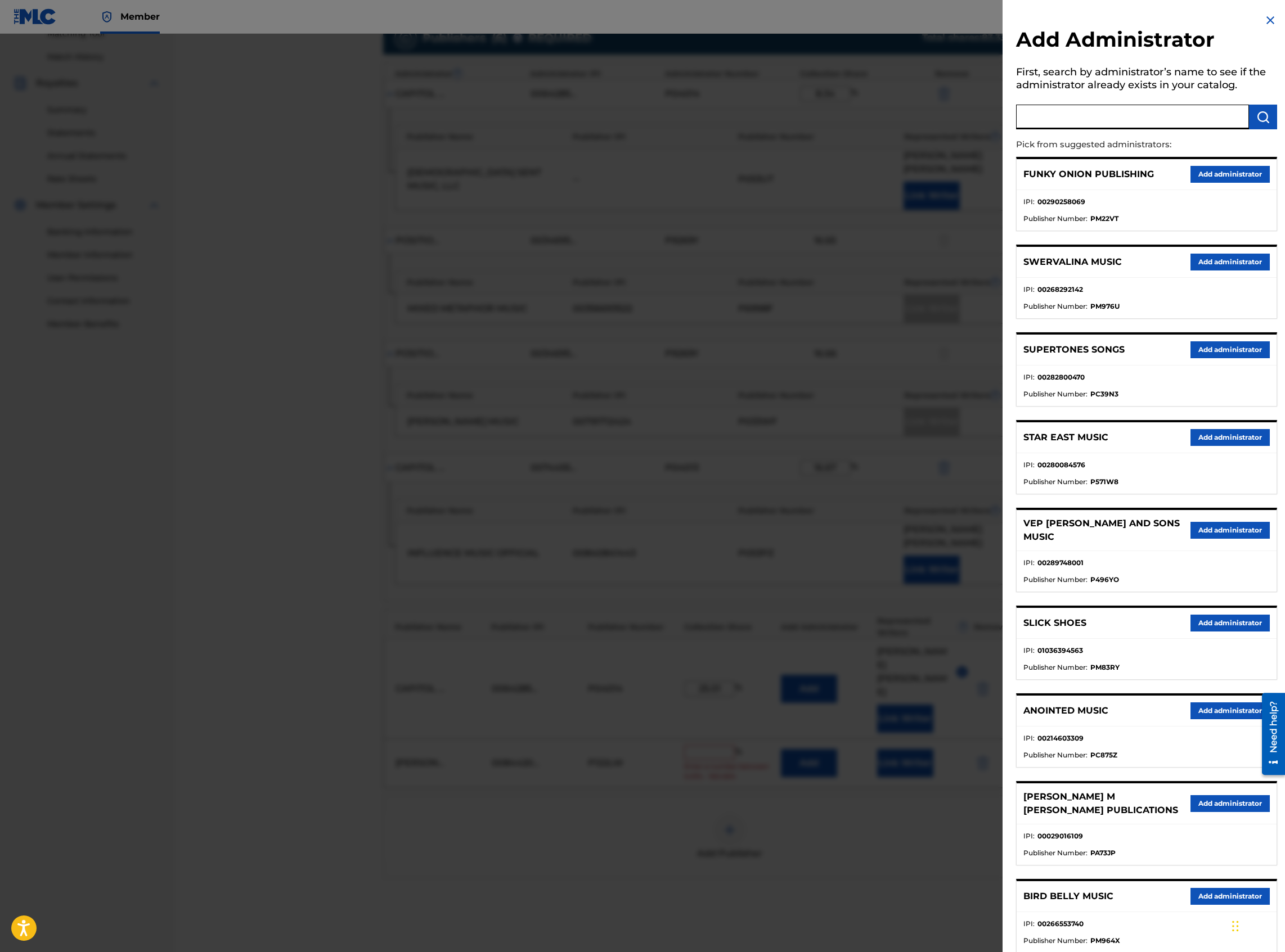
click at [956, 119] on input "text" at bounding box center [1132, 117] width 233 height 25
type input "capitol cmg genesis"
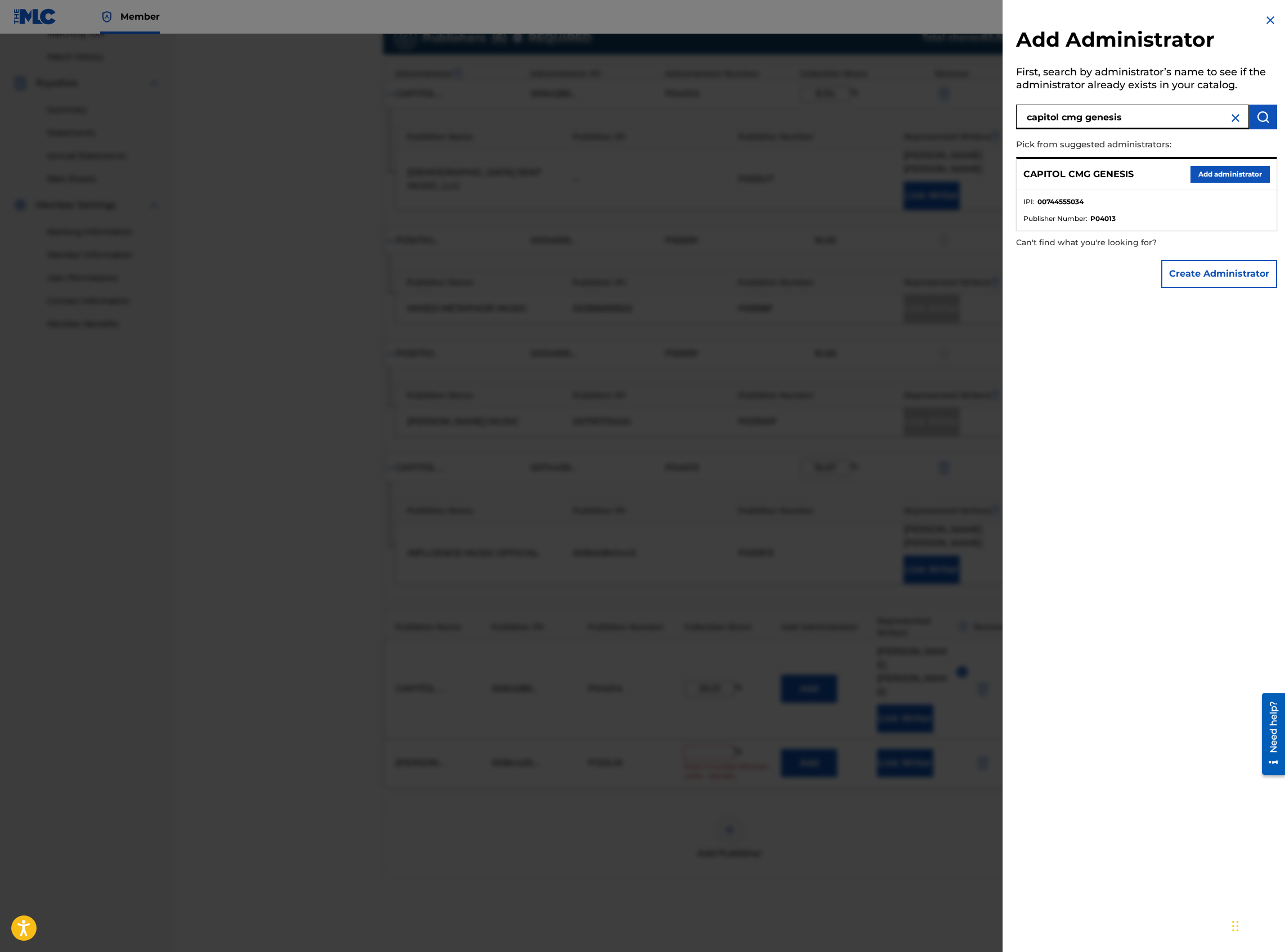
click at [956, 171] on button "Add administrator" at bounding box center [1230, 174] width 80 height 17
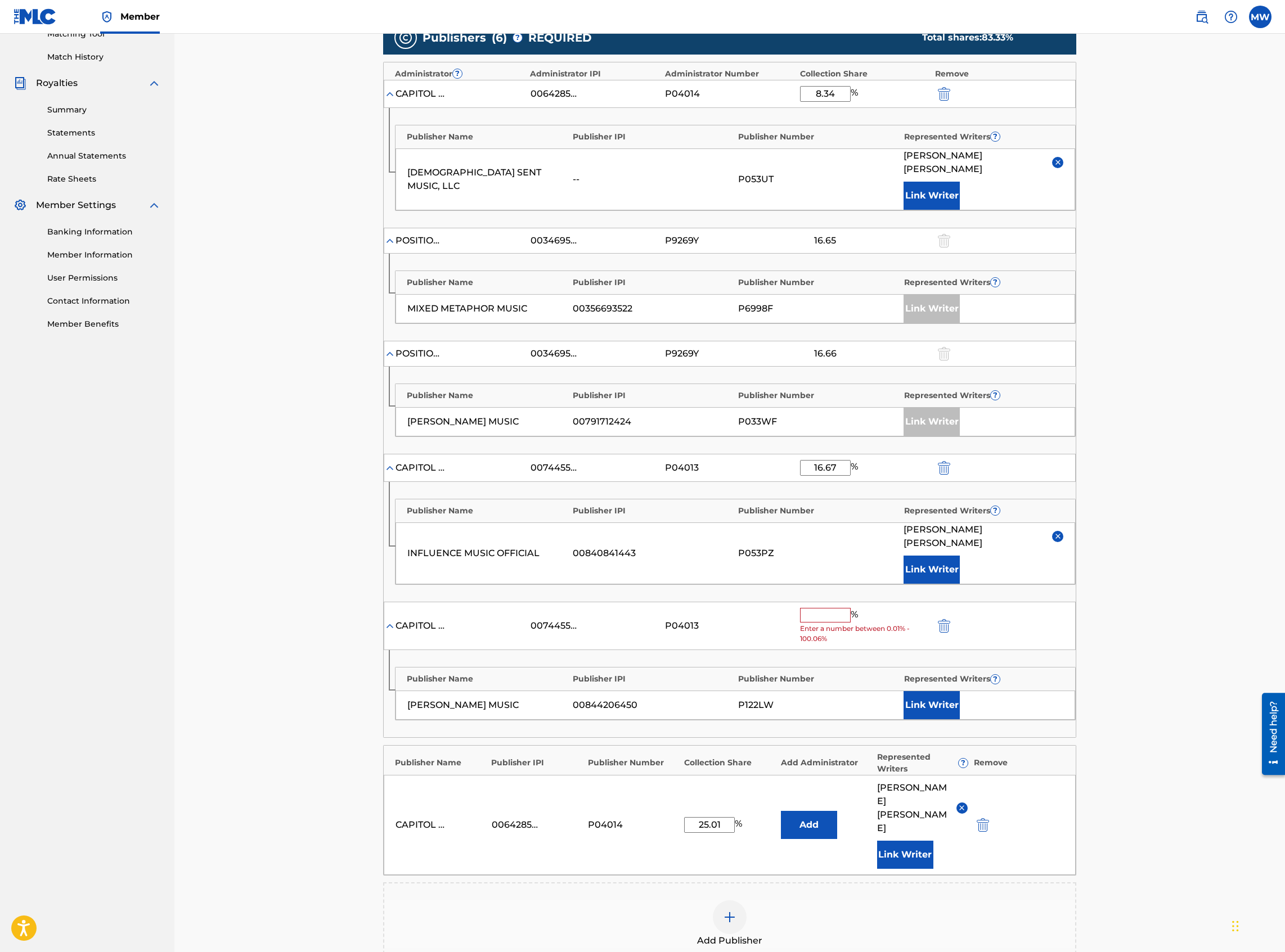
click at [835, 413] on input "text" at bounding box center [825, 615] width 50 height 15
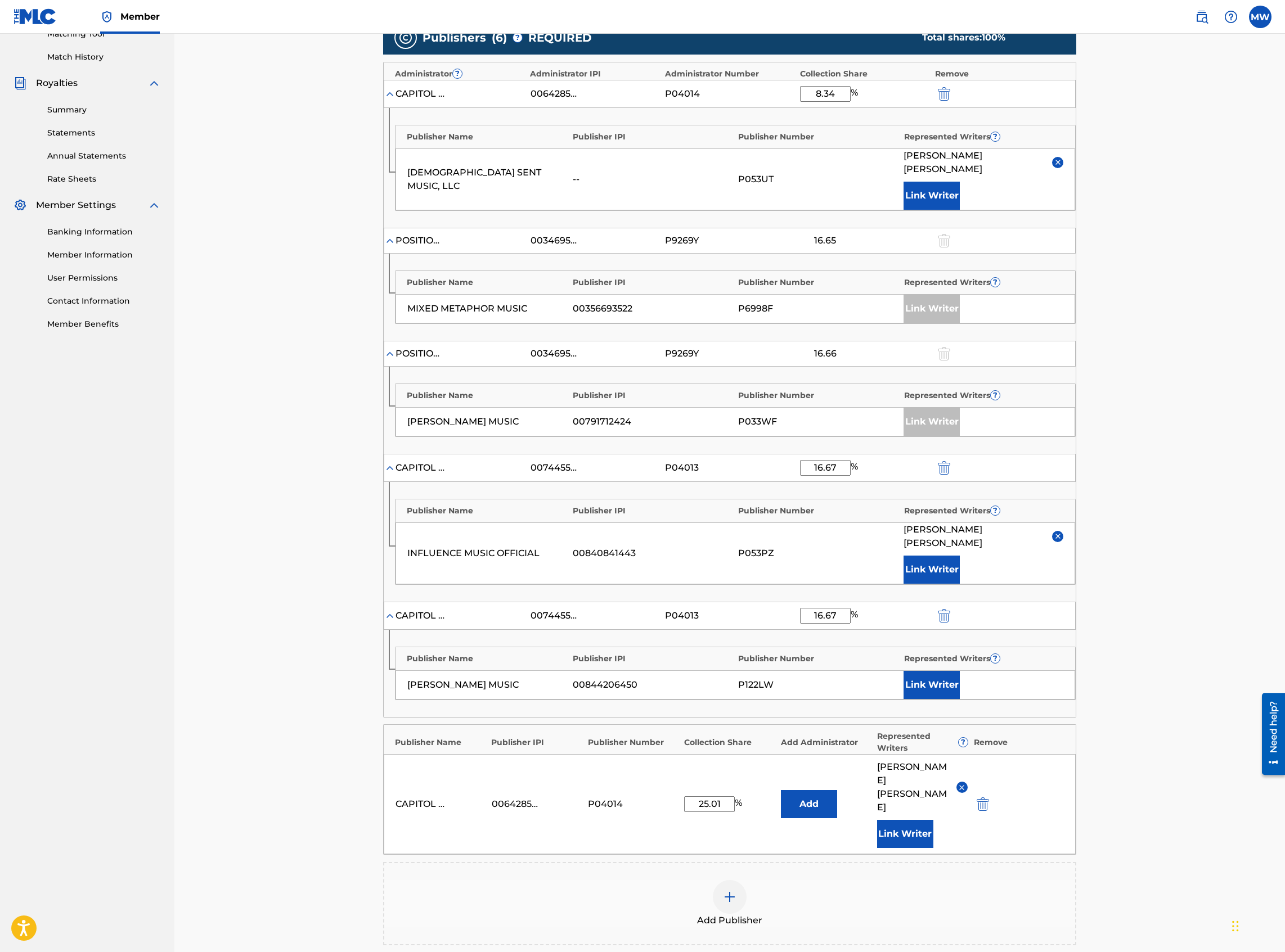
type input "16.67"
click at [915, 413] on button "Link Writer" at bounding box center [931, 684] width 56 height 28
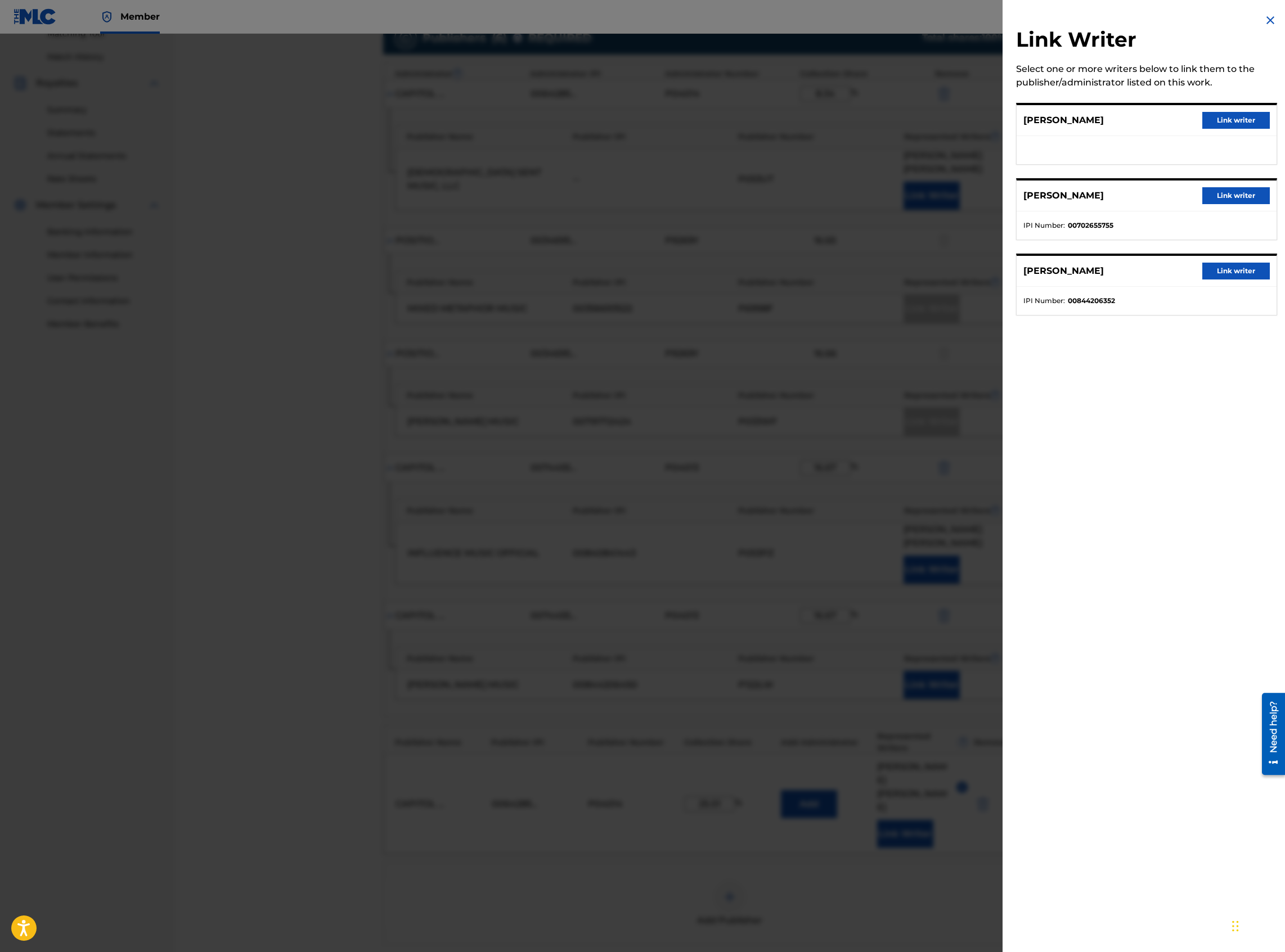
click at [956, 265] on button "Link writer" at bounding box center [1236, 271] width 68 height 17
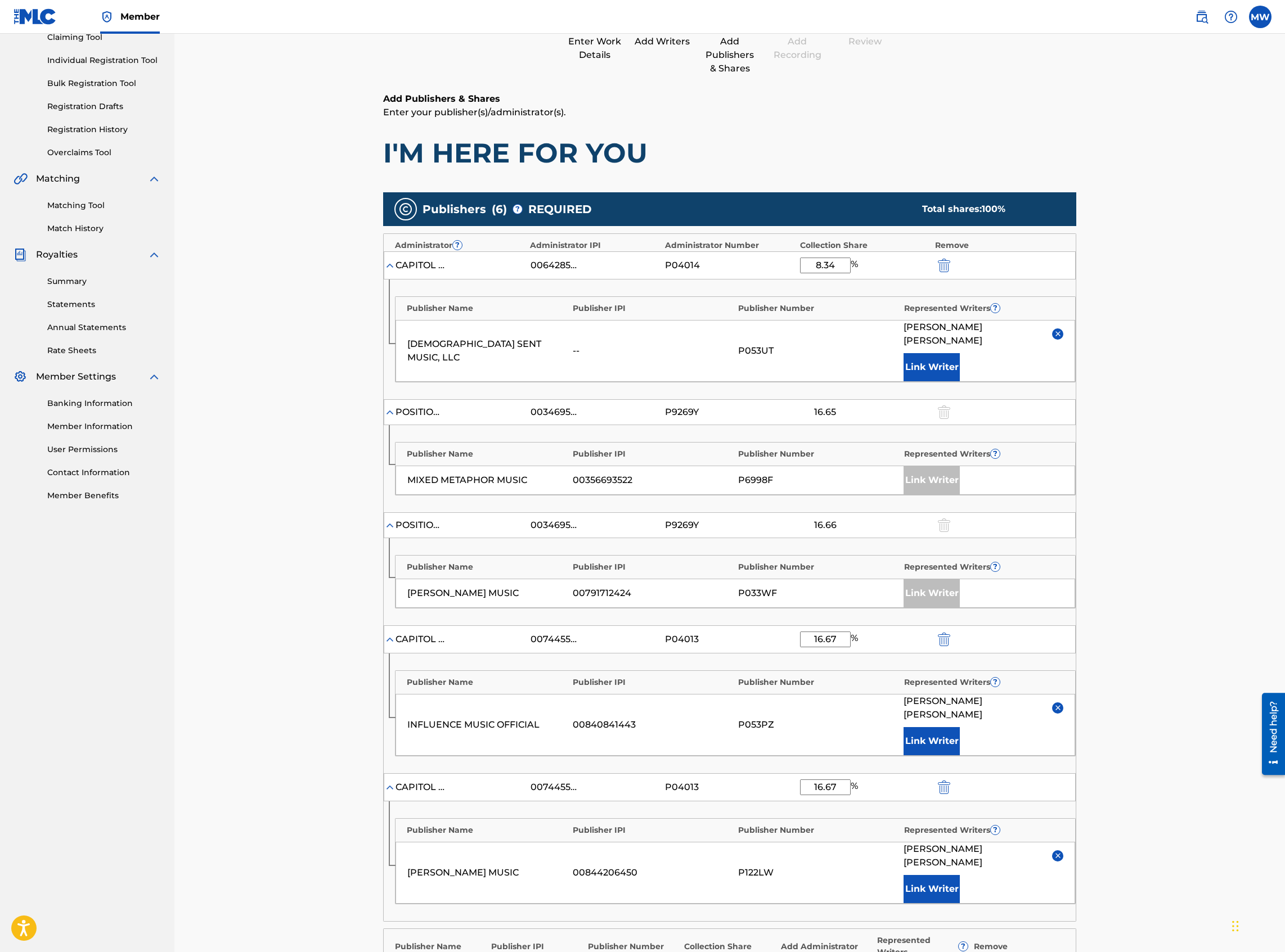
scroll to position [450, 0]
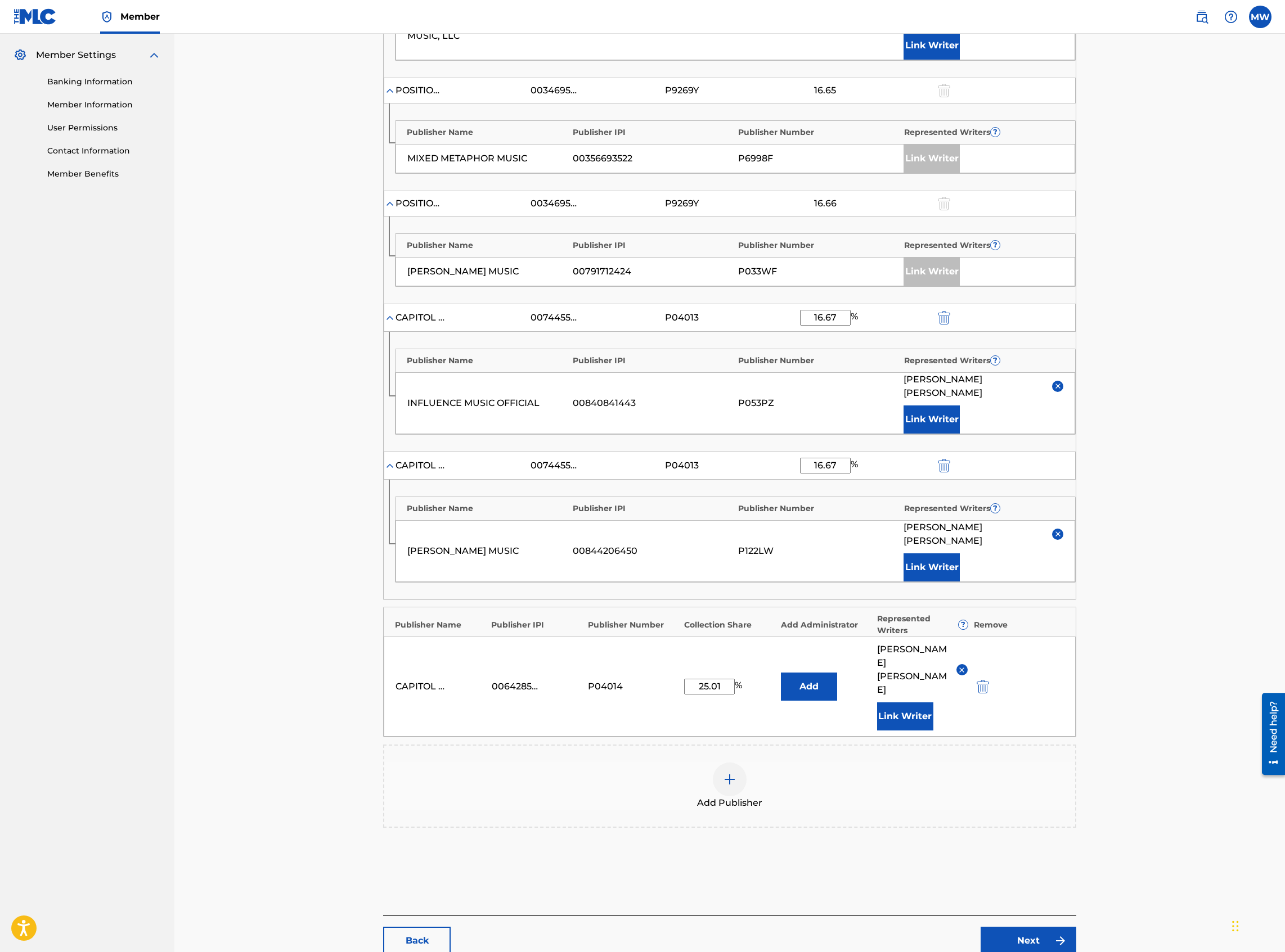
click at [956, 413] on link "Next" at bounding box center [1028, 941] width 95 height 28
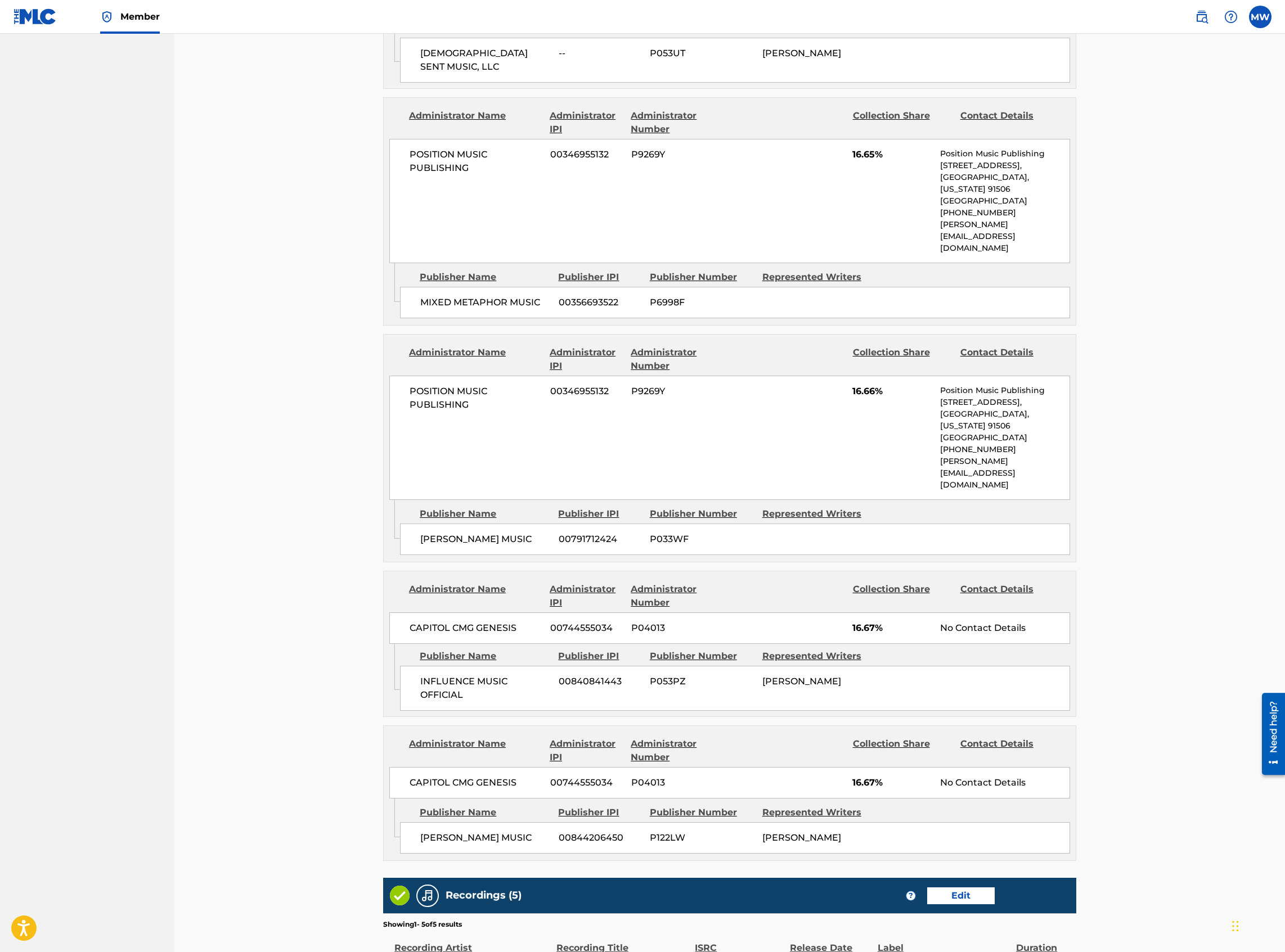
scroll to position [1073, 0]
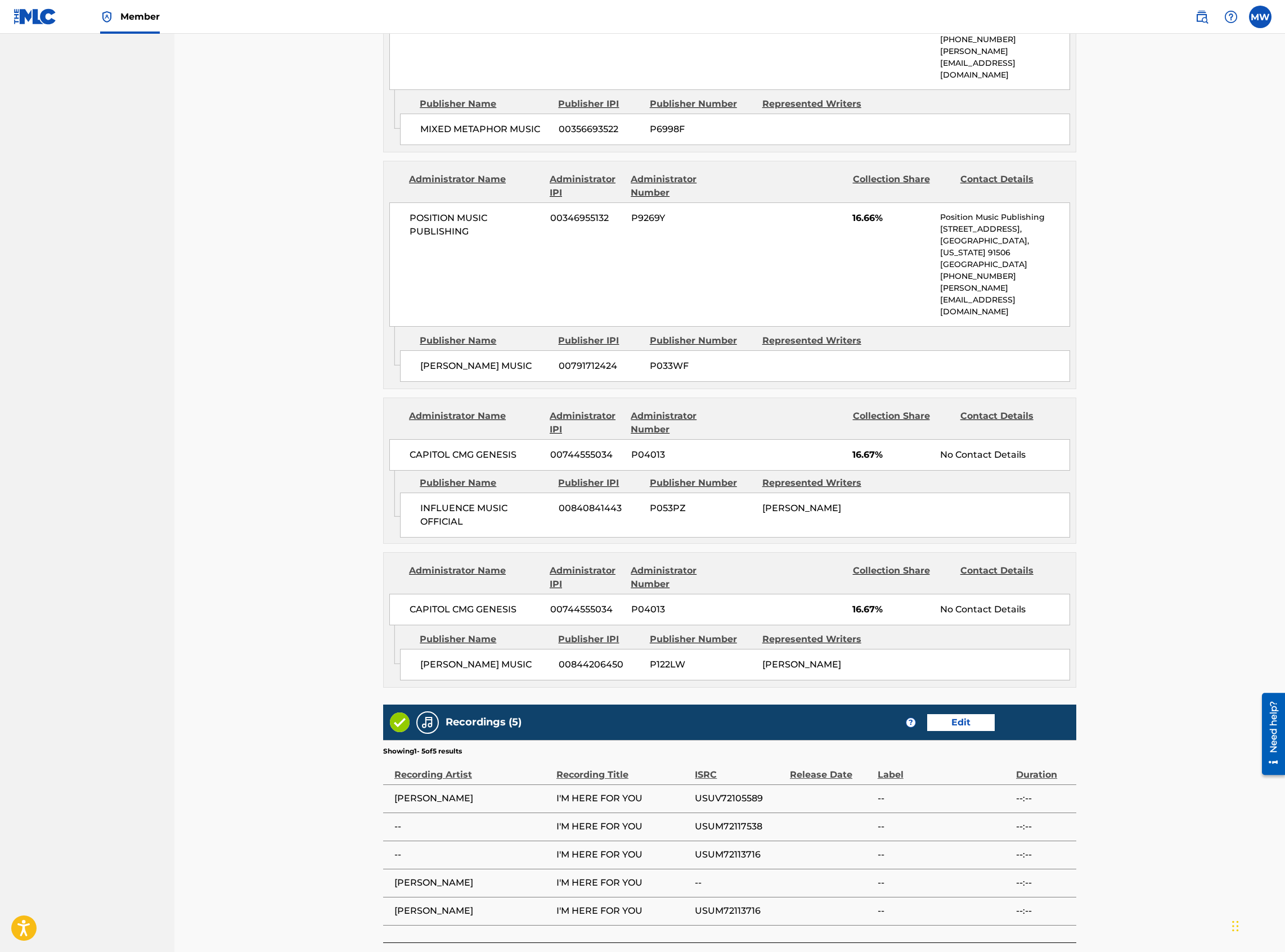
click at [956, 413] on button "Submit" at bounding box center [1028, 968] width 95 height 28
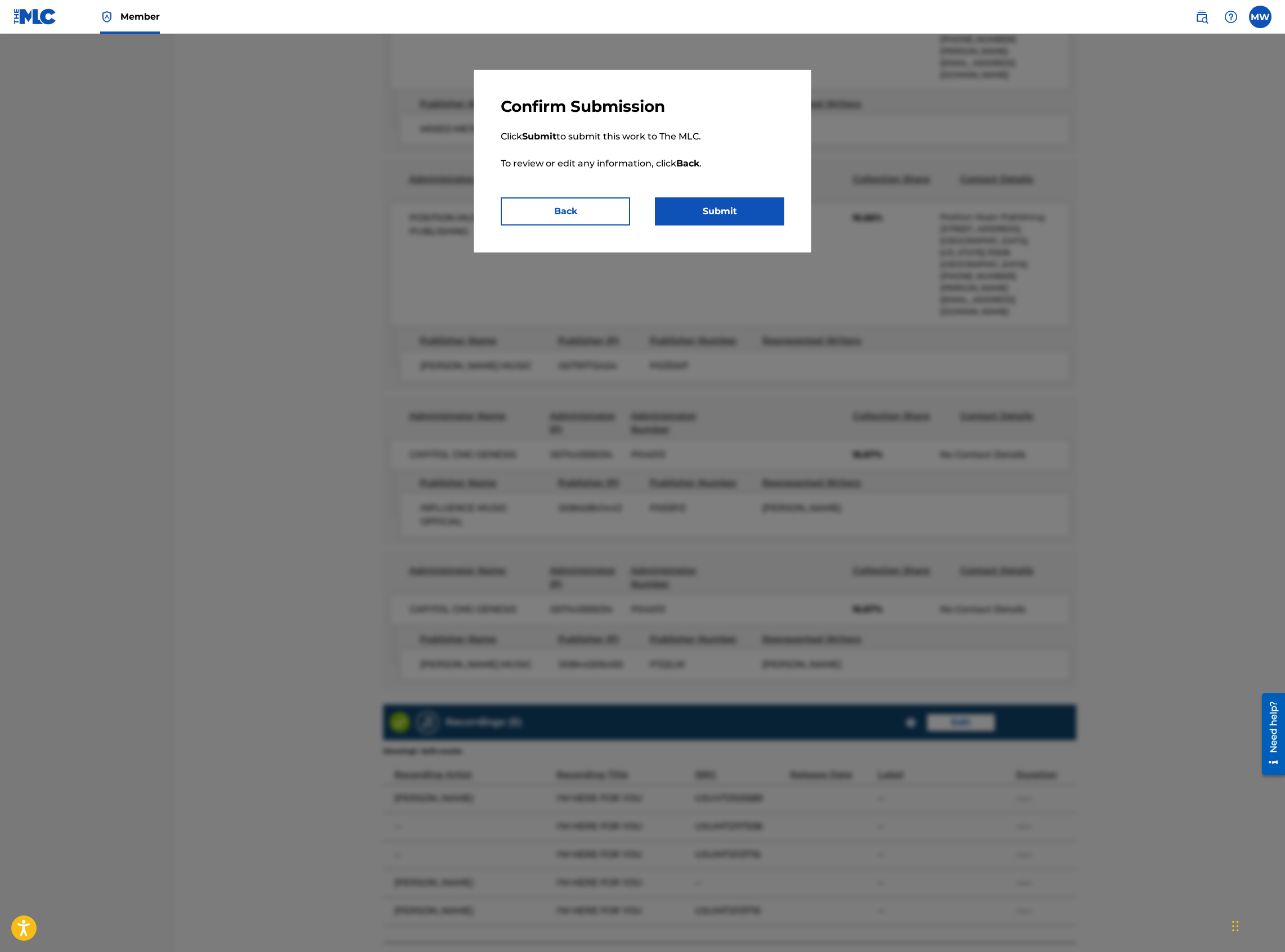
click at [725, 217] on button "Submit" at bounding box center [719, 212] width 129 height 28
